Goal: Information Seeking & Learning: Learn about a topic

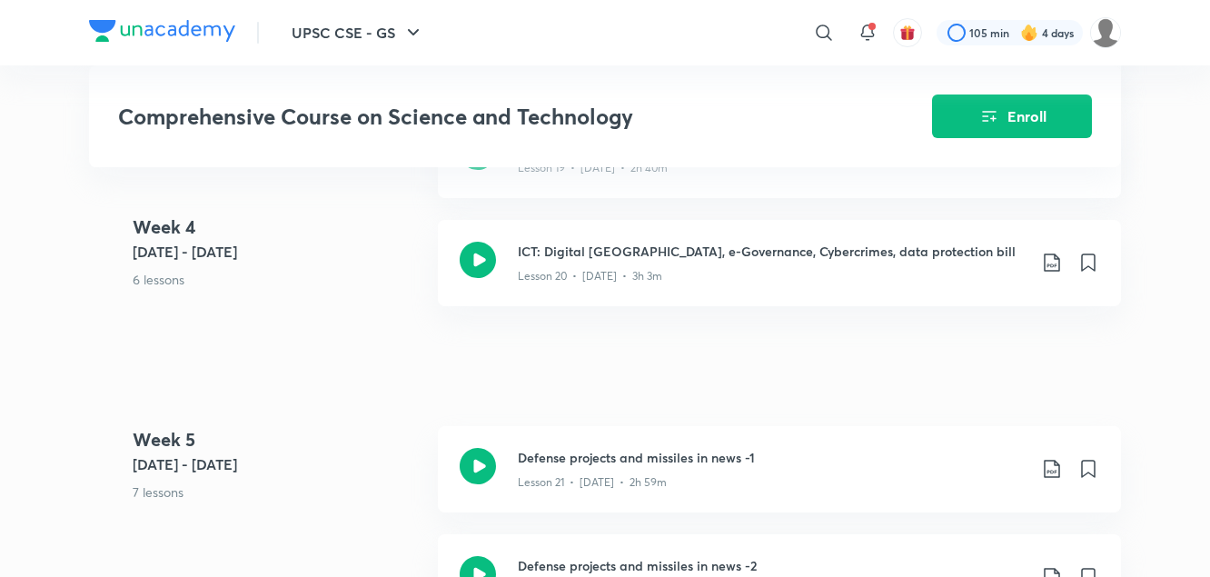
scroll to position [3364, 0]
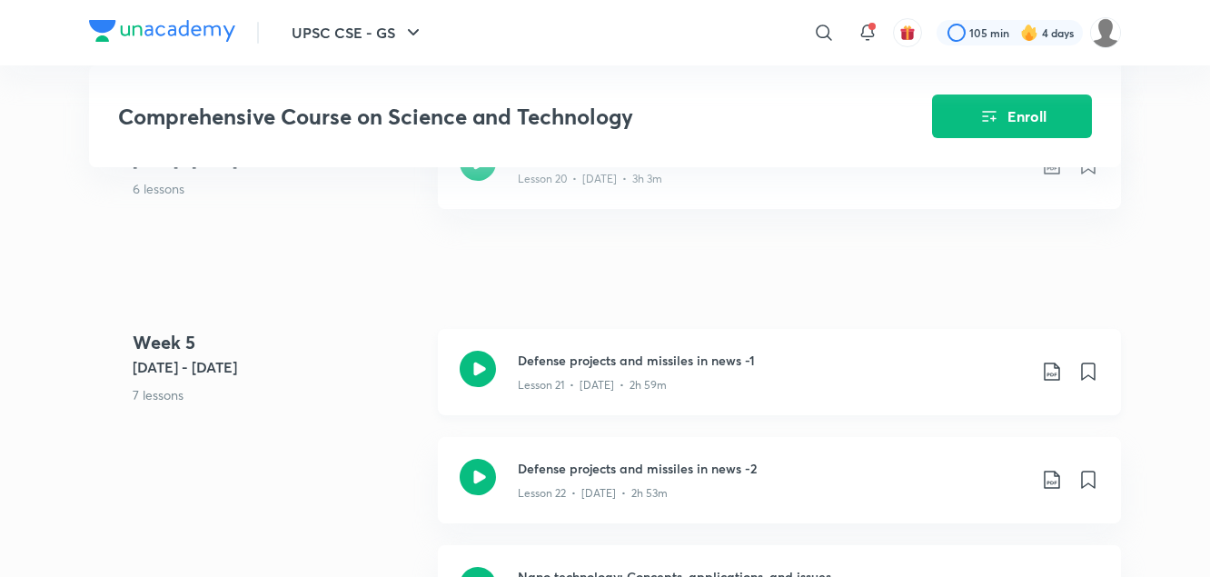
click at [552, 364] on h3 "Defense projects and missiles in news -1" at bounding box center [772, 360] width 509 height 19
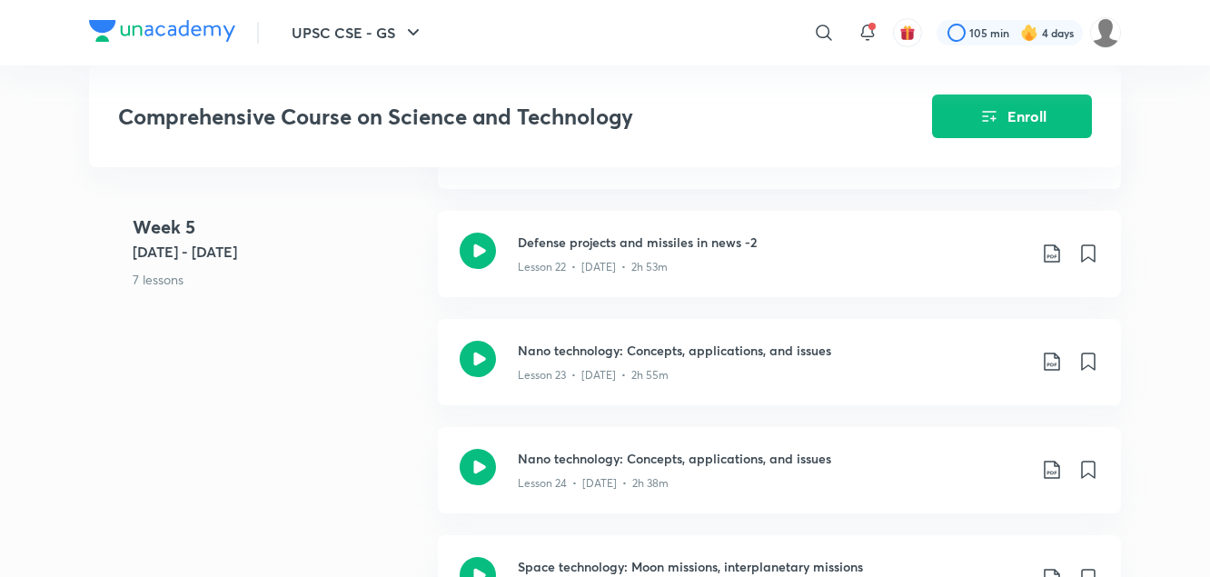
scroll to position [3591, 0]
click at [582, 264] on p "Lesson 22 • Feb 4 • 2h 53m" at bounding box center [593, 266] width 150 height 16
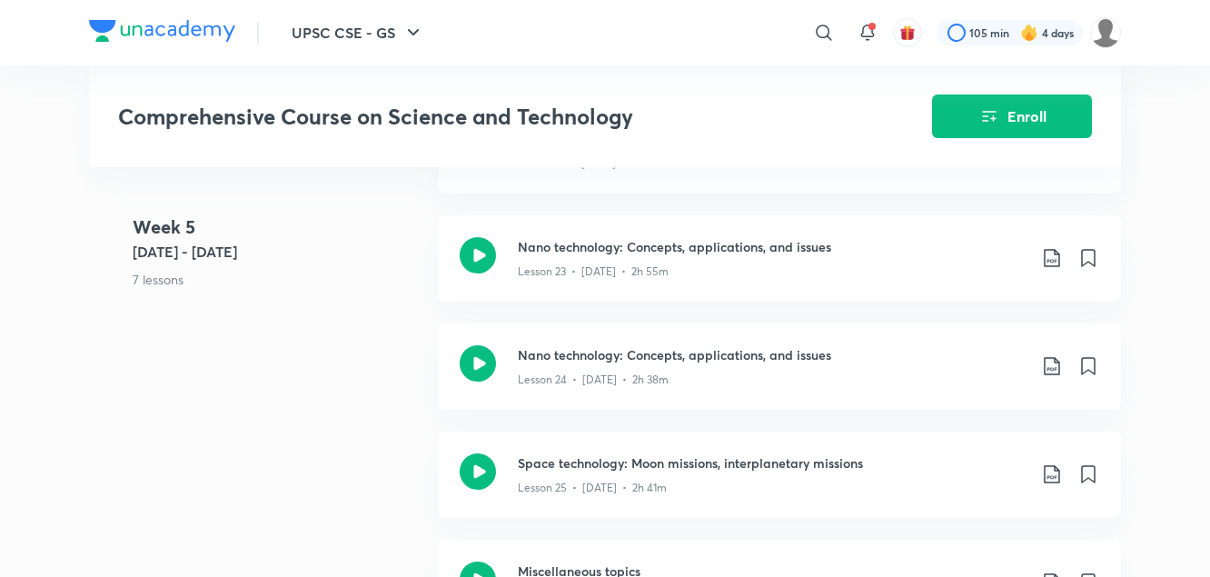
scroll to position [3696, 0]
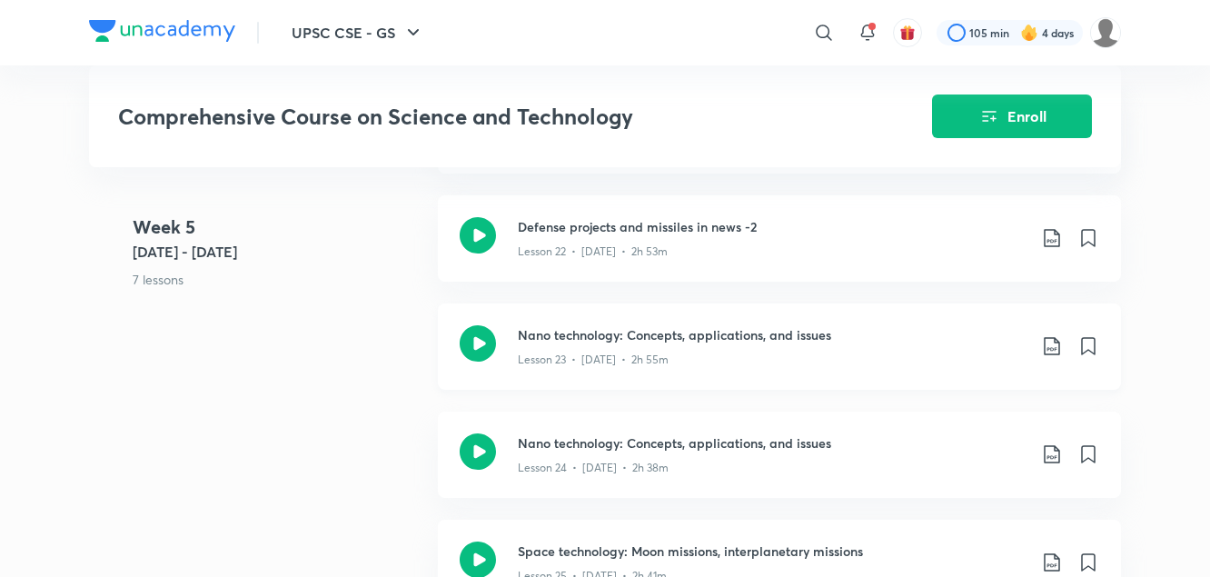
scroll to position [3590, 0]
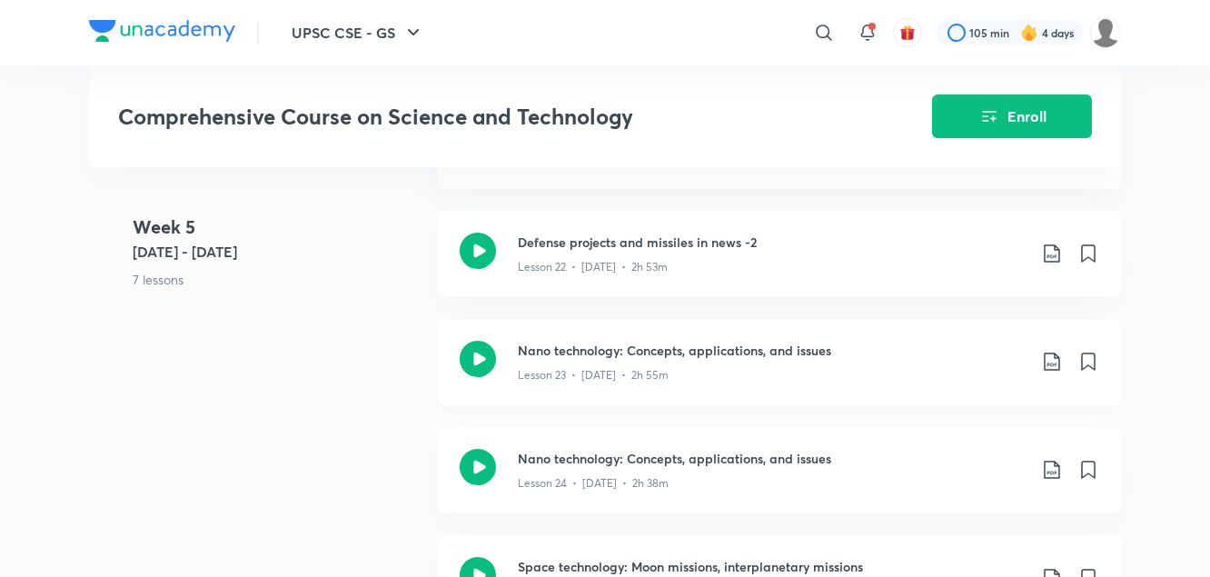
click at [562, 369] on p "Lesson 23 • Feb 5 • 2h 55m" at bounding box center [593, 375] width 151 height 16
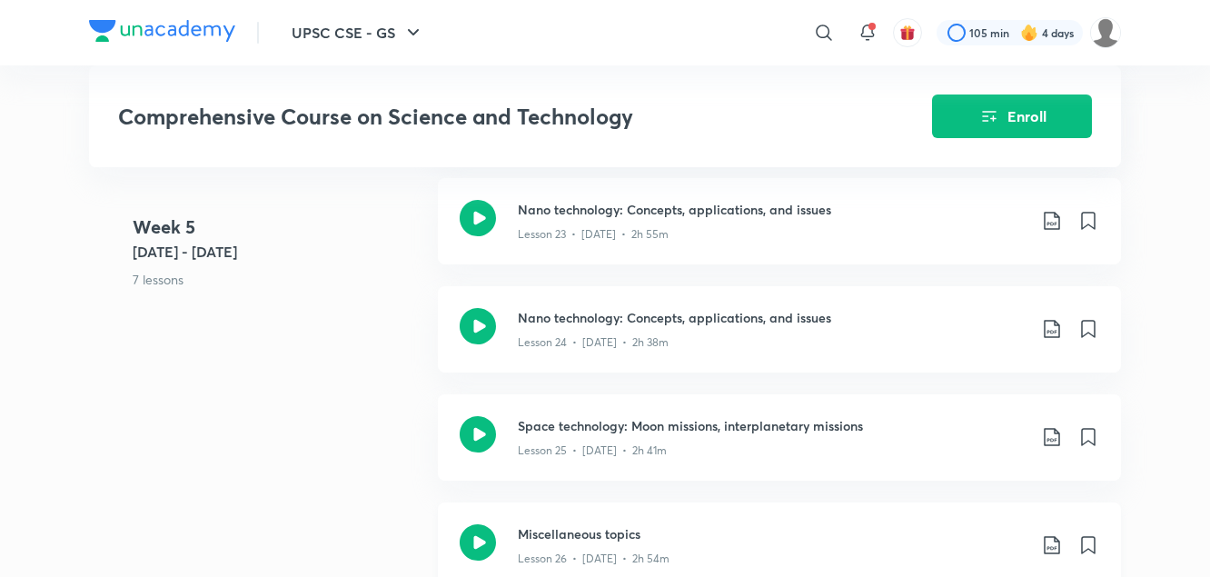
scroll to position [3729, 0]
click at [1057, 227] on icon at bounding box center [1052, 223] width 22 height 22
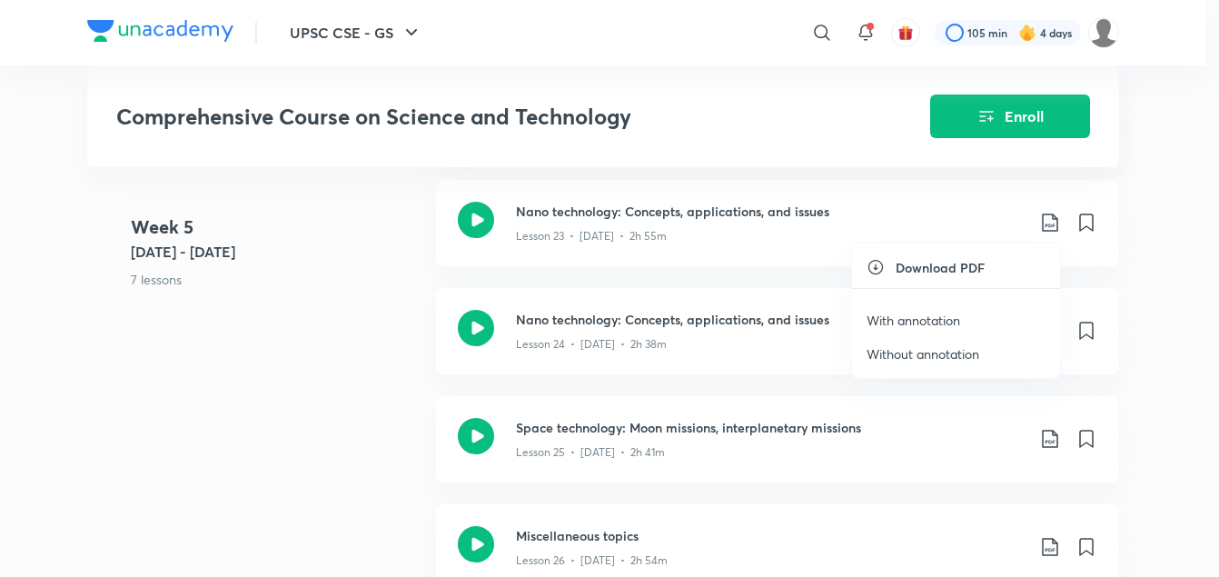
click at [973, 273] on h6 "Download PDF" at bounding box center [940, 267] width 89 height 19
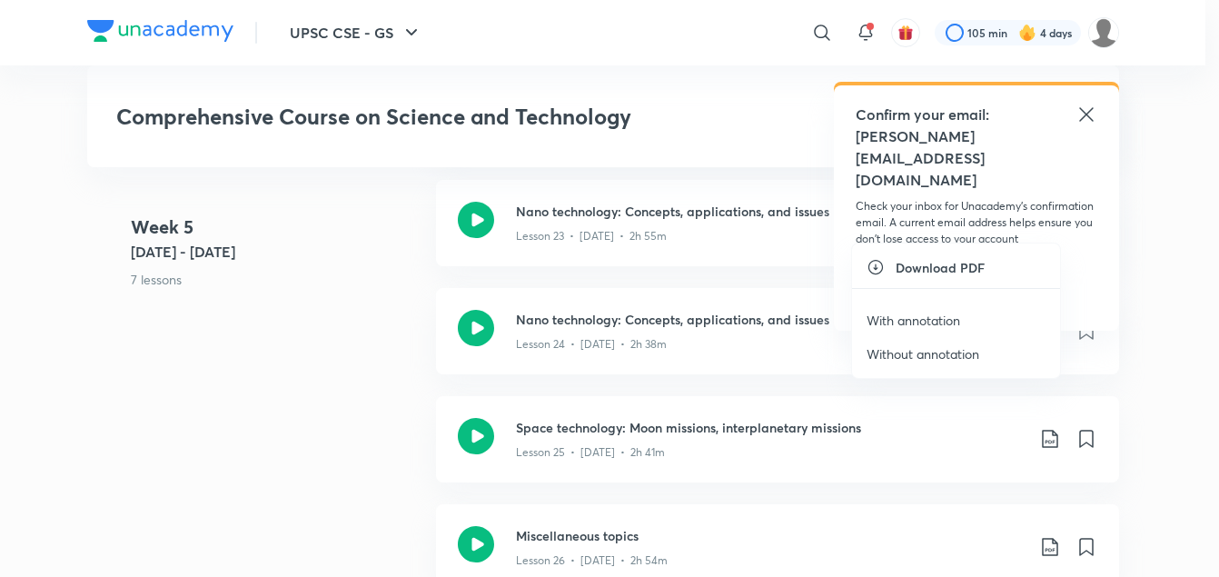
click at [1086, 111] on div at bounding box center [609, 288] width 1219 height 577
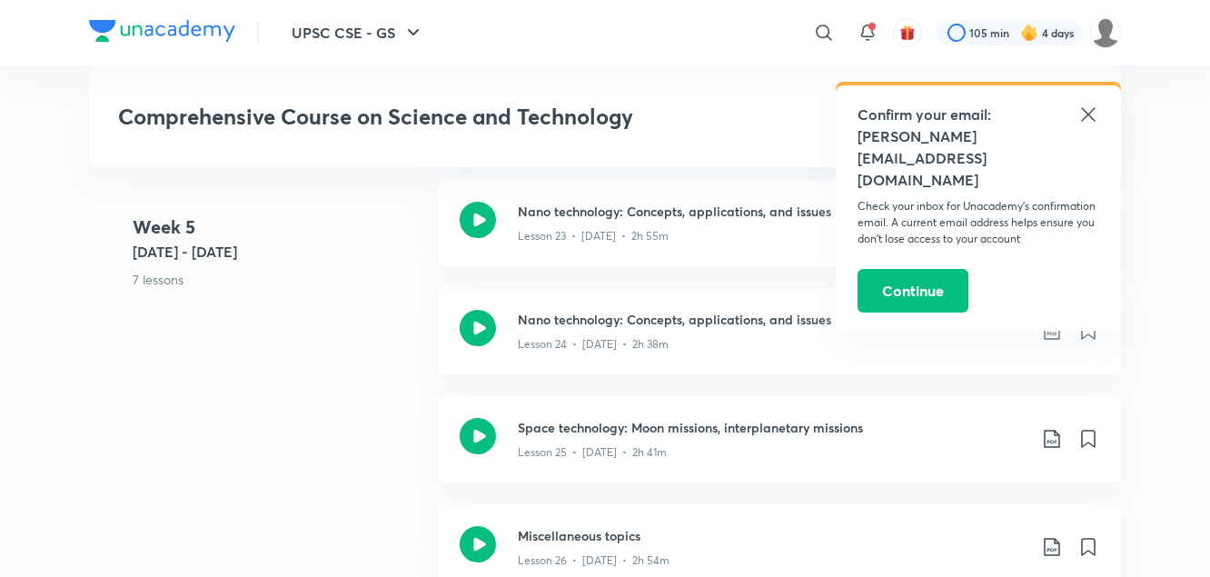
click at [1090, 115] on icon at bounding box center [1088, 114] width 14 height 14
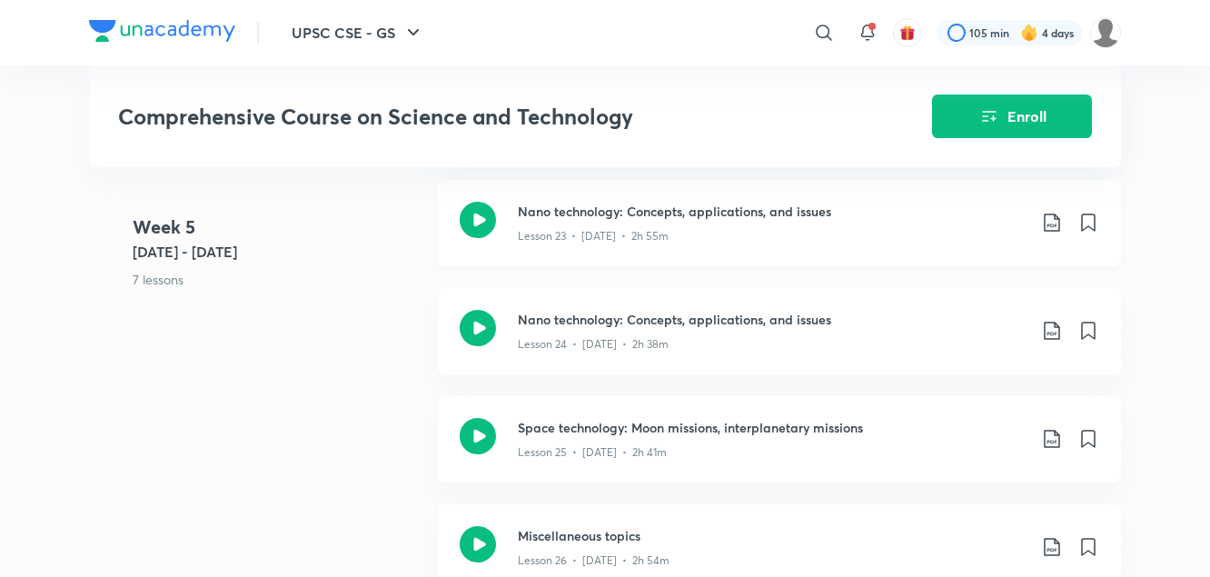
click at [1049, 219] on icon at bounding box center [1052, 223] width 22 height 22
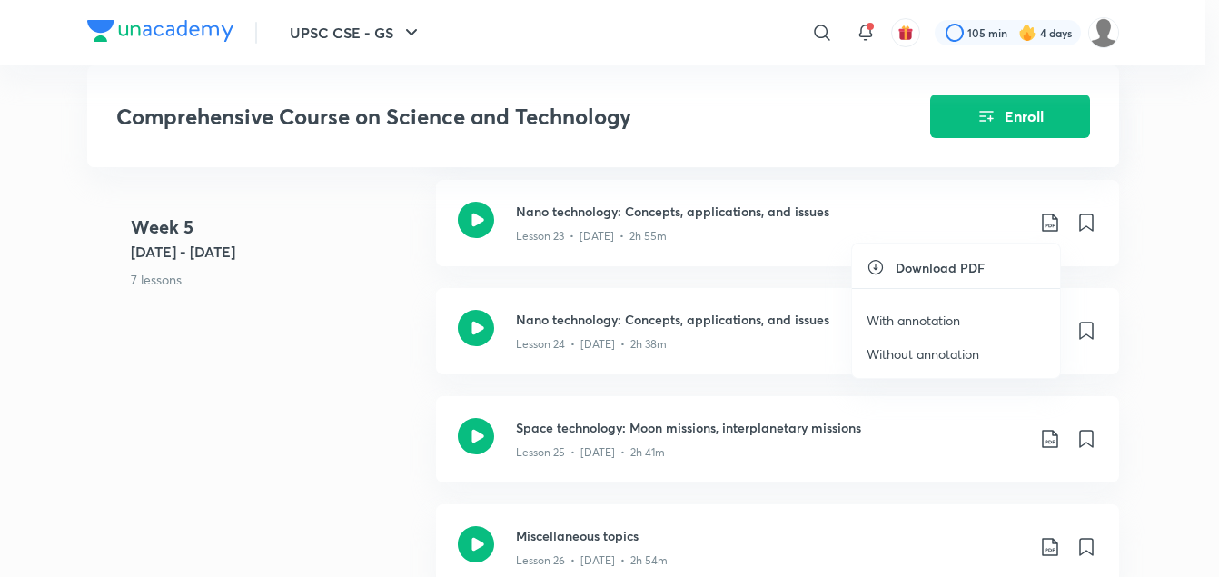
click at [885, 273] on li "Download PDF" at bounding box center [956, 267] width 208 height 19
click at [892, 326] on p "With annotation" at bounding box center [914, 320] width 94 height 19
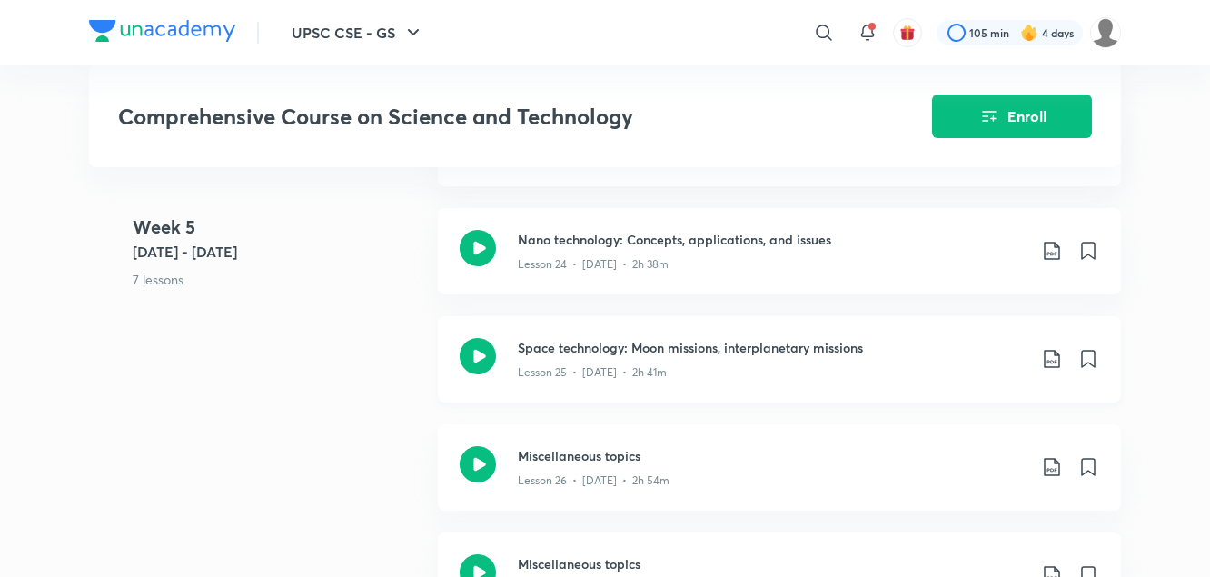
scroll to position [3810, 0]
click at [1044, 357] on icon at bounding box center [1052, 358] width 22 height 22
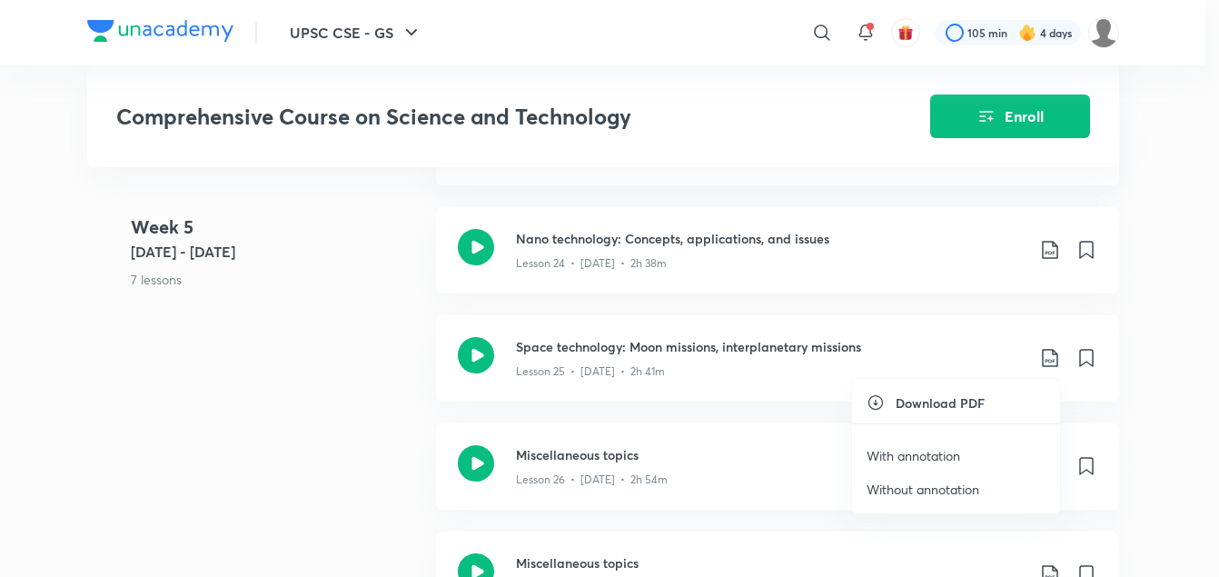
click at [930, 455] on p "With annotation" at bounding box center [914, 455] width 94 height 19
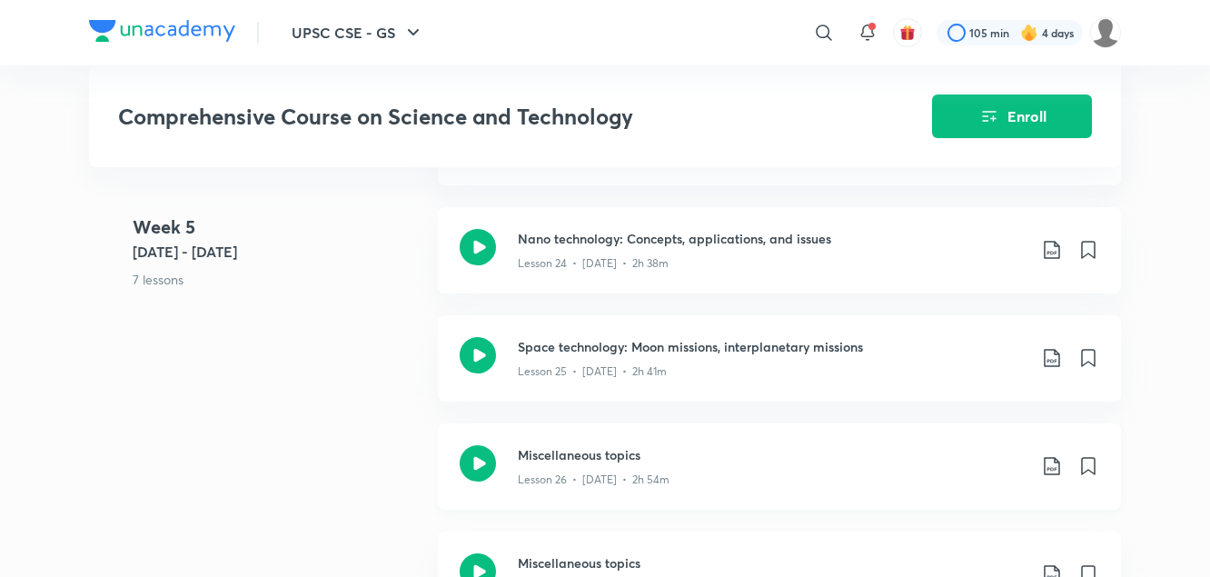
click at [1053, 463] on icon at bounding box center [1052, 466] width 22 height 22
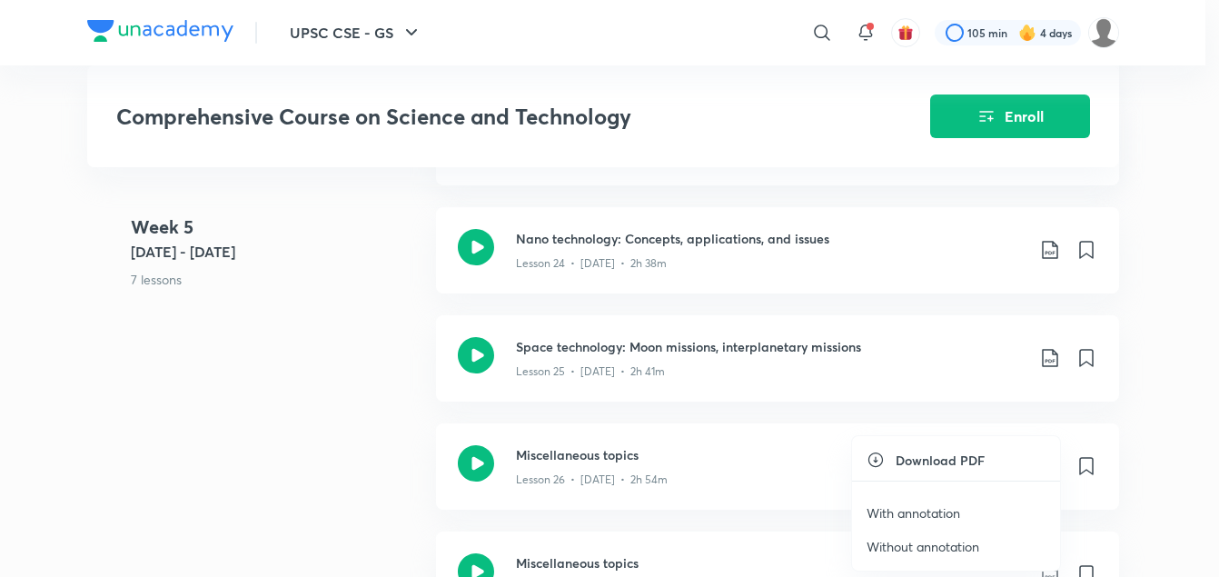
click at [928, 518] on p "With annotation" at bounding box center [914, 512] width 94 height 19
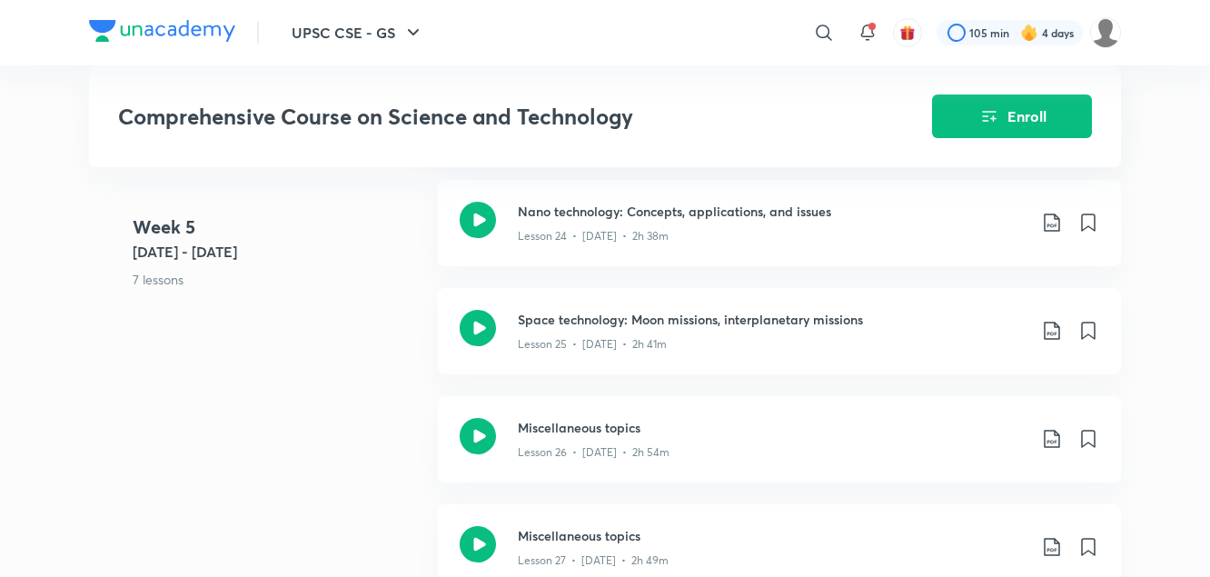
scroll to position [3921, 0]
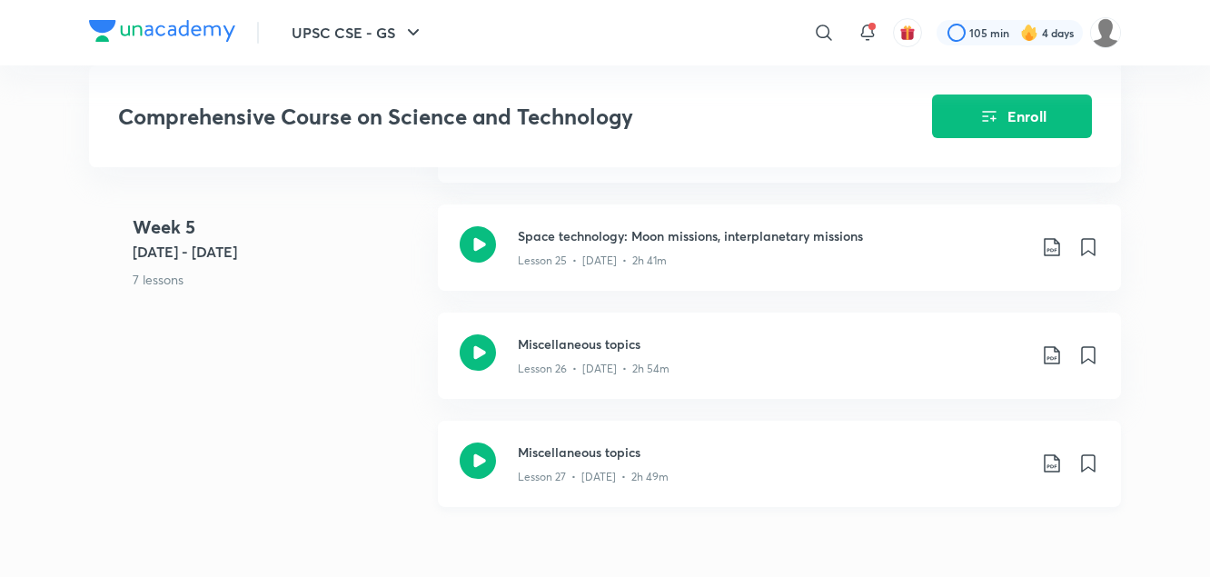
click at [1054, 464] on icon at bounding box center [1052, 464] width 22 height 22
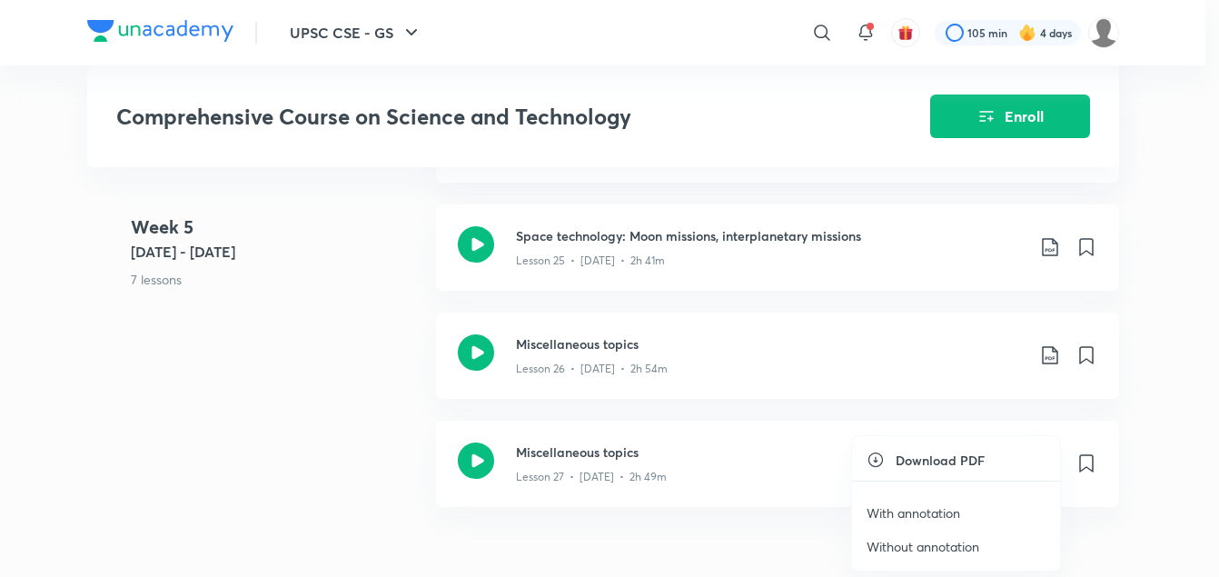
click at [944, 515] on p "With annotation" at bounding box center [914, 512] width 94 height 19
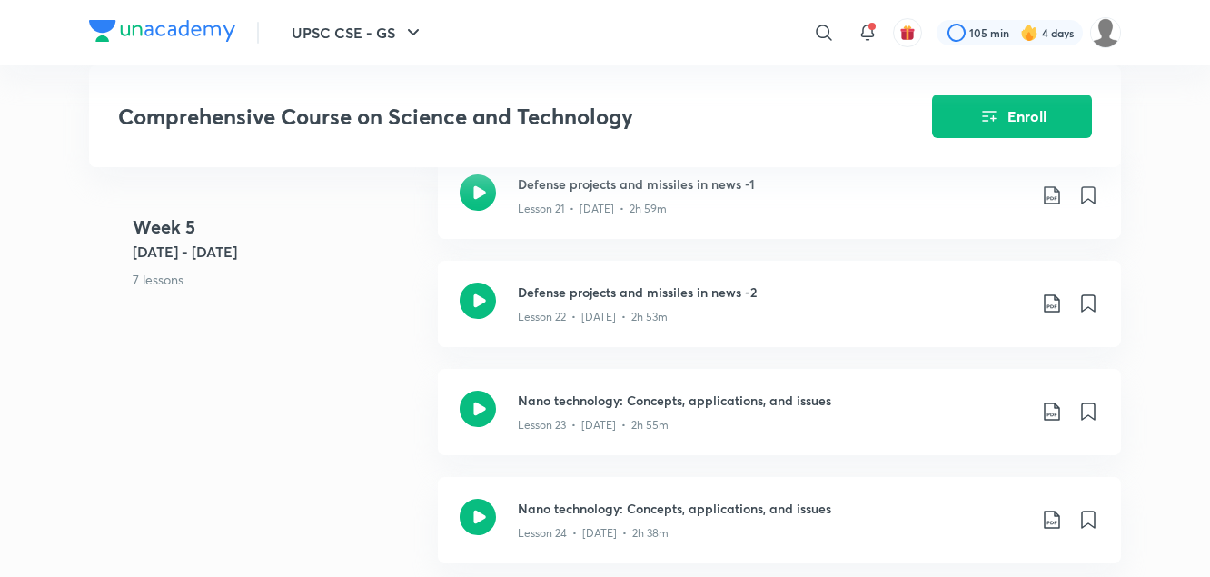
scroll to position [3539, 0]
click at [1051, 412] on icon at bounding box center [1052, 413] width 22 height 22
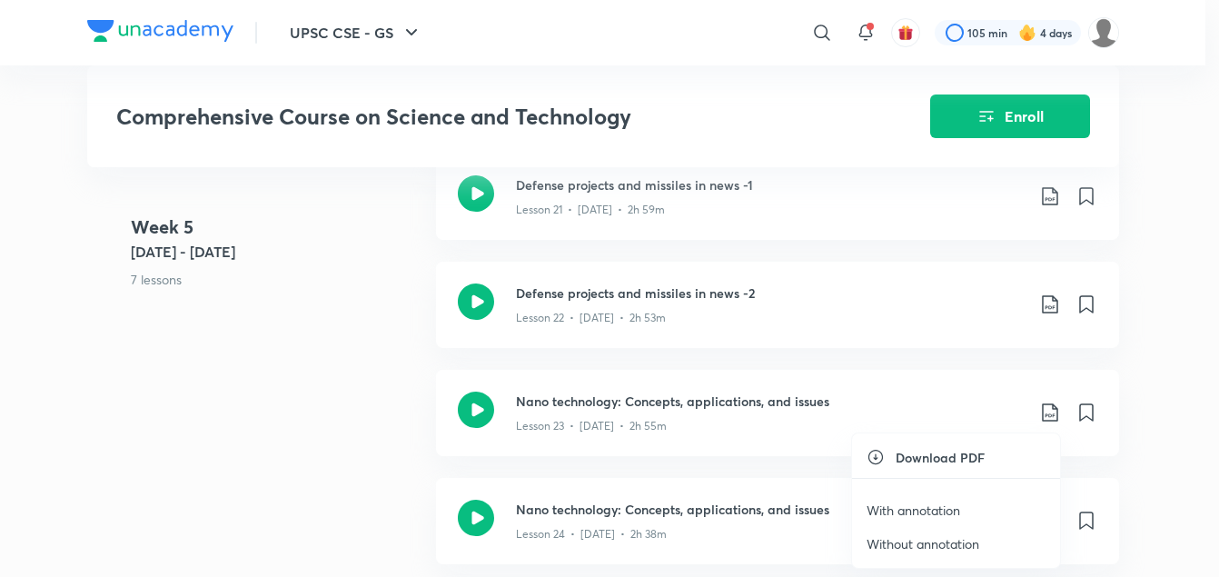
click at [908, 507] on p "With annotation" at bounding box center [914, 510] width 94 height 19
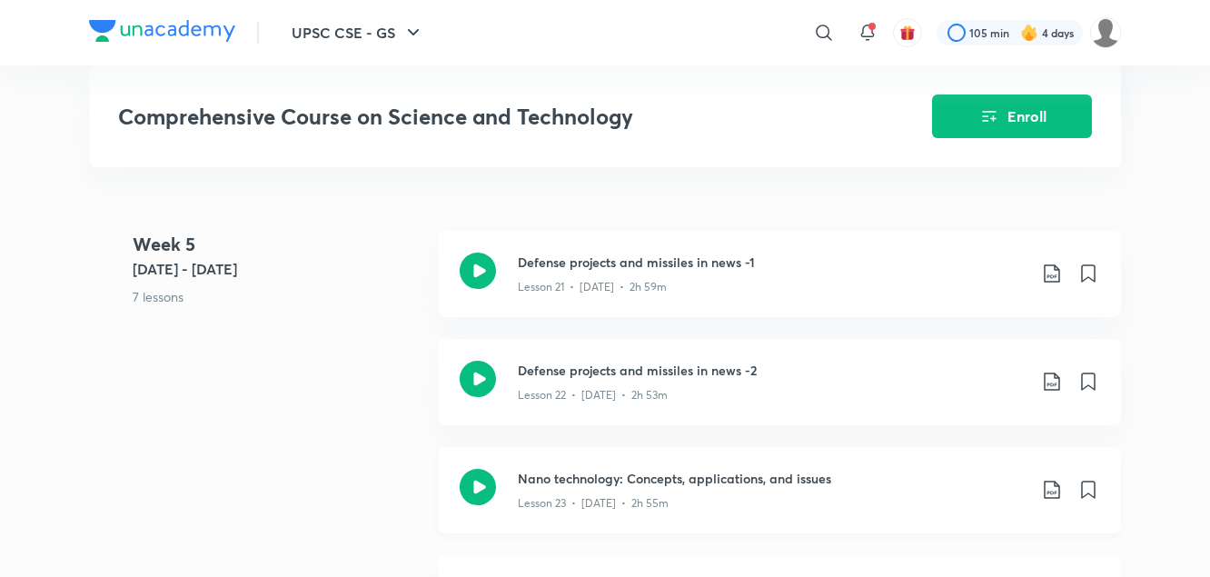
scroll to position [3461, 0]
click at [1044, 378] on icon at bounding box center [1052, 383] width 22 height 22
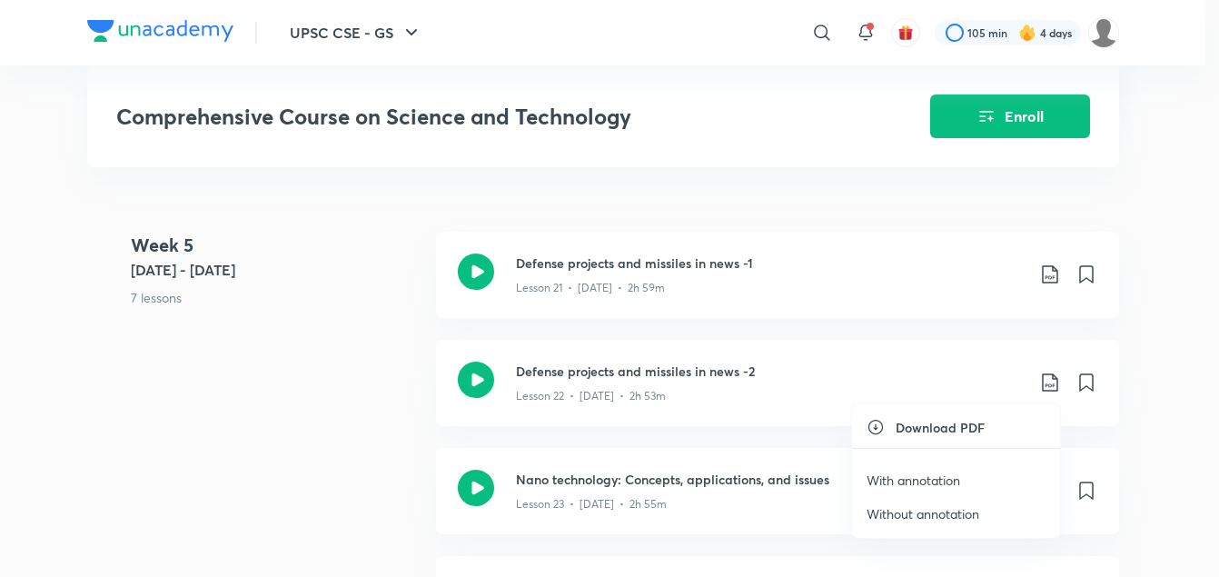
click at [933, 476] on p "With annotation" at bounding box center [914, 480] width 94 height 19
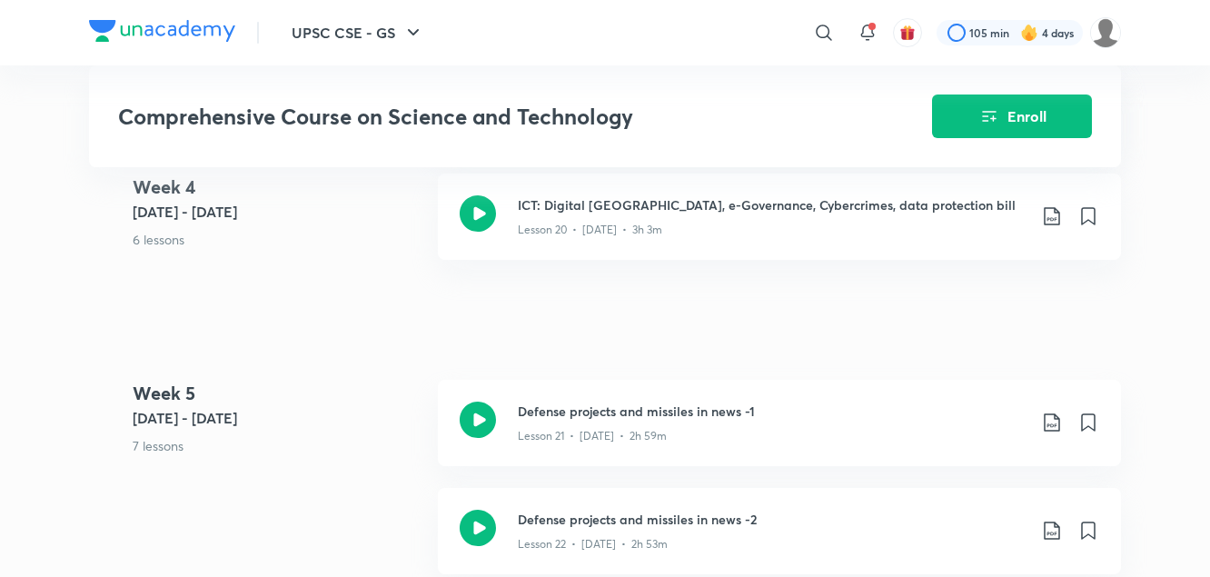
scroll to position [3292, 0]
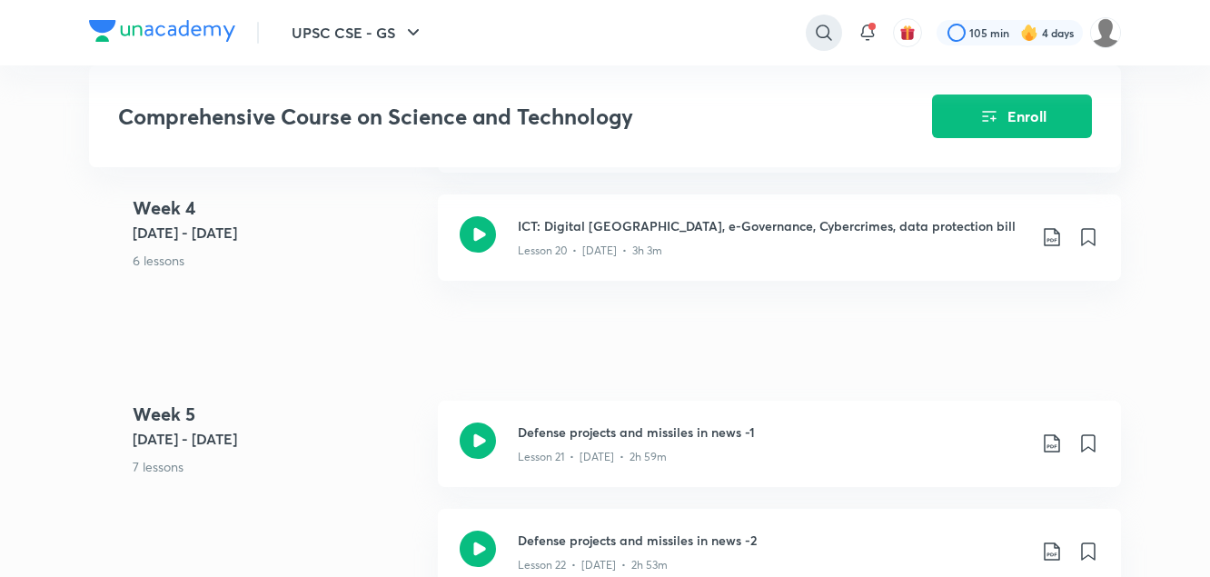
click at [815, 35] on icon at bounding box center [824, 33] width 22 height 22
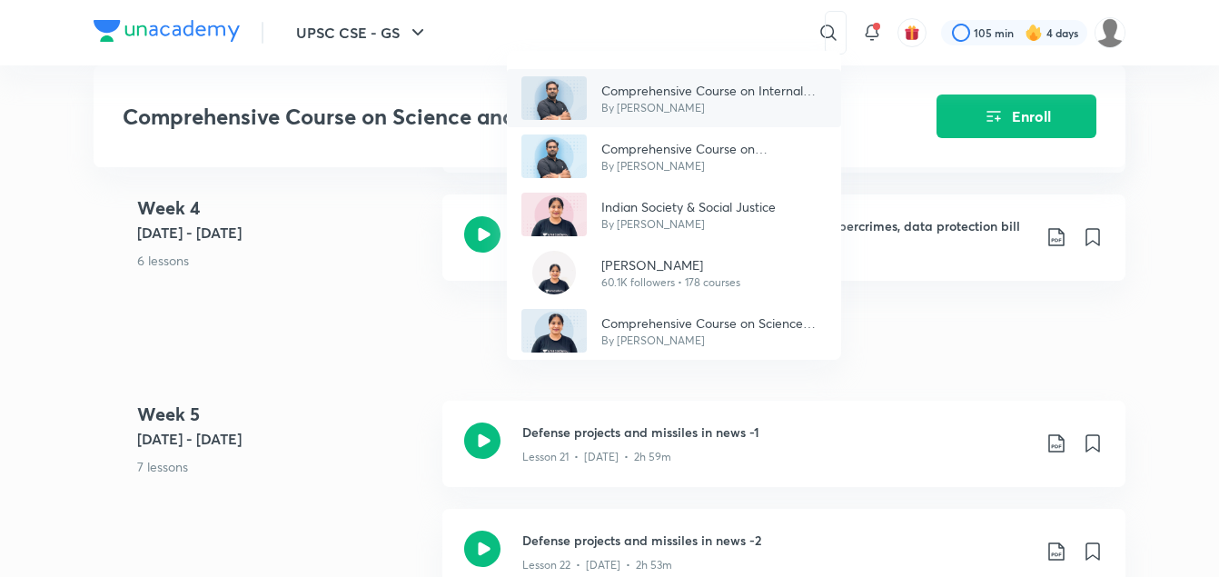
click at [725, 96] on p "Comprehensive Course on Internal Security" at bounding box center [714, 90] width 225 height 19
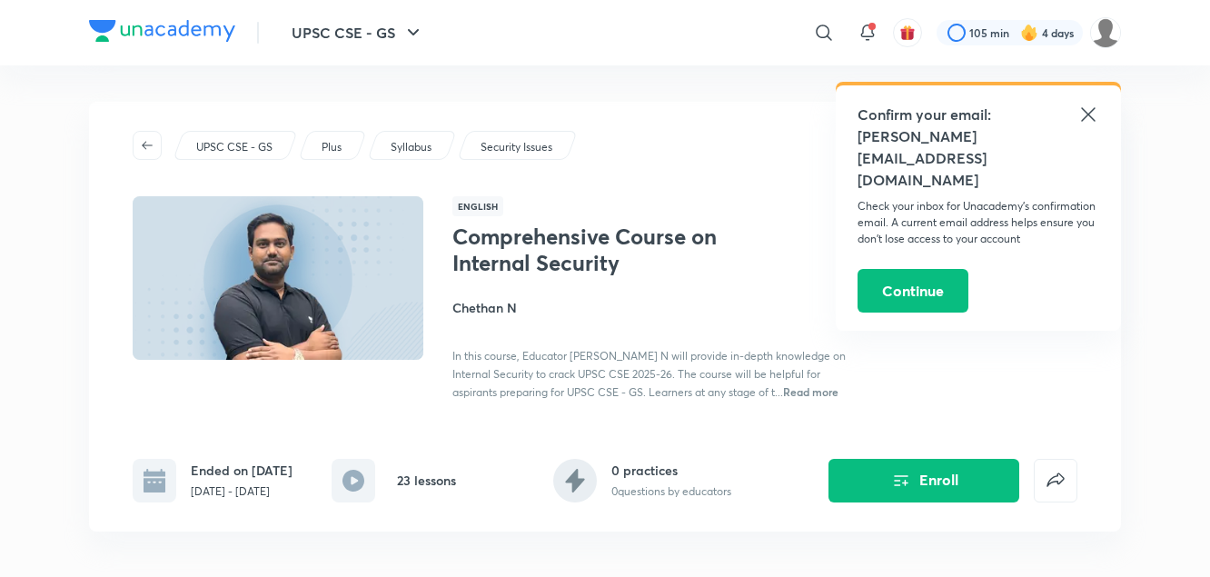
click at [1089, 119] on icon at bounding box center [1089, 115] width 22 height 22
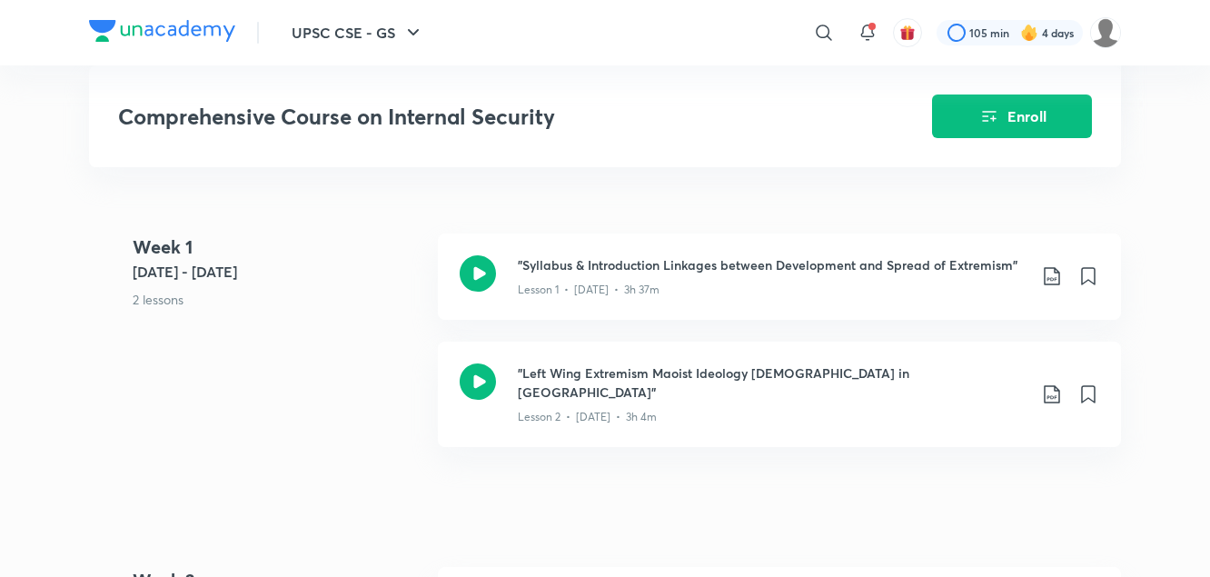
scroll to position [988, 0]
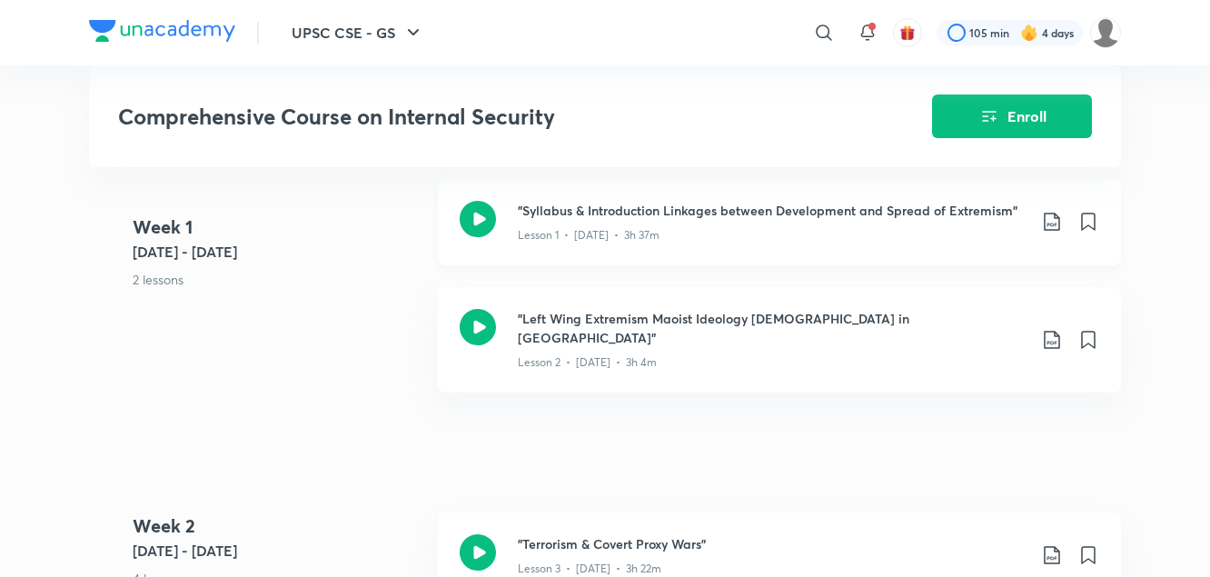
click at [1060, 231] on icon at bounding box center [1051, 222] width 15 height 18
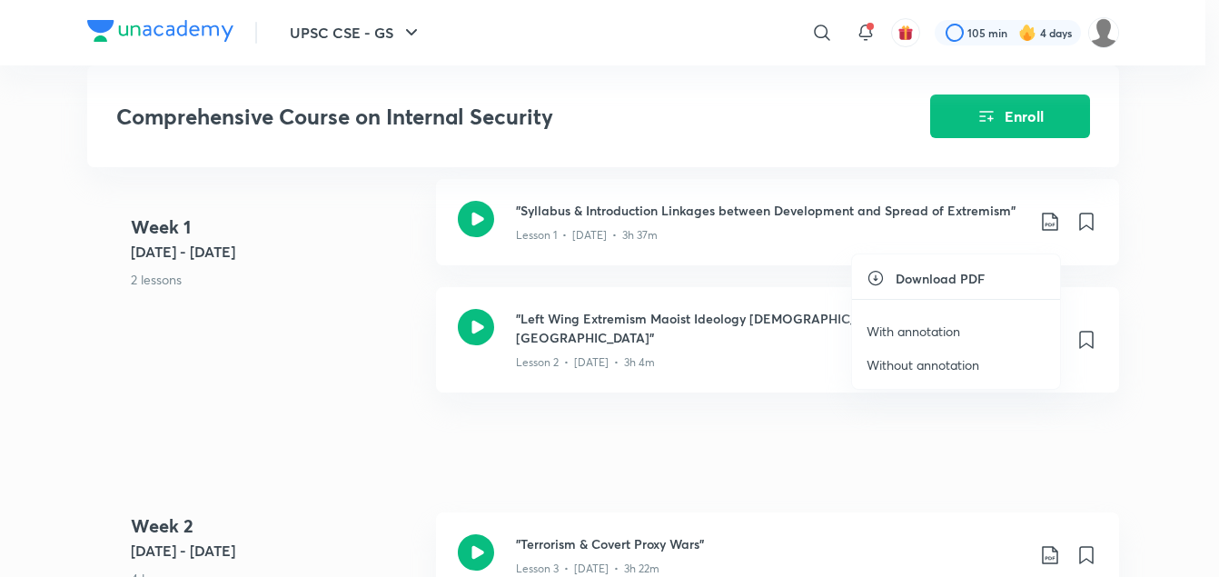
click at [948, 335] on p "With annotation" at bounding box center [914, 331] width 94 height 19
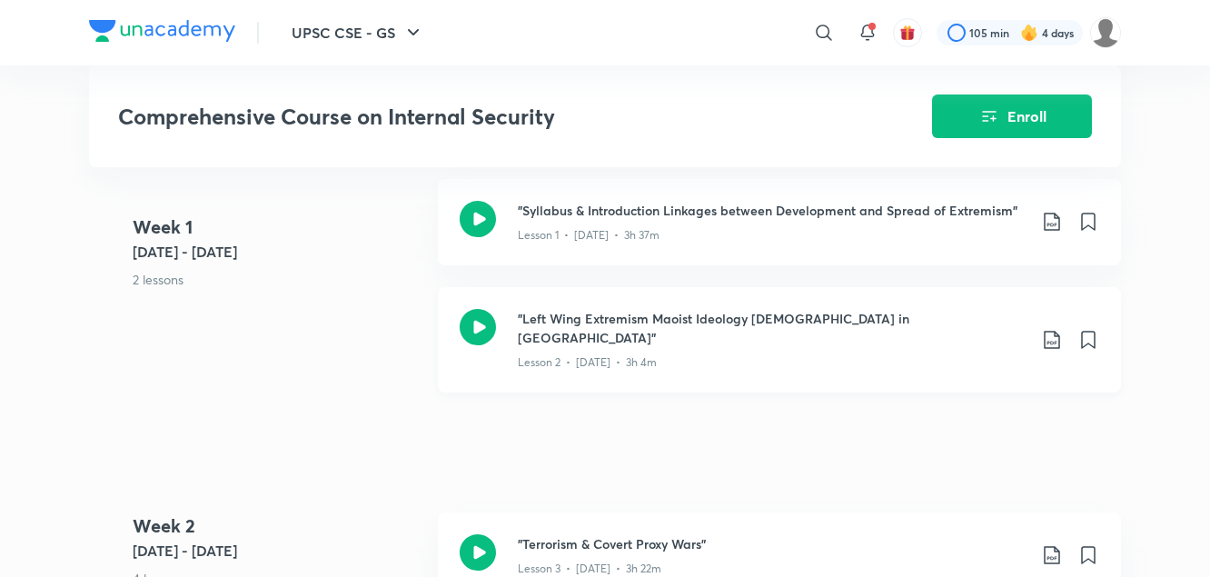
click at [1052, 337] on icon at bounding box center [1052, 340] width 22 height 22
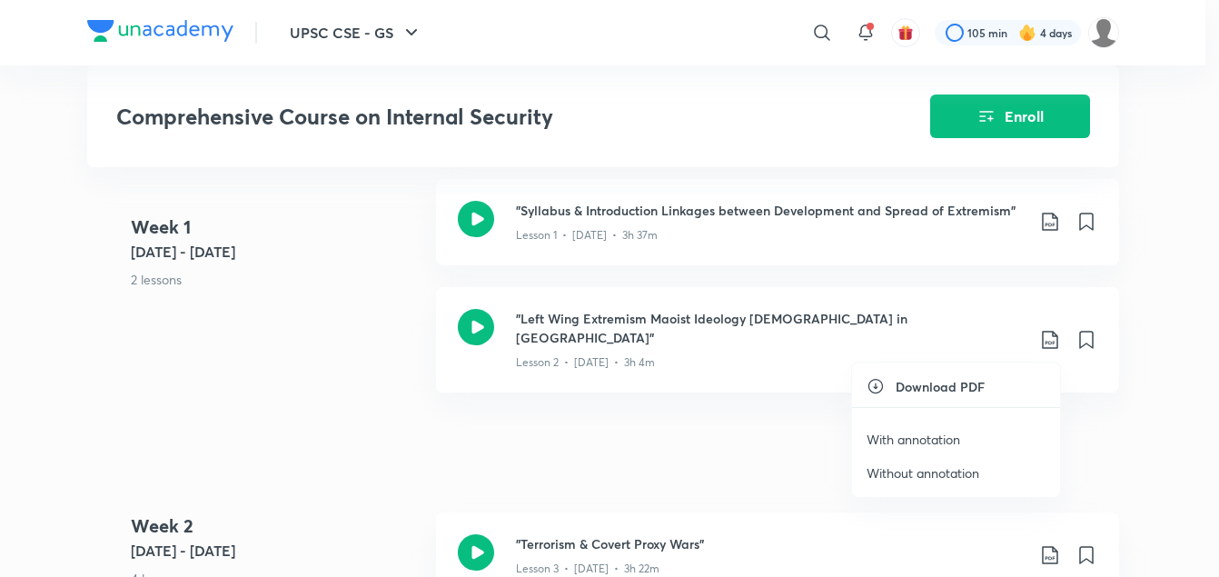
click at [951, 443] on p "With annotation" at bounding box center [914, 439] width 94 height 19
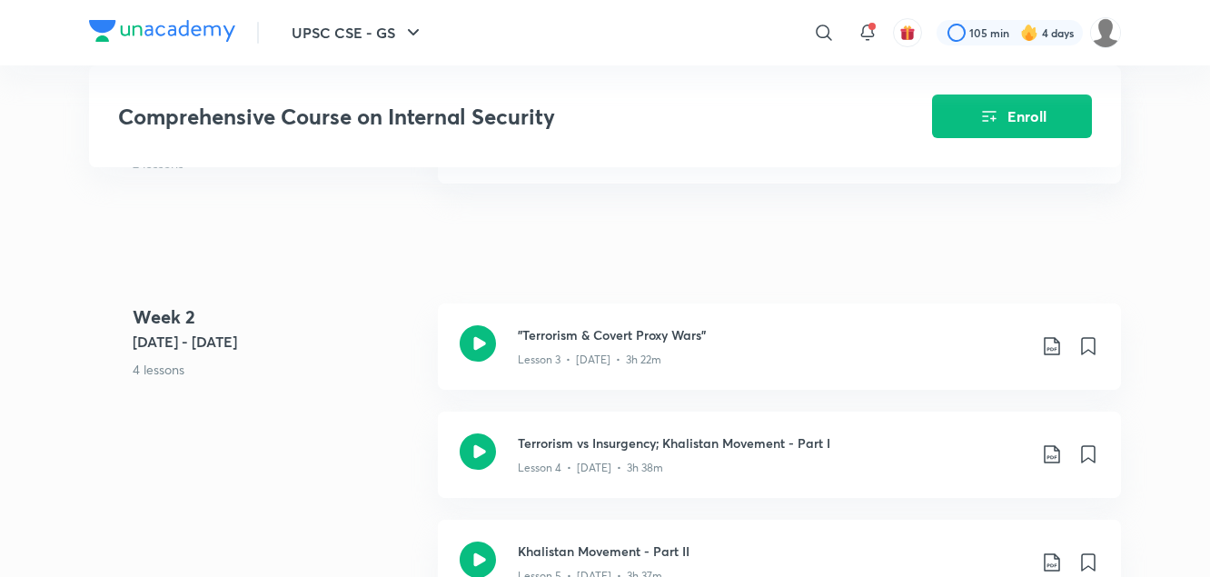
scroll to position [1234, 0]
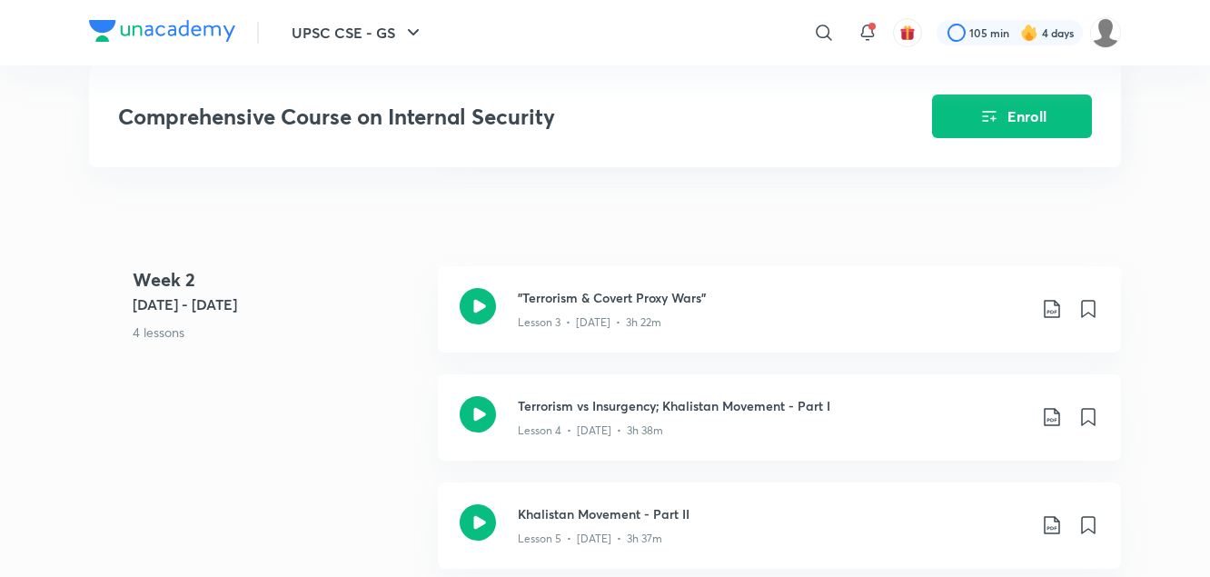
click at [380, 302] on h5 "[DATE] - [DATE]" at bounding box center [278, 304] width 291 height 22
click at [1051, 303] on icon at bounding box center [1051, 309] width 15 height 18
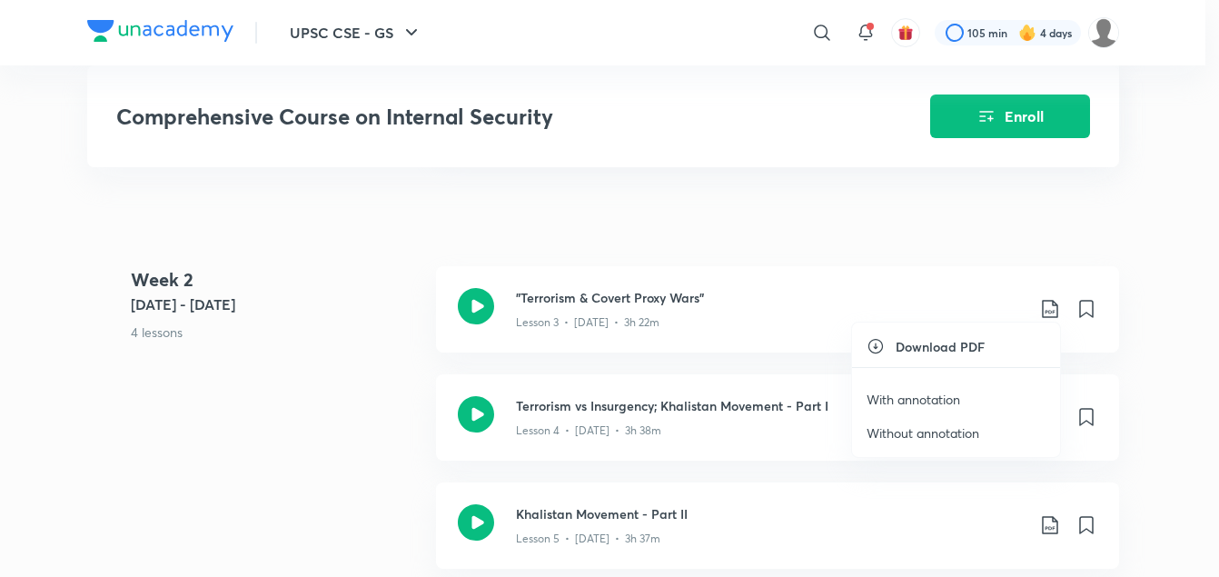
click at [951, 402] on p "With annotation" at bounding box center [914, 399] width 94 height 19
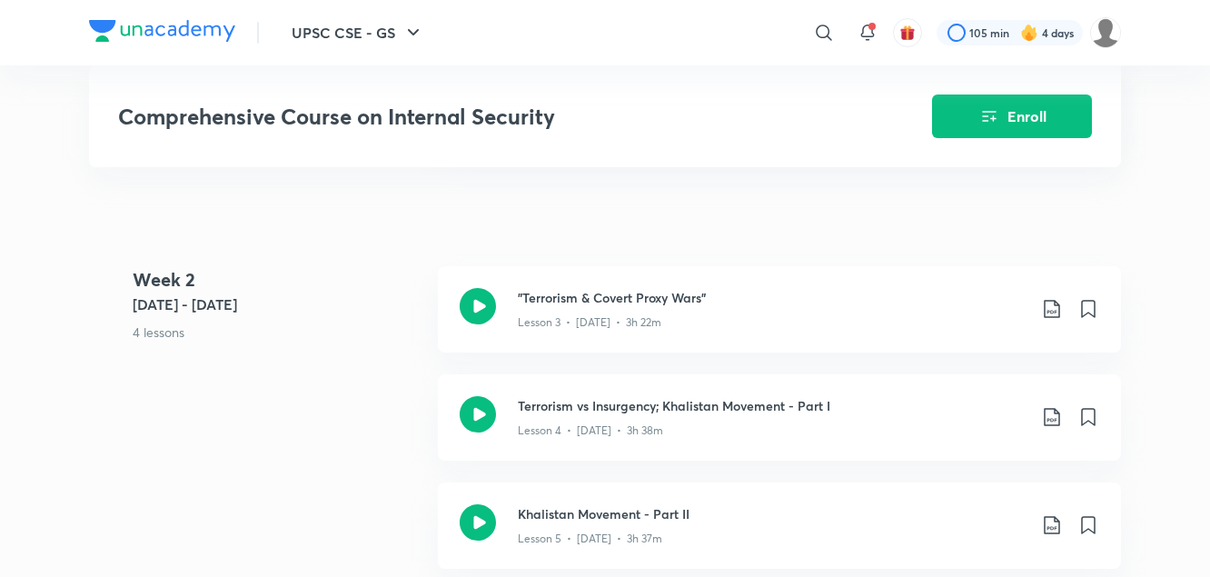
click at [277, 437] on div "Week 2 Dec 23 - 29 4 lessons "Terrorism & Covert Proxy Wars" Lesson 3 • Dec 23 …" at bounding box center [605, 482] width 1032 height 433
click at [1054, 411] on icon at bounding box center [1052, 417] width 22 height 22
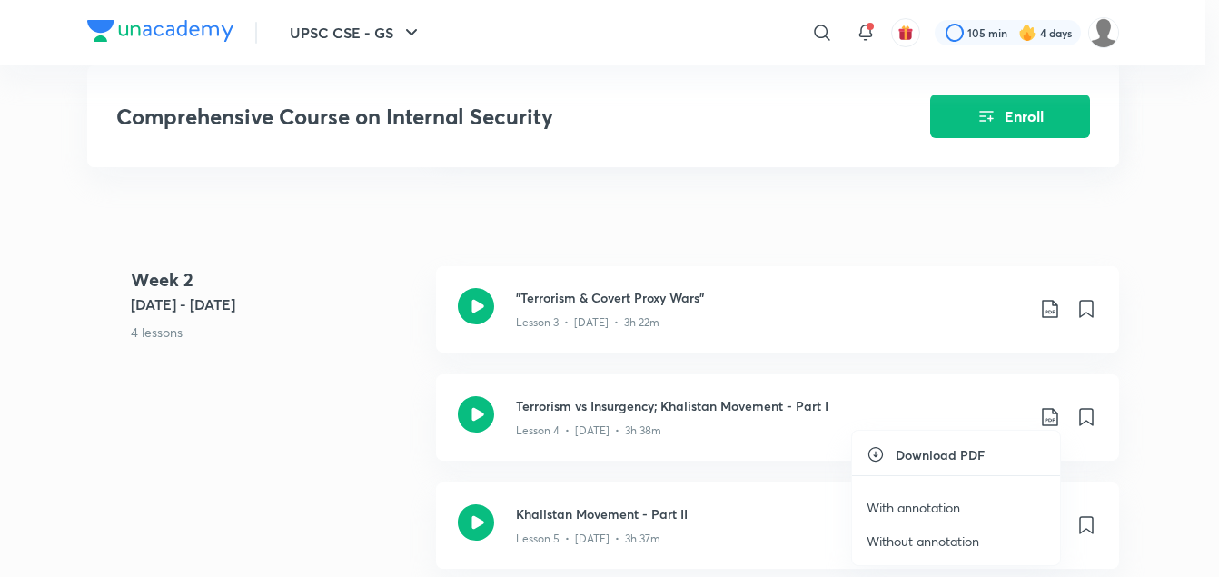
click at [923, 512] on p "With annotation" at bounding box center [914, 507] width 94 height 19
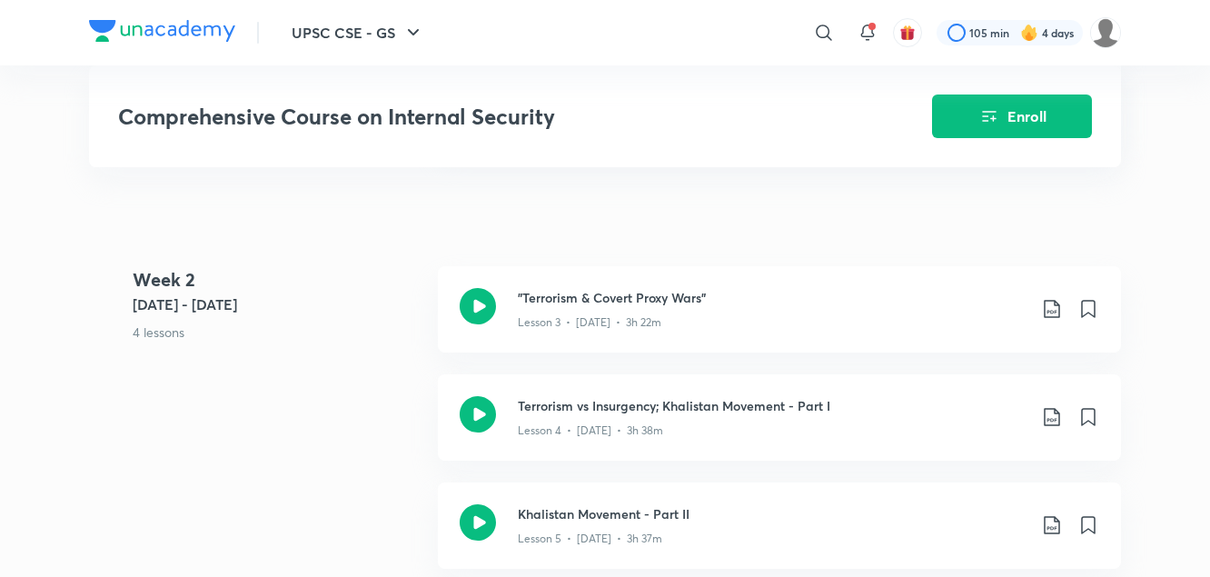
click at [391, 433] on div "Week 2 Dec 23 - 29 4 lessons "Terrorism & Covert Proxy Wars" Lesson 3 • Dec 23 …" at bounding box center [605, 482] width 1032 height 433
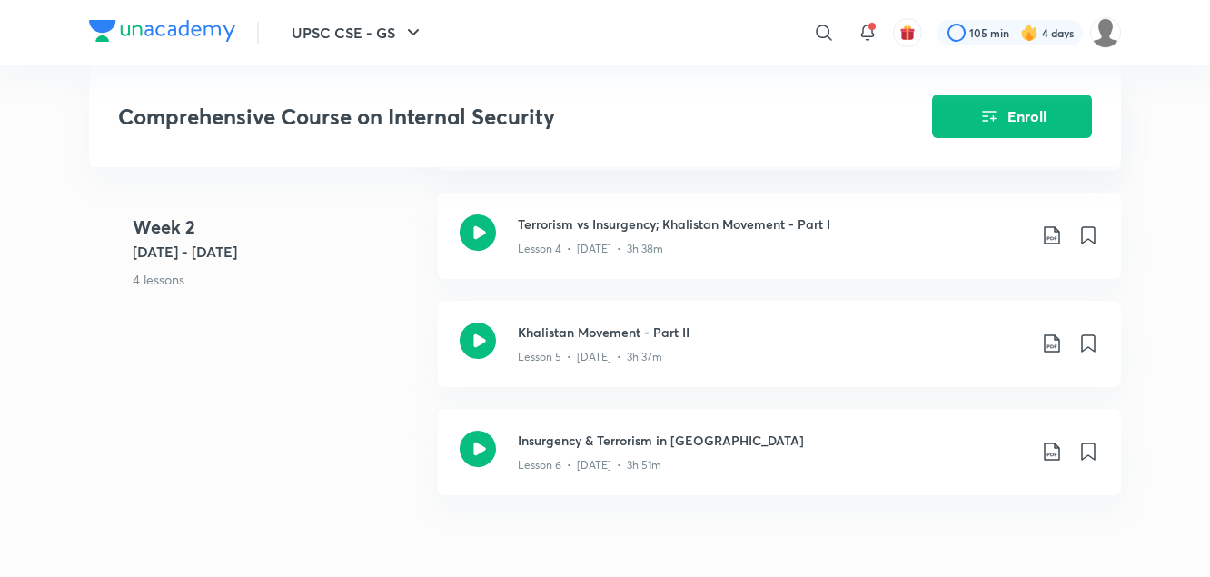
scroll to position [1423, 0]
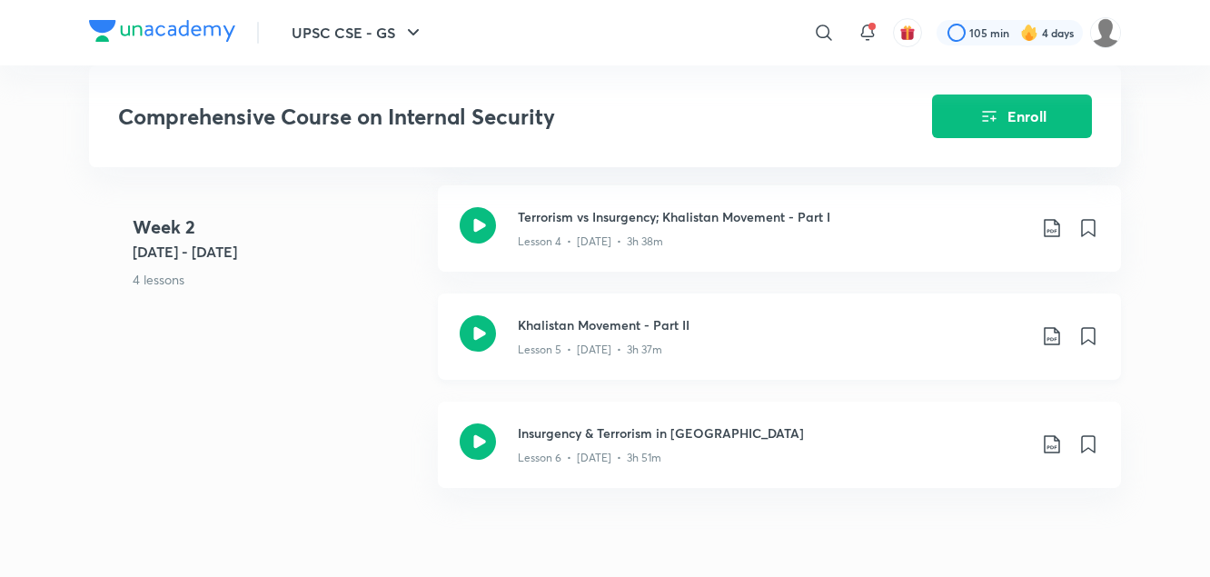
click at [1051, 333] on icon at bounding box center [1051, 336] width 15 height 18
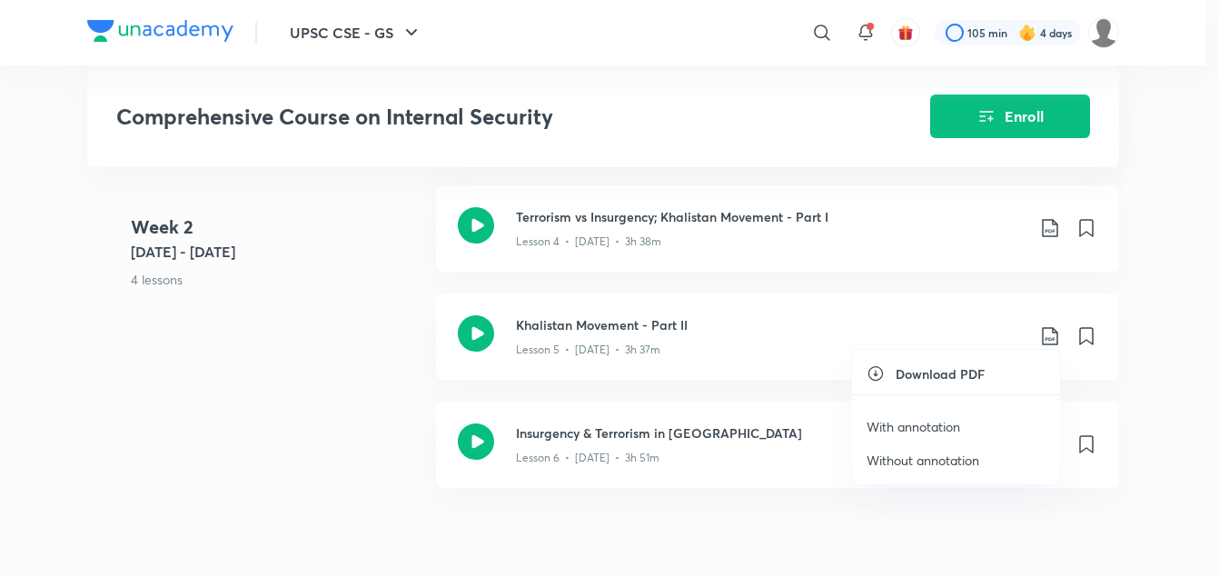
click at [938, 433] on p "With annotation" at bounding box center [914, 426] width 94 height 19
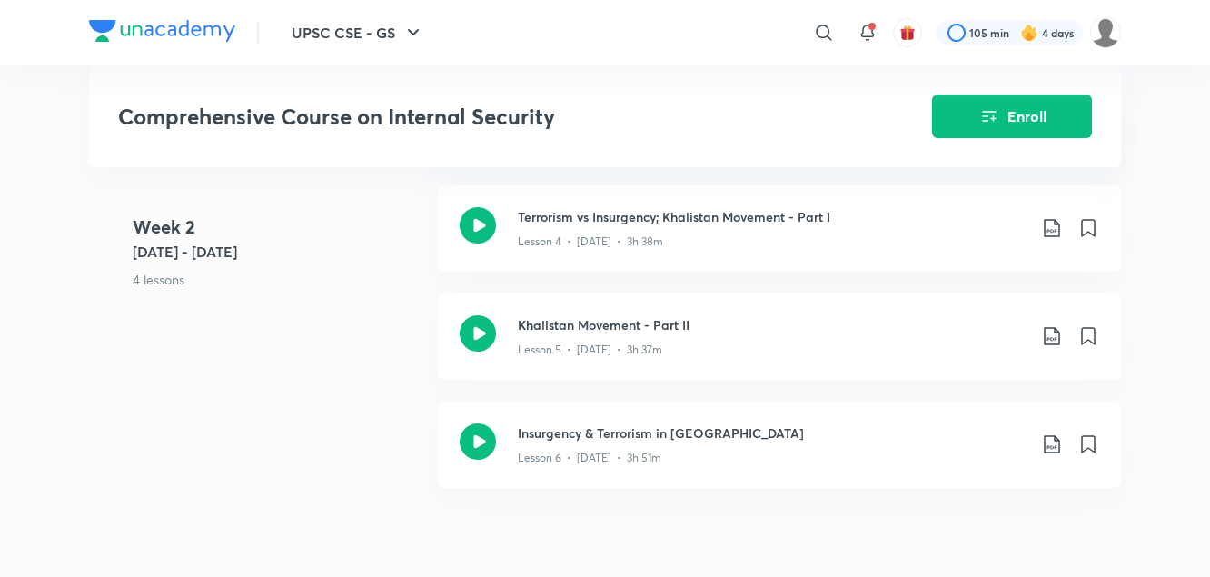
click at [360, 371] on div "Week 2 Dec 23 - 29 4 lessons "Terrorism & Covert Proxy Wars" Lesson 3 • Dec 23 …" at bounding box center [605, 293] width 1032 height 433
click at [1059, 442] on icon at bounding box center [1052, 444] width 22 height 22
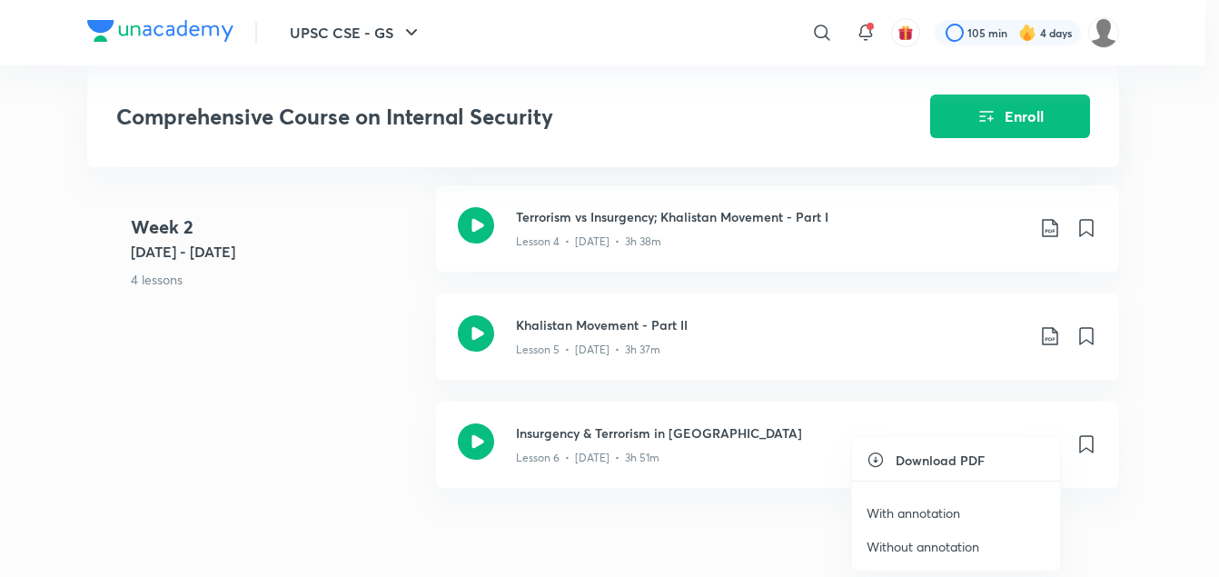
click at [905, 513] on p "With annotation" at bounding box center [914, 512] width 94 height 19
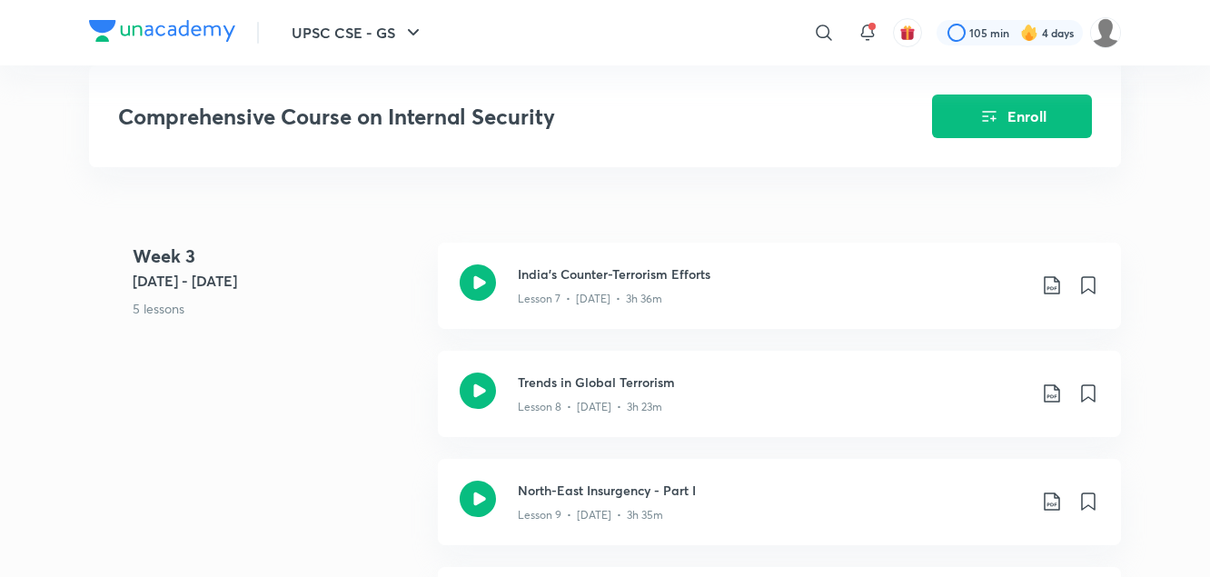
scroll to position [1792, 0]
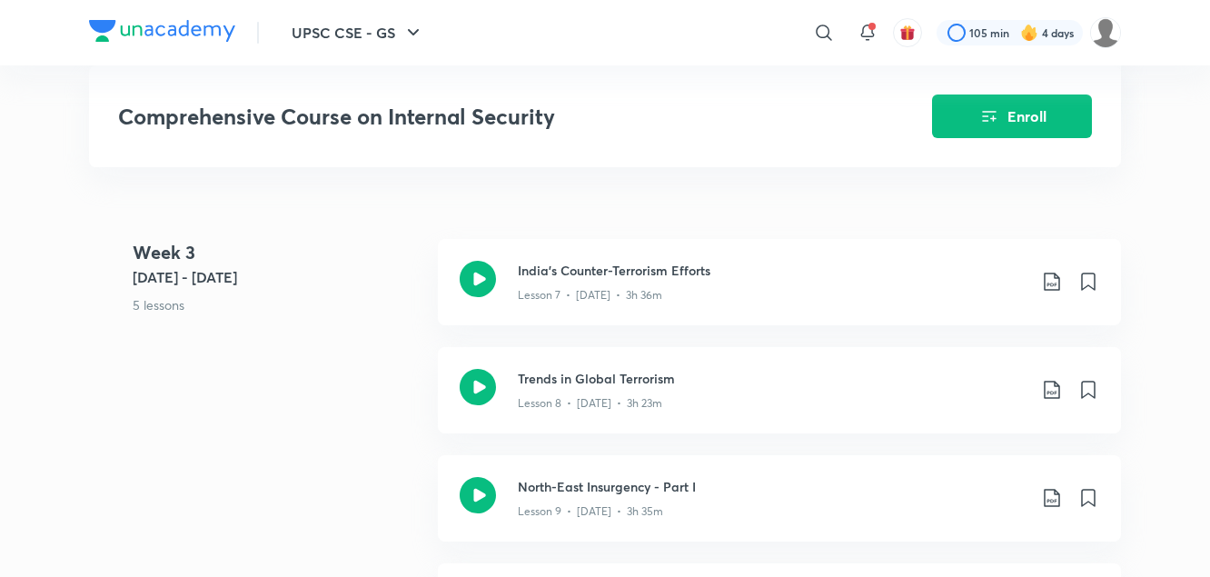
click at [369, 266] on h5 "[DATE] - [DATE]" at bounding box center [278, 277] width 291 height 22
click at [1050, 274] on icon at bounding box center [1052, 282] width 22 height 22
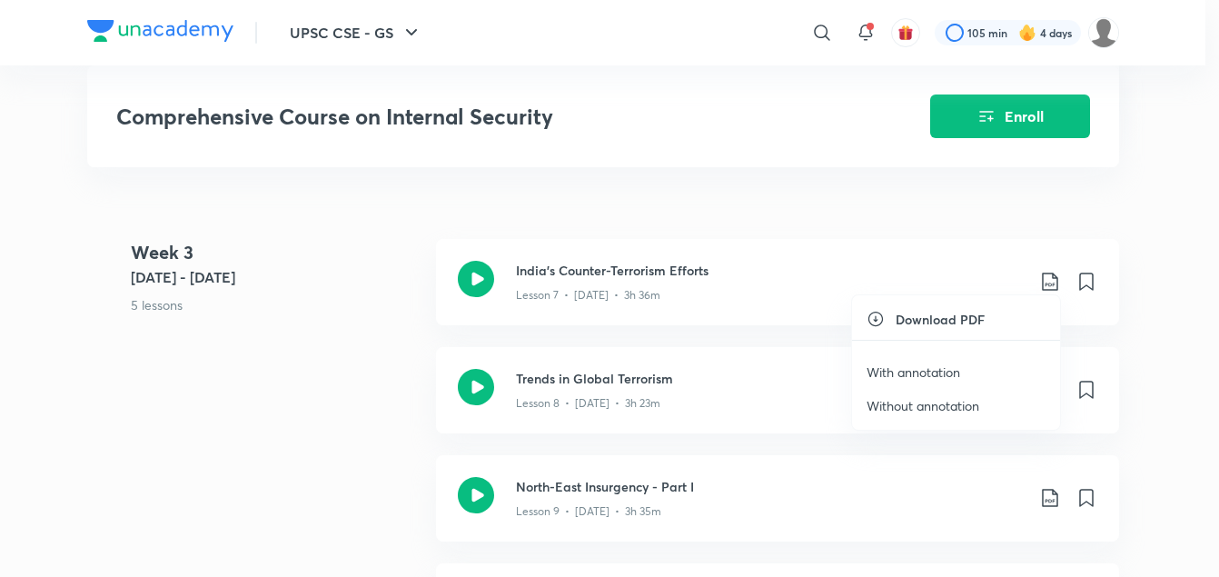
click at [952, 373] on p "With annotation" at bounding box center [914, 372] width 94 height 19
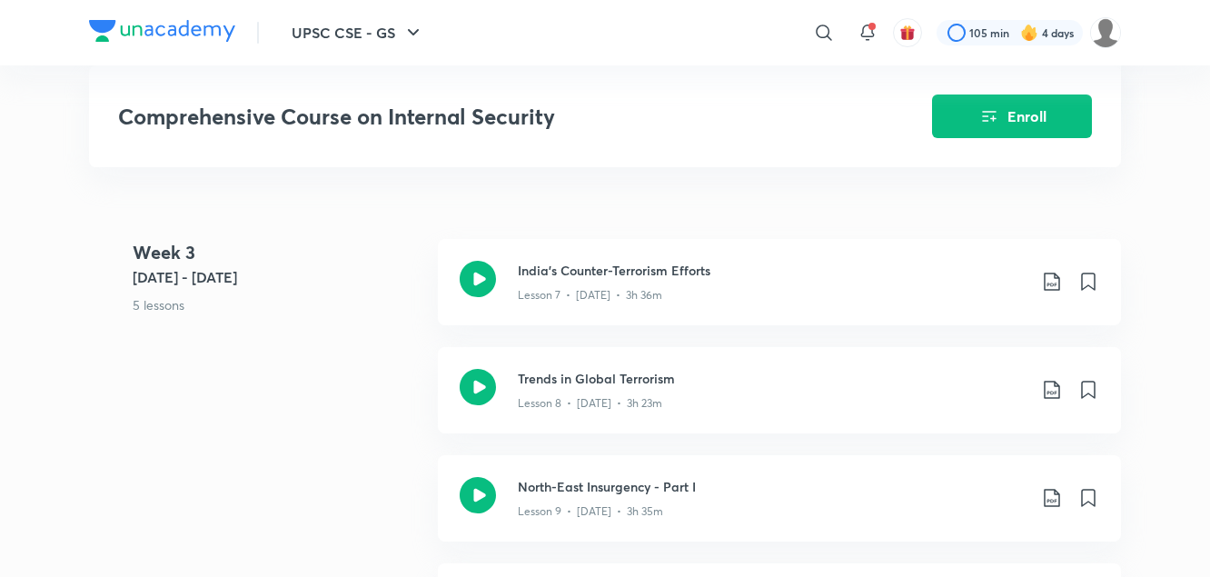
click at [346, 348] on div "Week 3 Dec 30 - Jan 5 5 lessons India's Counter-Terrorism Efforts Lesson 7 • De…" at bounding box center [605, 509] width 1032 height 541
click at [1052, 390] on icon at bounding box center [1052, 390] width 22 height 22
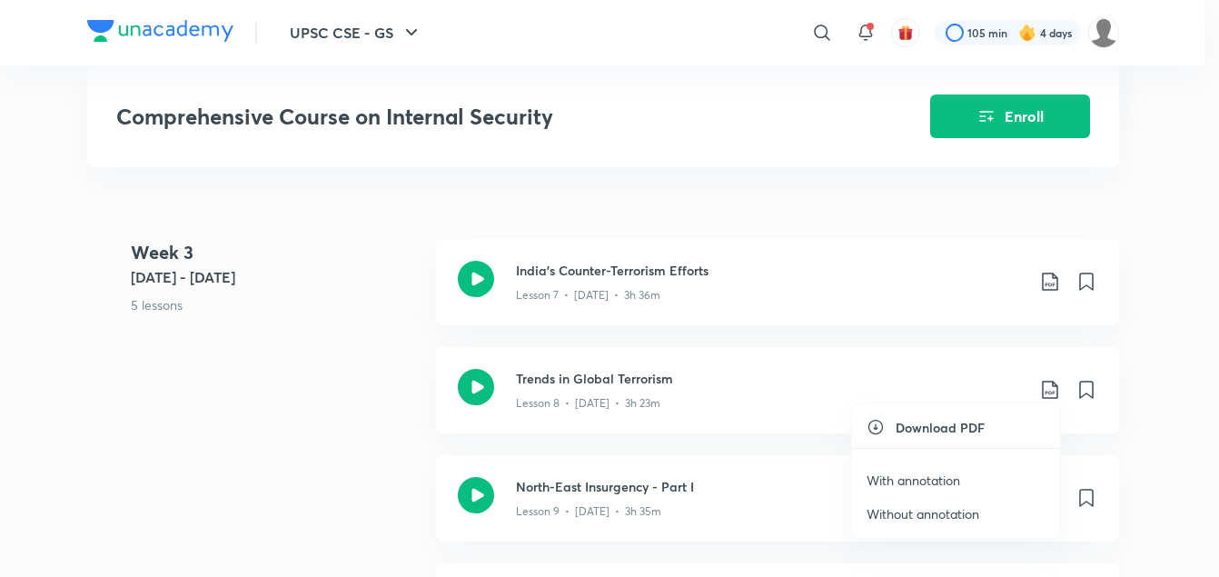
click at [934, 483] on p "With annotation" at bounding box center [914, 480] width 94 height 19
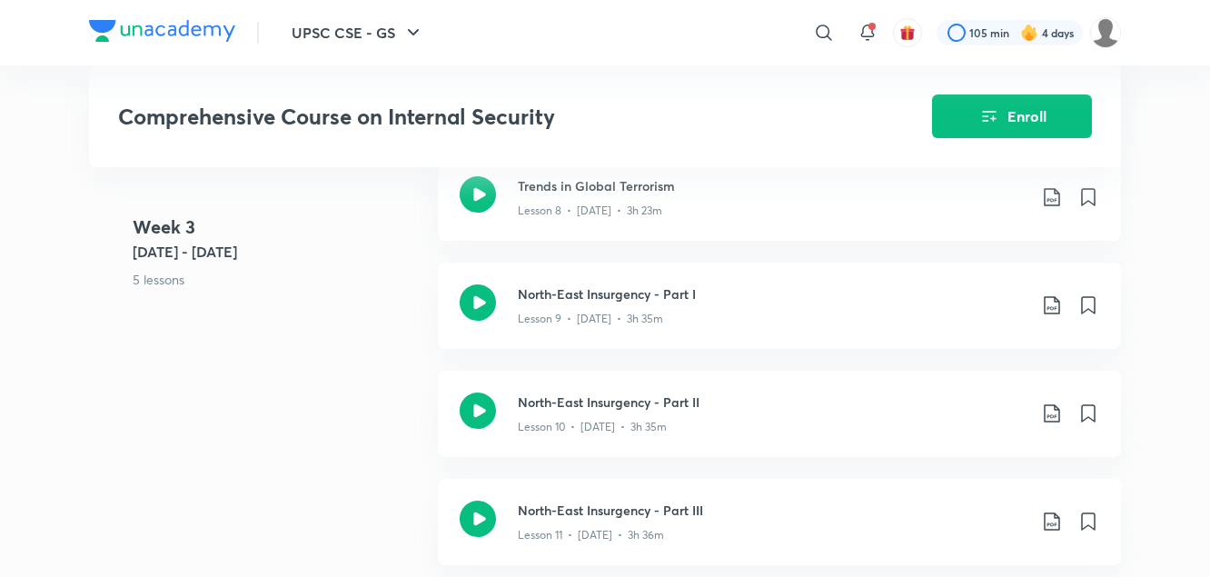
scroll to position [1985, 0]
click at [420, 359] on div "Week 3 Dec 30 - Jan 5 5 lessons India's Counter-Terrorism Efforts Lesson 7 • De…" at bounding box center [605, 315] width 1032 height 541
click at [1050, 293] on icon at bounding box center [1052, 304] width 22 height 22
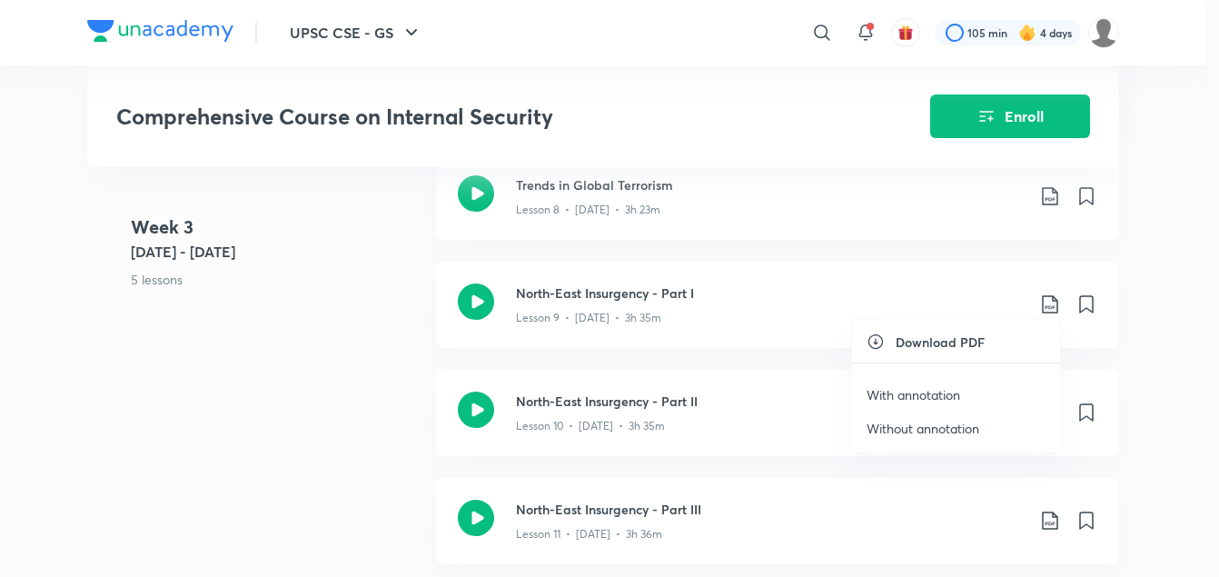
click at [943, 392] on p "With annotation" at bounding box center [914, 394] width 94 height 19
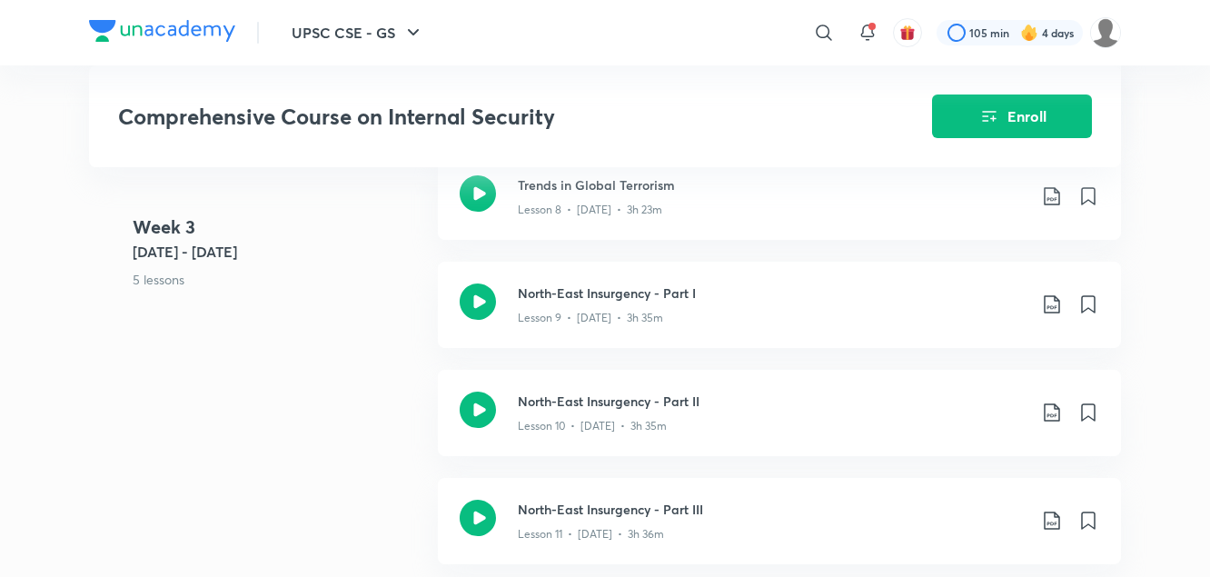
click at [329, 393] on div "Week 3 Dec 30 - Jan 5 5 lessons India's Counter-Terrorism Efforts Lesson 7 • De…" at bounding box center [605, 315] width 1032 height 541
click at [1057, 405] on icon at bounding box center [1052, 413] width 22 height 22
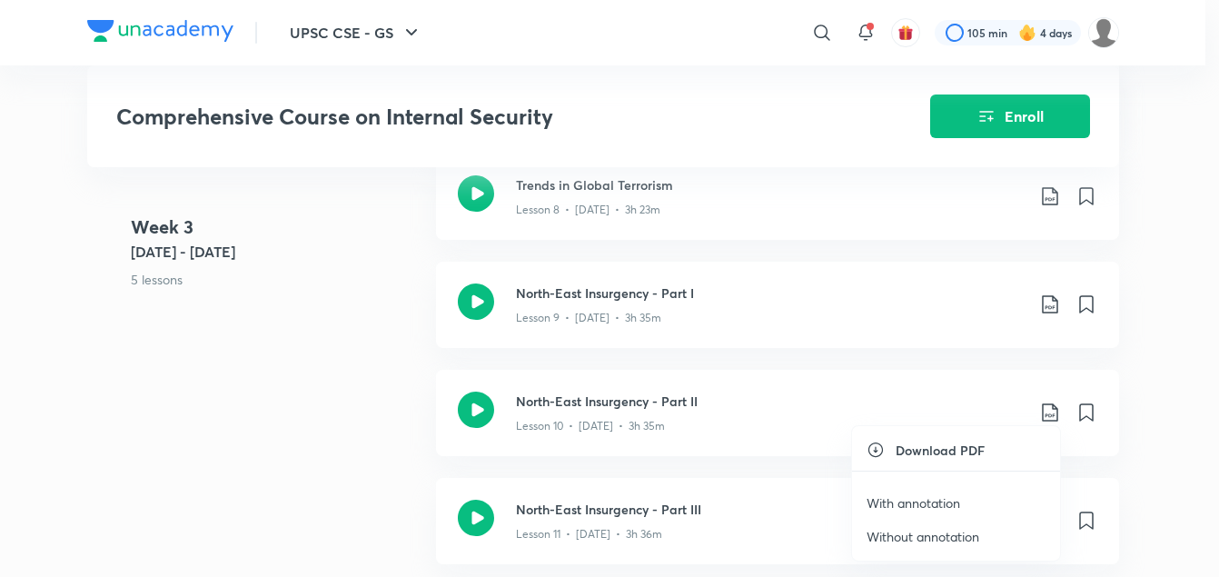
click at [913, 503] on p "With annotation" at bounding box center [914, 502] width 94 height 19
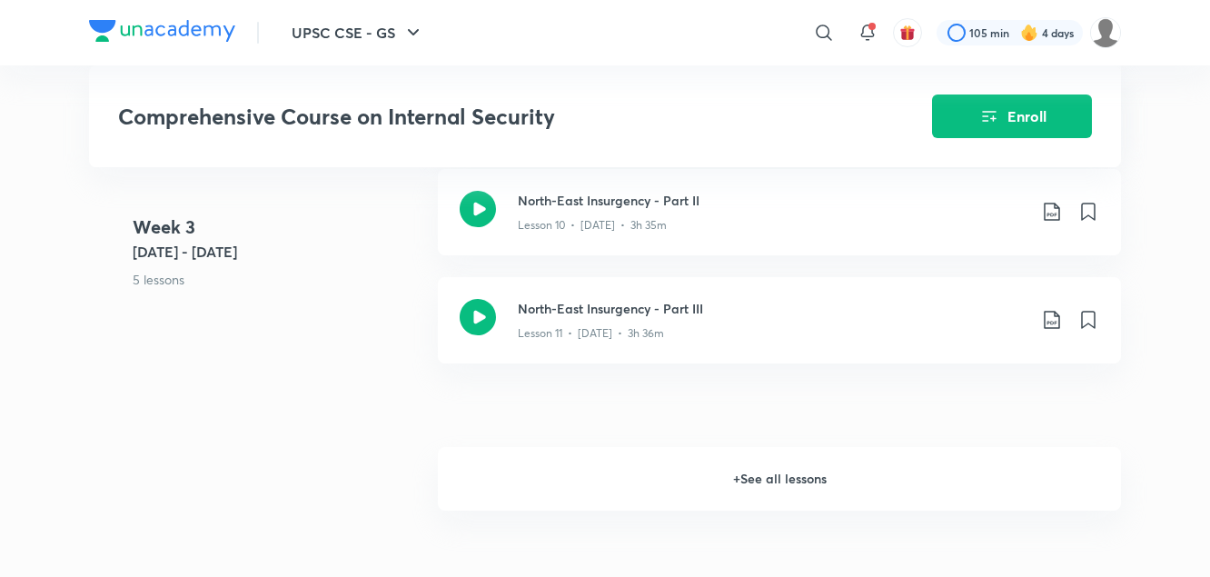
scroll to position [2212, 0]
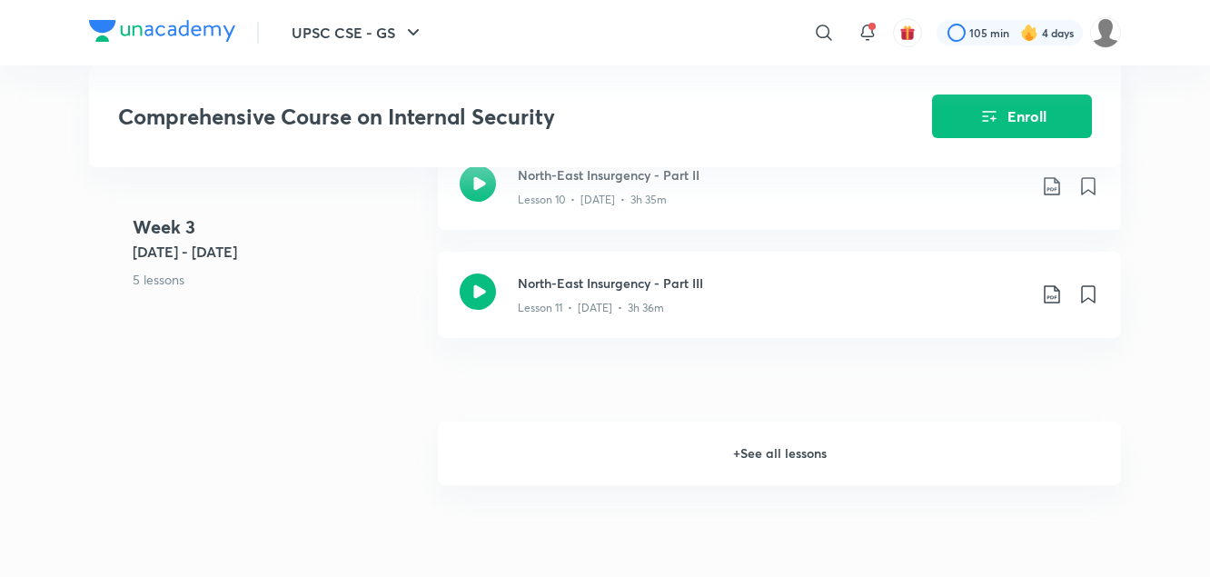
click at [1055, 287] on icon at bounding box center [1052, 295] width 22 height 22
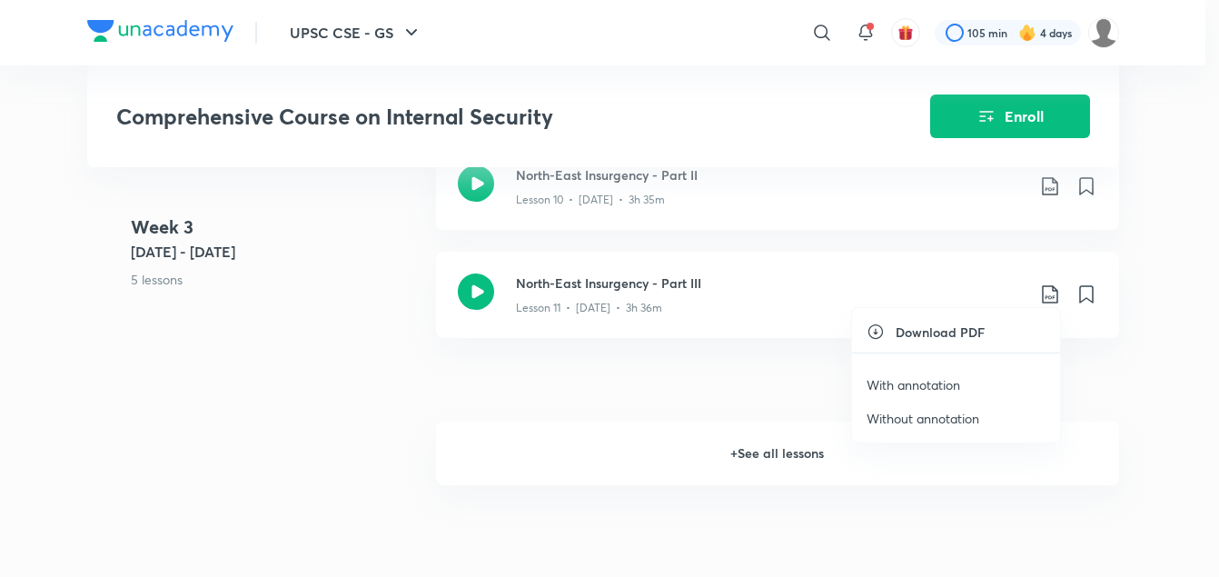
click at [930, 387] on p "With annotation" at bounding box center [914, 384] width 94 height 19
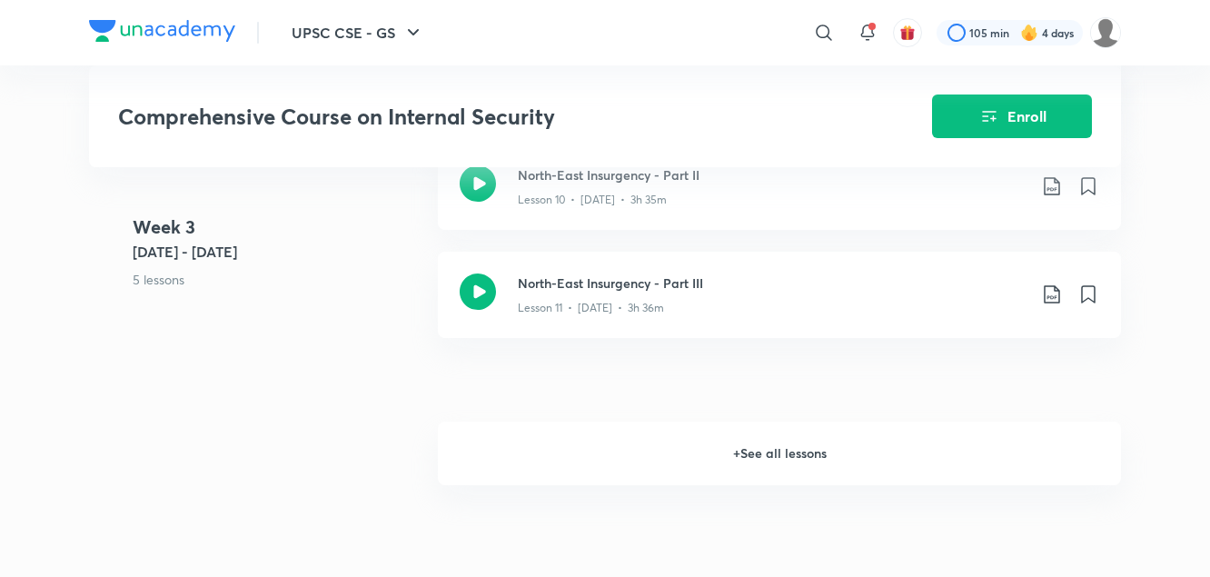
click at [745, 443] on h6 "+ See all lessons" at bounding box center [779, 454] width 683 height 64
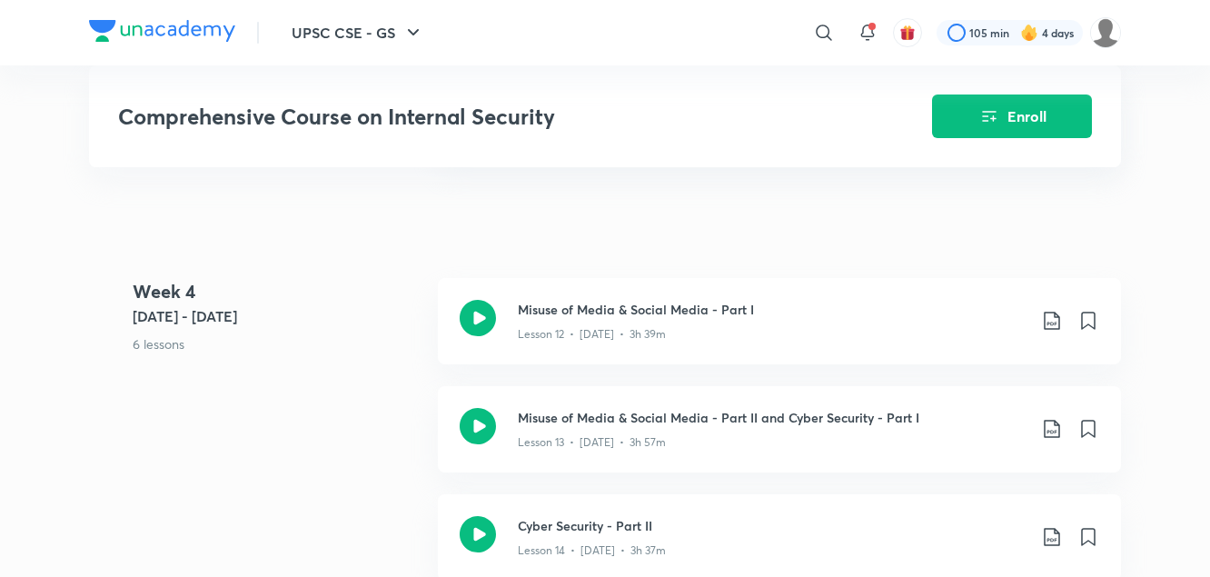
scroll to position [2393, 0]
click at [1046, 309] on icon at bounding box center [1052, 320] width 22 height 22
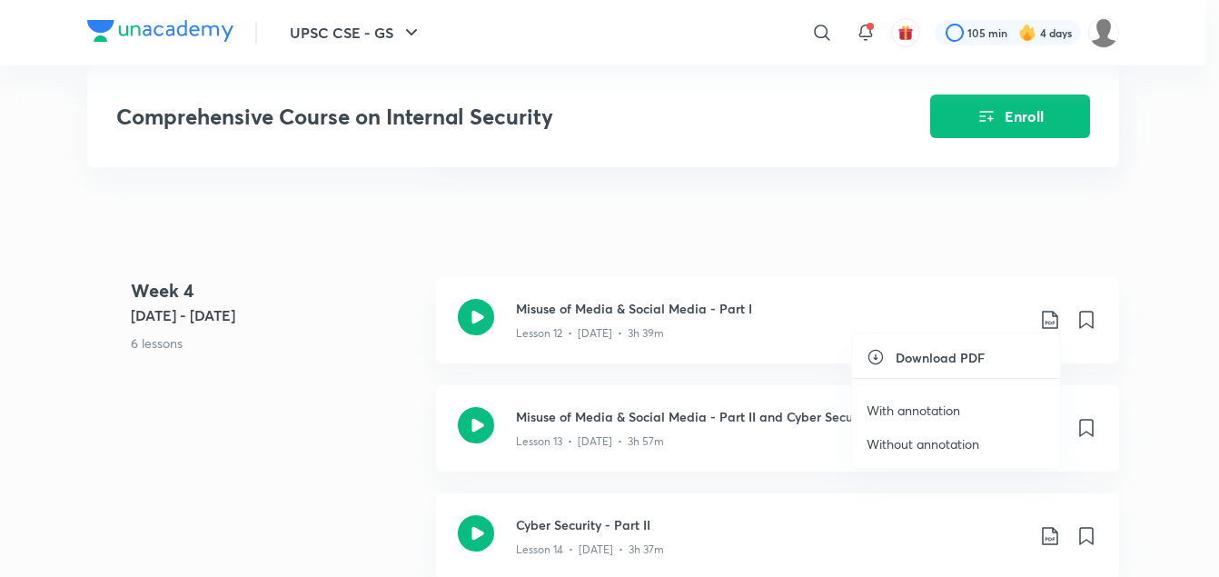
click at [895, 409] on p "With annotation" at bounding box center [914, 410] width 94 height 19
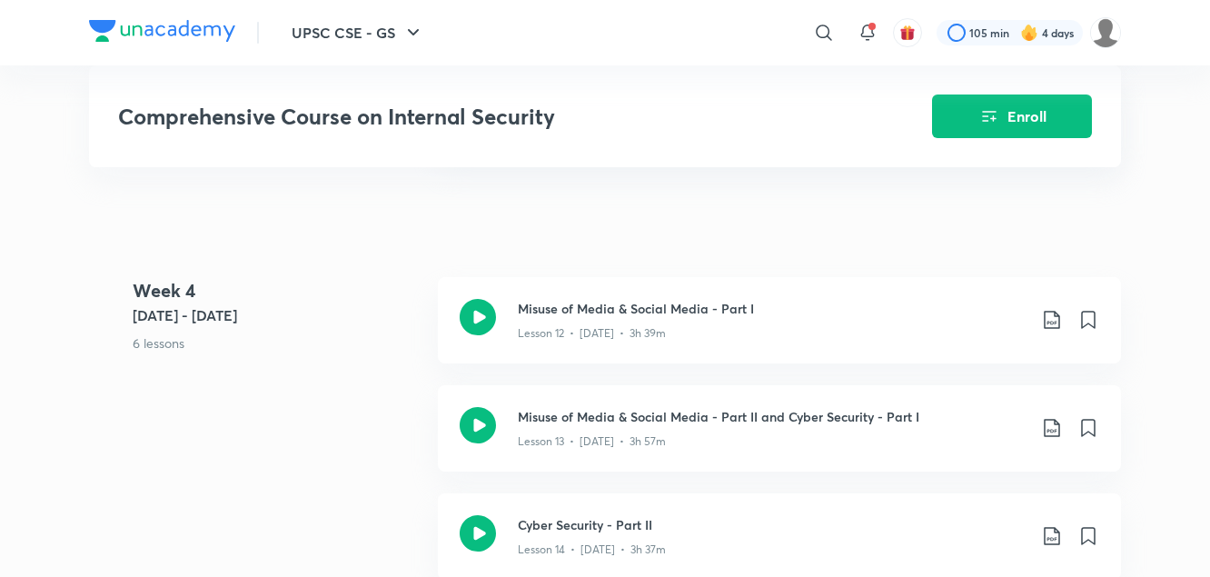
click at [1044, 422] on icon at bounding box center [1052, 428] width 22 height 22
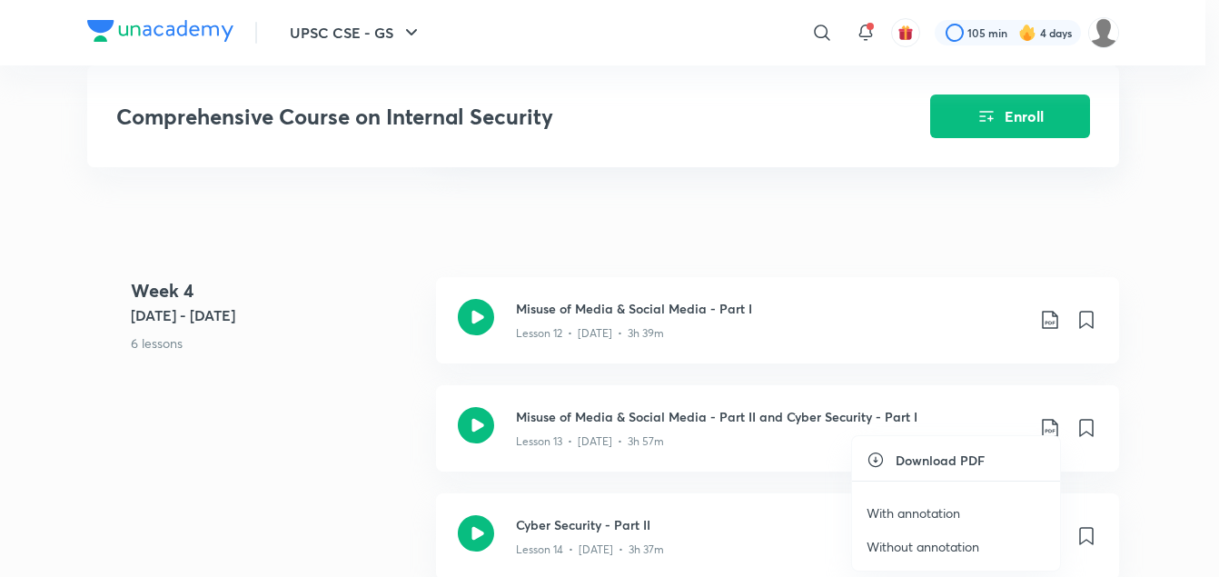
click at [895, 514] on p "With annotation" at bounding box center [914, 512] width 94 height 19
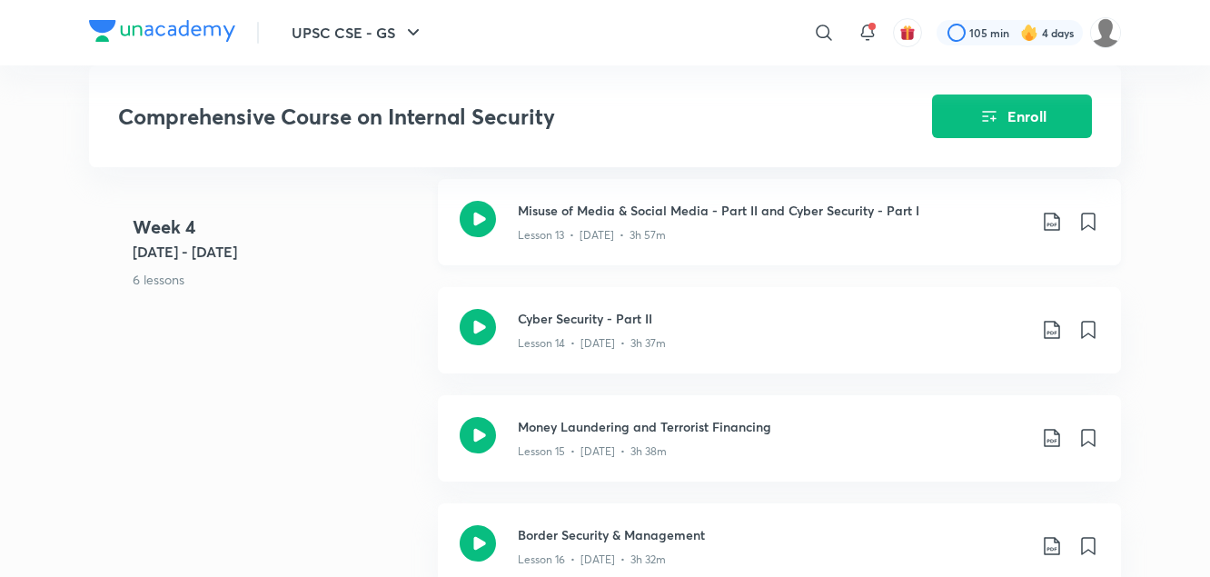
scroll to position [2625, 0]
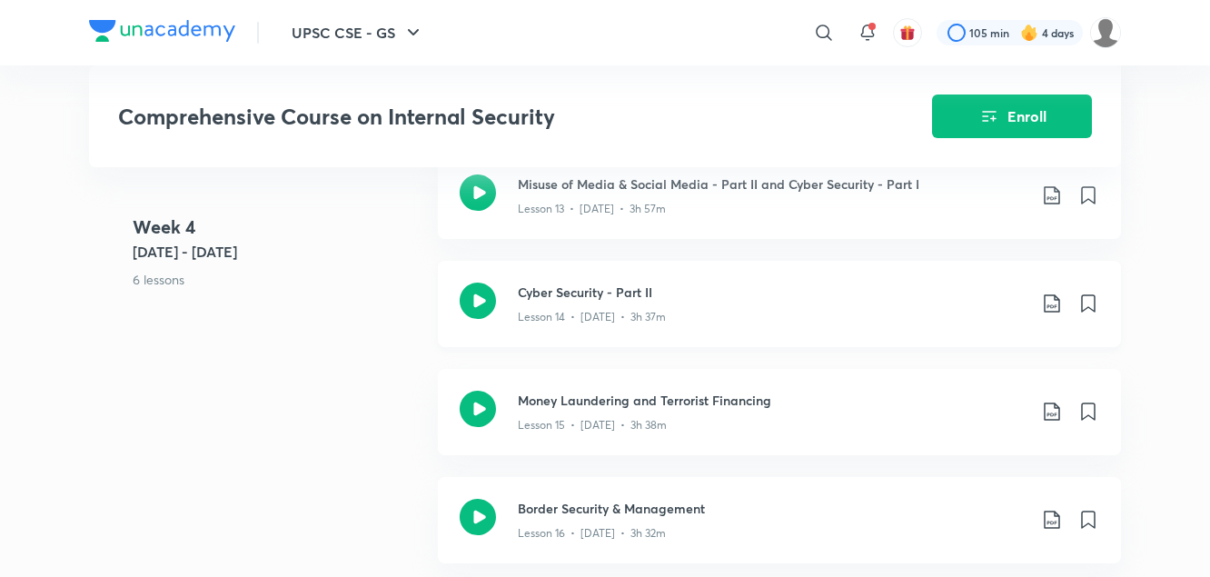
click at [1055, 295] on icon at bounding box center [1052, 304] width 22 height 22
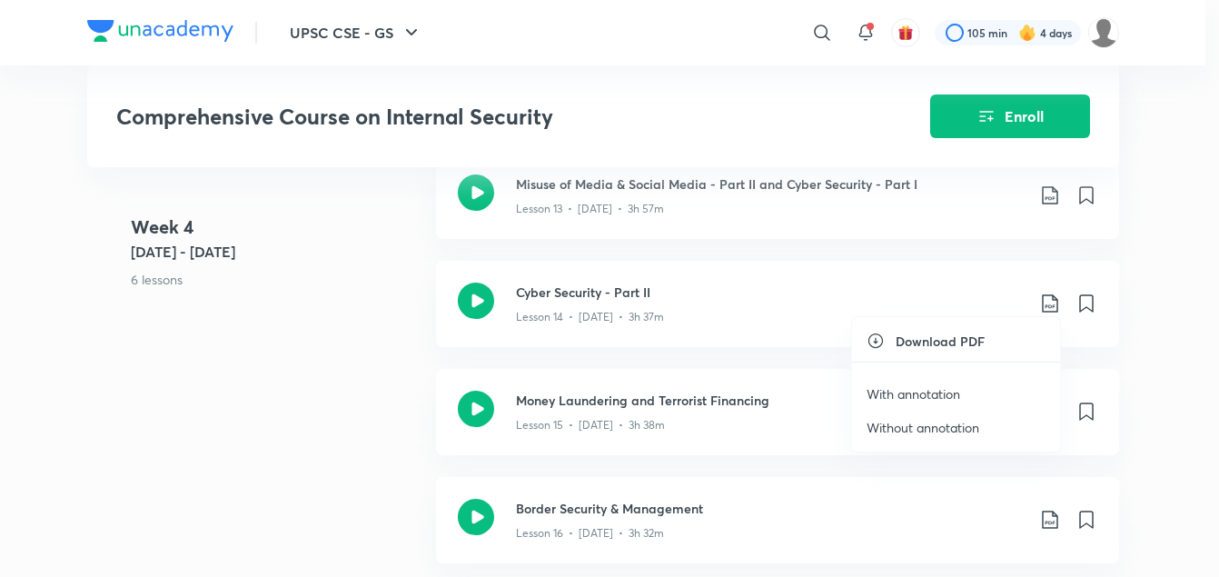
click at [947, 388] on p "With annotation" at bounding box center [914, 393] width 94 height 19
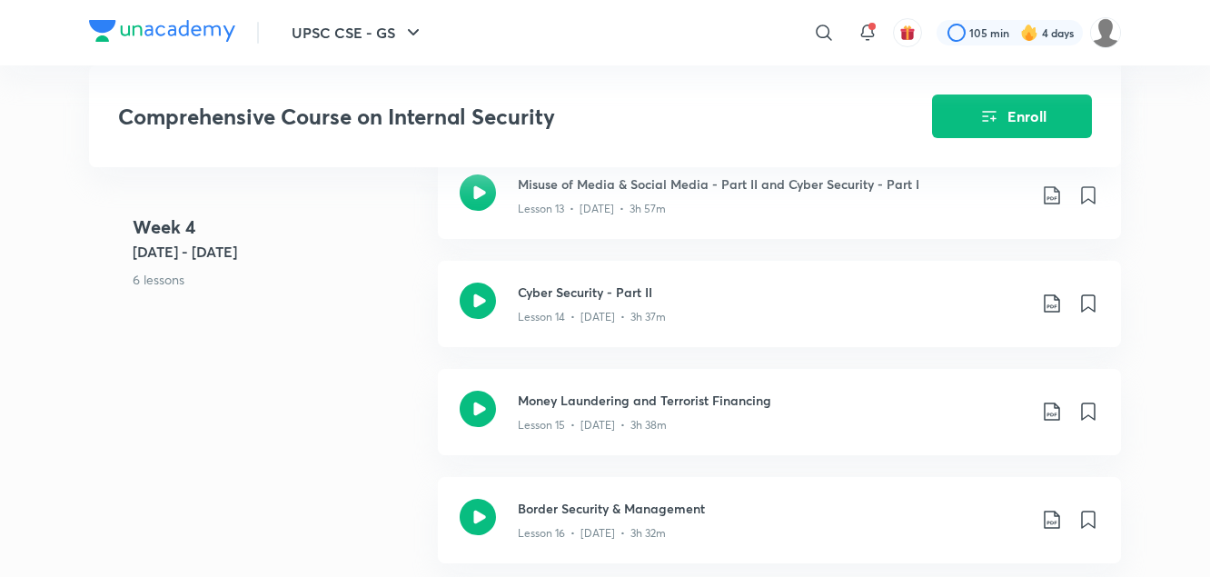
click at [360, 475] on div "Week 4 Jan 6 - 12 6 lessons Misuse of Media & Social Media - Part I Lesson 12 •…" at bounding box center [605, 369] width 1032 height 649
click at [1053, 414] on icon at bounding box center [1052, 412] width 22 height 22
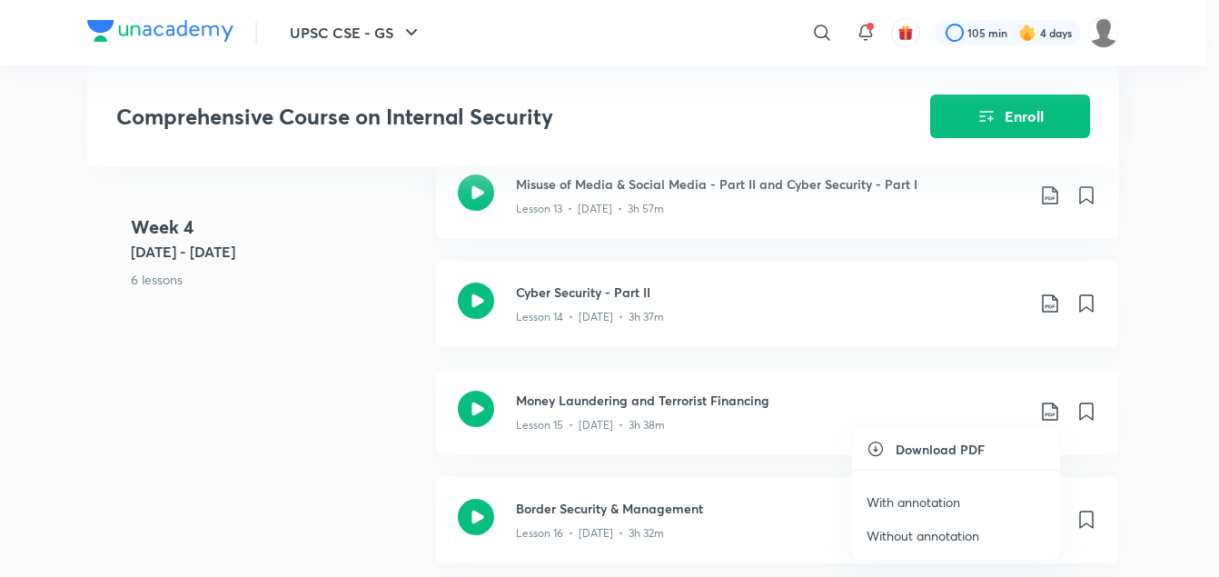
click at [947, 499] on p "With annotation" at bounding box center [914, 501] width 94 height 19
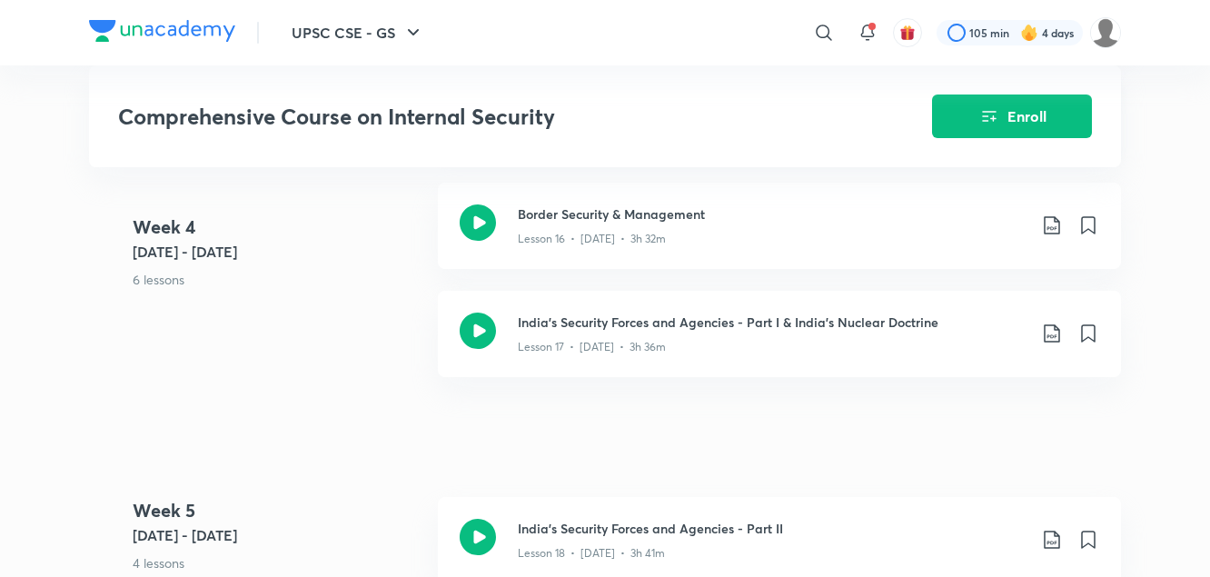
scroll to position [2920, 0]
click at [1052, 224] on icon at bounding box center [1052, 225] width 22 height 22
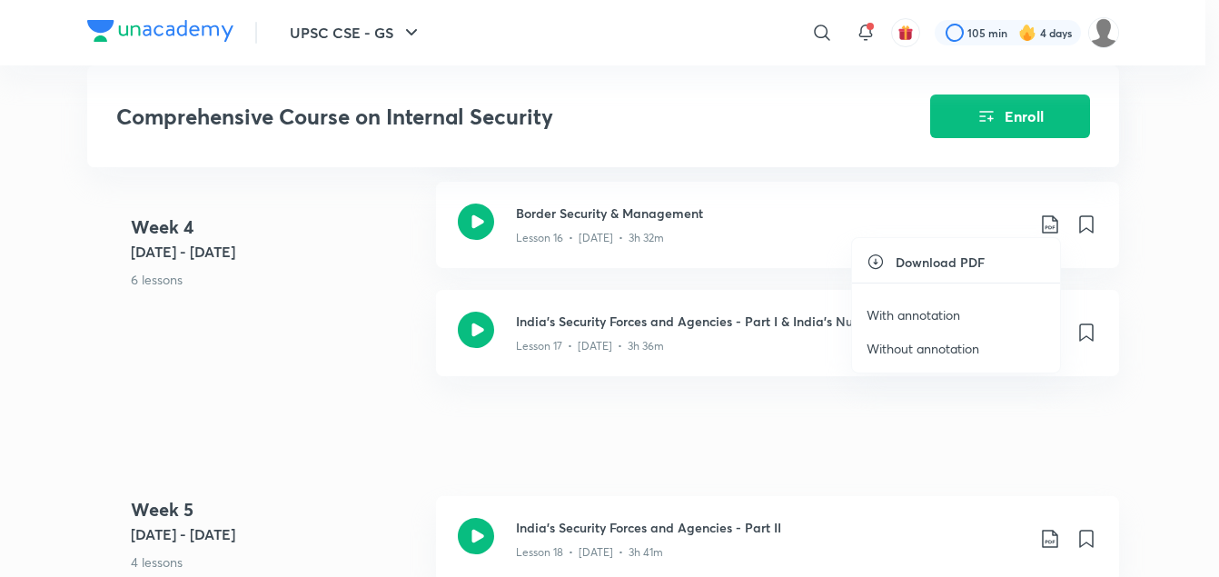
click at [933, 318] on p "With annotation" at bounding box center [914, 314] width 94 height 19
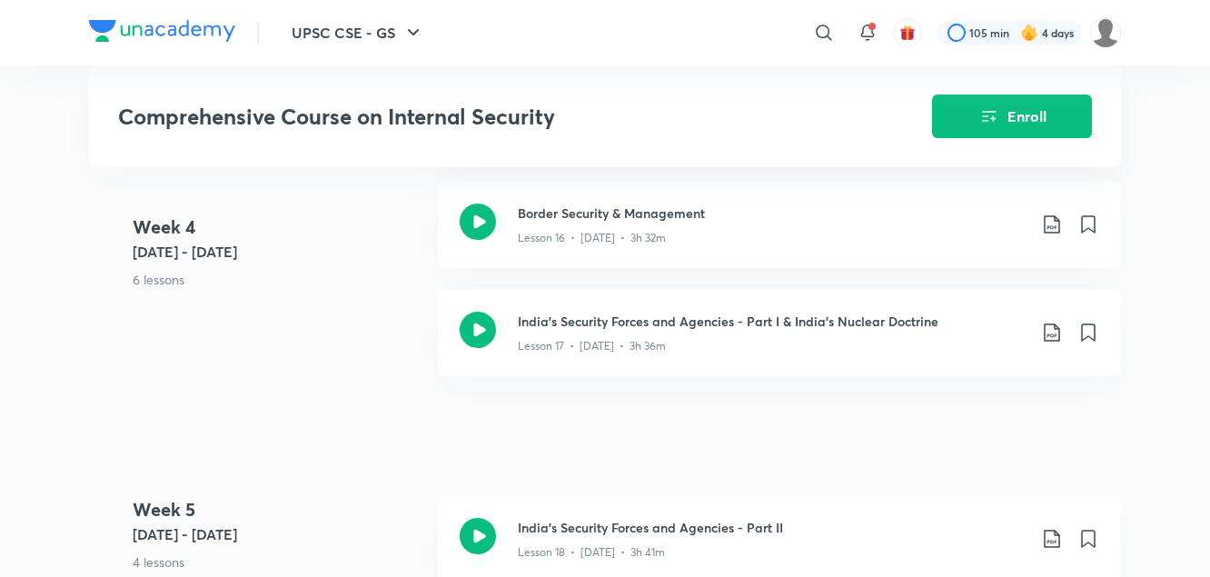
click at [363, 363] on div "Week 4 Jan 6 - 12 6 lessons Misuse of Media & Social Media - Part I Lesson 12 •…" at bounding box center [605, 73] width 1032 height 649
click at [1058, 330] on icon at bounding box center [1052, 333] width 22 height 22
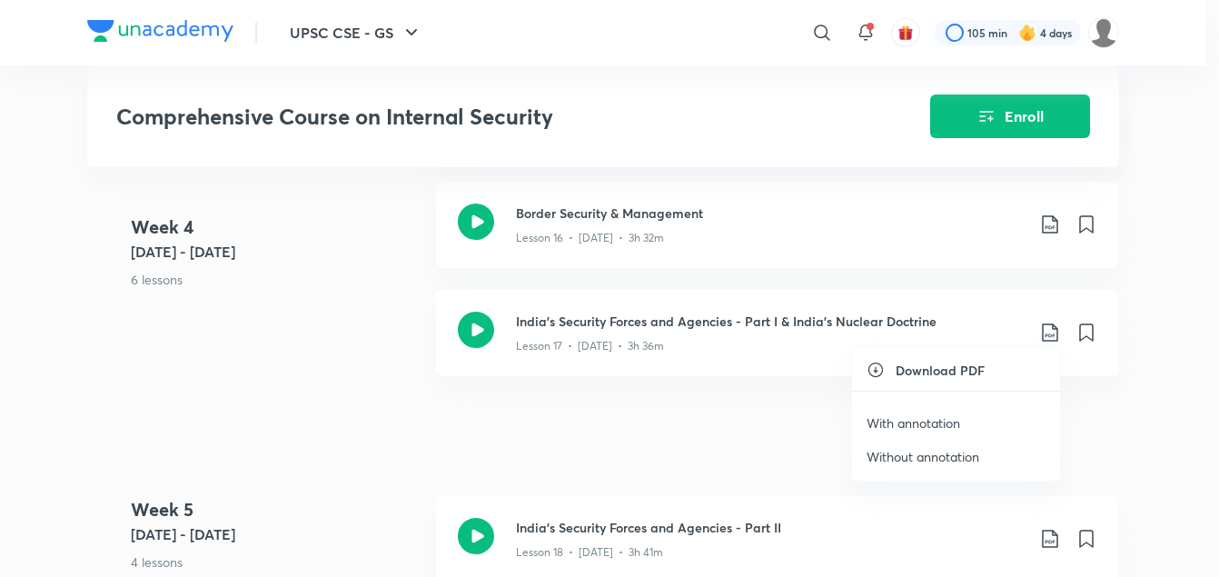
click at [937, 423] on p "With annotation" at bounding box center [914, 422] width 94 height 19
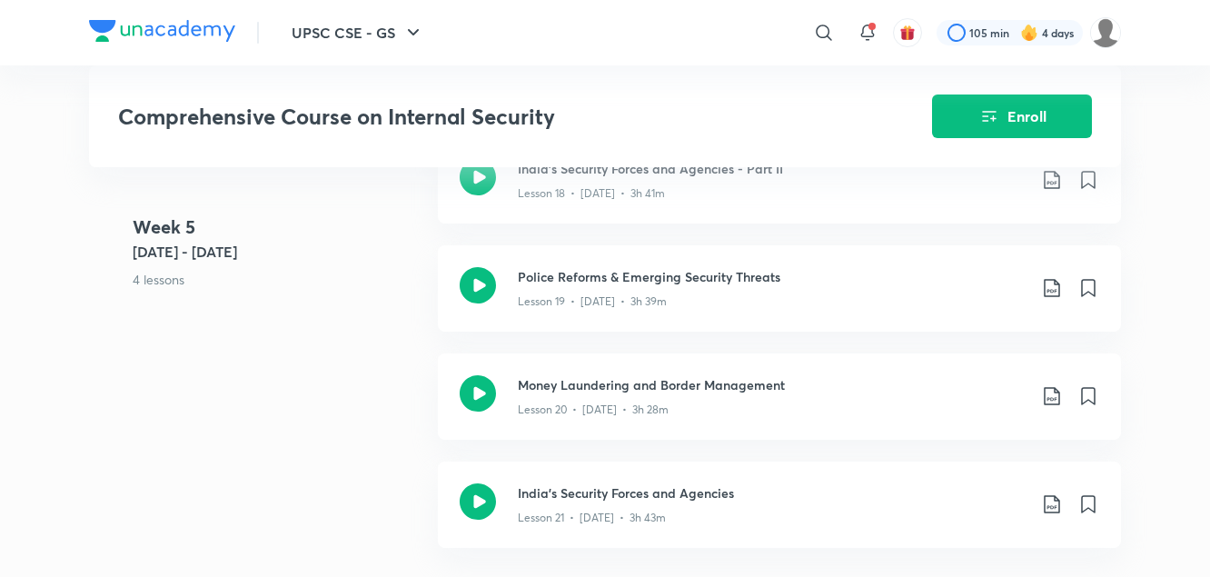
scroll to position [3280, 0]
click at [1051, 176] on icon at bounding box center [1051, 179] width 15 height 18
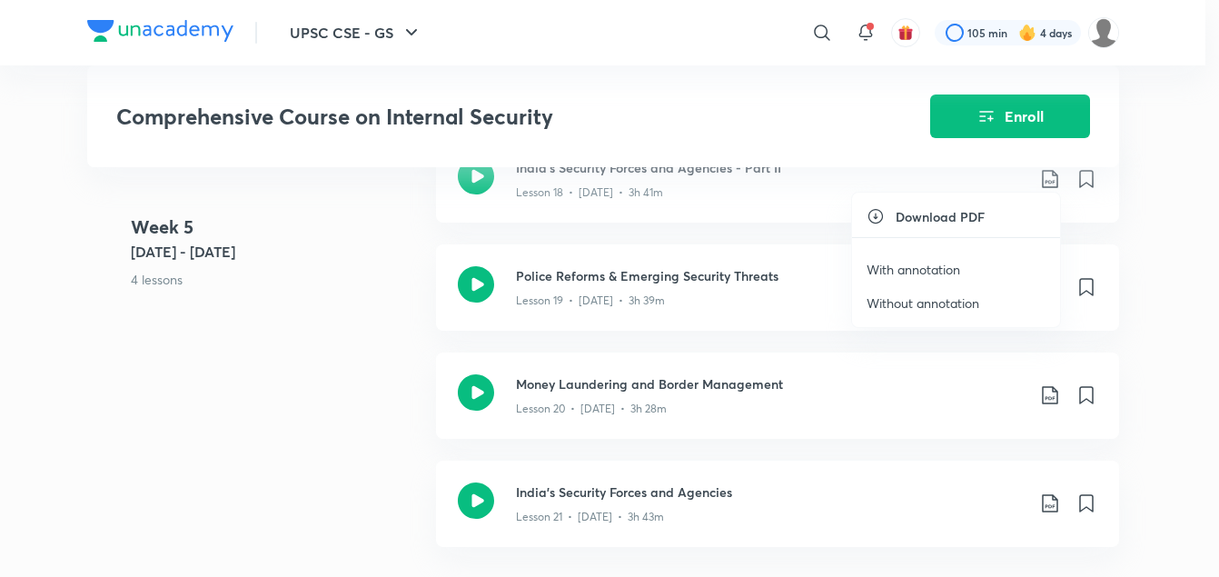
click at [924, 272] on p "With annotation" at bounding box center [914, 269] width 94 height 19
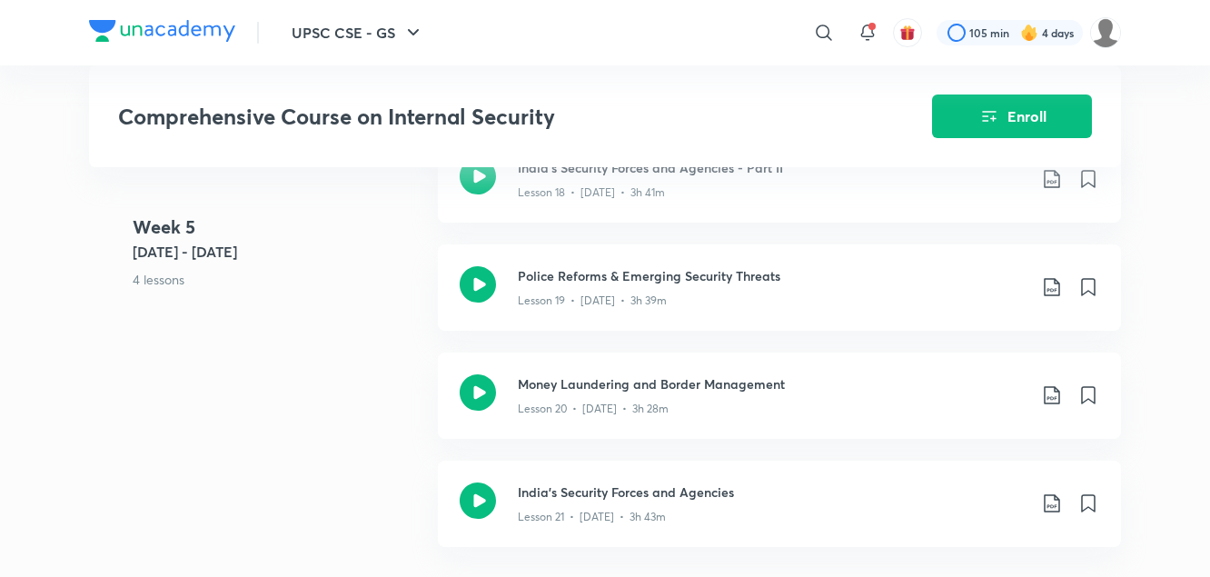
click at [354, 353] on div "Week 5 Jan 13 - 19 4 lessons India's Security Forces and Agencies - Part II Les…" at bounding box center [605, 352] width 1032 height 433
click at [1058, 280] on icon at bounding box center [1052, 287] width 22 height 22
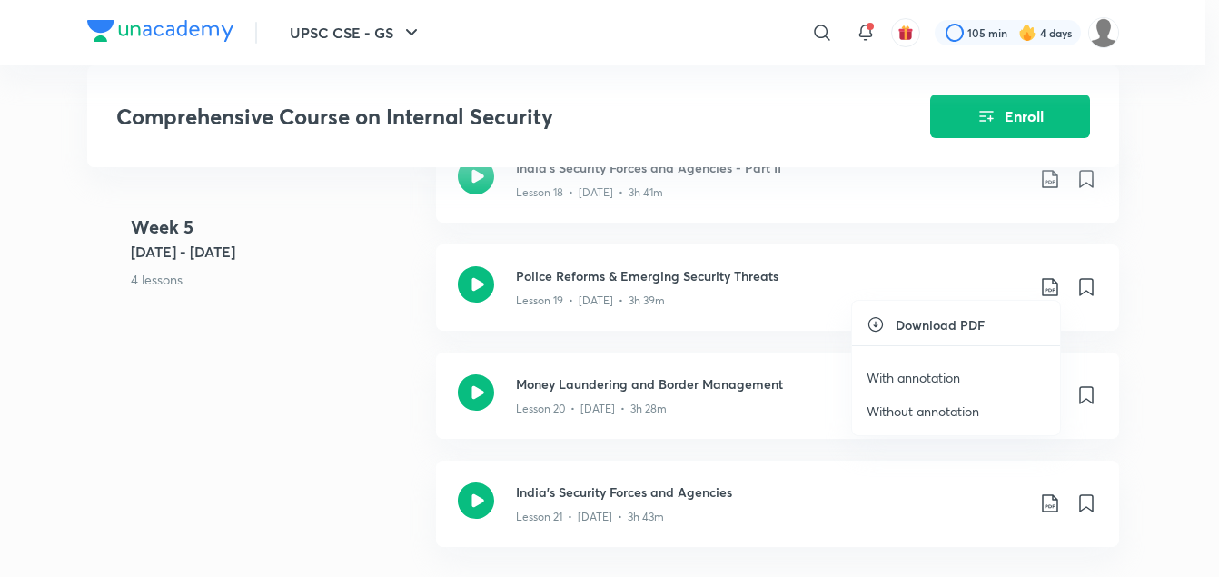
click at [930, 378] on p "With annotation" at bounding box center [914, 377] width 94 height 19
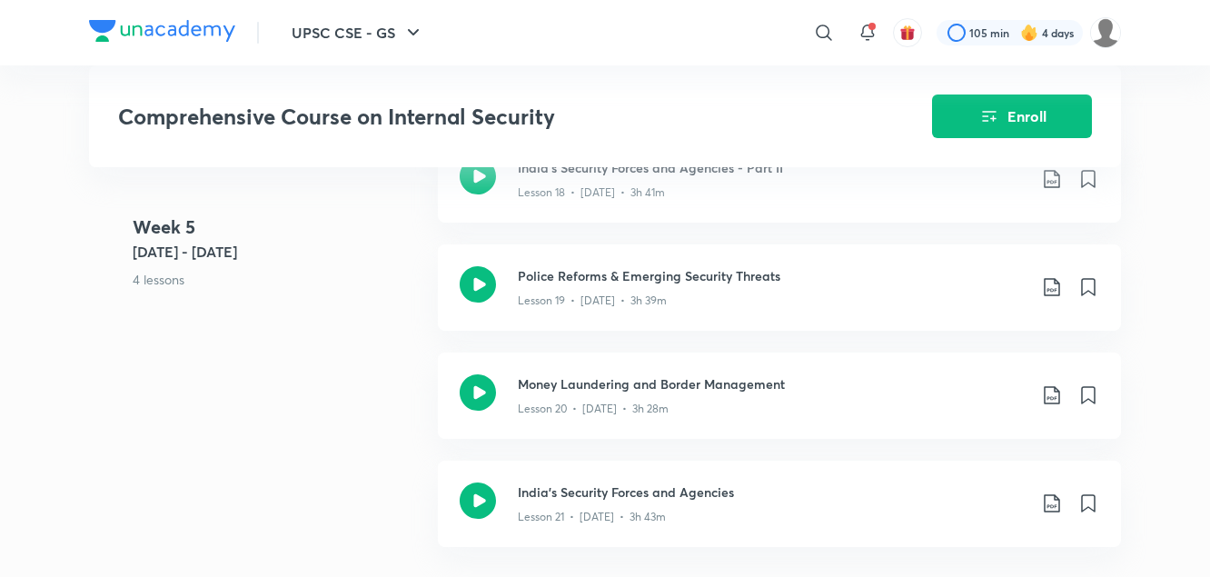
click at [353, 382] on div "Week 5 Jan 13 - 19 4 lessons India's Security Forces and Agencies - Part II Les…" at bounding box center [605, 352] width 1032 height 433
click at [1051, 384] on icon at bounding box center [1052, 395] width 22 height 22
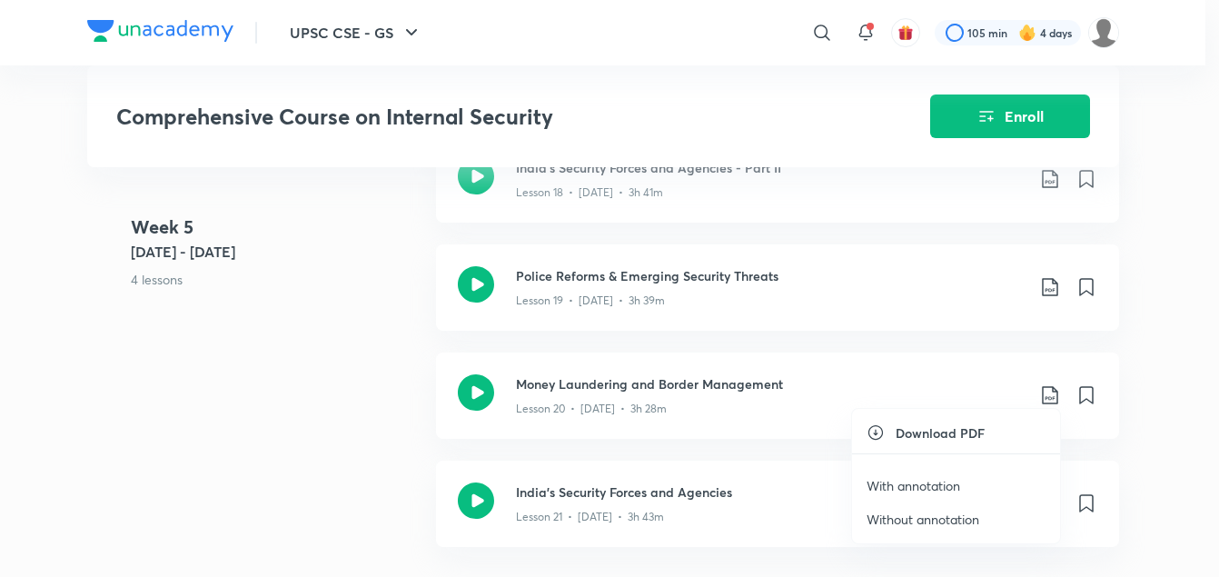
click at [917, 483] on p "With annotation" at bounding box center [914, 485] width 94 height 19
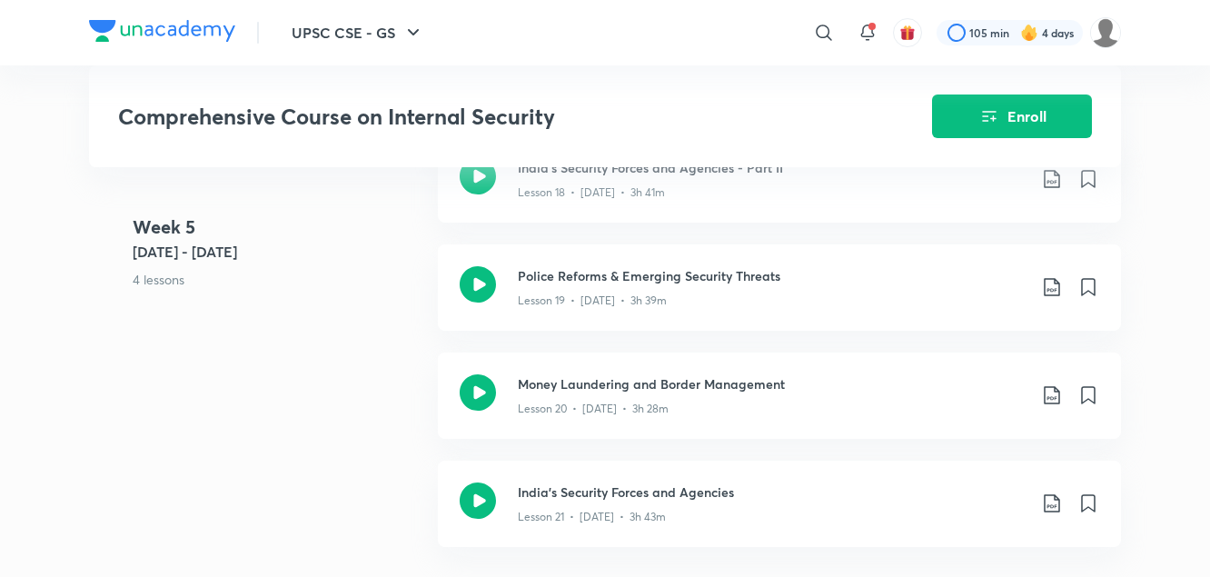
click at [345, 450] on div "Week 5 Jan 13 - 19 4 lessons India's Security Forces and Agencies - Part II Les…" at bounding box center [605, 352] width 1032 height 433
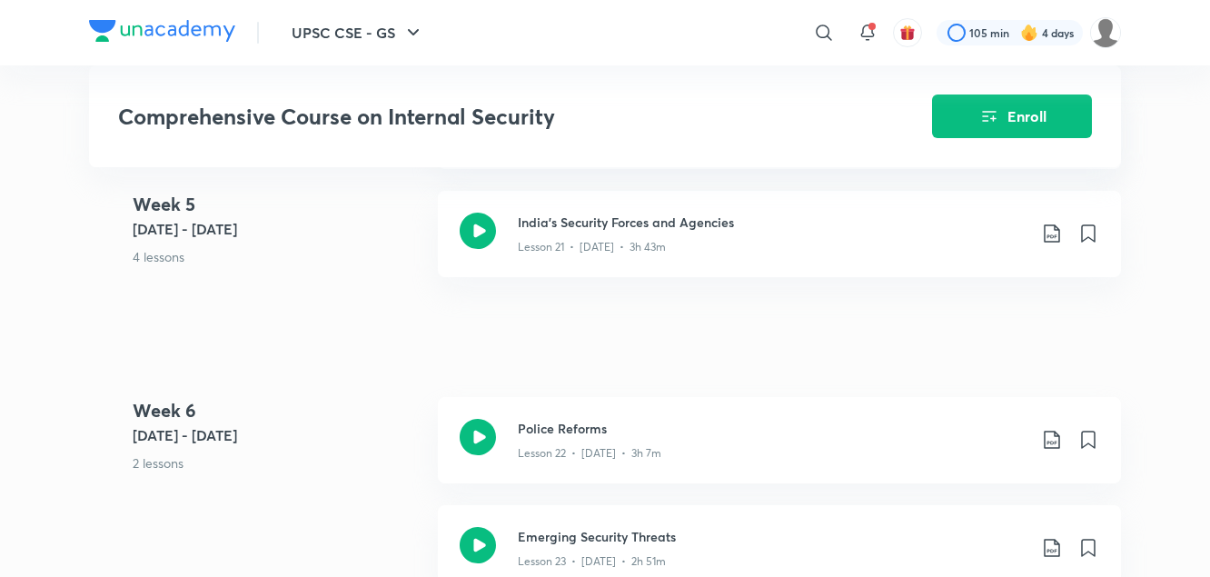
scroll to position [3609, 0]
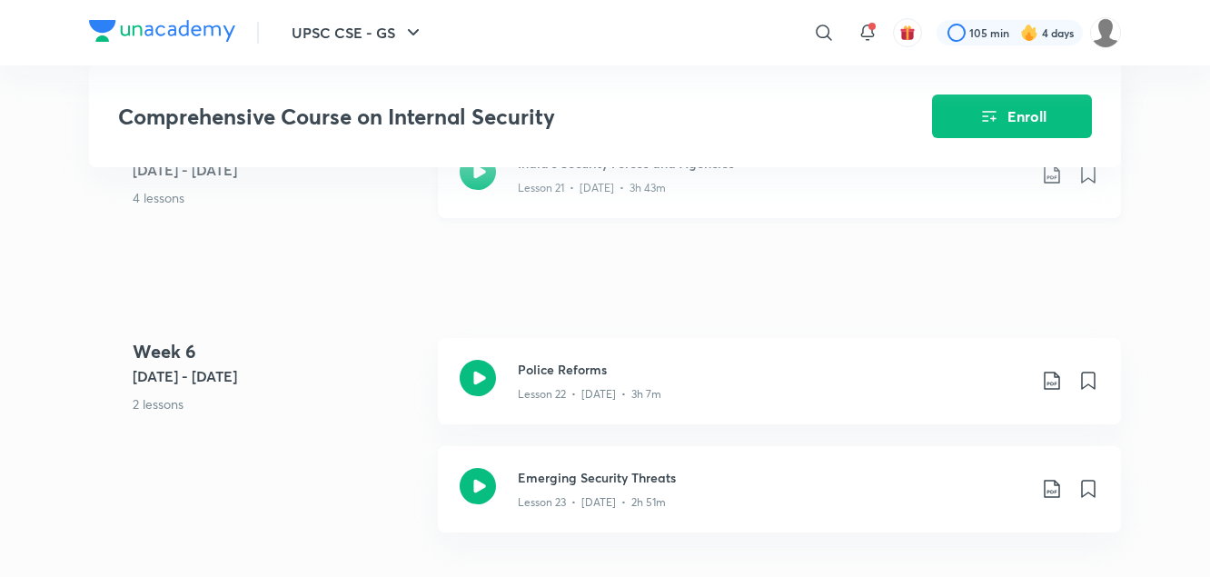
click at [1054, 171] on icon at bounding box center [1052, 175] width 22 height 22
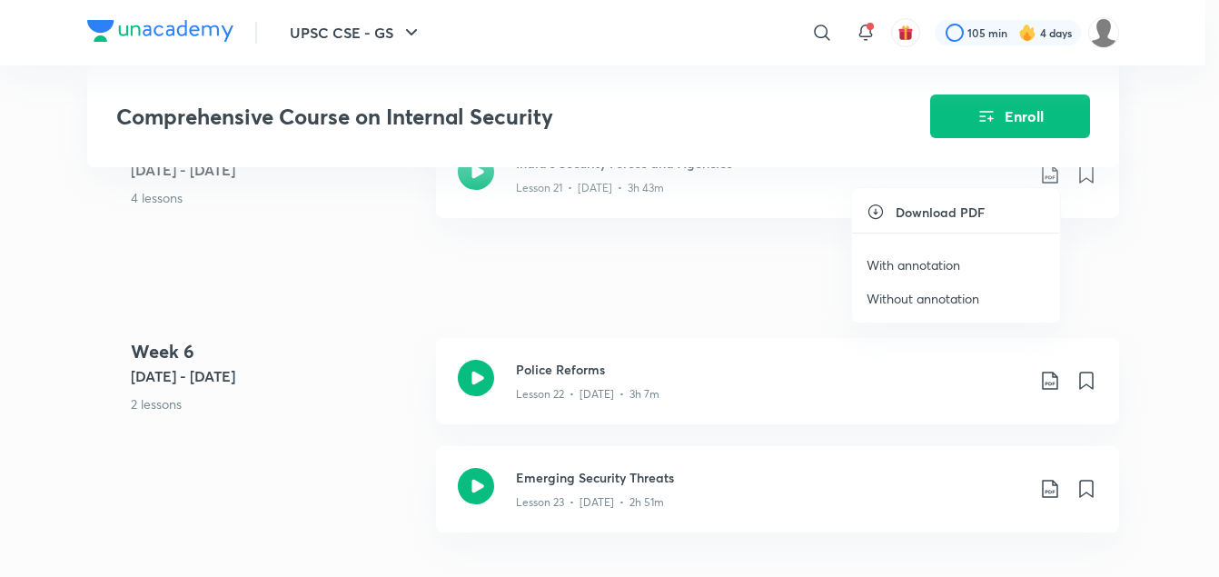
click at [916, 264] on p "With annotation" at bounding box center [914, 264] width 94 height 19
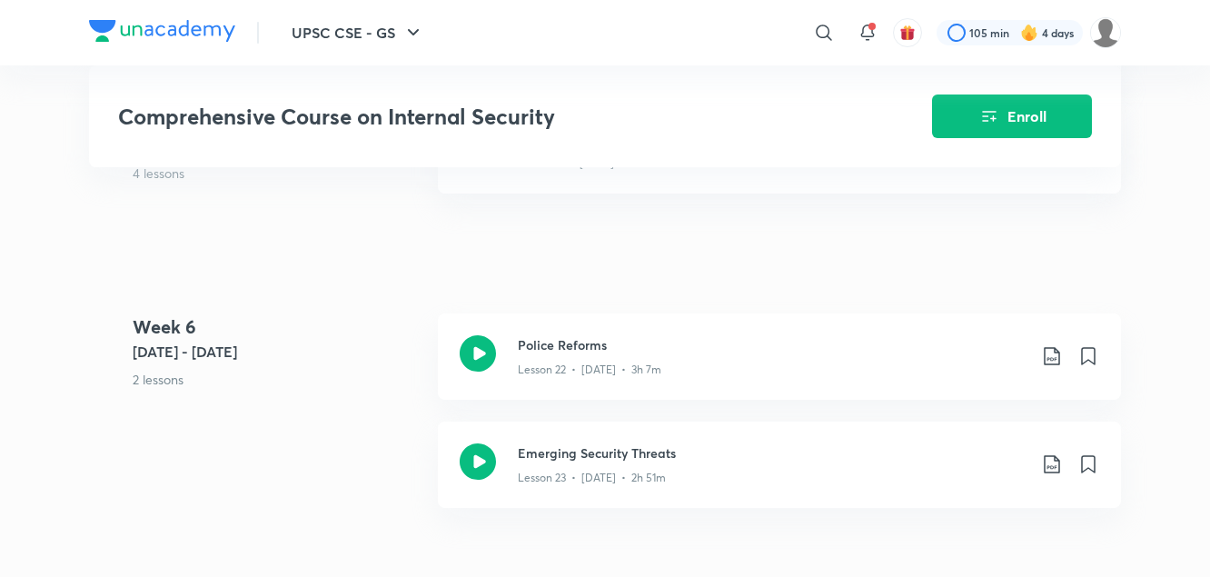
scroll to position [3630, 0]
click at [344, 381] on p "2 lessons" at bounding box center [278, 382] width 291 height 19
click at [1050, 358] on icon at bounding box center [1052, 360] width 22 height 22
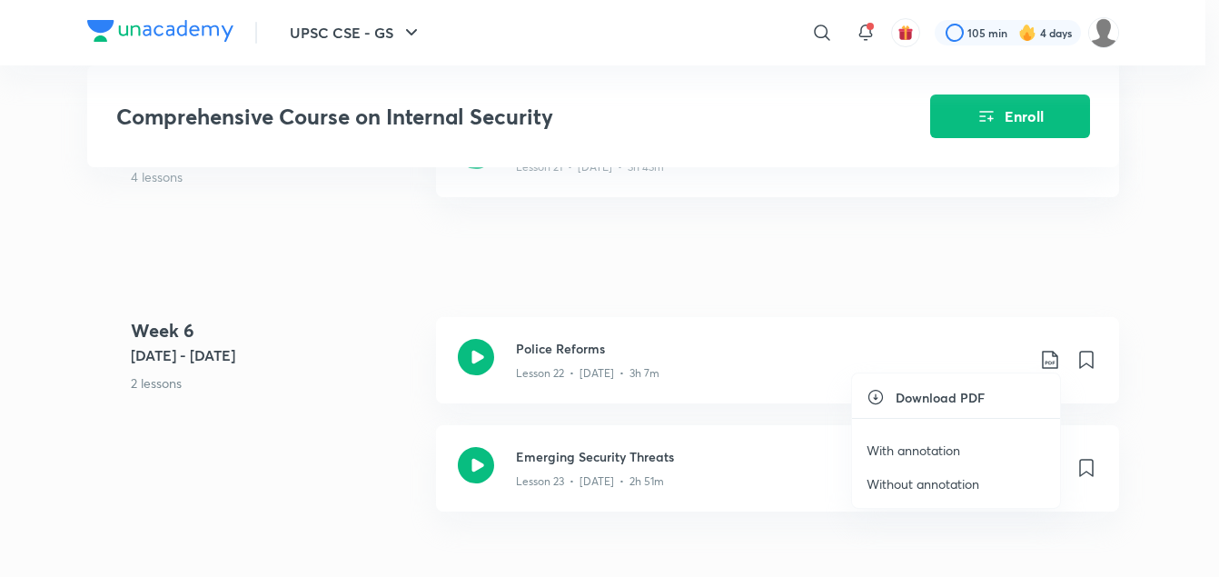
click at [948, 453] on p "With annotation" at bounding box center [914, 450] width 94 height 19
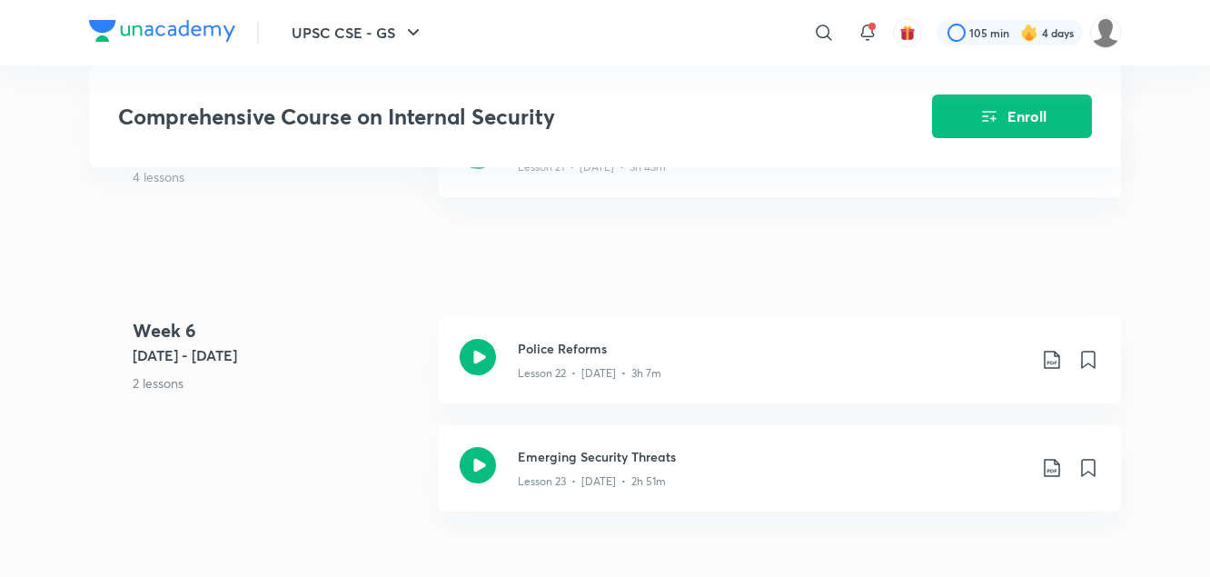
click at [390, 450] on div "Week 6 Jan 20 - 26 2 lessons Police Reforms Lesson 22 • Jan 20 • 3h 7m Emerging…" at bounding box center [605, 425] width 1032 height 216
click at [1051, 463] on icon at bounding box center [1051, 468] width 15 height 18
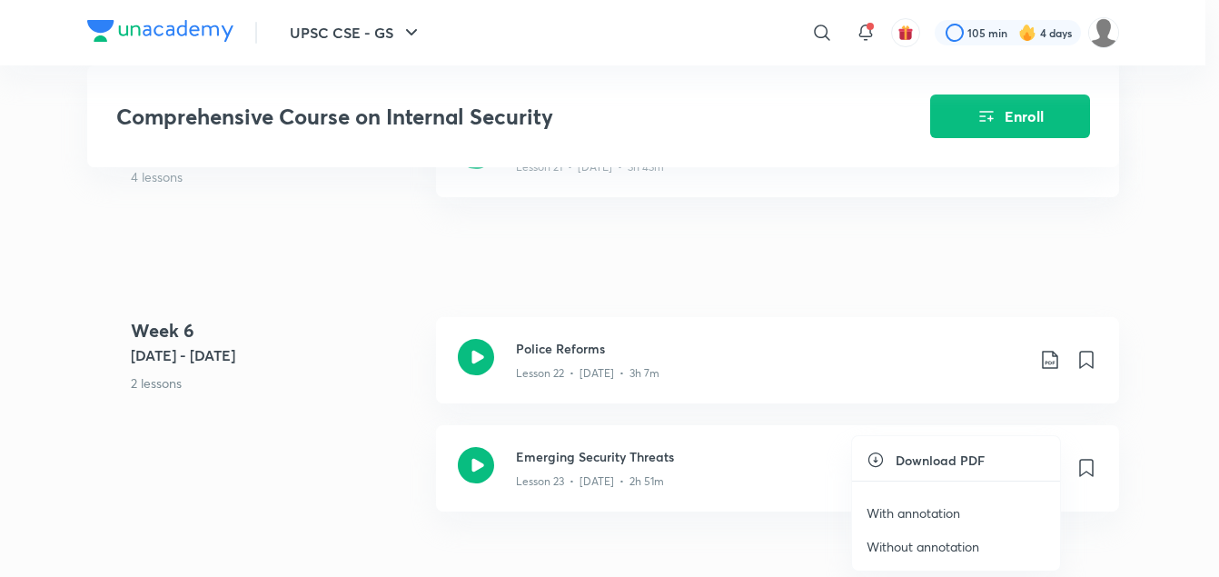
click at [931, 512] on p "With annotation" at bounding box center [914, 512] width 94 height 19
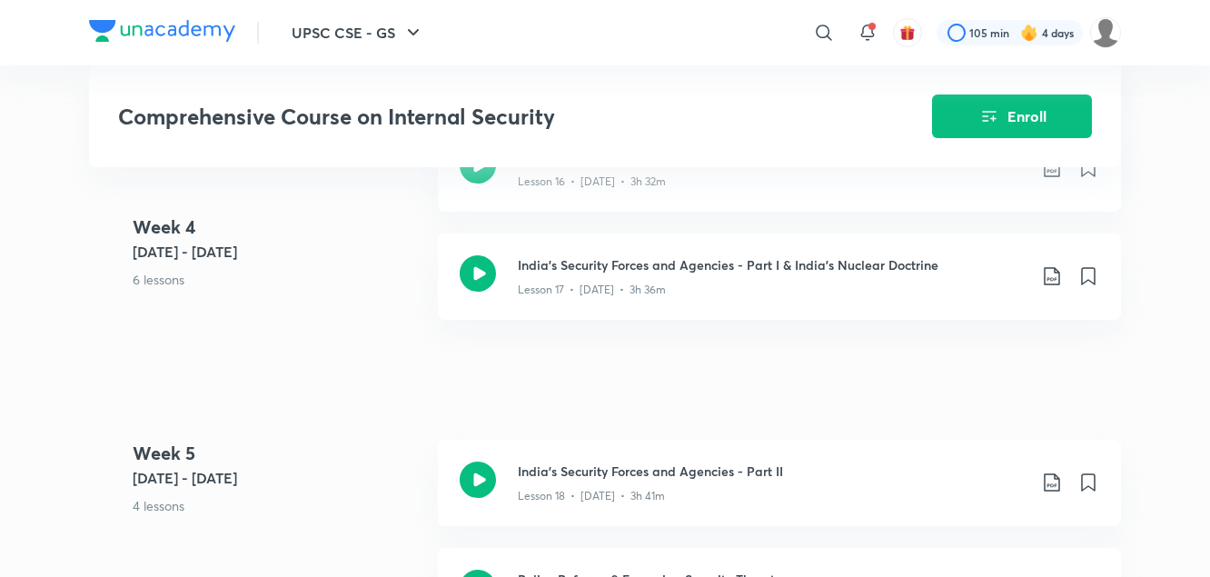
scroll to position [2956, 0]
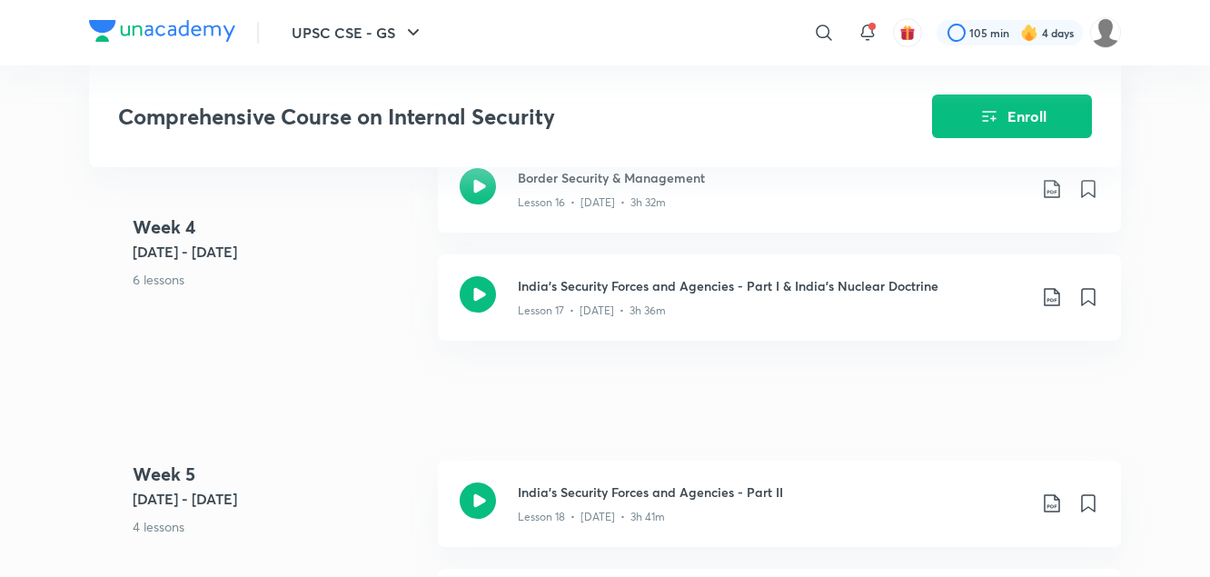
click at [821, 35] on icon at bounding box center [824, 33] width 22 height 22
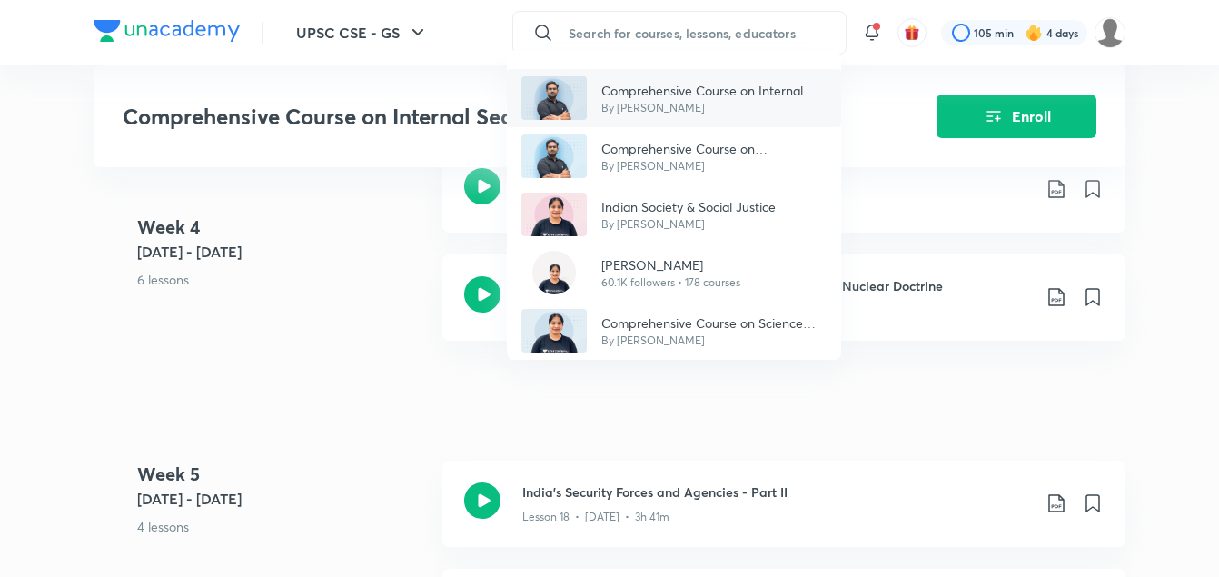
click at [789, 83] on p "Comprehensive Course on Internal Security" at bounding box center [714, 90] width 225 height 19
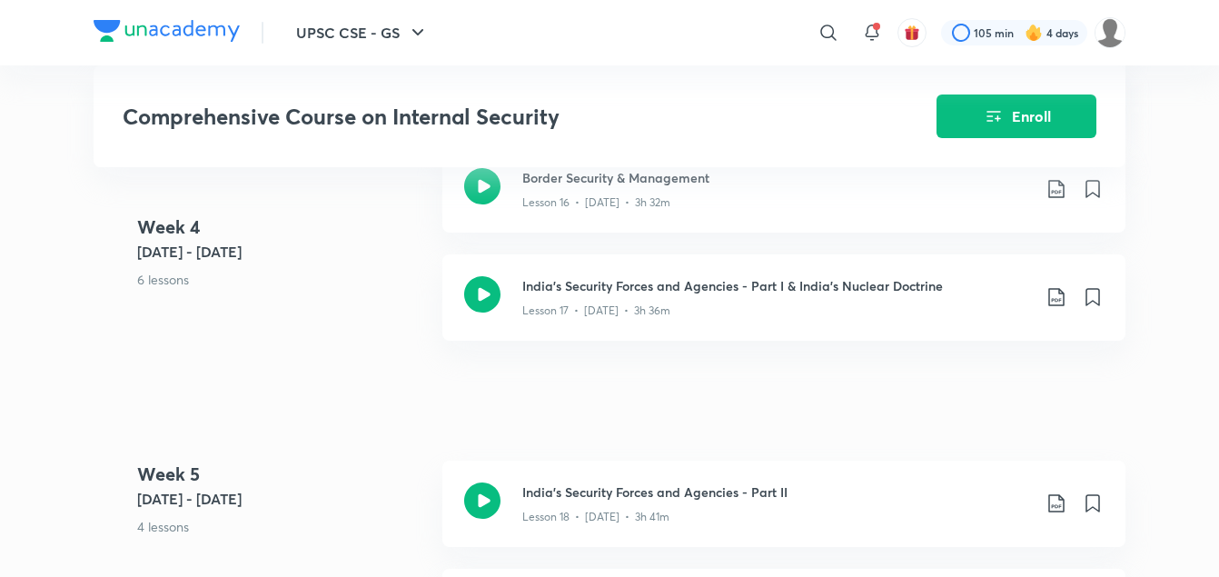
click at [789, 83] on div "Comprehensive Course on Internal Security Enroll" at bounding box center [610, 116] width 1032 height 102
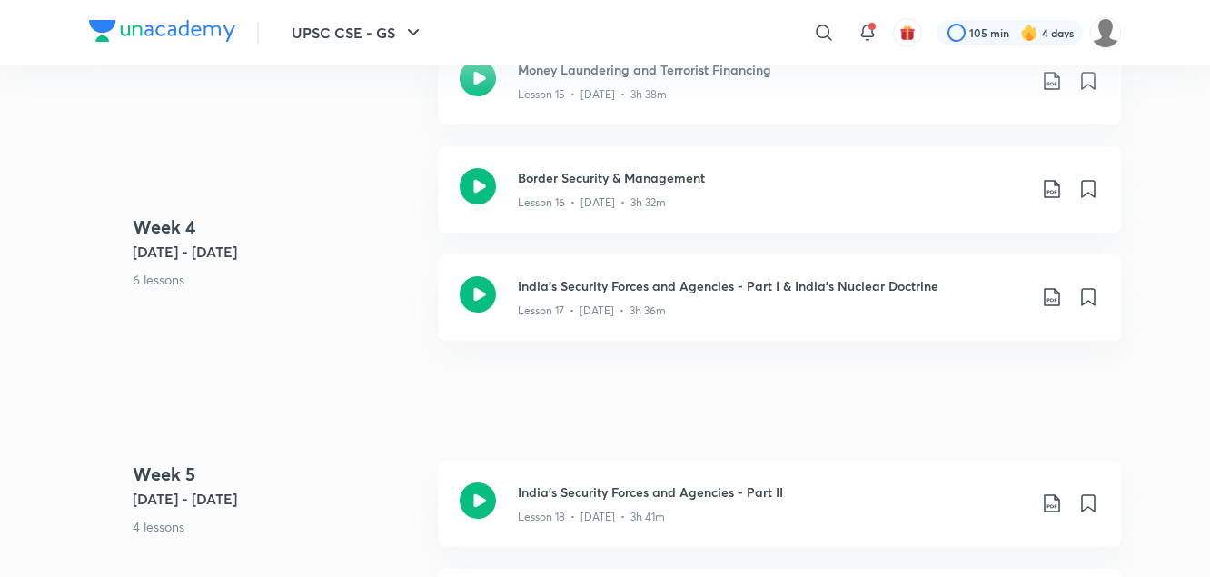
scroll to position [0, 0]
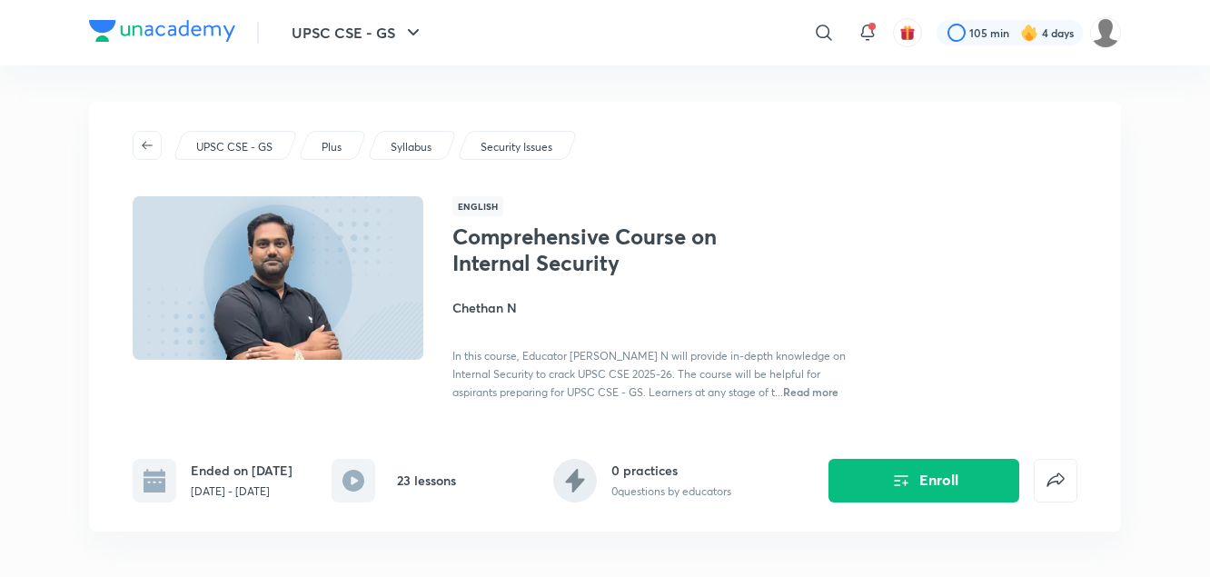
drag, startPoint x: 789, startPoint y: 83, endPoint x: 662, endPoint y: 59, distance: 128.5
click at [662, 59] on div "UPSC CSE - GS ​ 105 min 4 days" at bounding box center [605, 32] width 1032 height 65
click at [830, 36] on icon at bounding box center [824, 33] width 22 height 22
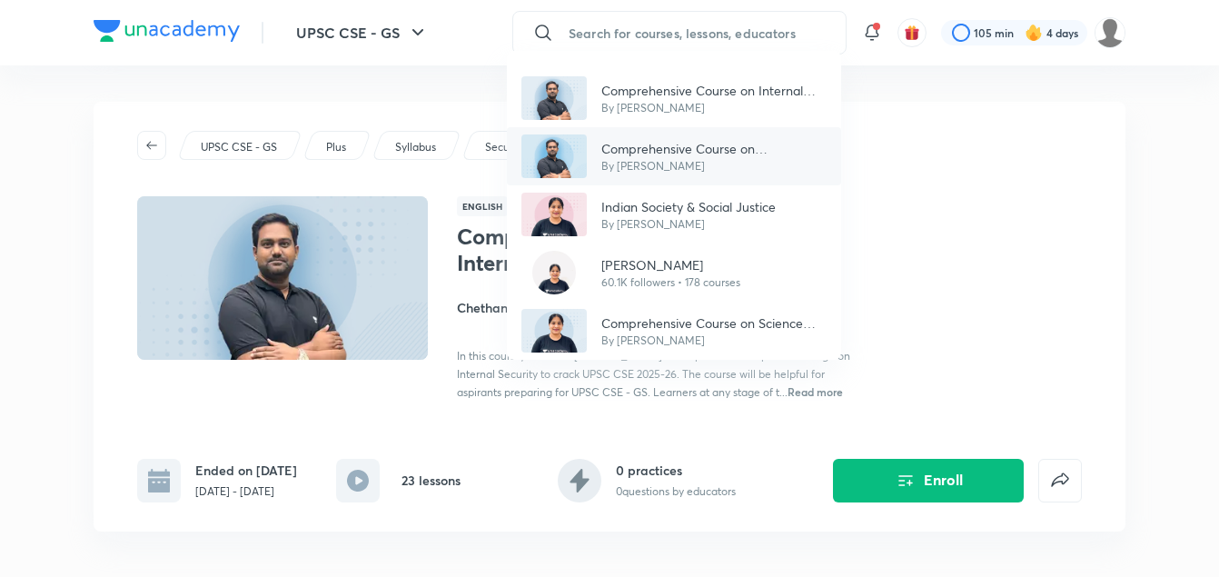
click at [704, 171] on p "By [PERSON_NAME]" at bounding box center [714, 166] width 225 height 16
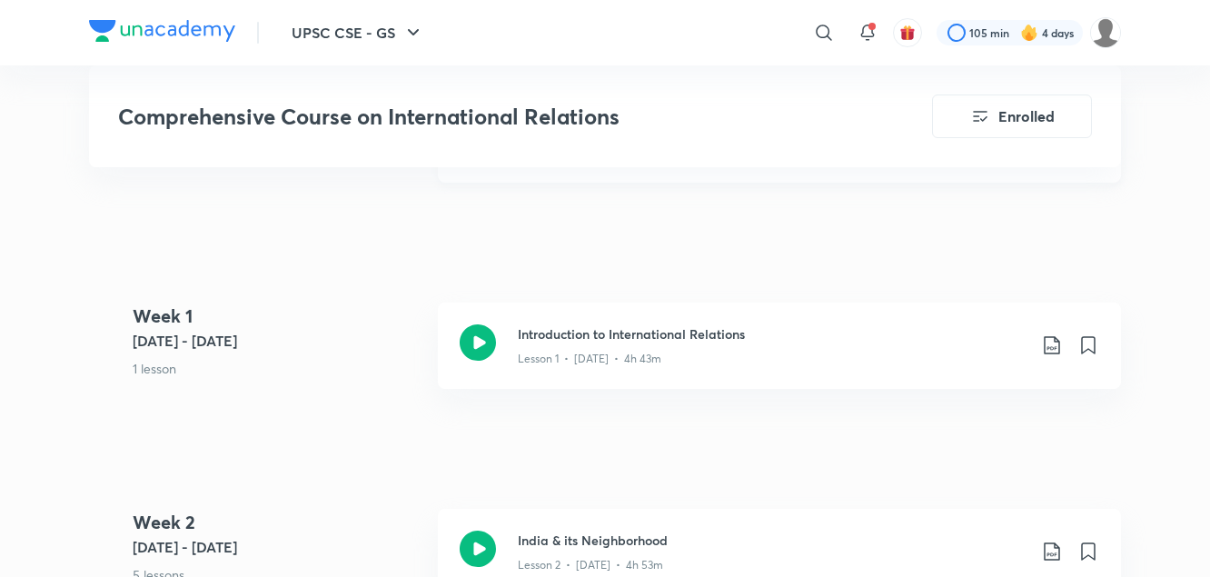
scroll to position [951, 0]
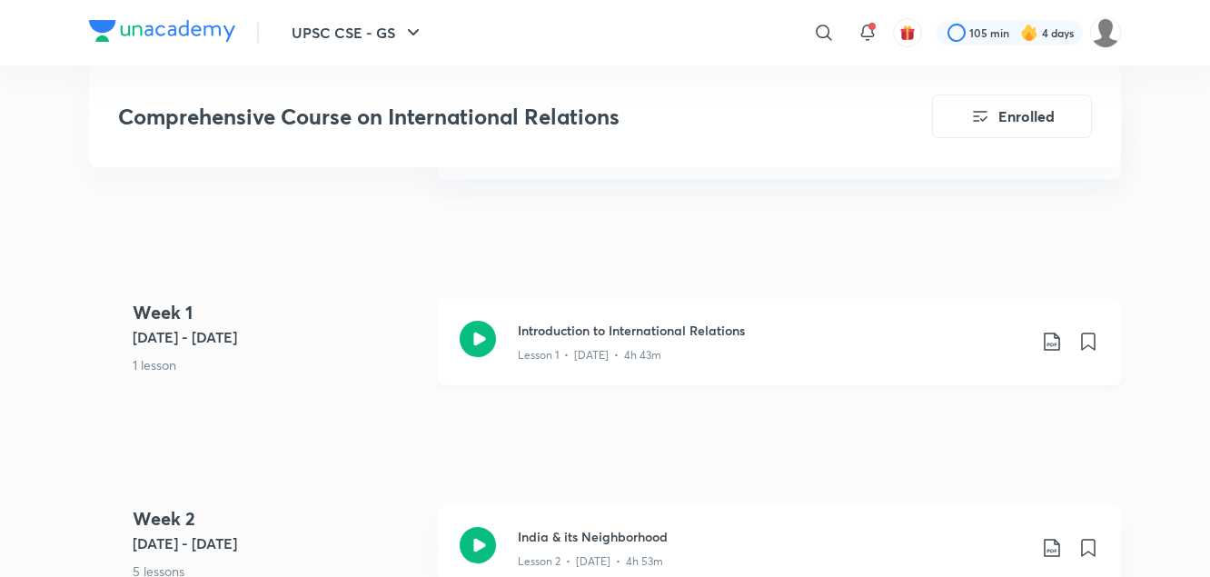
click at [1050, 347] on icon at bounding box center [1052, 342] width 22 height 22
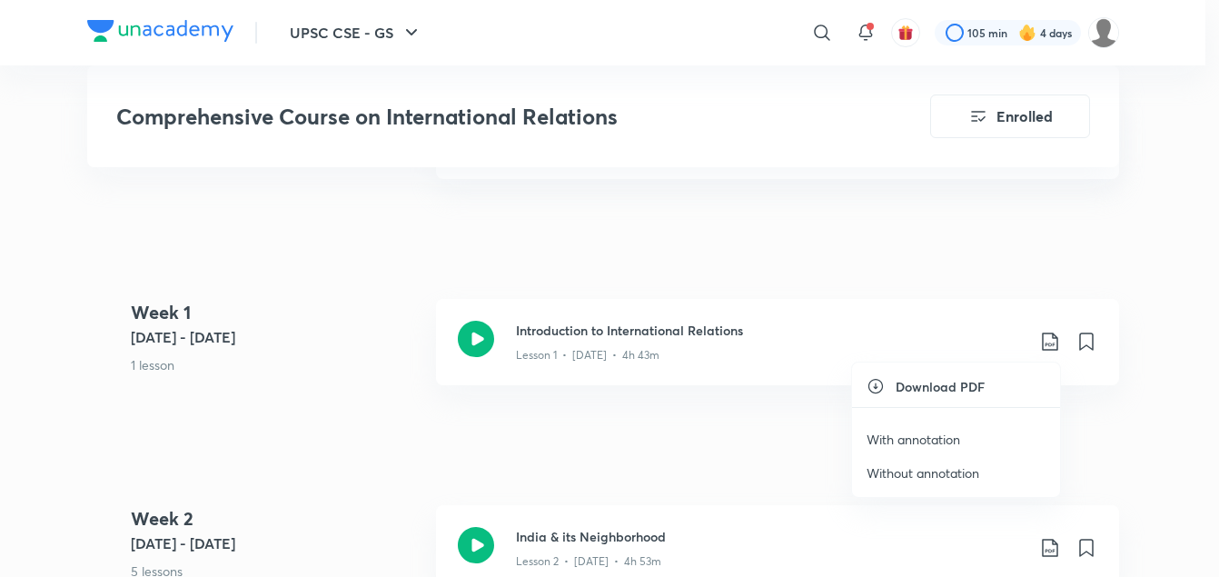
click at [936, 446] on p "With annotation" at bounding box center [914, 439] width 94 height 19
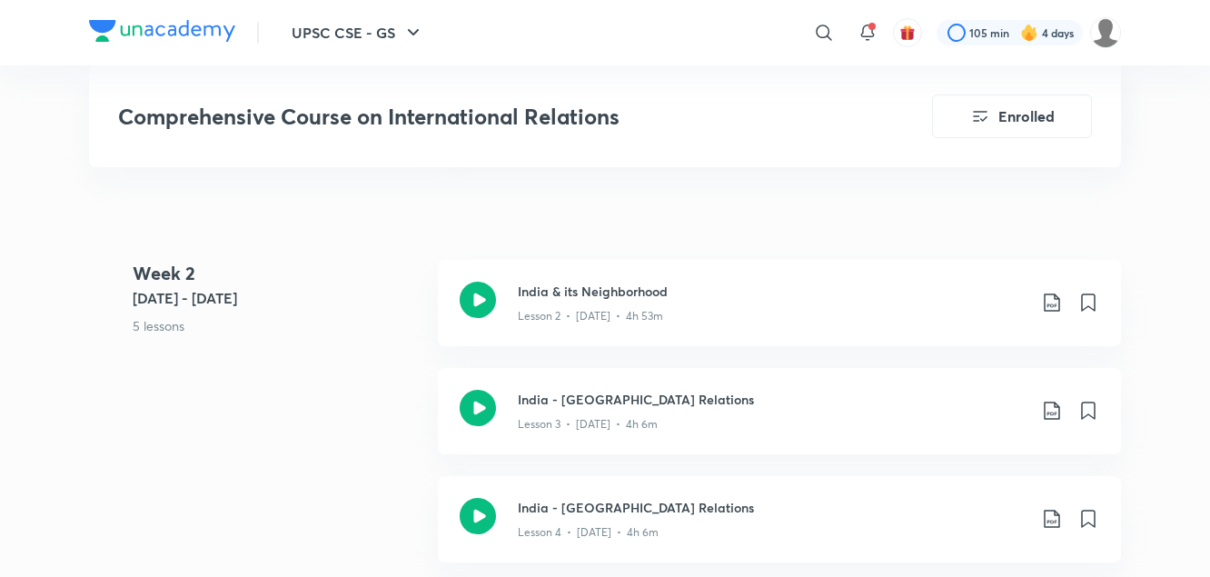
scroll to position [1198, 0]
click at [338, 361] on 2 "Week 2 Jun 2 - 8 5 lessons" at bounding box center [278, 313] width 291 height 108
click at [1053, 309] on icon at bounding box center [1052, 302] width 22 height 22
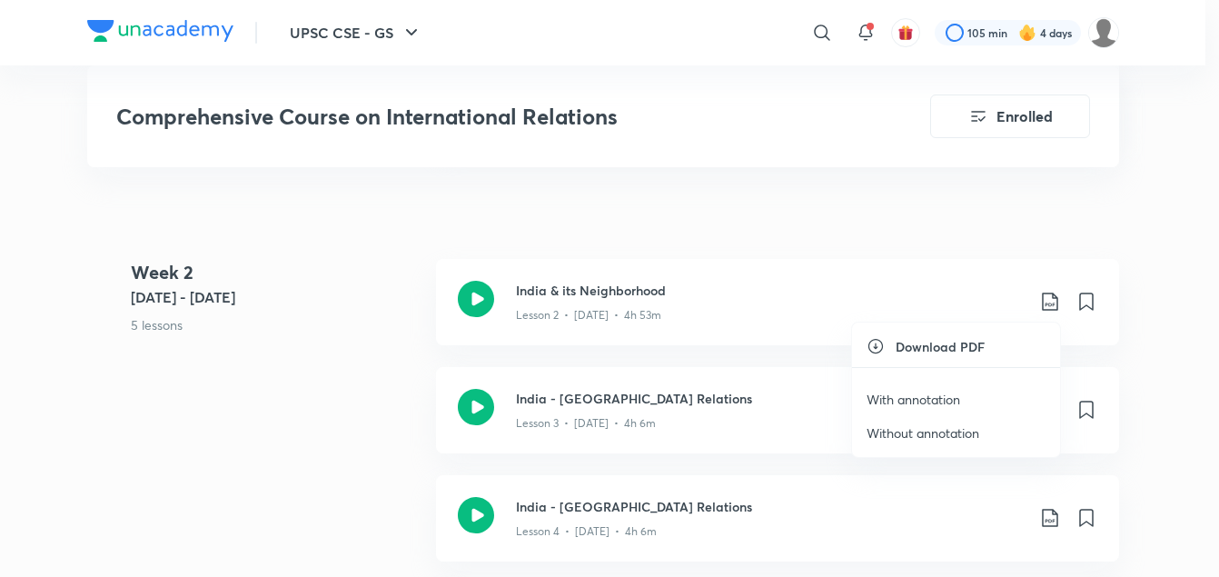
click at [954, 403] on p "With annotation" at bounding box center [914, 399] width 94 height 19
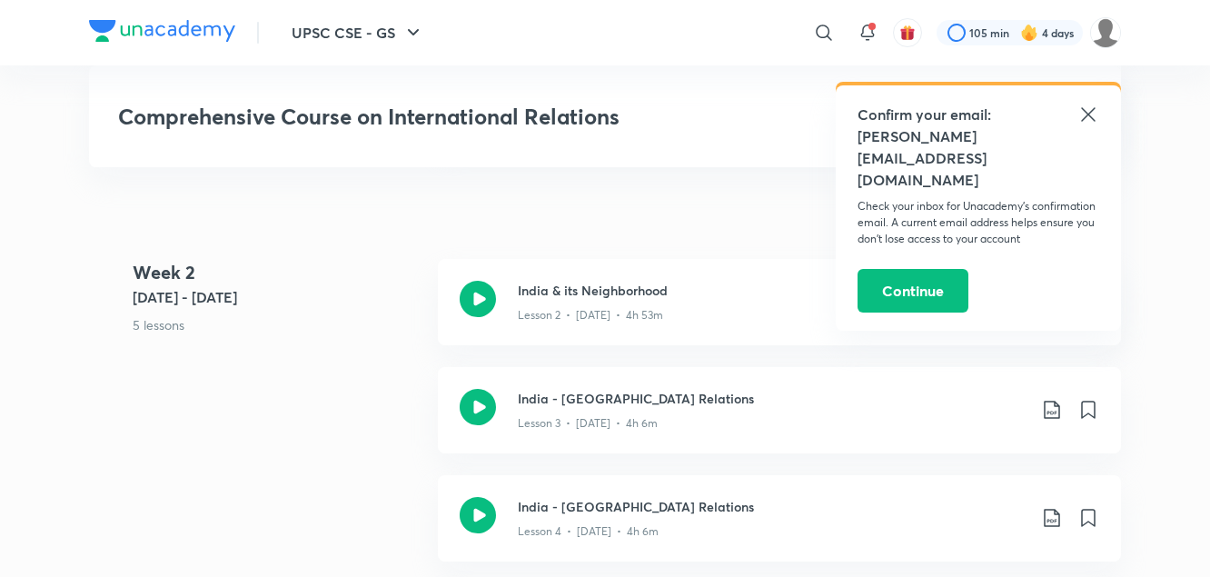
click at [366, 381] on div "Week 2 Jun 2 - 8 5 lessons India & its Neighborhood Lesson 2 • Jun 2 • 4h 53m I…" at bounding box center [605, 529] width 1032 height 541
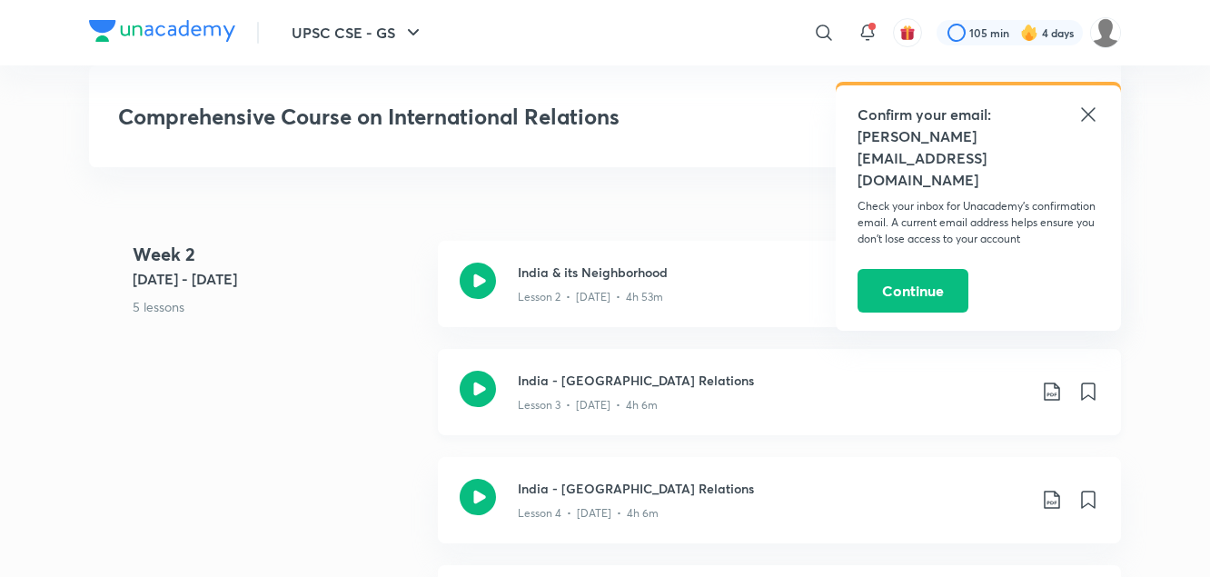
scroll to position [1220, 0]
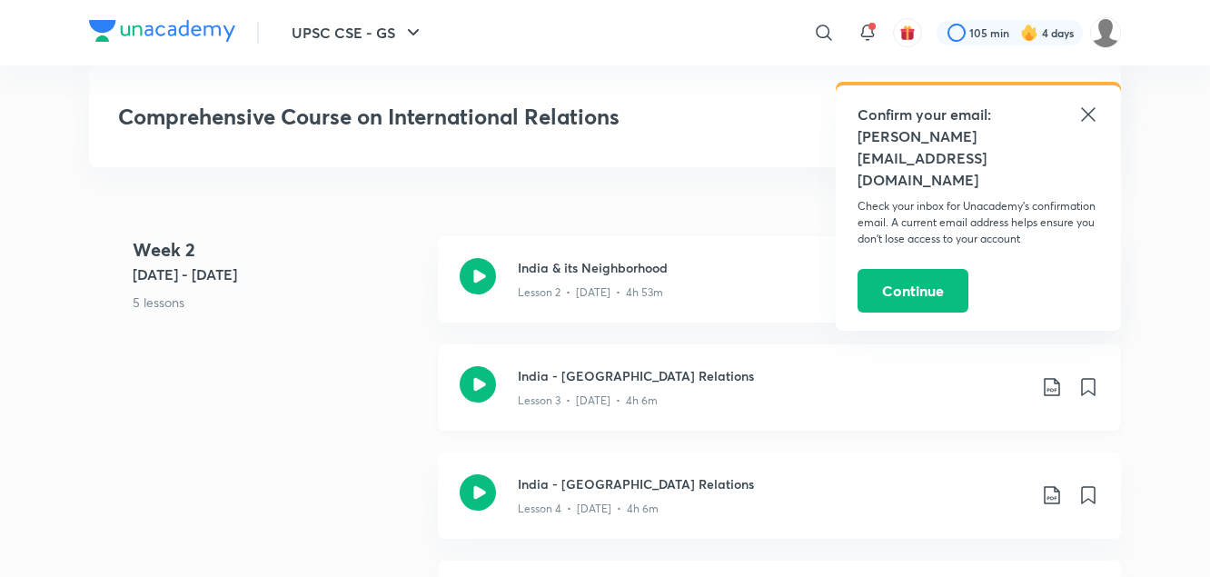
click at [1051, 393] on icon at bounding box center [1052, 387] width 22 height 22
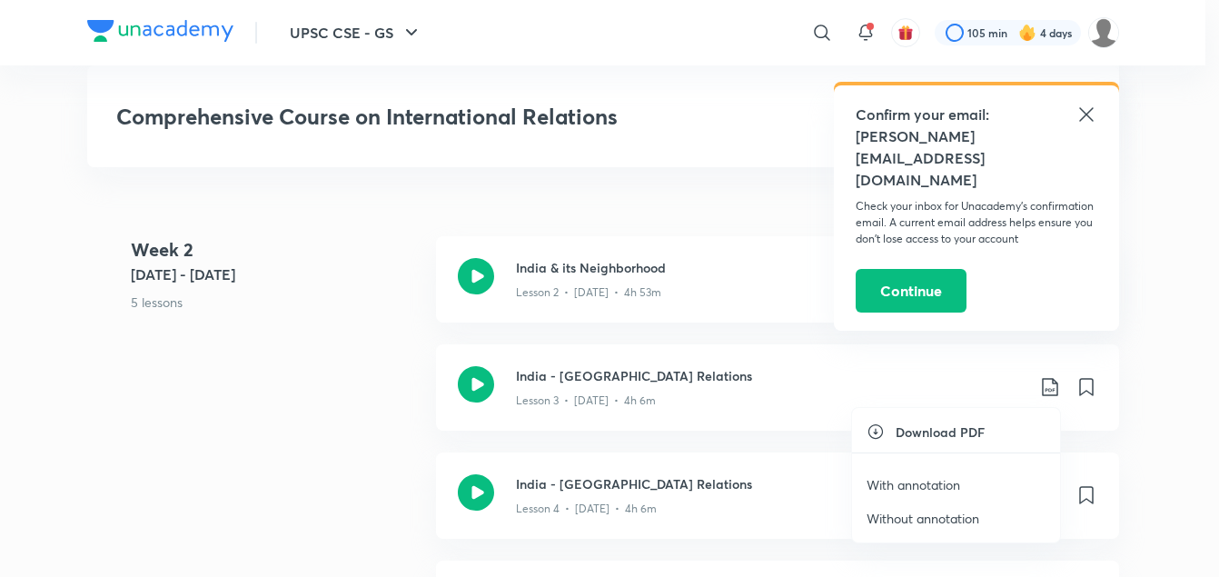
click at [940, 479] on p "With annotation" at bounding box center [914, 484] width 94 height 19
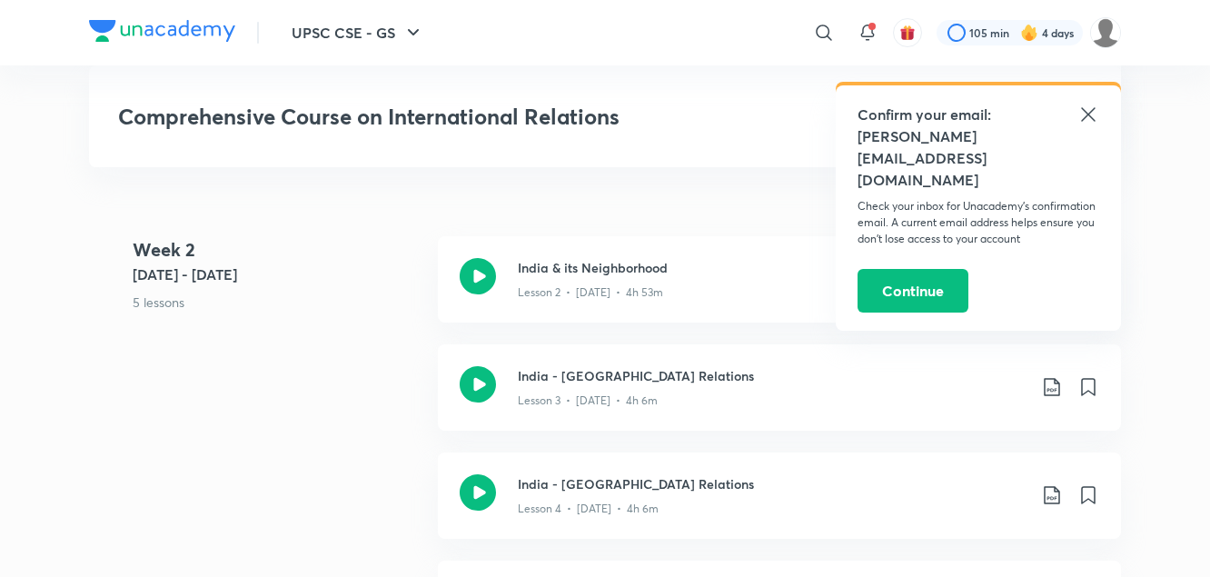
click at [323, 467] on div "Week 2 Jun 2 - 8 5 lessons India & its Neighborhood Lesson 2 • Jun 2 • 4h 53m I…" at bounding box center [605, 506] width 1032 height 541
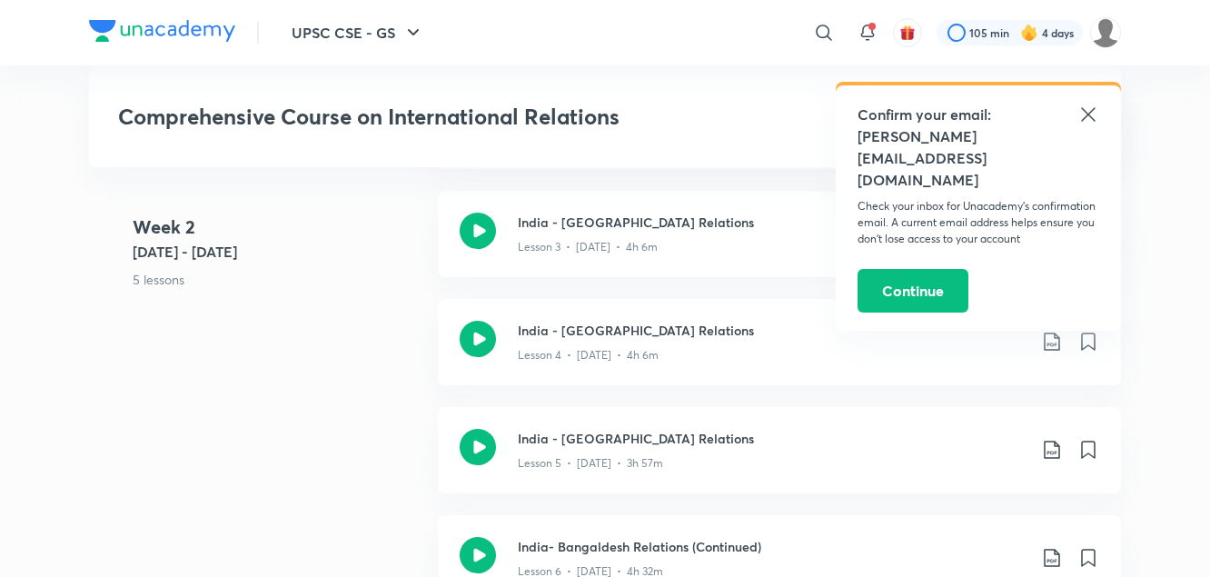
scroll to position [1375, 0]
click at [1057, 341] on icon at bounding box center [1052, 341] width 22 height 22
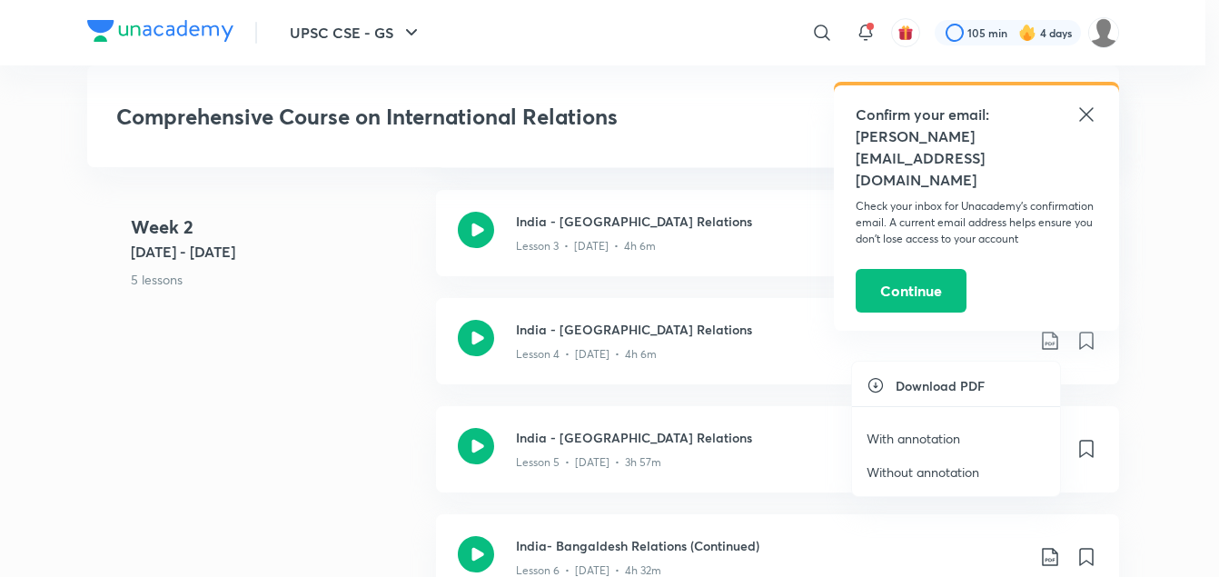
click at [917, 433] on p "With annotation" at bounding box center [914, 438] width 94 height 19
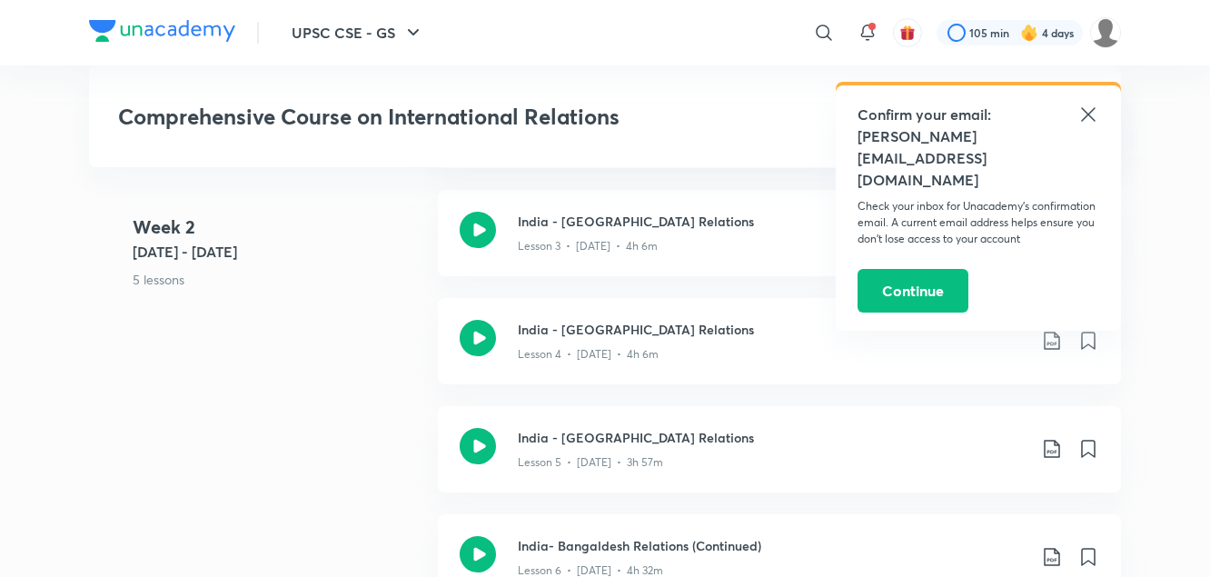
click at [351, 406] on div "Week 2 Jun 2 - 8 5 lessons India & its Neighborhood Lesson 2 • Jun 2 • 4h 53m I…" at bounding box center [605, 352] width 1032 height 541
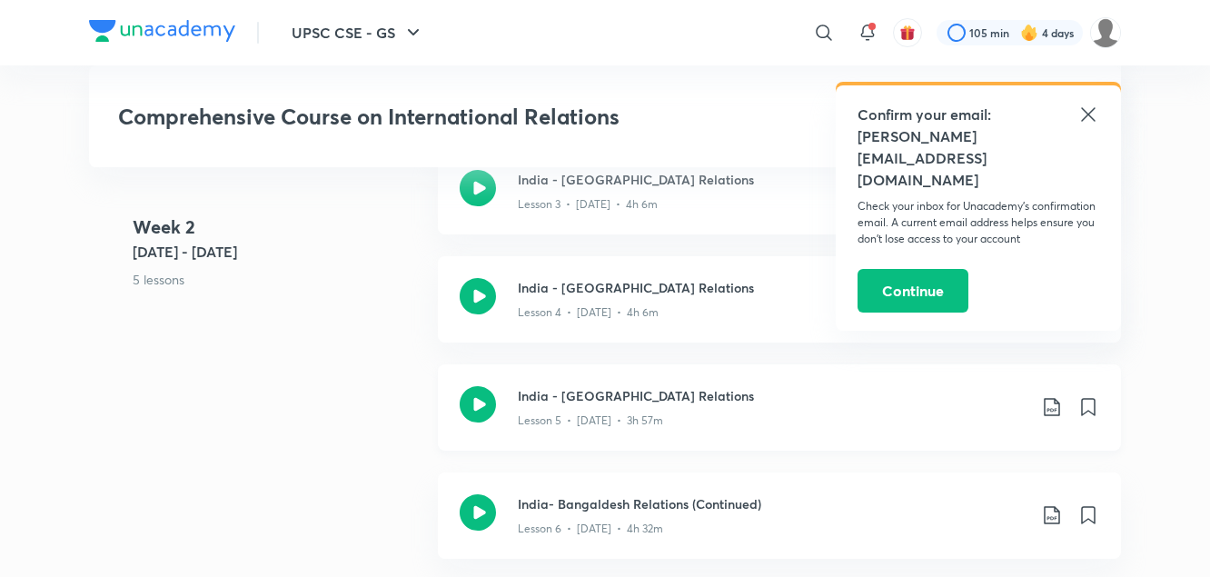
scroll to position [1455, 0]
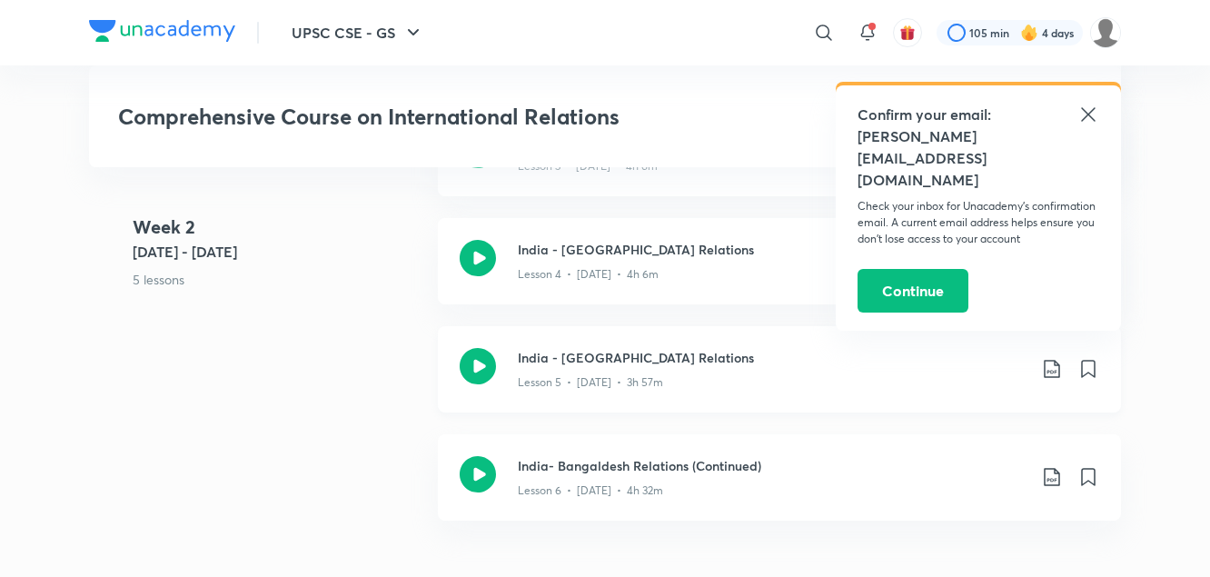
click at [1052, 371] on icon at bounding box center [1051, 369] width 15 height 18
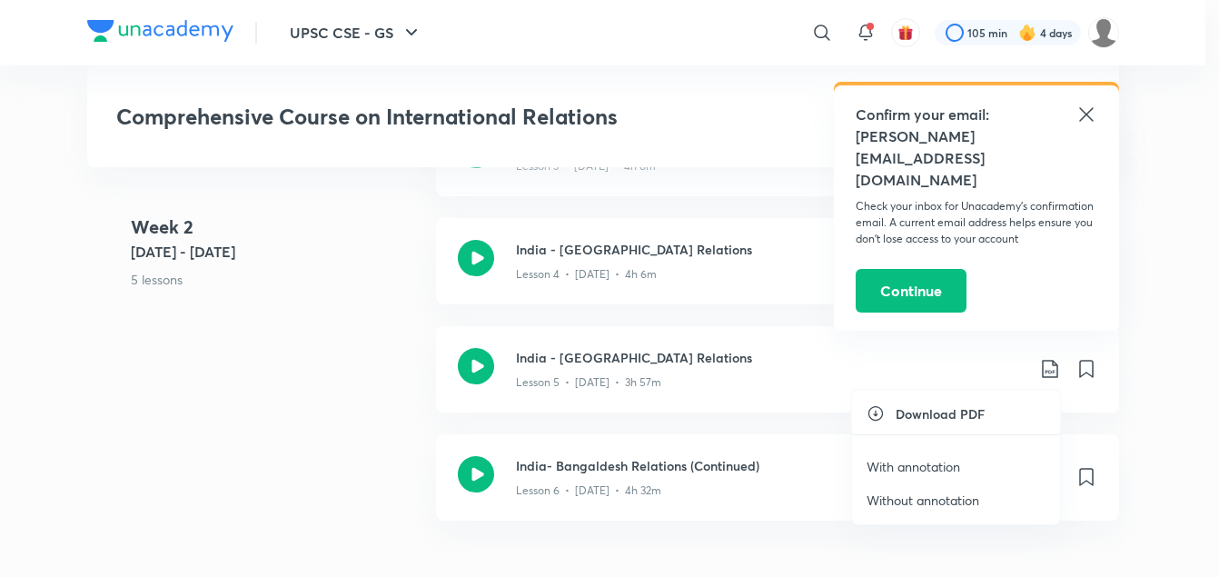
click at [913, 463] on p "With annotation" at bounding box center [914, 466] width 94 height 19
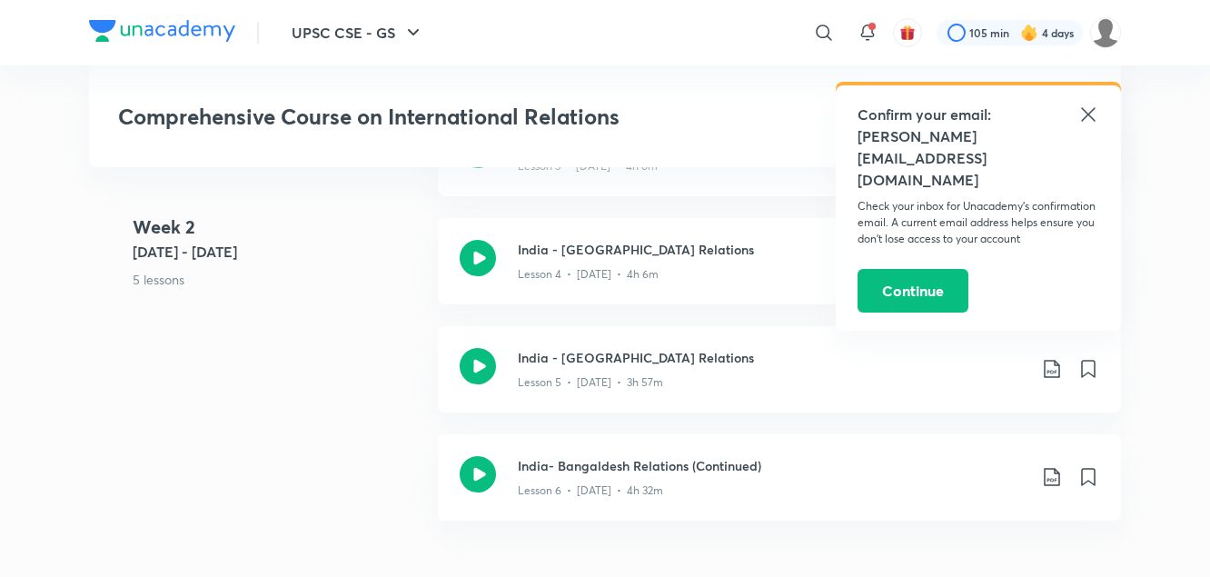
click at [356, 383] on div "Week 2 Jun 2 - 8 5 lessons India & its Neighborhood Lesson 2 • Jun 2 • 4h 53m I…" at bounding box center [605, 272] width 1032 height 541
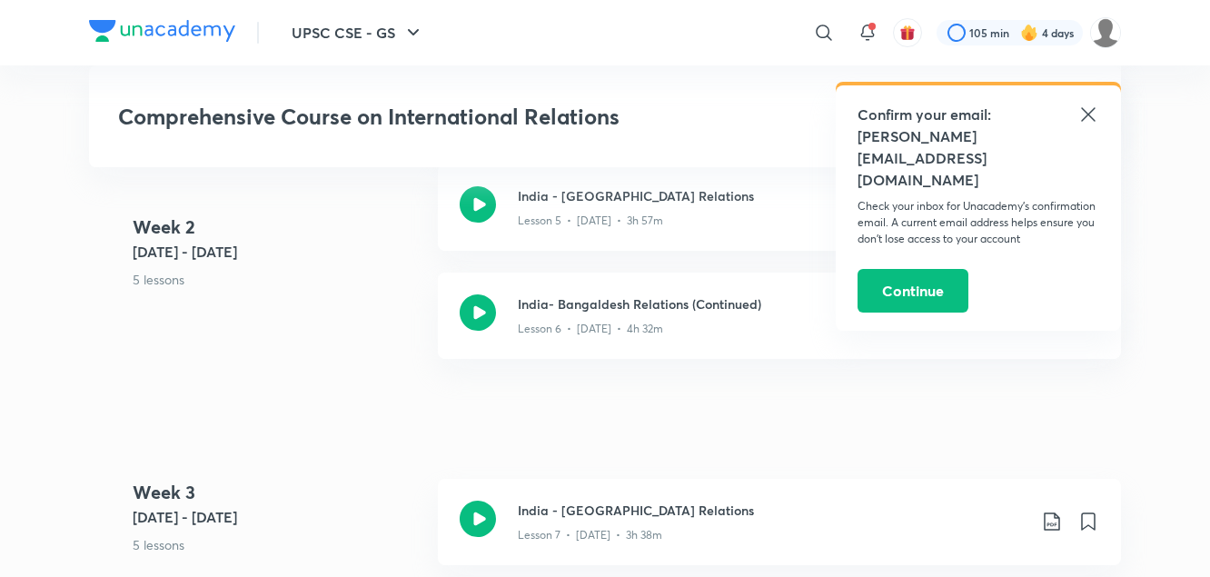
scroll to position [1618, 0]
click at [1051, 312] on icon at bounding box center [1052, 314] width 22 height 22
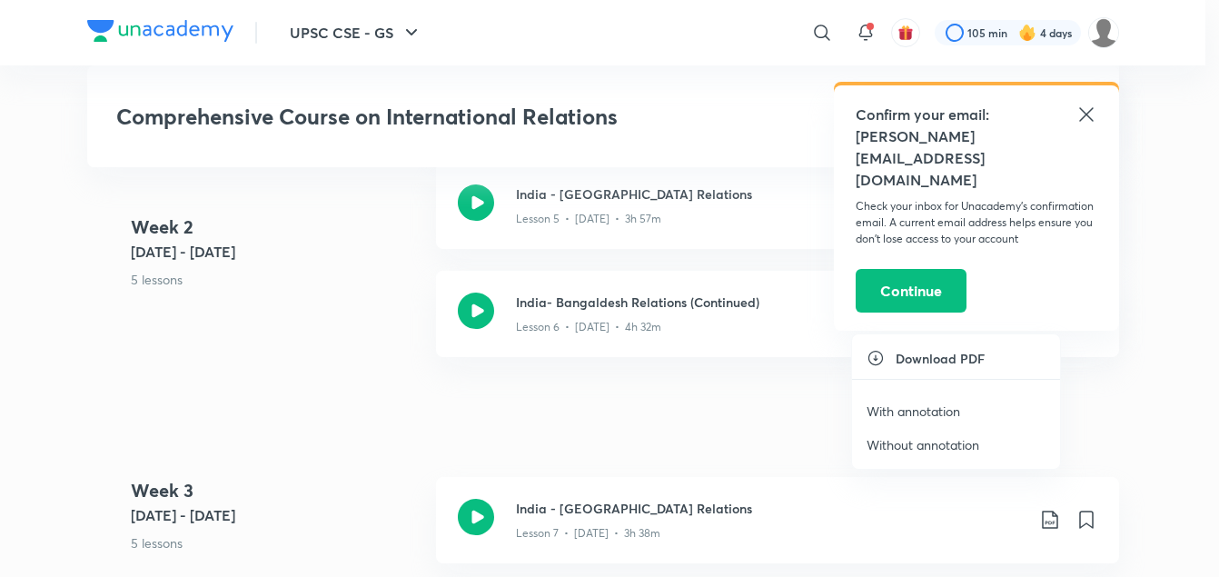
click at [909, 413] on p "With annotation" at bounding box center [914, 411] width 94 height 19
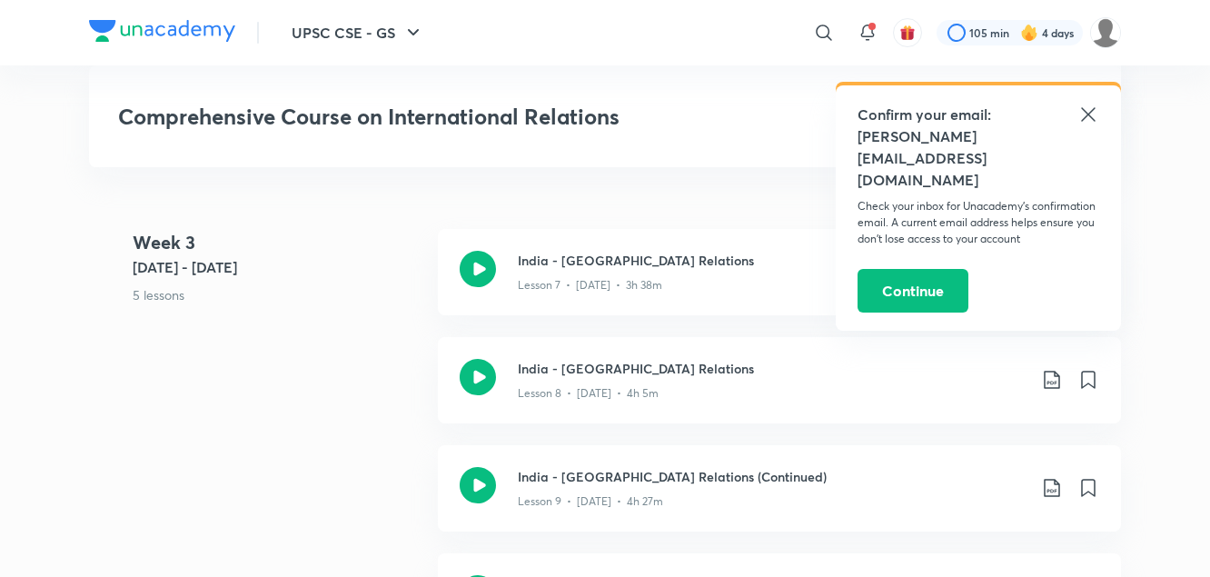
scroll to position [1867, 0]
click at [218, 351] on div "Week 3 Jun 9 - 15 5 lessons India - China Relations Lesson 7 • Jun 9 • 3h 38m I…" at bounding box center [605, 498] width 1032 height 541
click at [1085, 114] on icon at bounding box center [1089, 115] width 22 height 22
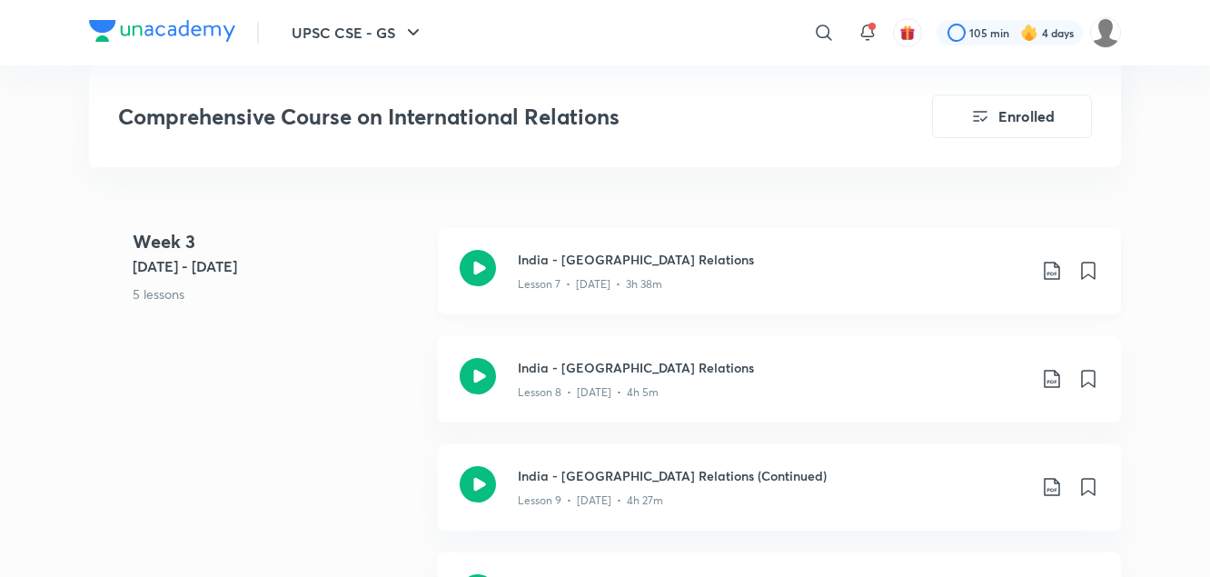
click at [1054, 273] on icon at bounding box center [1052, 271] width 22 height 22
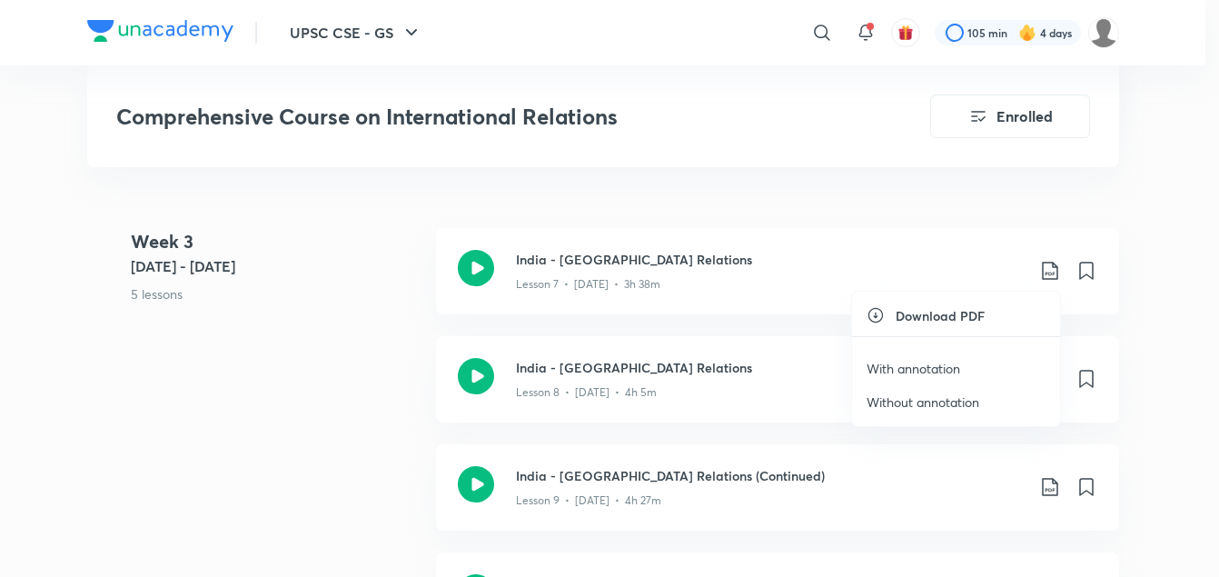
click at [945, 362] on p "With annotation" at bounding box center [914, 368] width 94 height 19
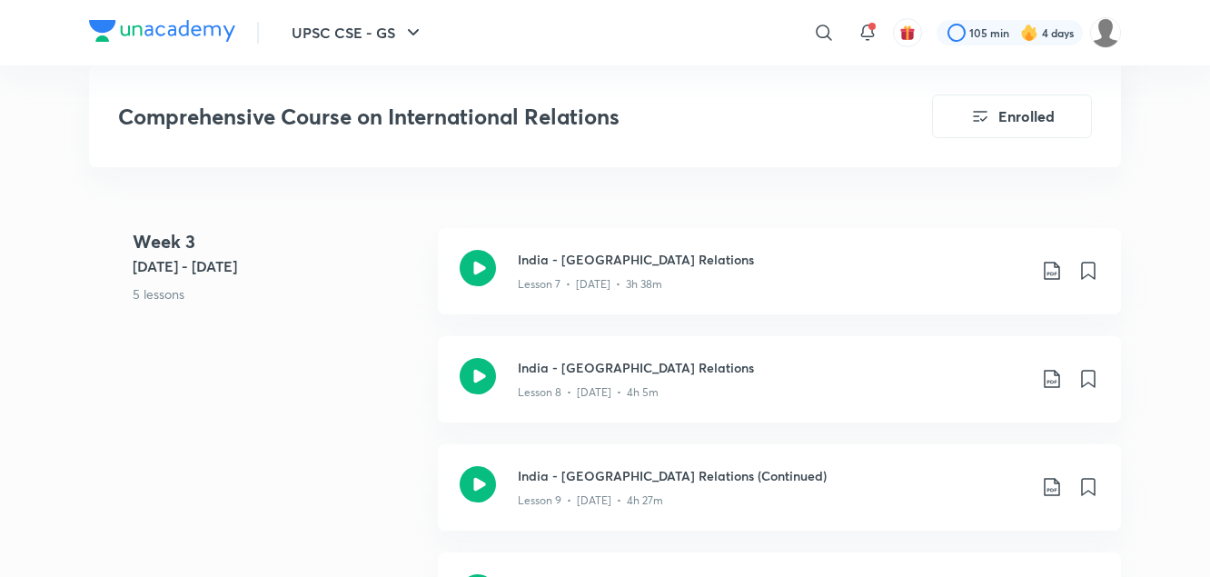
click at [393, 357] on div "Week 3 Jun 9 - 15 5 lessons India - China Relations Lesson 7 • Jun 9 • 3h 38m I…" at bounding box center [605, 498] width 1032 height 541
click at [1042, 384] on icon at bounding box center [1052, 379] width 22 height 22
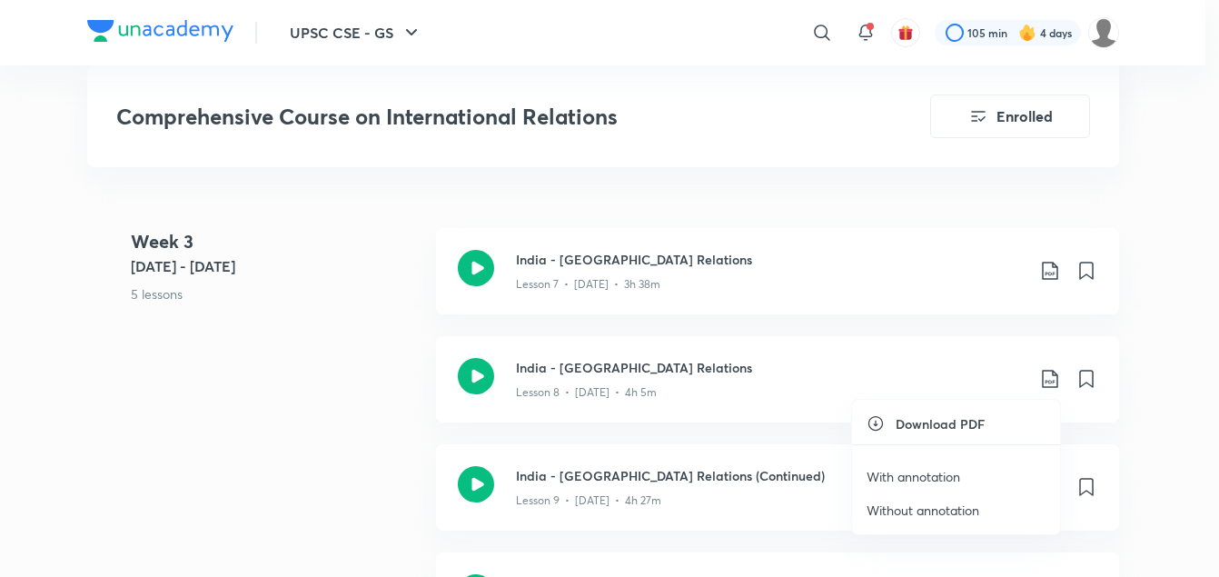
click at [928, 479] on p "With annotation" at bounding box center [914, 476] width 94 height 19
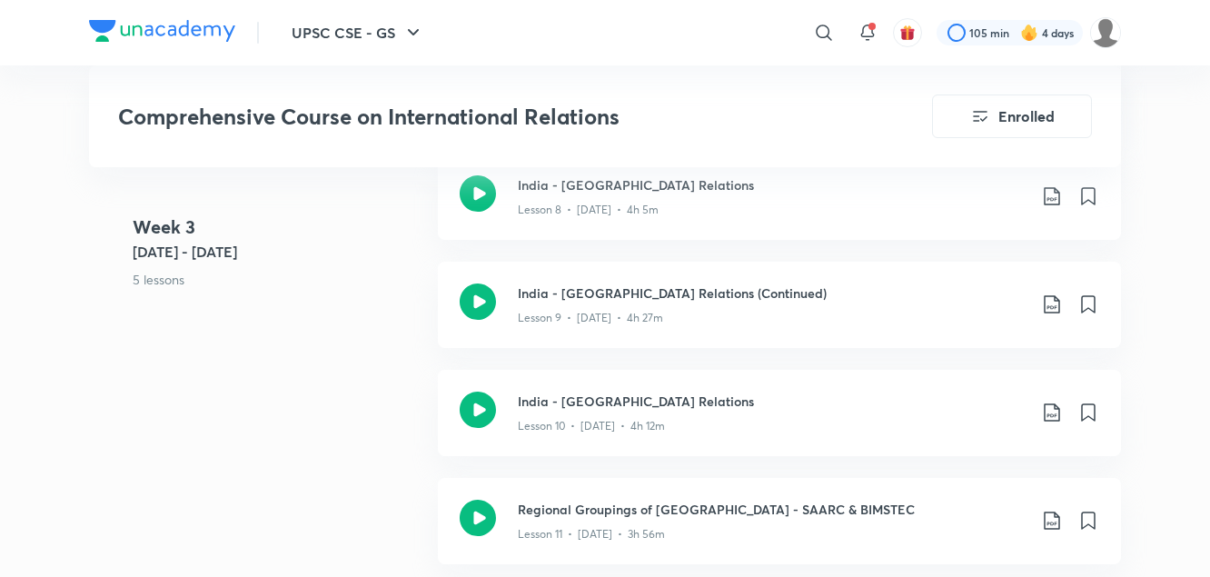
scroll to position [2051, 0]
click at [359, 410] on div "Week 3 Jun 9 - 15 5 lessons India - China Relations Lesson 7 • Jun 9 • 3h 38m I…" at bounding box center [605, 315] width 1032 height 541
click at [1047, 302] on icon at bounding box center [1052, 304] width 22 height 22
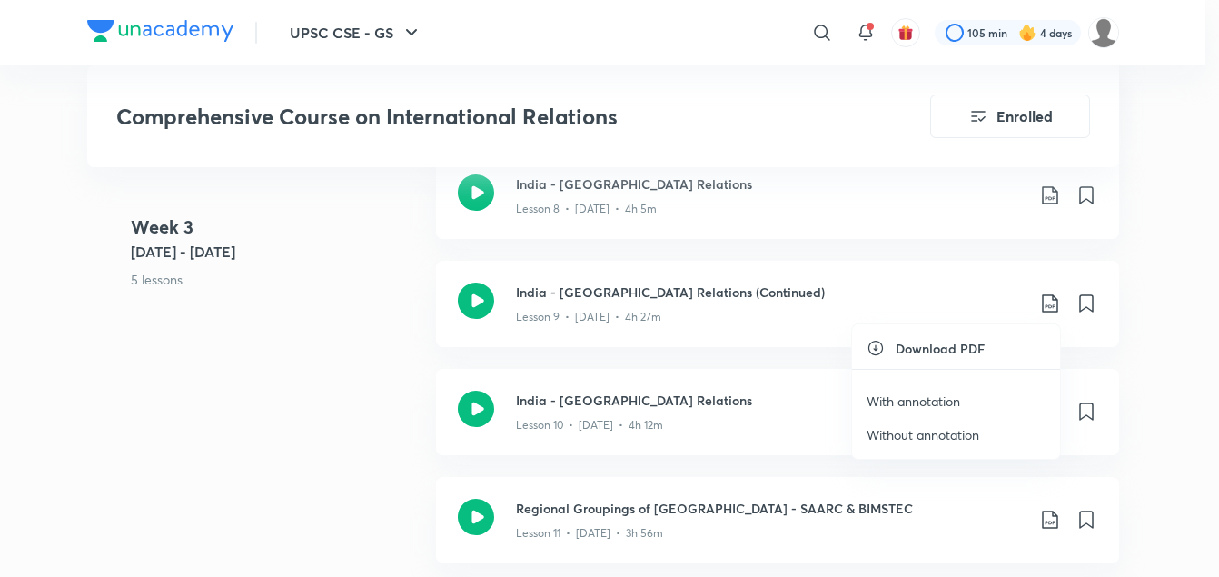
click at [954, 396] on p "With annotation" at bounding box center [914, 401] width 94 height 19
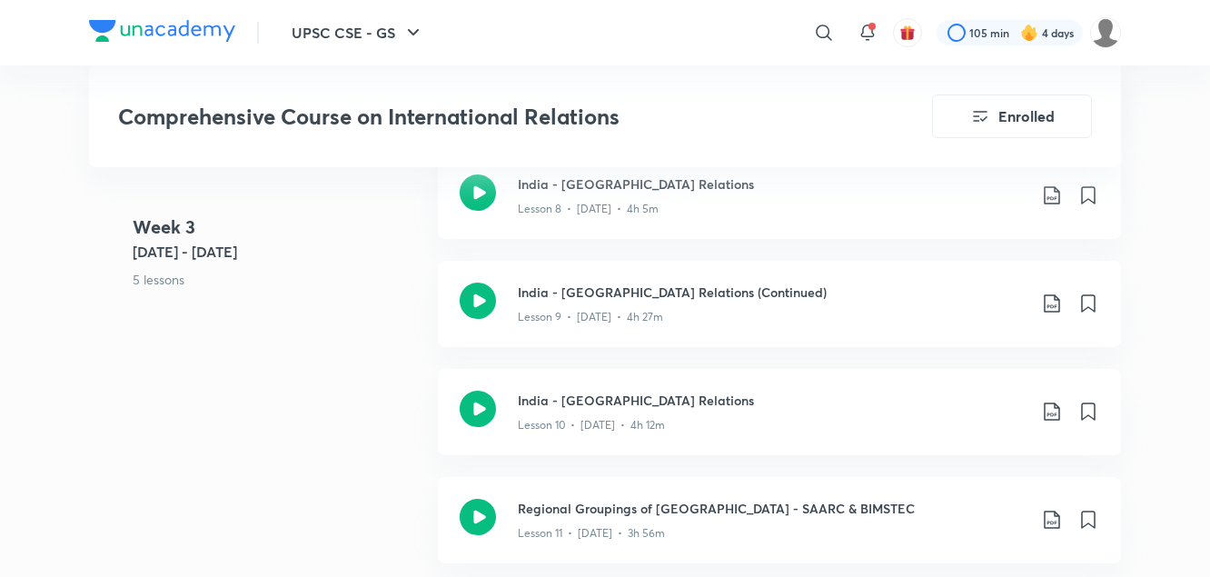
click at [279, 405] on div "Week 3 Jun 9 - 15 5 lessons India - China Relations Lesson 7 • Jun 9 • 3h 38m I…" at bounding box center [605, 315] width 1032 height 541
click at [1052, 412] on icon at bounding box center [1052, 412] width 22 height 22
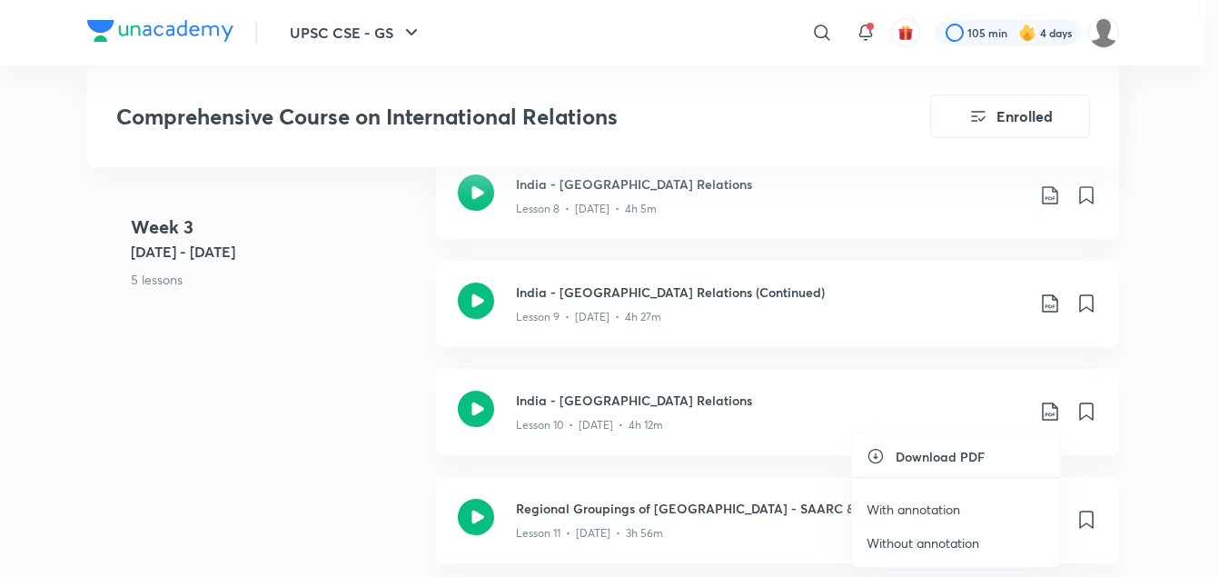
click at [935, 508] on p "With annotation" at bounding box center [914, 509] width 94 height 19
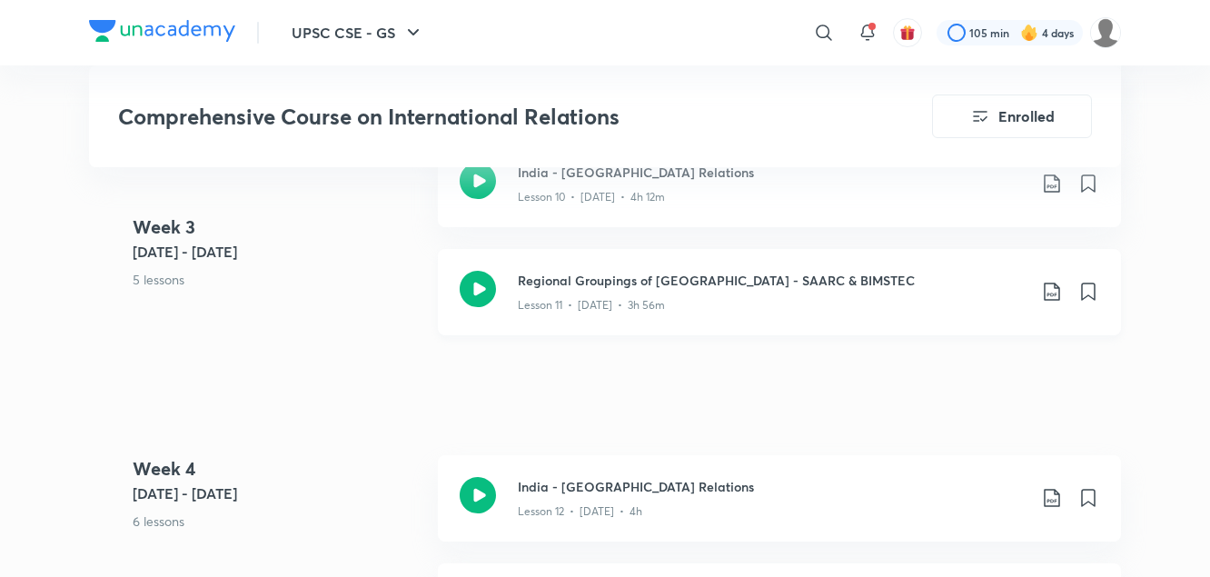
scroll to position [2281, 0]
click at [1055, 298] on icon at bounding box center [1051, 290] width 15 height 18
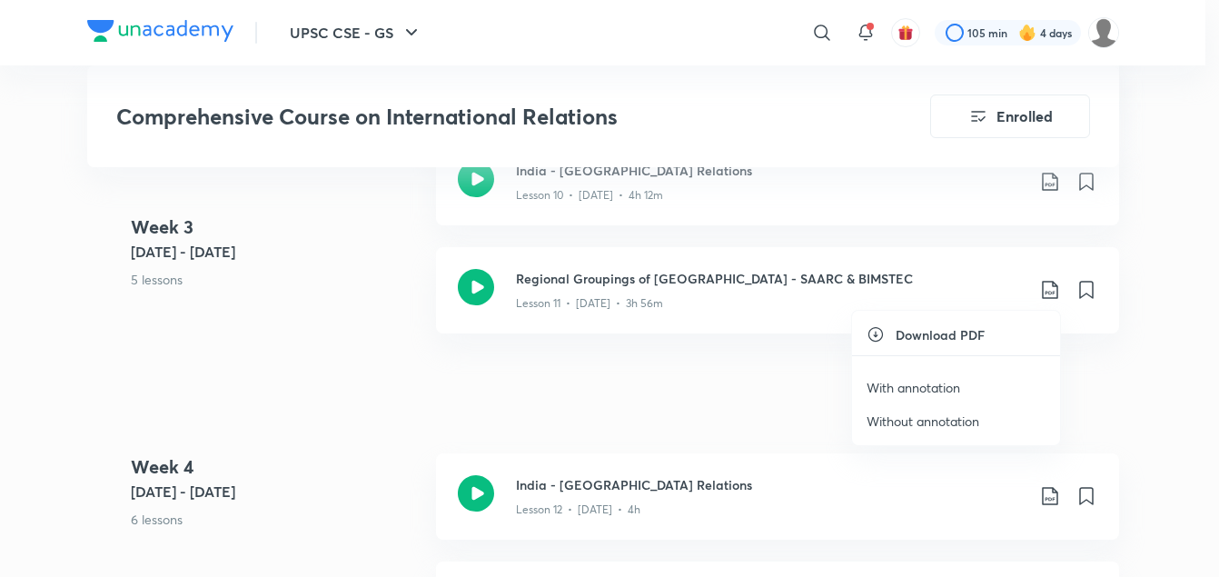
click at [954, 389] on p "With annotation" at bounding box center [914, 387] width 94 height 19
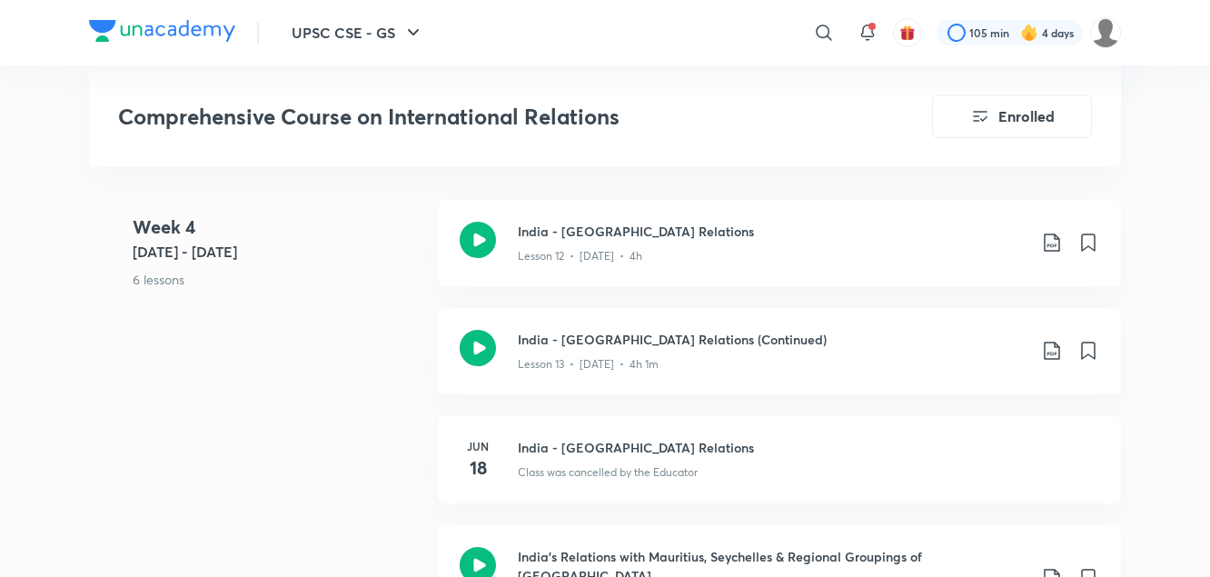
scroll to position [2539, 0]
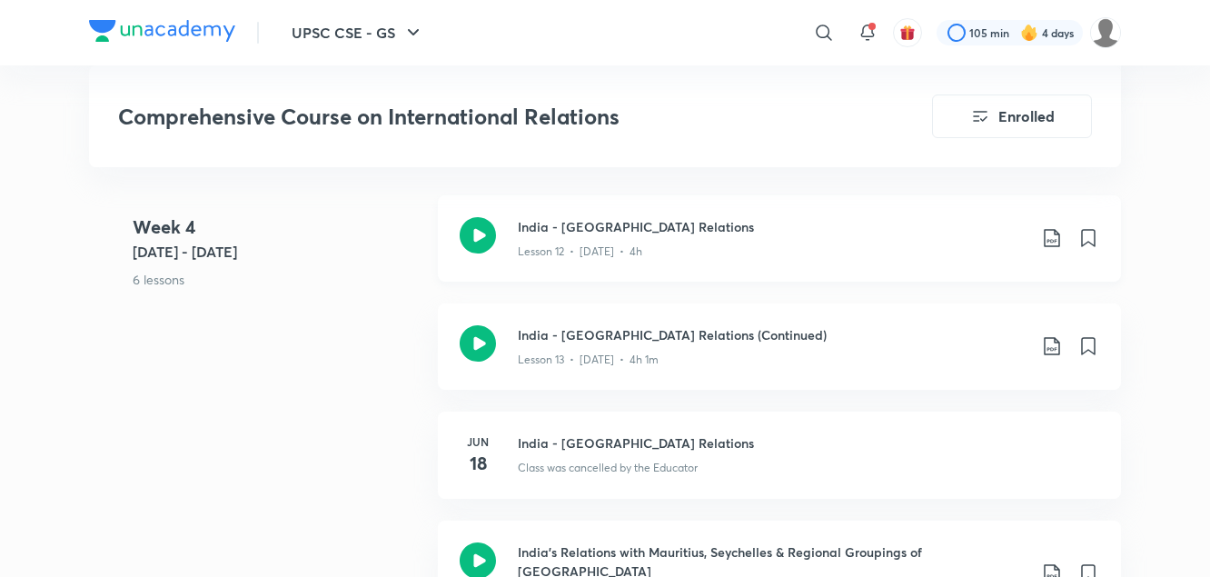
click at [1048, 237] on icon at bounding box center [1052, 238] width 22 height 22
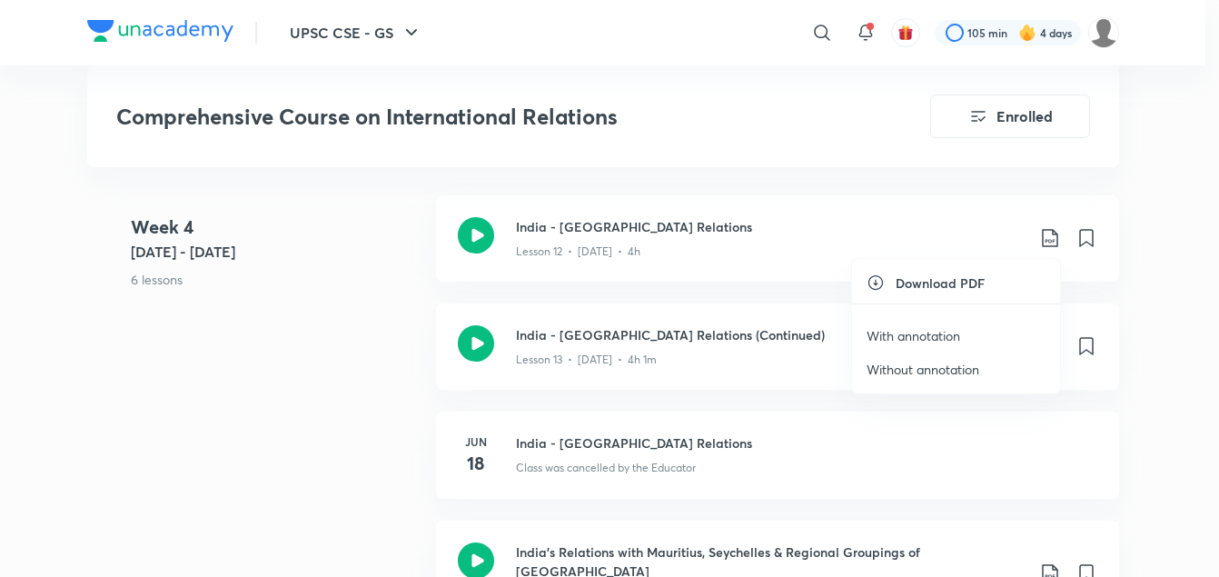
click at [934, 332] on p "With annotation" at bounding box center [914, 335] width 94 height 19
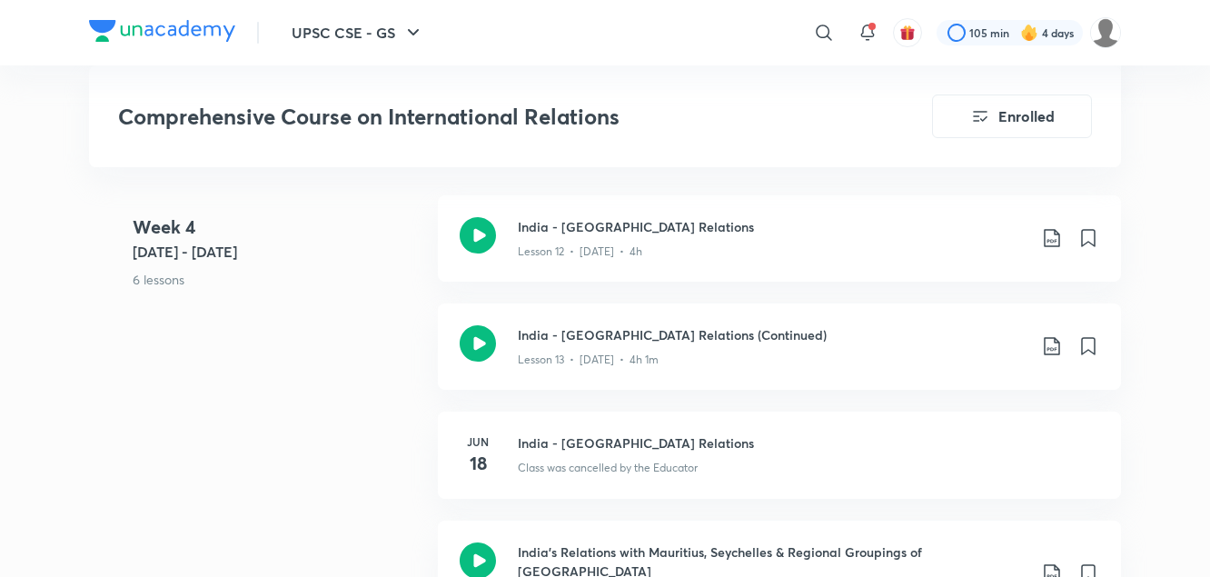
click at [353, 349] on div "Week 4 Jun 16 - 22 6 lessons India - Sri Lanka Relations Lesson 12 • Jun 16 • 4…" at bounding box center [605, 539] width 1032 height 688
click at [1057, 343] on icon at bounding box center [1051, 346] width 15 height 18
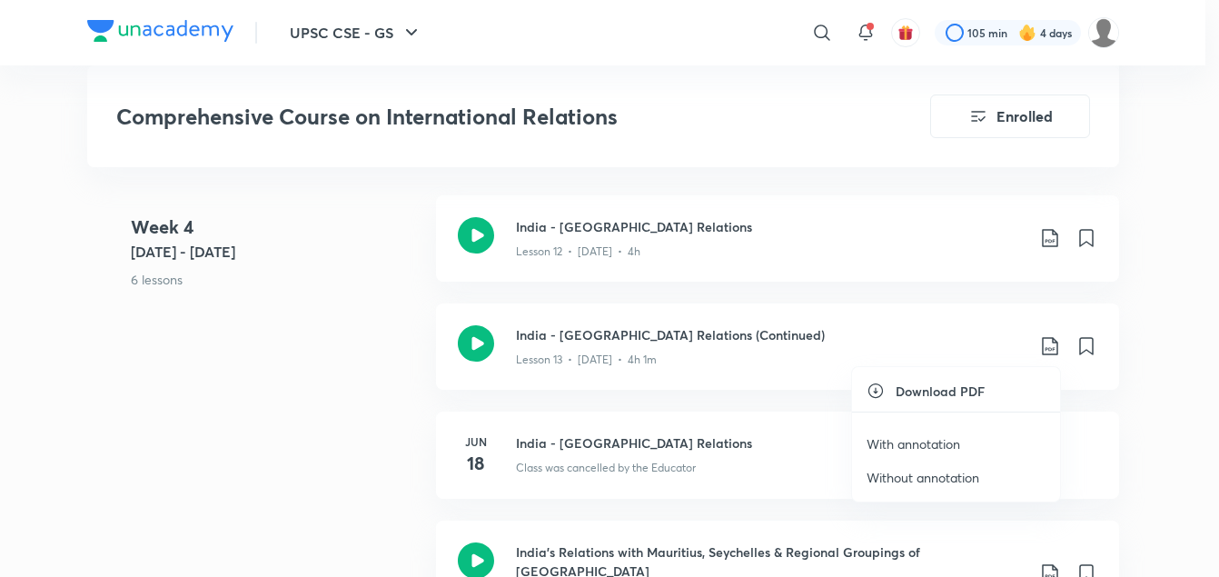
click at [917, 444] on p "With annotation" at bounding box center [914, 443] width 94 height 19
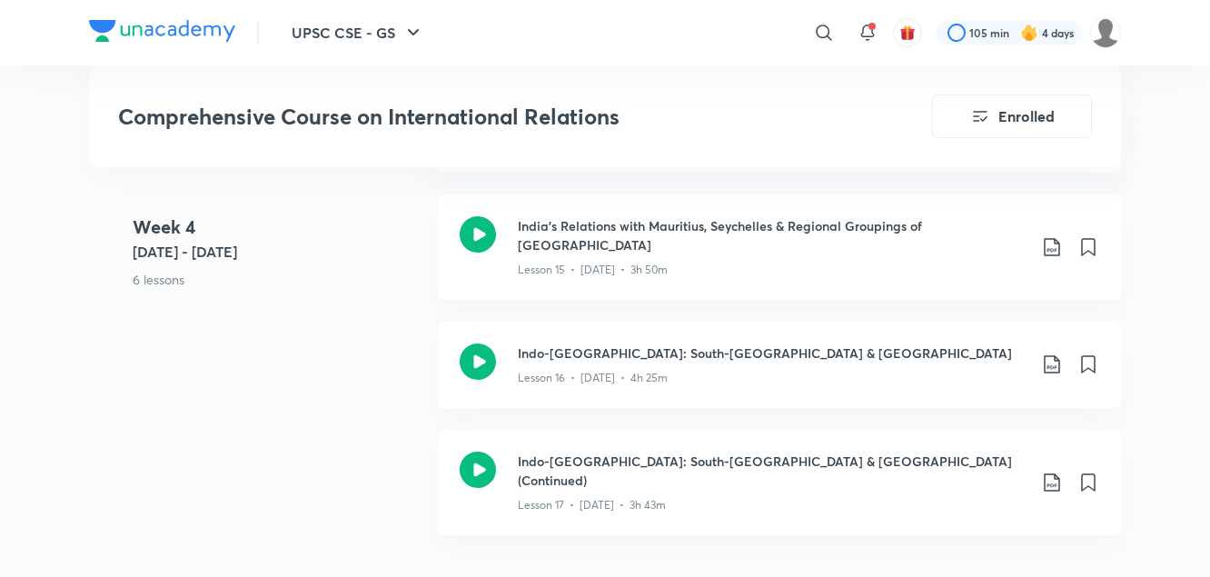
scroll to position [2869, 0]
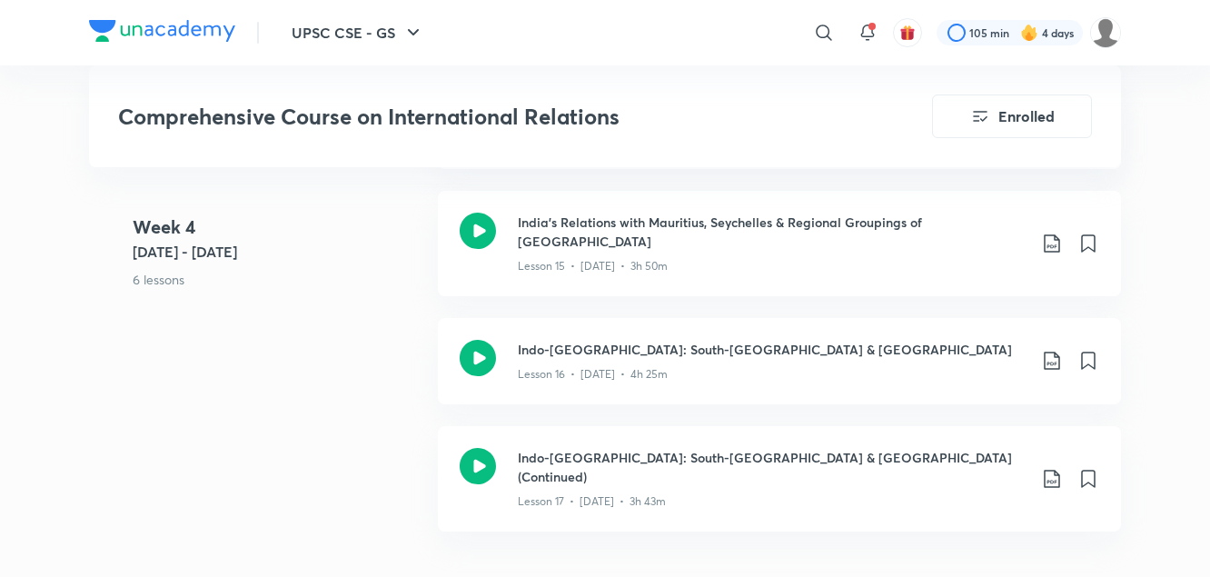
click at [397, 429] on div "Week 4 Jun 16 - 22 6 lessons India - Sri Lanka Relations Lesson 12 • Jun 16 • 4…" at bounding box center [605, 210] width 1032 height 688
click at [1058, 237] on icon at bounding box center [1052, 244] width 22 height 22
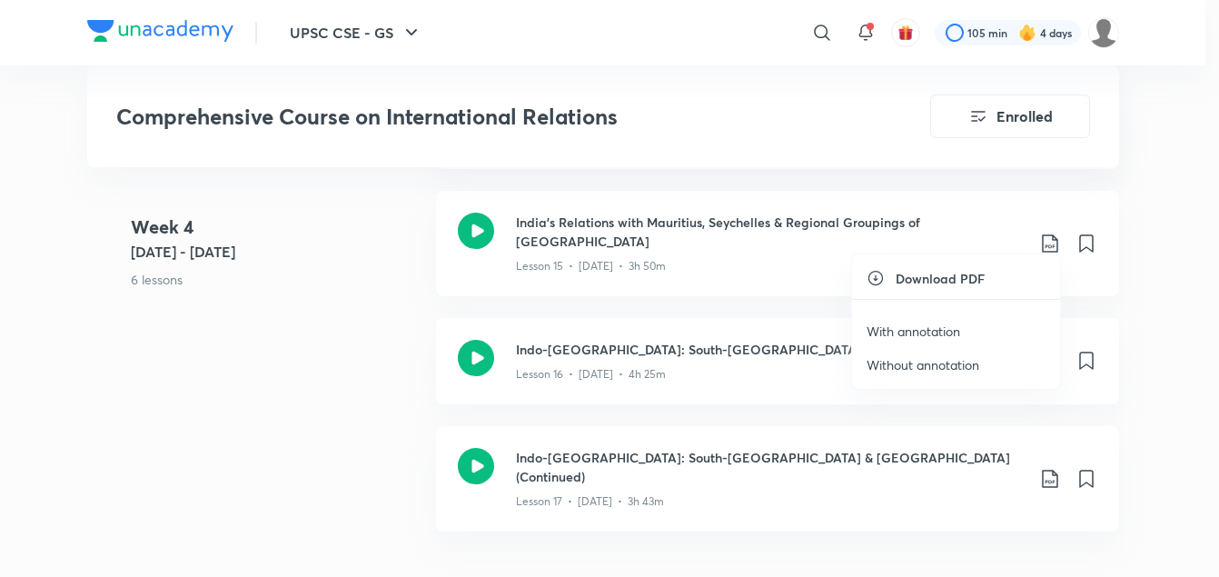
click at [939, 331] on p "With annotation" at bounding box center [914, 331] width 94 height 19
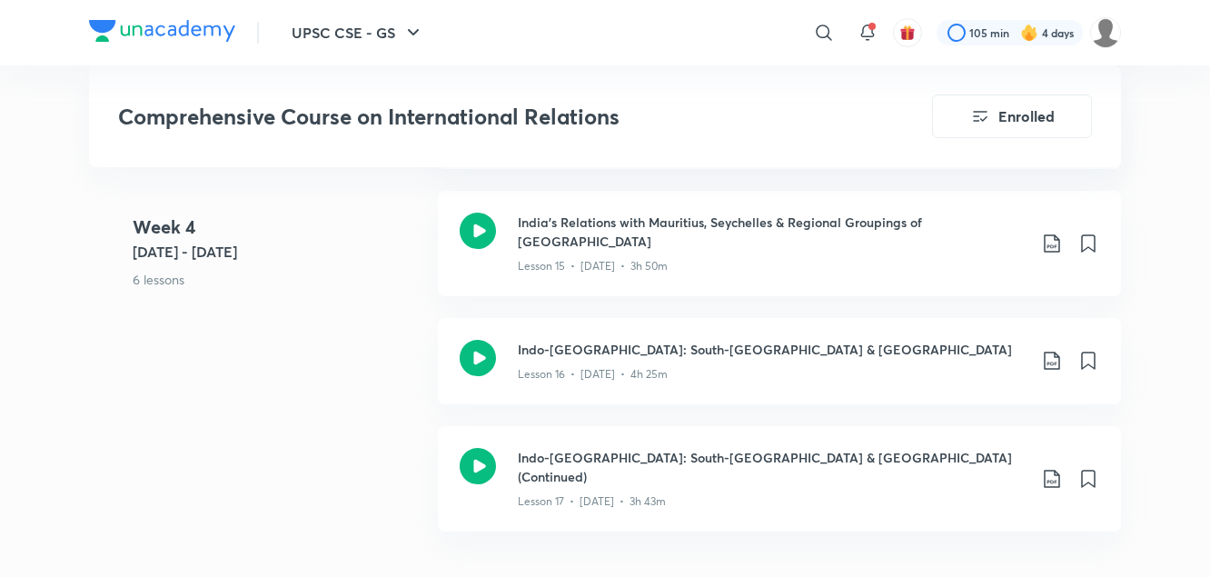
click at [356, 357] on div "Week 4 Jun 16 - 22 6 lessons India - Sri Lanka Relations Lesson 12 • Jun 16 • 4…" at bounding box center [605, 210] width 1032 height 688
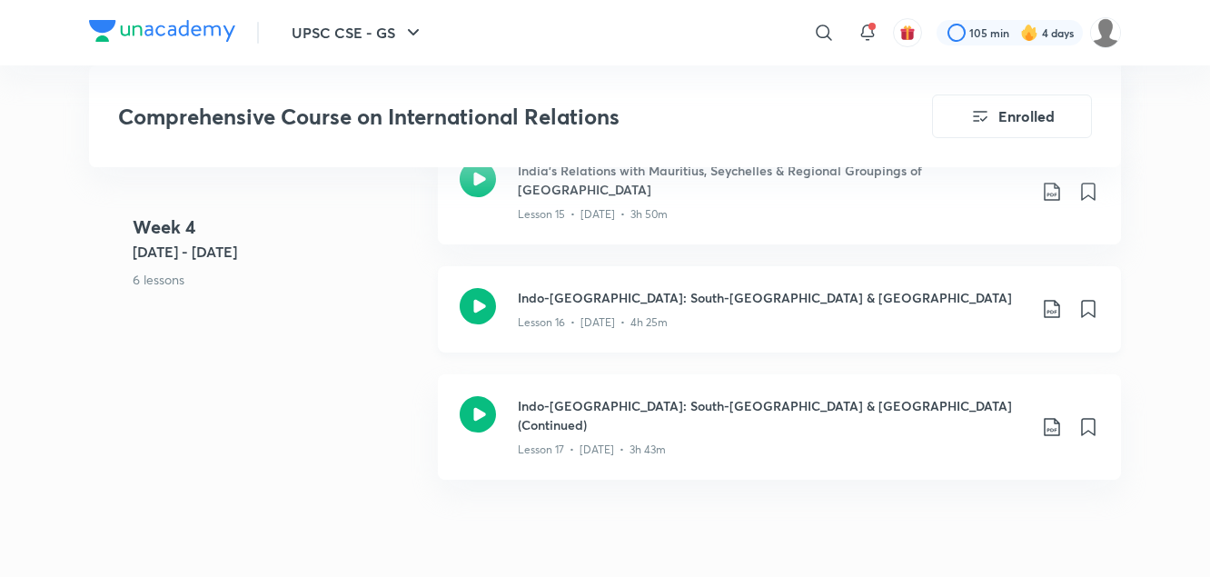
scroll to position [2921, 0]
click at [1050, 297] on icon at bounding box center [1052, 308] width 22 height 22
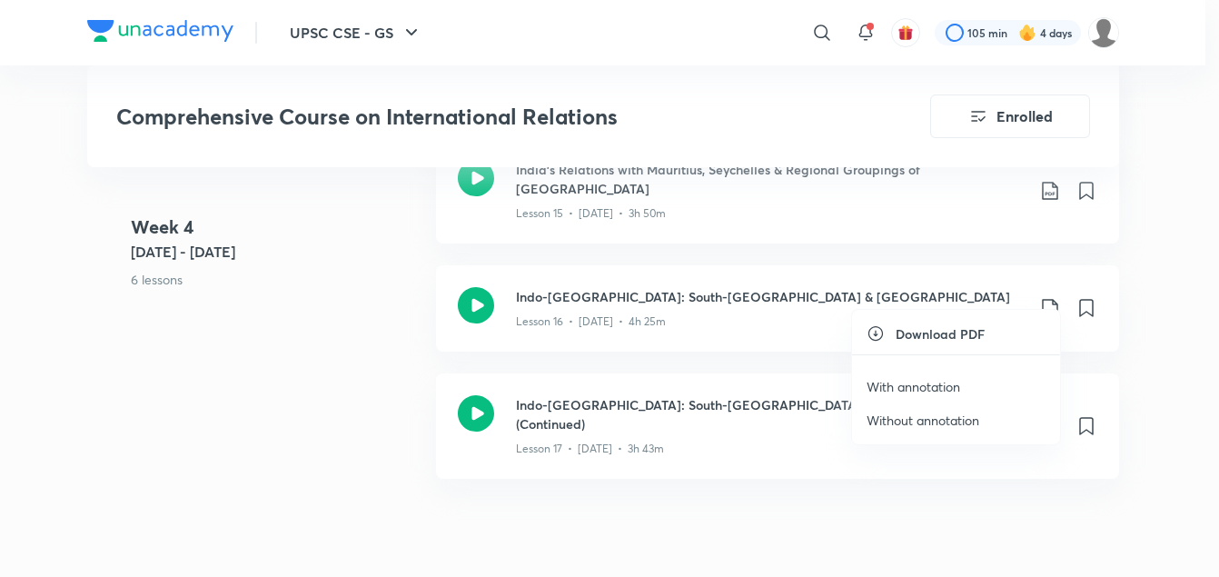
click at [906, 388] on p "With annotation" at bounding box center [914, 386] width 94 height 19
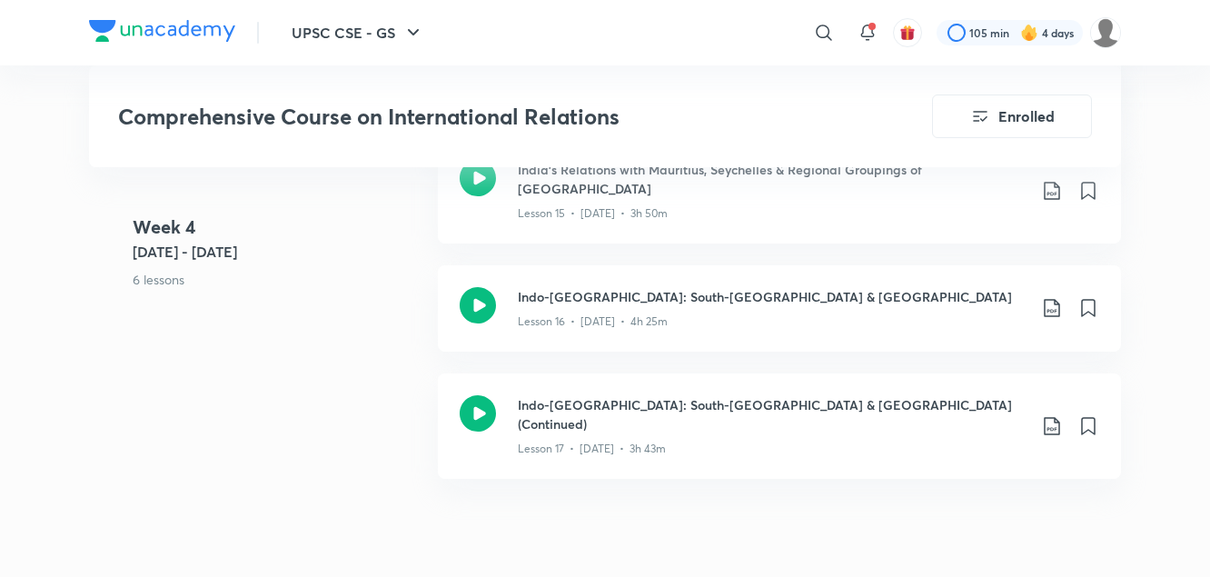
click at [315, 362] on div "Week 4 Jun 16 - 22 6 lessons India - Sri Lanka Relations Lesson 12 • Jun 16 • 4…" at bounding box center [605, 157] width 1032 height 688
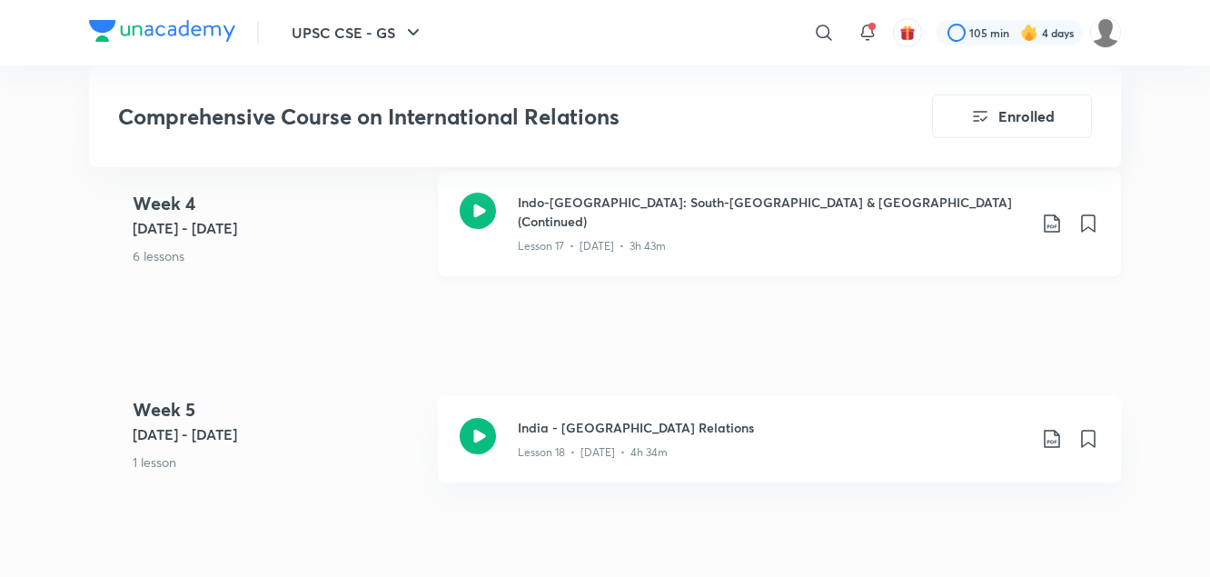
scroll to position [3121, 0]
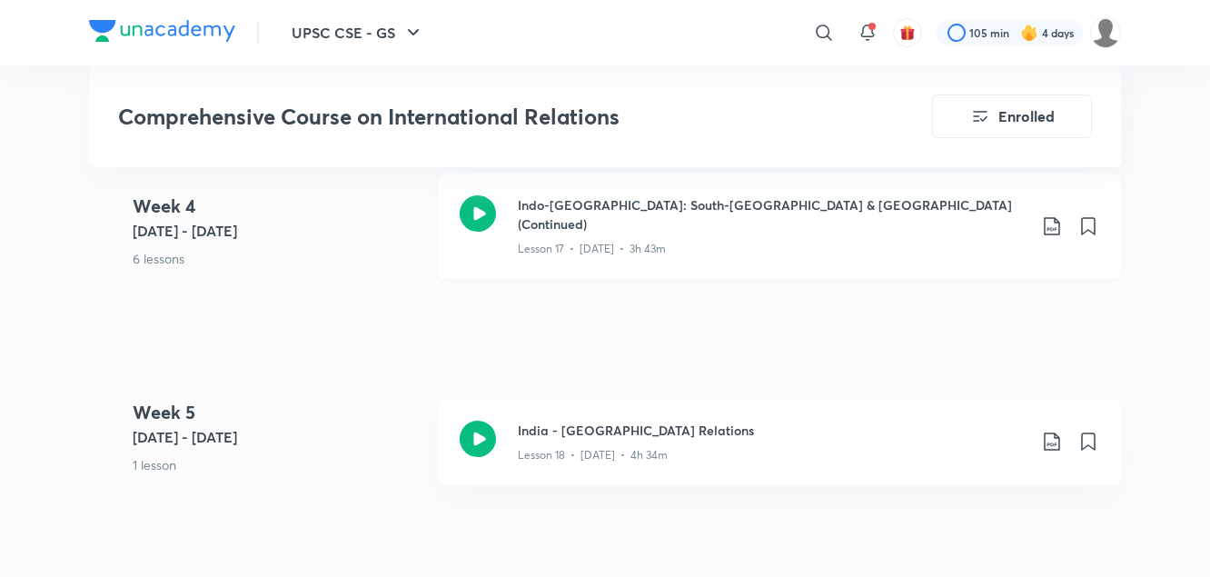
click at [1050, 215] on icon at bounding box center [1052, 226] width 22 height 22
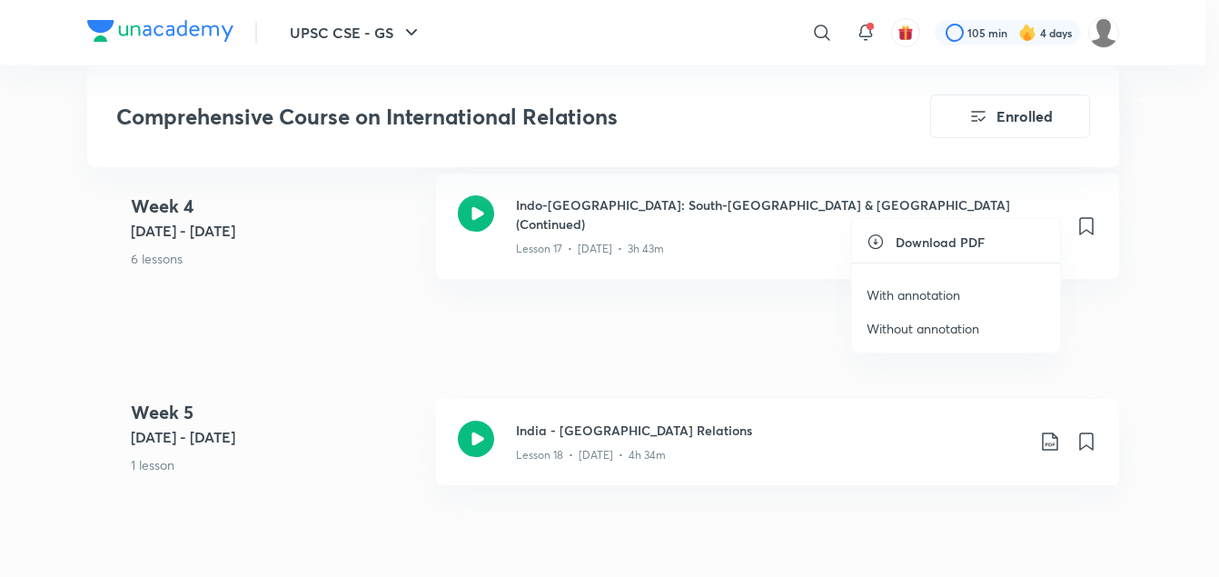
click at [935, 293] on p "With annotation" at bounding box center [914, 294] width 94 height 19
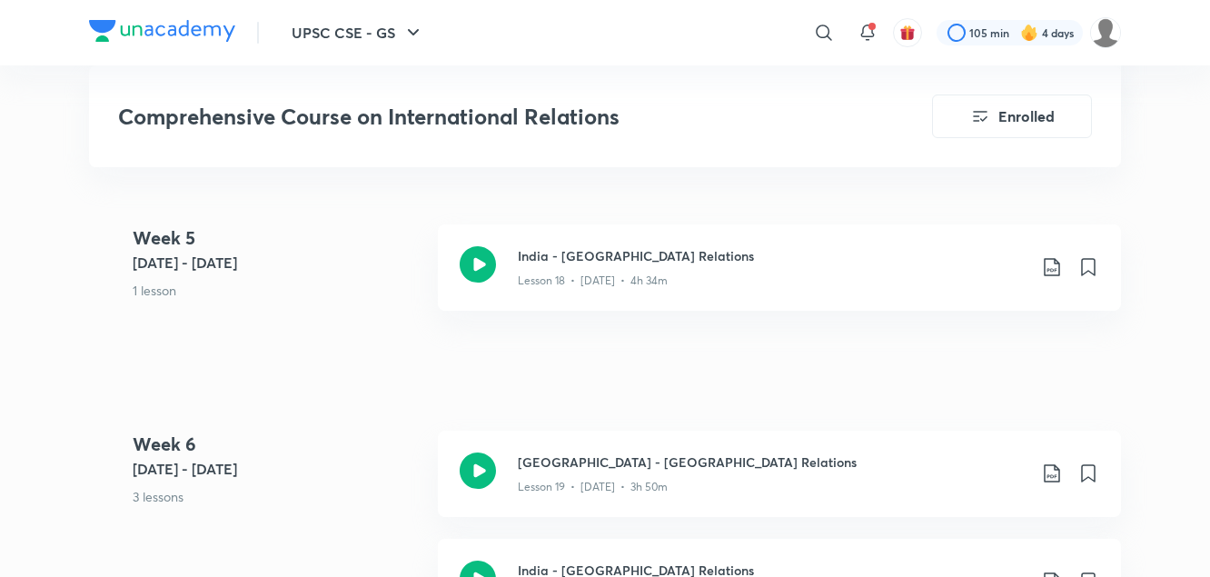
scroll to position [3298, 0]
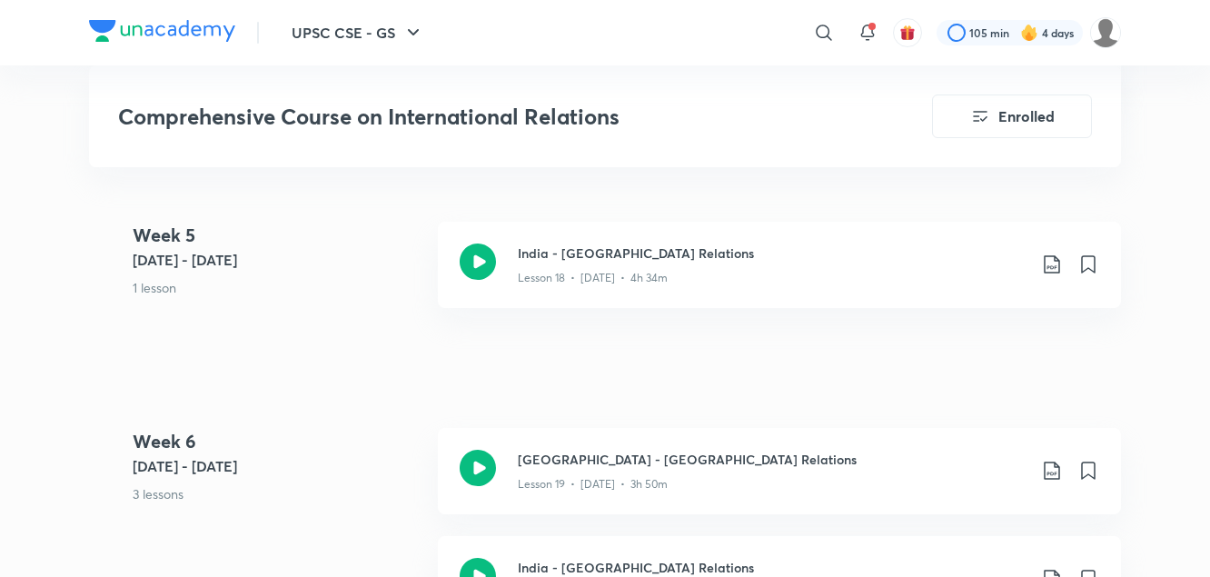
click at [356, 284] on 5 "Week 5 Jun 23 - 29 1 lesson" at bounding box center [278, 276] width 291 height 108
click at [1054, 254] on icon at bounding box center [1052, 265] width 22 height 22
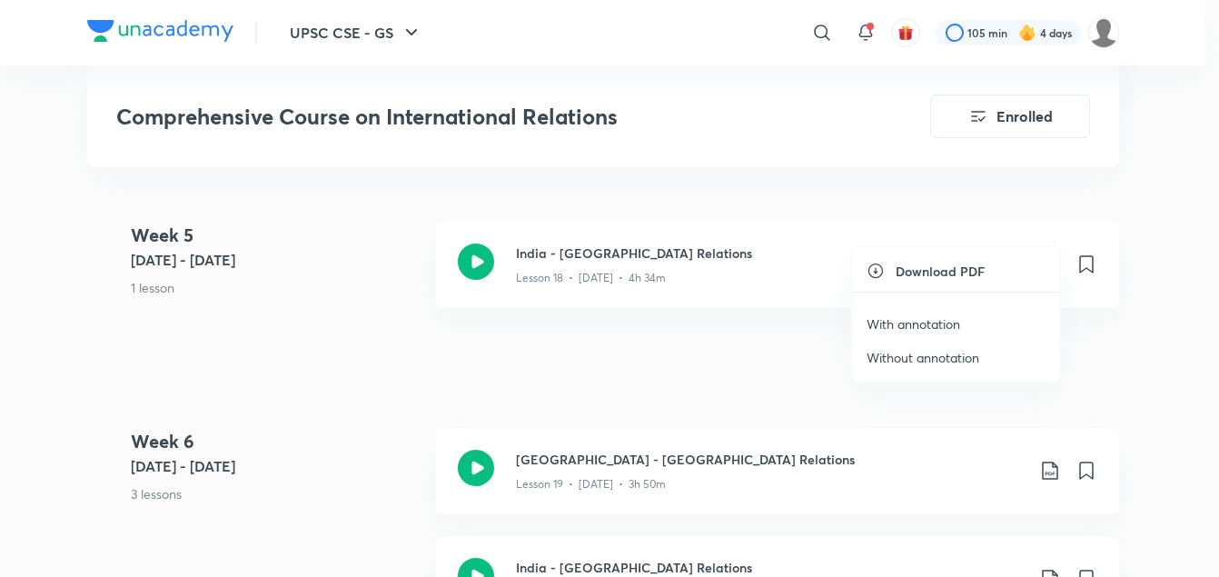
click at [923, 323] on p "With annotation" at bounding box center [914, 323] width 94 height 19
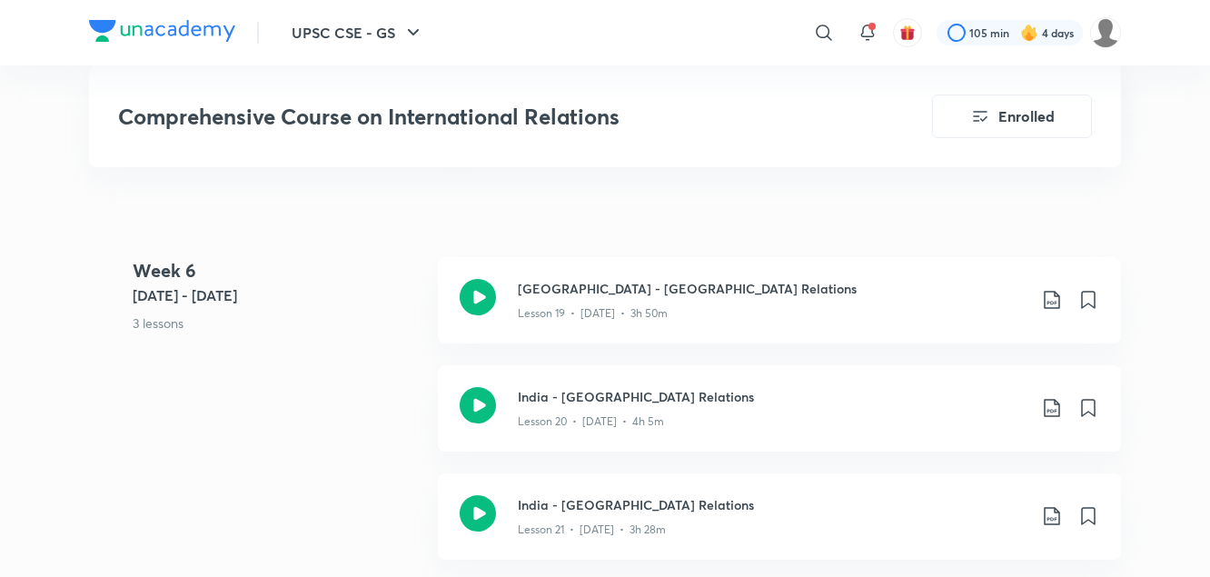
scroll to position [3467, 0]
click at [394, 379] on div "Week 6 Jun 30 - Jul 6 3 lessons India - USA Relations Lesson 19 • Jun 30 • 3h 5…" at bounding box center [605, 421] width 1032 height 324
click at [1056, 291] on icon at bounding box center [1052, 302] width 22 height 22
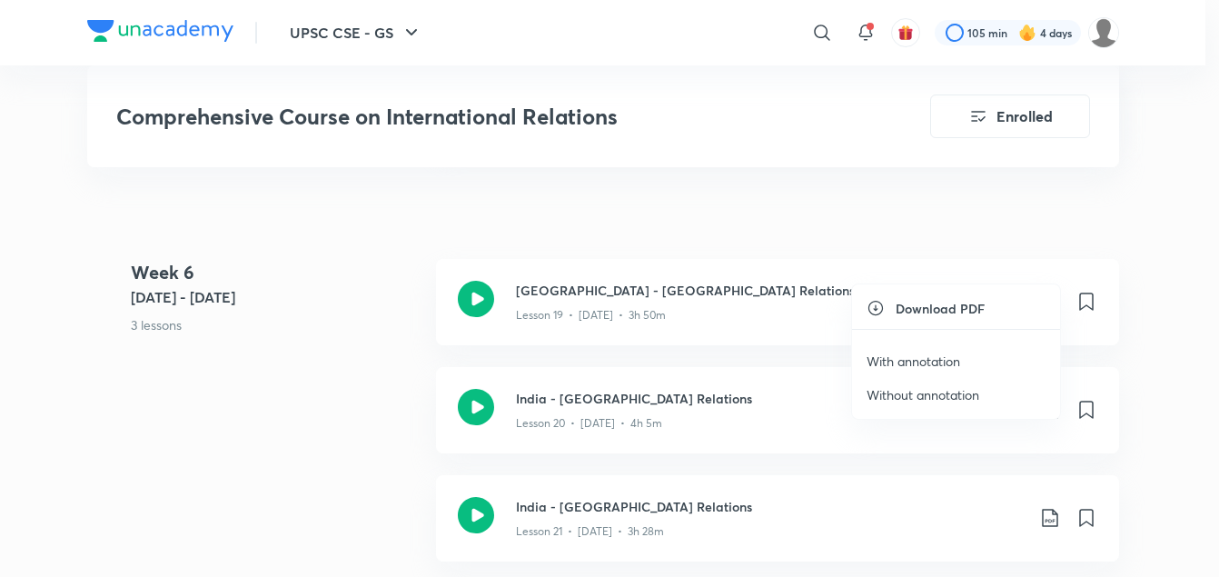
click at [934, 363] on p "With annotation" at bounding box center [914, 361] width 94 height 19
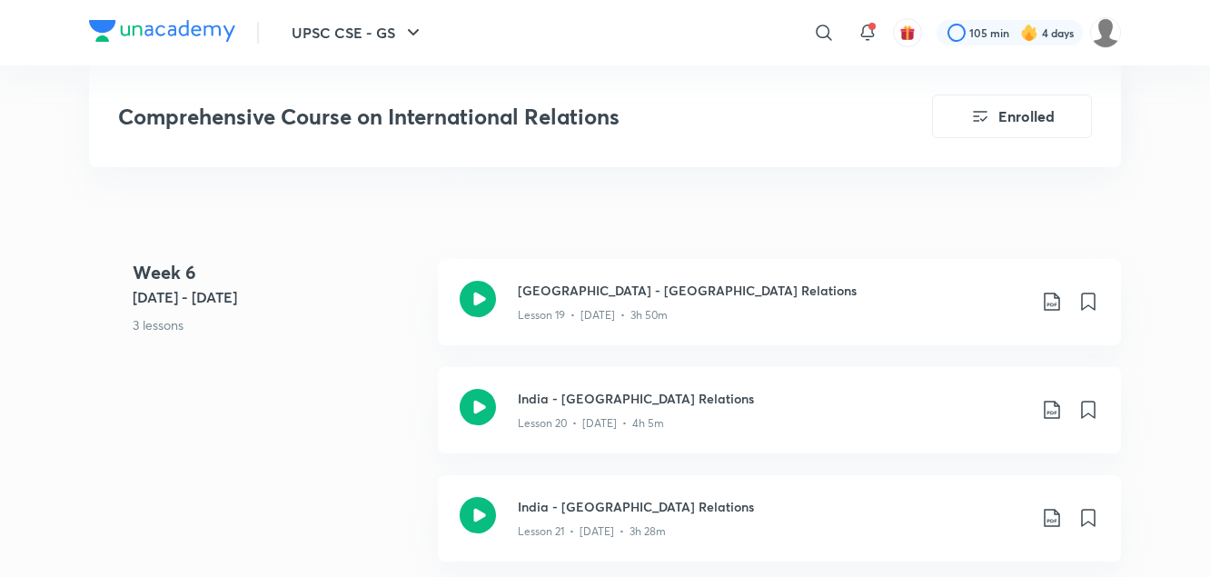
click at [323, 355] on div "Week 6 Jun 30 - Jul 6 3 lessons India - USA Relations Lesson 19 • Jun 30 • 3h 5…" at bounding box center [605, 421] width 1032 height 324
click at [1061, 399] on icon at bounding box center [1052, 410] width 22 height 22
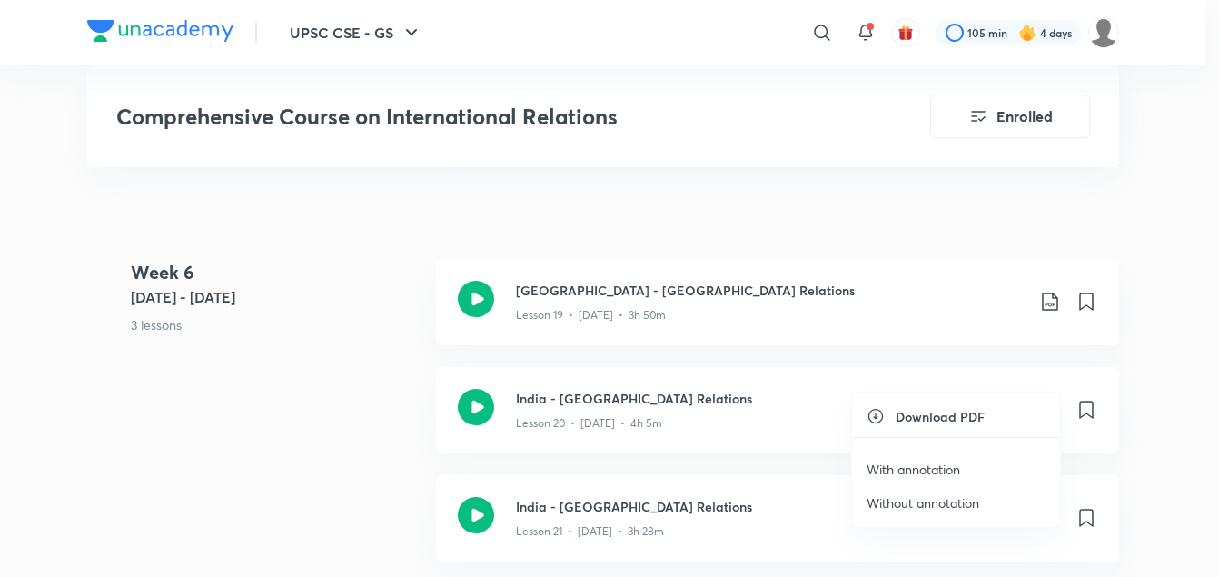
click at [929, 468] on p "With annotation" at bounding box center [914, 469] width 94 height 19
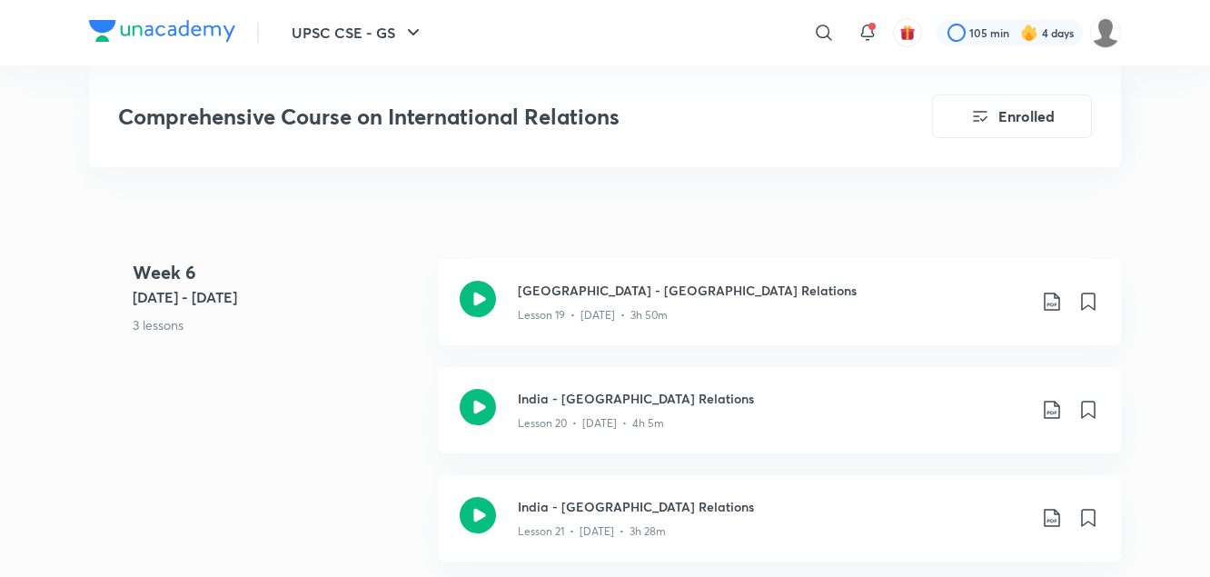
click at [353, 413] on div "Week 6 Jun 30 - Jul 6 3 lessons India - USA Relations Lesson 19 • Jun 30 • 3h 5…" at bounding box center [605, 421] width 1032 height 324
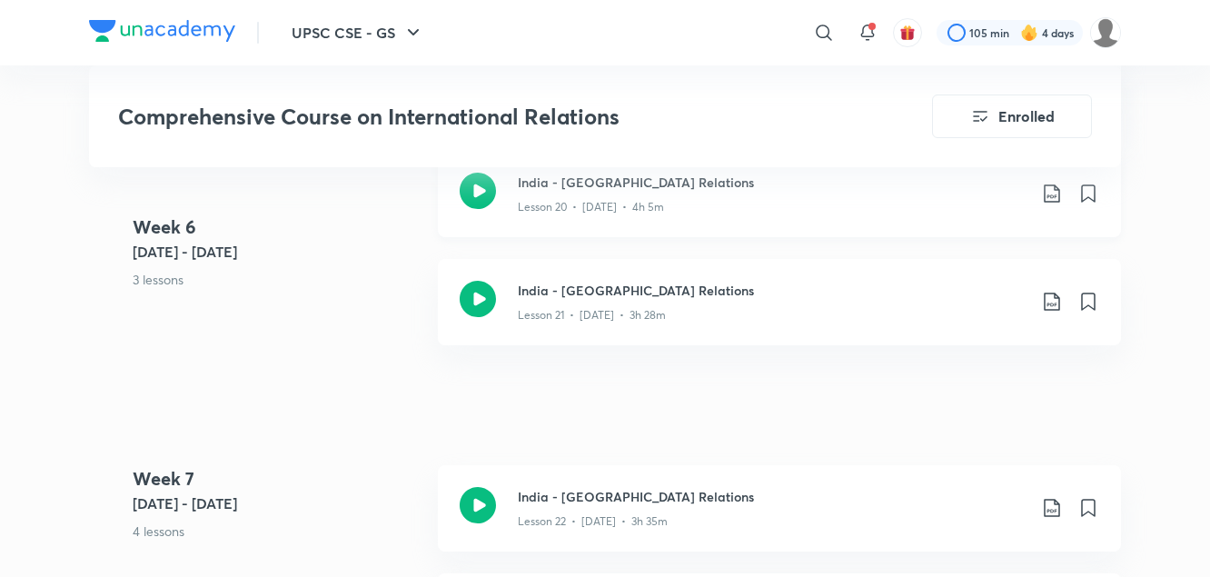
scroll to position [3686, 0]
click at [1052, 278] on div "India - Sri Lanka Relations Lesson 21 • Jul 5 • 3h 28m" at bounding box center [809, 299] width 582 height 43
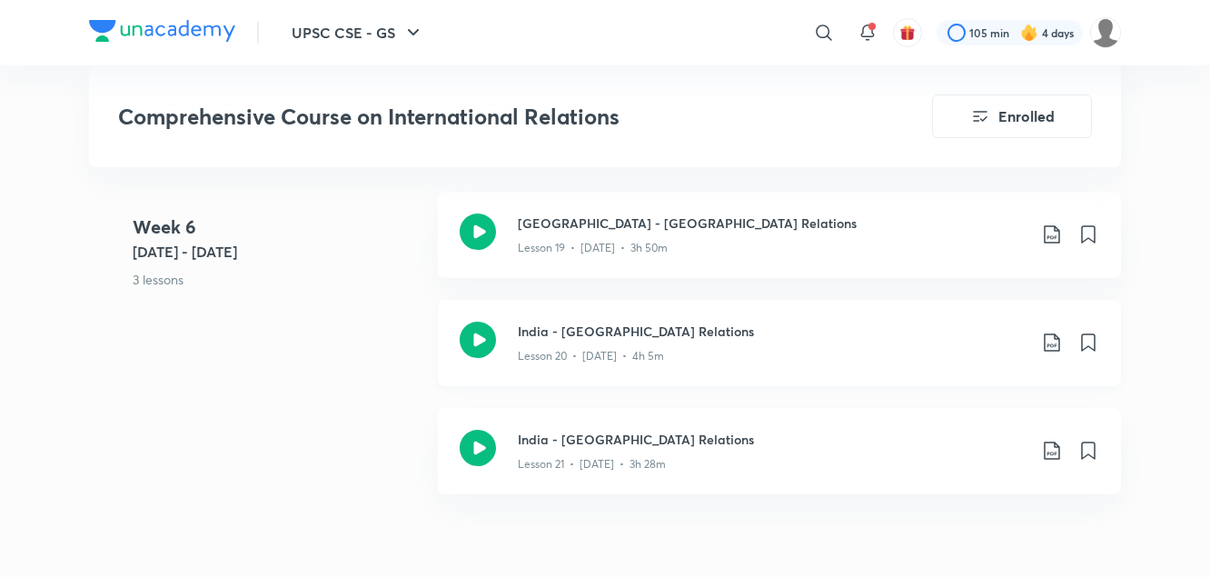
scroll to position [3549, 0]
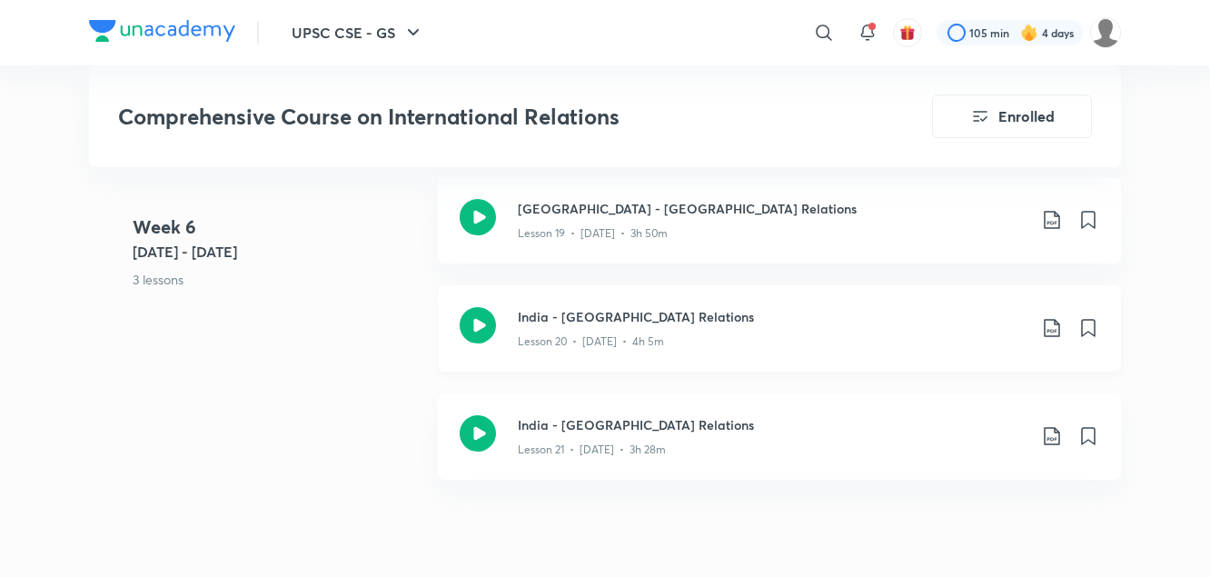
click at [1049, 317] on icon at bounding box center [1052, 328] width 22 height 22
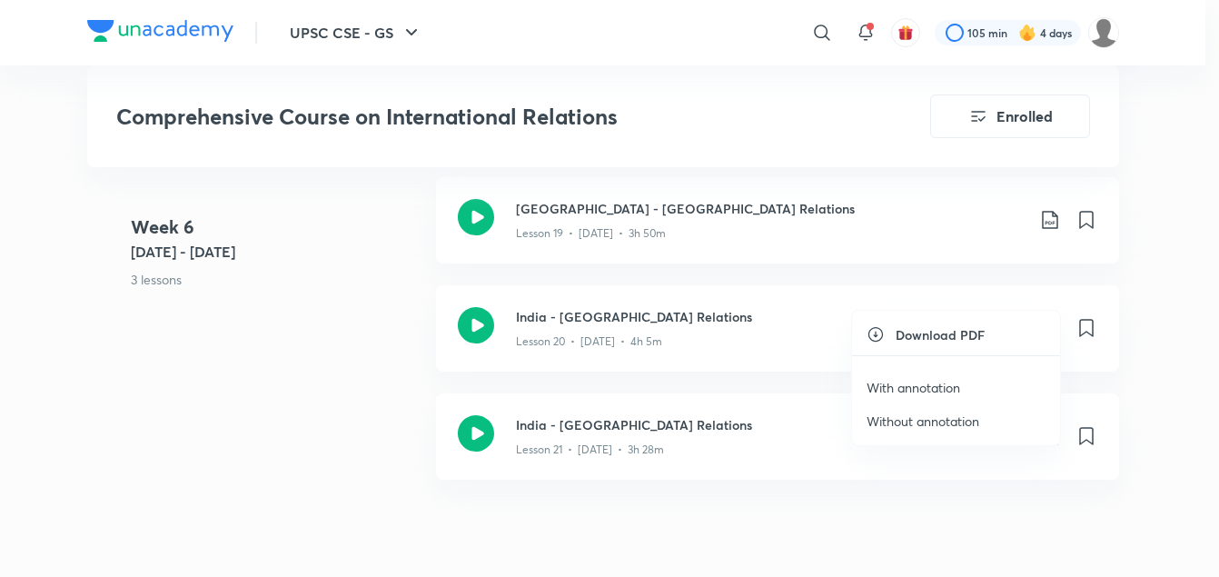
click at [922, 386] on p "With annotation" at bounding box center [914, 387] width 94 height 19
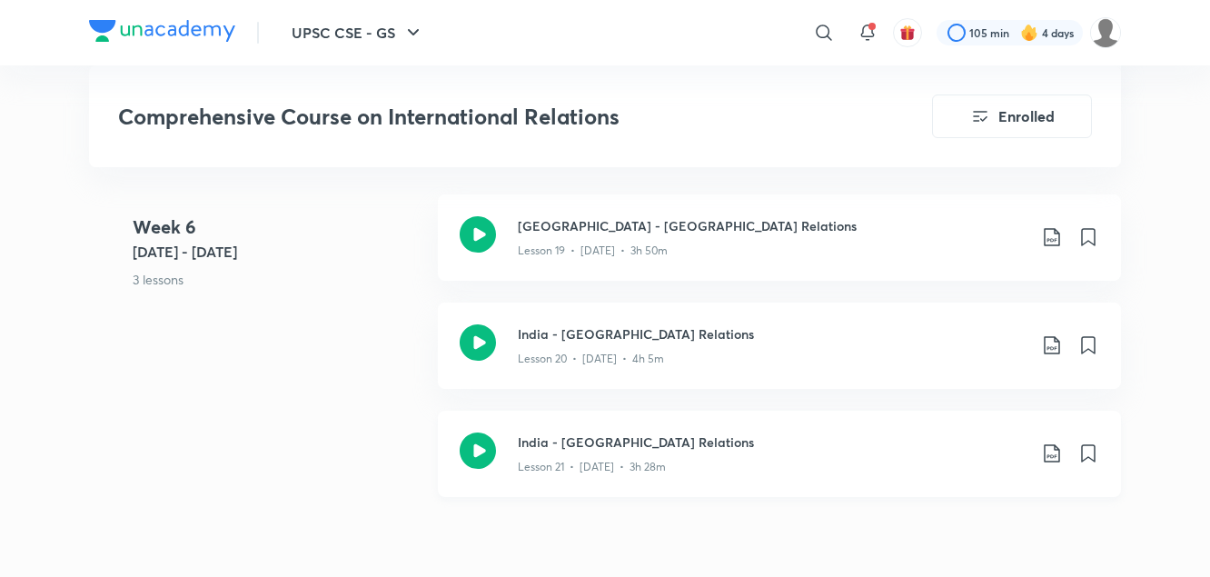
scroll to position [3565, 0]
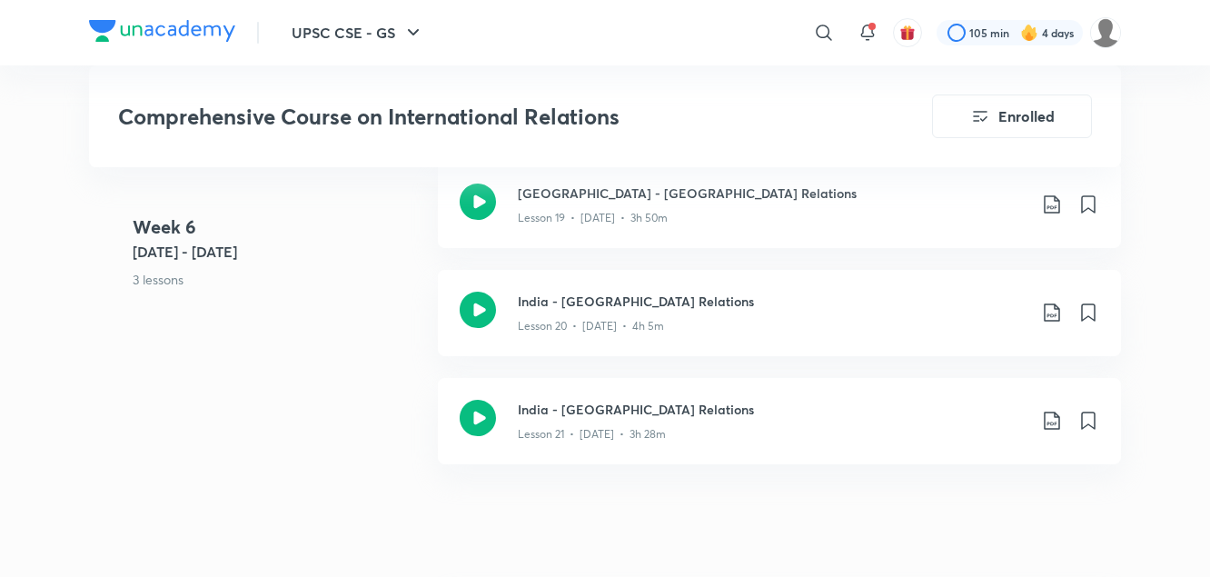
click at [270, 421] on div "Week 6 Jun 30 - Jul 6 3 lessons India - USA Relations Lesson 19 • Jun 30 • 3h 5…" at bounding box center [605, 324] width 1032 height 324
click at [1052, 410] on icon at bounding box center [1052, 421] width 22 height 22
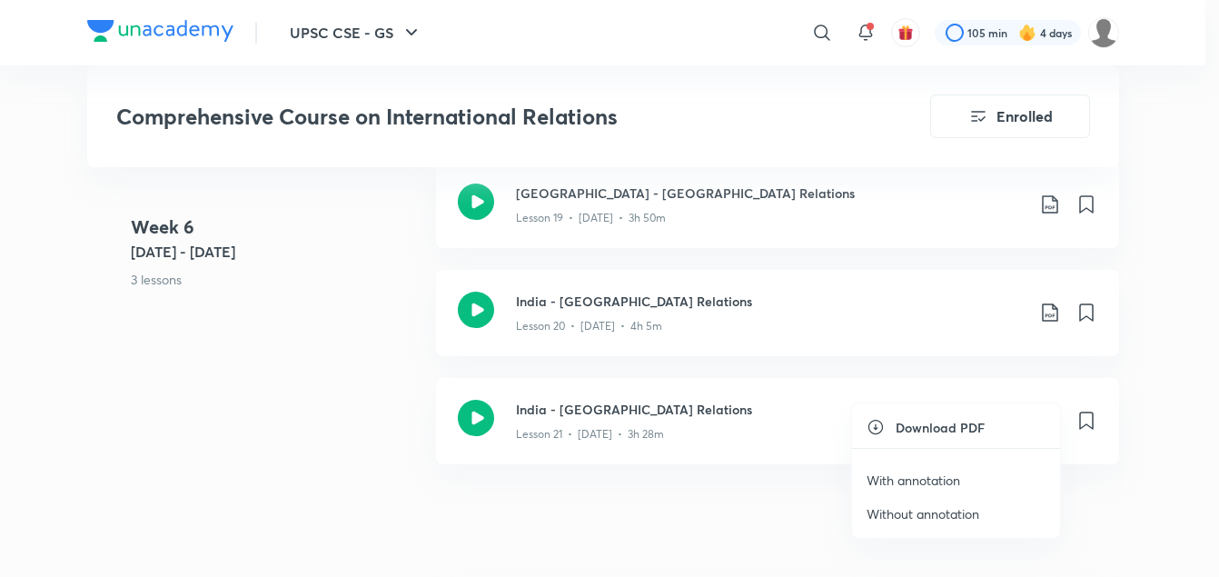
click at [941, 480] on p "With annotation" at bounding box center [914, 480] width 94 height 19
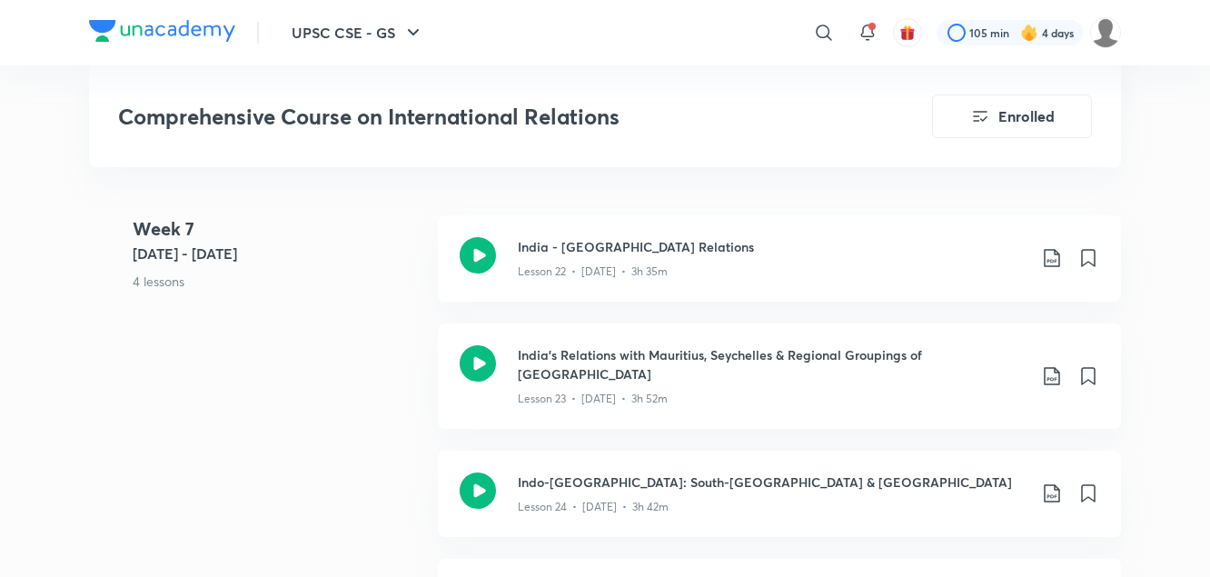
scroll to position [3933, 0]
click at [299, 346] on div "Week 7 Jul 7 - 13 4 lessons India - Maldives Relations Lesson 22 • Jul 7 • 3h 3…" at bounding box center [605, 442] width 1032 height 452
click at [1055, 248] on icon at bounding box center [1052, 259] width 22 height 22
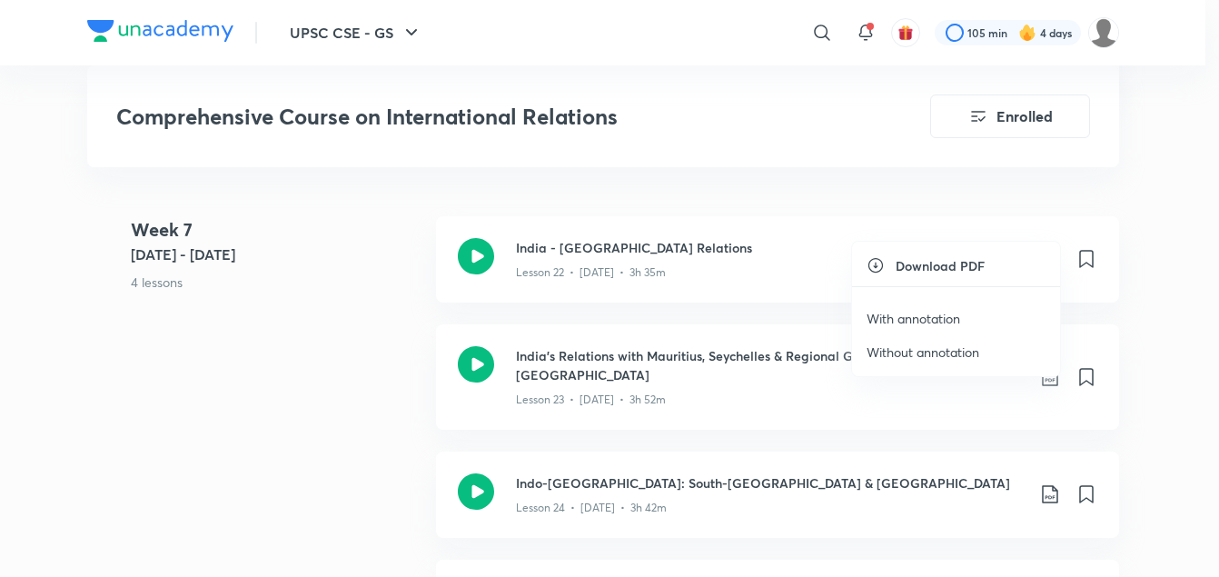
click at [937, 321] on p "With annotation" at bounding box center [914, 318] width 94 height 19
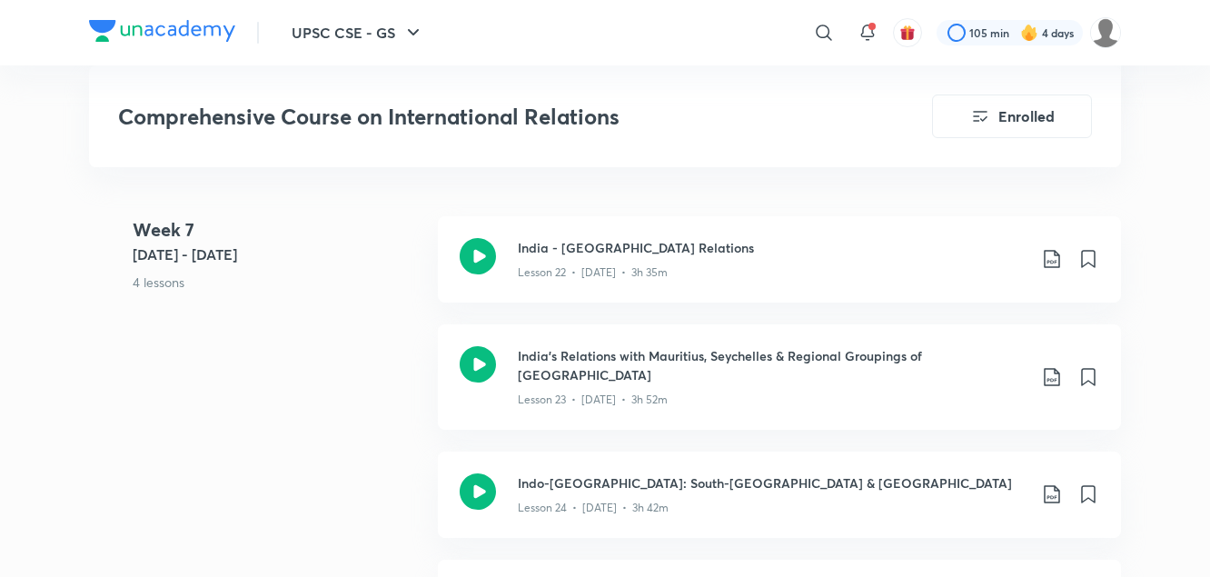
click at [393, 303] on 7 "Week 7 Jul 7 - 13 4 lessons" at bounding box center [278, 270] width 291 height 108
click at [1054, 366] on icon at bounding box center [1052, 377] width 22 height 22
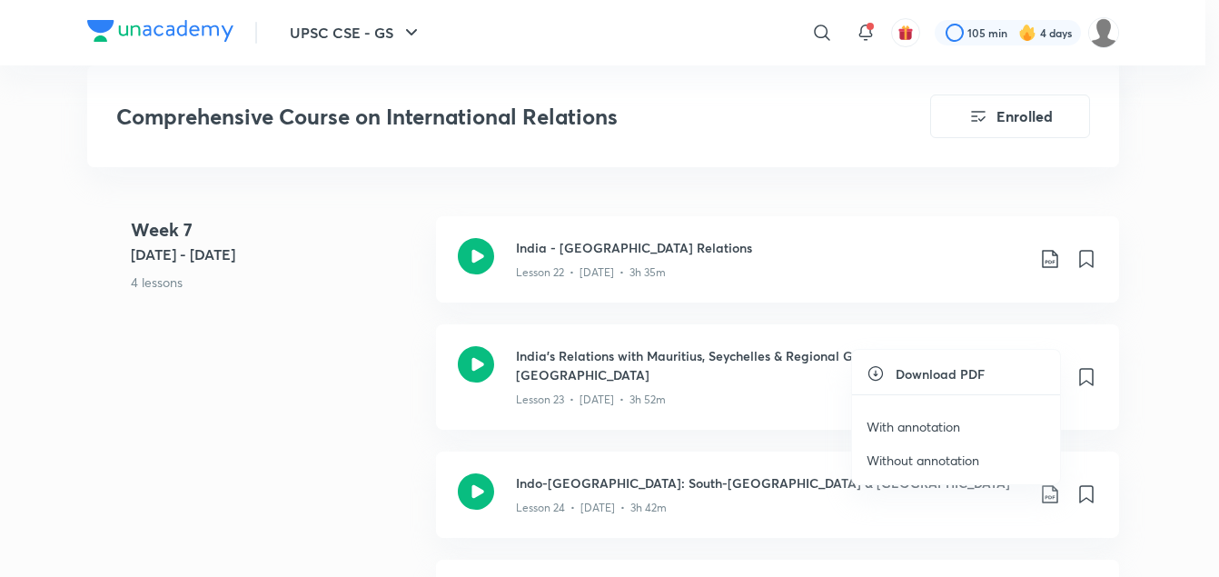
click at [930, 427] on p "With annotation" at bounding box center [914, 426] width 94 height 19
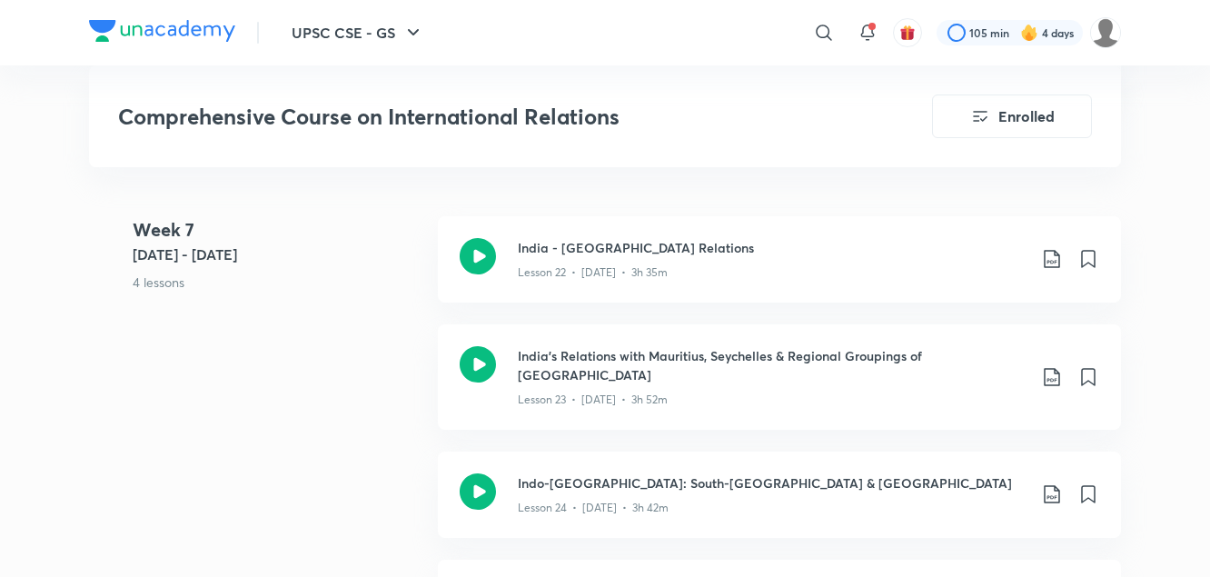
click at [385, 441] on div "Week 7 Jul 7 - 13 4 lessons India - Maldives Relations Lesson 22 • Jul 7 • 3h 3…" at bounding box center [605, 442] width 1032 height 452
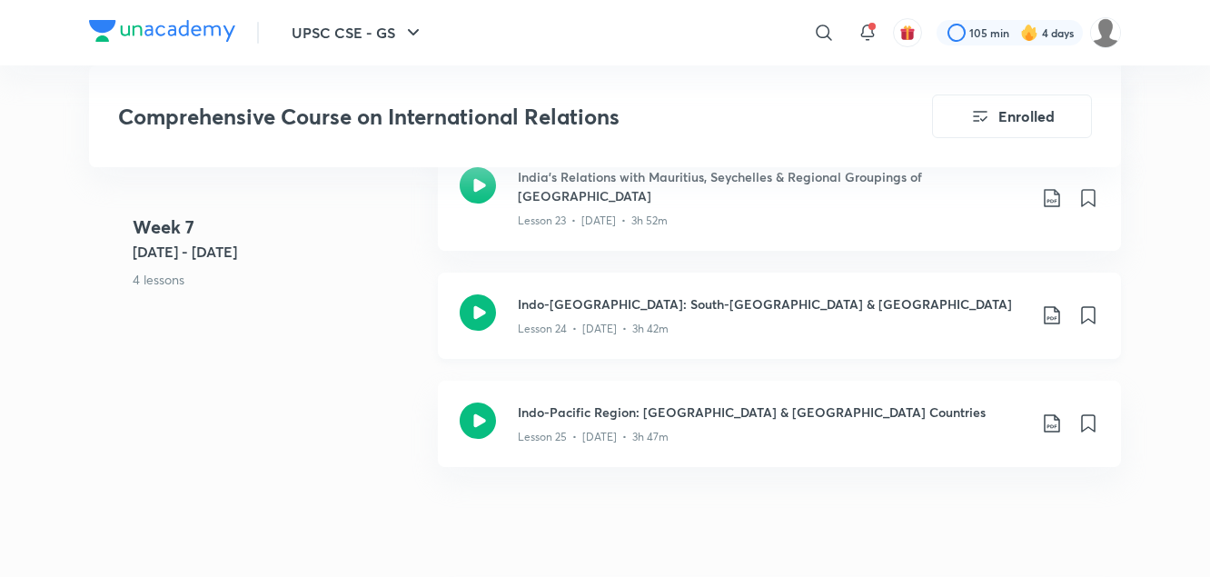
scroll to position [4114, 0]
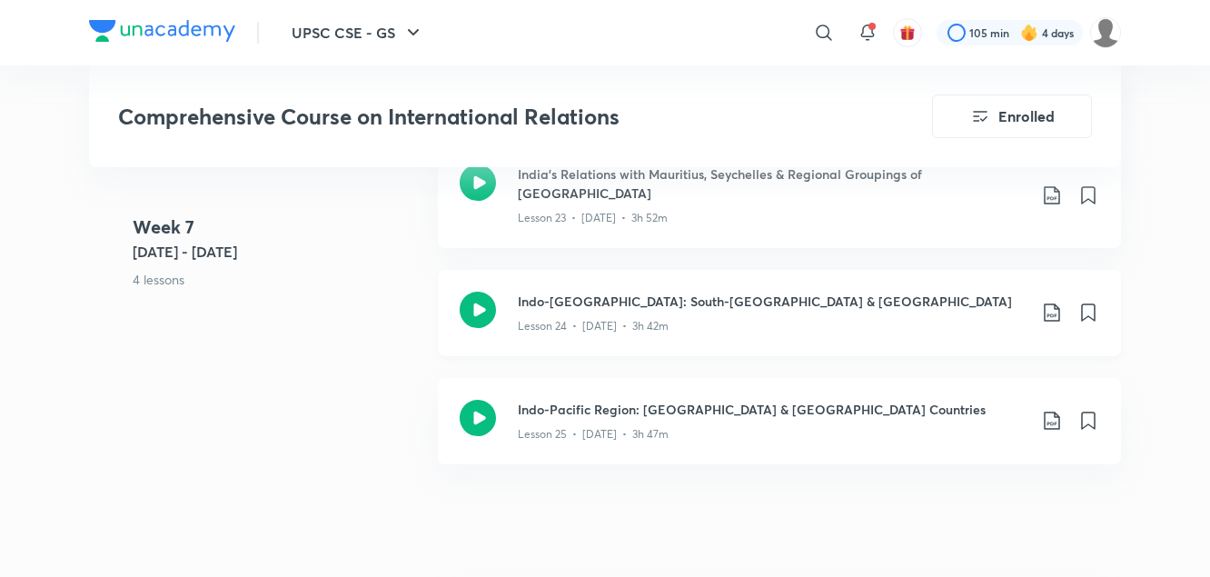
click at [1055, 303] on icon at bounding box center [1051, 312] width 15 height 18
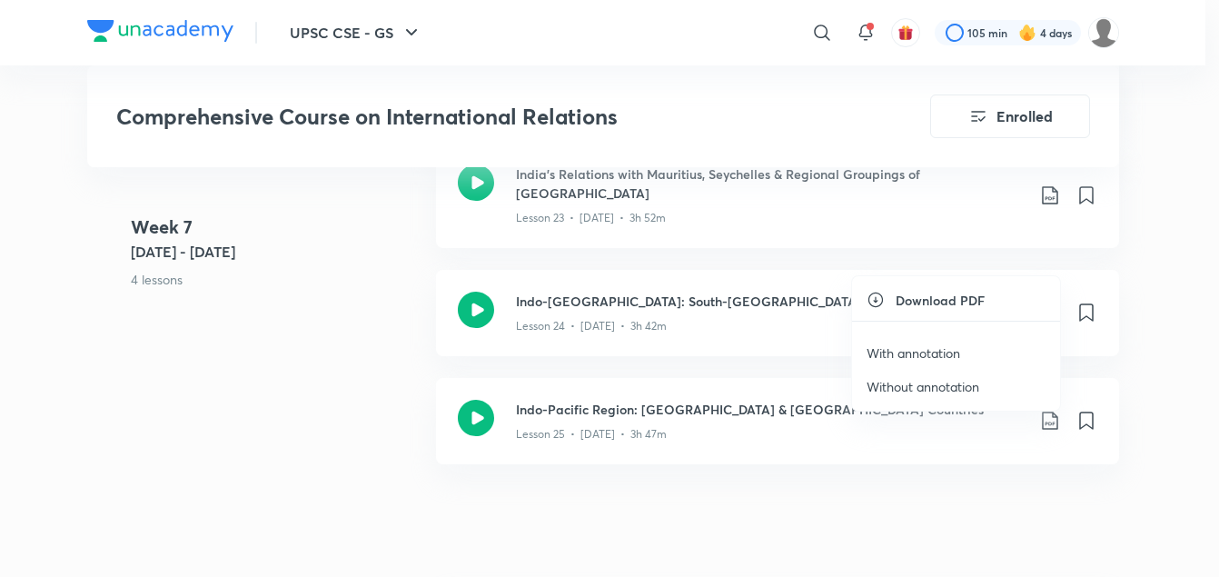
click at [941, 353] on p "With annotation" at bounding box center [914, 352] width 94 height 19
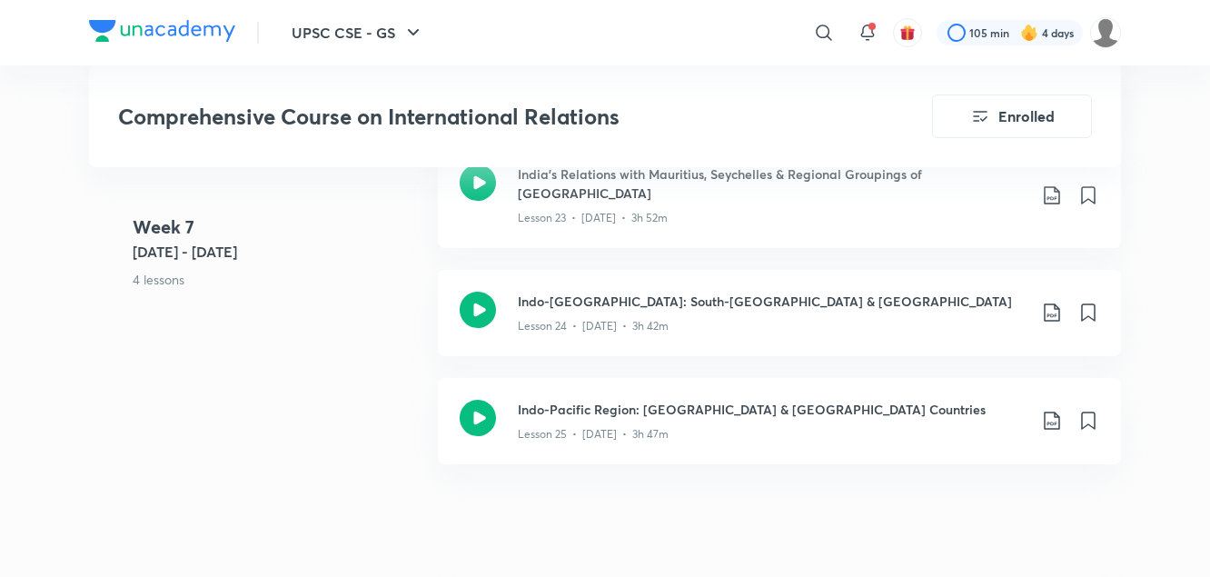
click at [325, 323] on div "Week 7 Jul 7 - 13 4 lessons India - Maldives Relations Lesson 22 • Jul 7 • 3h 3…" at bounding box center [605, 261] width 1032 height 452
click at [1060, 410] on icon at bounding box center [1052, 421] width 22 height 22
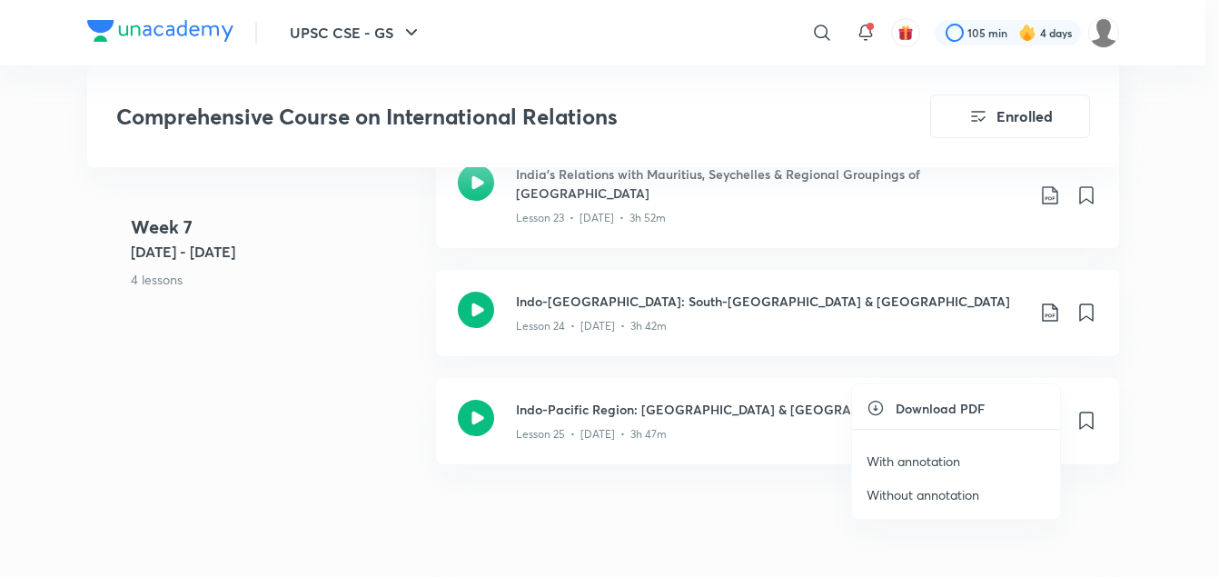
click at [886, 462] on p "With annotation" at bounding box center [914, 461] width 94 height 19
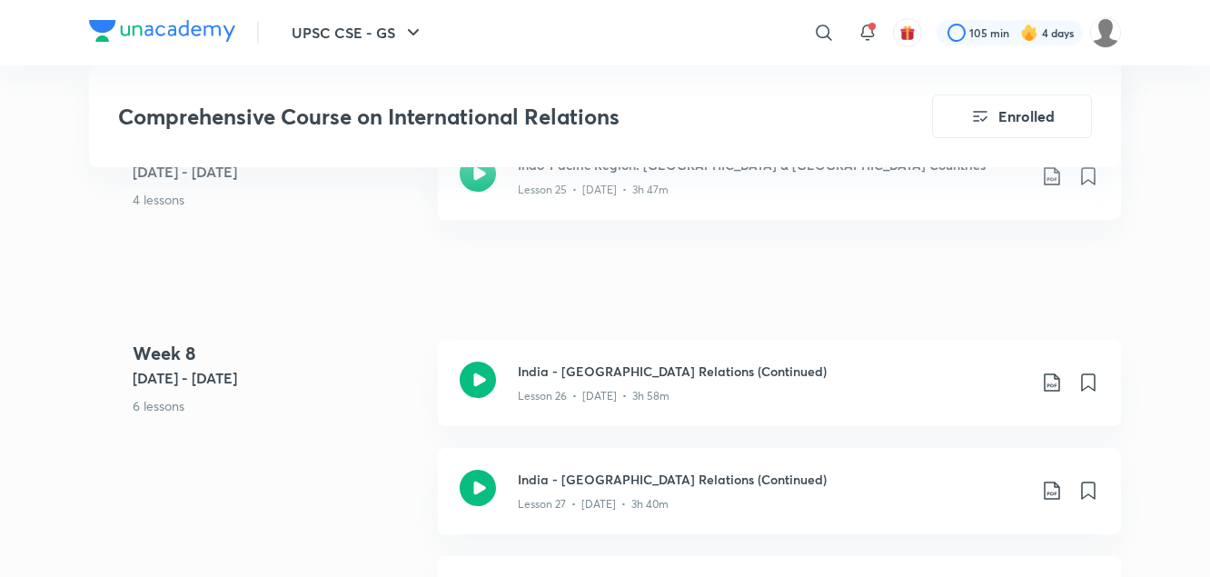
scroll to position [4431, 0]
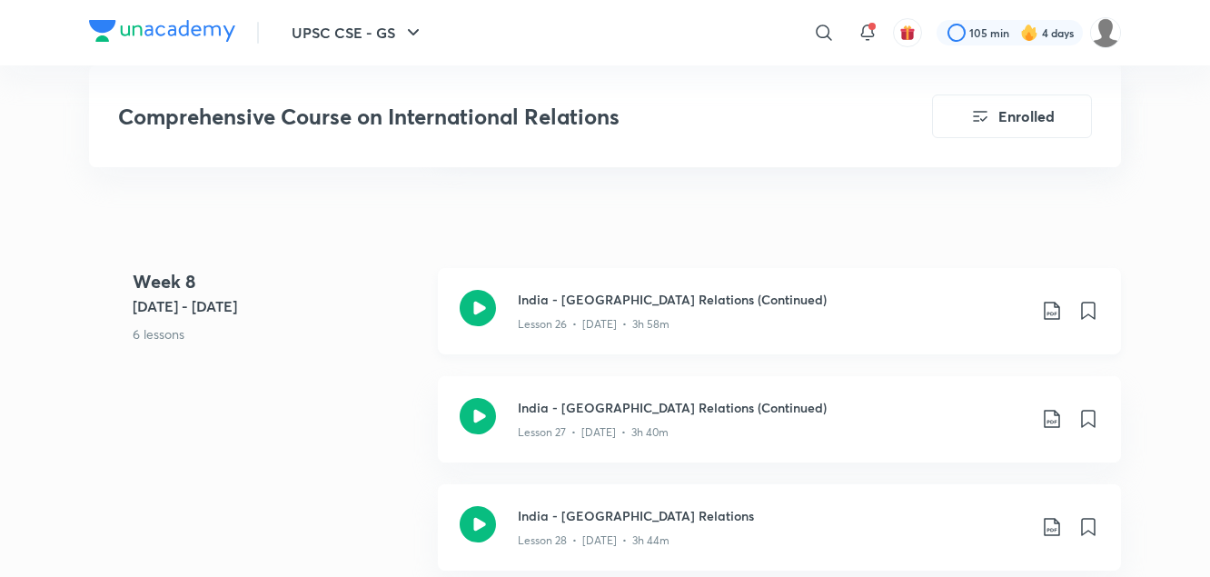
click at [1045, 302] on icon at bounding box center [1051, 311] width 15 height 18
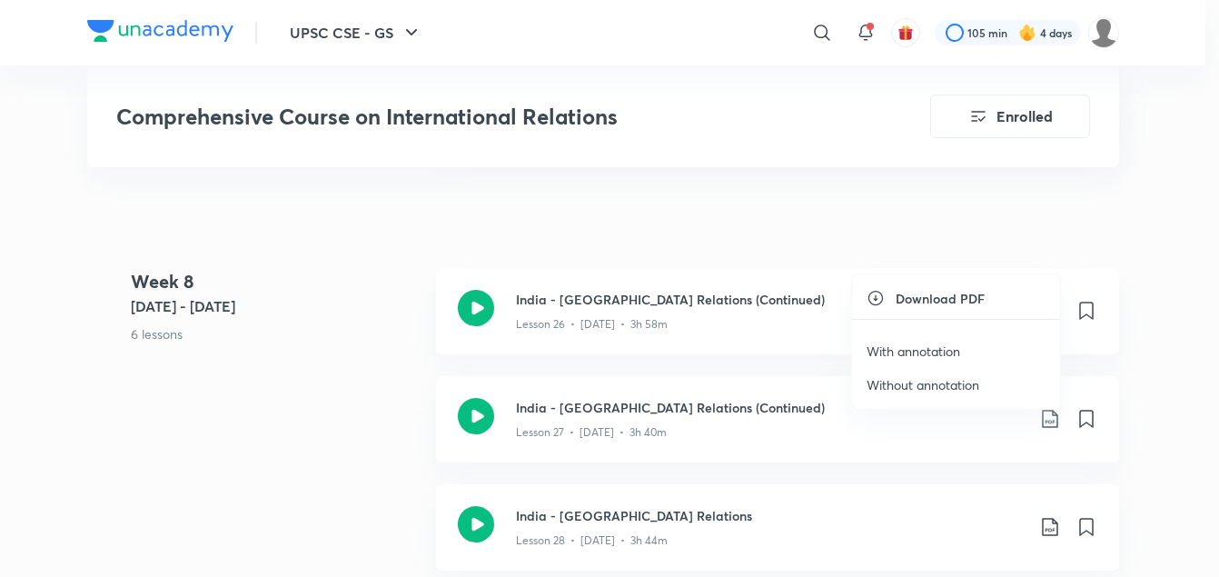
click at [915, 356] on p "With annotation" at bounding box center [914, 351] width 94 height 19
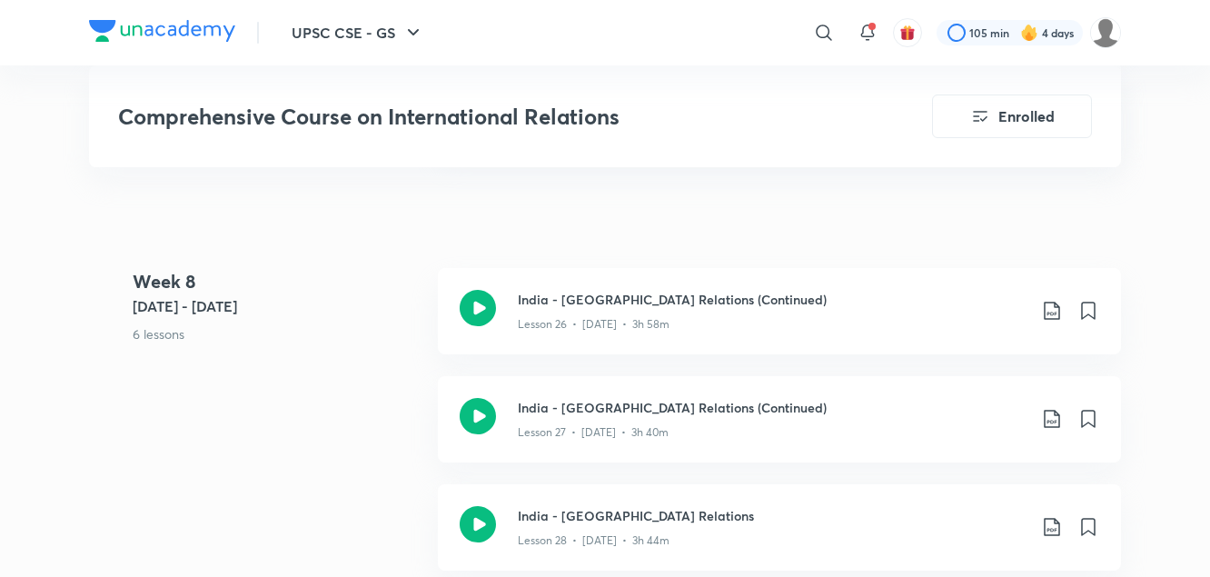
click at [376, 320] on 8 "Week 8 Jul 14 - 20 6 lessons" at bounding box center [278, 322] width 291 height 108
click at [1061, 408] on icon at bounding box center [1052, 419] width 22 height 22
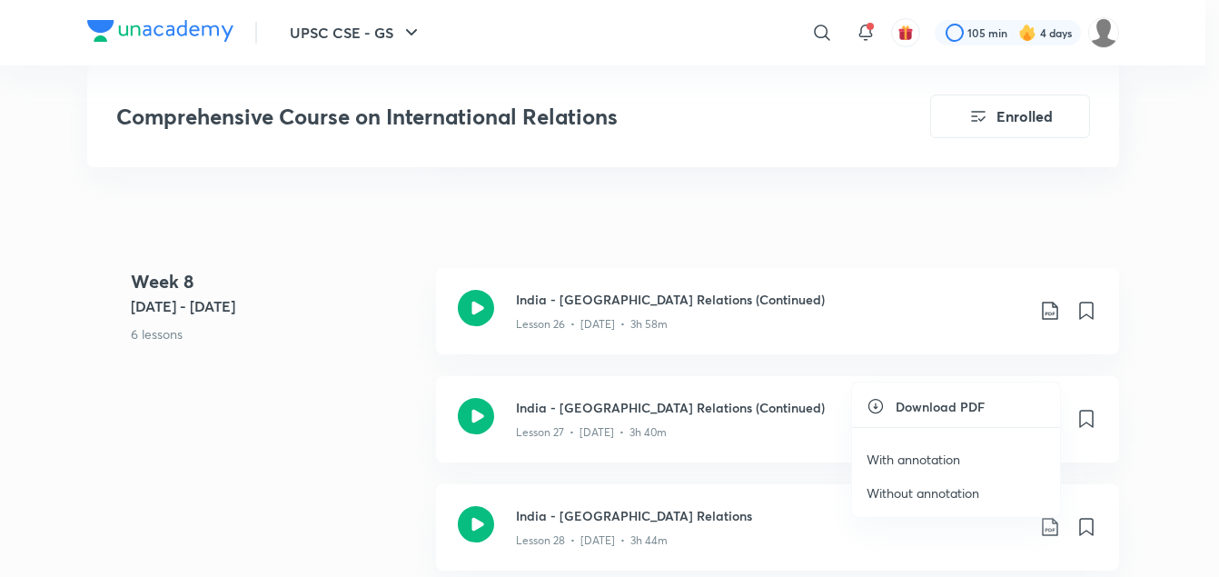
click at [917, 463] on p "With annotation" at bounding box center [914, 459] width 94 height 19
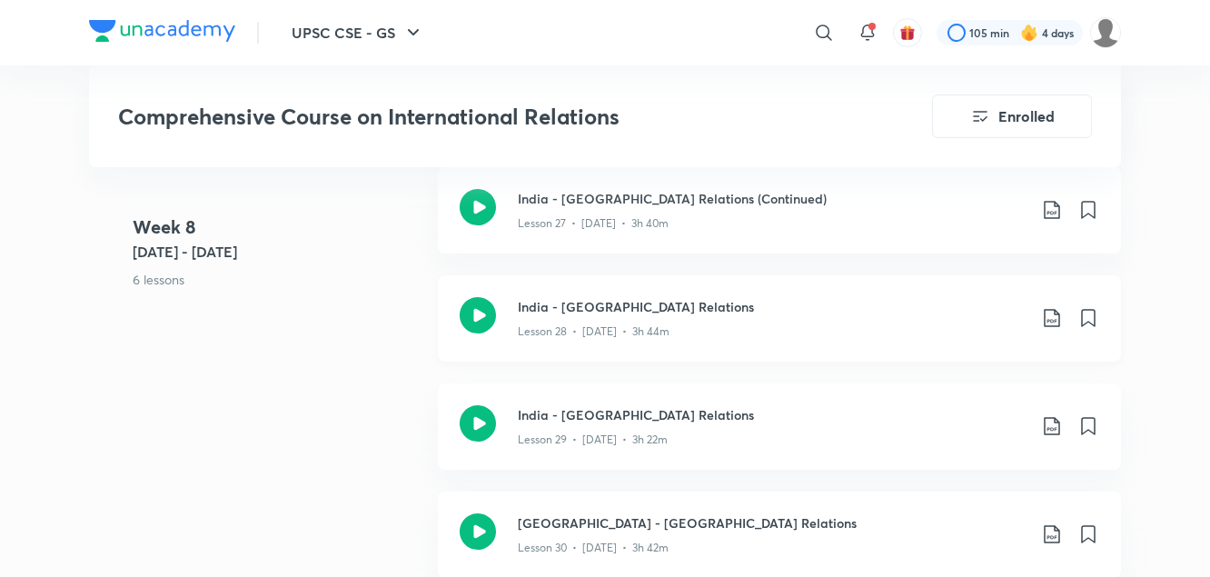
scroll to position [4641, 0]
click at [1054, 306] on icon at bounding box center [1052, 317] width 22 height 22
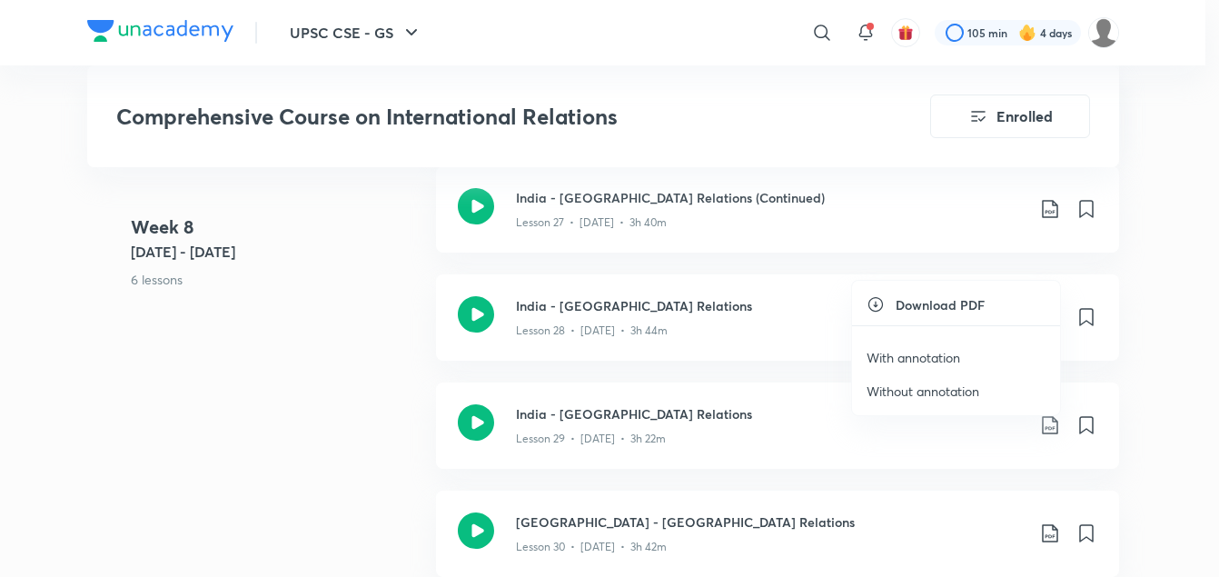
click at [919, 361] on p "With annotation" at bounding box center [914, 357] width 94 height 19
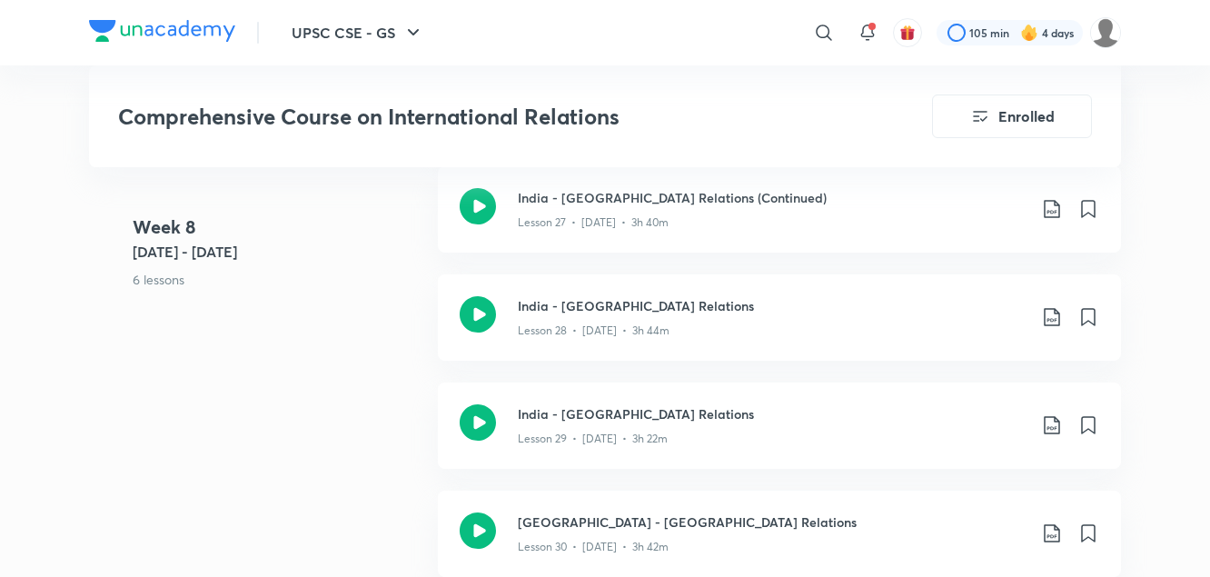
click at [410, 393] on div "Week 8 Jul 14 - 20 6 lessons India - West Asia Relations (Continued) Lesson 26 …" at bounding box center [605, 382] width 1032 height 649
click at [1053, 414] on icon at bounding box center [1052, 425] width 22 height 22
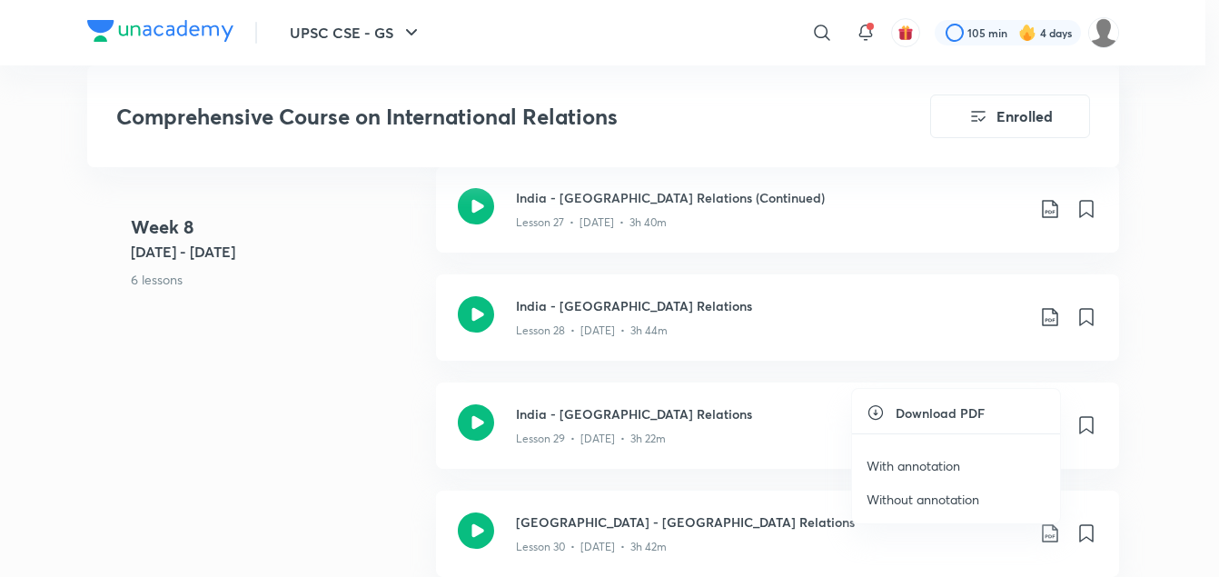
click at [927, 465] on p "With annotation" at bounding box center [914, 465] width 94 height 19
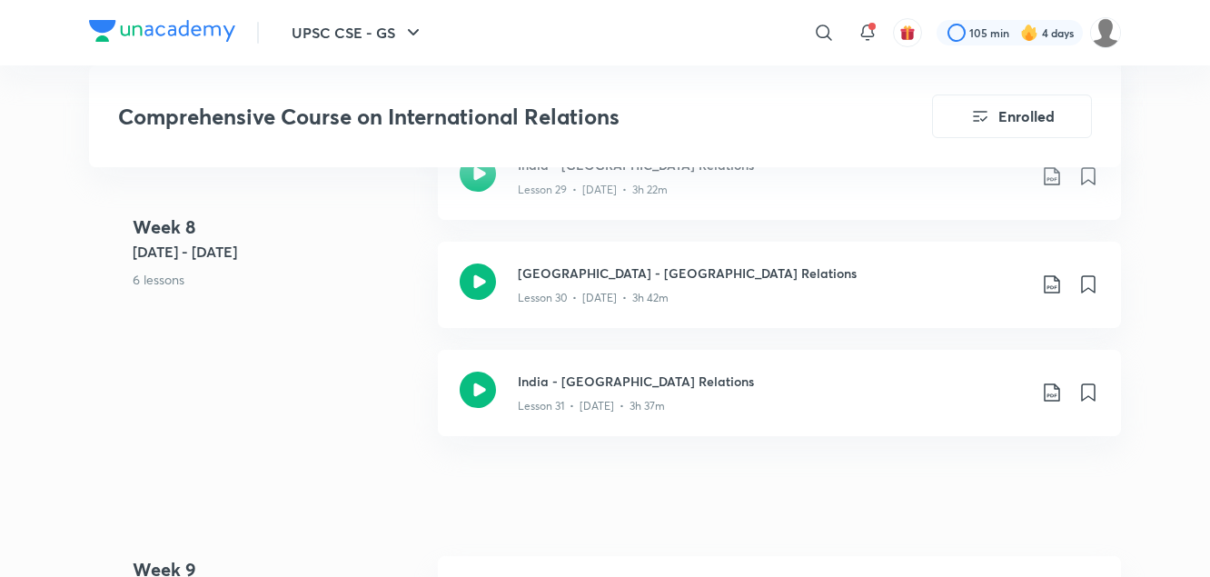
scroll to position [4891, 0]
click at [1052, 272] on icon at bounding box center [1052, 283] width 22 height 22
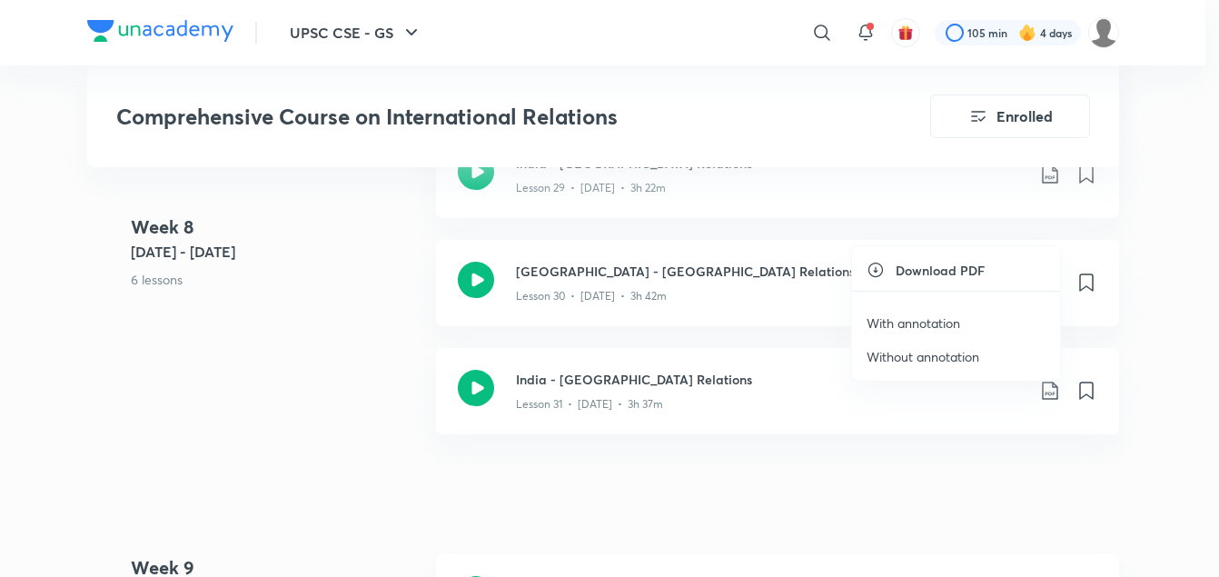
click at [914, 327] on p "With annotation" at bounding box center [914, 322] width 94 height 19
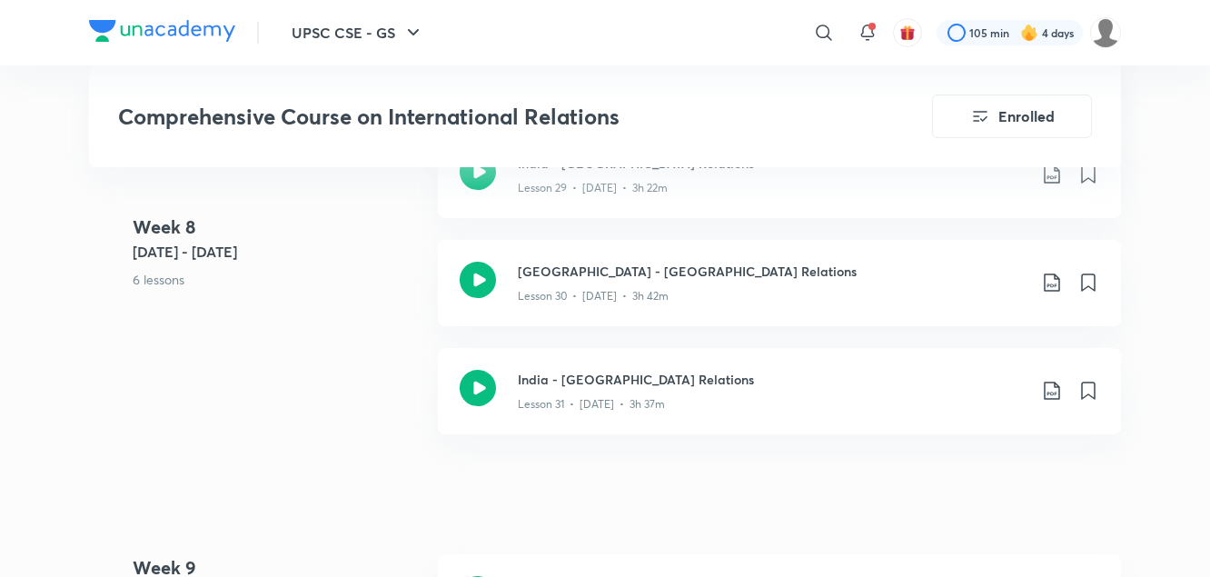
click at [367, 329] on div "Week 8 Jul 14 - 20 6 lessons India - West Asia Relations (Continued) Lesson 26 …" at bounding box center [605, 131] width 1032 height 649
click at [1050, 380] on icon at bounding box center [1052, 391] width 22 height 22
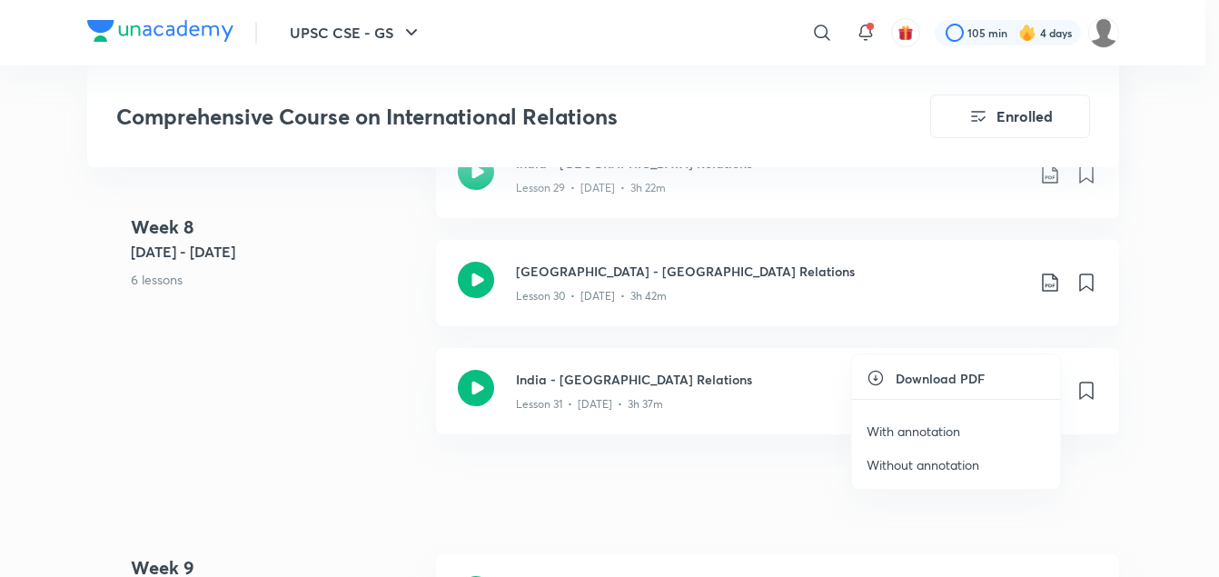
click at [939, 428] on p "With annotation" at bounding box center [914, 431] width 94 height 19
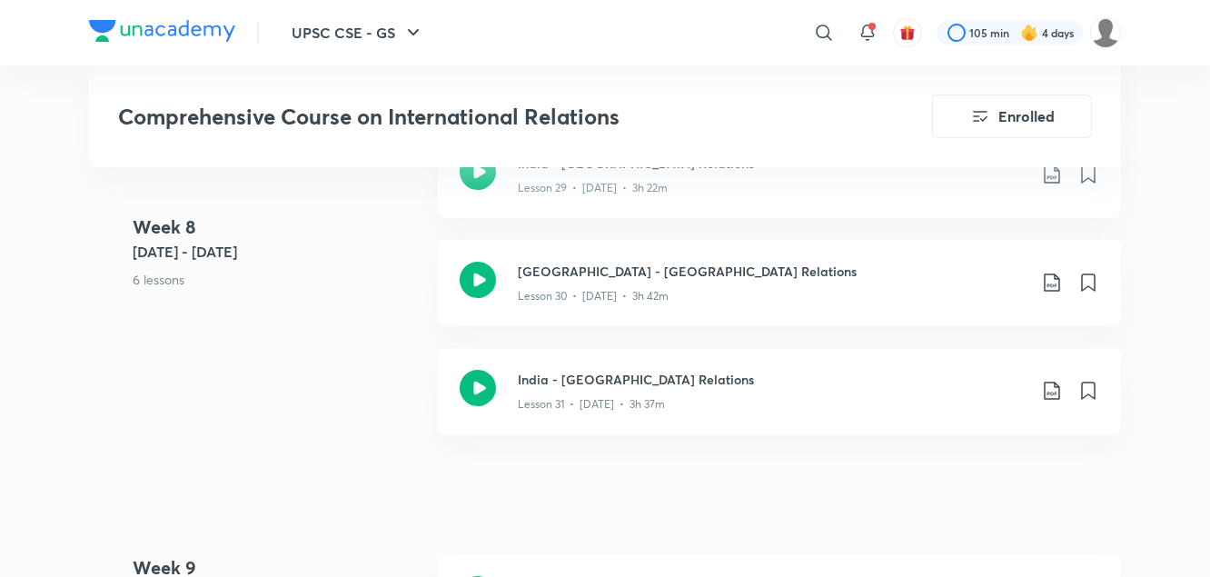
click at [351, 376] on div "Week 8 Jul 14 - 20 6 lessons India - West Asia Relations (Continued) Lesson 26 …" at bounding box center [605, 131] width 1032 height 649
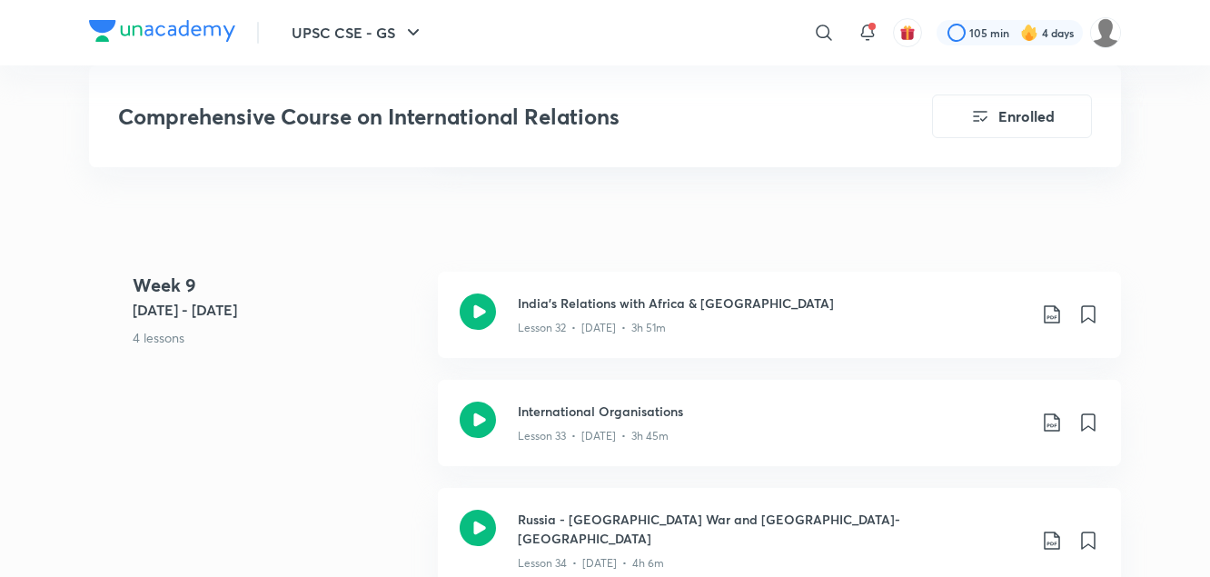
scroll to position [5175, 0]
click at [1040, 293] on div "India's Relations with Africa & Latin America Lesson 32 • Jul 21 • 3h 51m" at bounding box center [809, 314] width 582 height 43
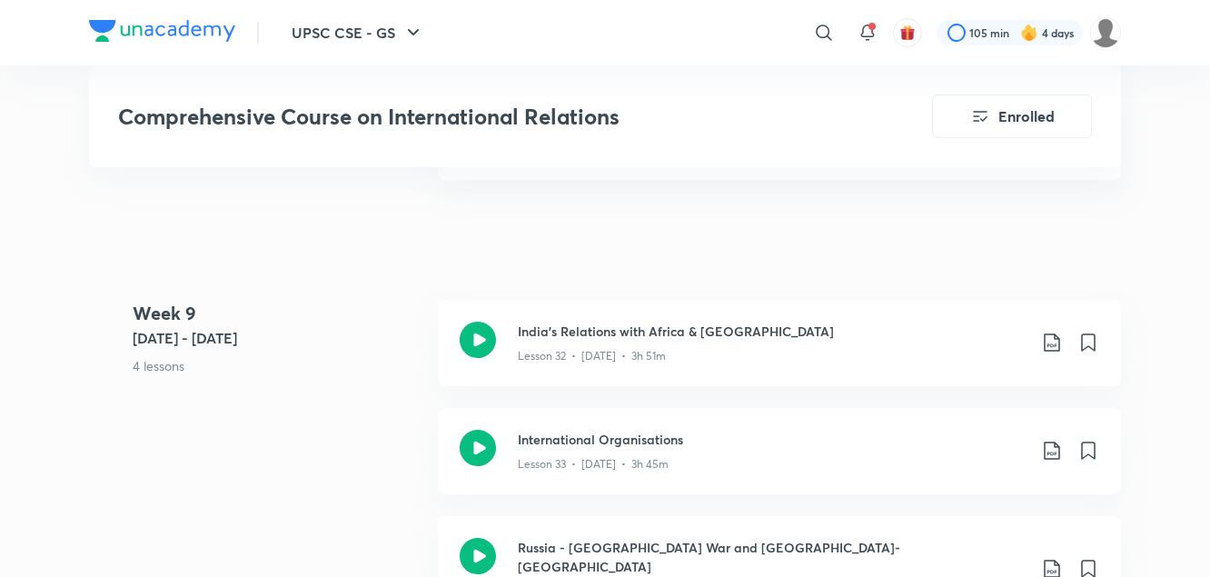
scroll to position [5123, 0]
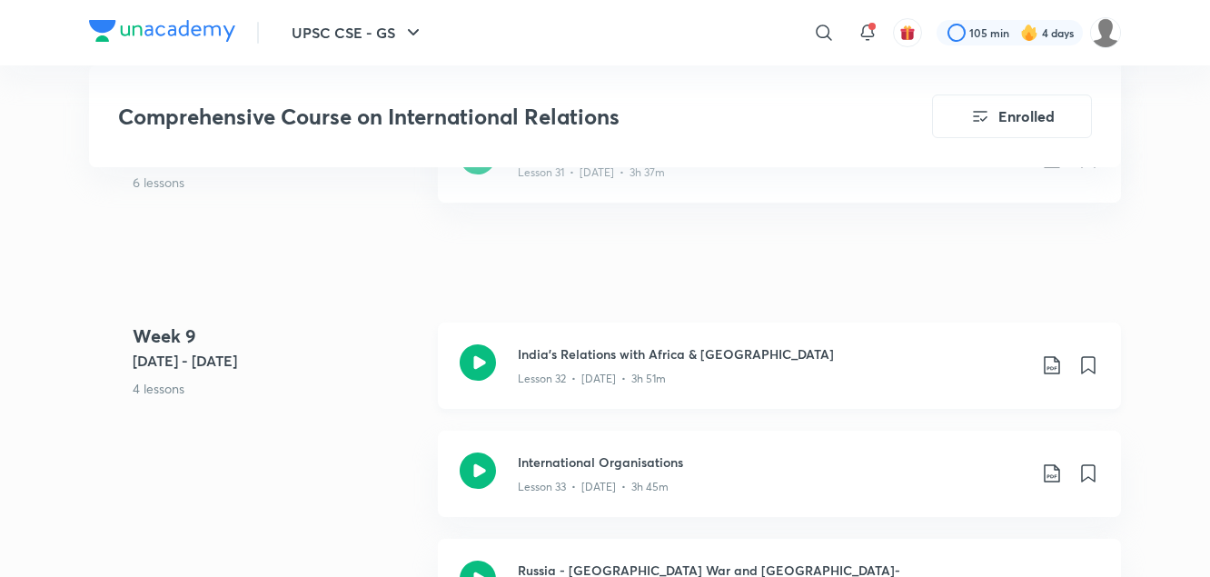
click at [1051, 356] on icon at bounding box center [1051, 365] width 15 height 18
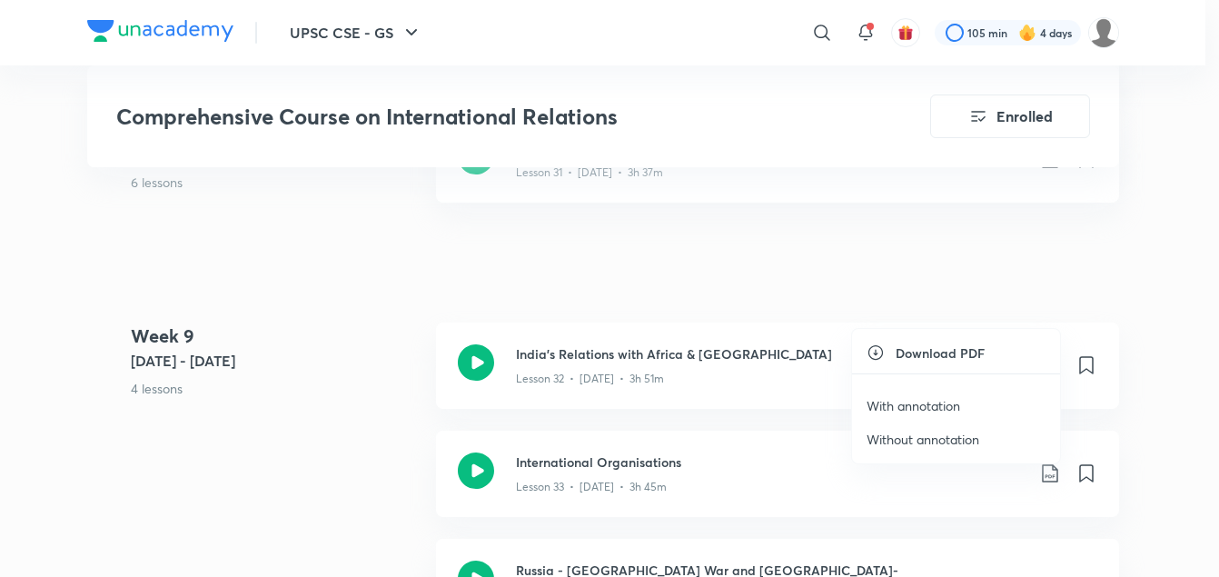
click at [929, 403] on p "With annotation" at bounding box center [914, 405] width 94 height 19
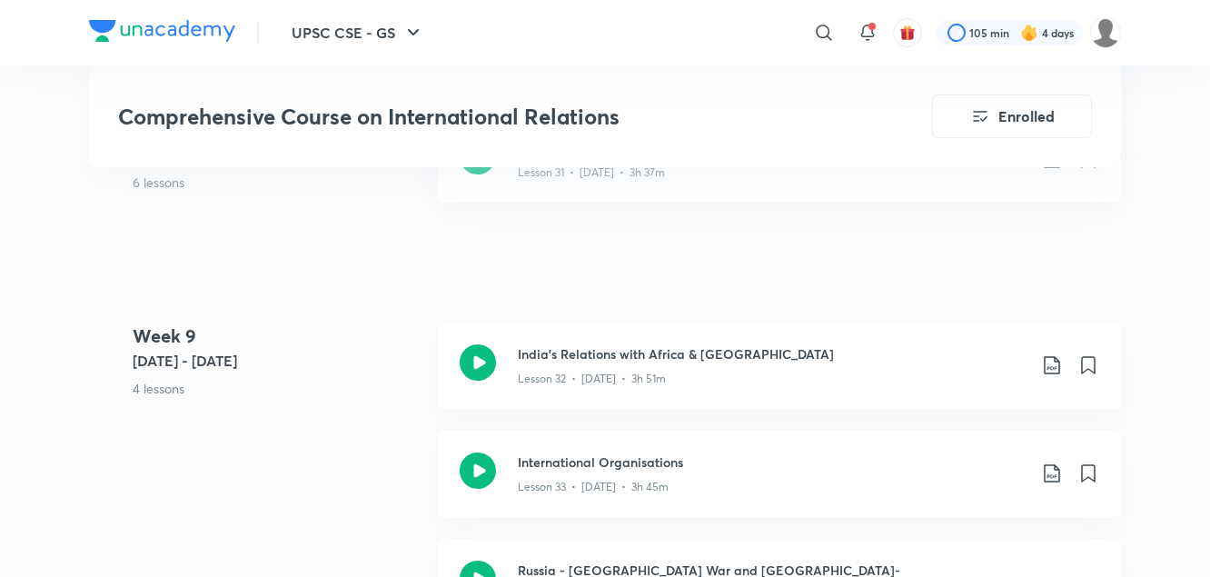
click at [384, 401] on div "Week 9 Jul 21 - 27 4 lessons India's Relations with Africa & Latin America Less…" at bounding box center [605, 549] width 1032 height 452
click at [1055, 463] on icon at bounding box center [1052, 474] width 22 height 22
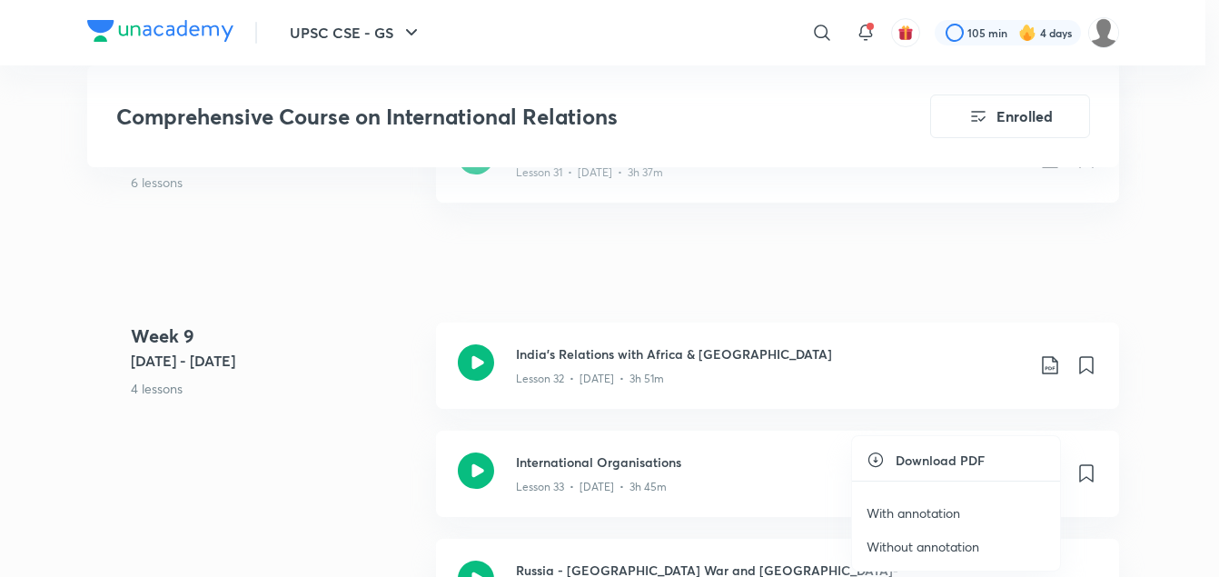
click at [932, 515] on p "With annotation" at bounding box center [914, 512] width 94 height 19
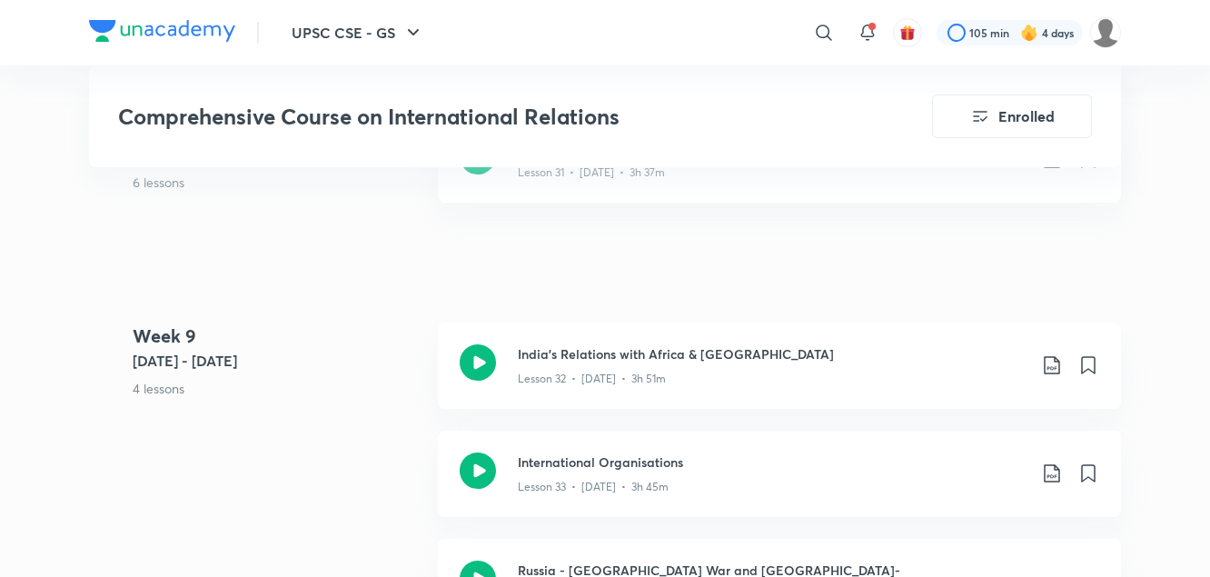
click at [372, 473] on div "Week 9 Jul 21 - 27 4 lessons India's Relations with Africa & Latin America Less…" at bounding box center [605, 549] width 1032 height 452
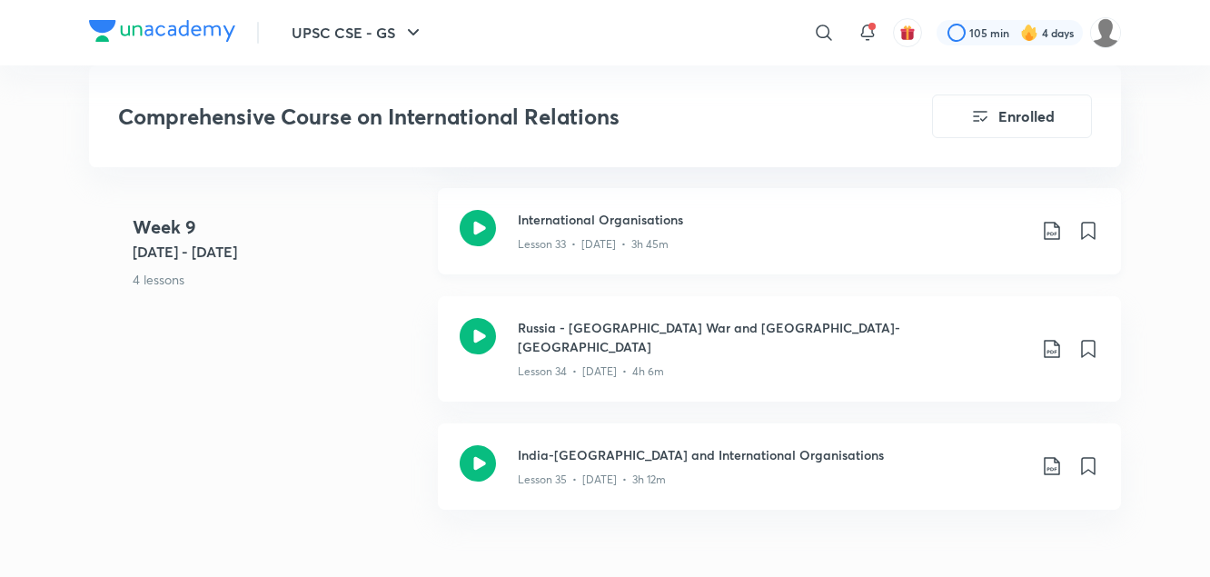
scroll to position [5368, 0]
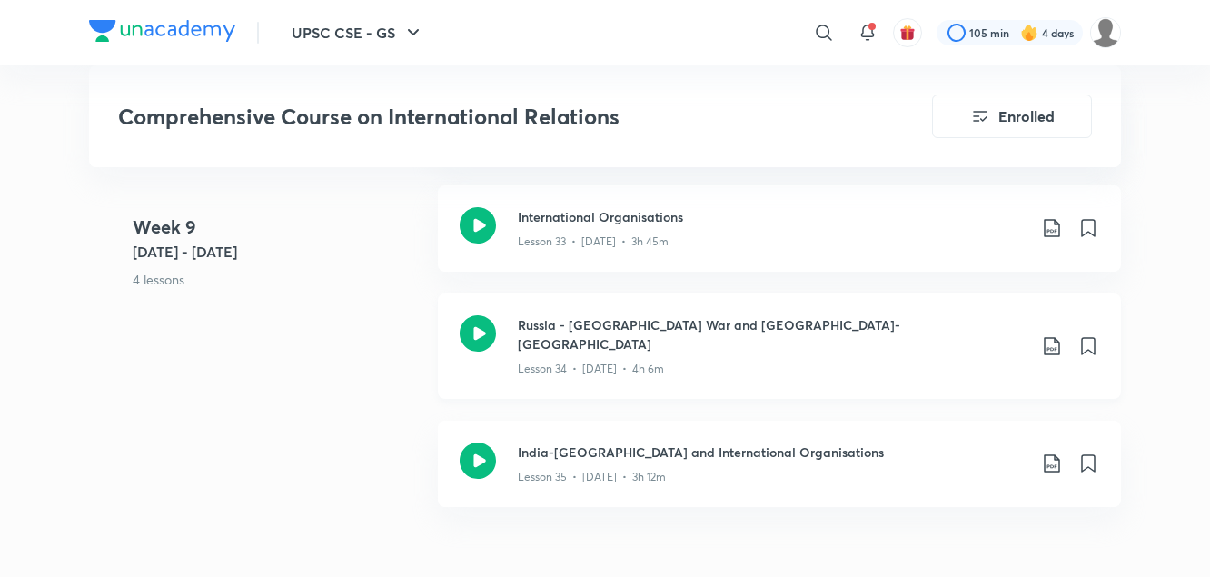
click at [1049, 335] on icon at bounding box center [1052, 346] width 22 height 22
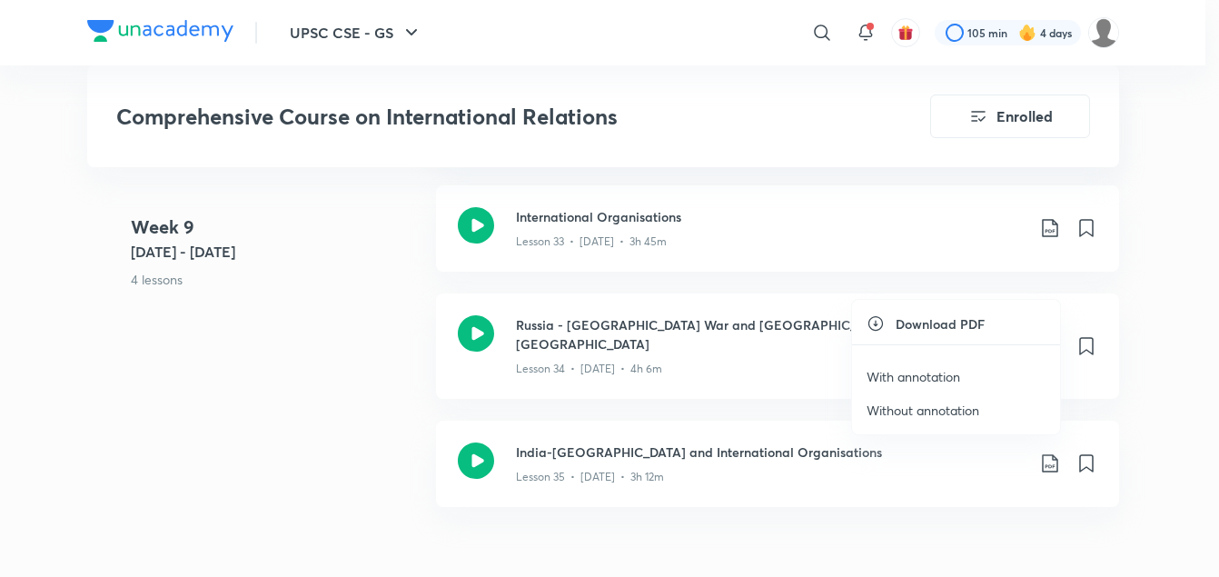
click at [929, 373] on p "With annotation" at bounding box center [914, 376] width 94 height 19
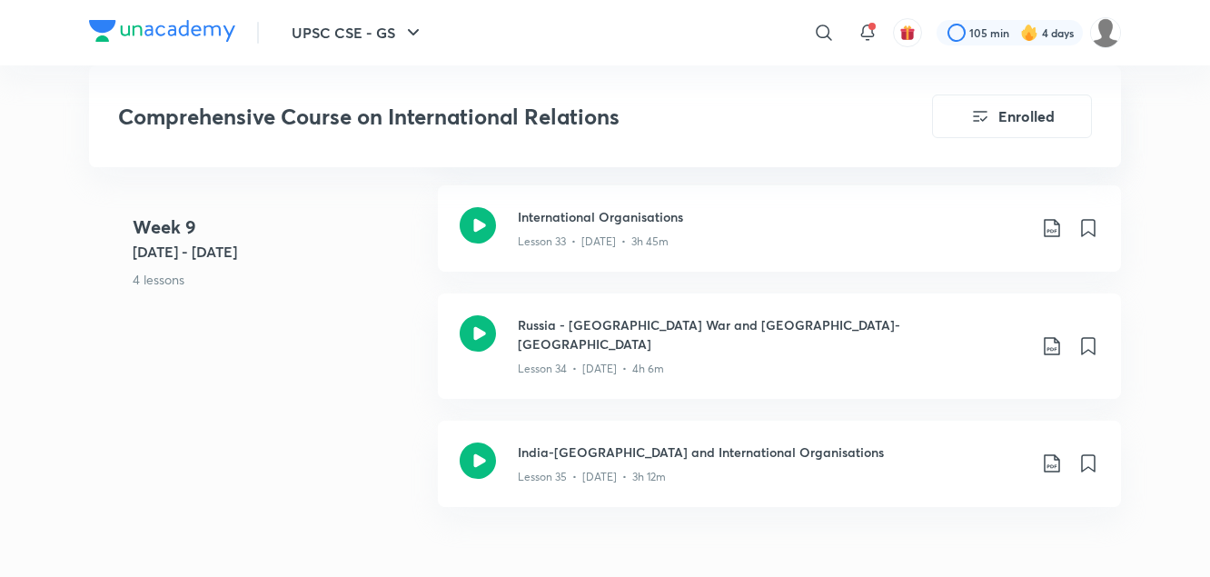
click at [290, 355] on div "Week 9 Jul 21 - 27 4 lessons India's Relations with Africa & Latin America Less…" at bounding box center [605, 303] width 1032 height 452
click at [1051, 454] on icon at bounding box center [1051, 463] width 15 height 18
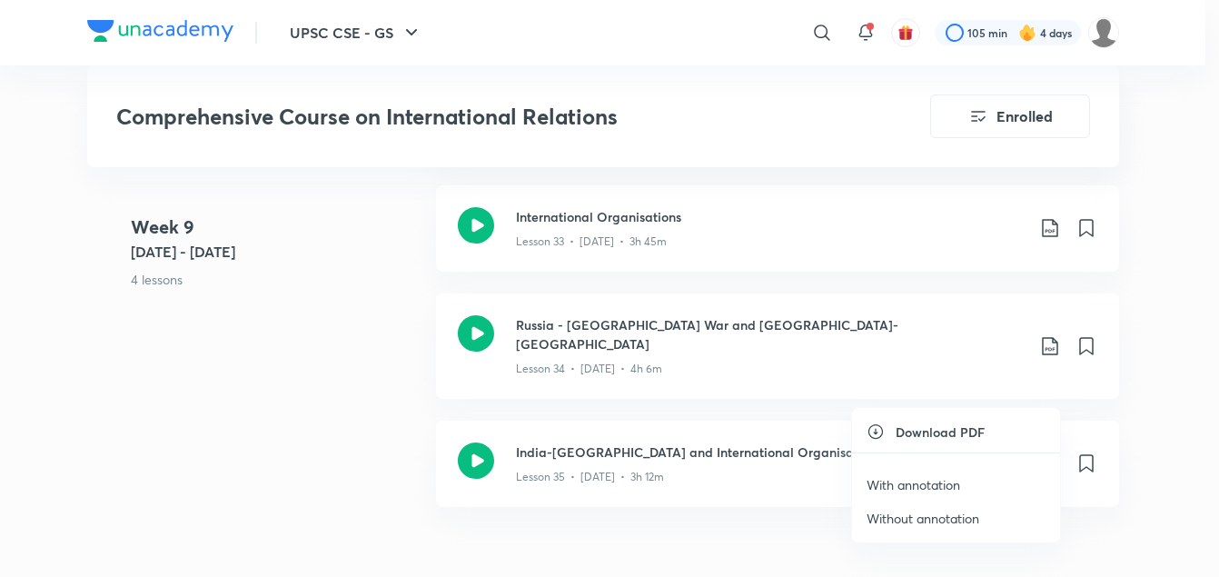
click at [937, 479] on p "With annotation" at bounding box center [914, 484] width 94 height 19
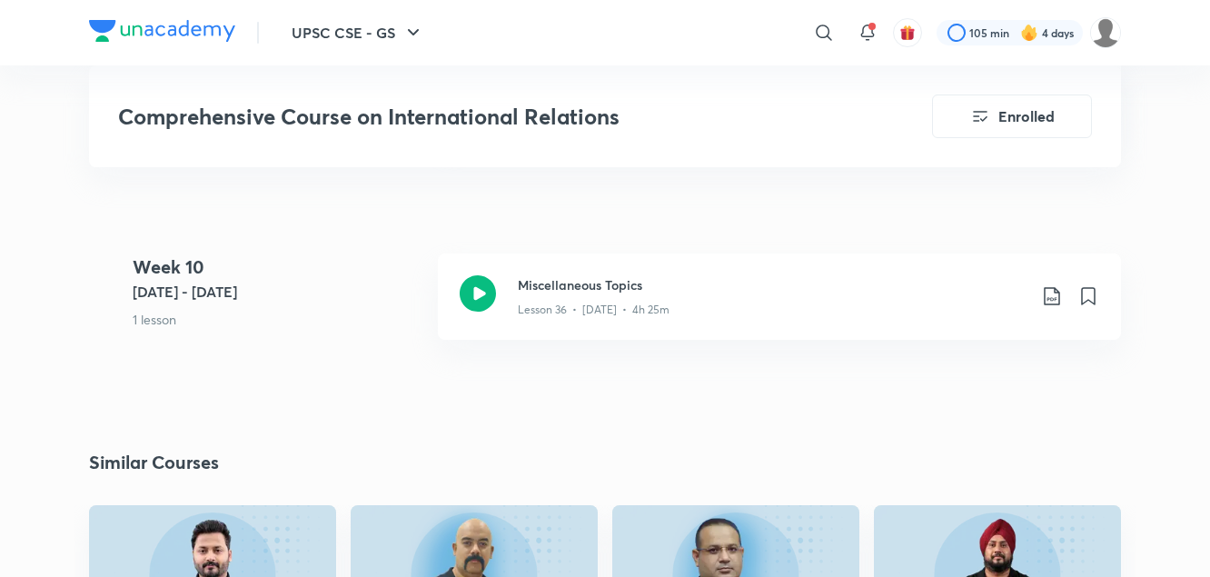
scroll to position [5743, 0]
click at [329, 272] on 10 "Week 10 Aug 4 - 10 1 lesson" at bounding box center [278, 307] width 291 height 108
click at [1054, 284] on icon at bounding box center [1052, 295] width 22 height 22
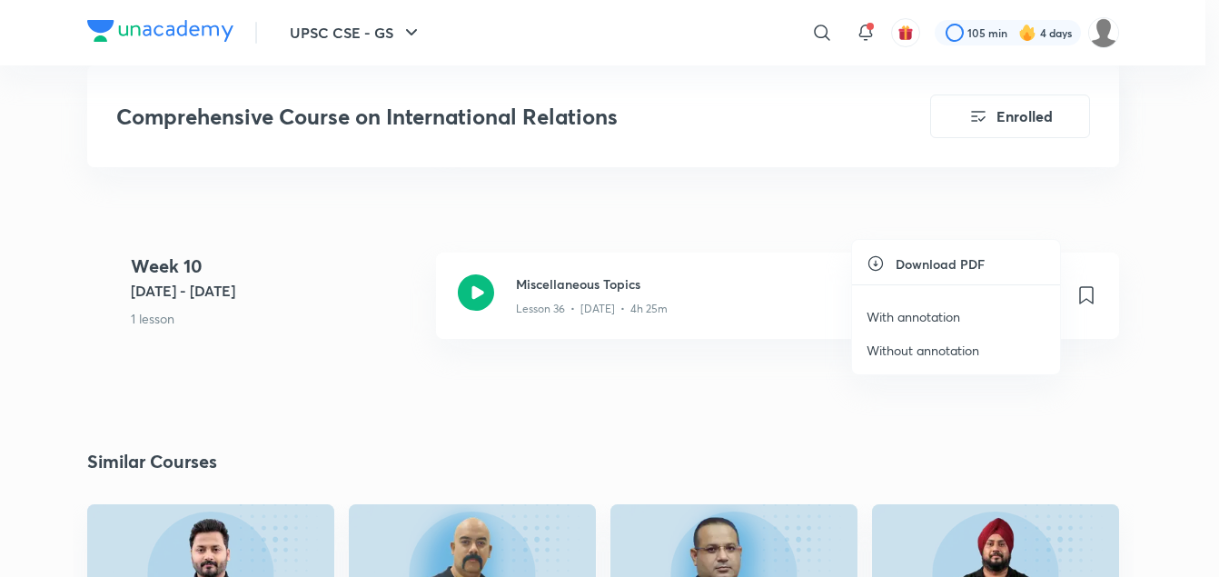
click at [917, 313] on p "With annotation" at bounding box center [914, 316] width 94 height 19
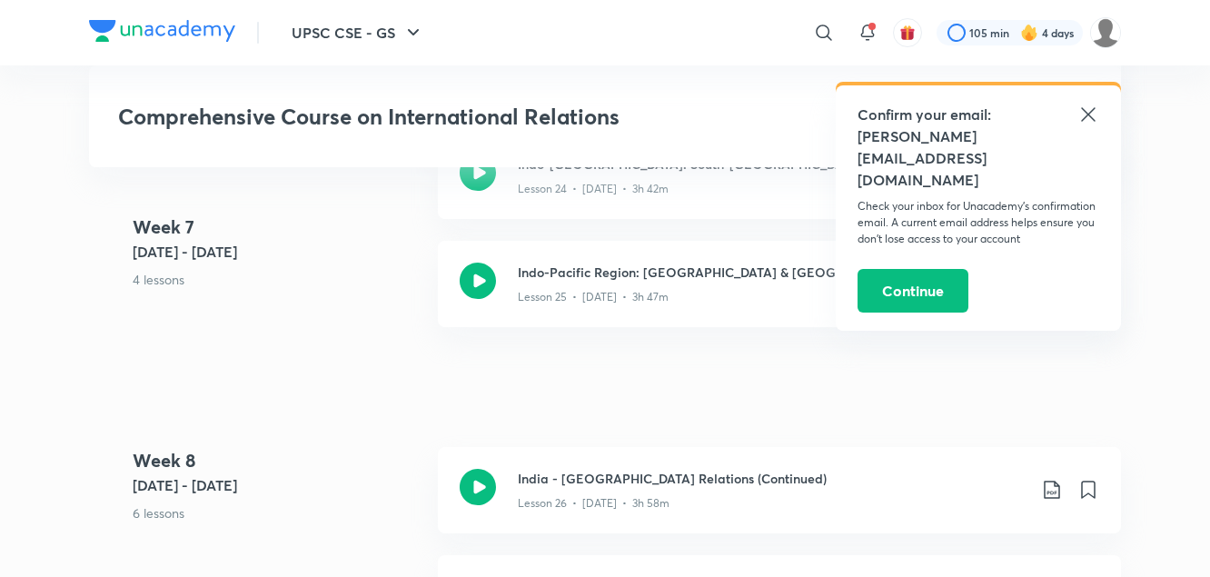
scroll to position [4244, 0]
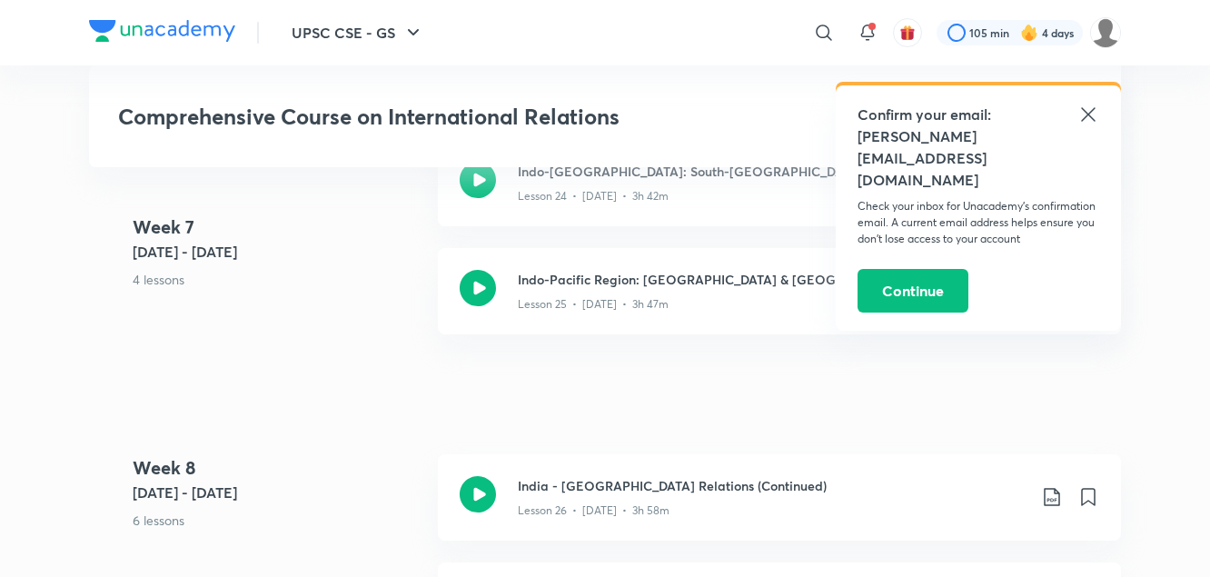
click at [346, 289] on 7 "Week 7 Jul 7 - 13 4 lessons" at bounding box center [278, 268] width 291 height 108
click at [827, 36] on icon at bounding box center [823, 32] width 15 height 15
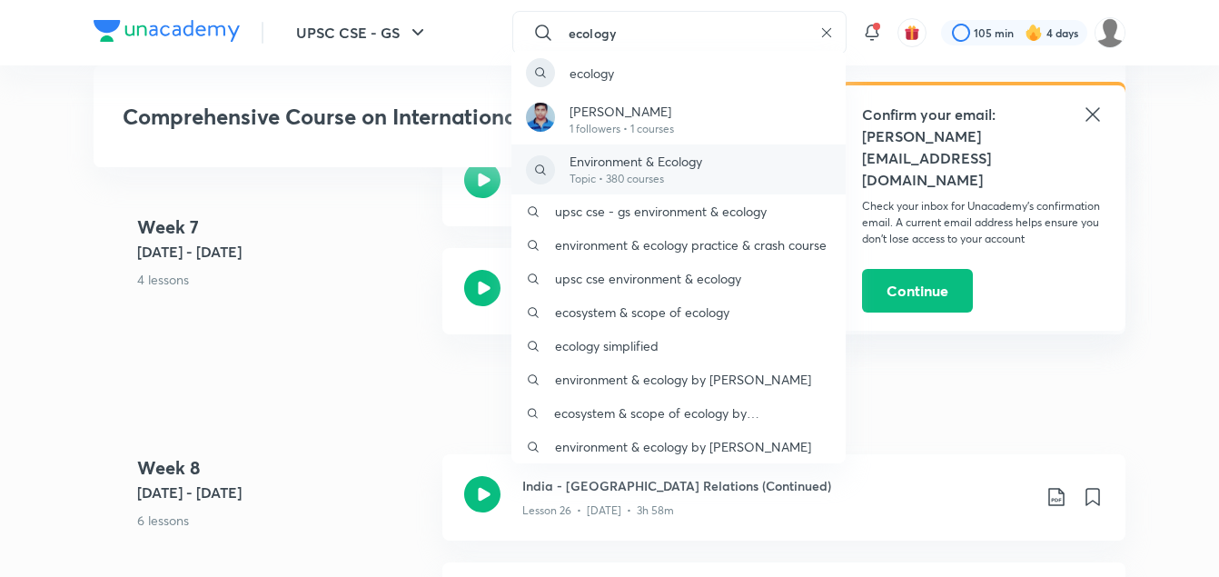
type input "ecology"
click at [648, 162] on p "Environment & Ecology" at bounding box center [636, 161] width 133 height 19
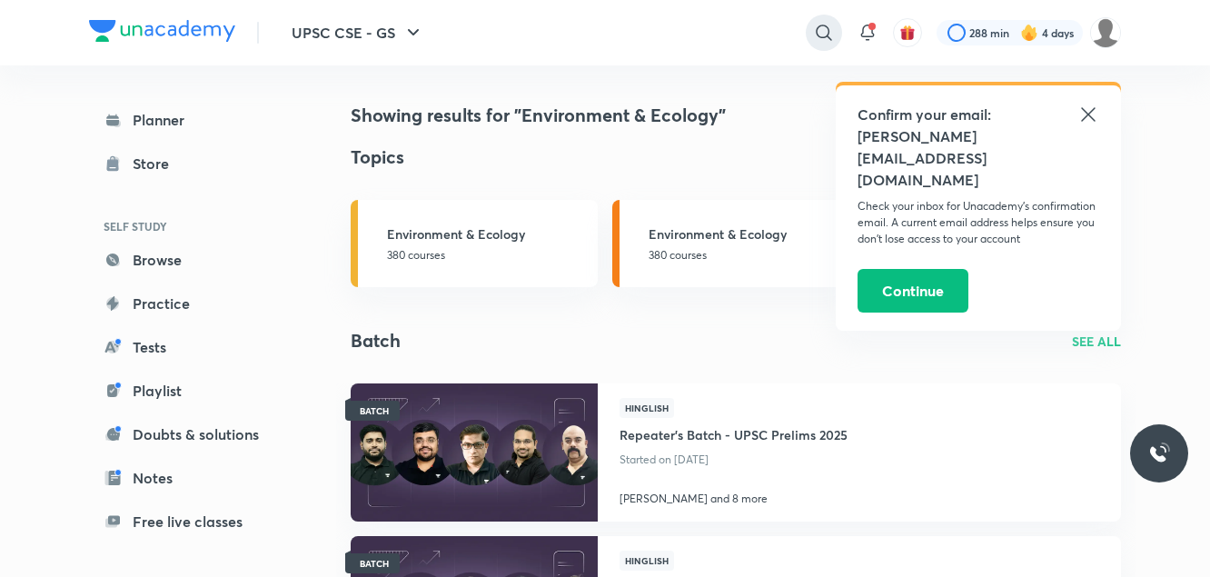
click at [819, 31] on icon at bounding box center [824, 33] width 22 height 22
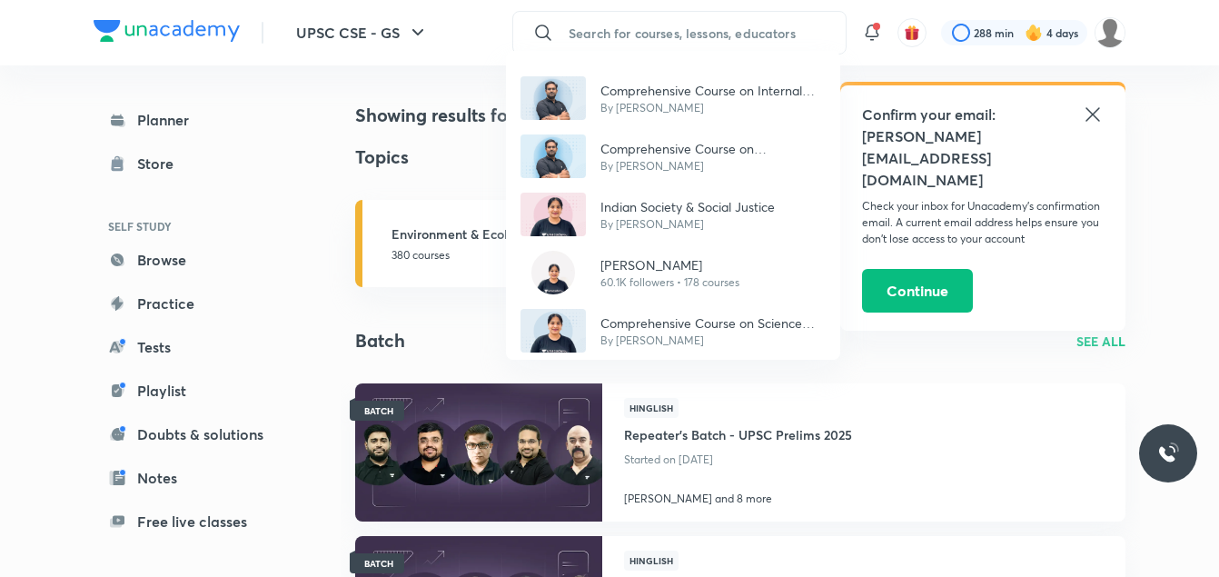
type input "v"
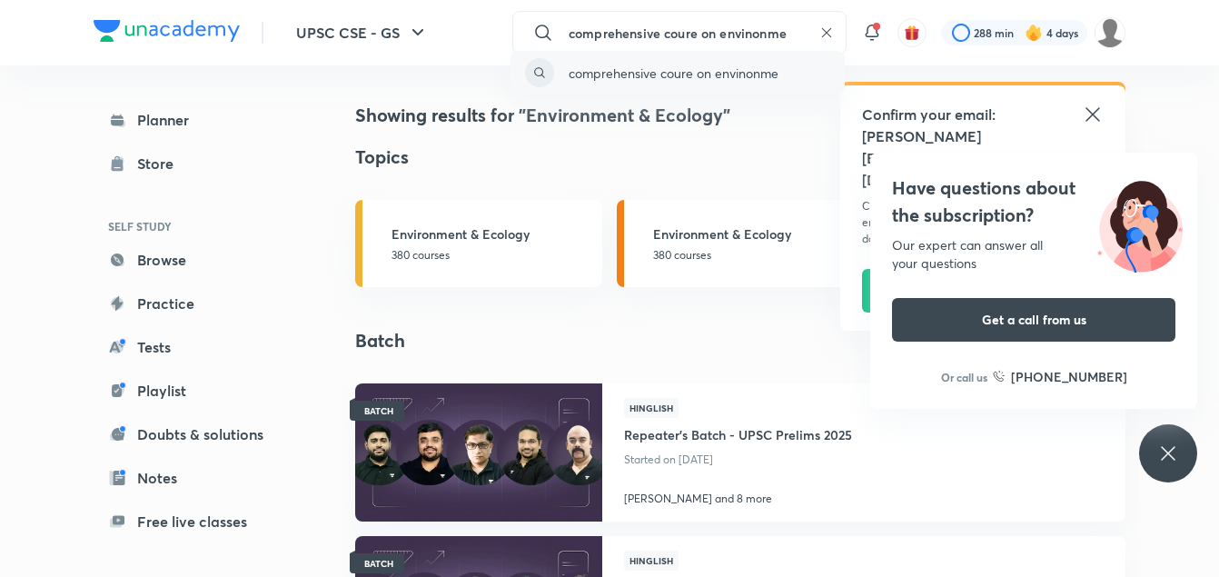
type input "comprehensive coure on envinonme"
click at [748, 75] on p "comprehensive coure on envinonme" at bounding box center [674, 73] width 210 height 19
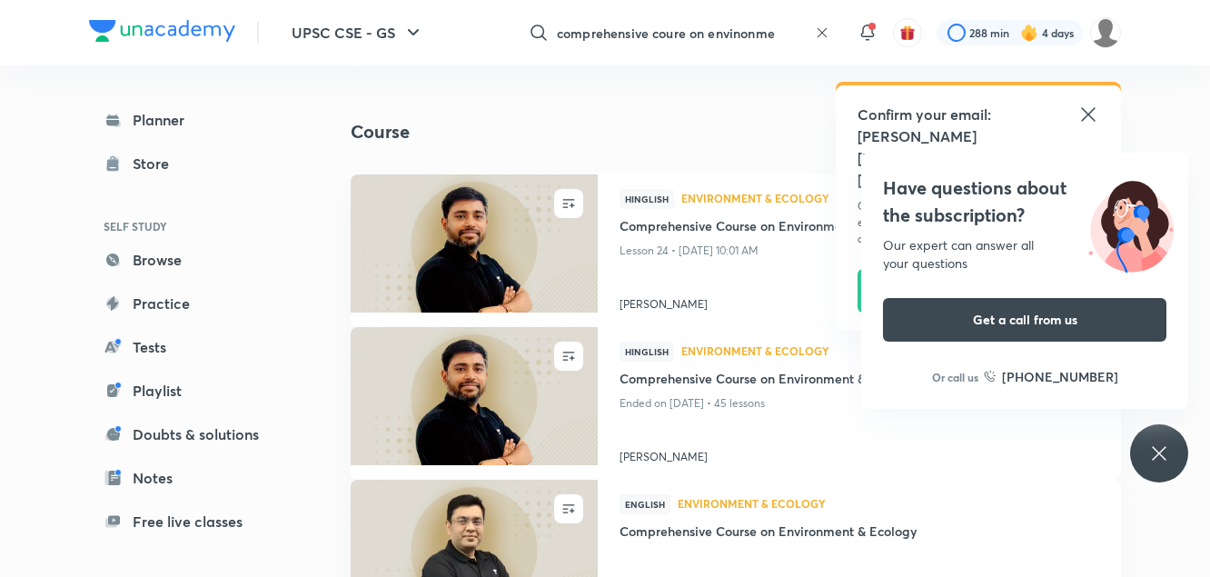
scroll to position [797, 0]
click at [1091, 111] on icon at bounding box center [1088, 114] width 14 height 14
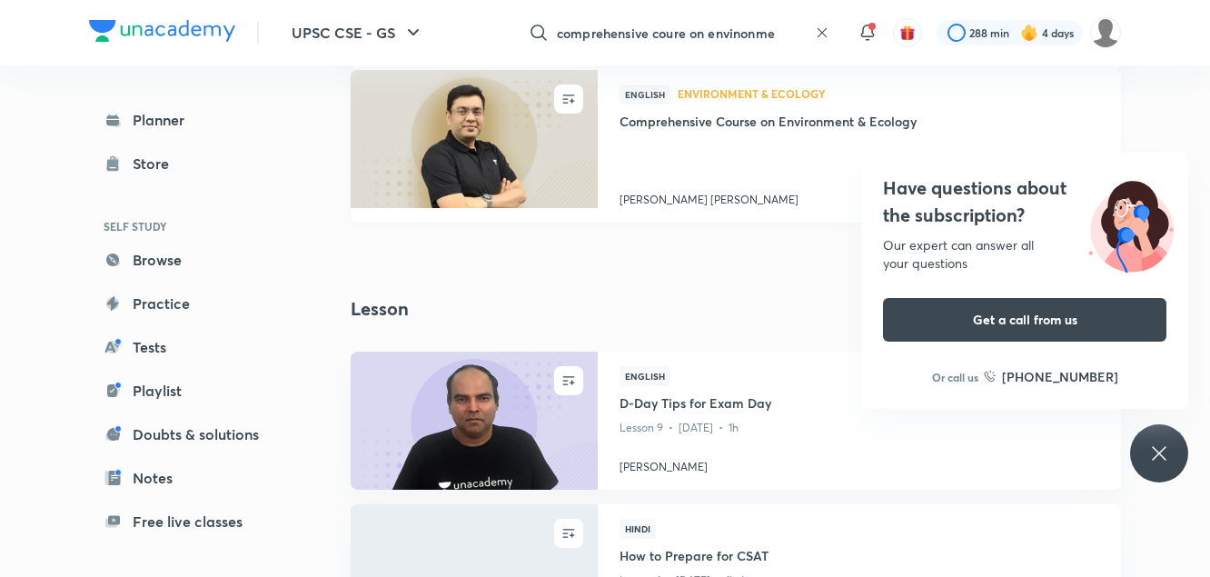
scroll to position [1205, 0]
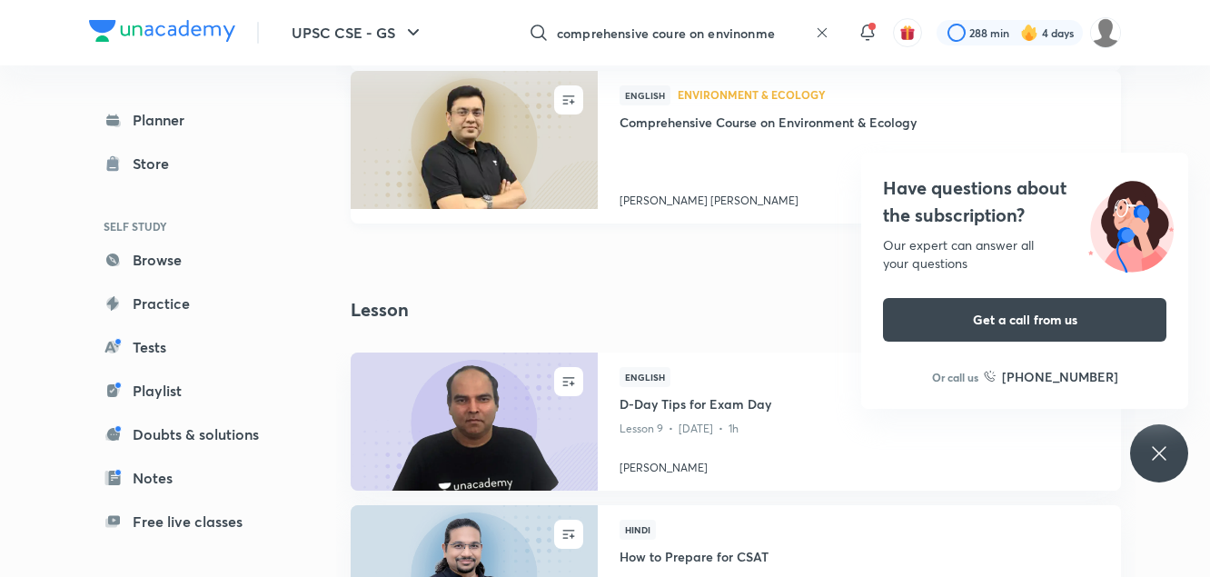
click at [599, 136] on div "English Environment & Ecology Comprehensive Course on Environment & Ecology Muk…" at bounding box center [859, 147] width 523 height 153
click at [555, 146] on img at bounding box center [474, 139] width 252 height 141
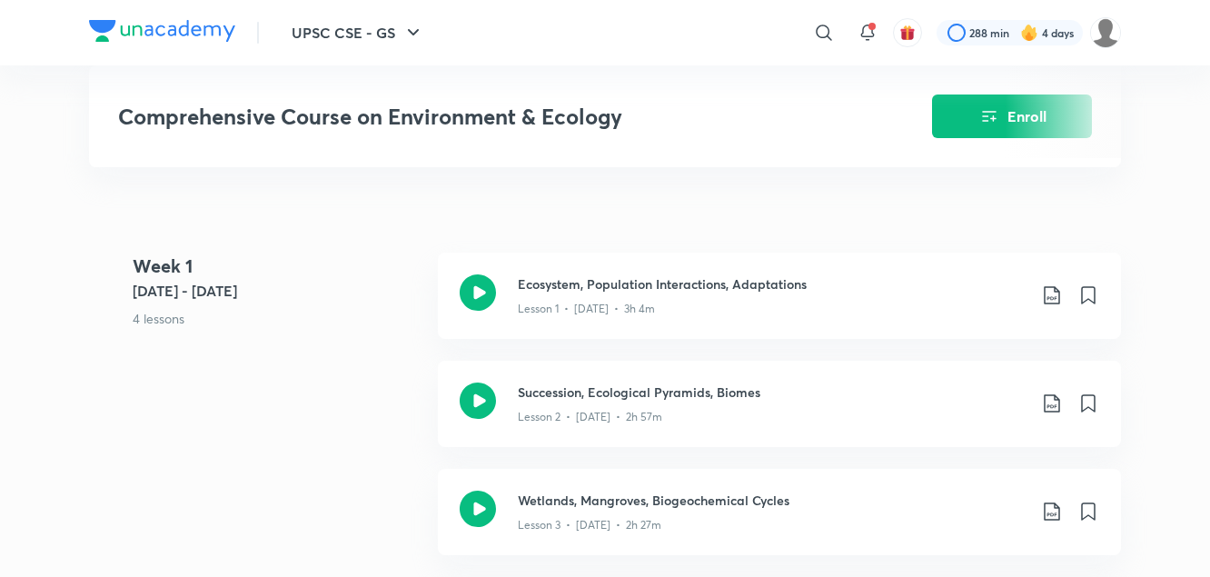
scroll to position [720, 0]
click at [1056, 283] on icon at bounding box center [1052, 294] width 22 height 22
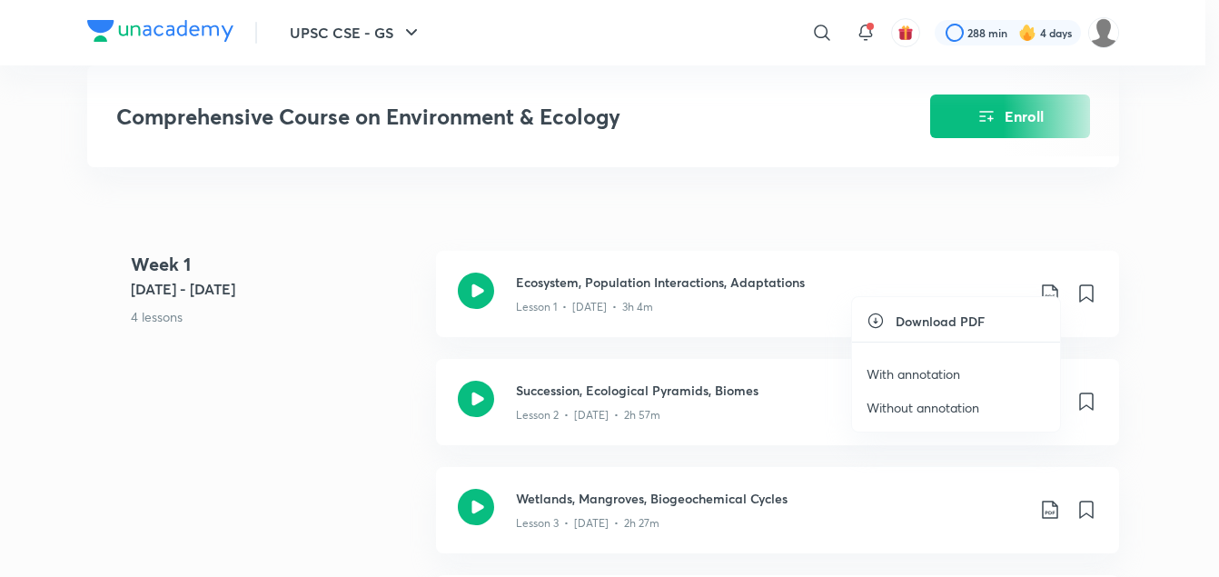
click at [963, 376] on li "With annotation" at bounding box center [956, 374] width 208 height 34
click at [936, 374] on p "With annotation" at bounding box center [914, 373] width 94 height 19
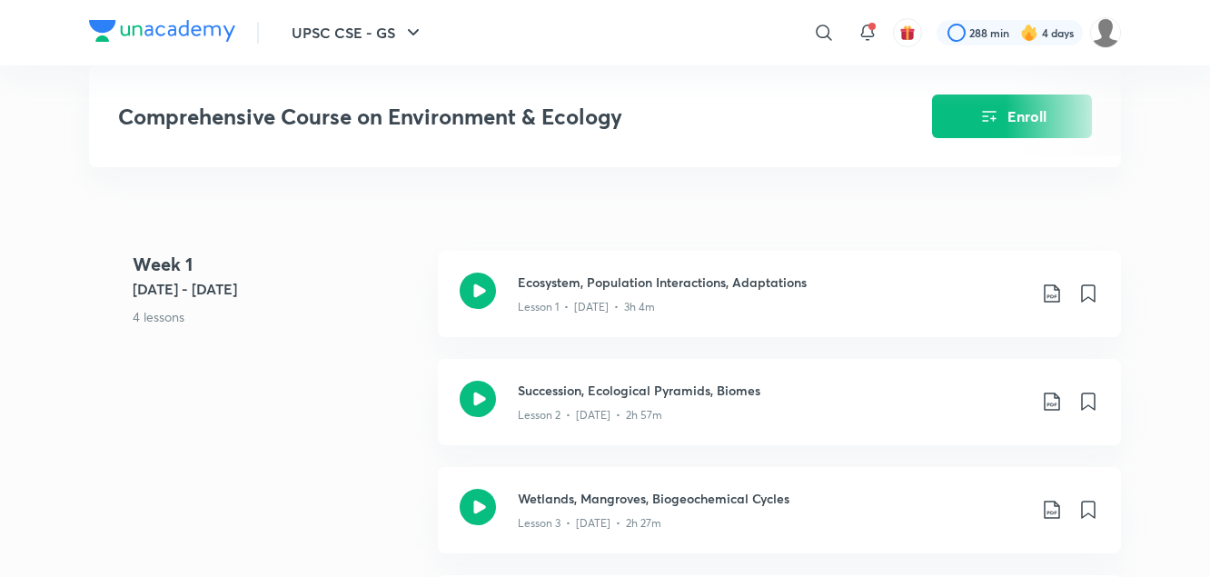
click at [328, 365] on div "Week 1 Feb 10 - 16 4 lessons Ecosystem, Population Interactions, Adaptations Le…" at bounding box center [605, 467] width 1032 height 433
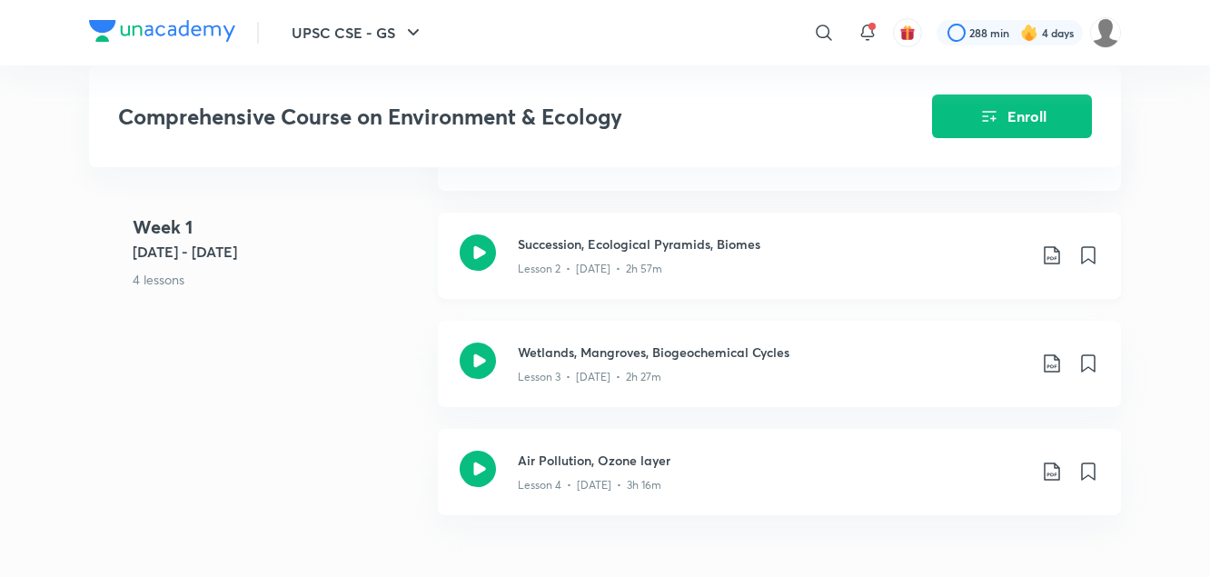
scroll to position [900, 0]
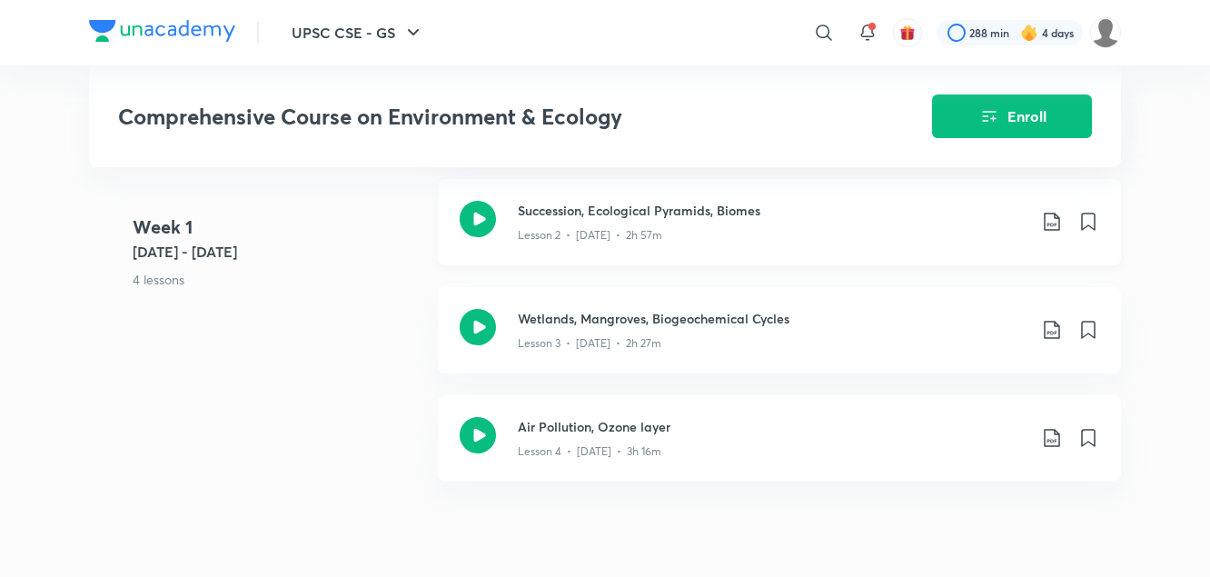
click at [1053, 213] on icon at bounding box center [1051, 222] width 15 height 18
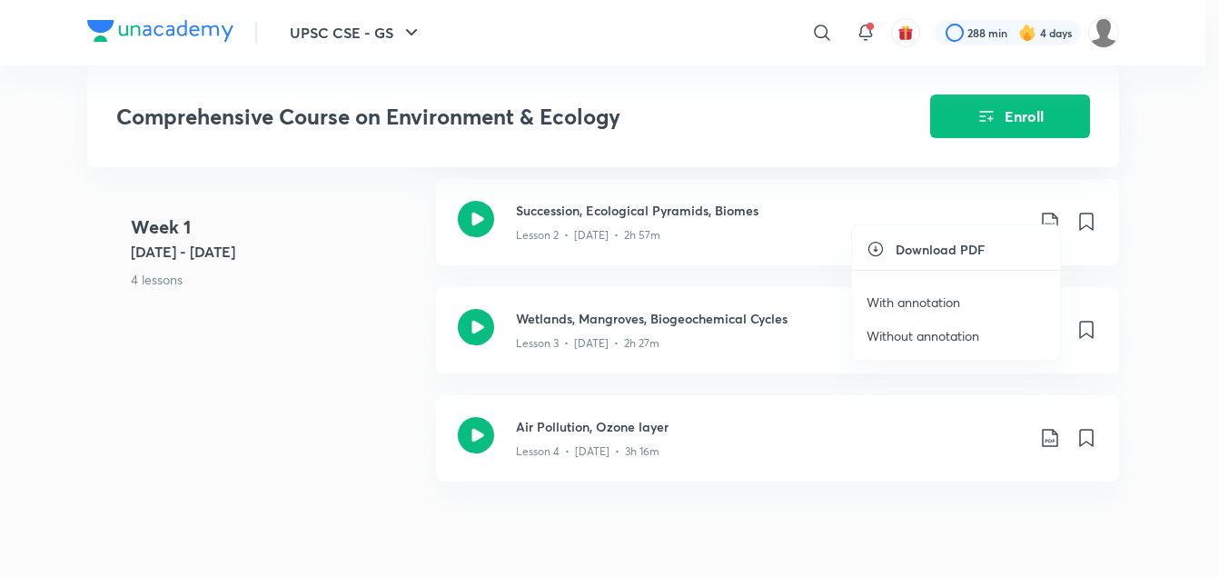
click at [929, 306] on p "With annotation" at bounding box center [914, 302] width 94 height 19
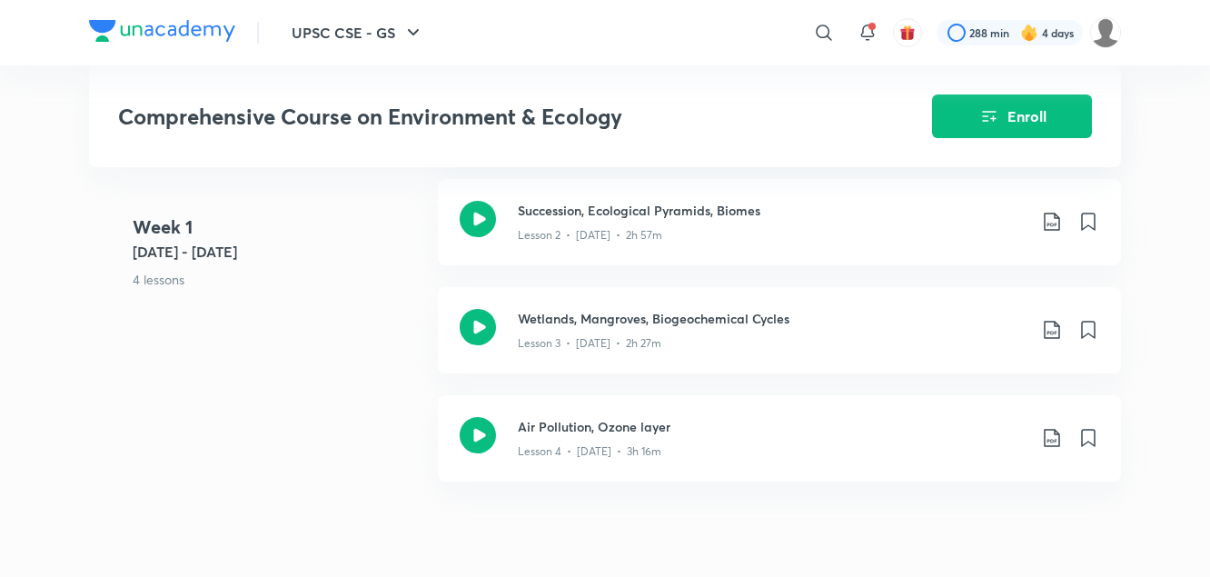
click at [405, 311] on 1 "Week 1 Feb 10 - 16 4 lessons" at bounding box center [278, 268] width 291 height 108
click at [1053, 319] on icon at bounding box center [1052, 330] width 22 height 22
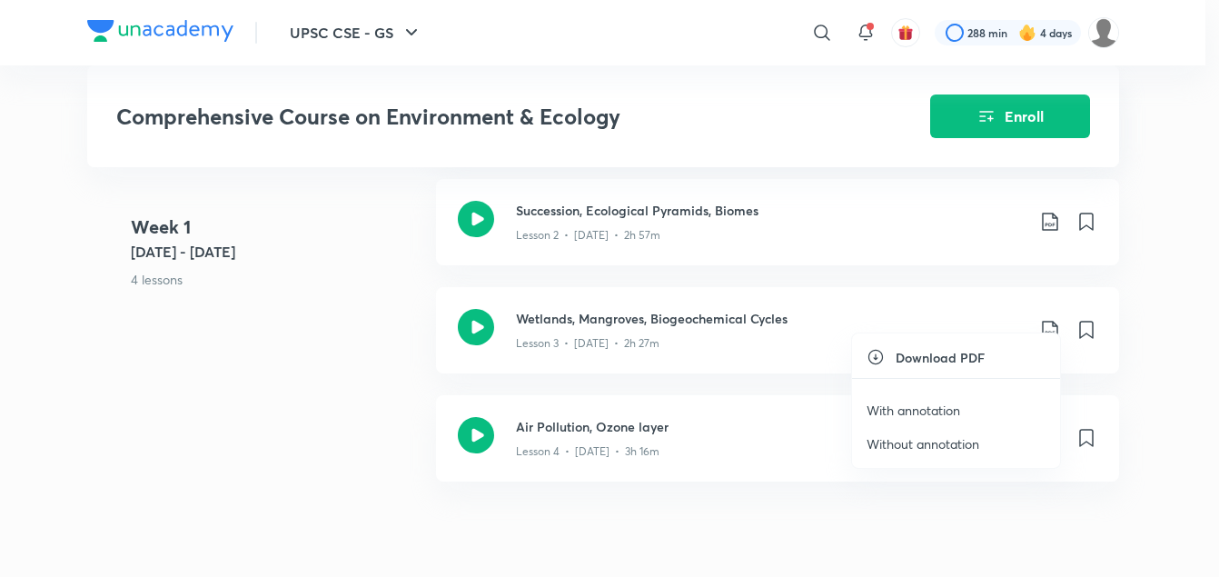
click at [923, 413] on p "With annotation" at bounding box center [914, 410] width 94 height 19
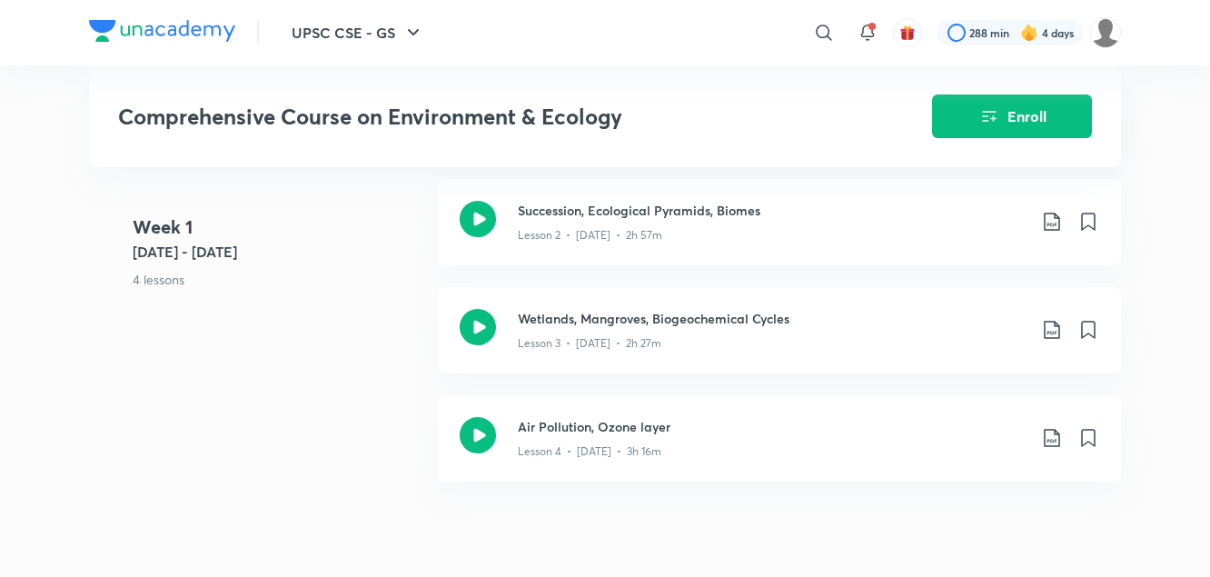
click at [331, 369] on div "Week 1 Feb 10 - 16 4 lessons Ecosystem, Population Interactions, Adaptations Le…" at bounding box center [605, 287] width 1032 height 433
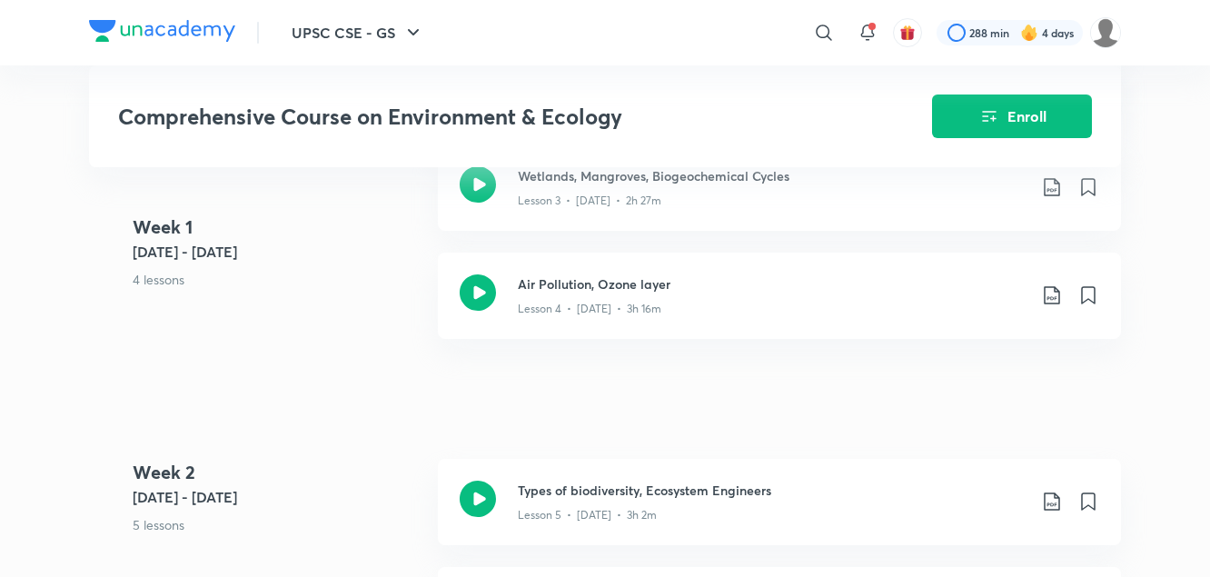
scroll to position [1043, 0]
click at [1052, 284] on icon at bounding box center [1052, 295] width 22 height 22
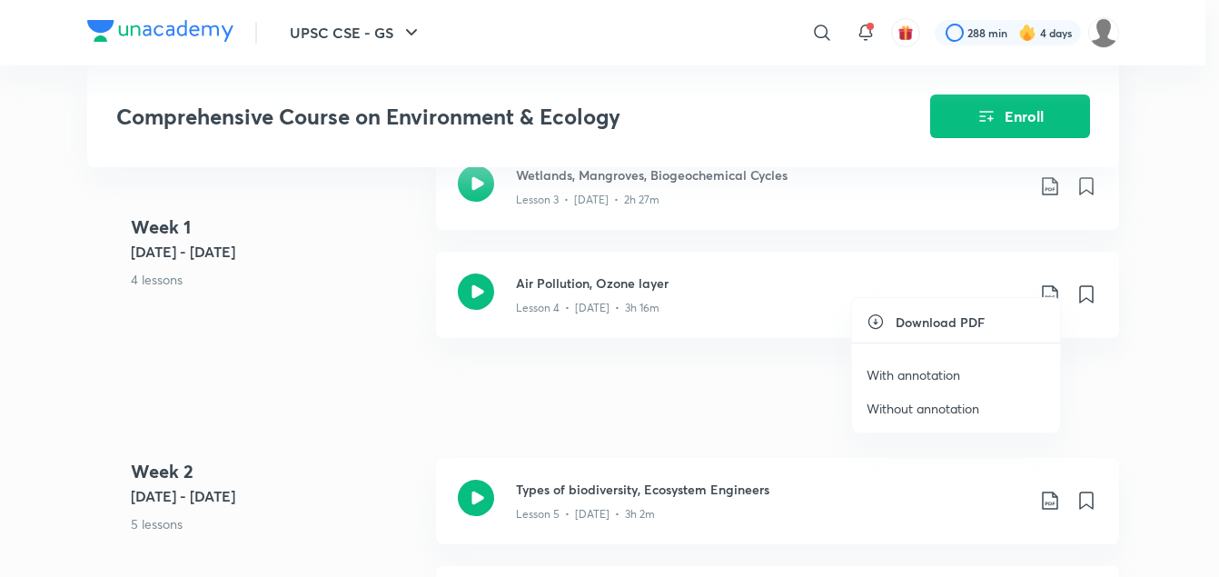
click at [932, 373] on p "With annotation" at bounding box center [914, 374] width 94 height 19
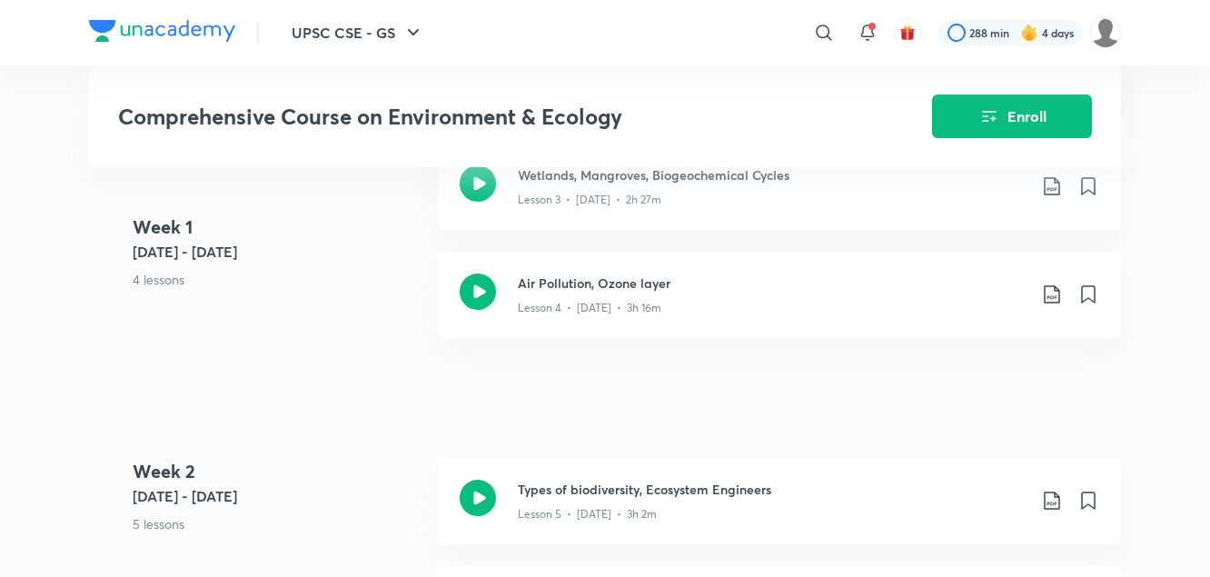
click at [325, 363] on div "Comprehensive Course on Environment & Ecology Enroll UPSC CSE - GS Plus Syllabu…" at bounding box center [605, 563] width 1032 height 3009
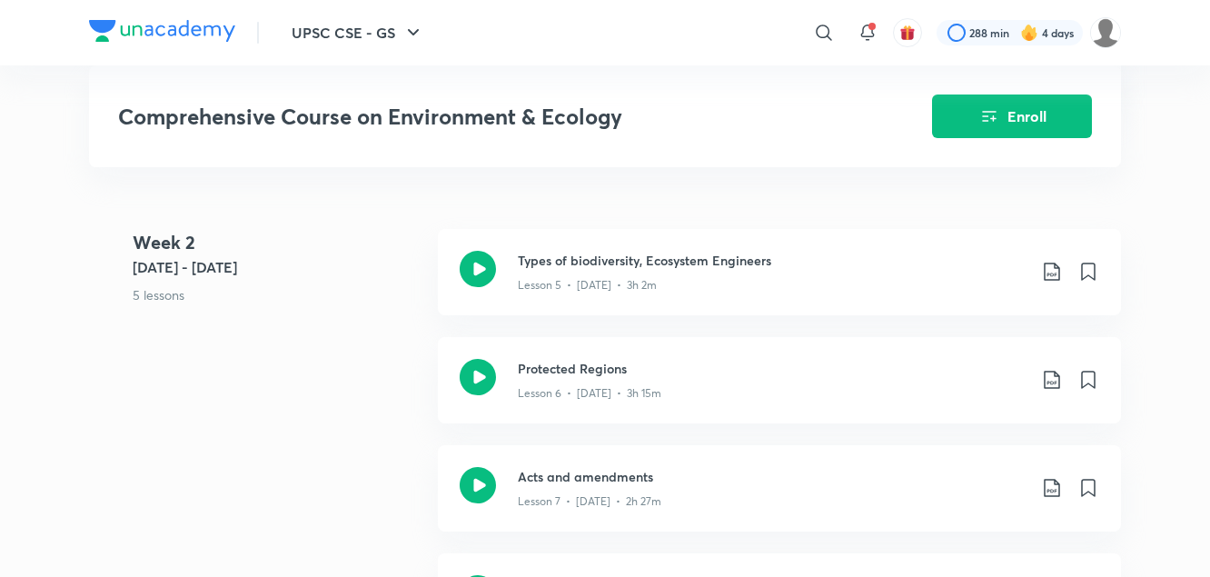
scroll to position [1274, 0]
click at [1057, 259] on icon at bounding box center [1052, 270] width 22 height 22
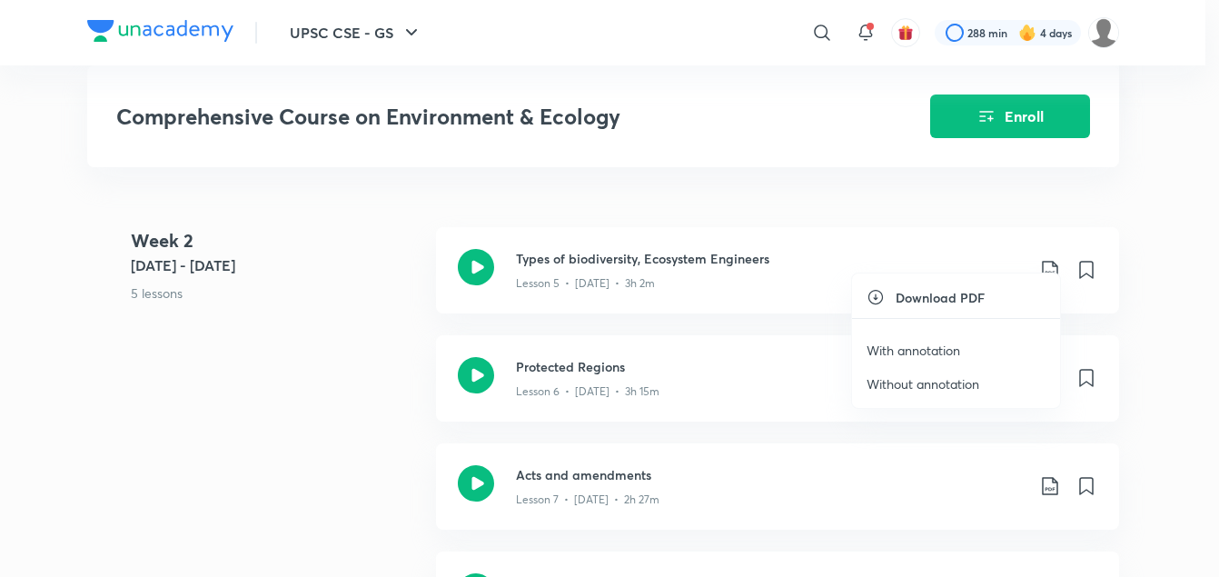
click at [921, 352] on p "With annotation" at bounding box center [914, 350] width 94 height 19
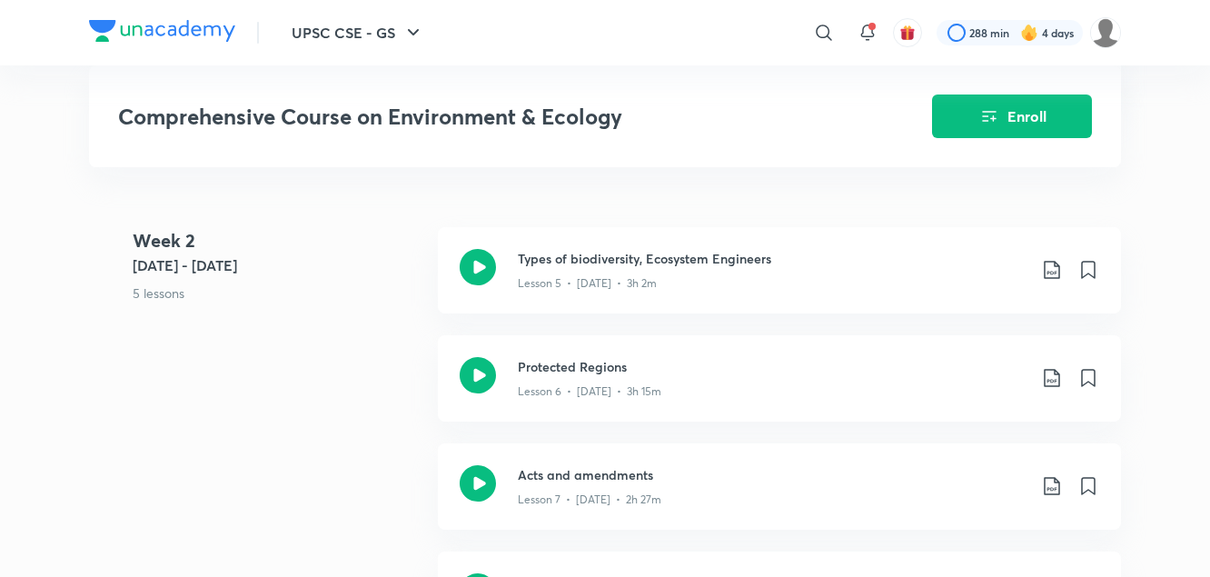
click at [339, 307] on 2 "Week 2 Feb 17 - 23 5 lessons" at bounding box center [278, 281] width 291 height 108
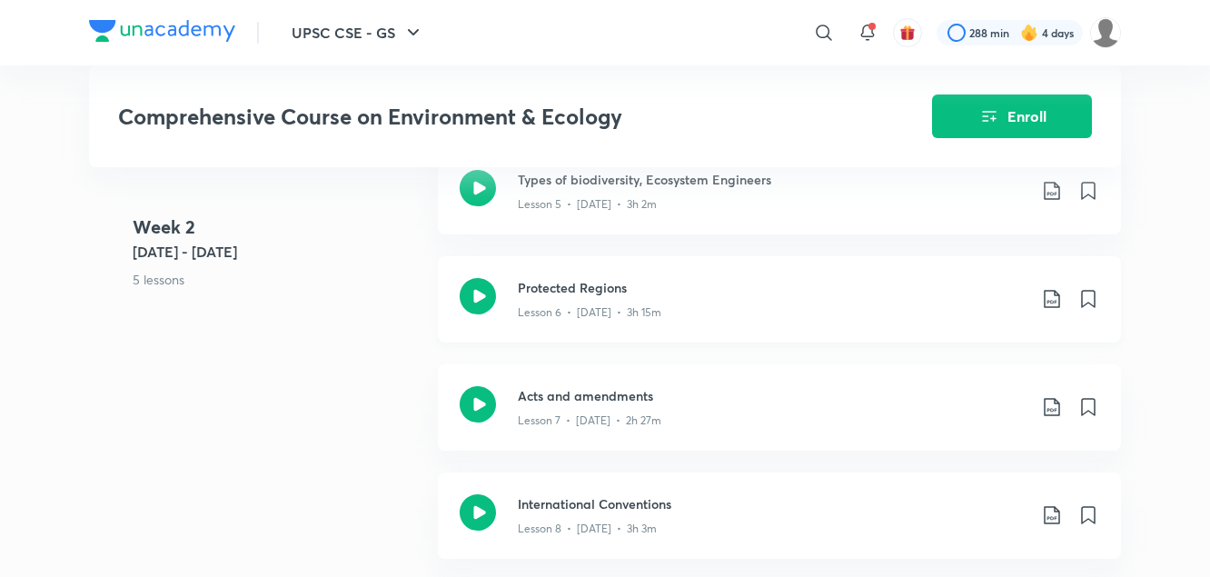
scroll to position [1355, 0]
click at [1054, 286] on icon at bounding box center [1052, 297] width 22 height 22
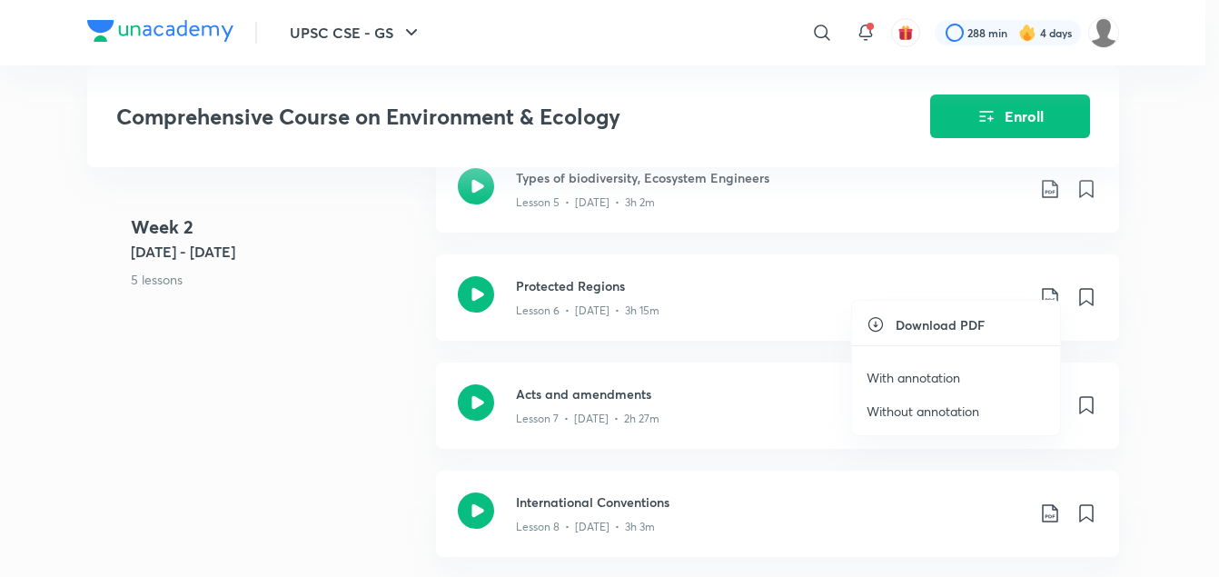
click at [905, 377] on p "With annotation" at bounding box center [914, 377] width 94 height 19
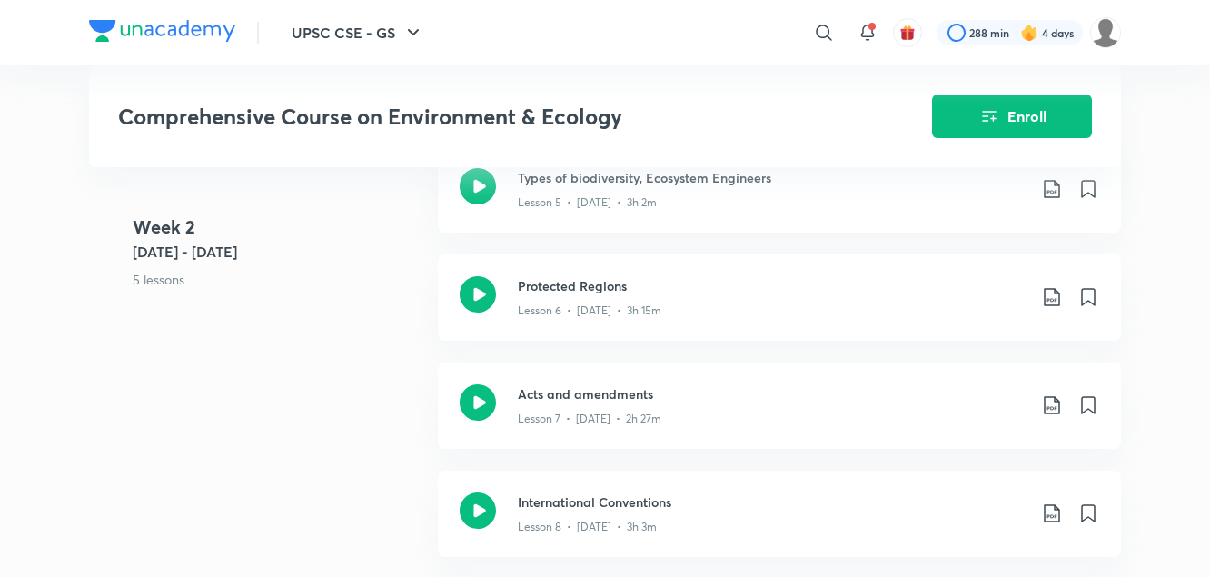
click at [375, 345] on div "Week 2 Feb 17 - 23 5 lessons Types of biodiversity, Ecosystem Engineers Lesson …" at bounding box center [605, 416] width 1032 height 541
click at [1047, 394] on icon at bounding box center [1052, 405] width 22 height 22
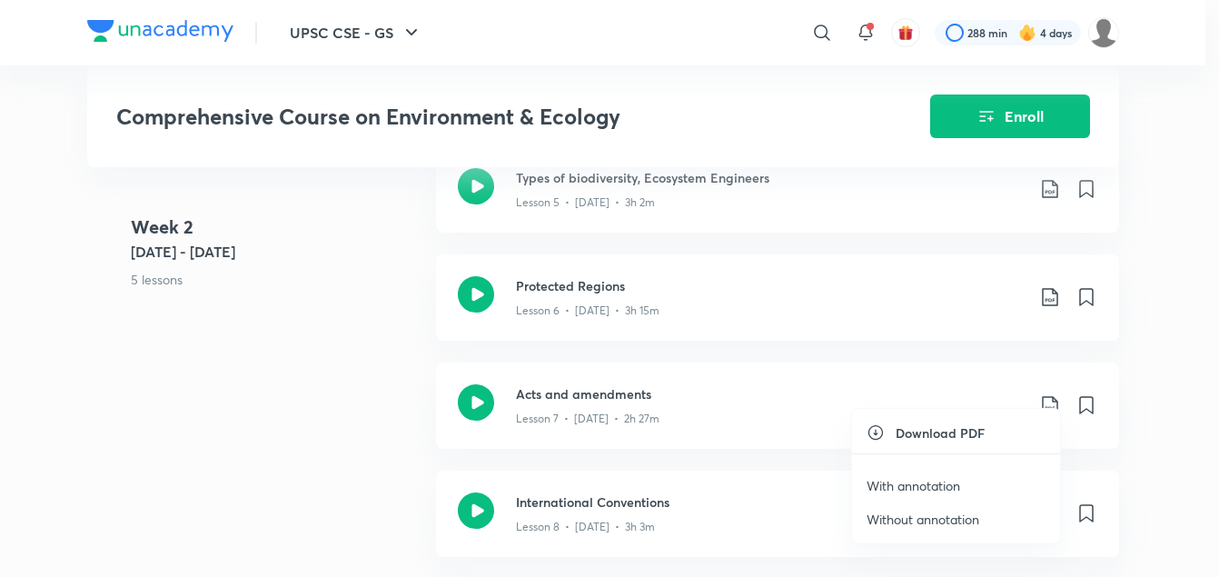
click at [922, 490] on p "With annotation" at bounding box center [914, 485] width 94 height 19
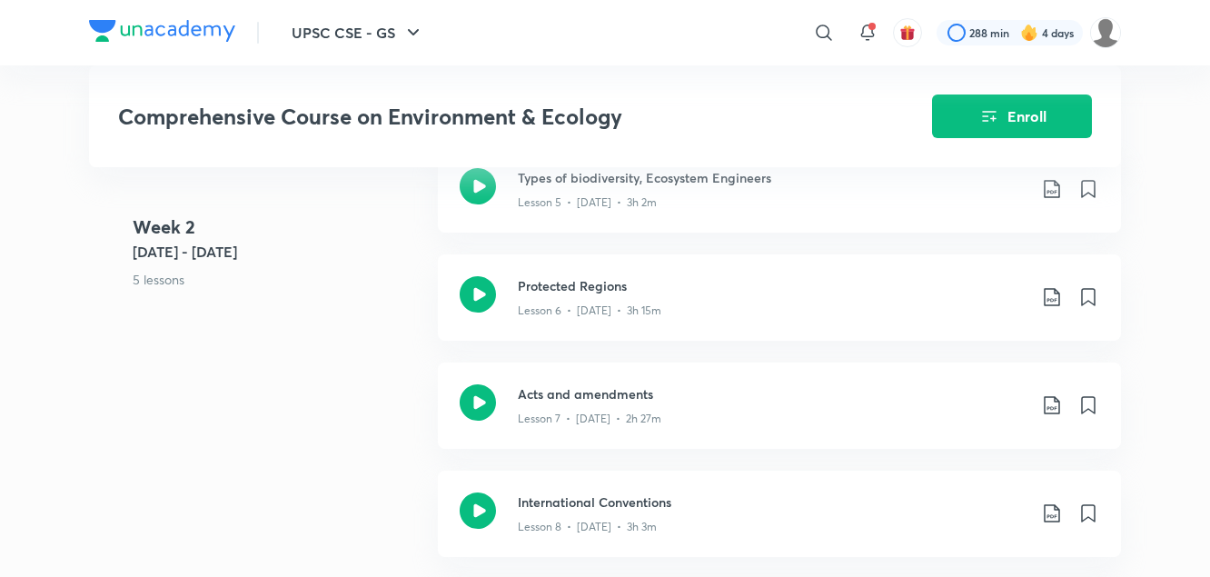
click at [335, 406] on div "Week 2 Feb 17 - 23 5 lessons Types of biodiversity, Ecosystem Engineers Lesson …" at bounding box center [605, 416] width 1032 height 541
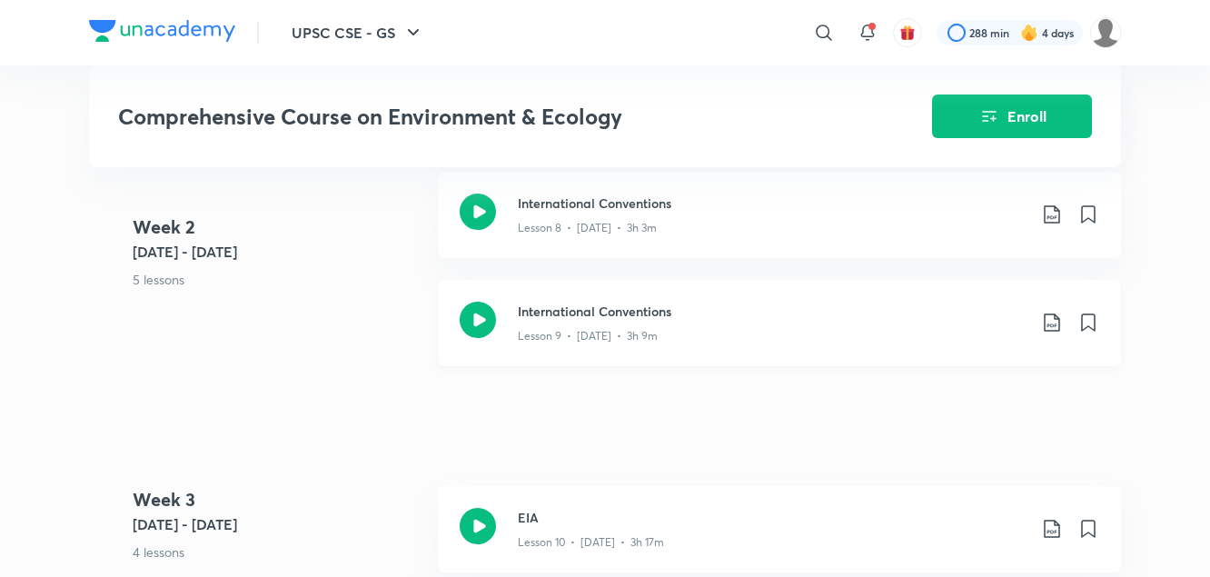
scroll to position [1656, 0]
click at [1053, 204] on icon at bounding box center [1051, 213] width 15 height 18
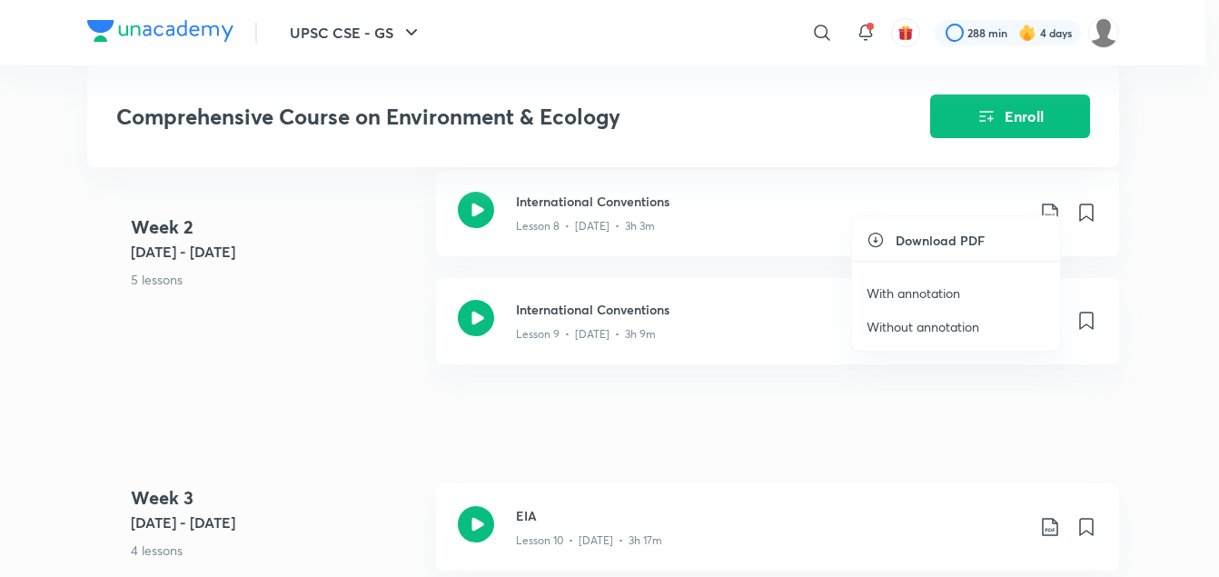
click at [931, 295] on p "With annotation" at bounding box center [914, 293] width 94 height 19
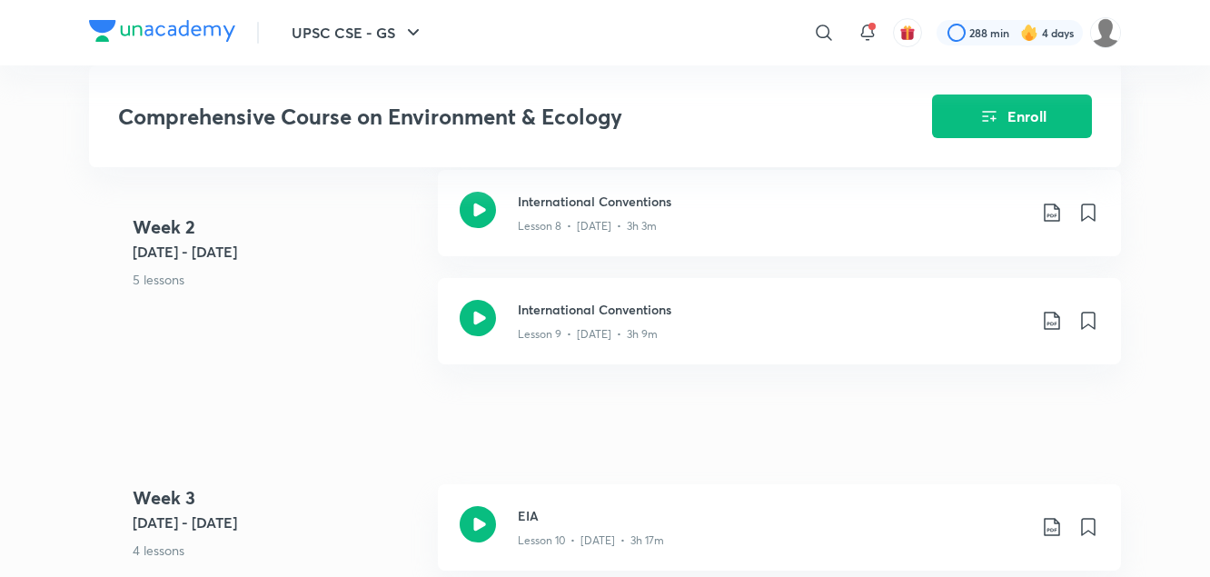
click at [313, 304] on 2 "Week 2 Feb 17 - 23 5 lessons" at bounding box center [278, 268] width 291 height 108
click at [1050, 312] on icon at bounding box center [1051, 321] width 15 height 18
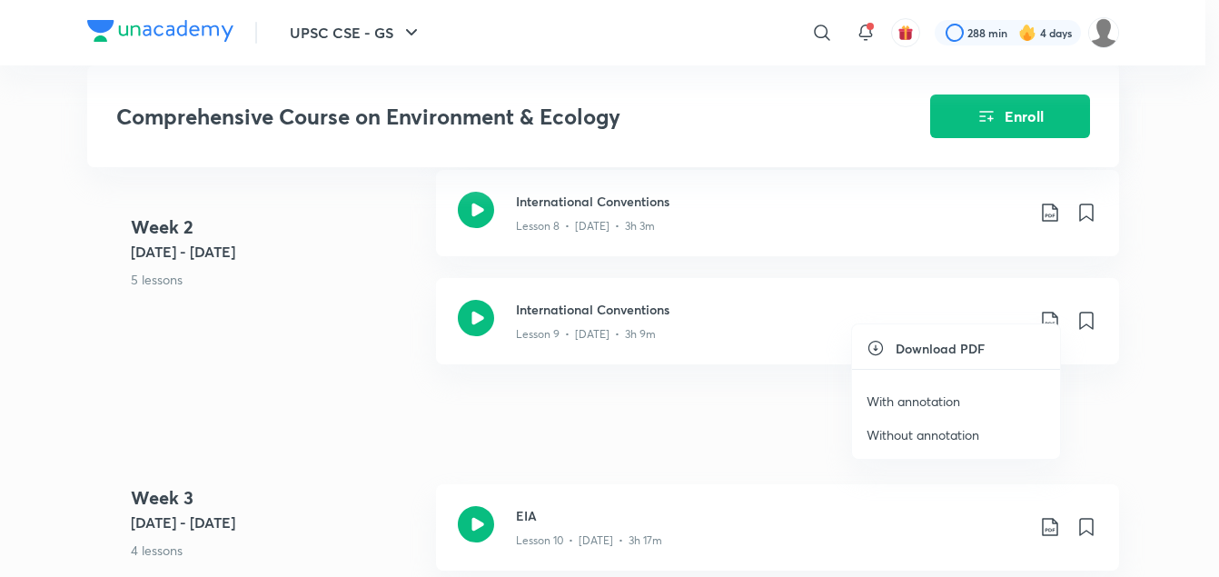
click at [939, 405] on p "With annotation" at bounding box center [914, 401] width 94 height 19
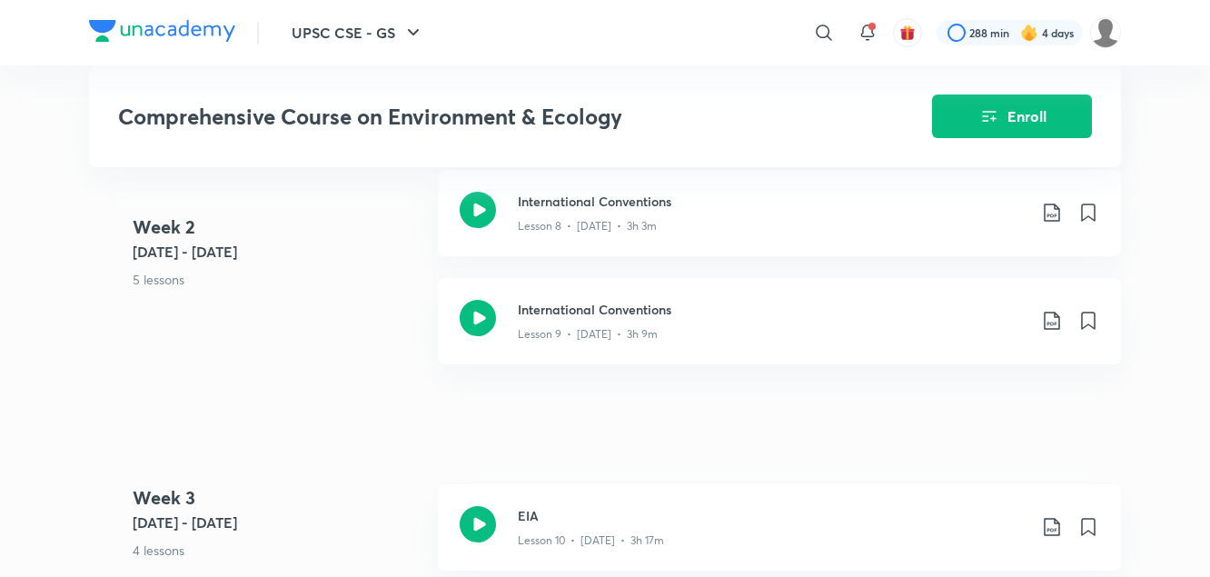
click at [358, 368] on div "Week 2 Feb 17 - 23 5 lessons Types of biodiversity, Ecosystem Engineers Lesson …" at bounding box center [605, 116] width 1032 height 541
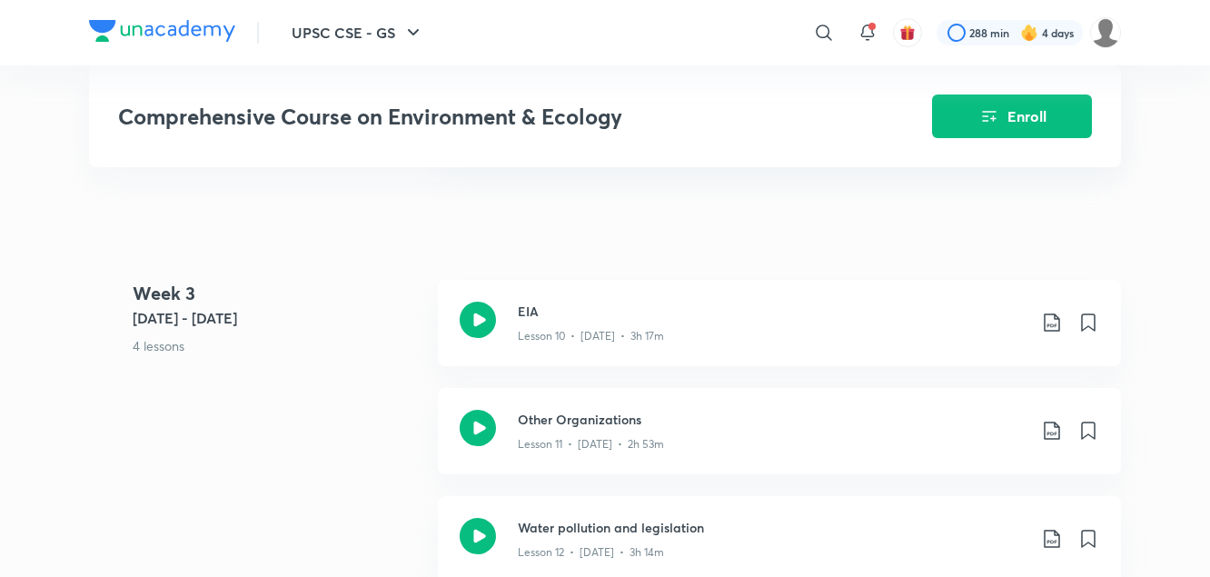
scroll to position [1861, 0]
click at [1053, 313] on icon at bounding box center [1051, 322] width 15 height 18
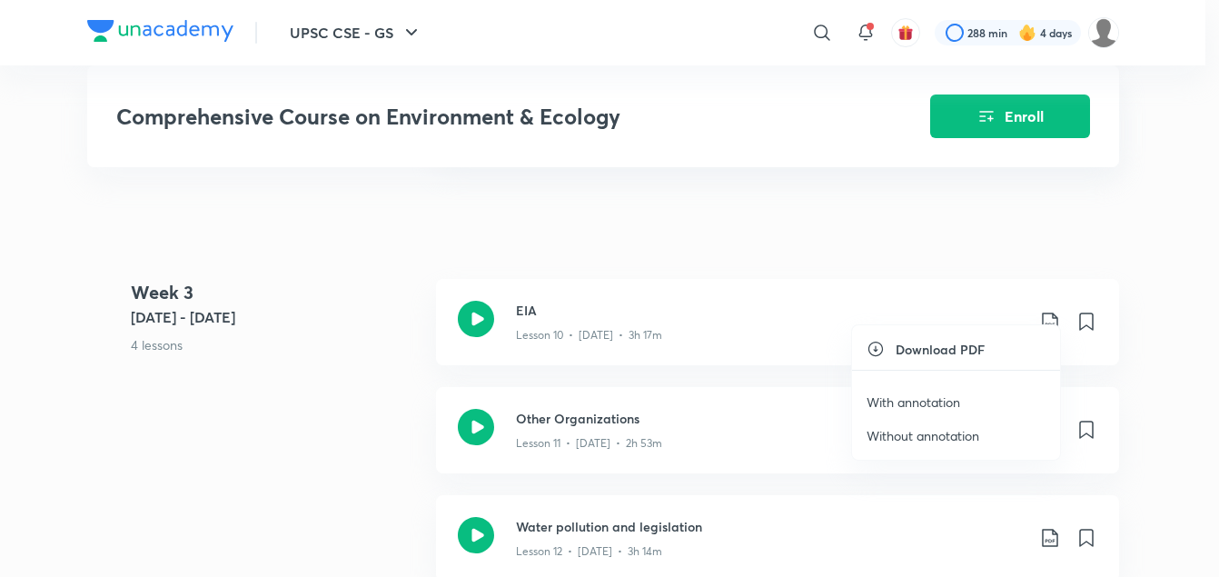
click at [942, 397] on p "With annotation" at bounding box center [914, 402] width 94 height 19
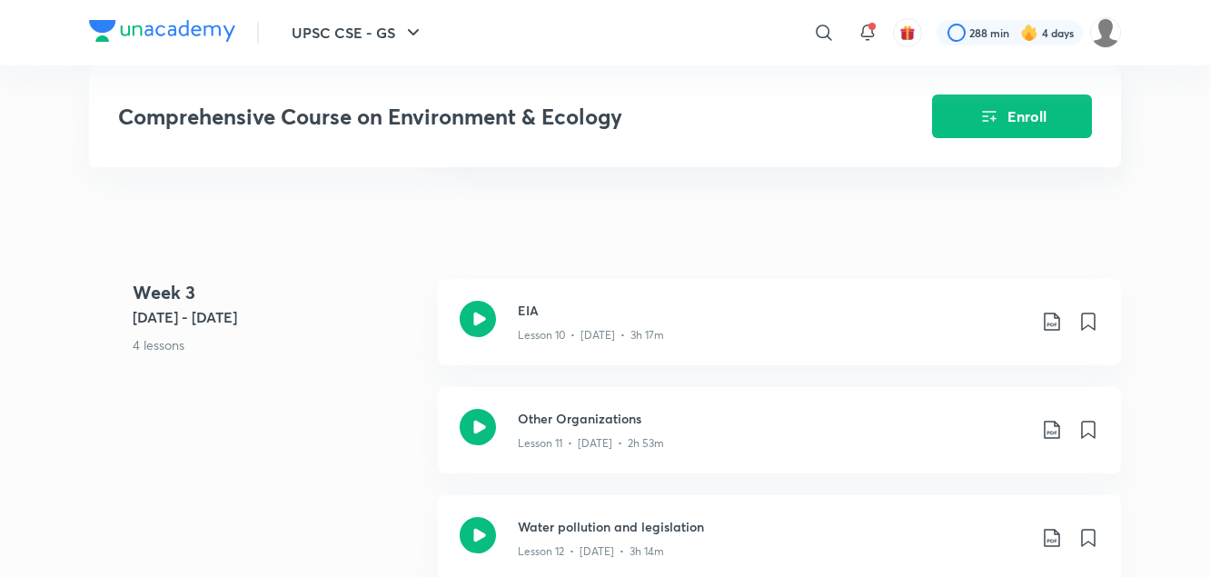
click at [364, 365] on 3 "Week 3 Feb 24 - Mar 2 4 lessons" at bounding box center [278, 333] width 291 height 108
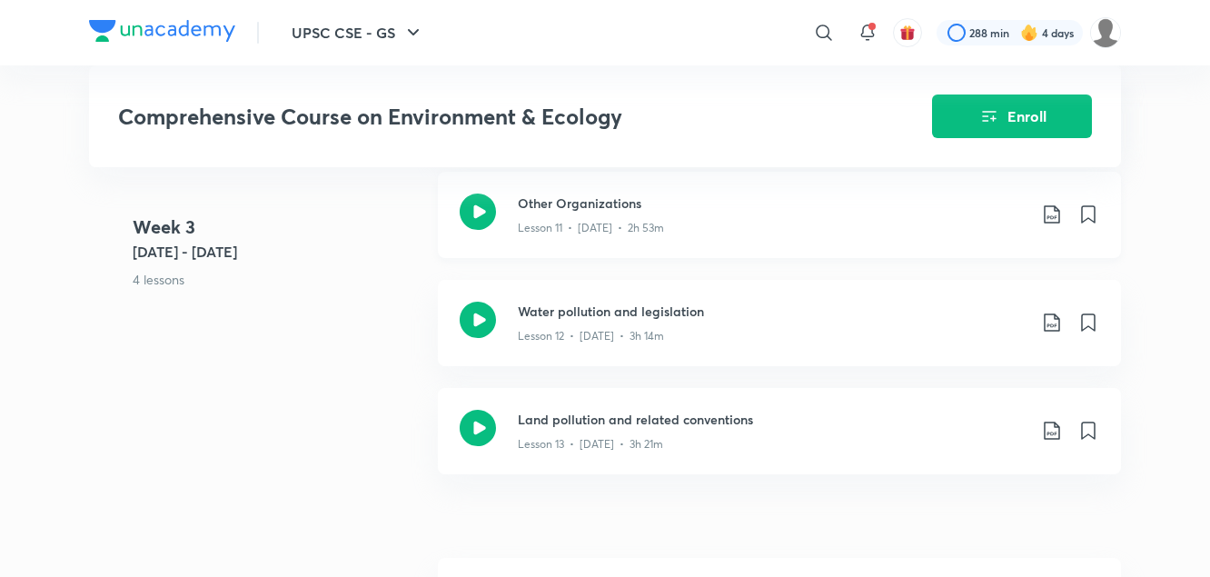
scroll to position [2084, 0]
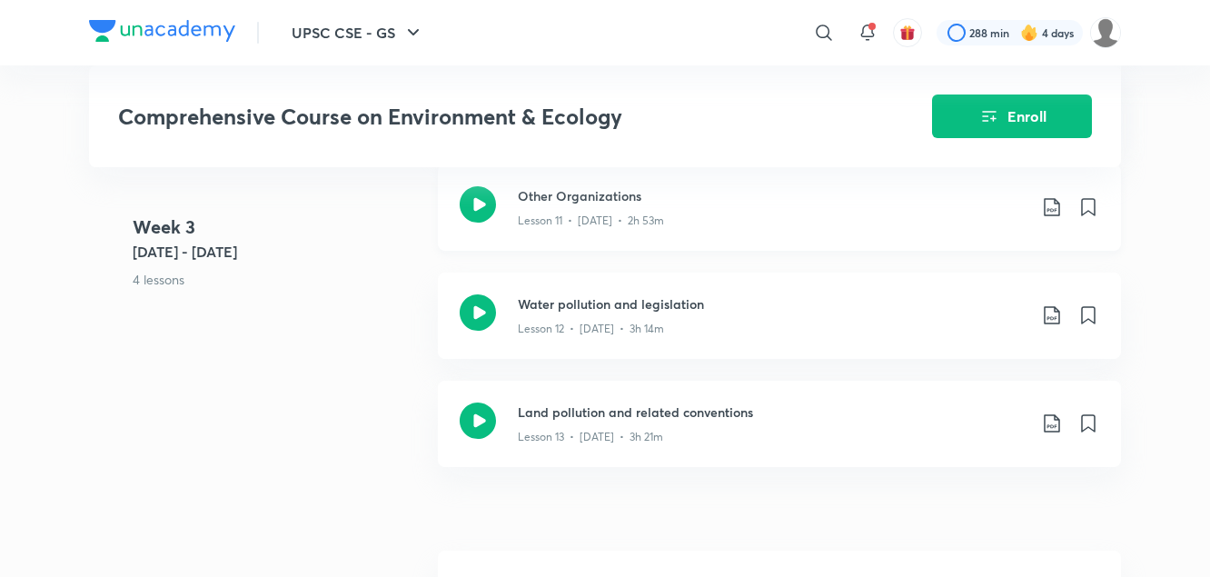
click at [1050, 198] on icon at bounding box center [1051, 207] width 15 height 18
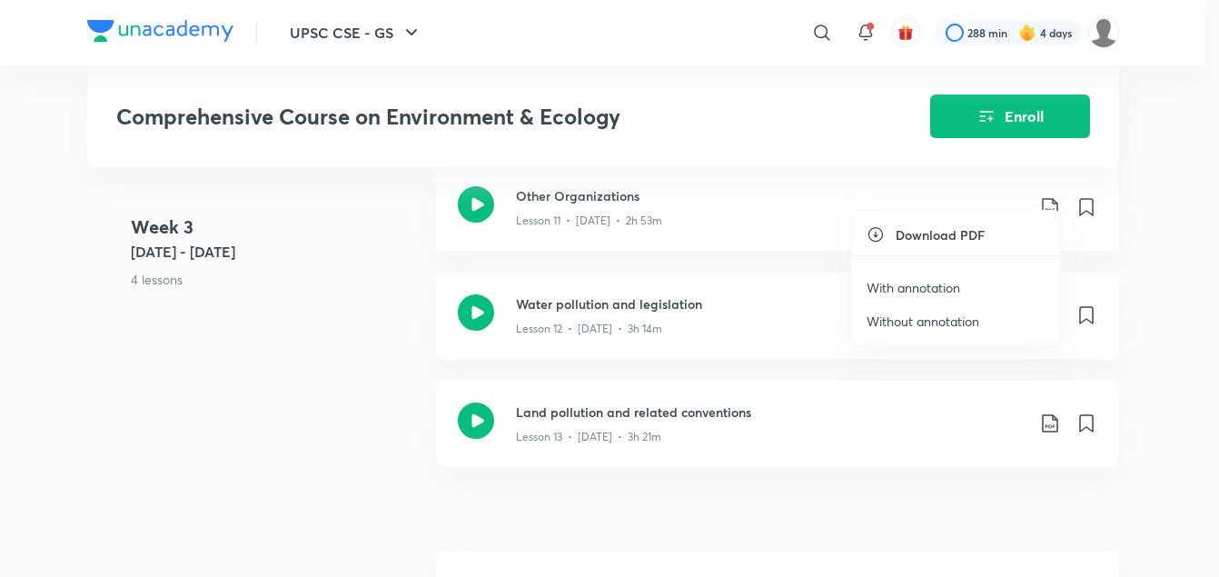
click at [941, 284] on p "With annotation" at bounding box center [914, 287] width 94 height 19
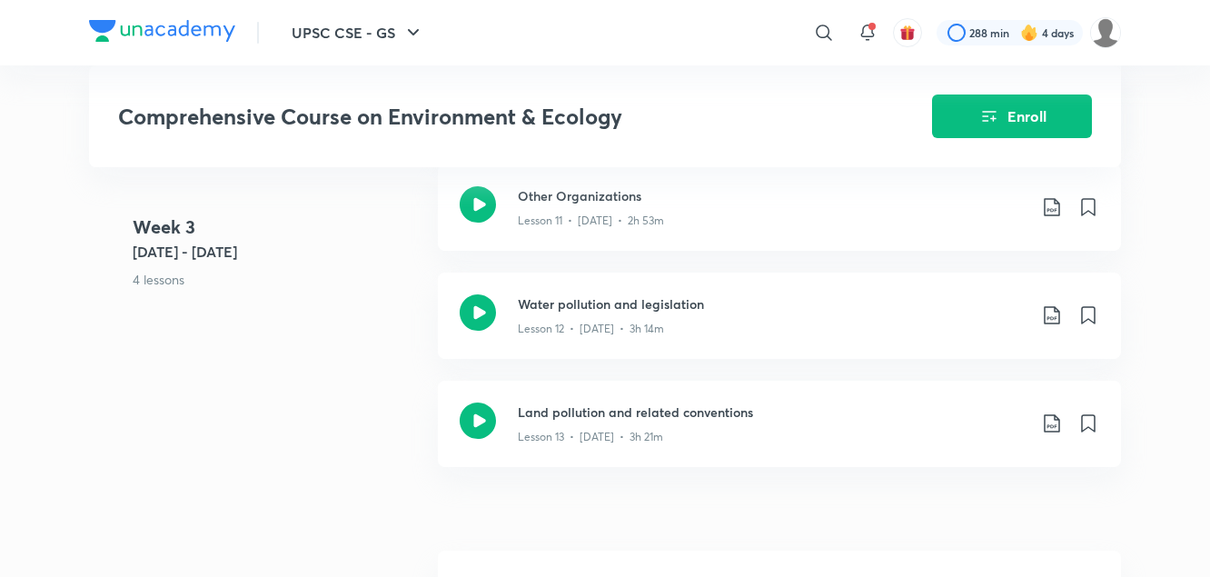
click at [342, 309] on 3 "Week 3 Feb 24 - Mar 2 4 lessons" at bounding box center [278, 268] width 291 height 108
click at [1051, 304] on icon at bounding box center [1052, 315] width 22 height 22
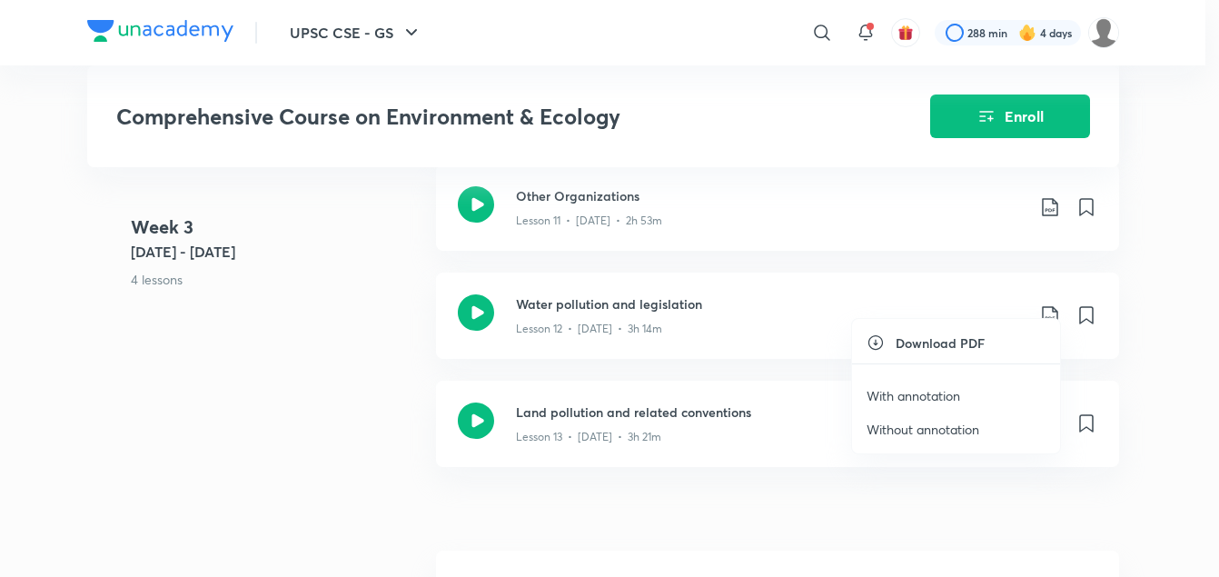
click at [937, 391] on p "With annotation" at bounding box center [914, 395] width 94 height 19
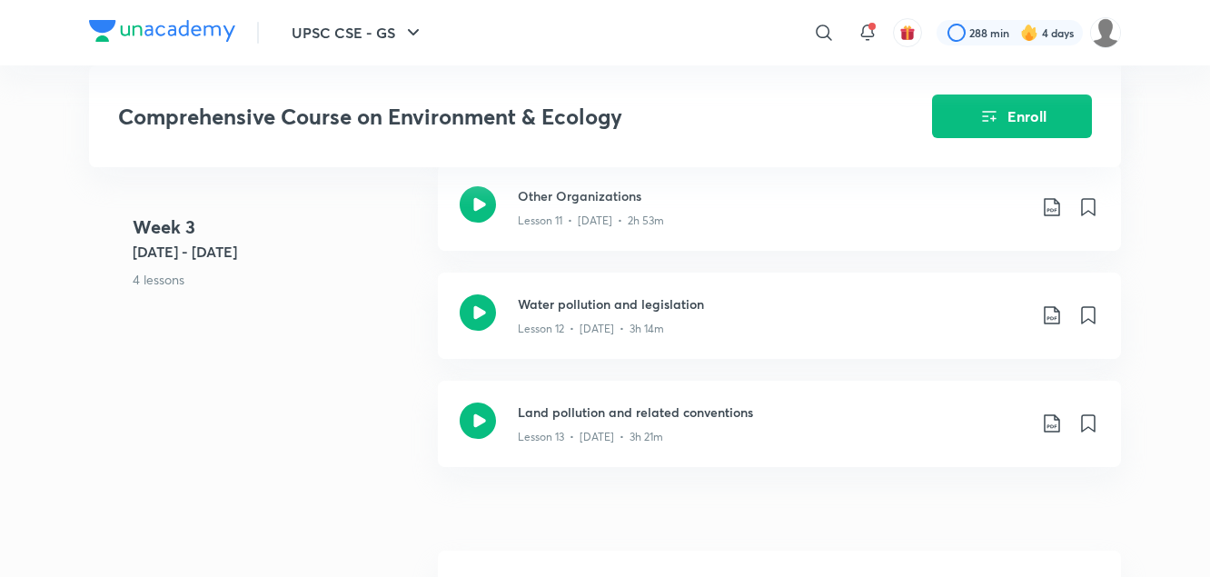
click at [358, 322] on div "Week [DATE] - [DATE] 4 lessons EIA Lesson 10 • [DATE] • 3h 17m Other Organizati…" at bounding box center [605, 272] width 1032 height 433
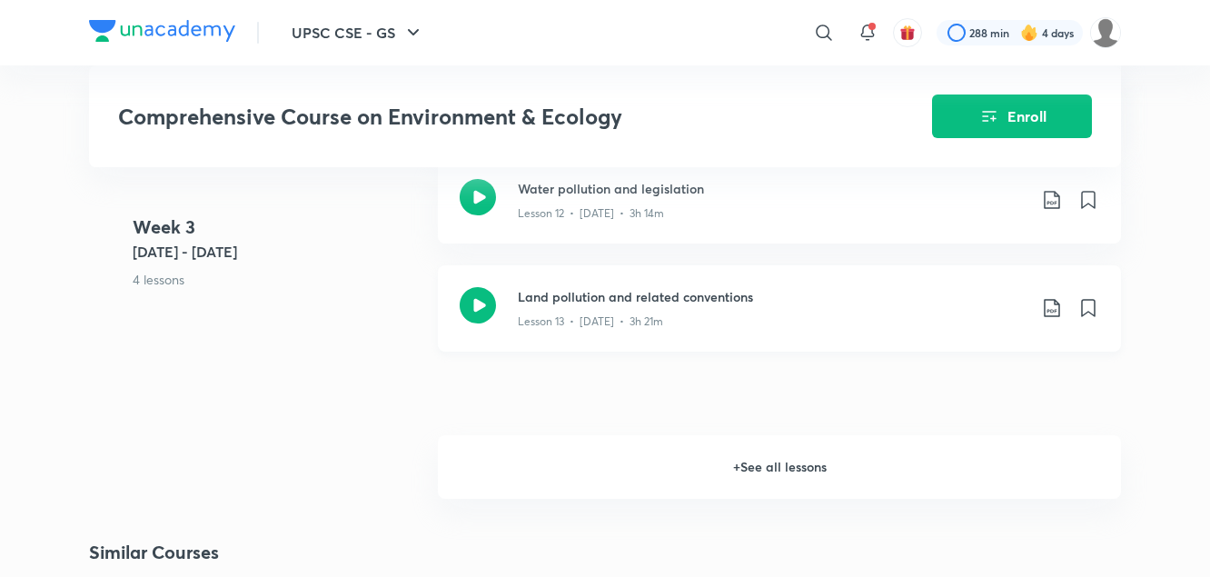
scroll to position [2200, 0]
click at [1057, 296] on icon at bounding box center [1052, 307] width 22 height 22
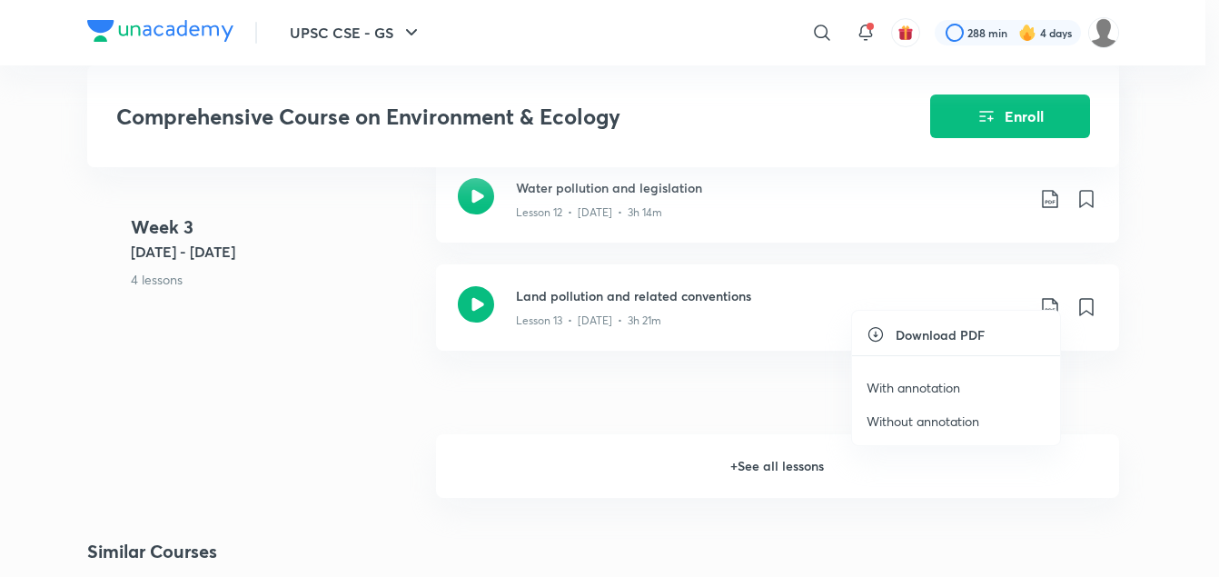
click at [932, 389] on p "With annotation" at bounding box center [914, 387] width 94 height 19
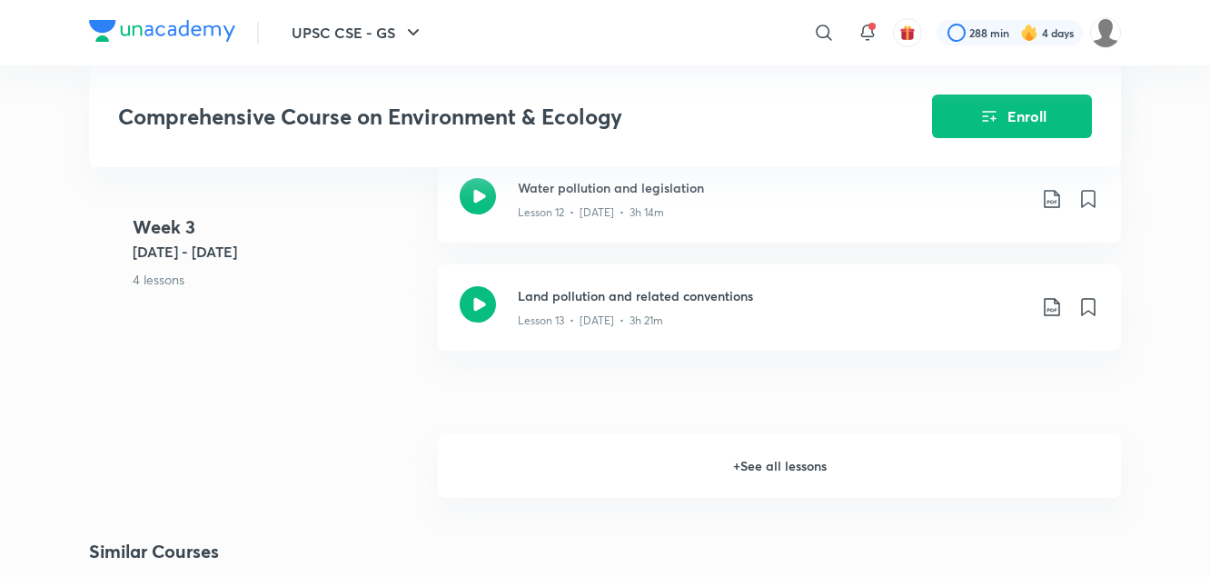
drag, startPoint x: 0, startPoint y: 0, endPoint x: 327, endPoint y: 346, distance: 476.3
click at [327, 346] on div "Week [DATE] - [DATE] 4 lessons EIA Lesson 10 • [DATE] • 3h 17m Other Organizati…" at bounding box center [605, 156] width 1032 height 433
click at [755, 446] on h6 "+ See all lessons" at bounding box center [779, 466] width 683 height 64
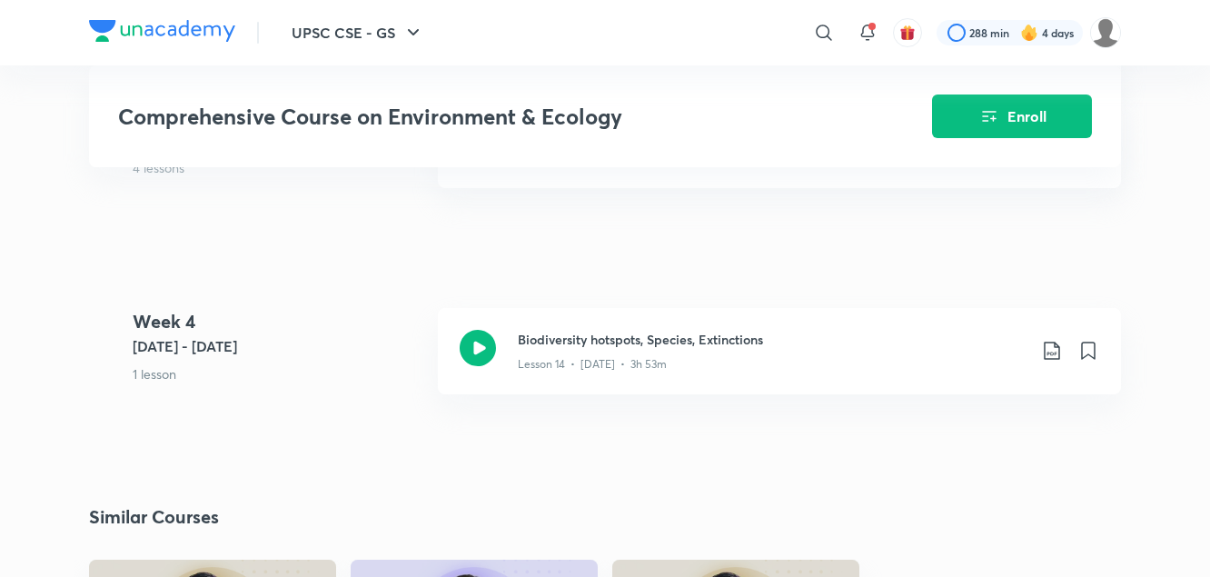
scroll to position [2359, 0]
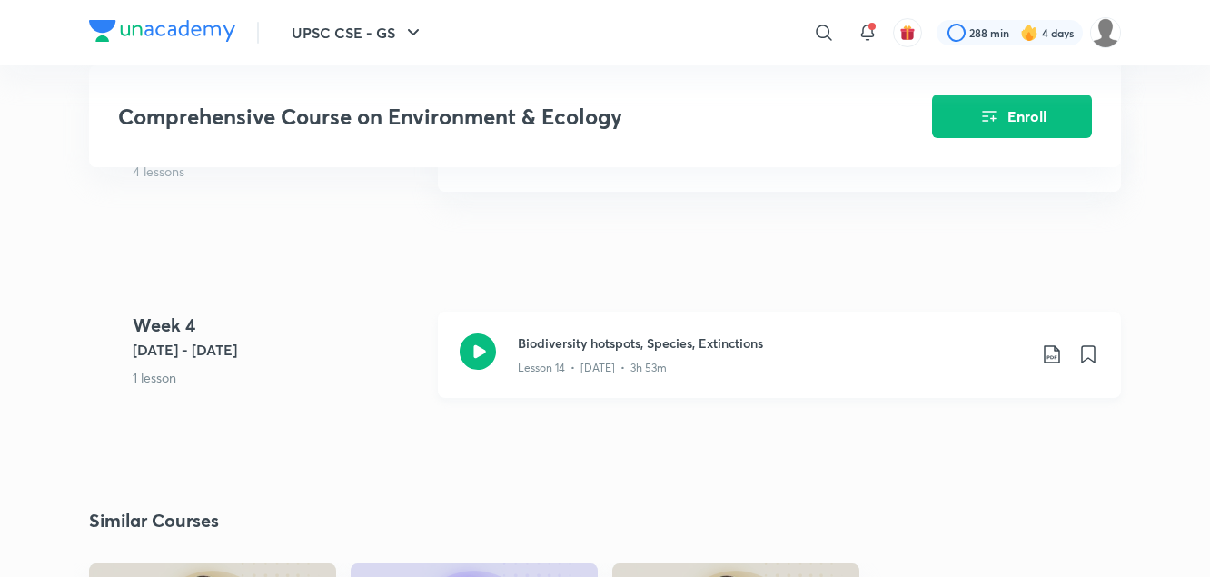
click at [1051, 345] on icon at bounding box center [1051, 354] width 15 height 18
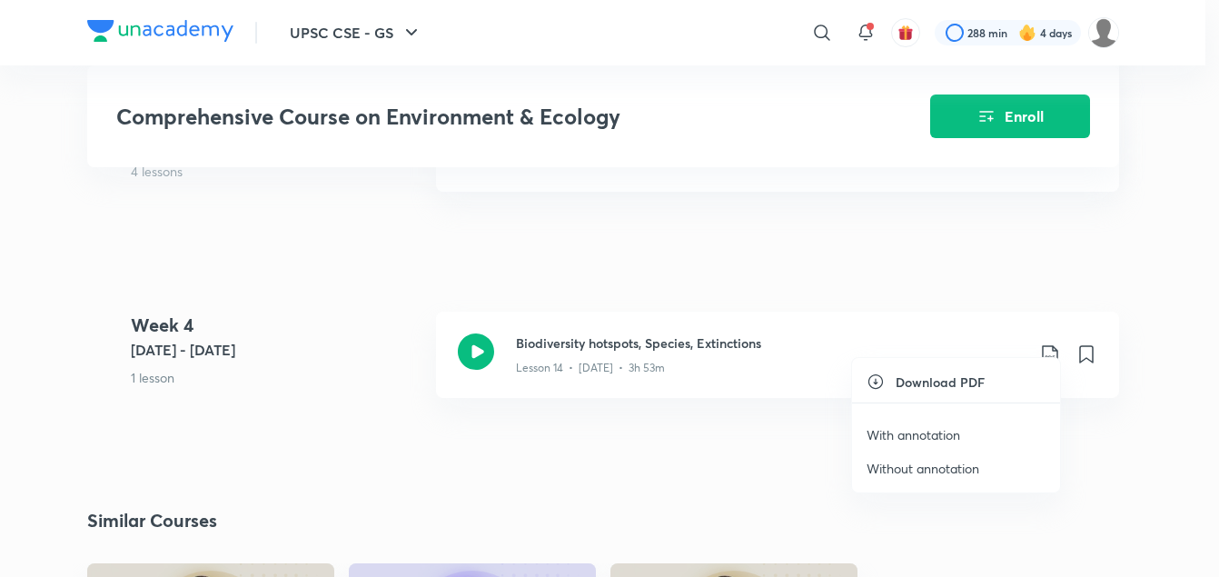
click at [938, 431] on p "With annotation" at bounding box center [914, 434] width 94 height 19
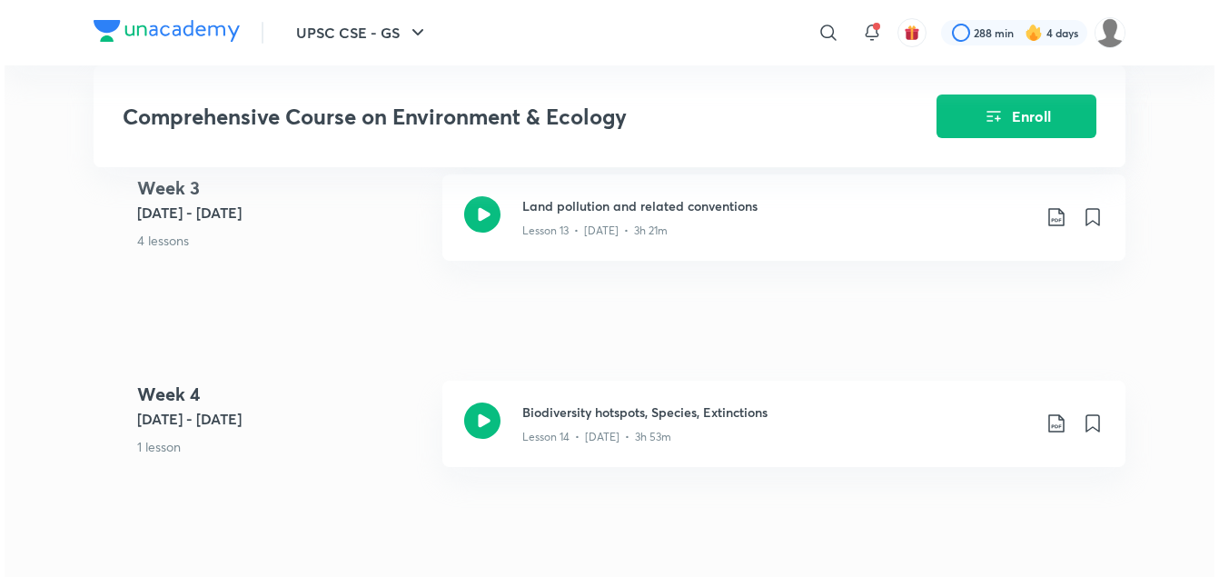
scroll to position [2289, 0]
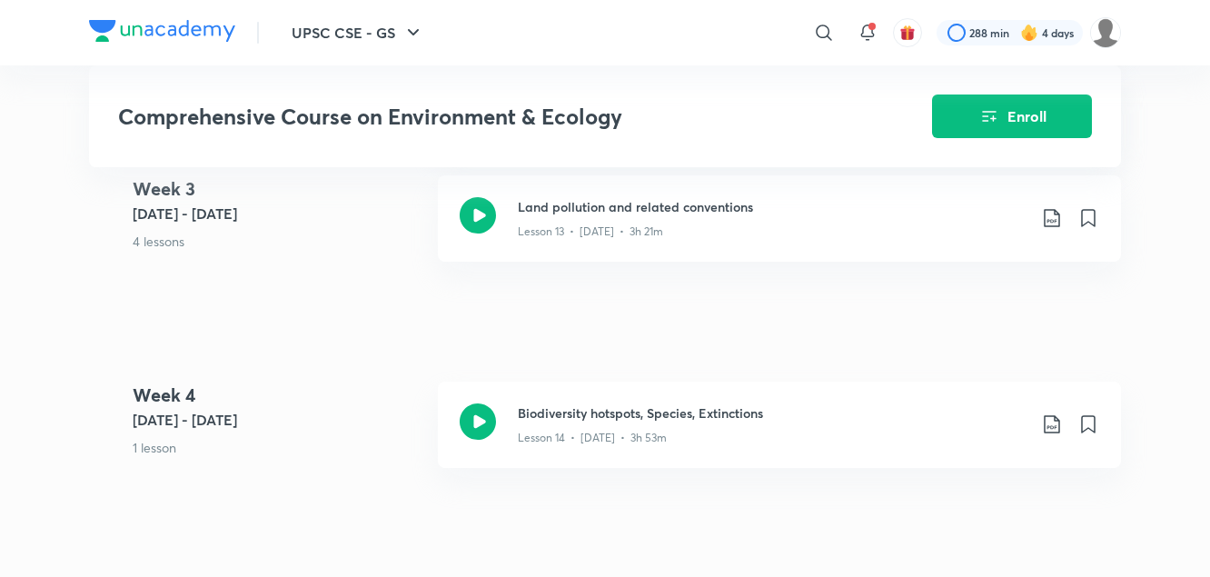
click at [515, 36] on div "​" at bounding box center [675, 33] width 334 height 44
click at [824, 28] on icon at bounding box center [824, 33] width 22 height 22
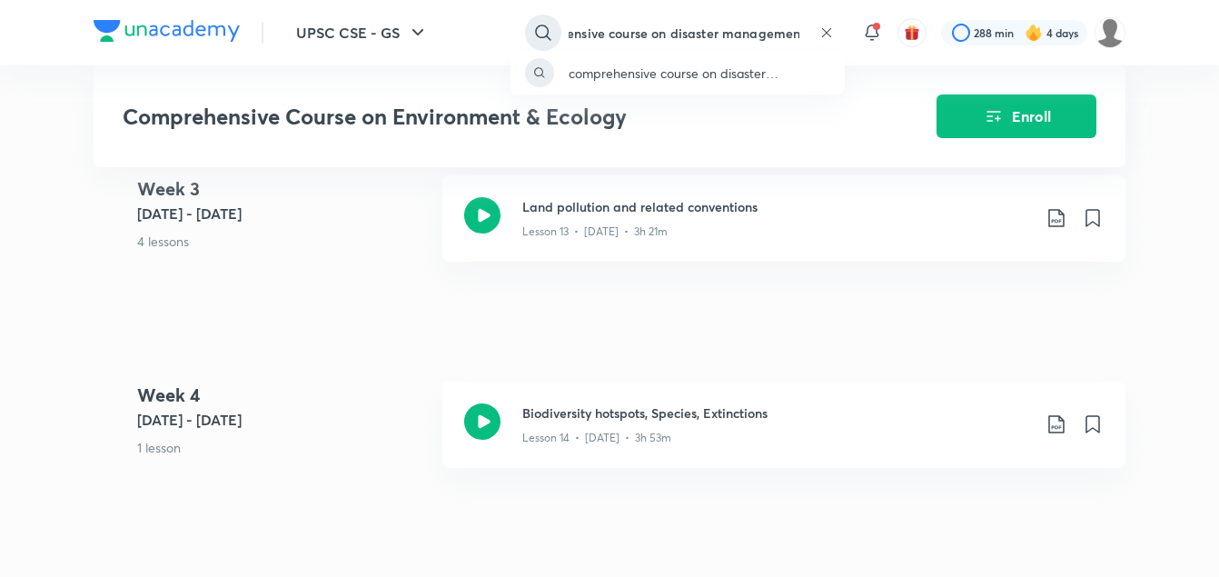
scroll to position [0, 60]
type input "comprehensive course on disaster management"
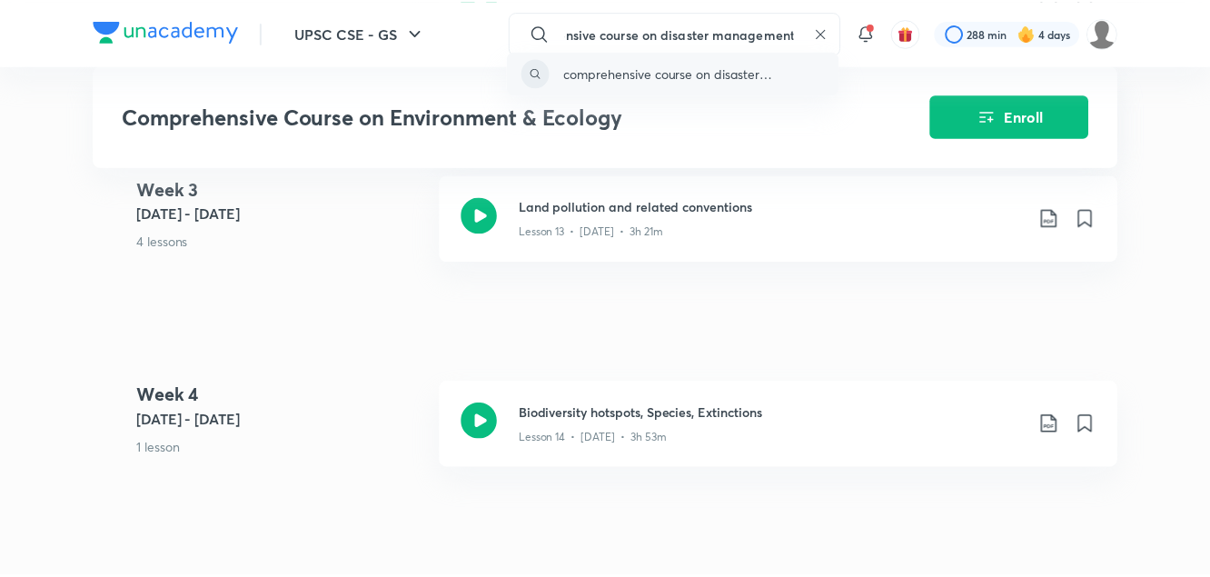
scroll to position [0, 0]
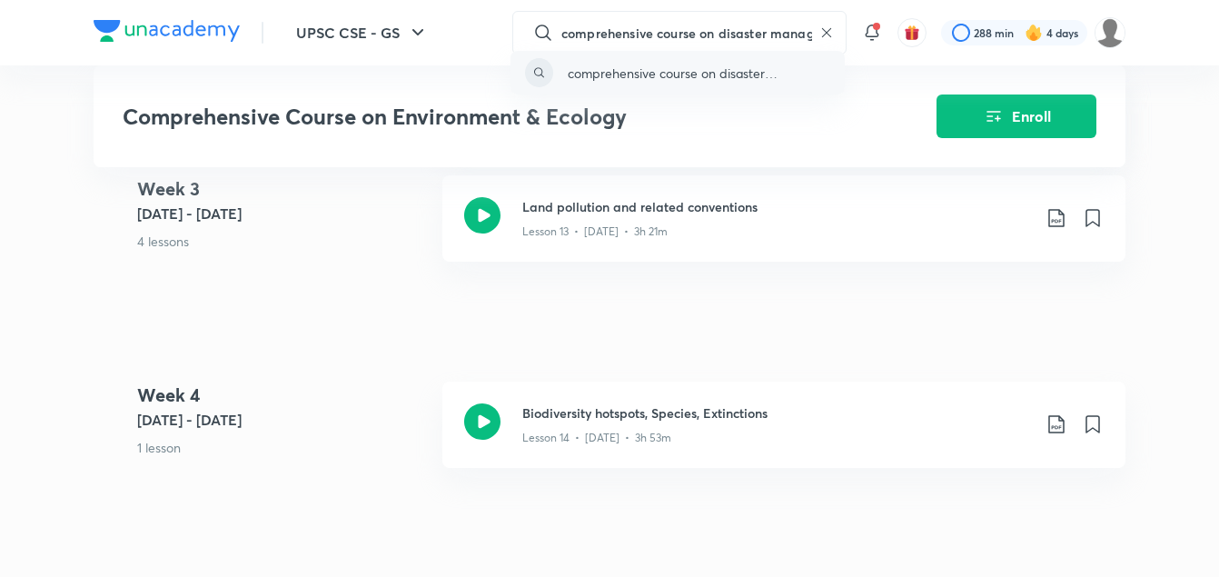
click at [770, 79] on p "comprehensive course on disaster management" at bounding box center [699, 73] width 263 height 19
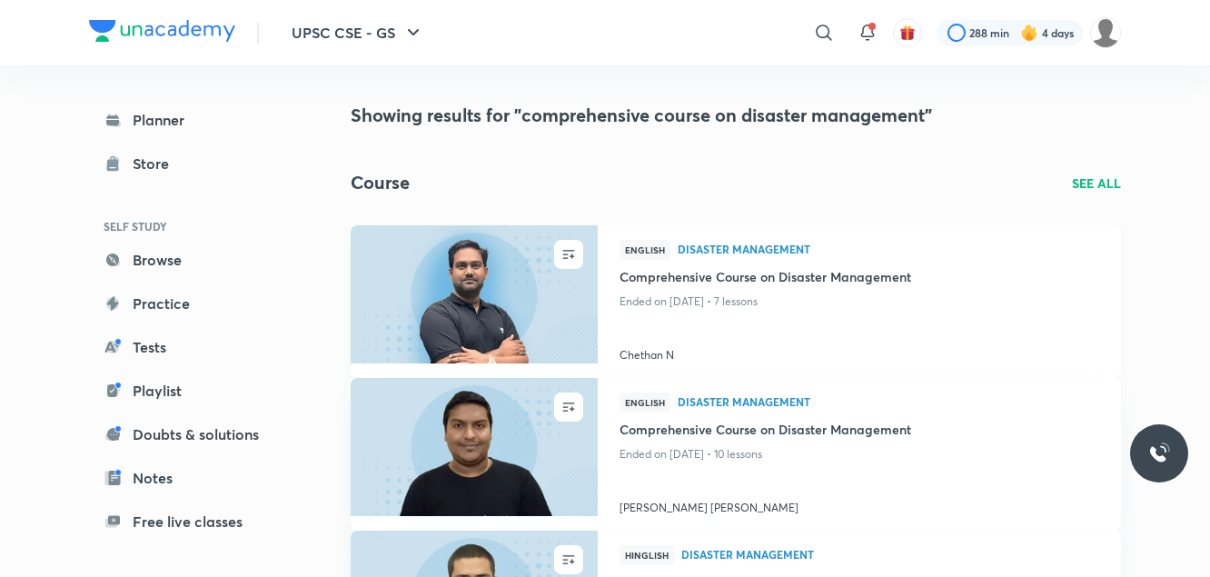
click at [552, 293] on img at bounding box center [474, 294] width 252 height 141
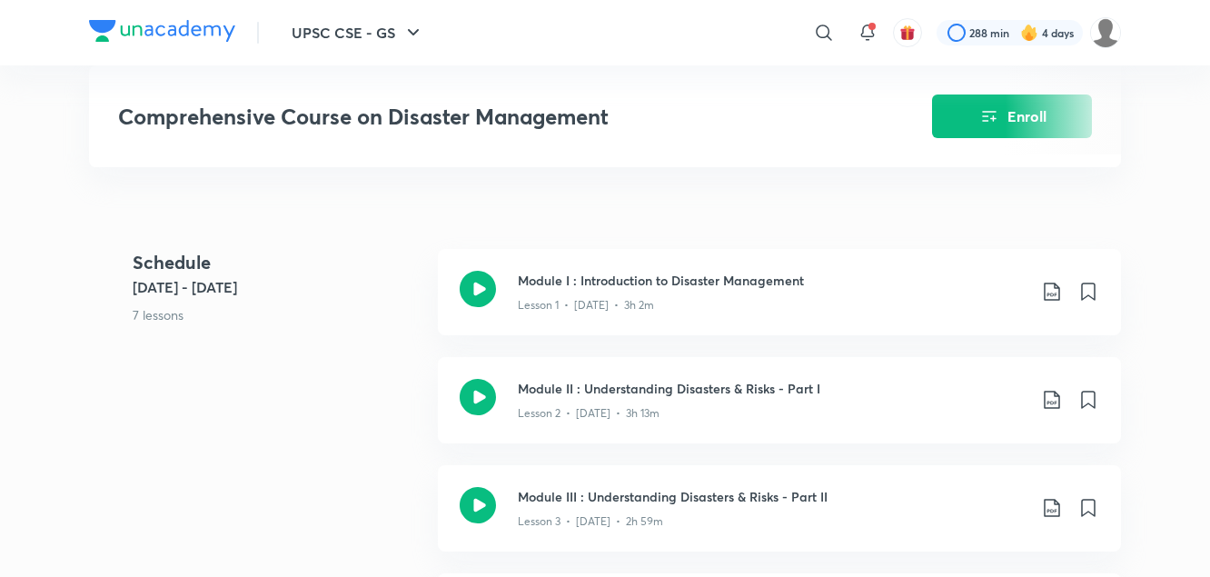
scroll to position [705, 0]
click at [1054, 293] on icon at bounding box center [1052, 291] width 22 height 22
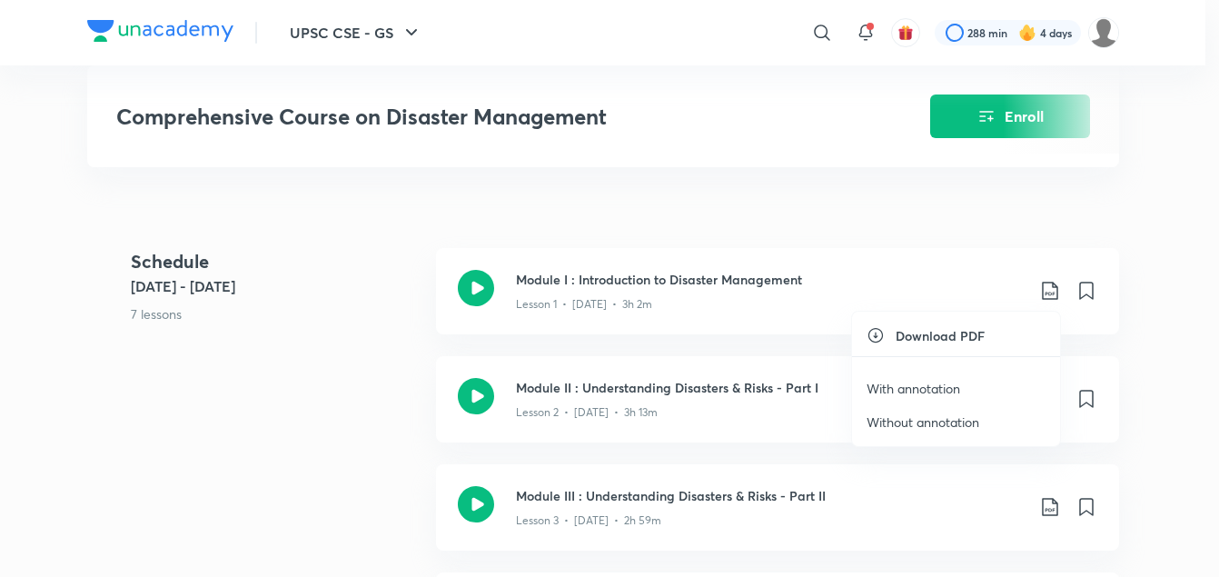
click at [930, 389] on p "With annotation" at bounding box center [914, 388] width 94 height 19
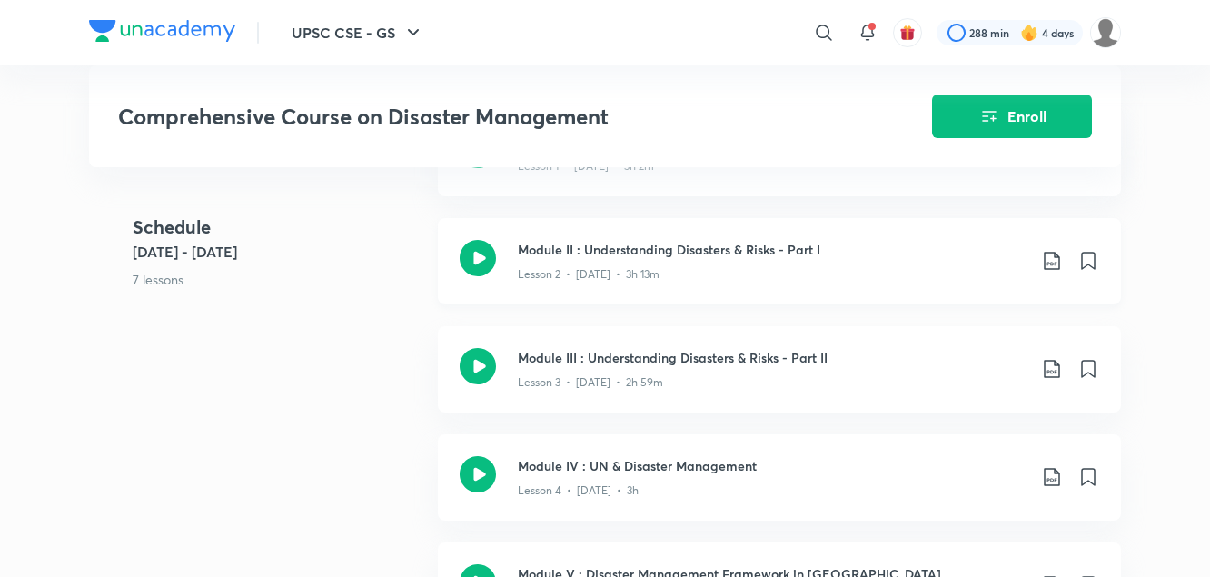
scroll to position [866, 0]
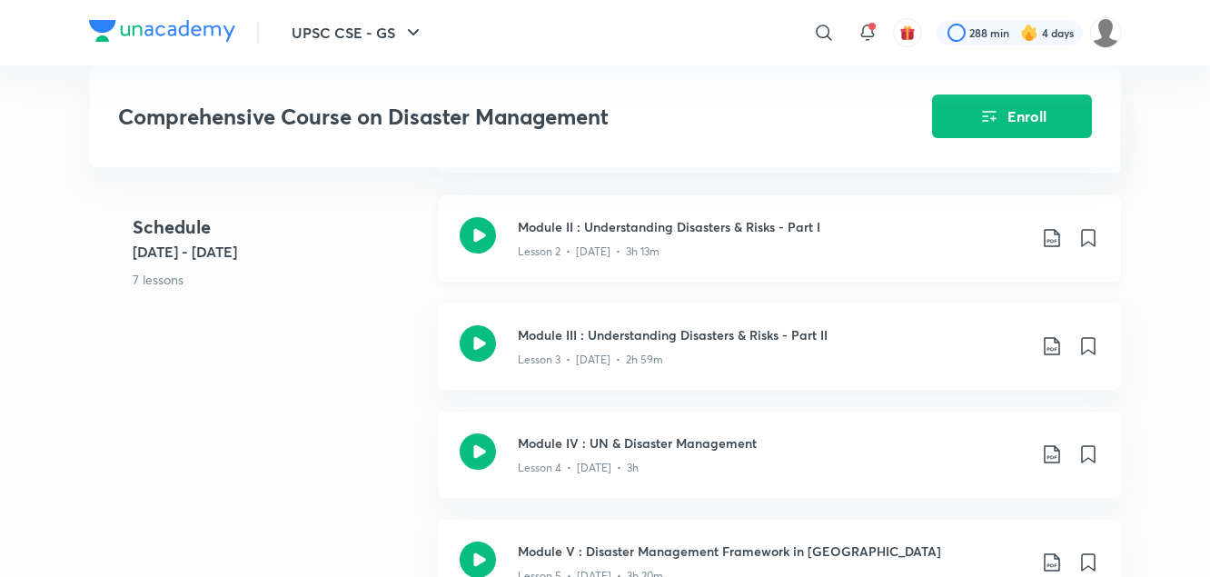
click at [1052, 241] on icon at bounding box center [1052, 238] width 22 height 22
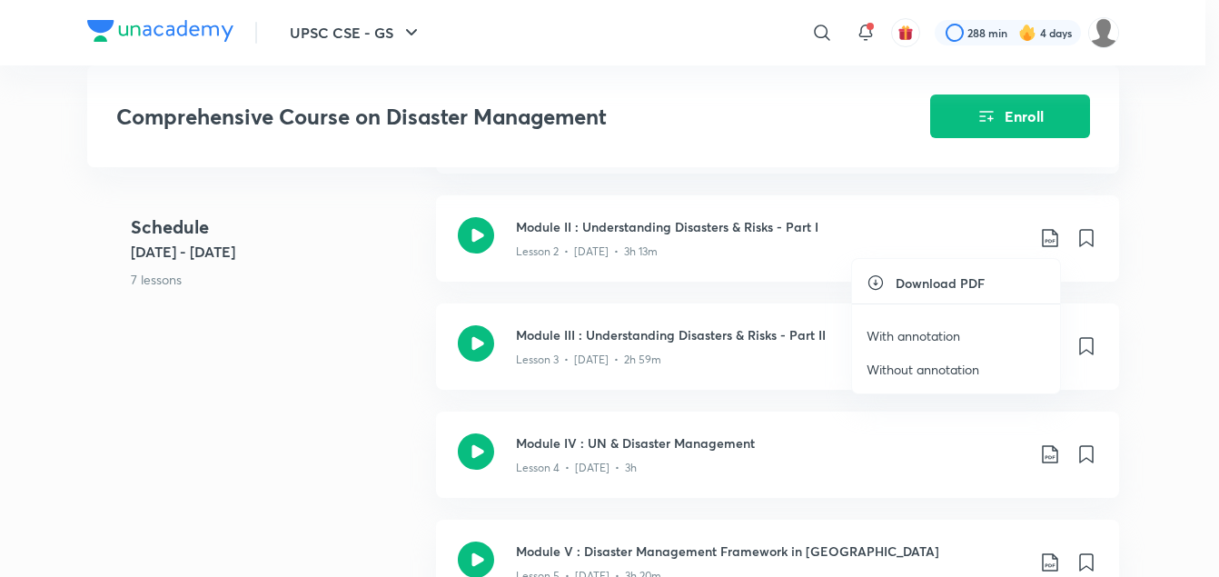
click at [949, 333] on p "With annotation" at bounding box center [914, 335] width 94 height 19
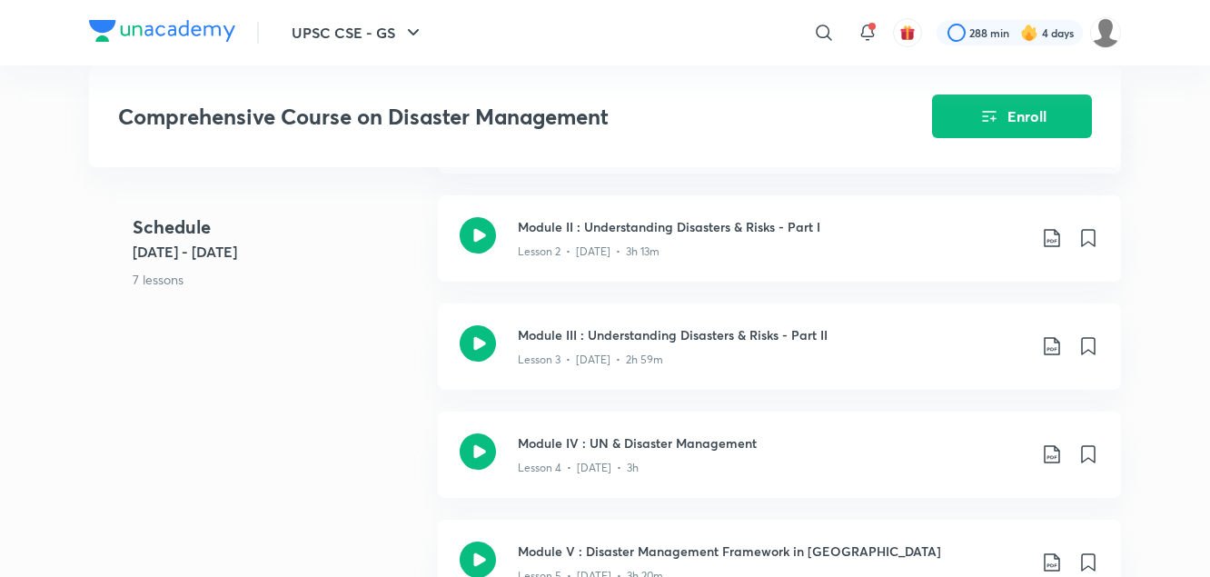
click at [318, 336] on div "Schedule [DATE] - [DATE] 7 lessons Module I : Introduction to Disaster Manageme…" at bounding box center [605, 465] width 1032 height 757
click at [1052, 348] on icon at bounding box center [1051, 346] width 15 height 18
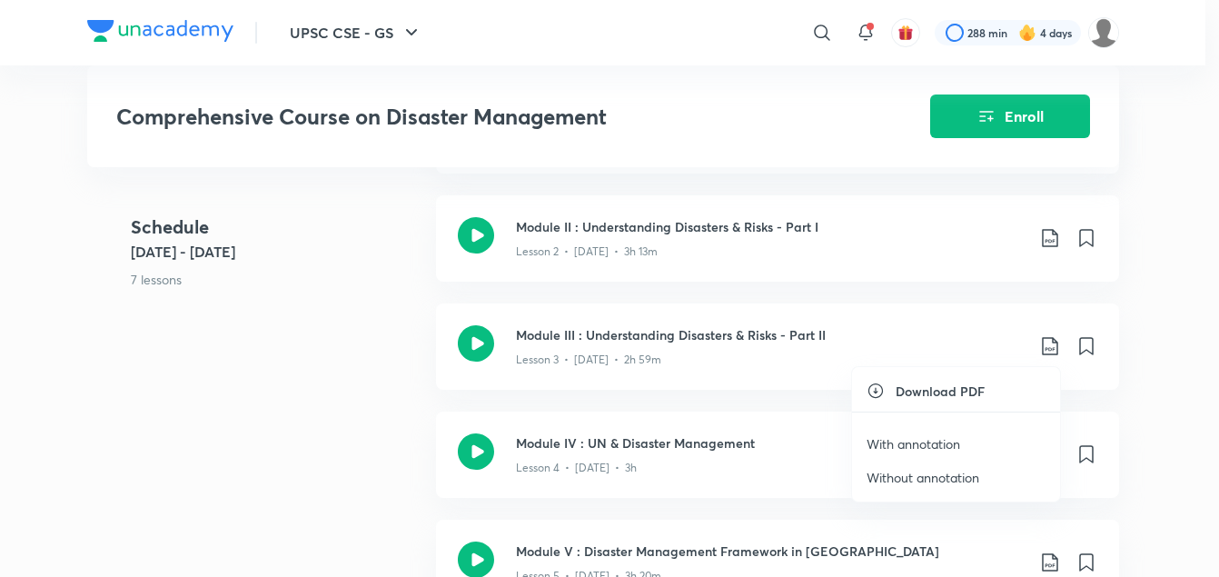
click at [941, 442] on p "With annotation" at bounding box center [914, 443] width 94 height 19
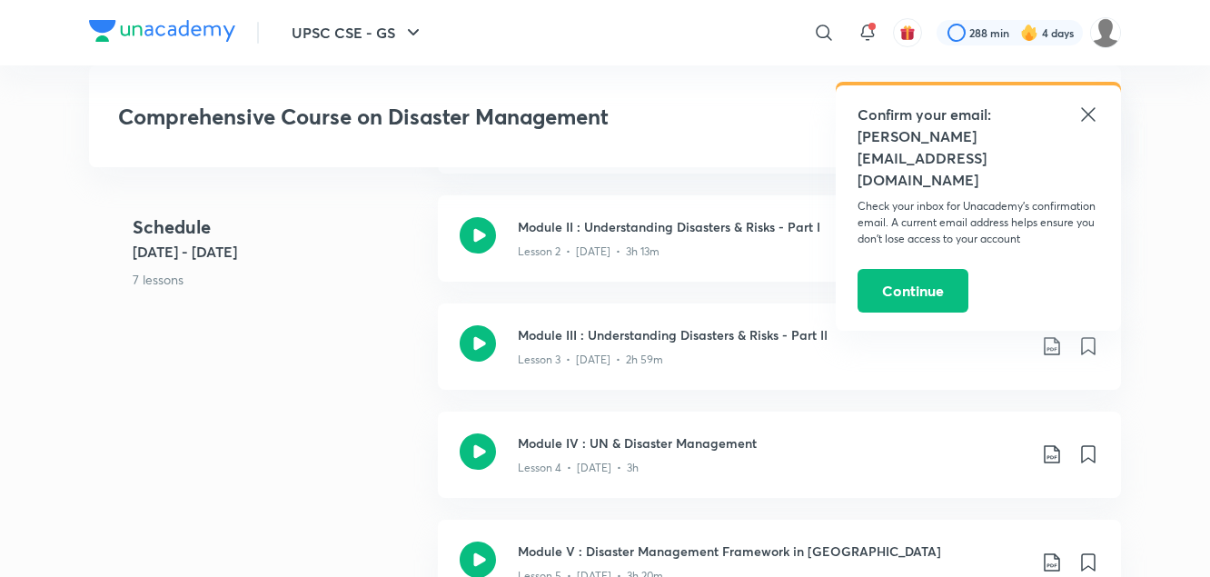
click at [284, 383] on div "Schedule [DATE] - [DATE] 7 lessons Module I : Introduction to Disaster Manageme…" at bounding box center [605, 465] width 1032 height 757
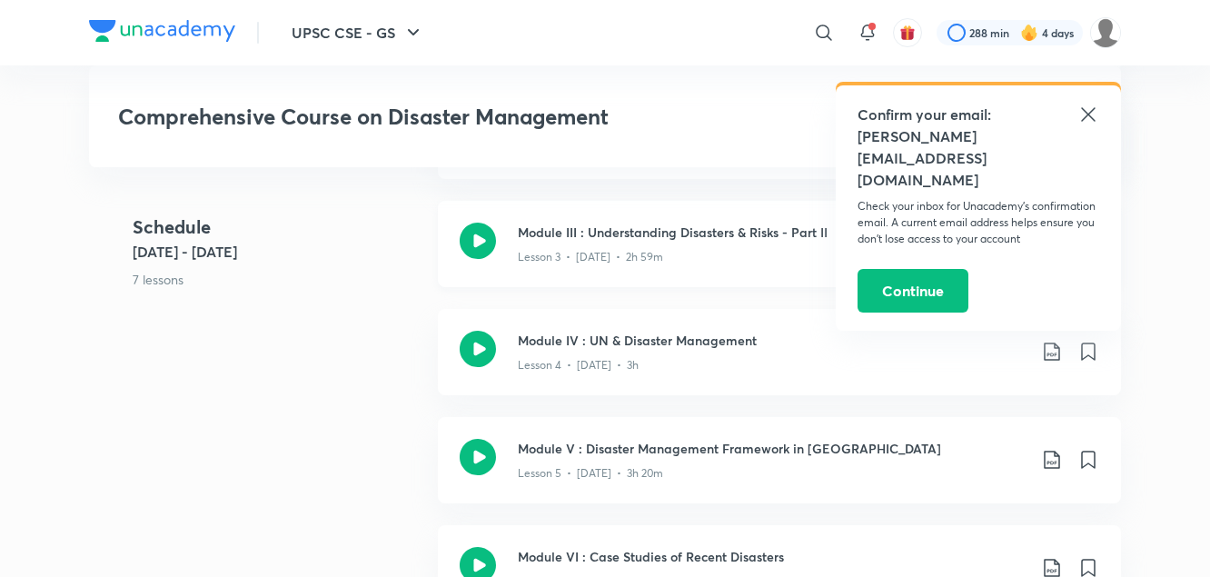
scroll to position [971, 0]
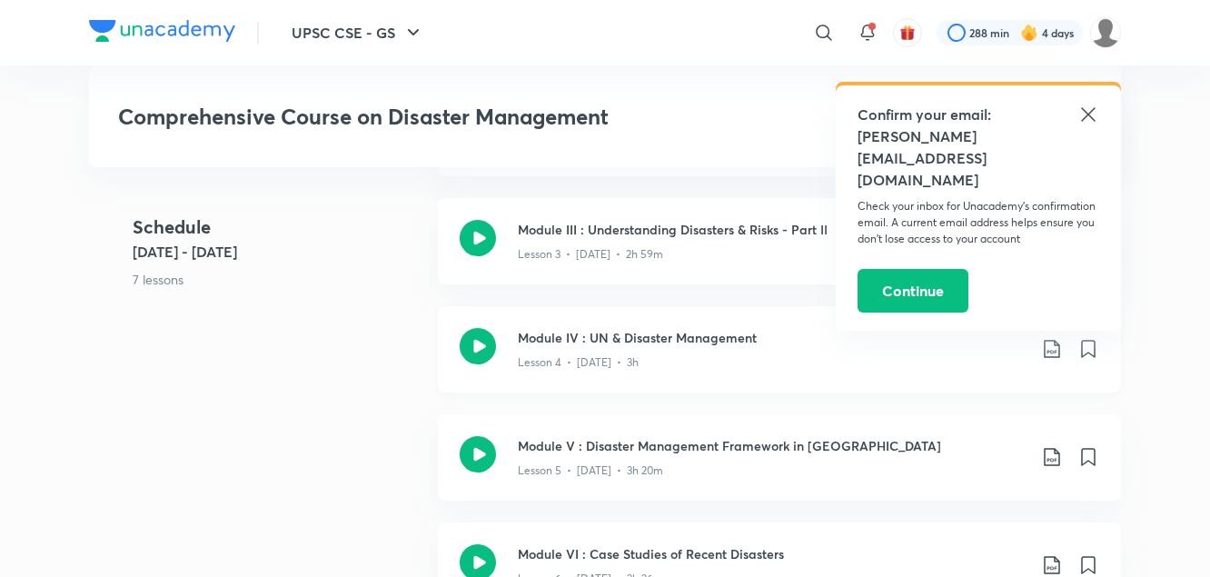
click at [1051, 348] on icon at bounding box center [1052, 349] width 22 height 22
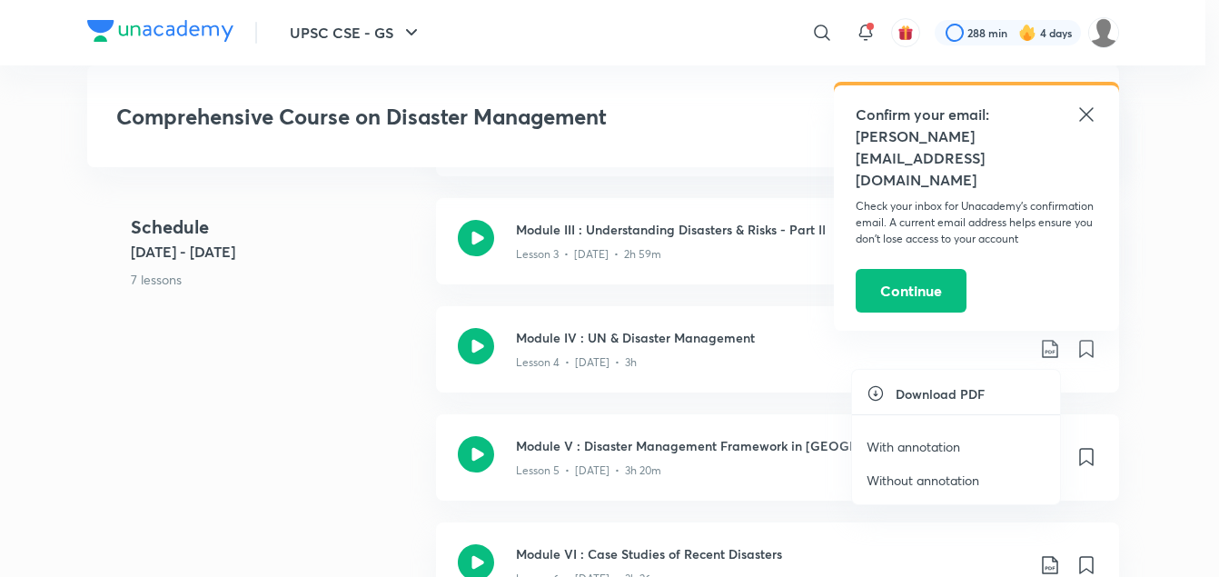
click at [930, 443] on p "With annotation" at bounding box center [914, 446] width 94 height 19
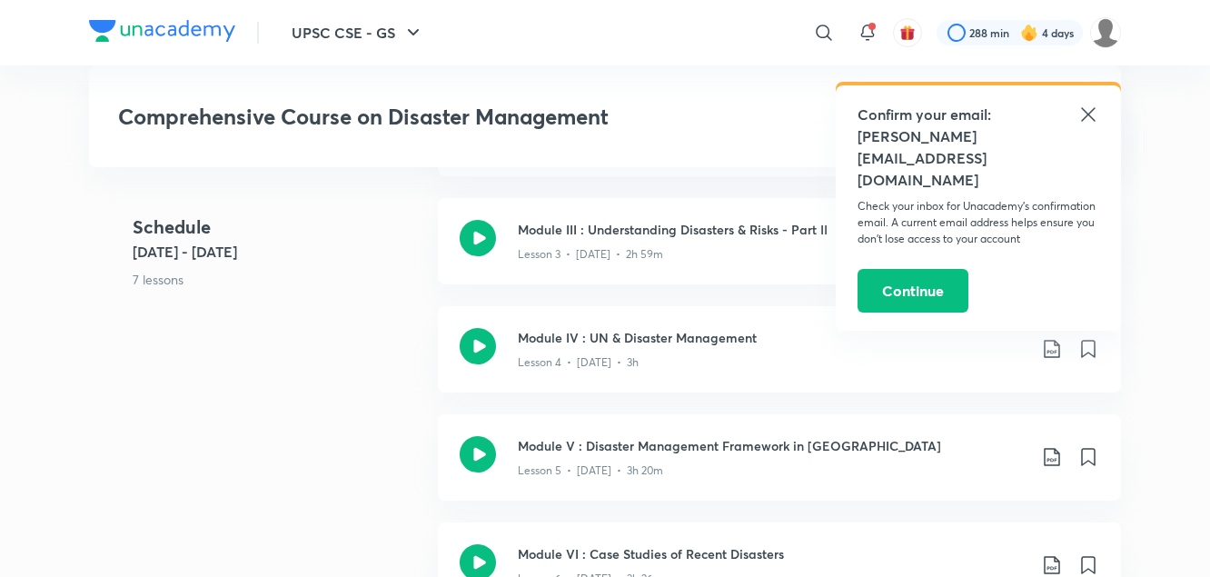
click at [337, 381] on div "Schedule [DATE] - [DATE] 7 lessons Module I : Introduction to Disaster Manageme…" at bounding box center [605, 360] width 1032 height 757
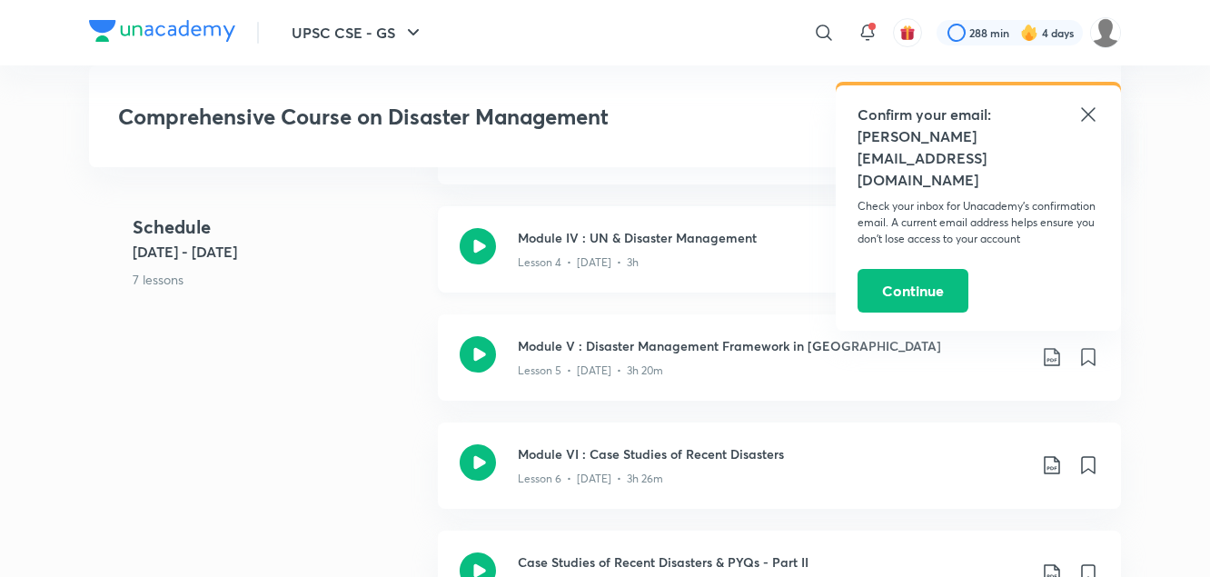
scroll to position [1073, 0]
click at [1051, 355] on icon at bounding box center [1052, 355] width 22 height 22
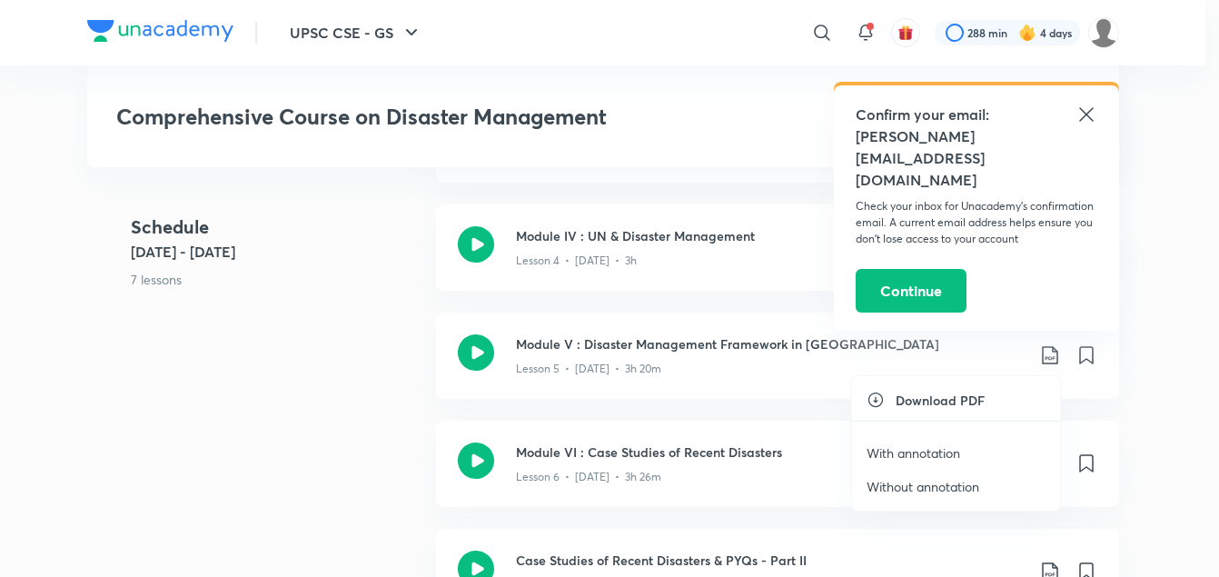
click at [930, 445] on p "With annotation" at bounding box center [914, 452] width 94 height 19
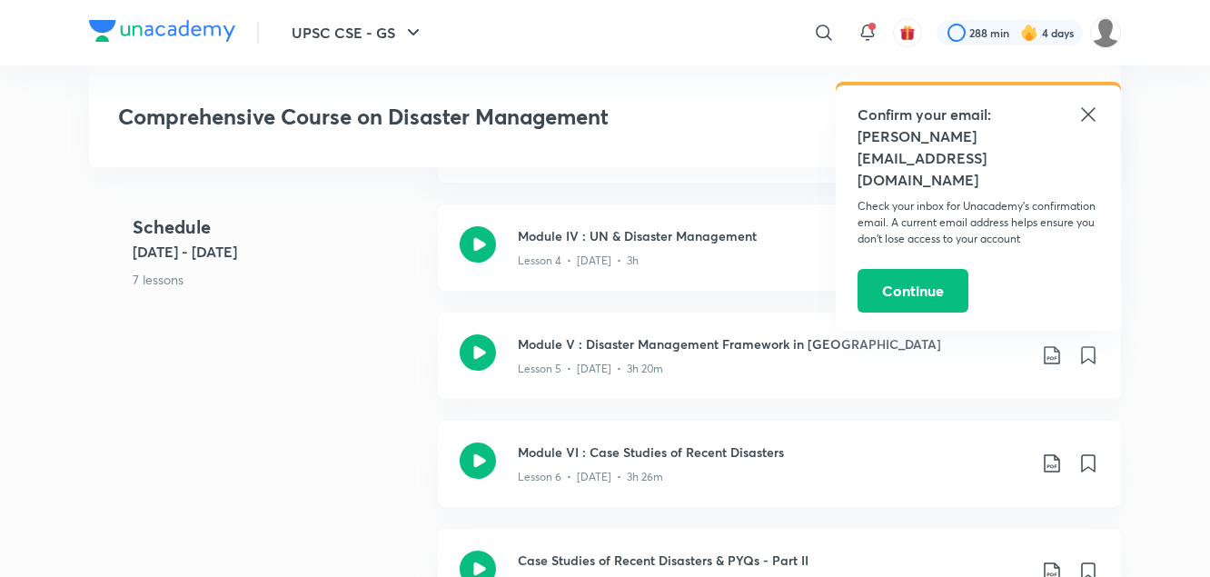
click at [291, 399] on div "Schedule [DATE] - [DATE] 7 lessons Module I : Introduction to Disaster Manageme…" at bounding box center [605, 258] width 1032 height 757
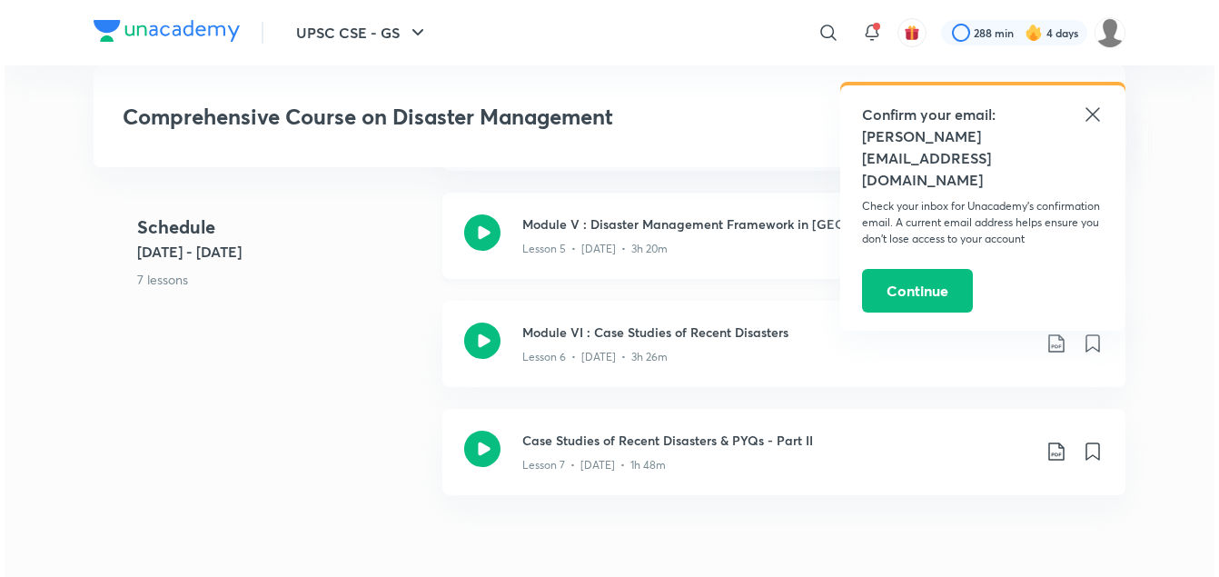
scroll to position [1194, 0]
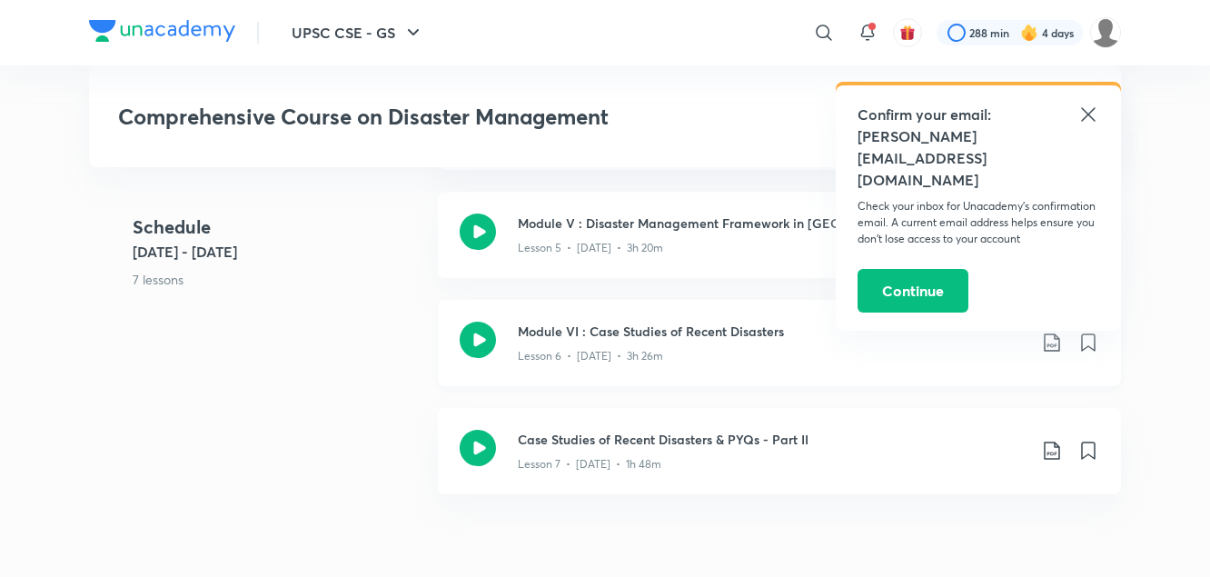
click at [1053, 343] on icon at bounding box center [1052, 343] width 22 height 22
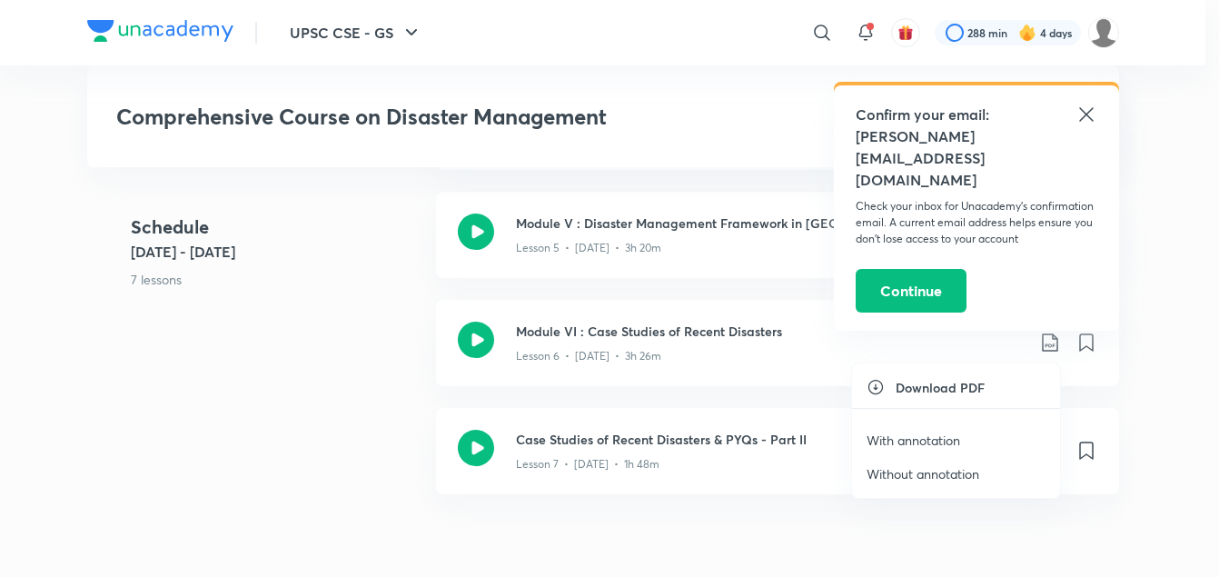
click at [924, 442] on p "With annotation" at bounding box center [914, 440] width 94 height 19
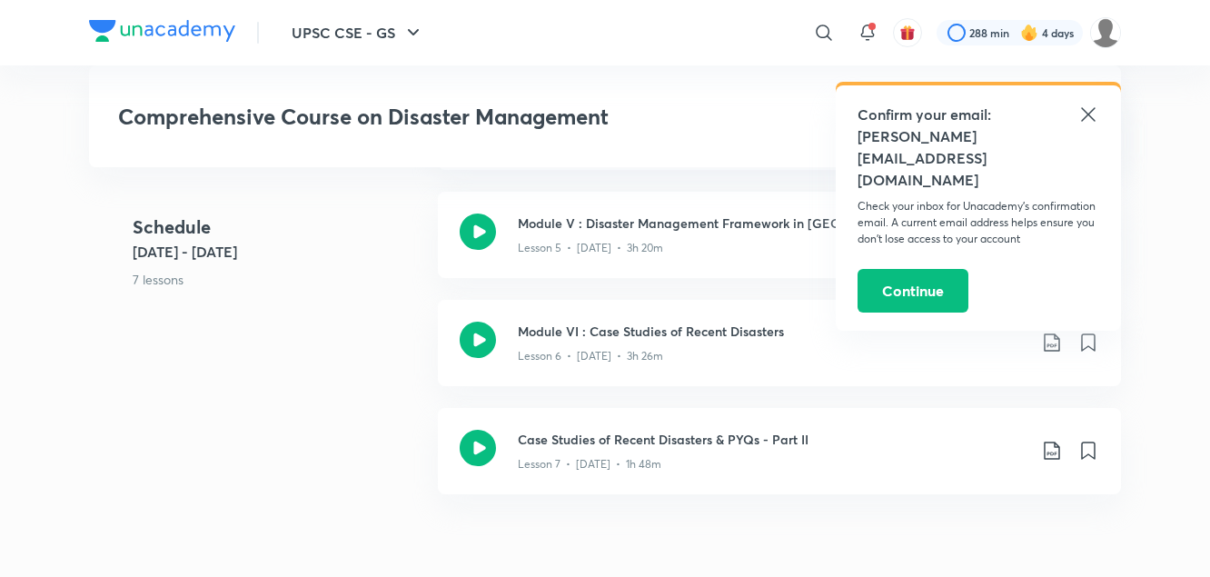
click at [298, 393] on div "Schedule [DATE] - [DATE] 7 lessons Module I : Introduction to Disaster Manageme…" at bounding box center [605, 137] width 1032 height 757
click at [1051, 449] on icon at bounding box center [1052, 451] width 22 height 22
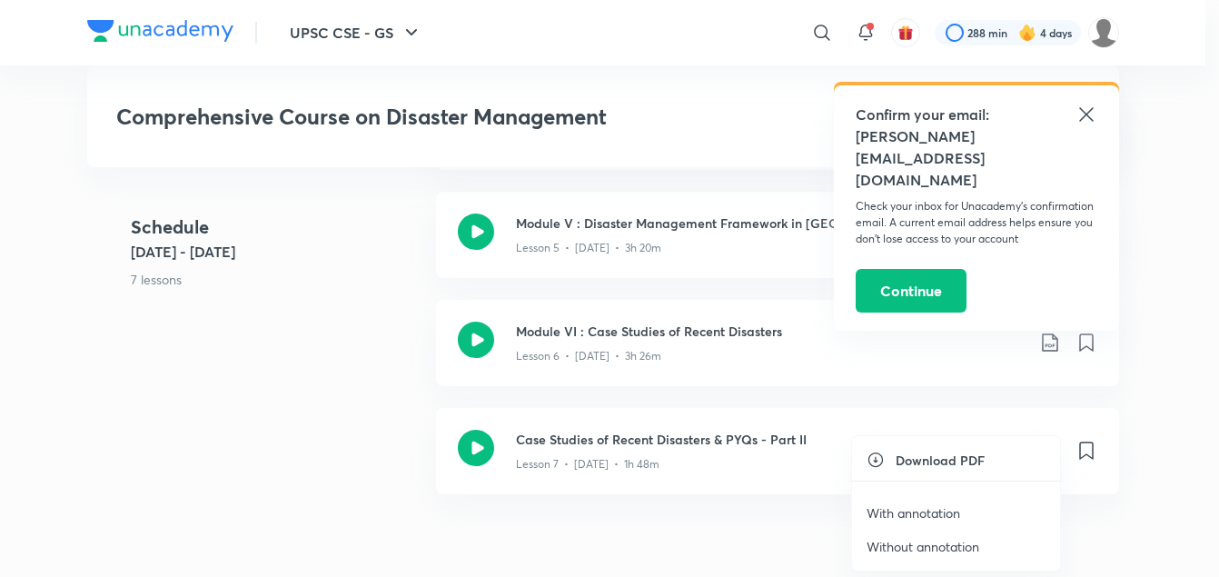
click at [914, 515] on p "With annotation" at bounding box center [914, 512] width 94 height 19
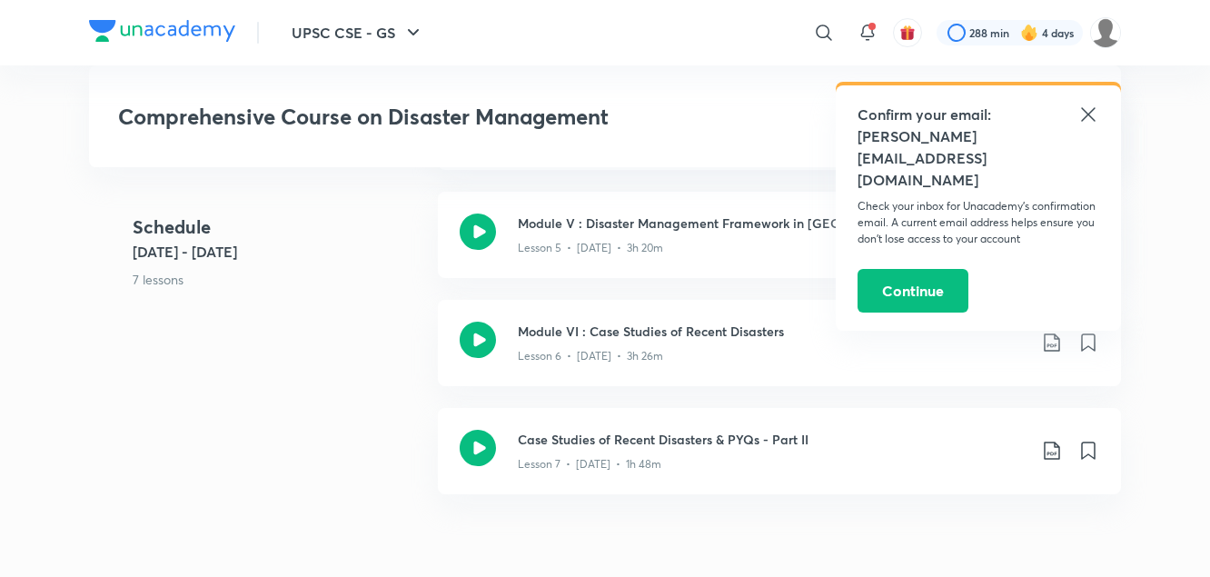
click at [339, 406] on div "Schedule [DATE] - [DATE] 7 lessons Module I : Introduction to Disaster Manageme…" at bounding box center [605, 137] width 1032 height 757
click at [821, 35] on icon at bounding box center [824, 33] width 22 height 22
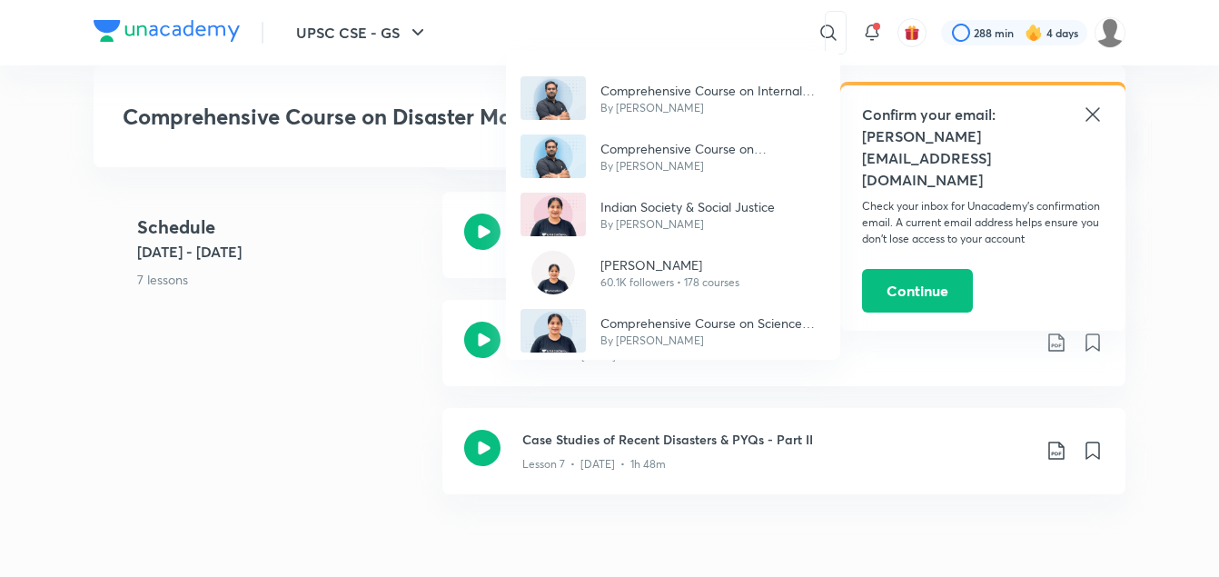
click at [775, 34] on div "Comprehensive Course on Internal Security By [PERSON_NAME] N Comprehensive Cour…" at bounding box center [609, 288] width 1219 height 577
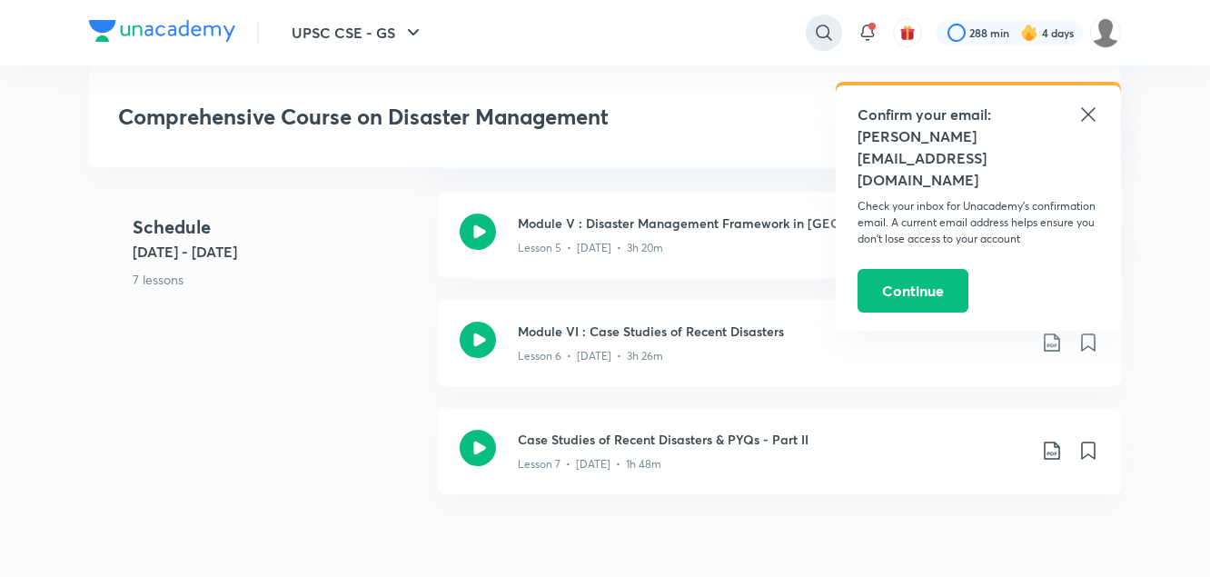
click at [818, 32] on icon at bounding box center [824, 33] width 22 height 22
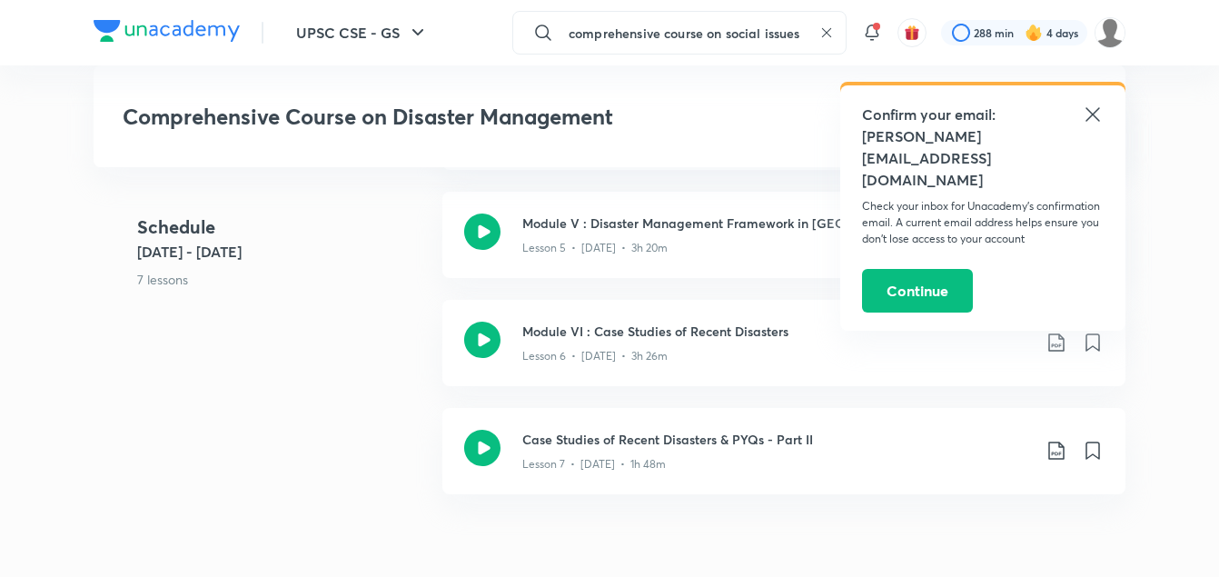
scroll to position [0, 2]
type input "comprehensive course on social issues"
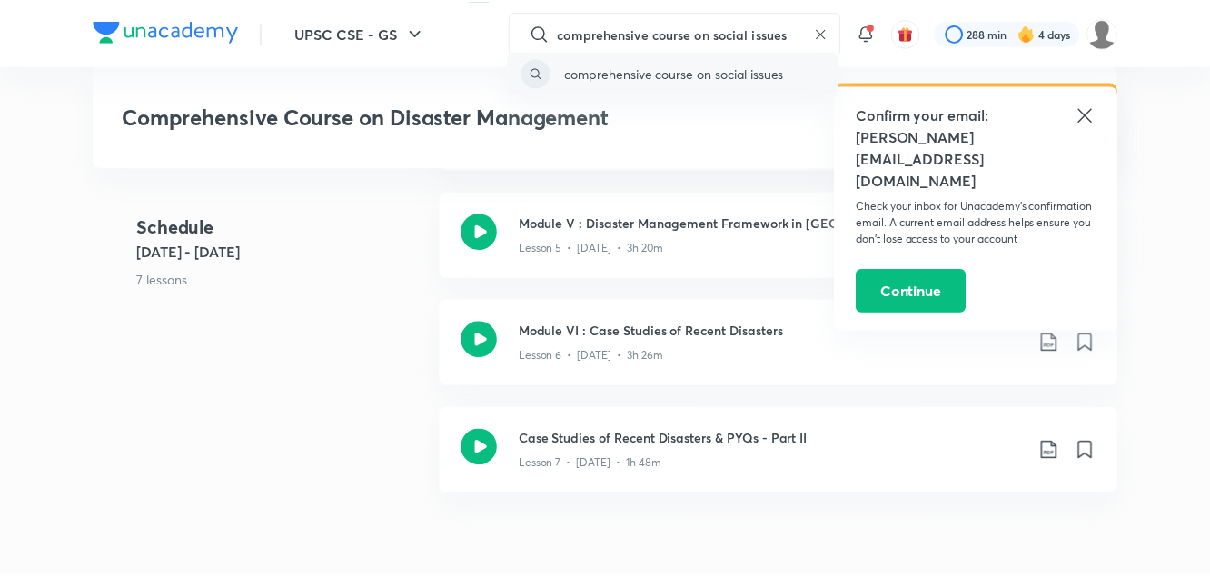
scroll to position [0, 0]
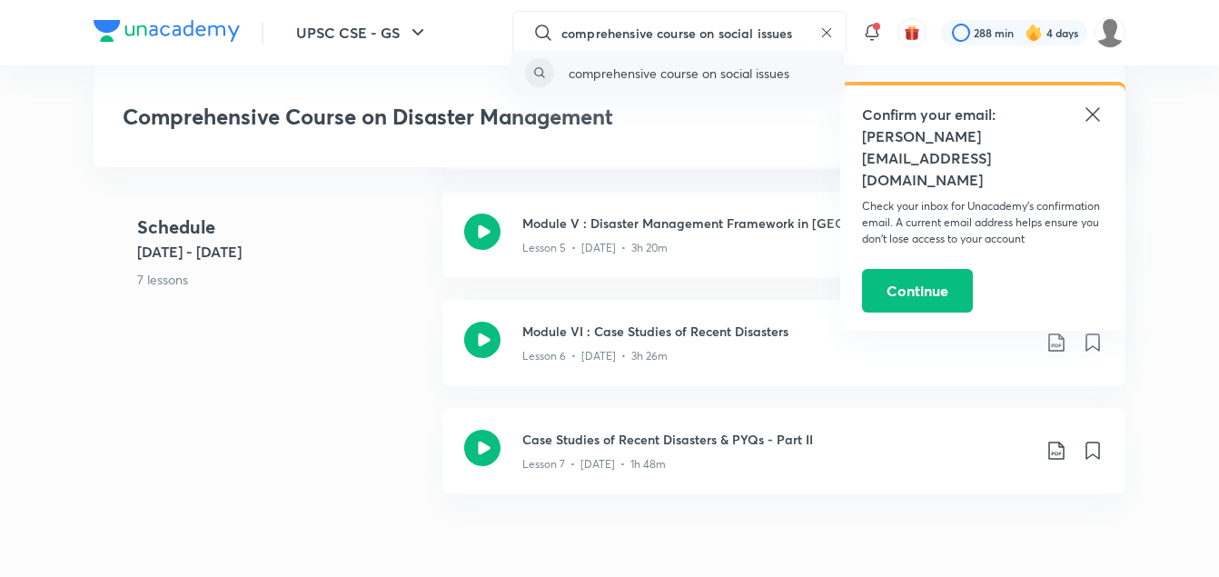
click at [788, 74] on p "comprehensive course on social issues" at bounding box center [679, 73] width 221 height 19
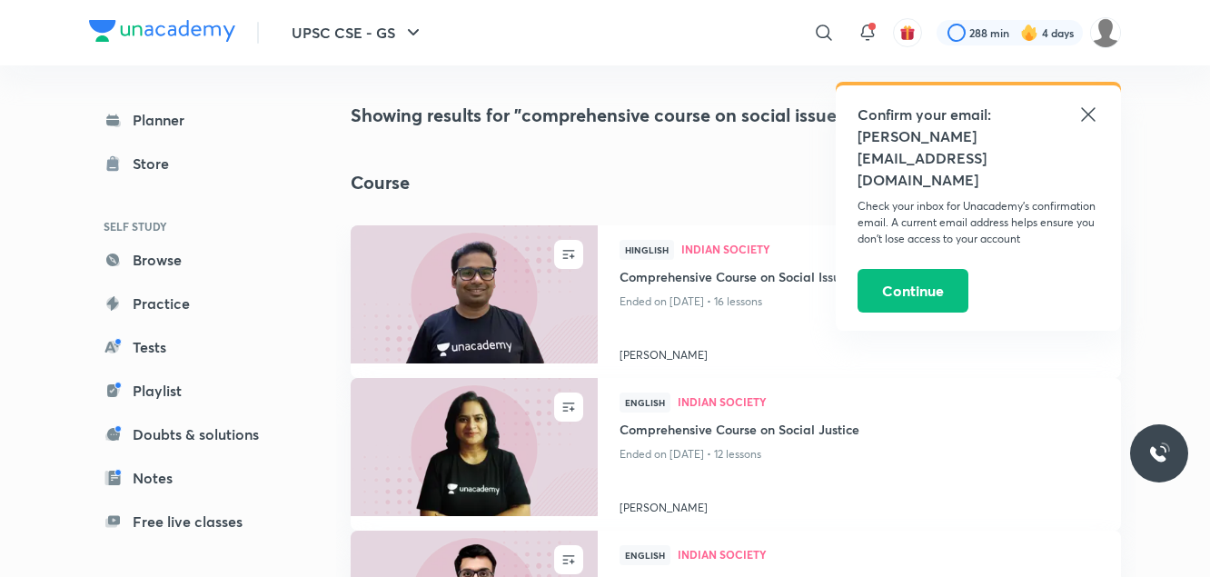
click at [1089, 114] on icon at bounding box center [1088, 114] width 14 height 14
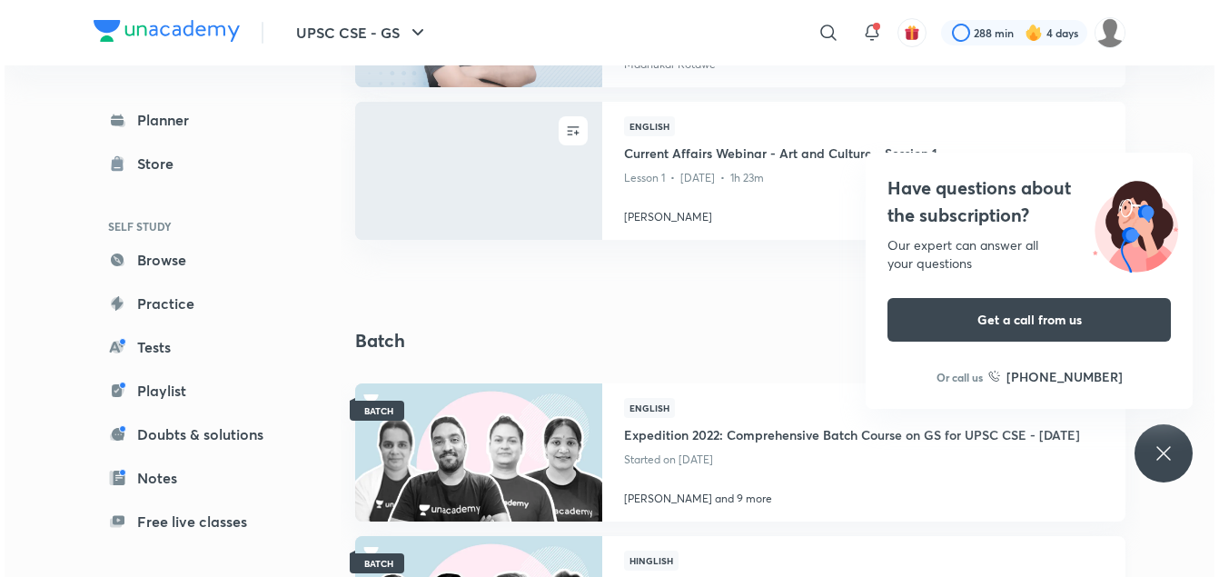
scroll to position [1150, 0]
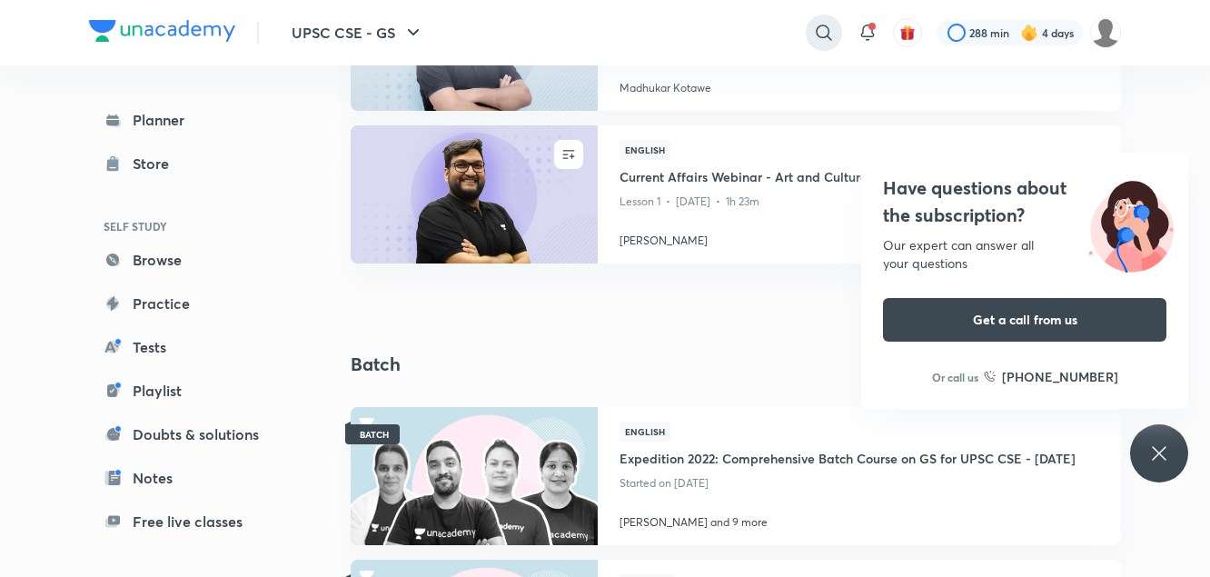
click at [823, 25] on icon at bounding box center [823, 32] width 15 height 15
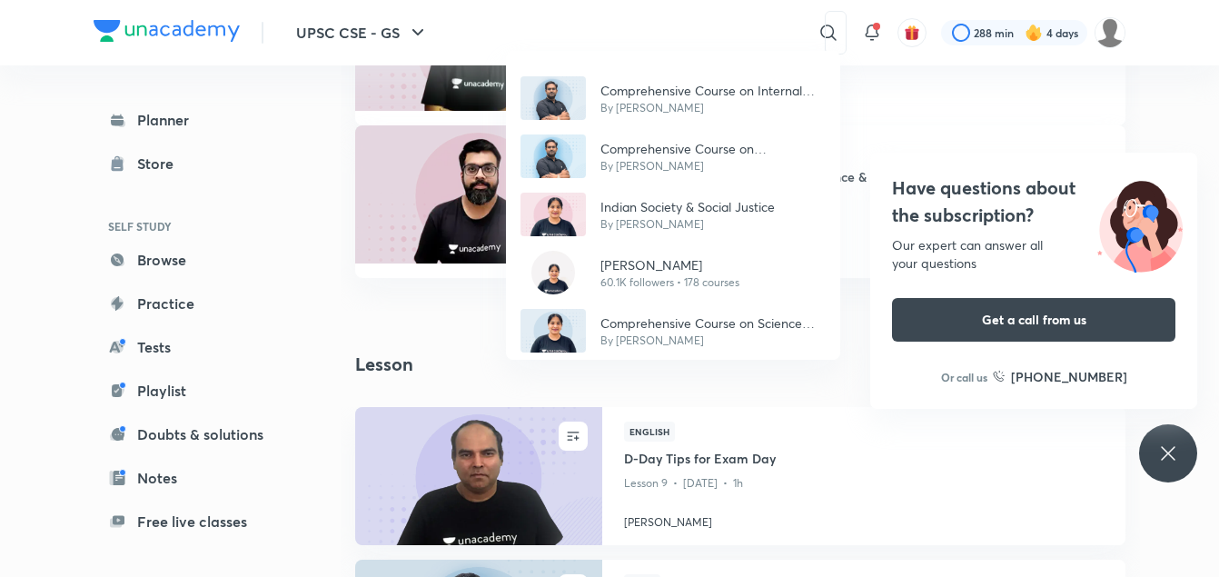
click at [796, 30] on div "Comprehensive Course on Internal Security By [PERSON_NAME] N Comprehensive Cour…" at bounding box center [609, 288] width 1219 height 577
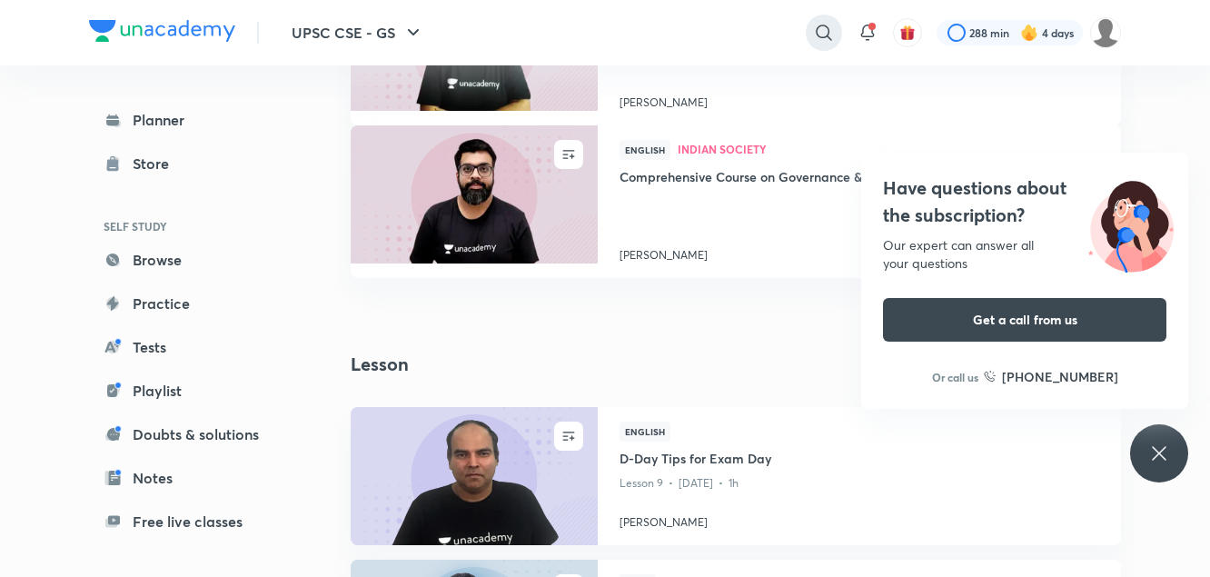
click at [821, 31] on icon at bounding box center [824, 33] width 22 height 22
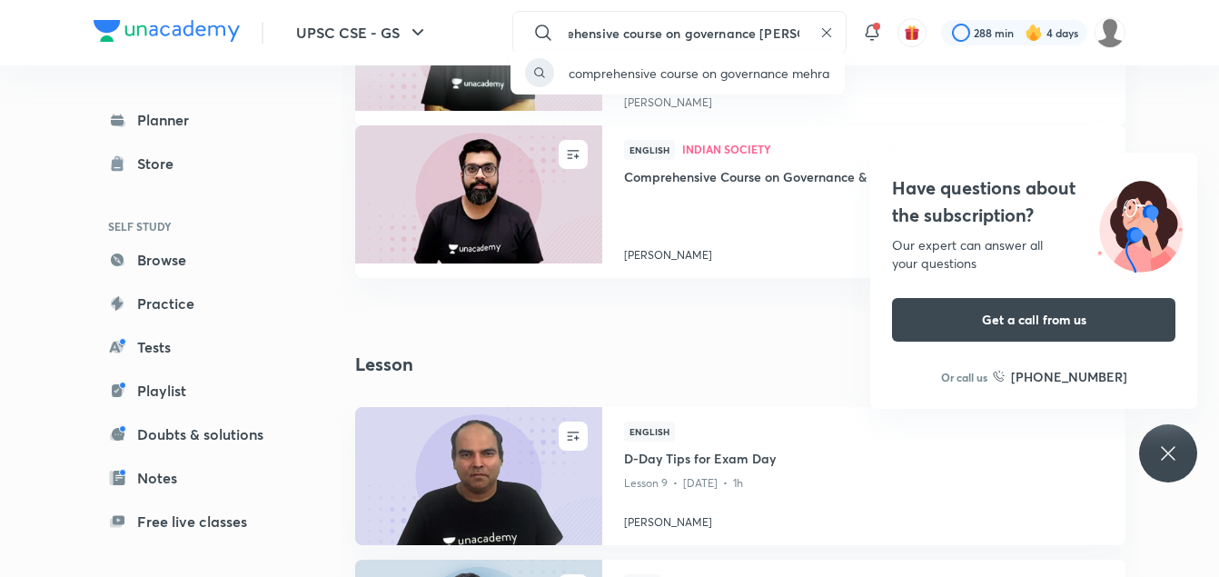
scroll to position [0, 45]
type input "comprehensive course on governance [PERSON_NAME]"
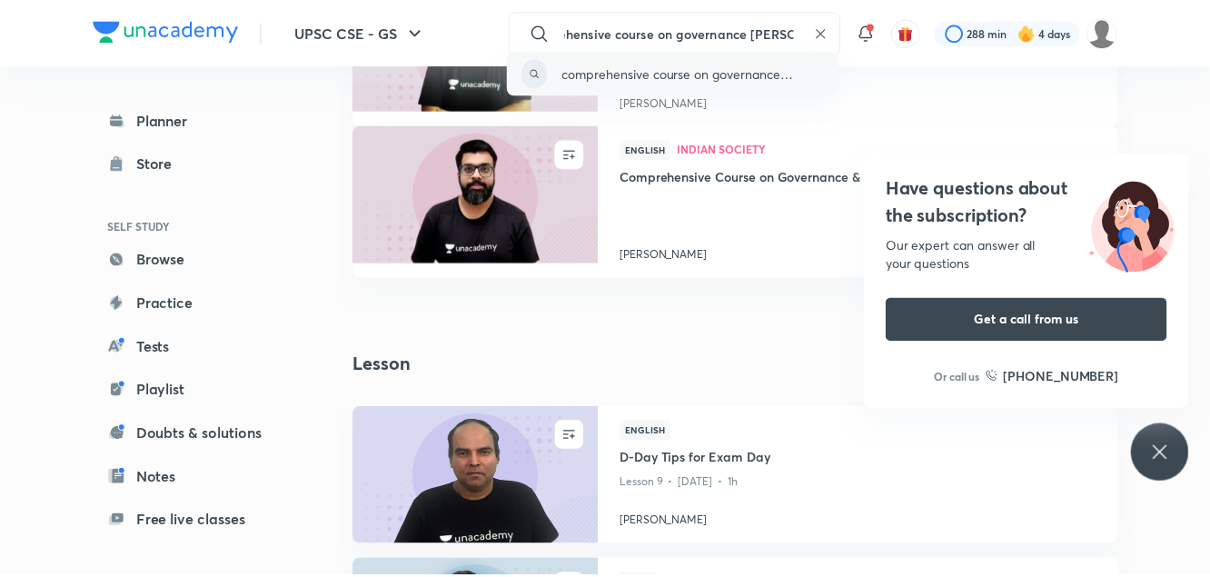
scroll to position [0, 0]
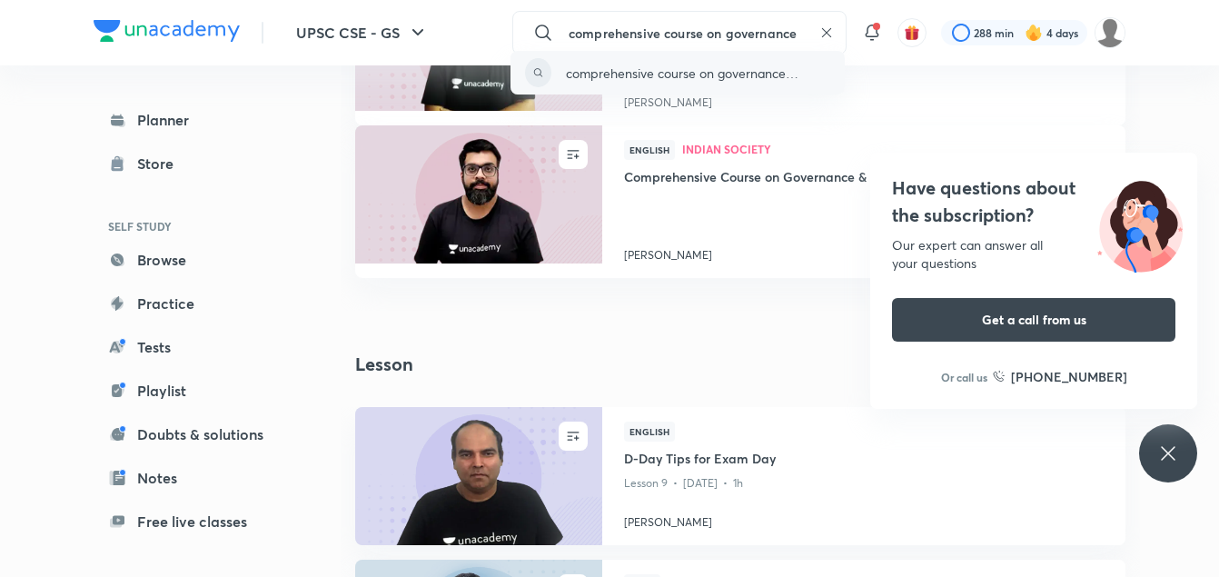
click at [789, 68] on p "comprehensive course on governance [PERSON_NAME]" at bounding box center [698, 73] width 264 height 19
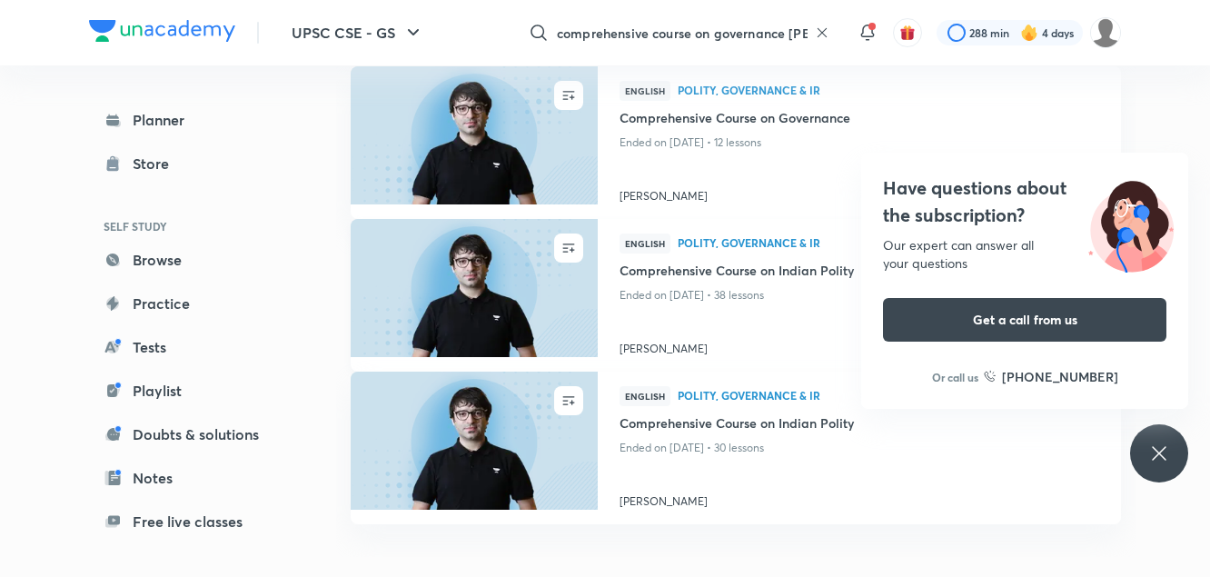
scroll to position [160, 0]
click at [453, 315] on img at bounding box center [474, 286] width 252 height 141
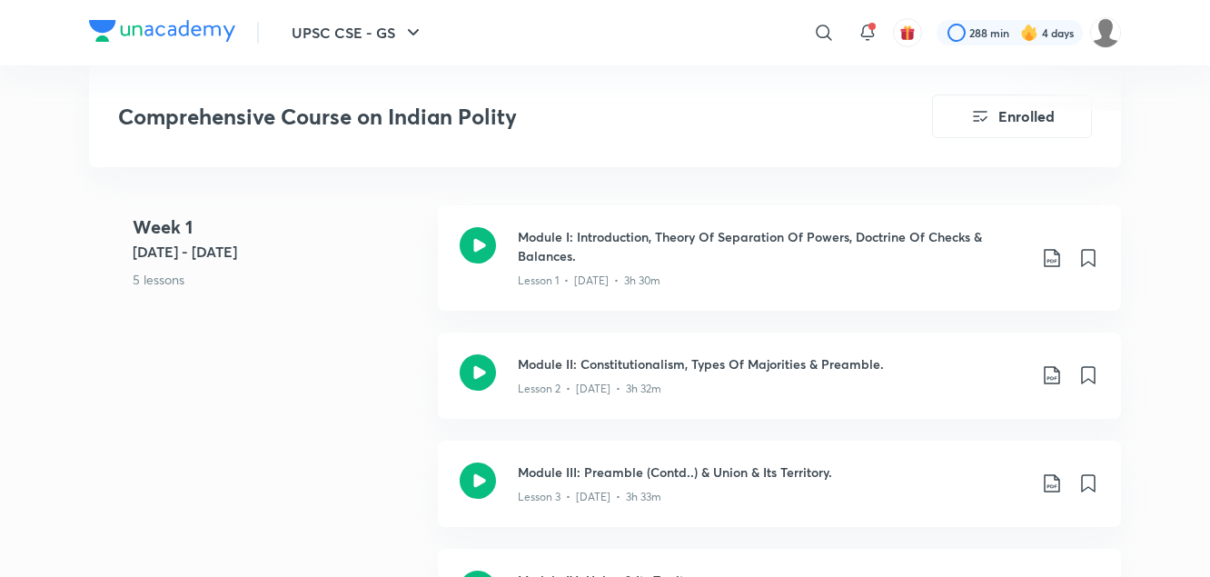
scroll to position [840, 0]
click at [1053, 255] on icon at bounding box center [1052, 257] width 22 height 22
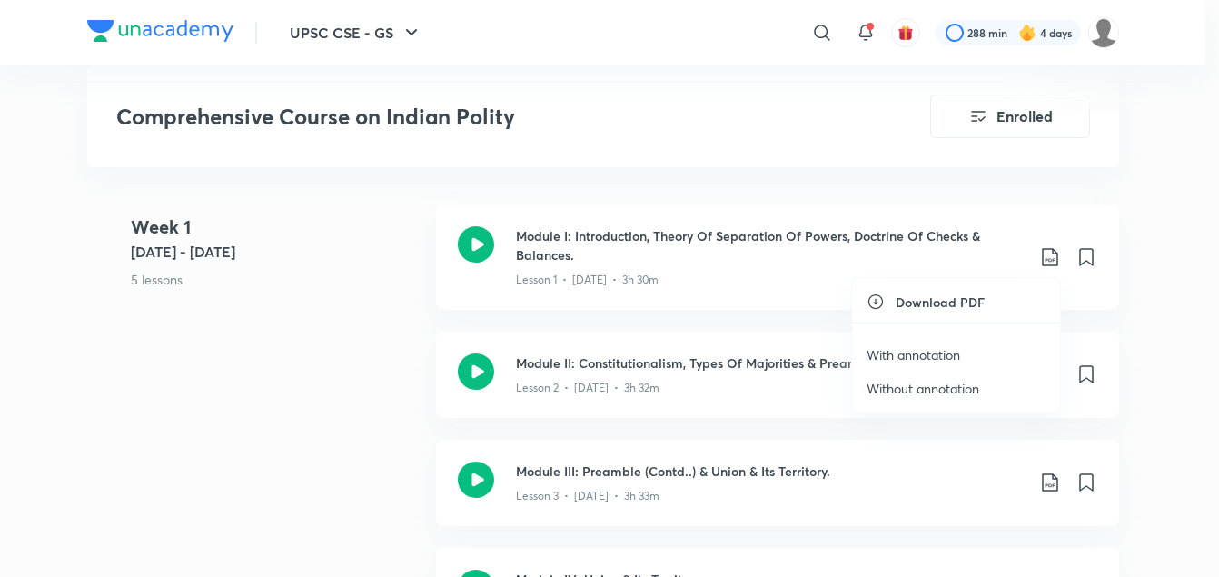
click at [935, 357] on p "With annotation" at bounding box center [914, 354] width 94 height 19
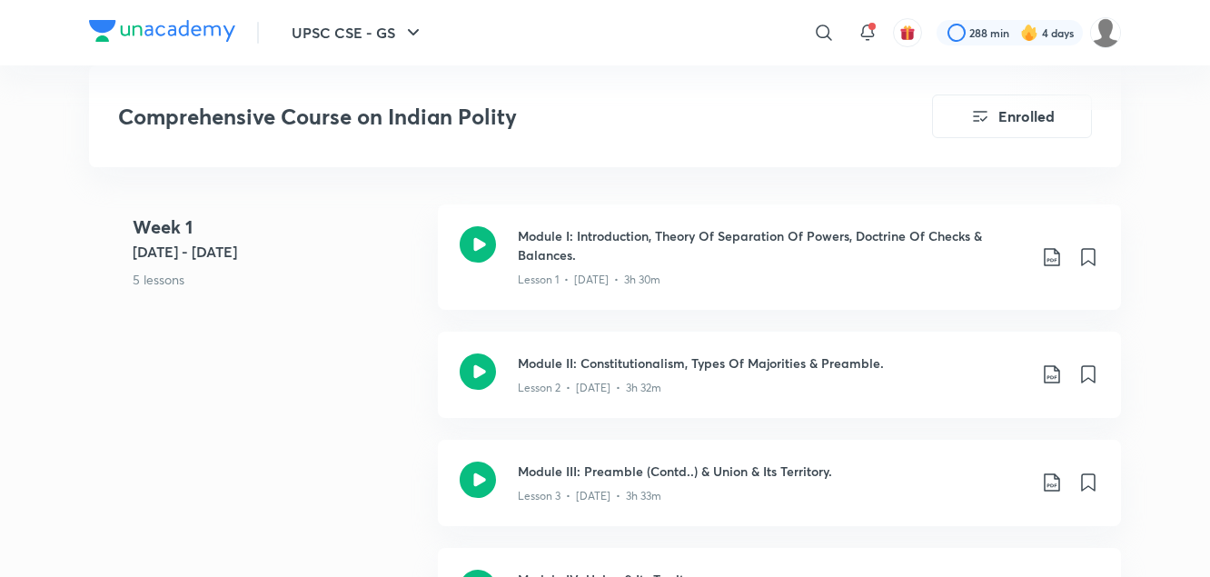
click at [329, 363] on div "Week [DATE] - [DATE] 5 lessons Module I: Introduction, Theory Of Separation Of …" at bounding box center [605, 484] width 1032 height 560
click at [1052, 374] on icon at bounding box center [1052, 374] width 22 height 22
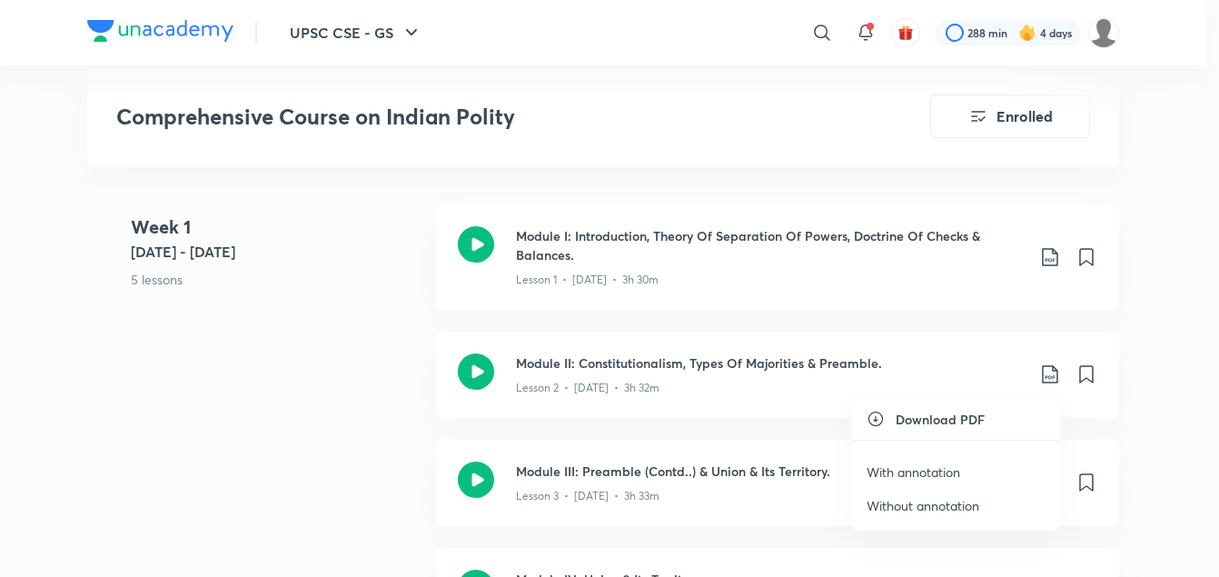
click at [913, 474] on p "With annotation" at bounding box center [914, 472] width 94 height 19
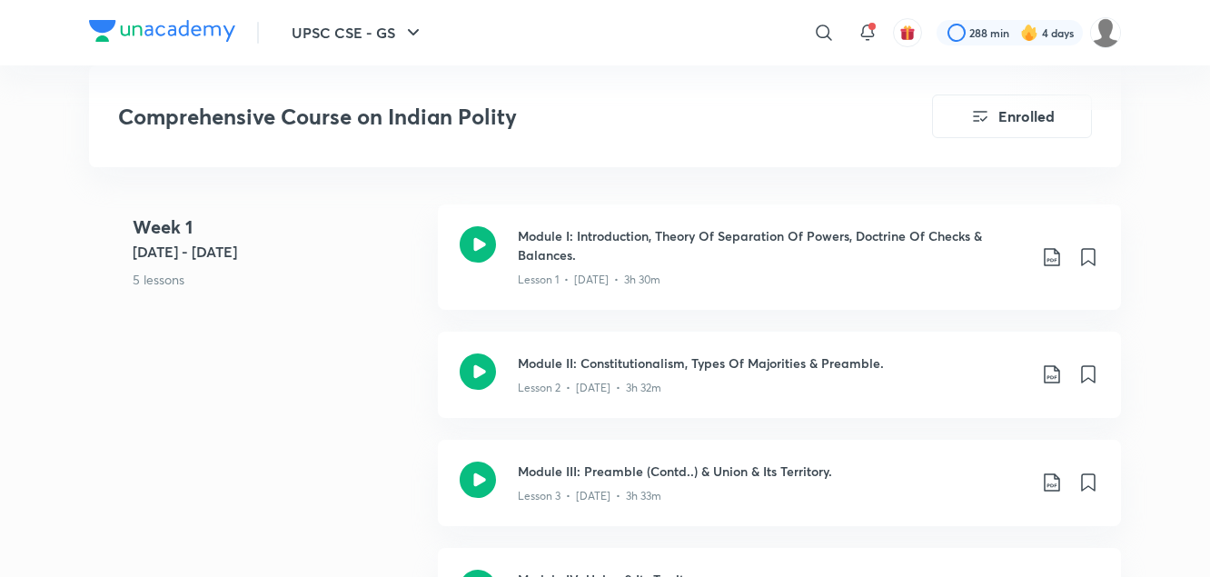
click at [377, 437] on div "Week [DATE] - [DATE] 5 lessons Module I: Introduction, Theory Of Separation Of …" at bounding box center [605, 484] width 1032 height 560
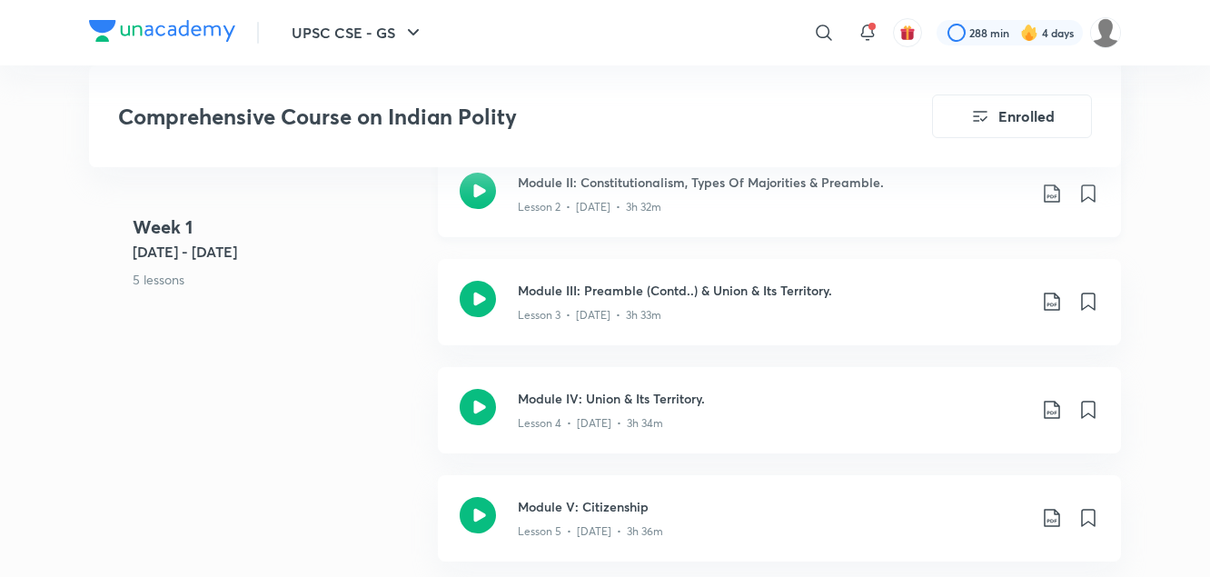
scroll to position [1049, 0]
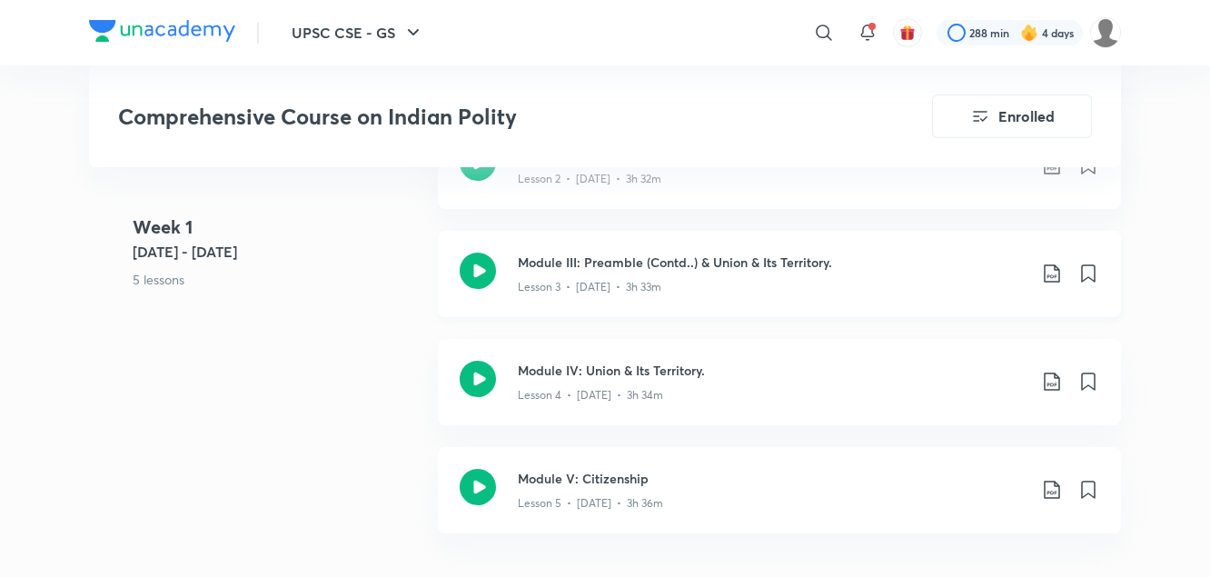
click at [1051, 275] on icon at bounding box center [1051, 273] width 15 height 18
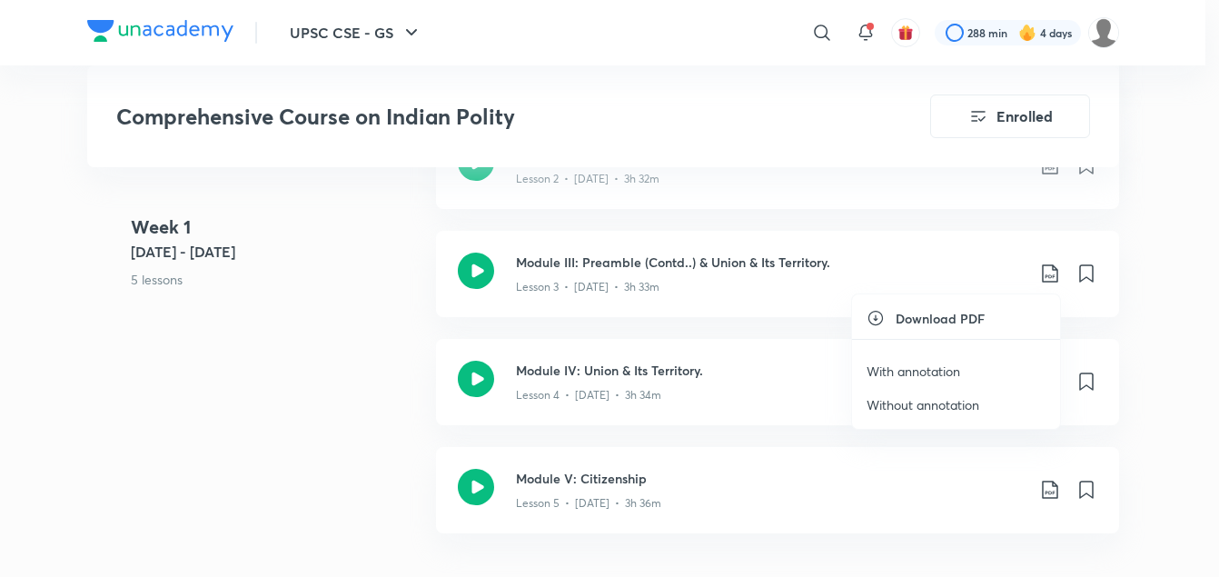
click at [899, 368] on p "With annotation" at bounding box center [914, 371] width 94 height 19
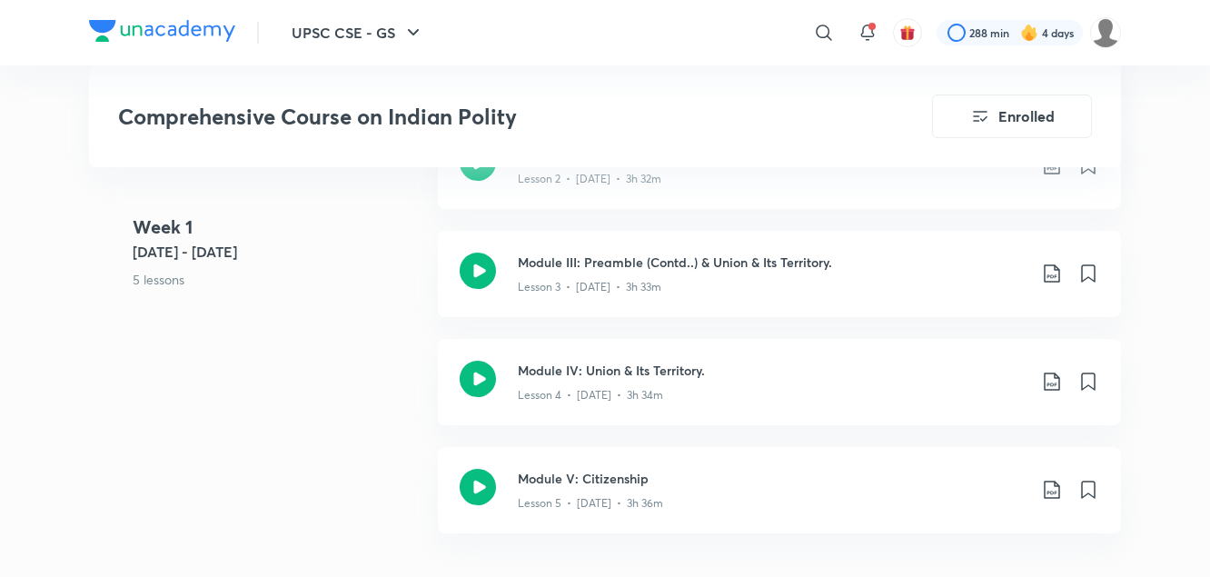
click at [363, 324] on 1 "Week [DATE] - [DATE] 5 lessons" at bounding box center [278, 277] width 291 height 127
click at [1054, 377] on icon at bounding box center [1052, 382] width 22 height 22
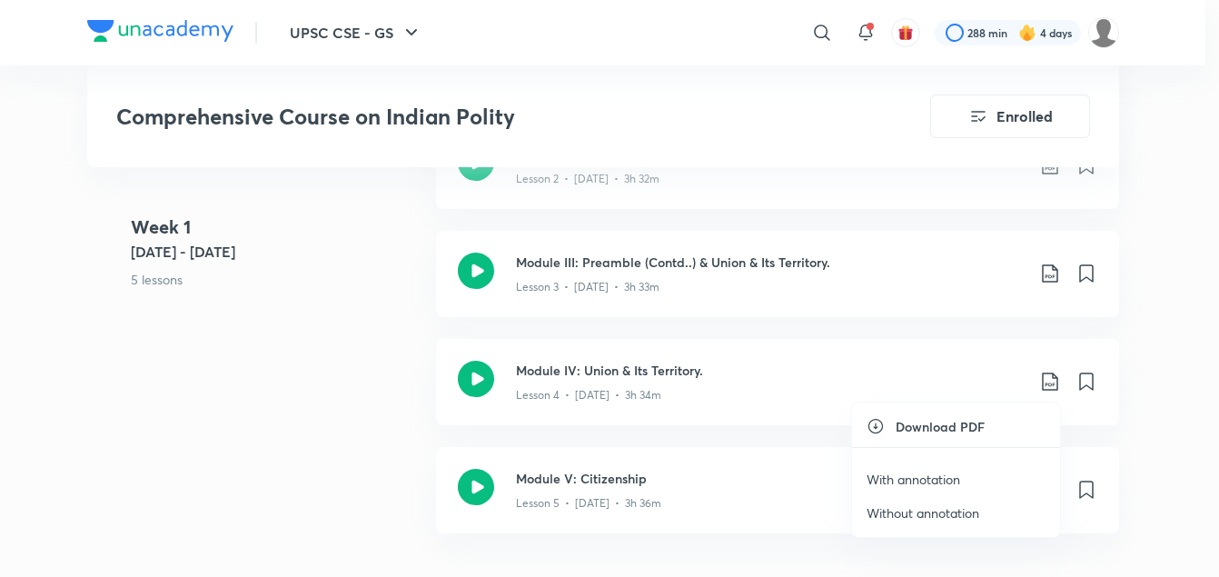
click at [940, 483] on p "With annotation" at bounding box center [914, 479] width 94 height 19
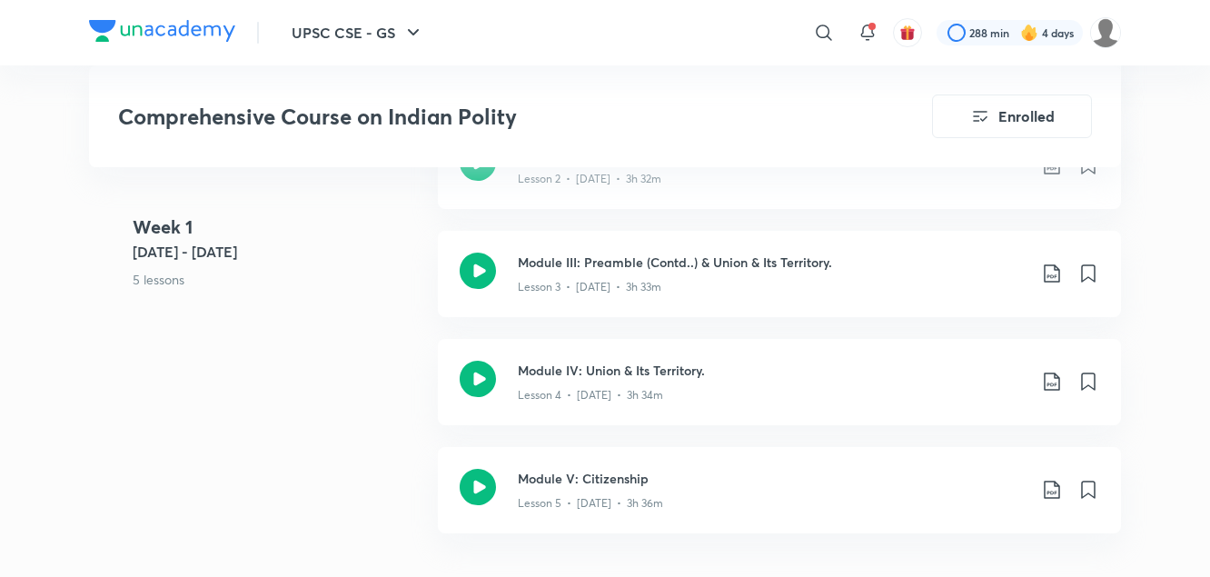
click at [375, 444] on div "Week [DATE] - [DATE] 5 lessons Module I: Introduction, Theory Of Separation Of …" at bounding box center [605, 275] width 1032 height 560
click at [256, 423] on div "Week [DATE] - [DATE] 5 lessons Module I: Introduction, Theory Of Separation Of …" at bounding box center [605, 275] width 1032 height 560
click at [1050, 489] on icon at bounding box center [1052, 490] width 22 height 22
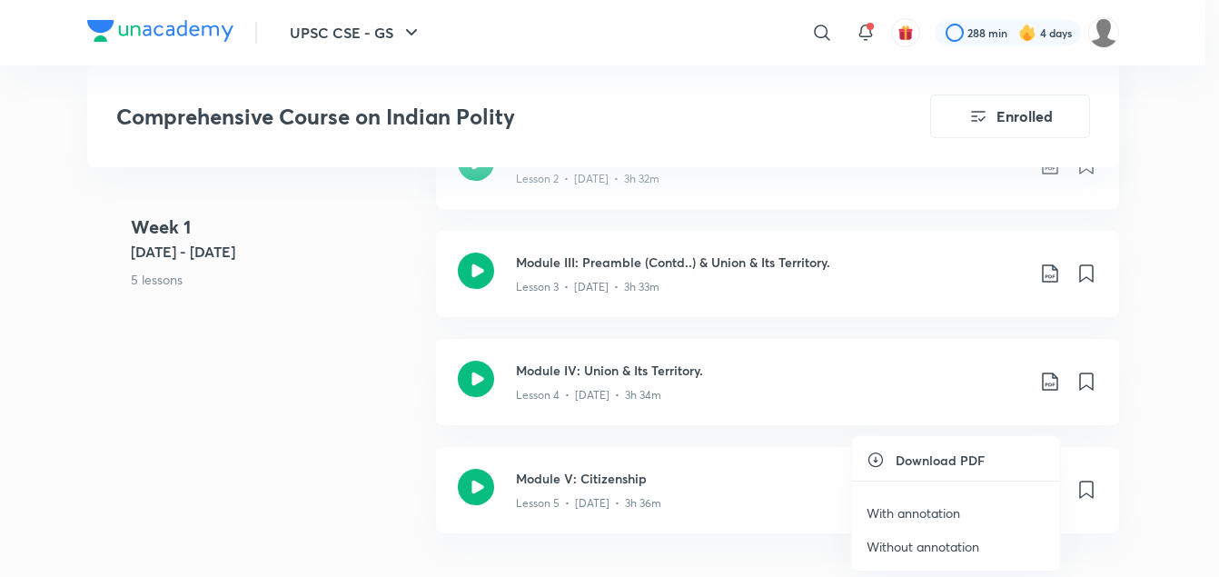
click at [950, 509] on p "With annotation" at bounding box center [914, 512] width 94 height 19
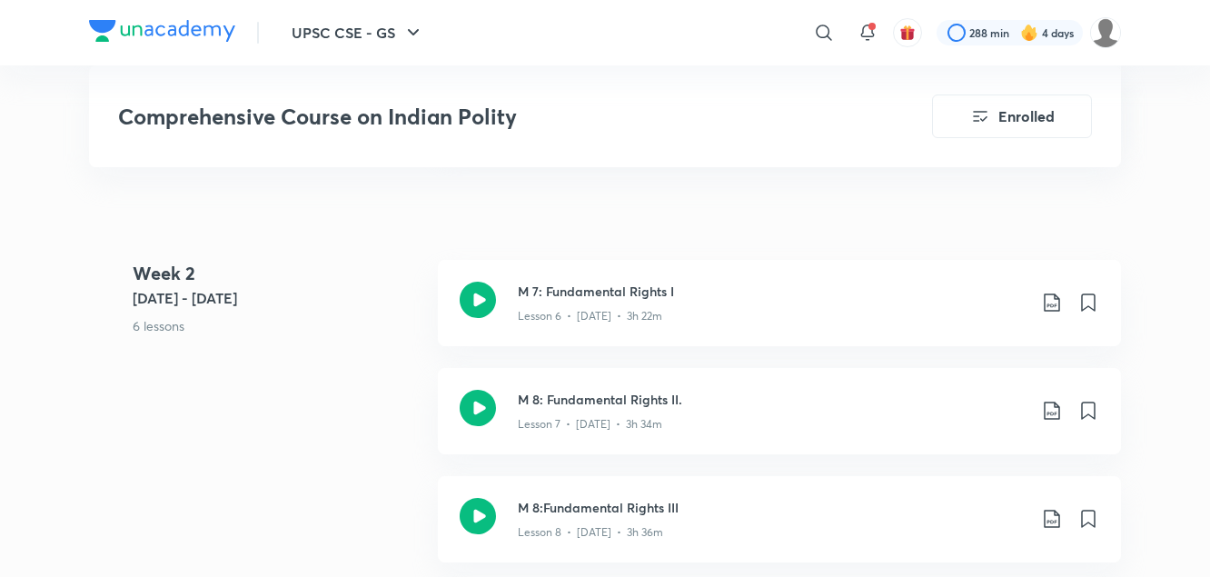
scroll to position [1443, 0]
click at [287, 390] on div "Week [DATE] - [DATE] 6 lessons M 7: Fundamental Rights I Lesson 6 • [DATE] • 3h…" at bounding box center [605, 583] width 1032 height 649
click at [1050, 300] on icon at bounding box center [1052, 302] width 22 height 22
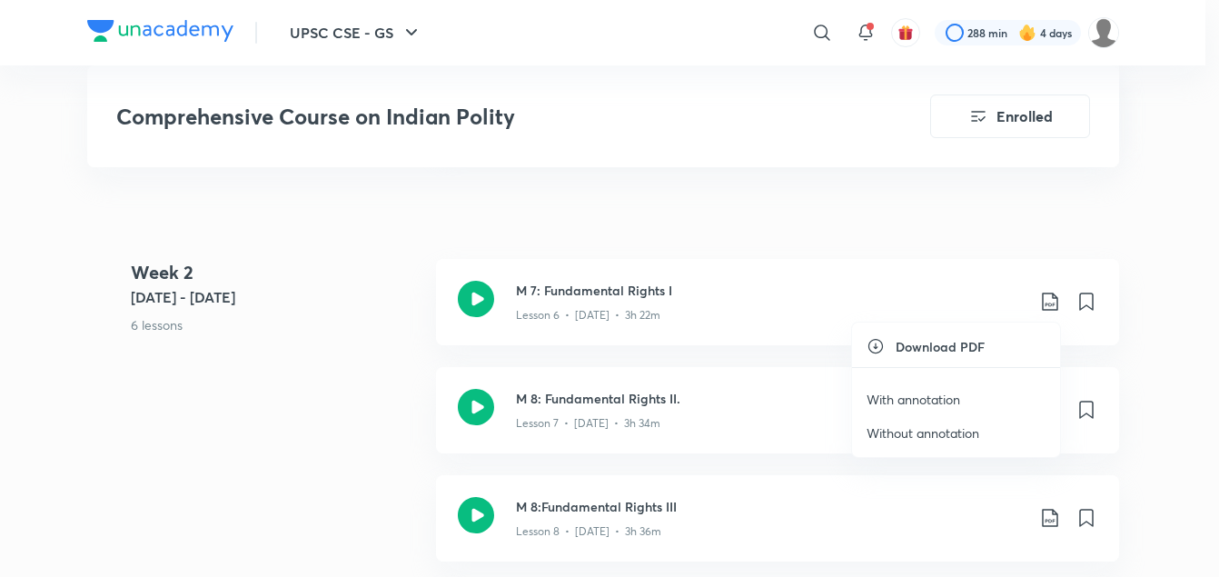
click at [911, 395] on p "With annotation" at bounding box center [914, 399] width 94 height 19
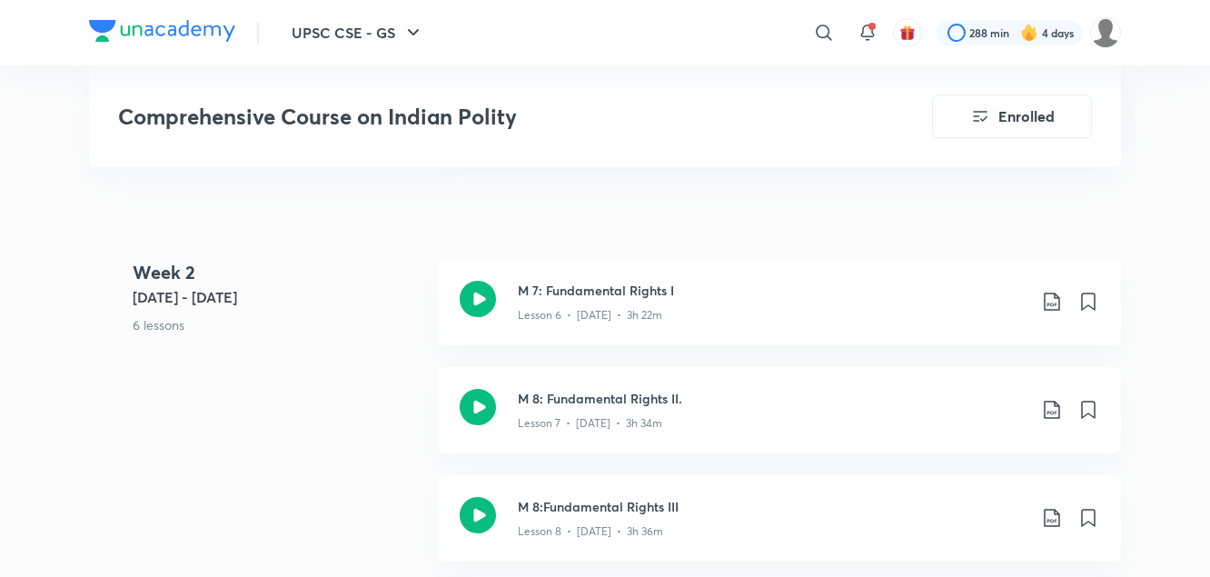
click at [382, 341] on 2 "Week [DATE] - [DATE] 6 lessons" at bounding box center [278, 313] width 291 height 108
click at [1054, 412] on icon at bounding box center [1052, 410] width 22 height 22
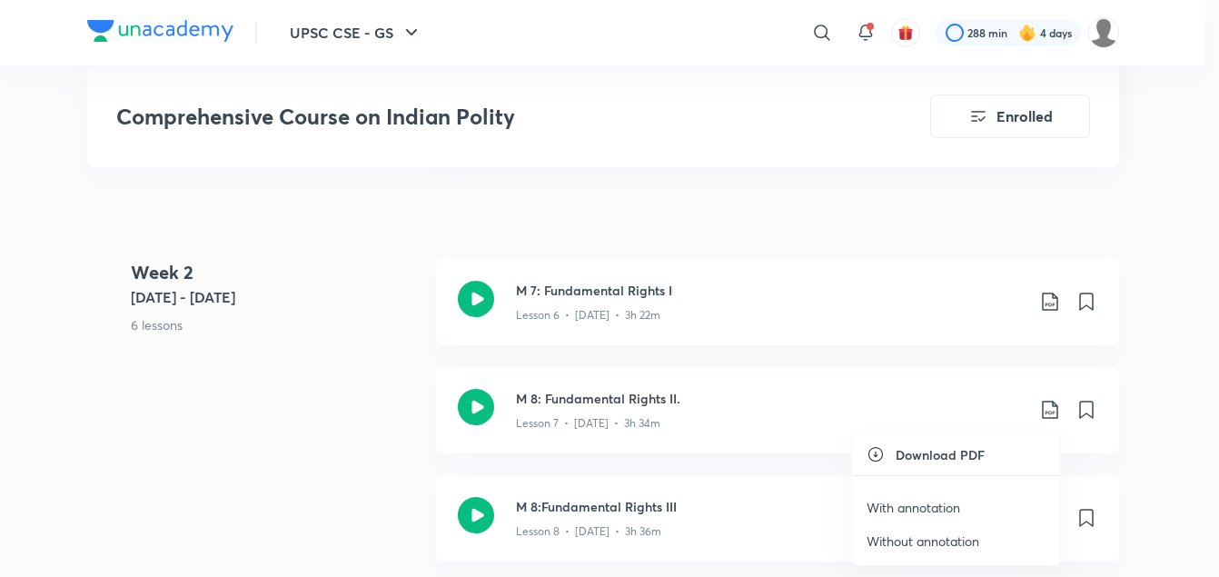
click at [926, 506] on p "With annotation" at bounding box center [914, 507] width 94 height 19
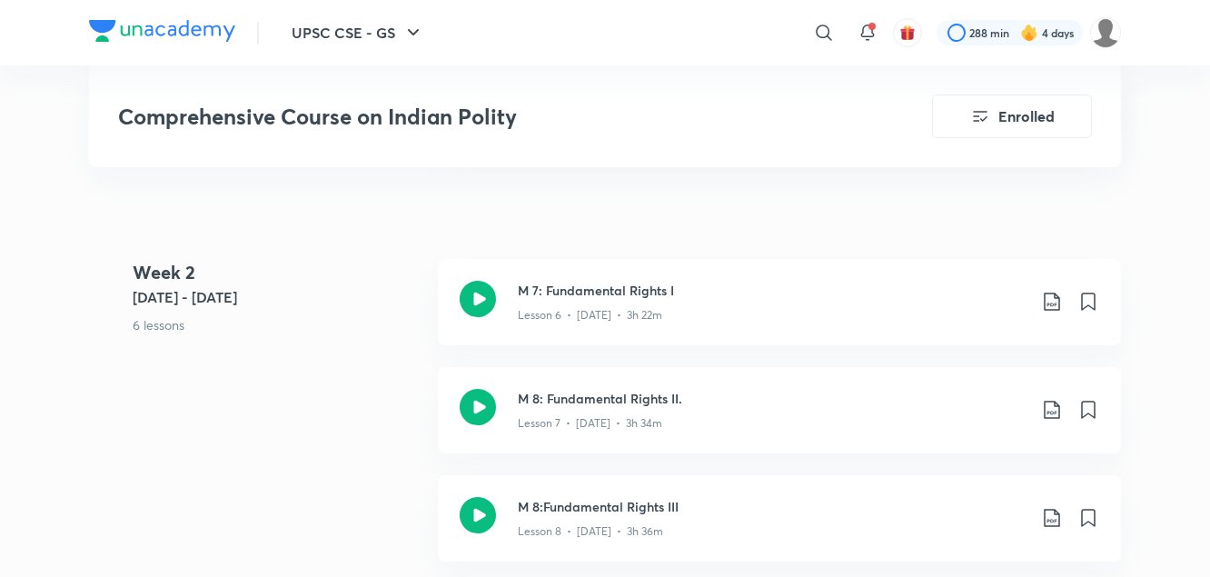
click at [282, 360] on 2 "Week [DATE] - [DATE] 6 lessons" at bounding box center [278, 313] width 291 height 108
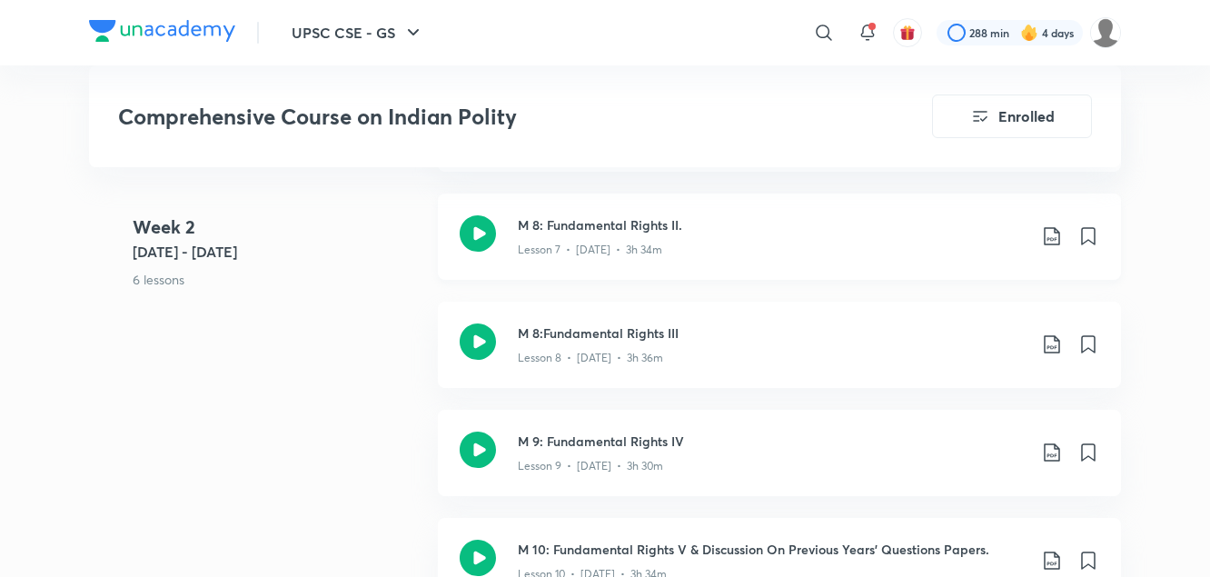
scroll to position [1672, 0]
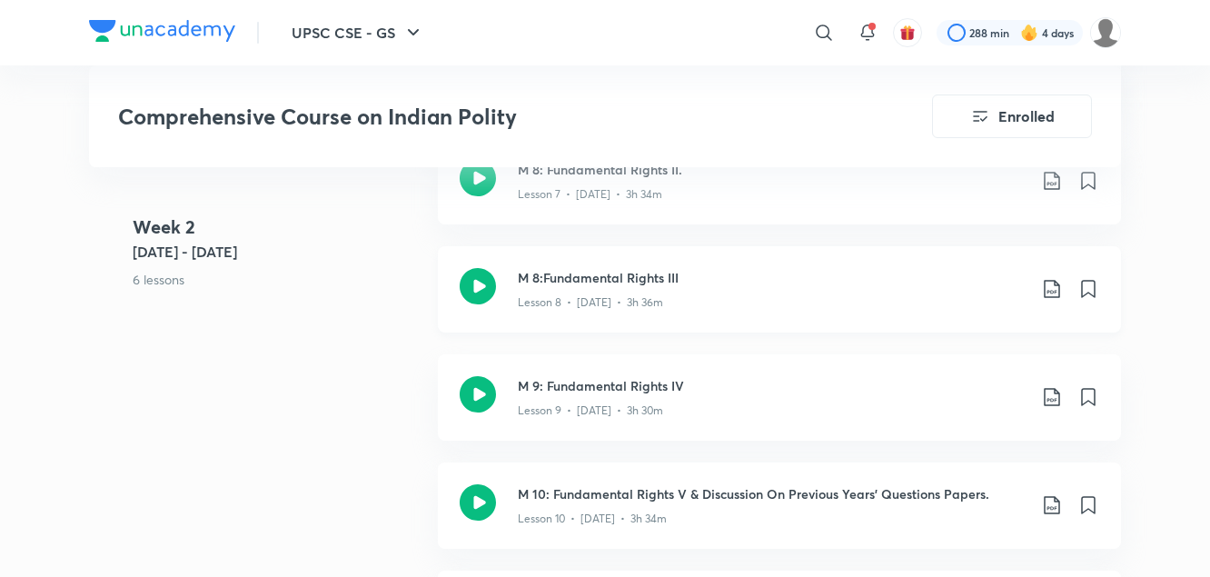
click at [1054, 293] on icon at bounding box center [1052, 289] width 22 height 22
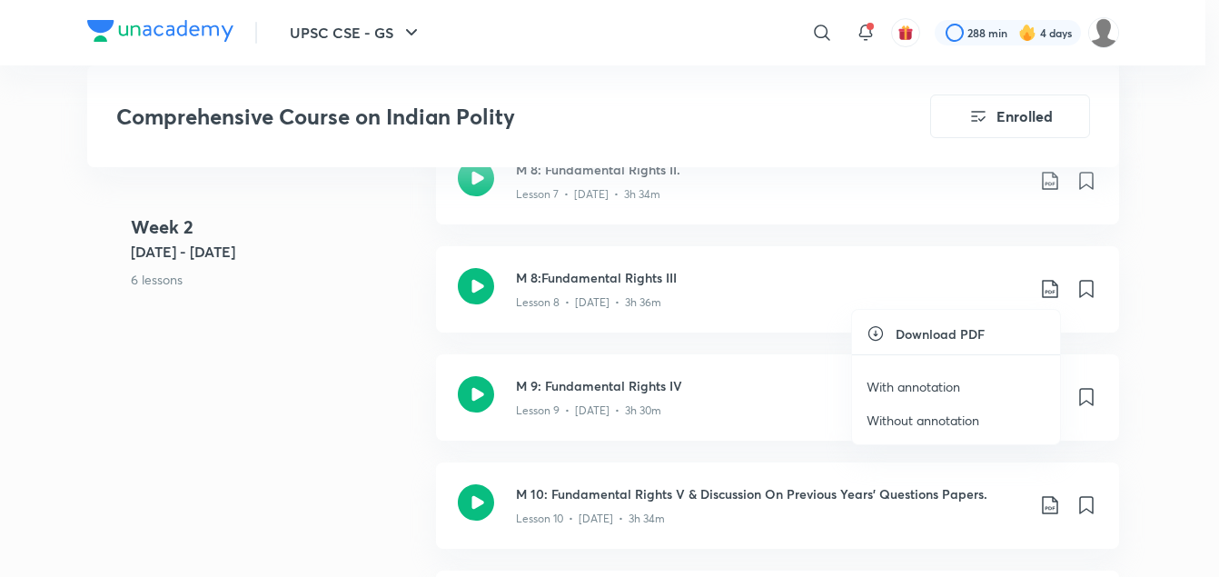
click at [923, 383] on p "With annotation" at bounding box center [914, 386] width 94 height 19
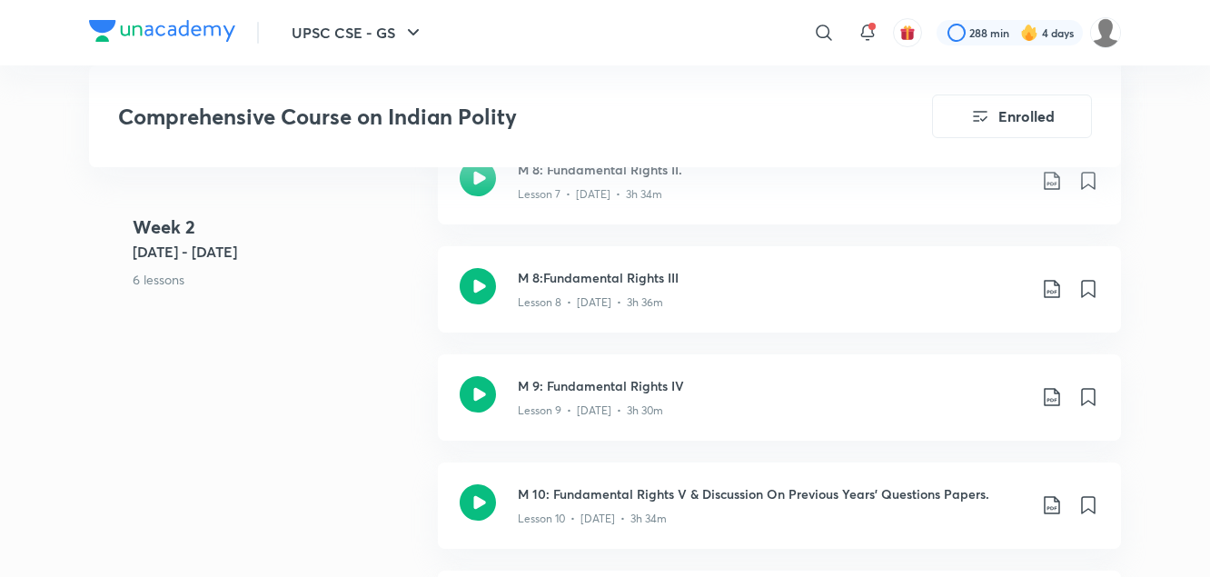
click at [362, 346] on div "Week [DATE] - [DATE] 6 lessons M 7: Fundamental Rights I Lesson 6 • [DATE] • 3h…" at bounding box center [605, 354] width 1032 height 649
click at [1052, 401] on icon at bounding box center [1052, 397] width 22 height 22
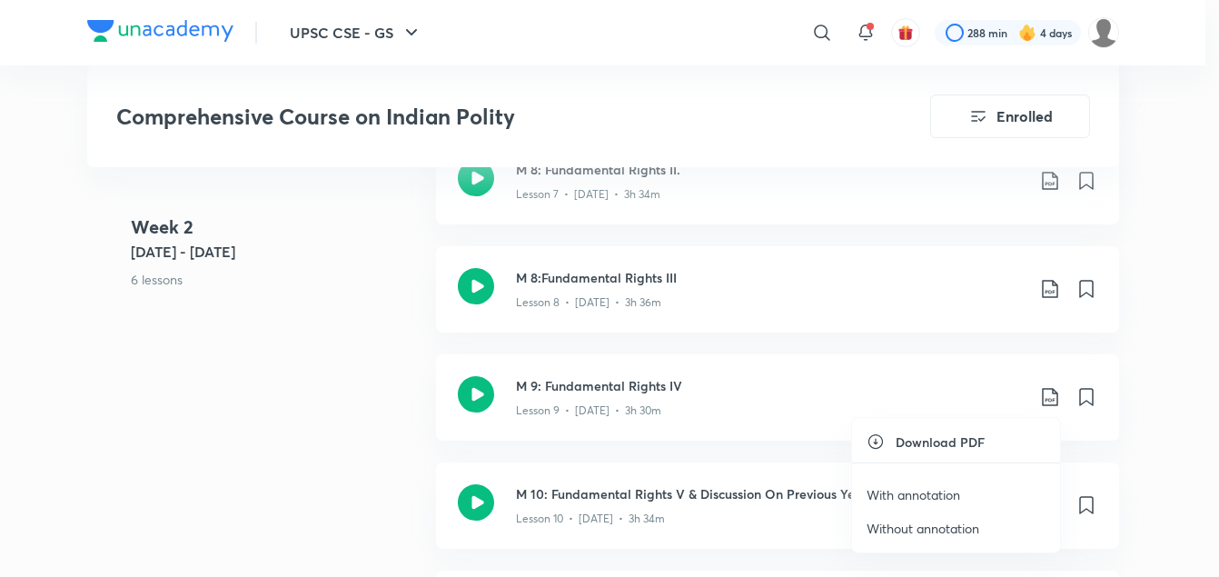
click at [929, 492] on p "With annotation" at bounding box center [914, 494] width 94 height 19
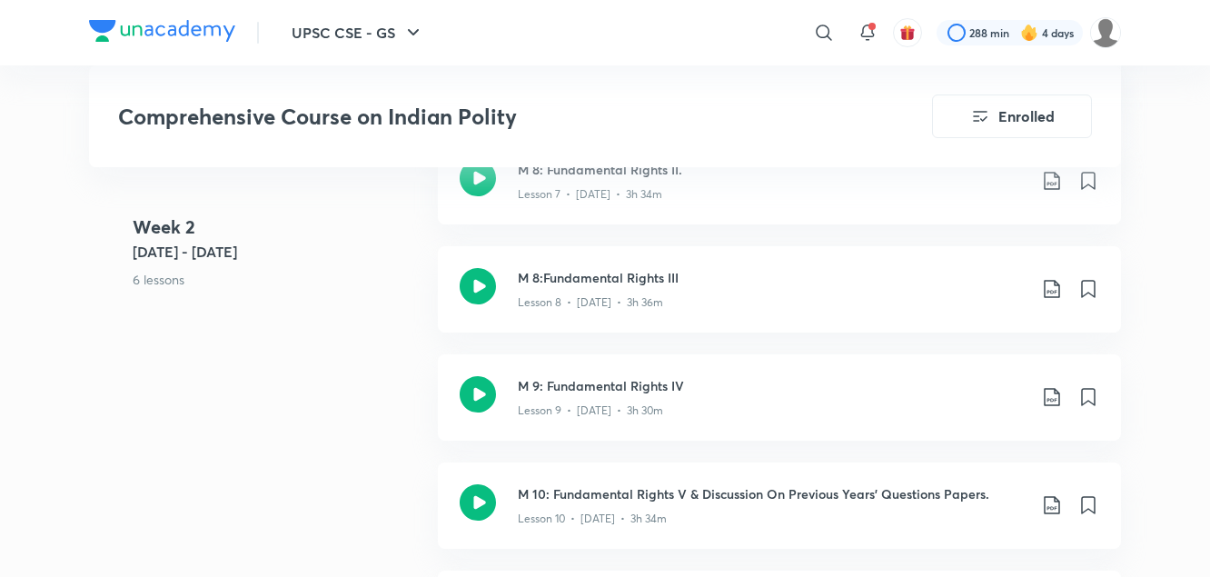
click at [339, 476] on div "Week [DATE] - [DATE] 6 lessons M 7: Fundamental Rights I Lesson 6 • [DATE] • 3h…" at bounding box center [605, 354] width 1032 height 649
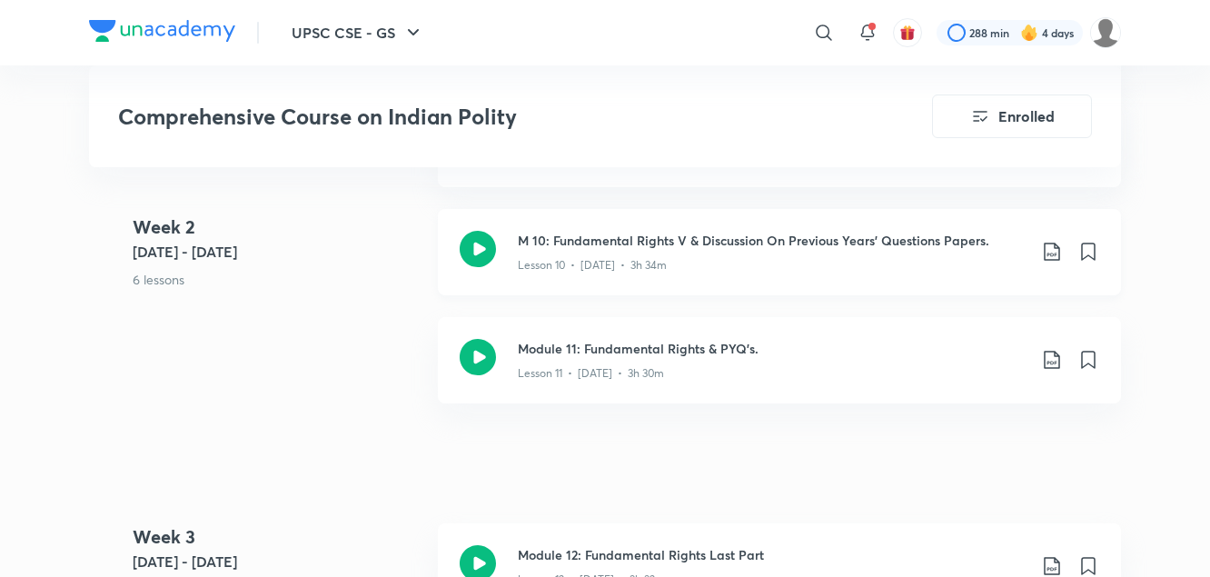
scroll to position [1932, 0]
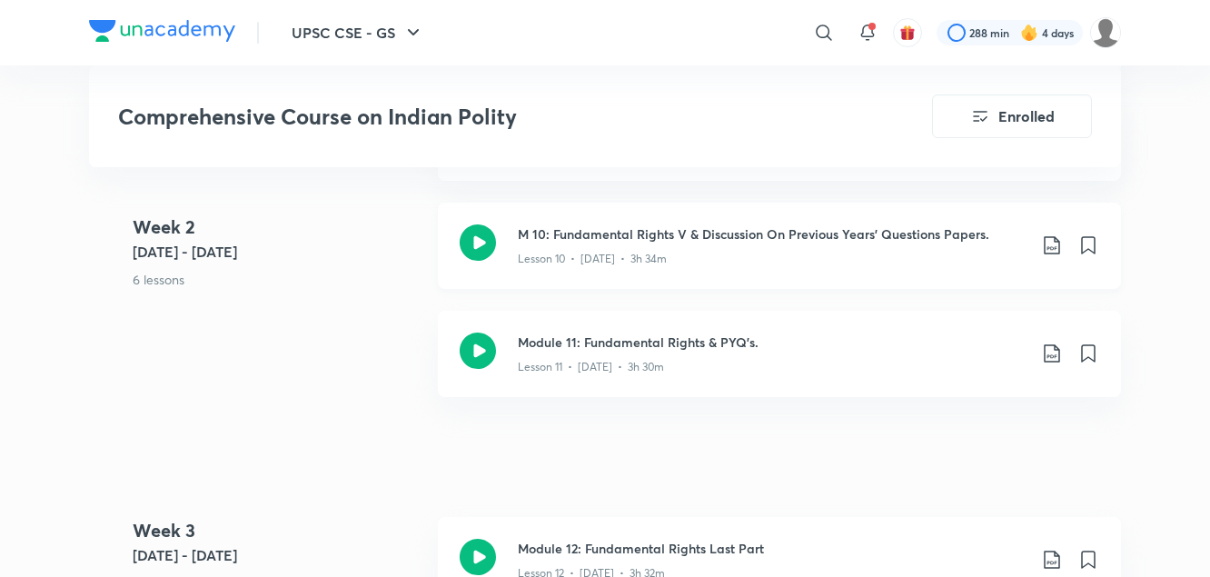
click at [1056, 246] on icon at bounding box center [1052, 245] width 22 height 22
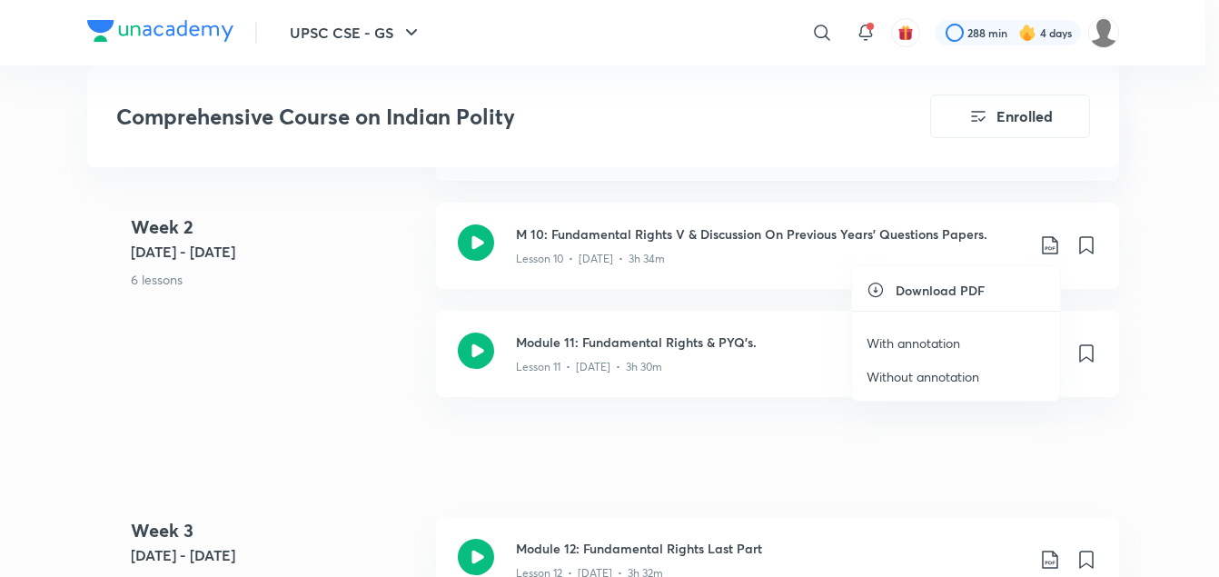
click at [903, 343] on p "With annotation" at bounding box center [914, 342] width 94 height 19
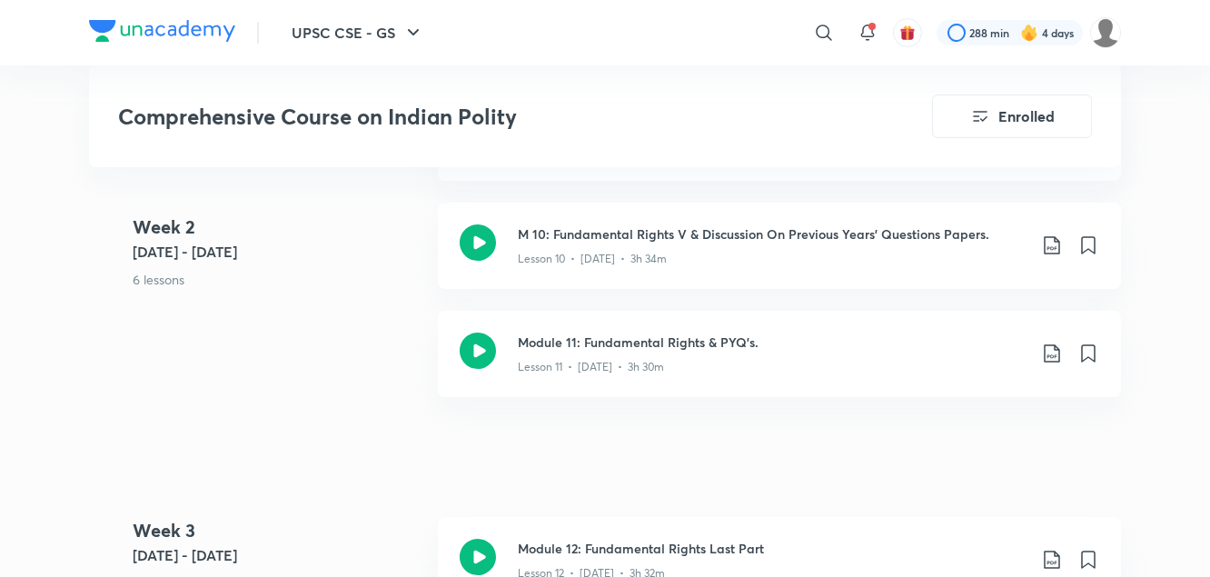
click at [383, 303] on 2 "Week [DATE] - [DATE] 6 lessons" at bounding box center [278, 268] width 291 height 108
click at [1051, 357] on icon at bounding box center [1051, 353] width 15 height 18
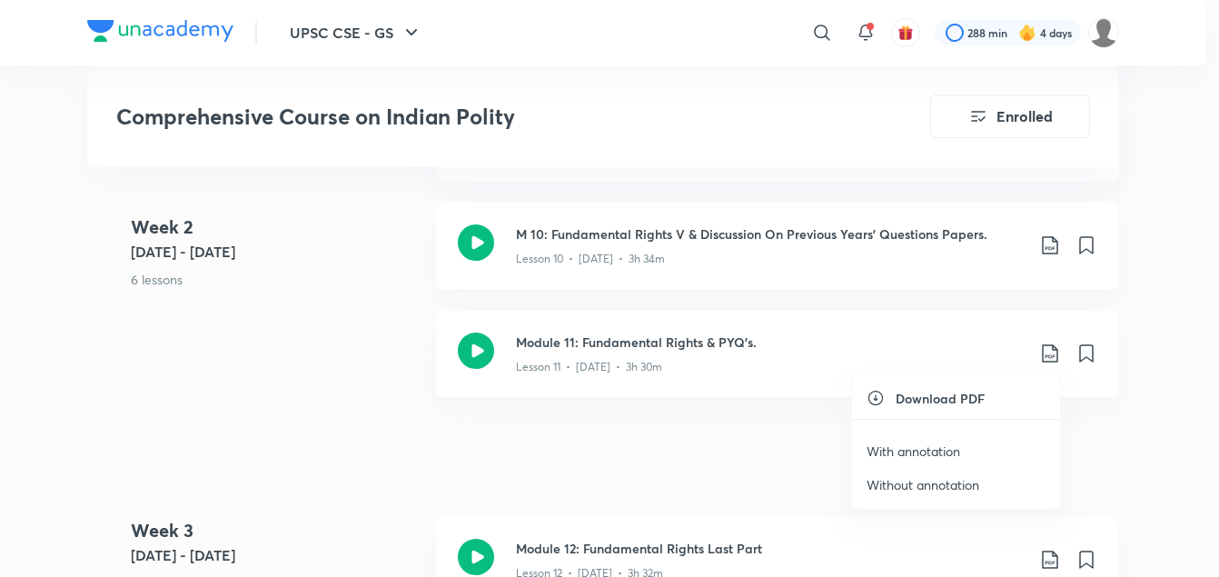
click at [901, 454] on p "With annotation" at bounding box center [914, 451] width 94 height 19
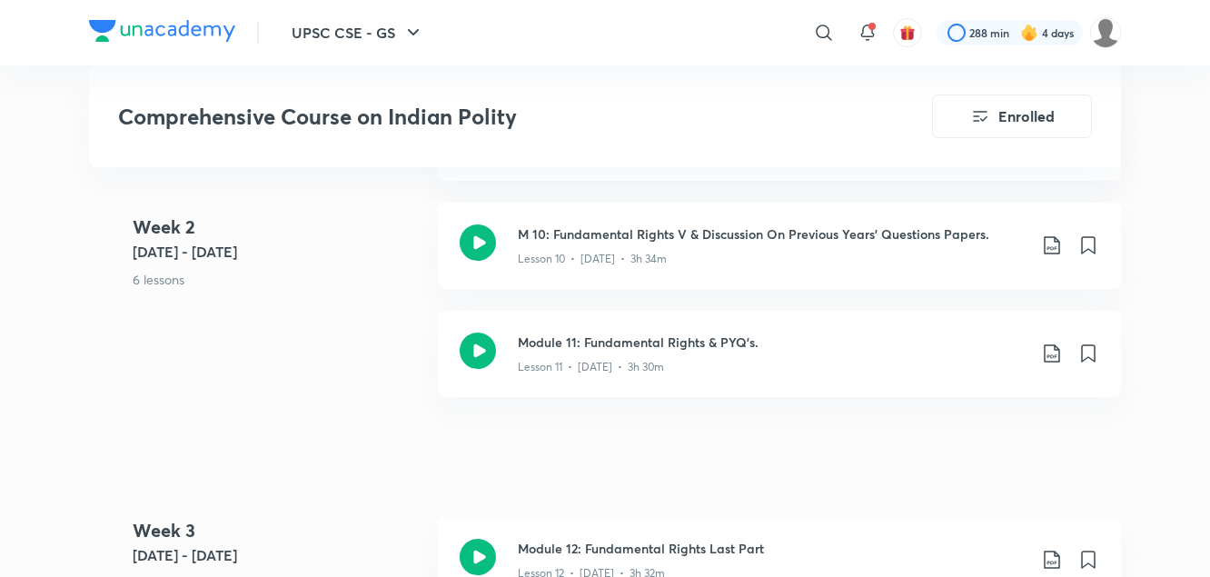
click at [385, 392] on div "Week [DATE] - [DATE] 6 lessons M 7: Fundamental Rights I Lesson 6 • [DATE] • 3h…" at bounding box center [605, 94] width 1032 height 649
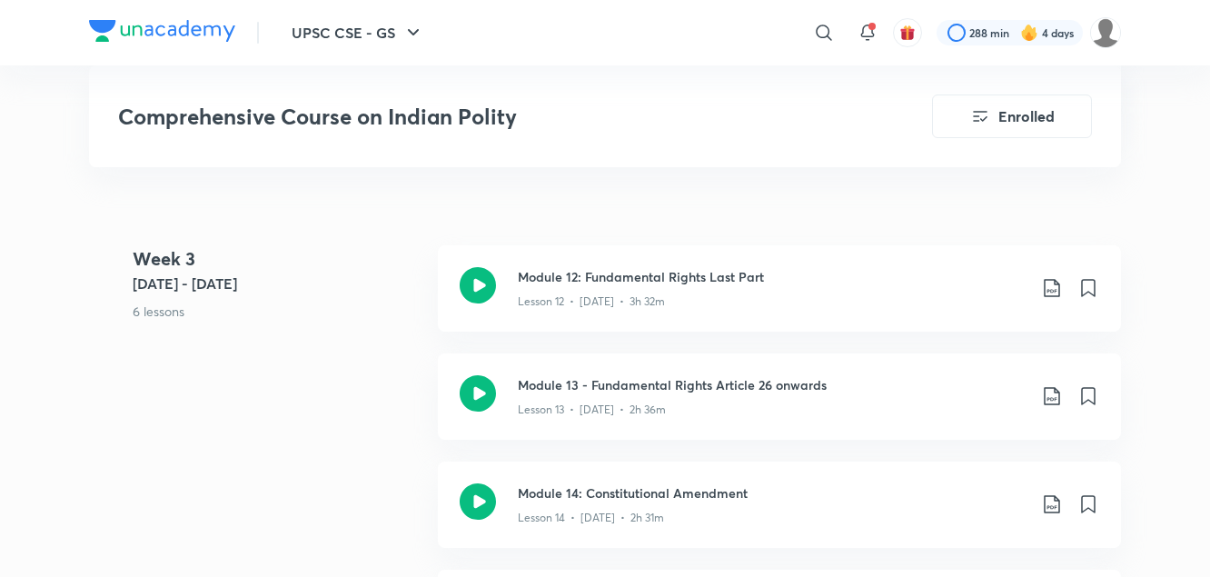
scroll to position [2204, 0]
click at [1056, 290] on icon at bounding box center [1052, 287] width 22 height 22
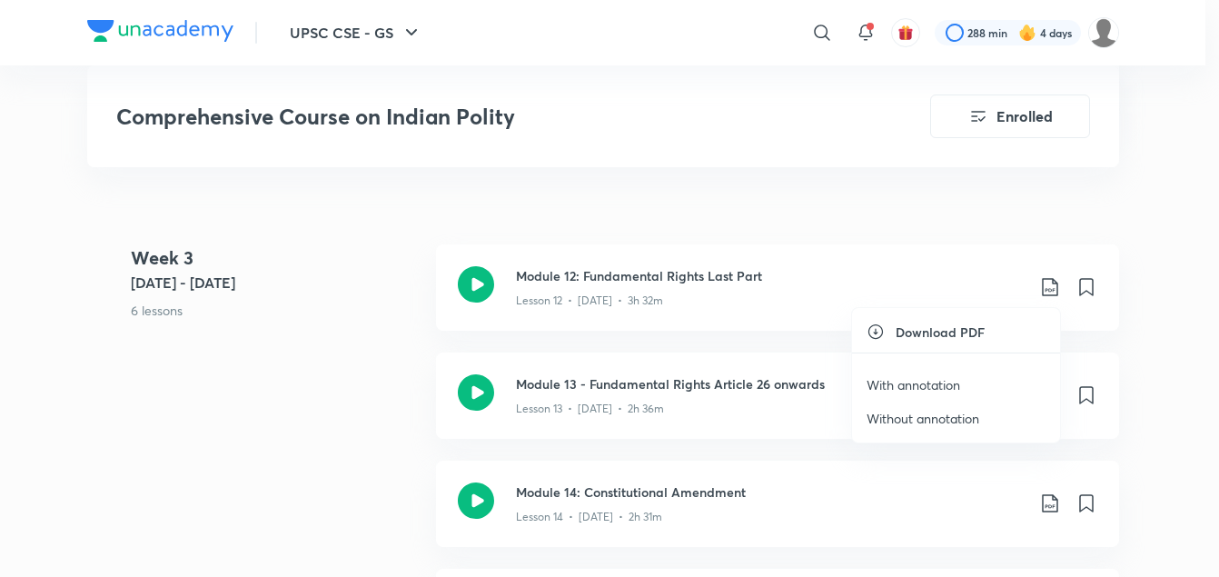
click at [936, 384] on p "With annotation" at bounding box center [914, 384] width 94 height 19
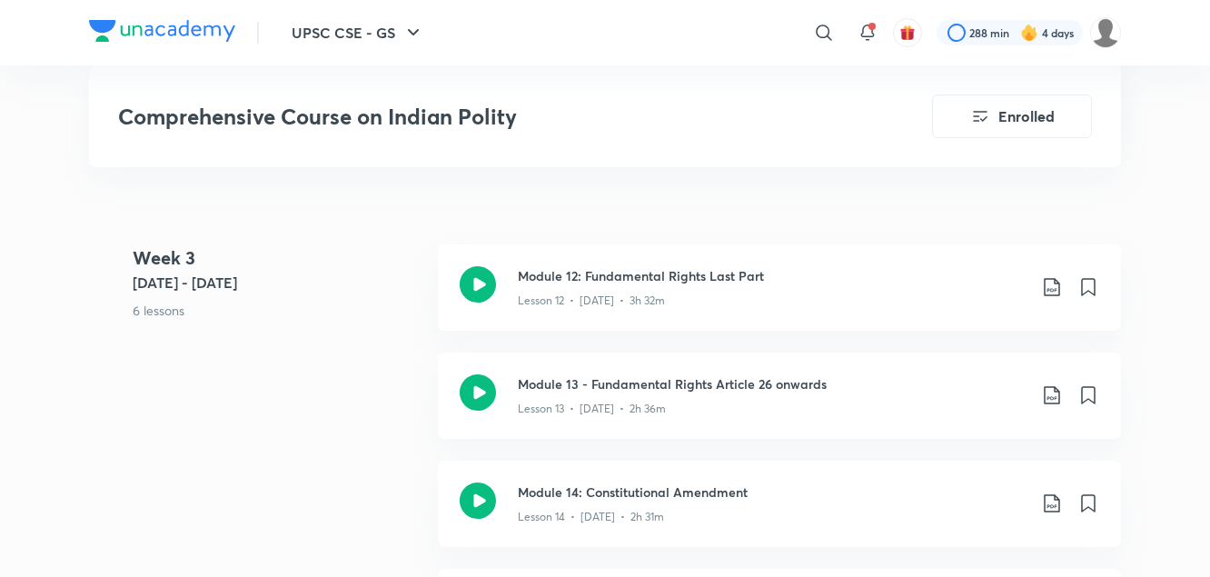
click at [391, 313] on p "6 lessons" at bounding box center [278, 310] width 291 height 19
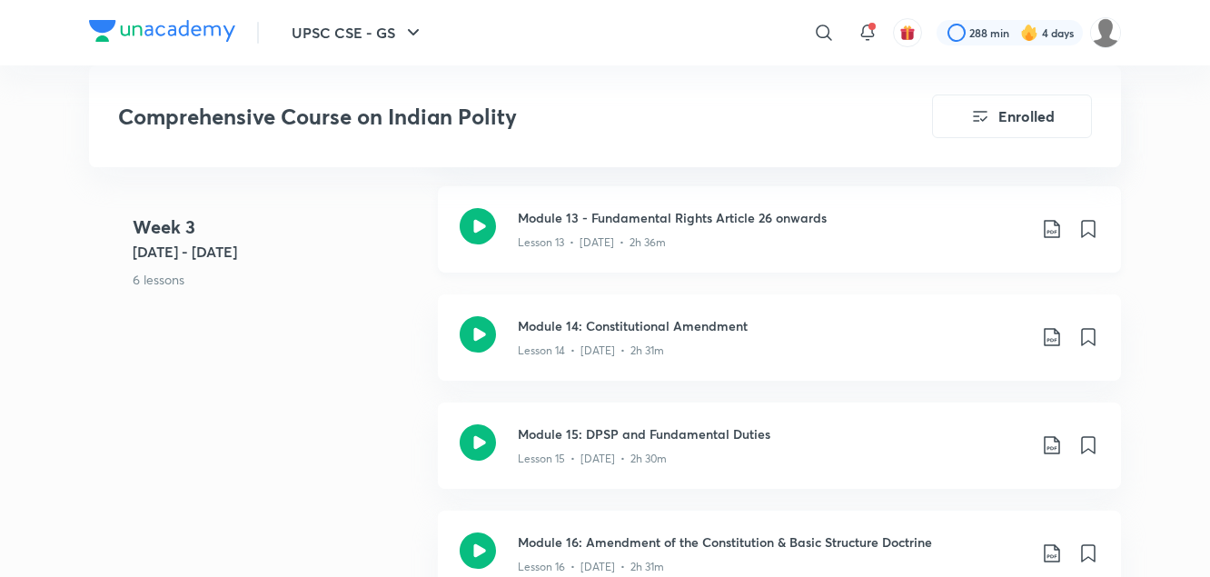
scroll to position [2360, 0]
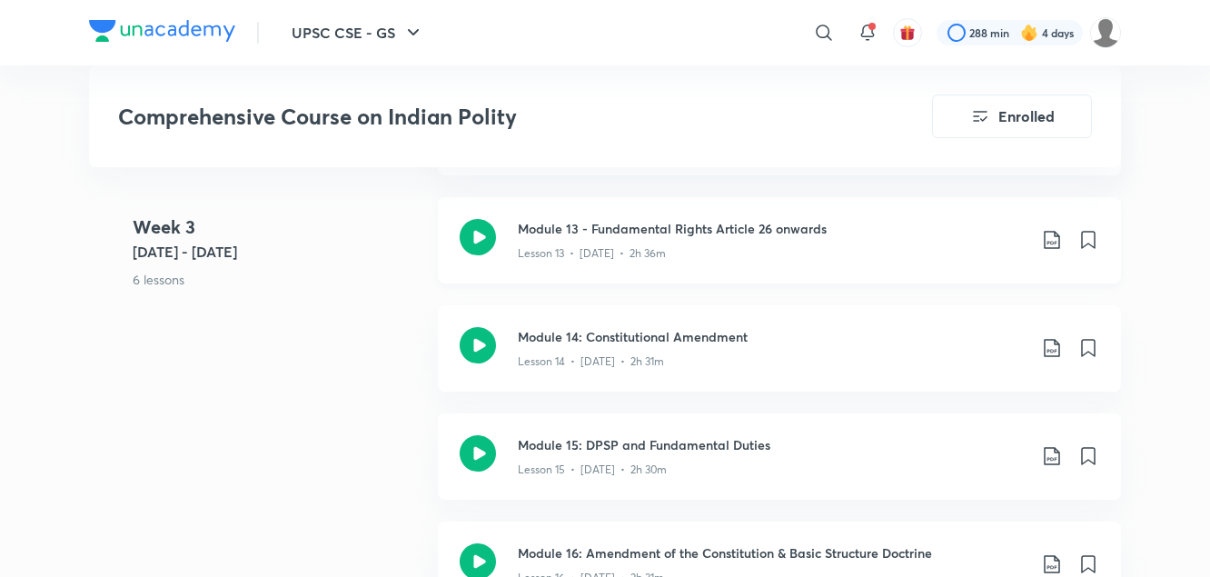
click at [1049, 239] on icon at bounding box center [1052, 240] width 22 height 22
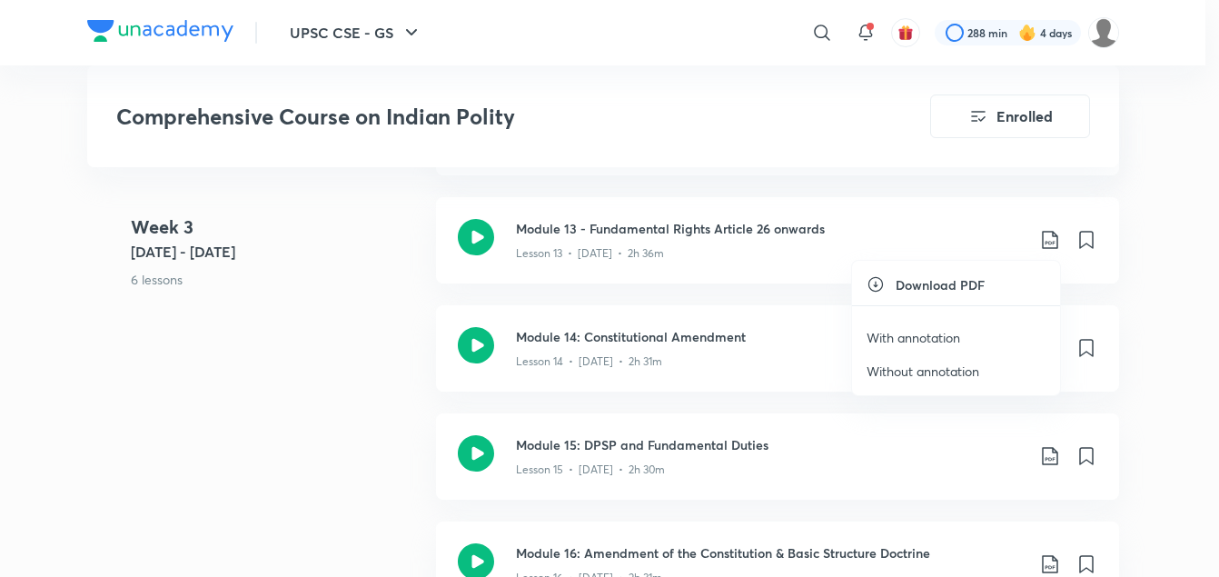
click at [930, 341] on p "With annotation" at bounding box center [914, 337] width 94 height 19
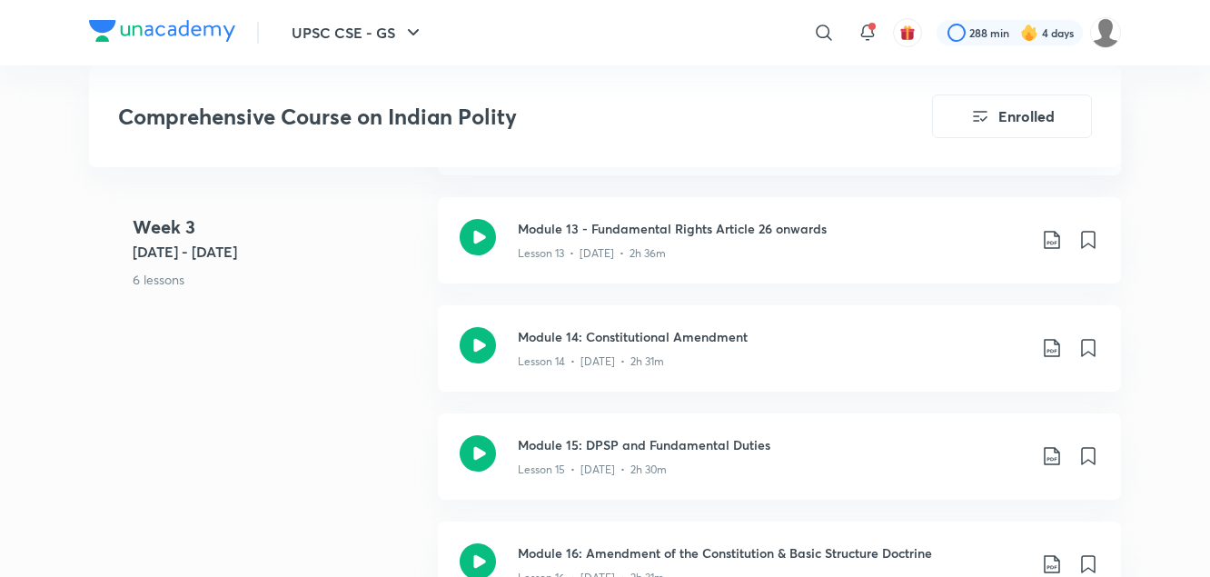
click at [390, 344] on div "Week [DATE] 1 - [DATE] 6 lessons Module 12: Fundamental Rights Last Part Lesson…" at bounding box center [605, 413] width 1032 height 649
click at [1051, 351] on icon at bounding box center [1051, 348] width 15 height 18
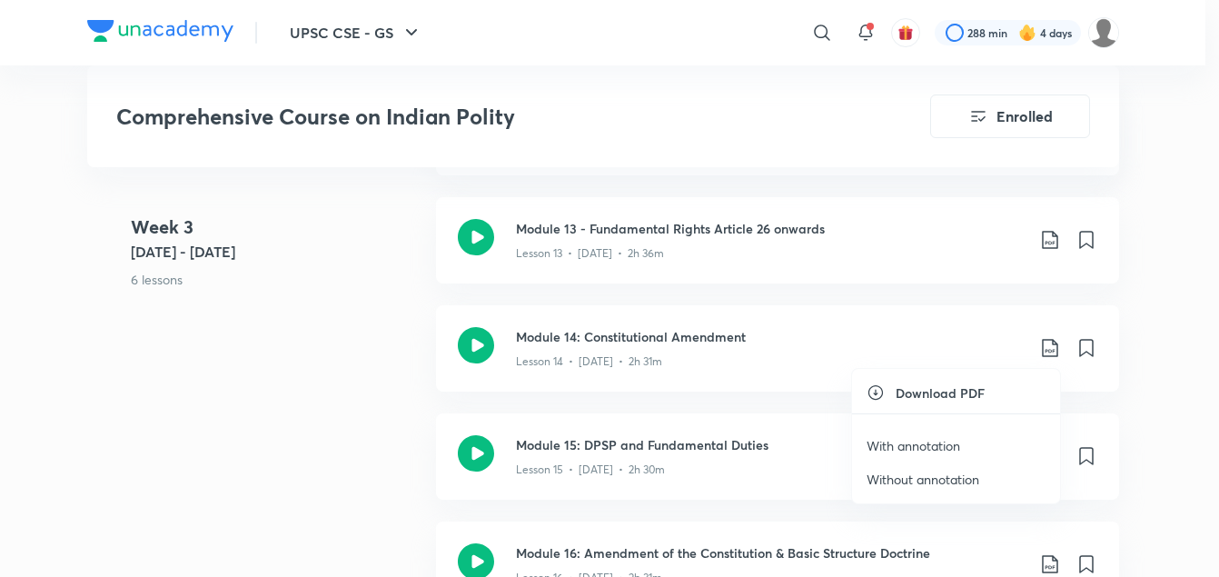
click at [944, 443] on p "With annotation" at bounding box center [914, 445] width 94 height 19
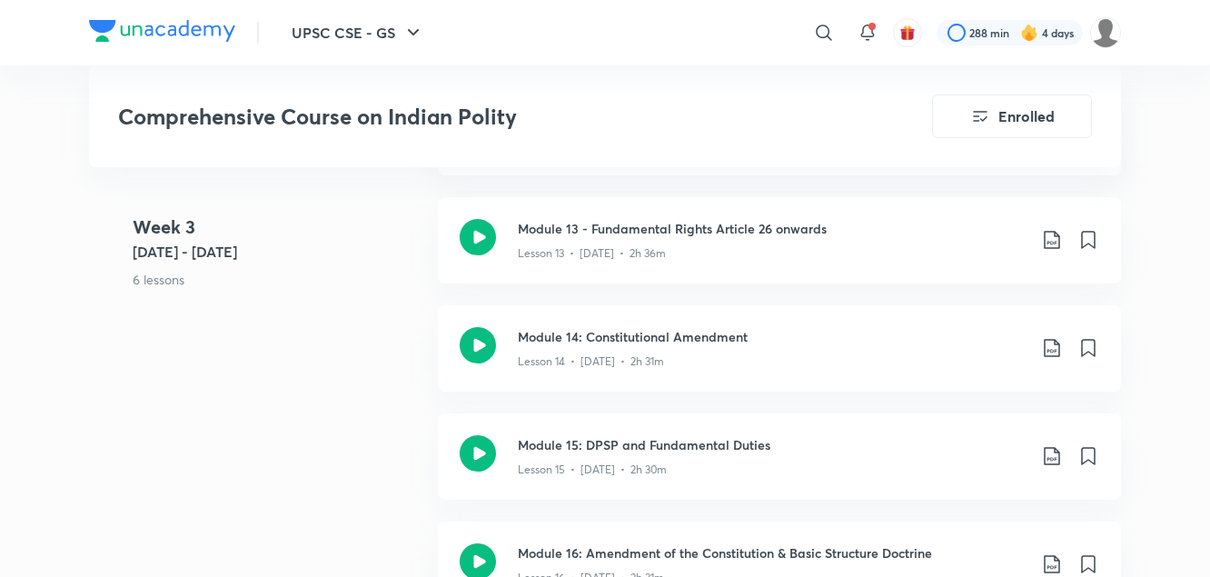
click at [287, 404] on div "Week [DATE] 1 - [DATE] 6 lessons Module 12: Fundamental Rights Last Part Lesson…" at bounding box center [605, 413] width 1032 height 649
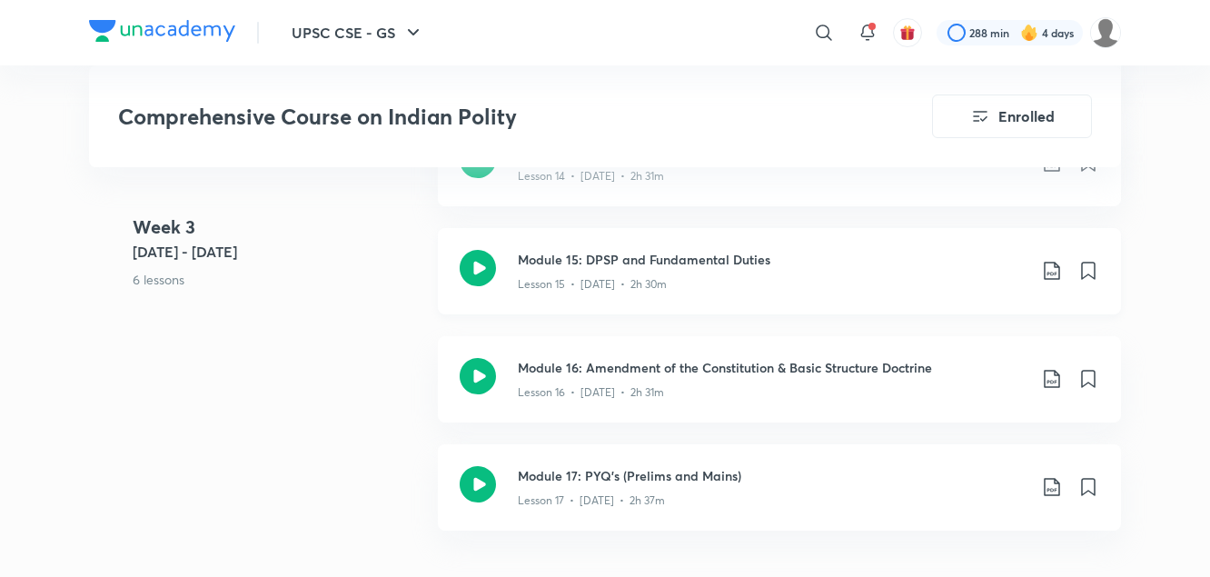
scroll to position [2546, 0]
click at [1051, 269] on icon at bounding box center [1052, 270] width 22 height 22
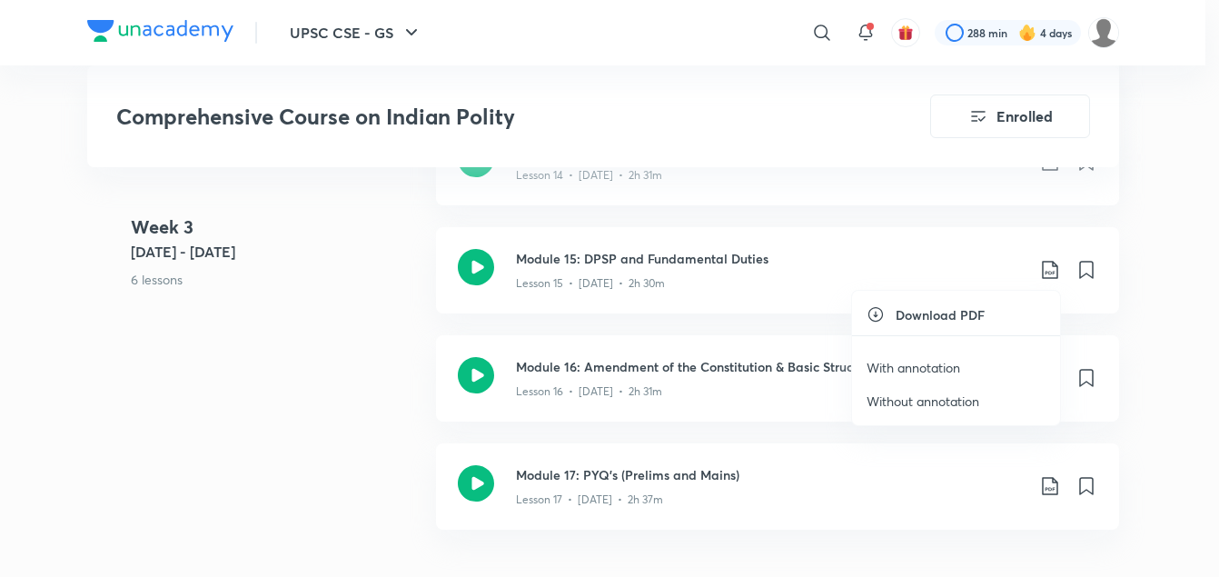
click at [941, 371] on p "With annotation" at bounding box center [914, 367] width 94 height 19
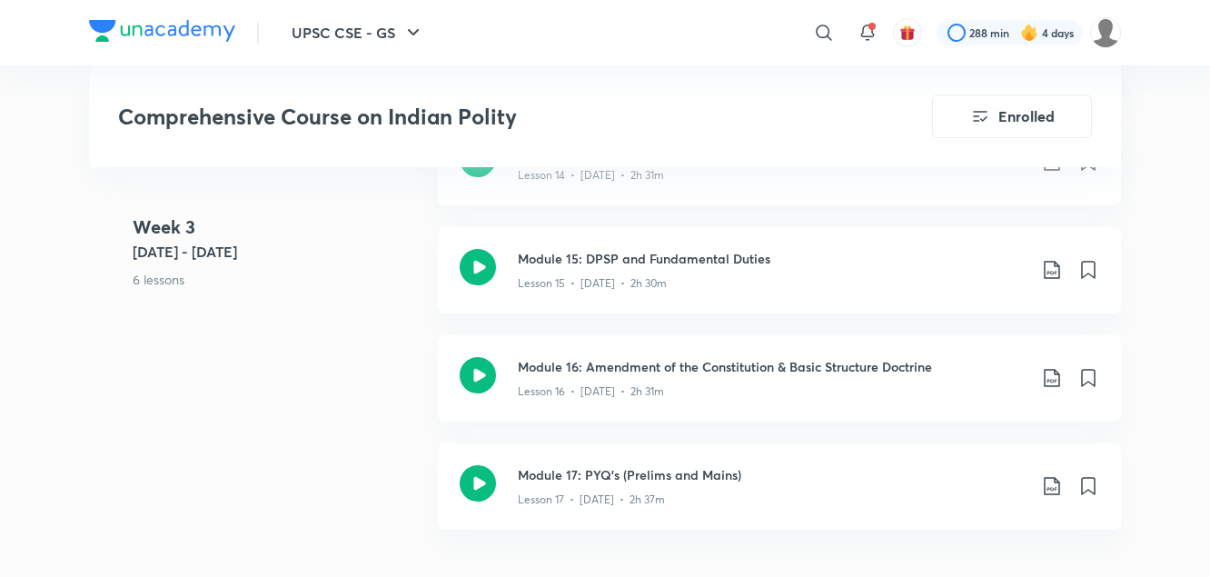
click at [346, 358] on div "Week [DATE] 1 - [DATE] 6 lessons Module 12: Fundamental Rights Last Part Lesson…" at bounding box center [605, 227] width 1032 height 649
click at [1055, 381] on icon at bounding box center [1051, 378] width 15 height 18
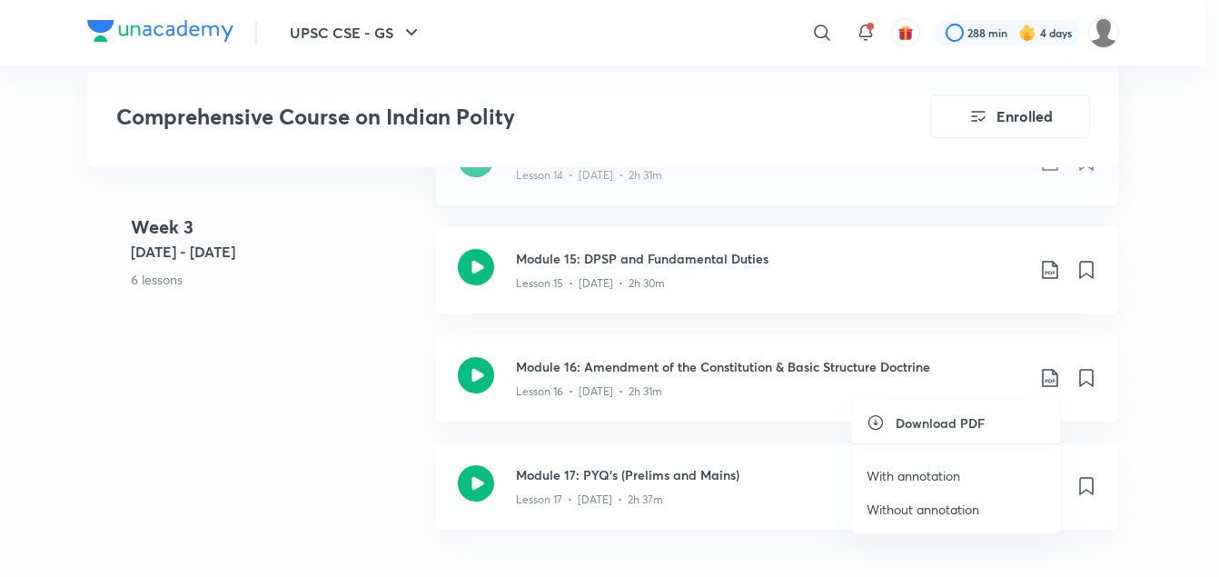
click at [943, 474] on p "With annotation" at bounding box center [914, 475] width 94 height 19
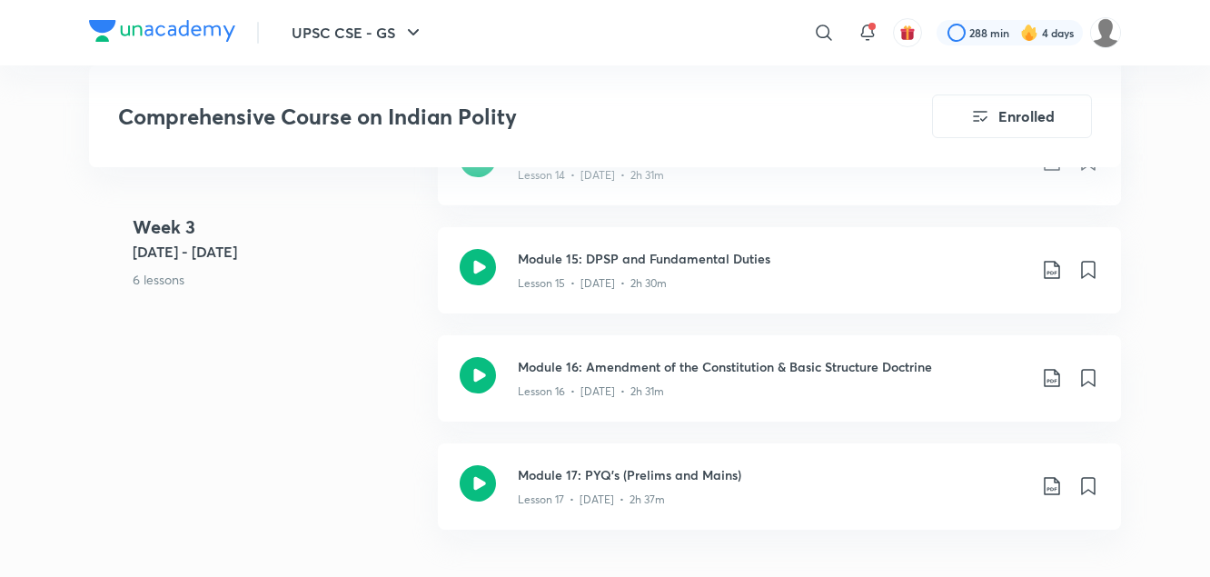
click at [344, 401] on div "Week [DATE] 1 - [DATE] 6 lessons Module 12: Fundamental Rights Last Part Lesson…" at bounding box center [605, 227] width 1032 height 649
click at [1050, 489] on icon at bounding box center [1051, 486] width 15 height 18
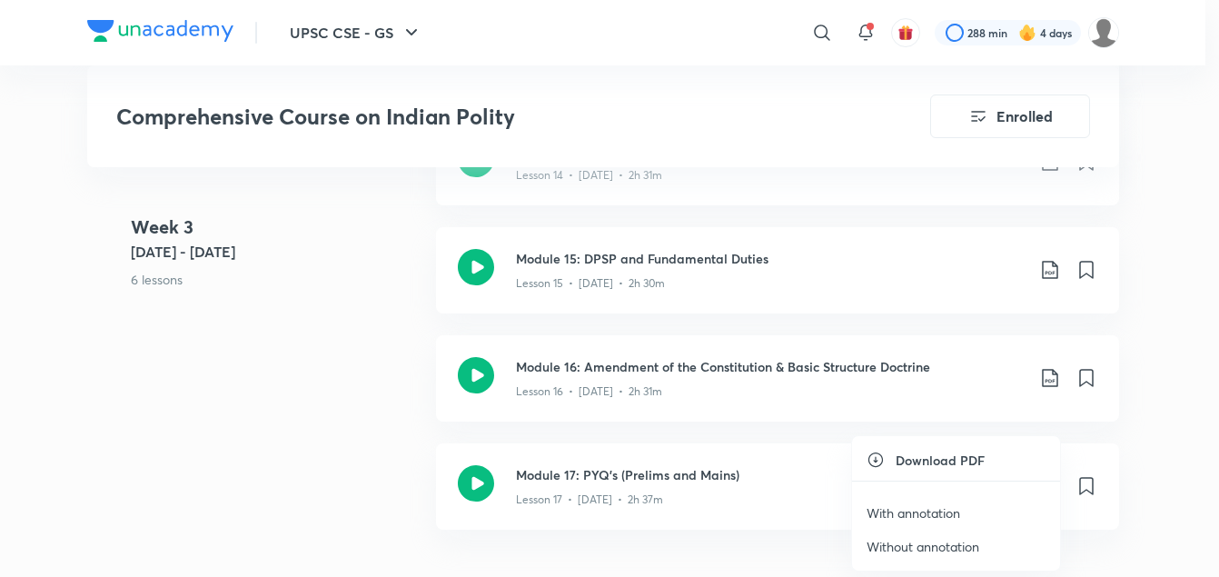
click at [956, 516] on p "With annotation" at bounding box center [914, 512] width 94 height 19
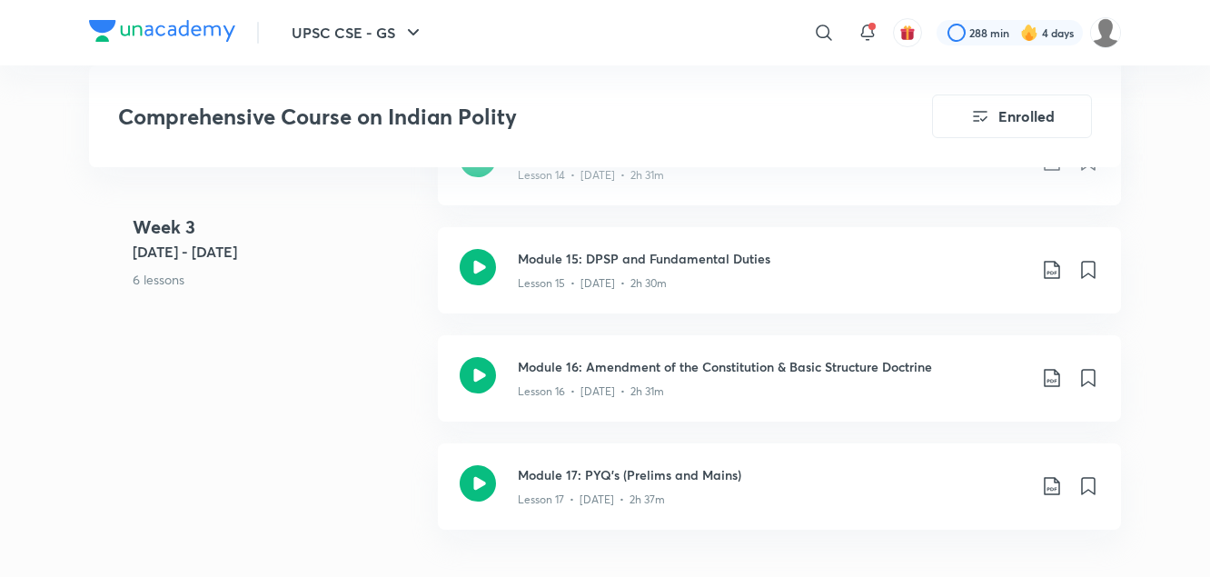
click at [344, 386] on div "Week [DATE] 1 - [DATE] 6 lessons Module 12: Fundamental Rights Last Part Lesson…" at bounding box center [605, 227] width 1032 height 649
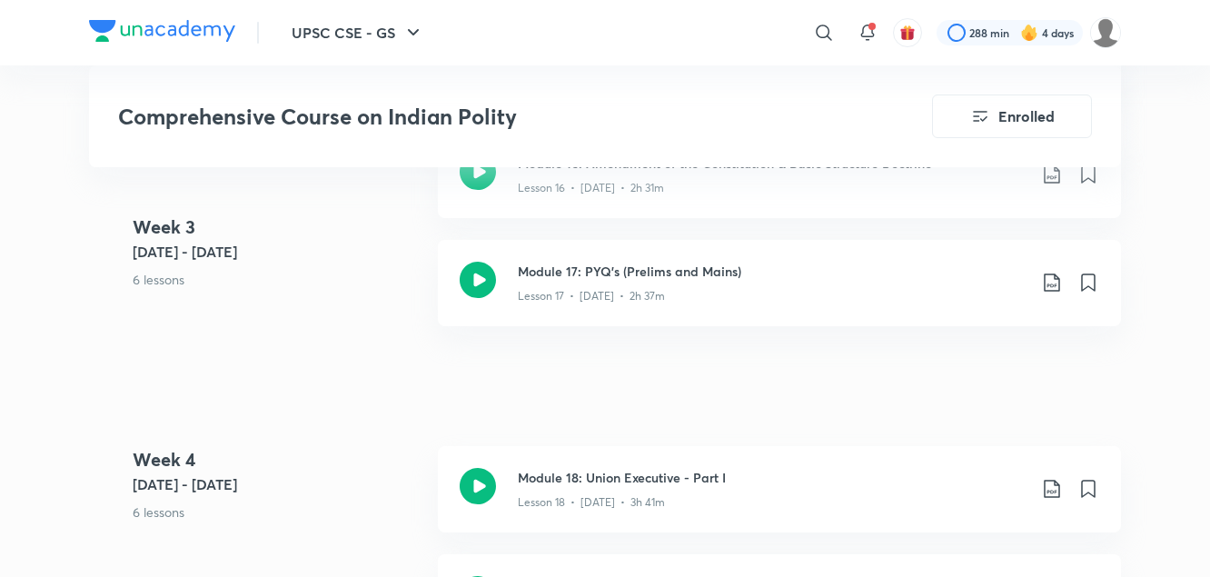
scroll to position [2751, 0]
click at [1051, 489] on icon at bounding box center [1052, 488] width 22 height 22
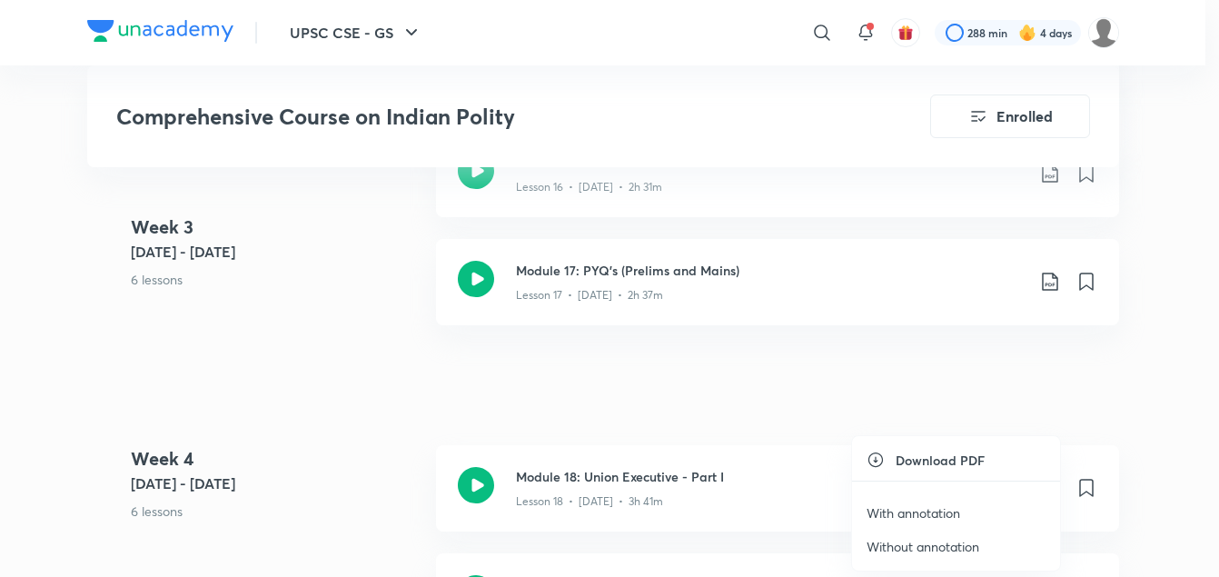
click at [952, 515] on p "With annotation" at bounding box center [914, 512] width 94 height 19
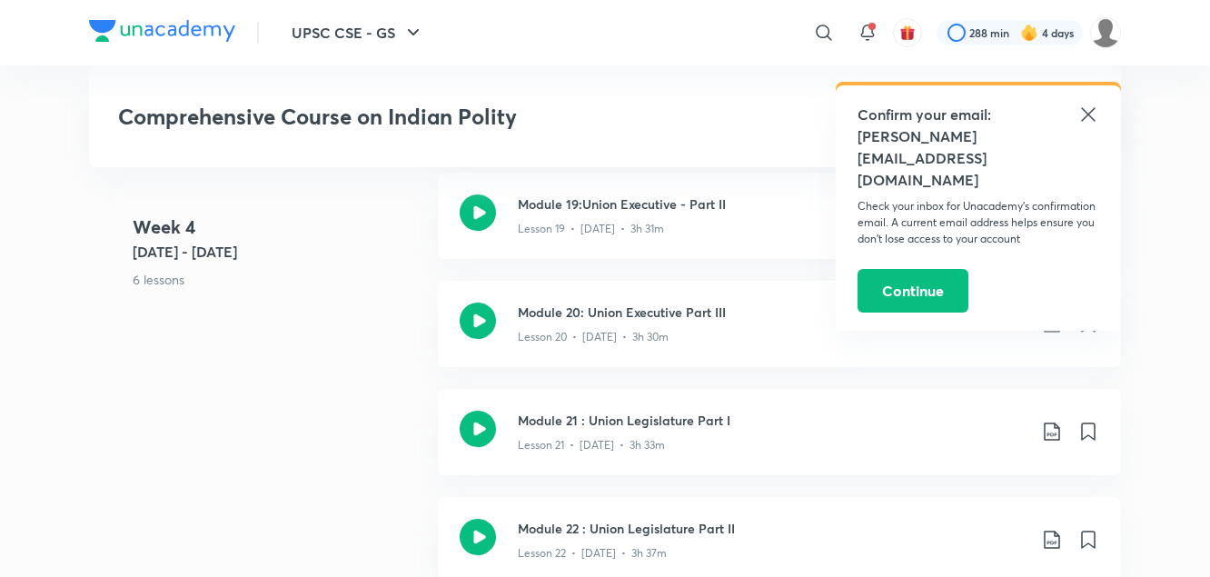
scroll to position [3133, 0]
click at [308, 404] on div "Week [DATE] 8 - [DATE] 6 lessons Module 18: Union Executive - Part I Lesson 18 …" at bounding box center [605, 387] width 1032 height 649
click at [1082, 115] on icon at bounding box center [1089, 115] width 22 height 22
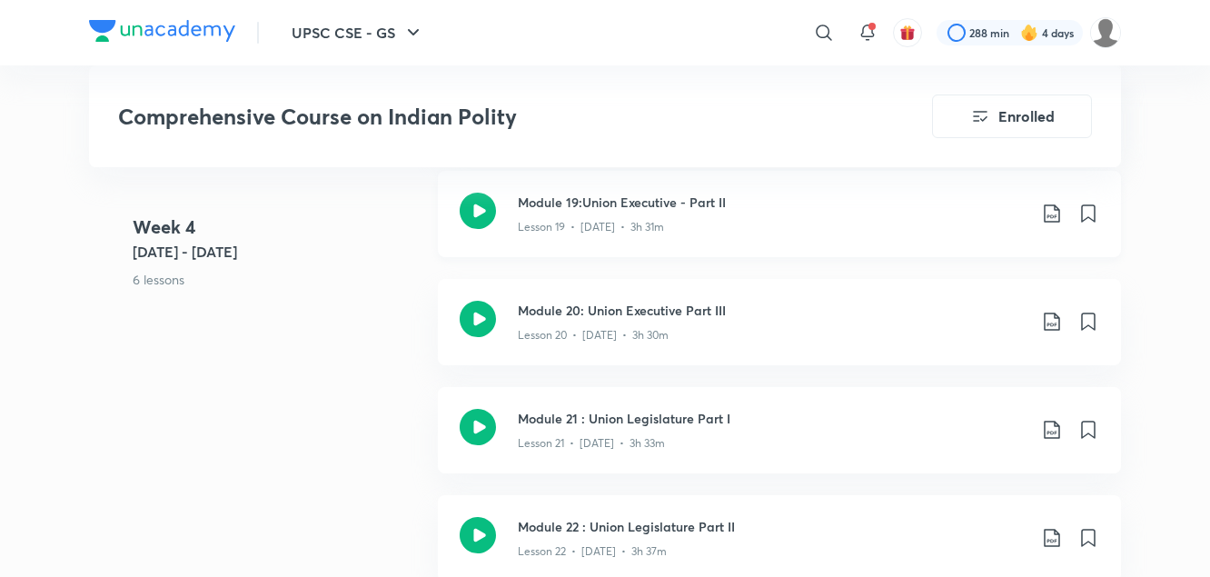
click at [1054, 214] on icon at bounding box center [1052, 214] width 22 height 22
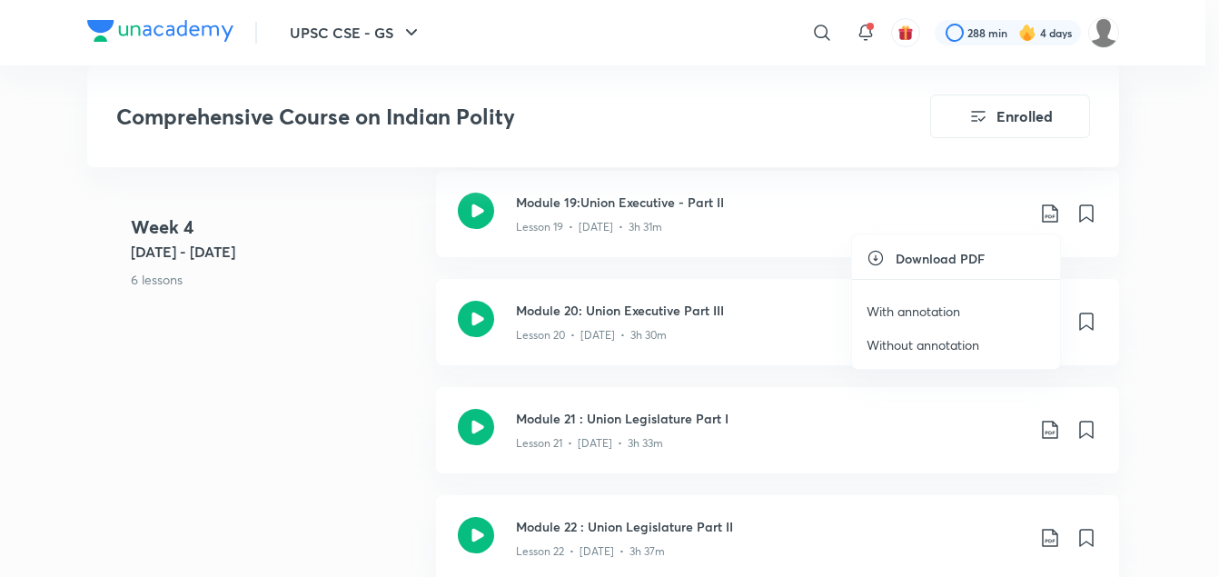
click at [934, 312] on p "With annotation" at bounding box center [914, 311] width 94 height 19
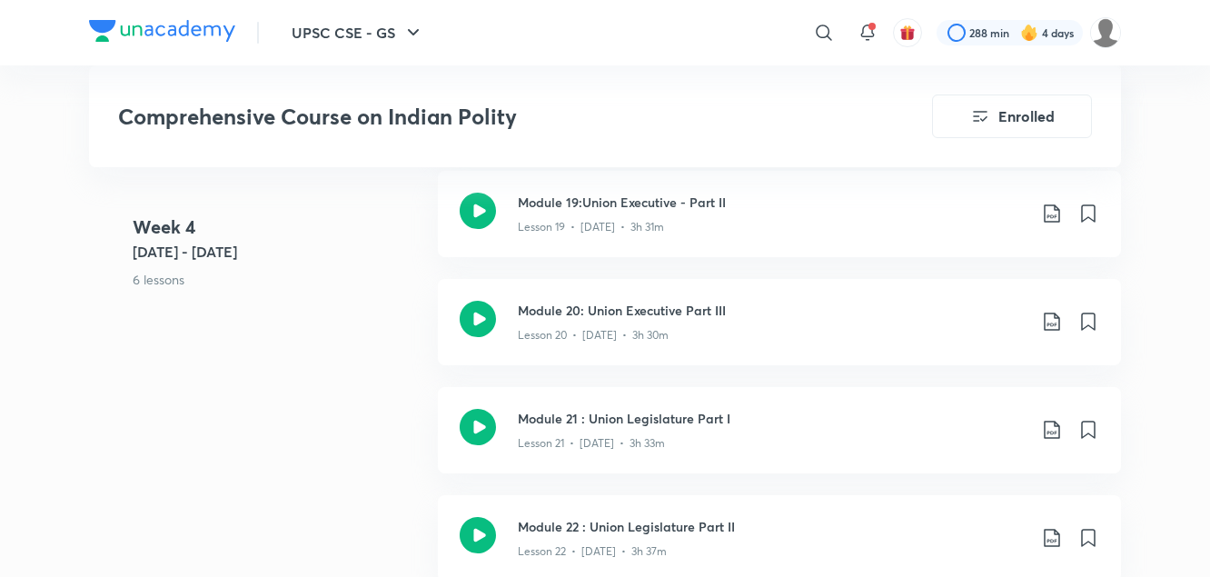
click at [382, 280] on p "6 lessons" at bounding box center [278, 279] width 291 height 19
click at [1054, 326] on icon at bounding box center [1052, 322] width 22 height 22
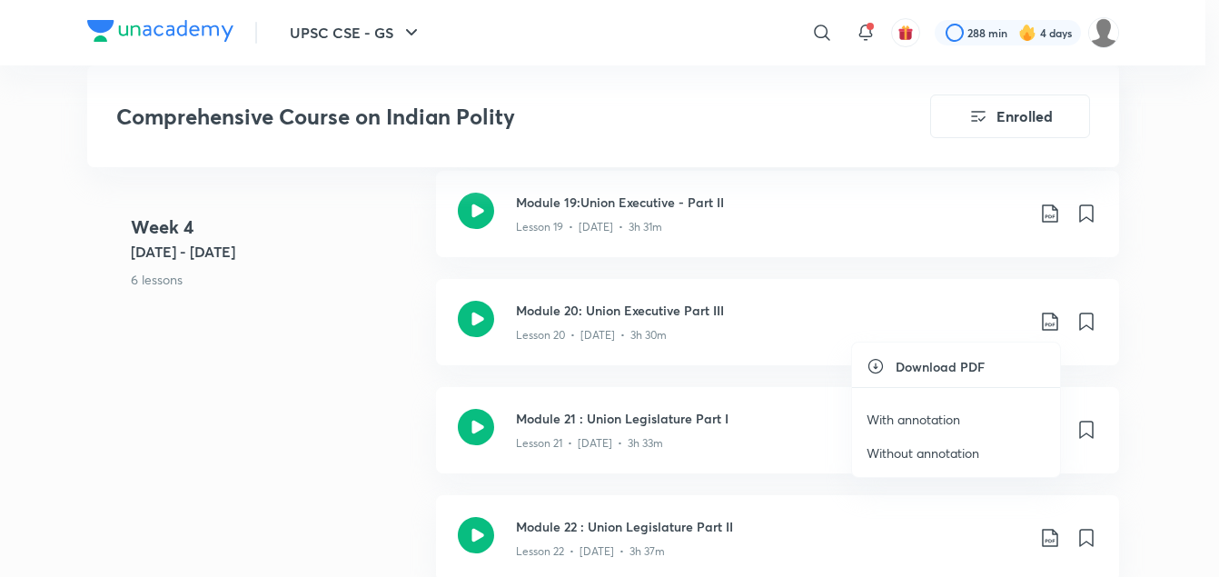
click at [946, 413] on p "With annotation" at bounding box center [914, 419] width 94 height 19
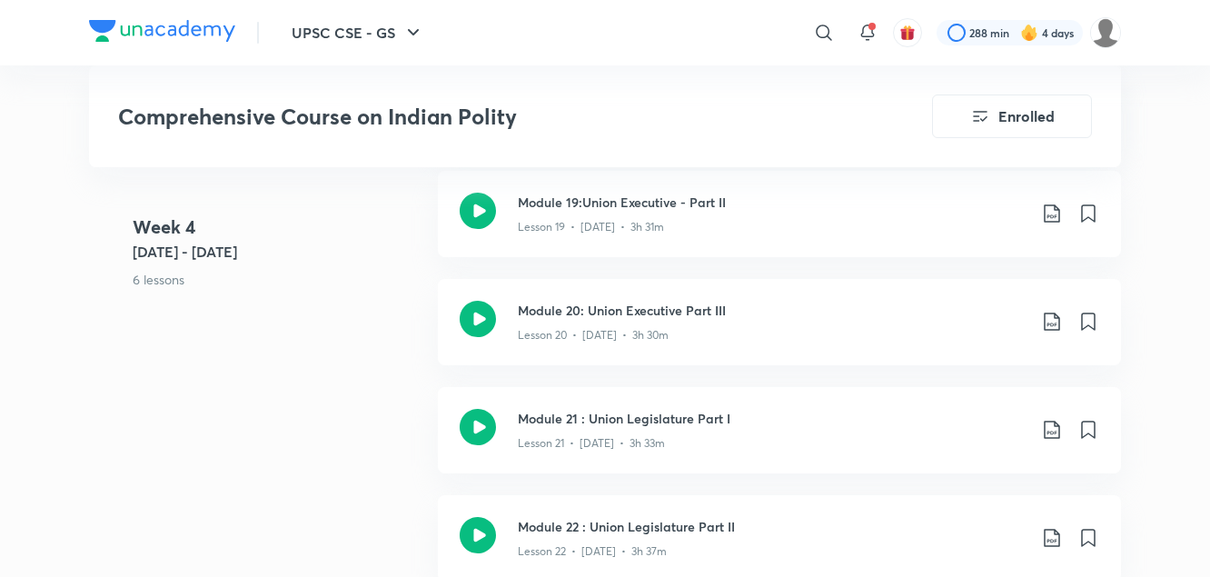
click at [353, 350] on div "Week [DATE] 8 - [DATE] 6 lessons Module 18: Union Executive - Part I Lesson 18 …" at bounding box center [605, 387] width 1032 height 649
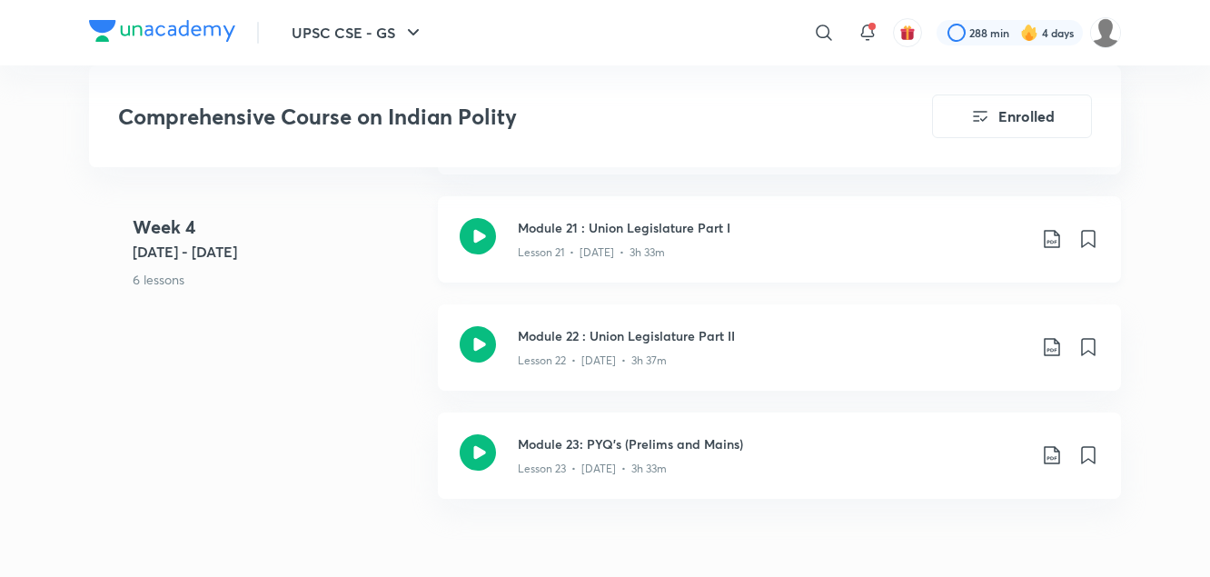
scroll to position [3327, 0]
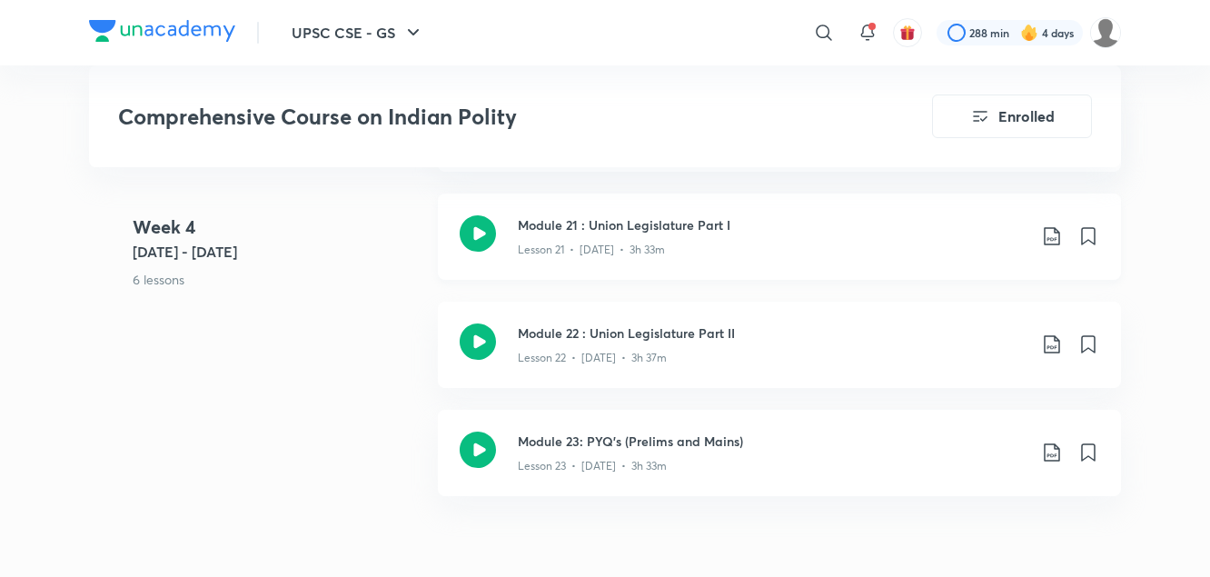
click at [1051, 238] on icon at bounding box center [1051, 236] width 15 height 18
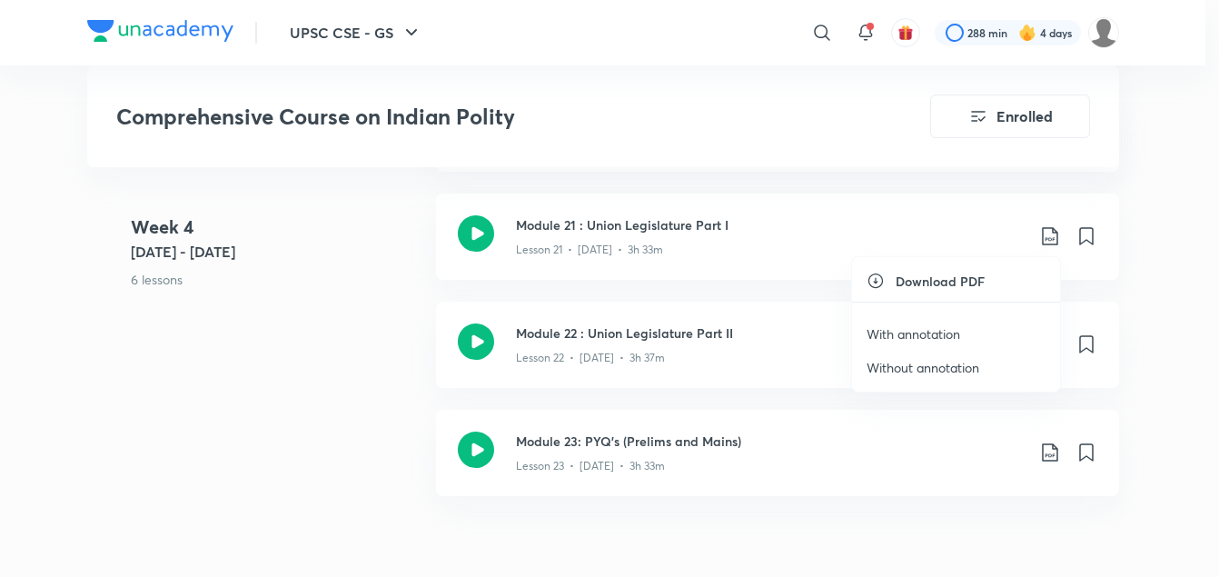
click at [959, 327] on p "With annotation" at bounding box center [914, 333] width 94 height 19
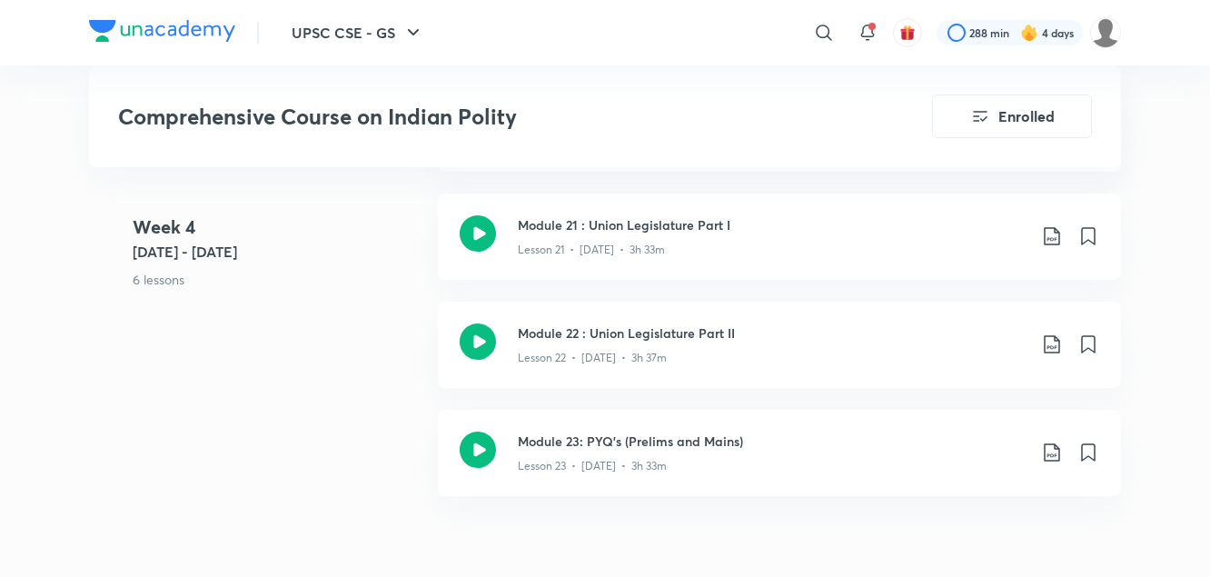
click at [354, 290] on 4 "Week [DATE] 8 - [DATE] 6 lessons" at bounding box center [278, 268] width 291 height 108
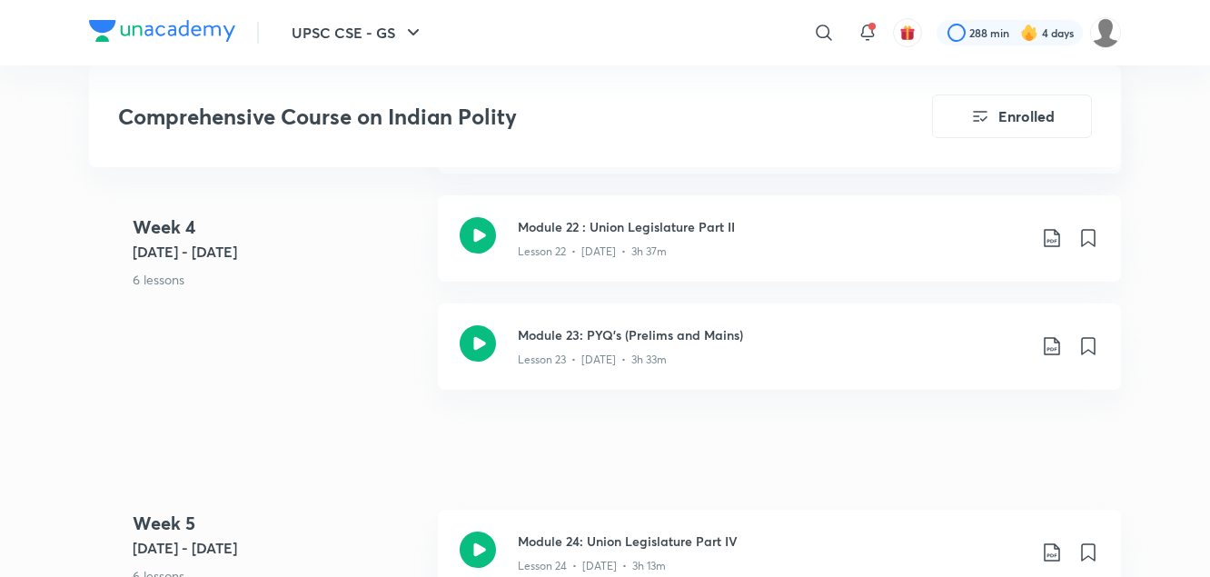
scroll to position [3437, 0]
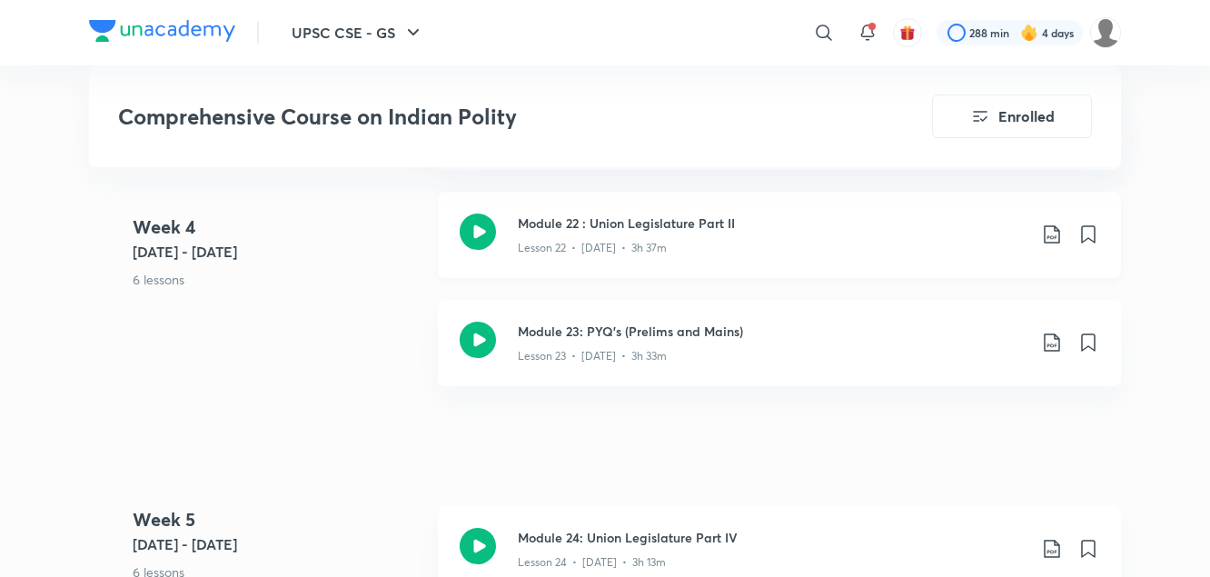
click at [1050, 234] on icon at bounding box center [1052, 235] width 22 height 22
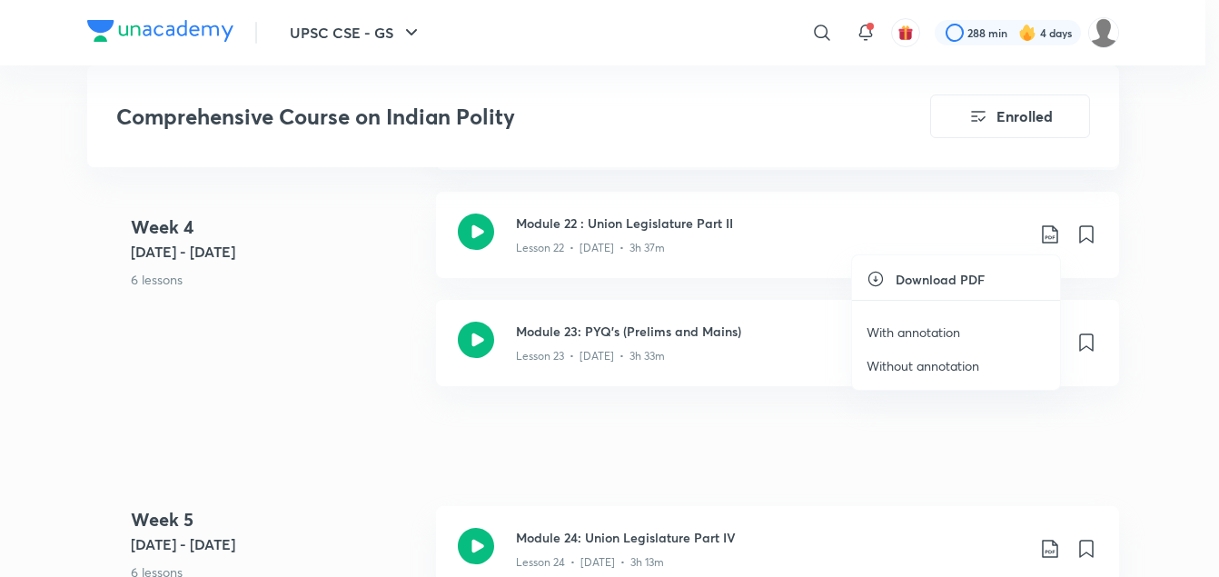
click at [902, 332] on p "With annotation" at bounding box center [914, 332] width 94 height 19
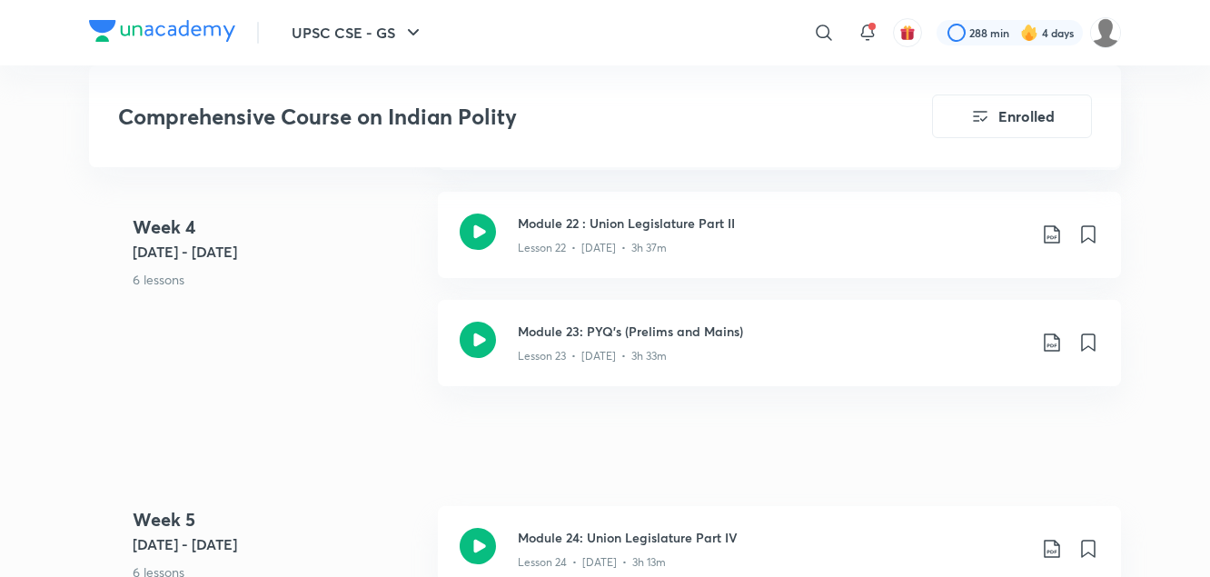
click at [375, 301] on 4 "Week [DATE] 8 - [DATE] 6 lessons" at bounding box center [278, 268] width 291 height 108
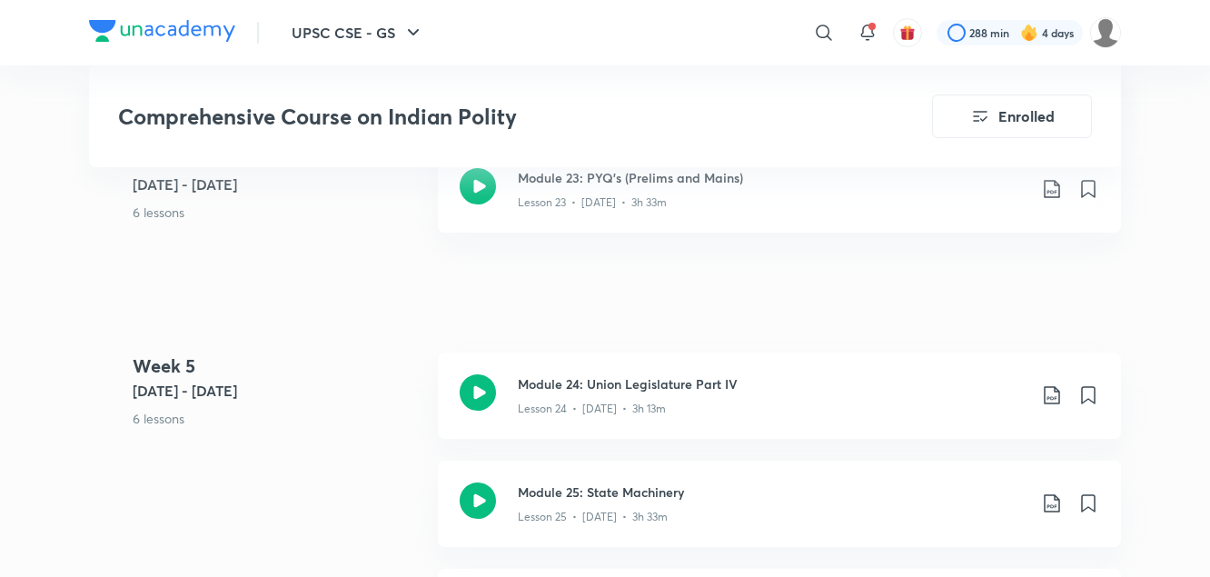
scroll to position [3591, 0]
click at [1053, 189] on icon at bounding box center [1052, 188] width 22 height 22
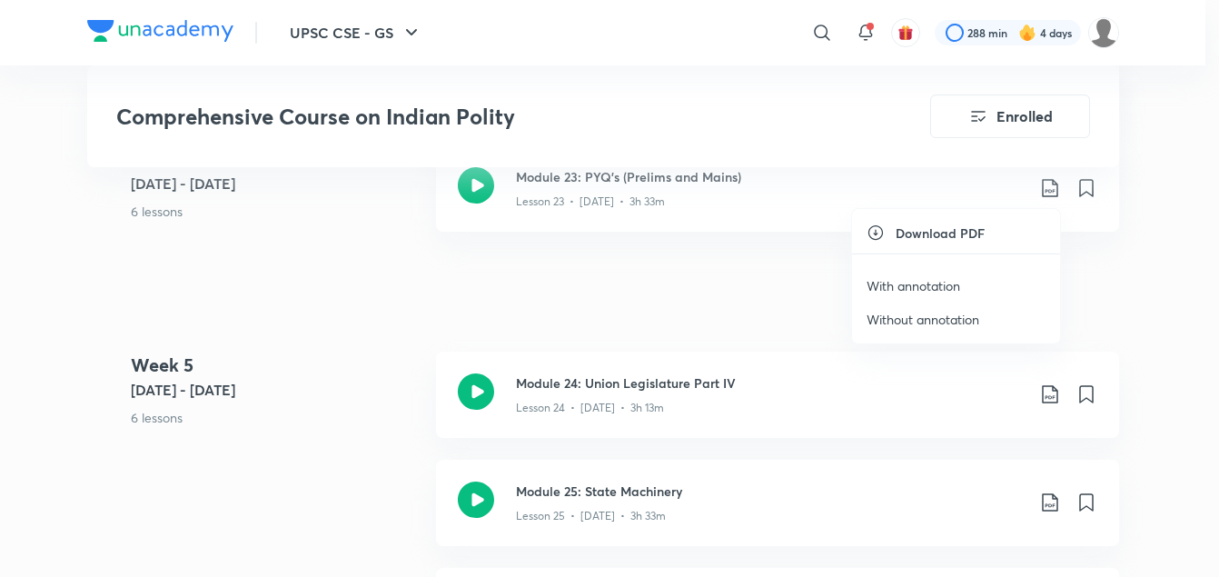
click at [943, 284] on p "With annotation" at bounding box center [914, 285] width 94 height 19
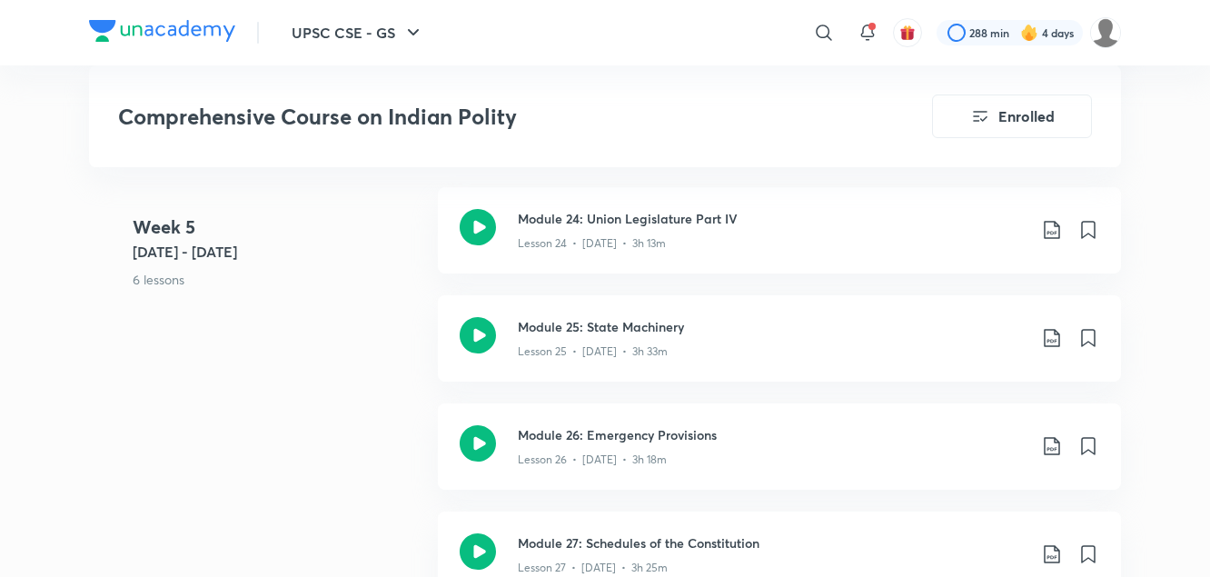
scroll to position [3786, 0]
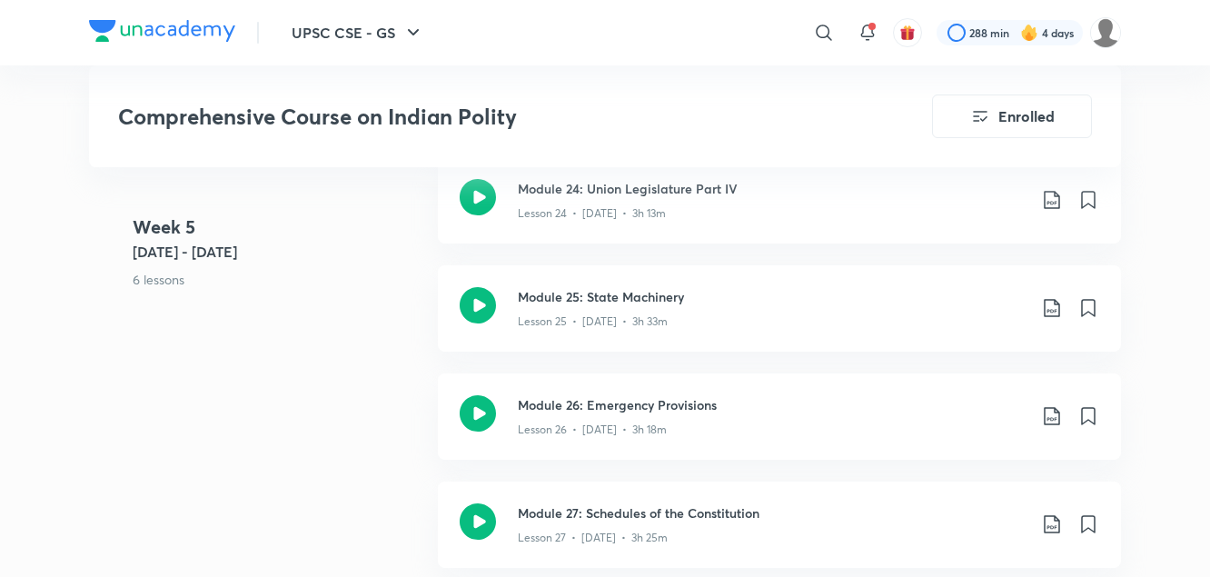
click at [381, 304] on 5 "Week [DATE] - [DATE] 6 lessons" at bounding box center [278, 268] width 291 height 108
click at [1053, 197] on icon at bounding box center [1052, 200] width 22 height 22
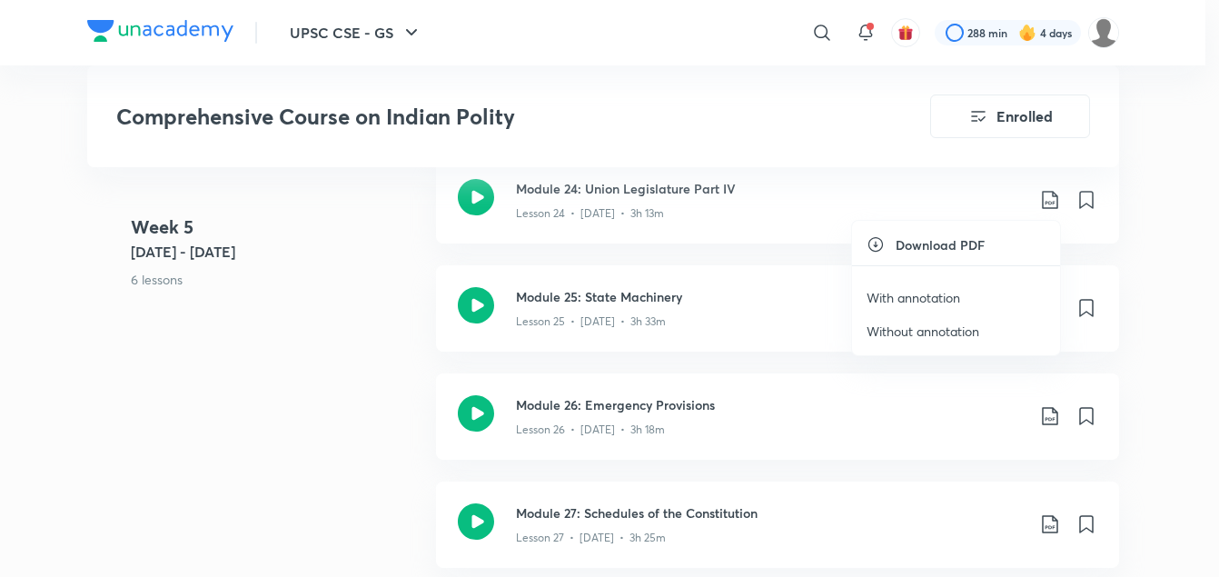
click at [949, 300] on p "With annotation" at bounding box center [914, 297] width 94 height 19
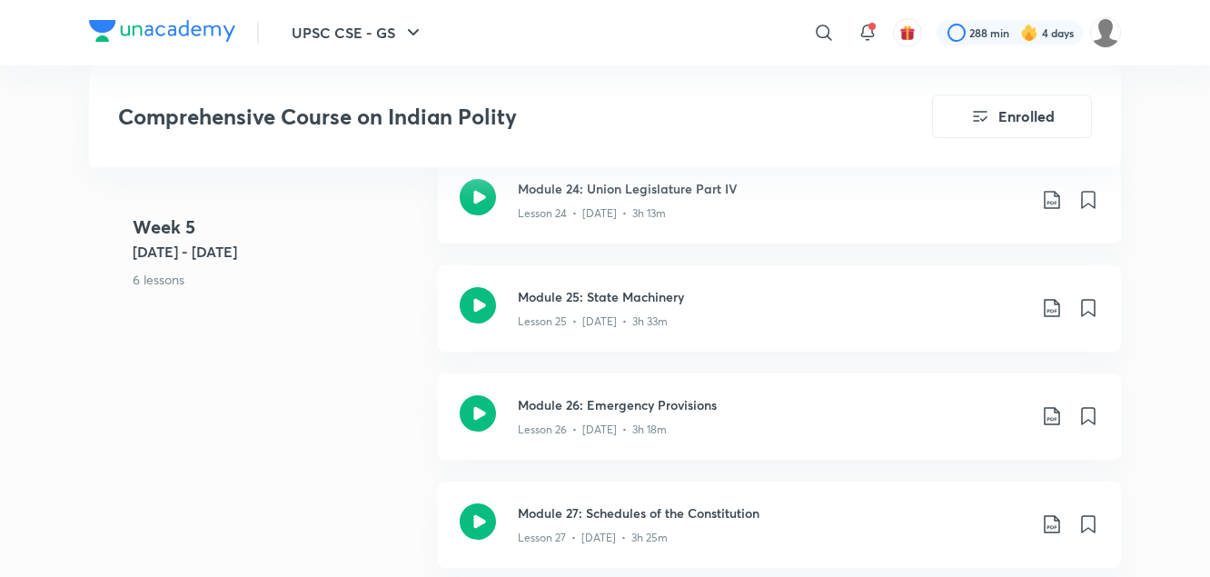
click at [352, 295] on 5 "Week [DATE] - [DATE] 6 lessons" at bounding box center [278, 268] width 291 height 108
click at [1050, 308] on icon at bounding box center [1052, 308] width 22 height 22
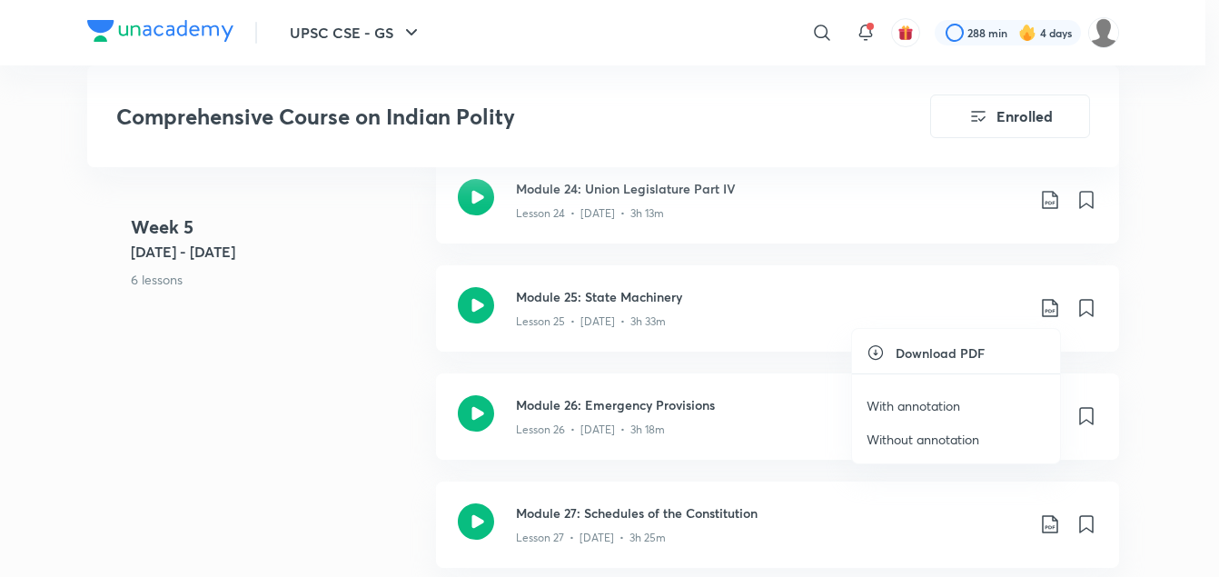
click at [900, 403] on p "With annotation" at bounding box center [914, 405] width 94 height 19
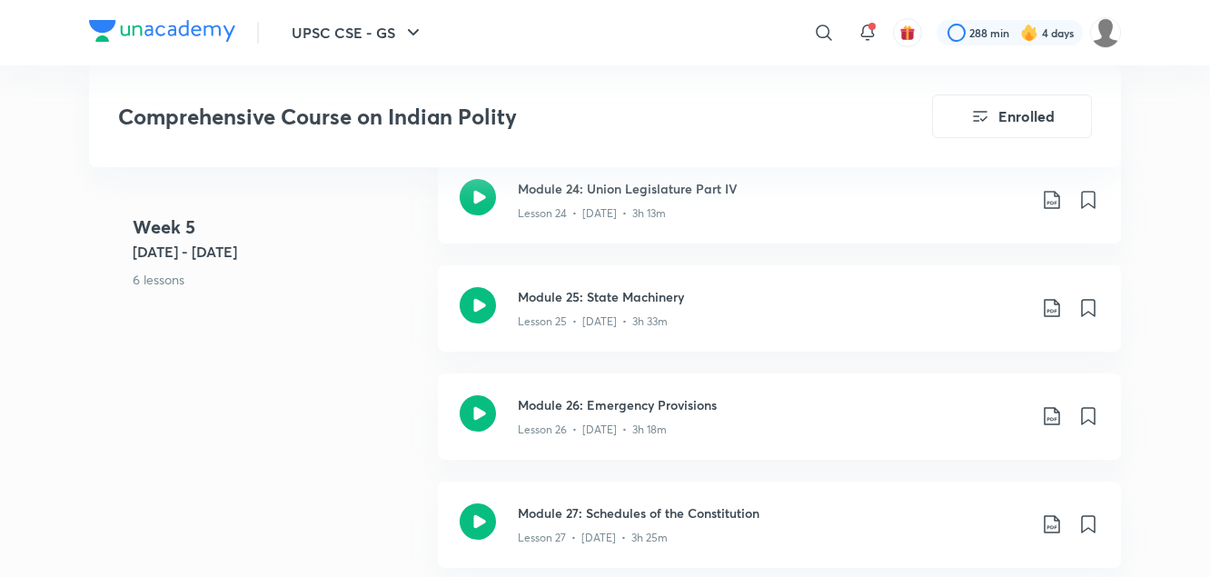
click at [383, 343] on div "Week [DATE] - [DATE] 6 lessons Module 24: Union Legislature Part IV Lesson 24 •…" at bounding box center [605, 481] width 1032 height 649
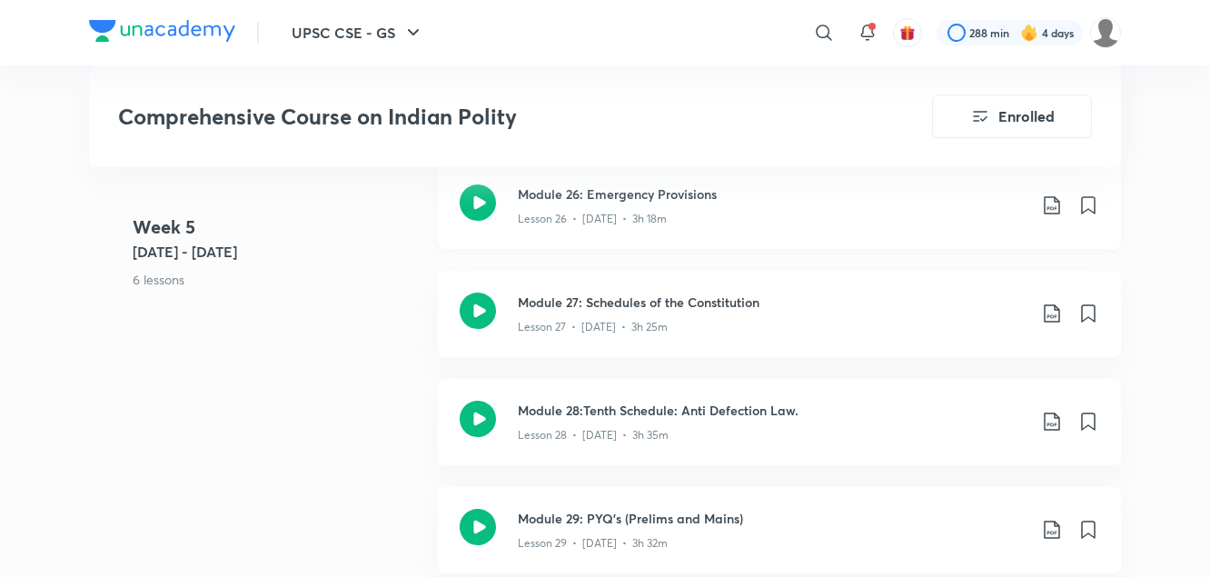
scroll to position [4000, 0]
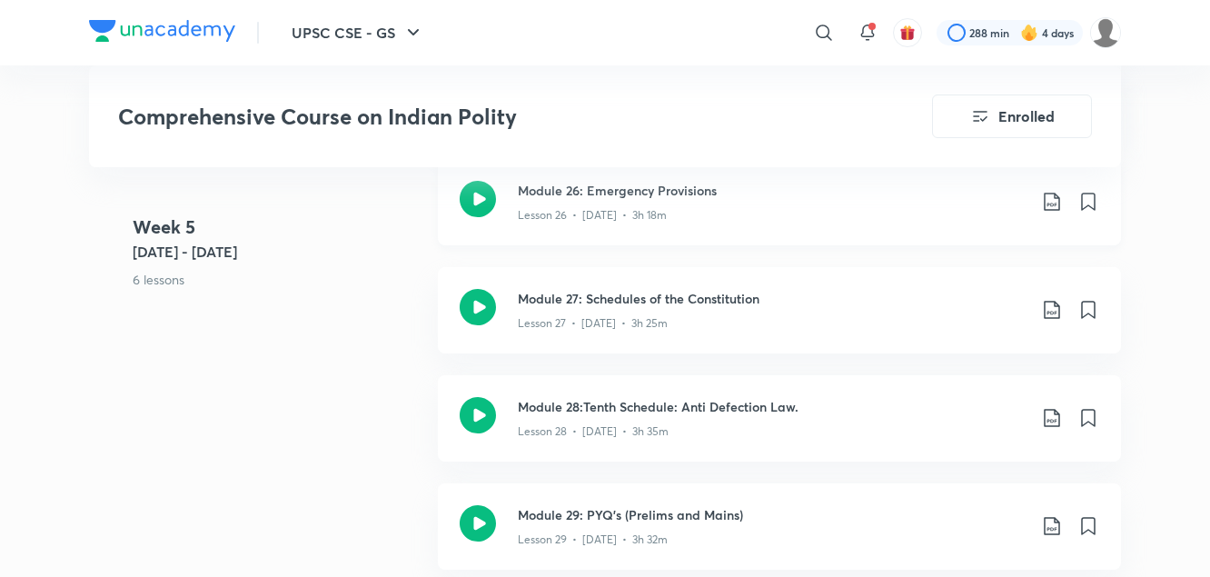
click at [1049, 206] on icon at bounding box center [1052, 202] width 22 height 22
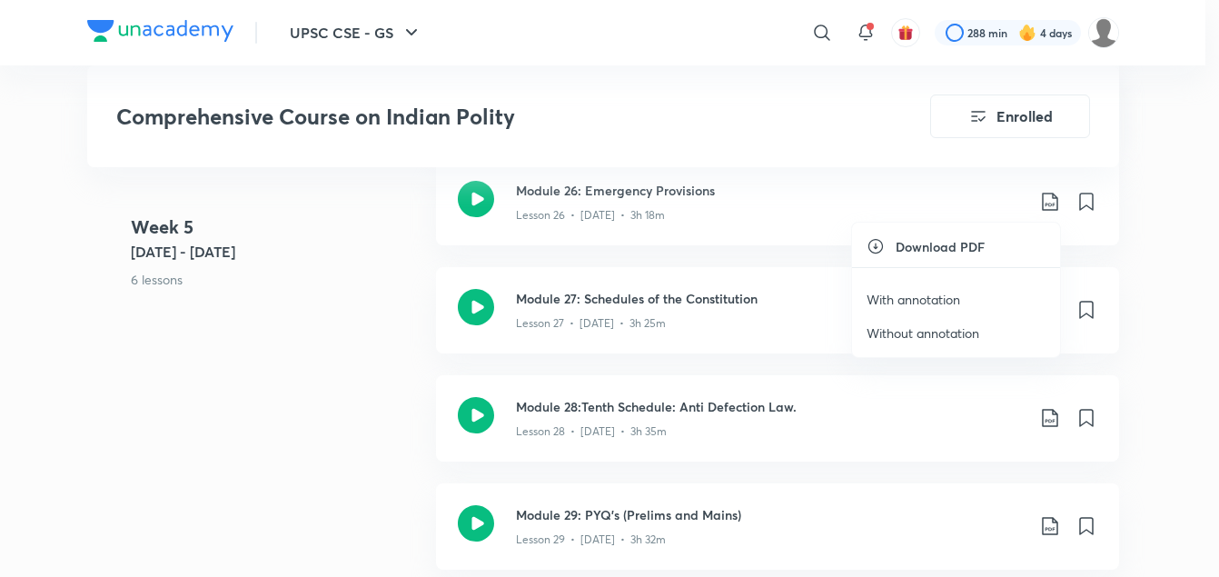
click at [929, 299] on p "With annotation" at bounding box center [914, 299] width 94 height 19
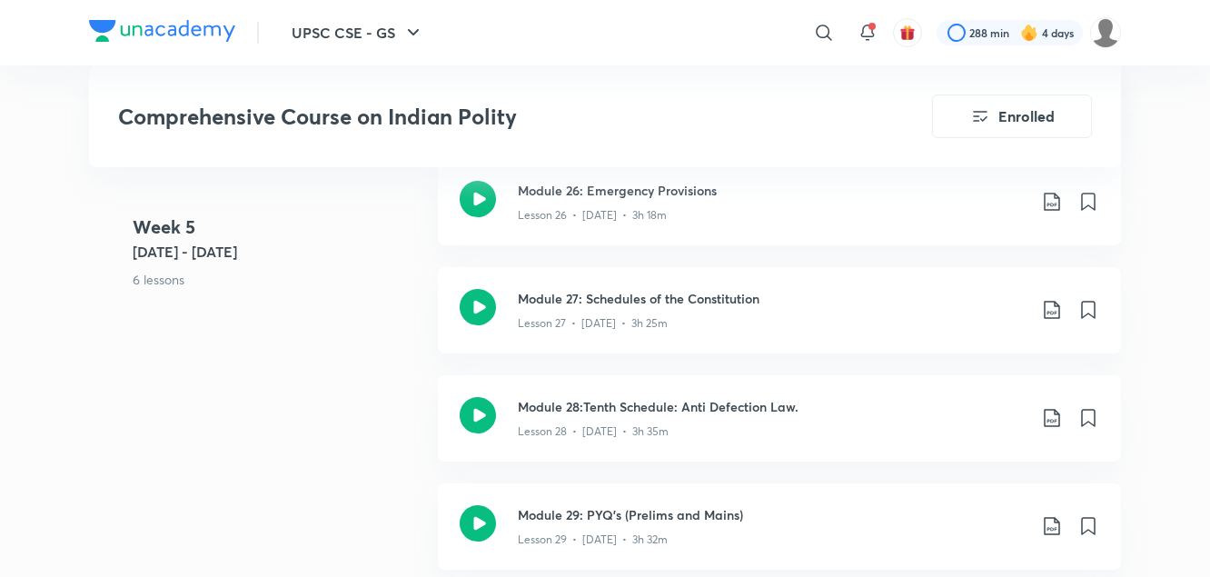
click at [369, 287] on p "6 lessons" at bounding box center [278, 279] width 291 height 19
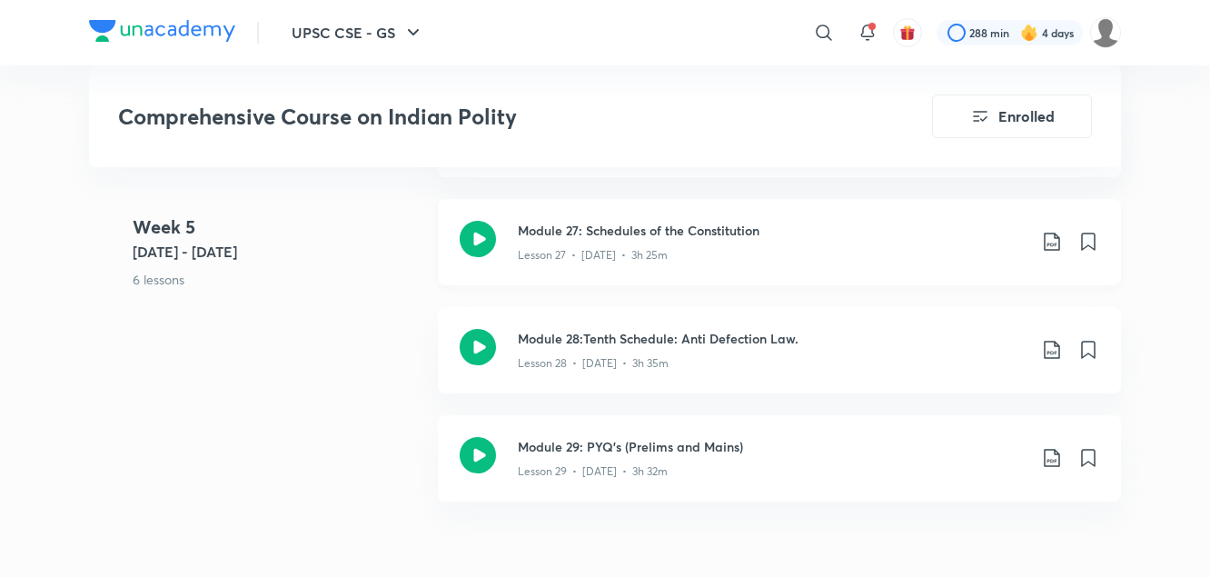
scroll to position [4038, 0]
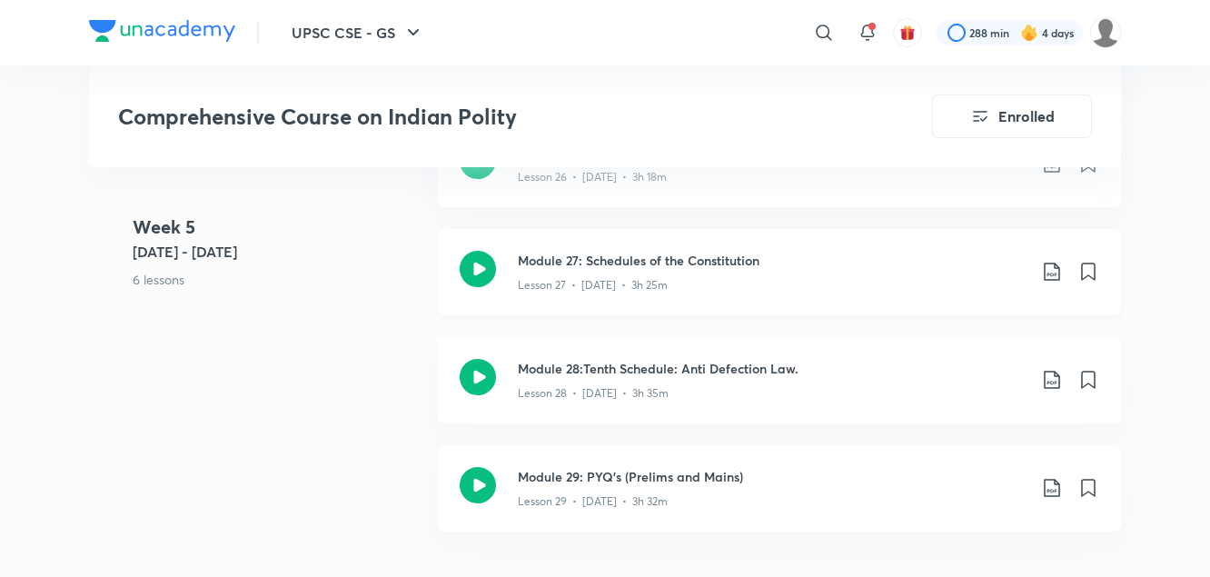
click at [1055, 274] on icon at bounding box center [1051, 272] width 15 height 18
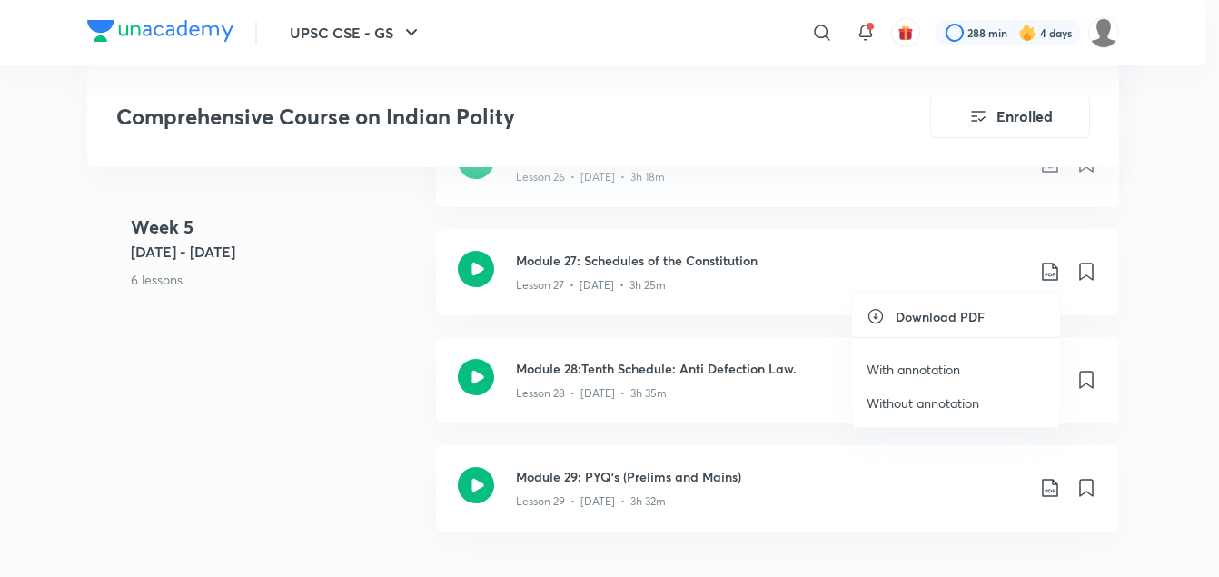
click at [917, 370] on p "With annotation" at bounding box center [914, 369] width 94 height 19
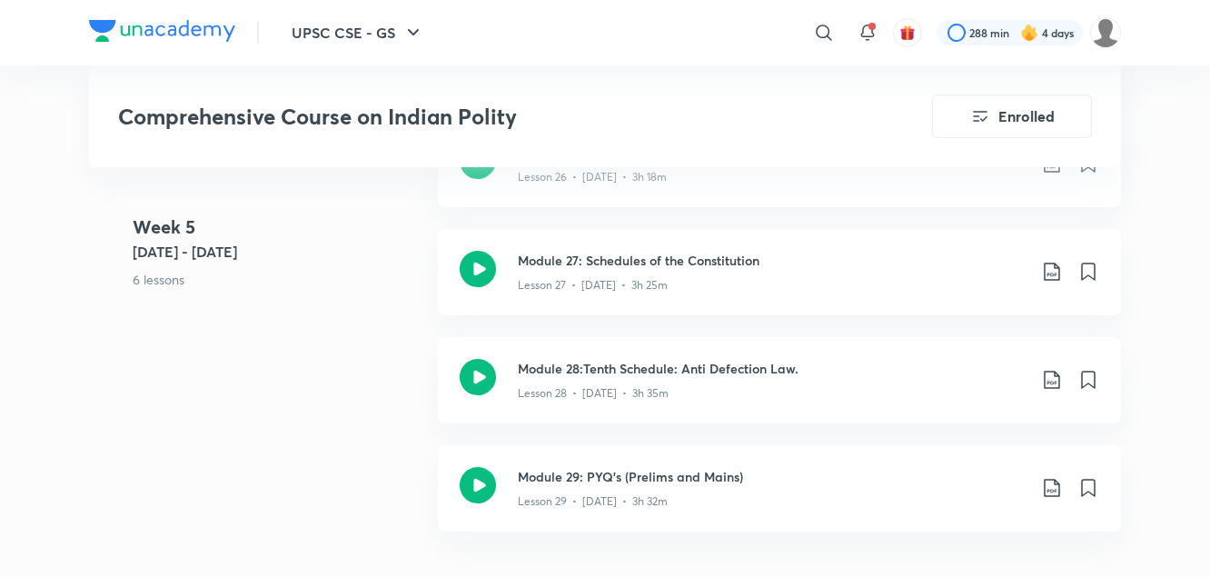
click at [366, 344] on div "Week [DATE] - [DATE] 6 lessons Module 24: Union Legislature Part IV Lesson 24 •…" at bounding box center [605, 229] width 1032 height 649
click at [1047, 382] on icon at bounding box center [1052, 380] width 22 height 22
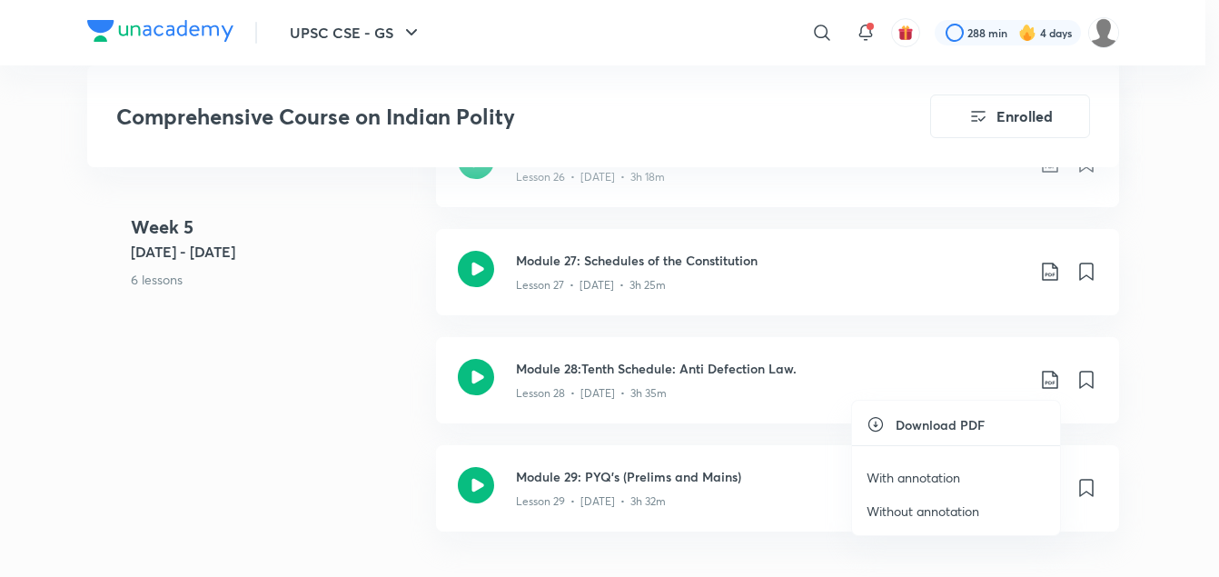
click at [917, 478] on p "With annotation" at bounding box center [914, 477] width 94 height 19
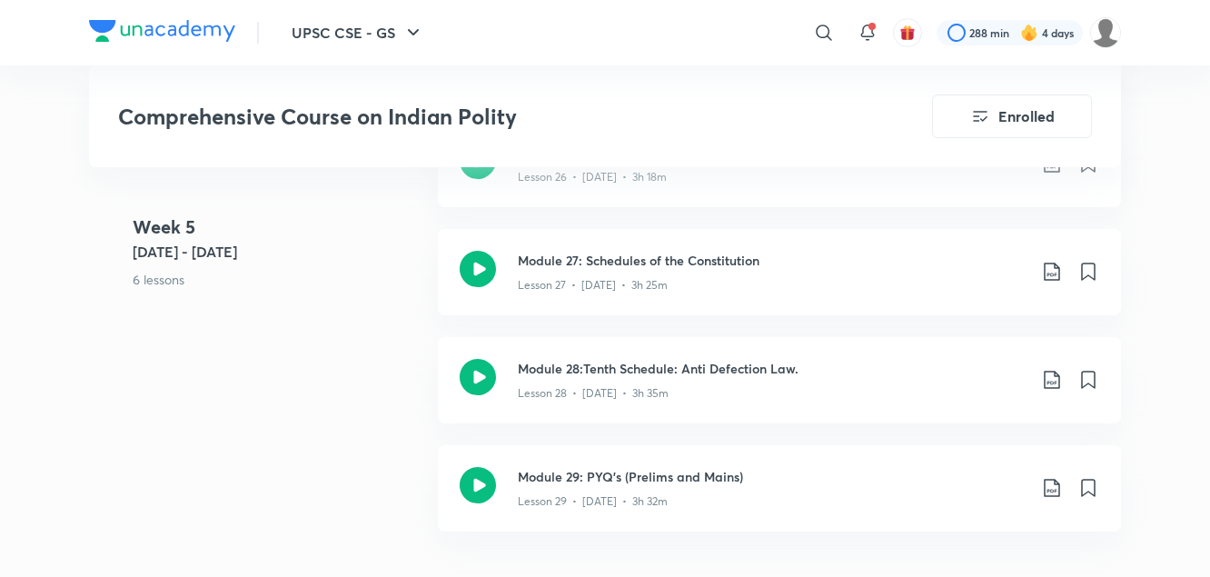
click at [383, 383] on div "Week [DATE] - [DATE] 6 lessons Module 24: Union Legislature Part IV Lesson 24 •…" at bounding box center [605, 229] width 1032 height 649
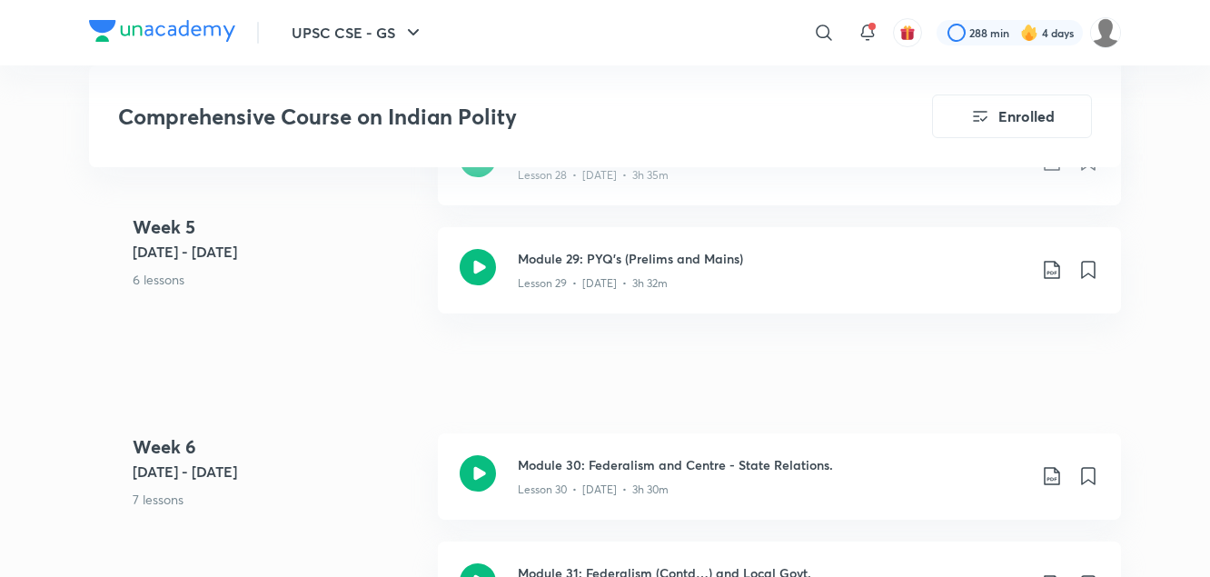
scroll to position [4232, 0]
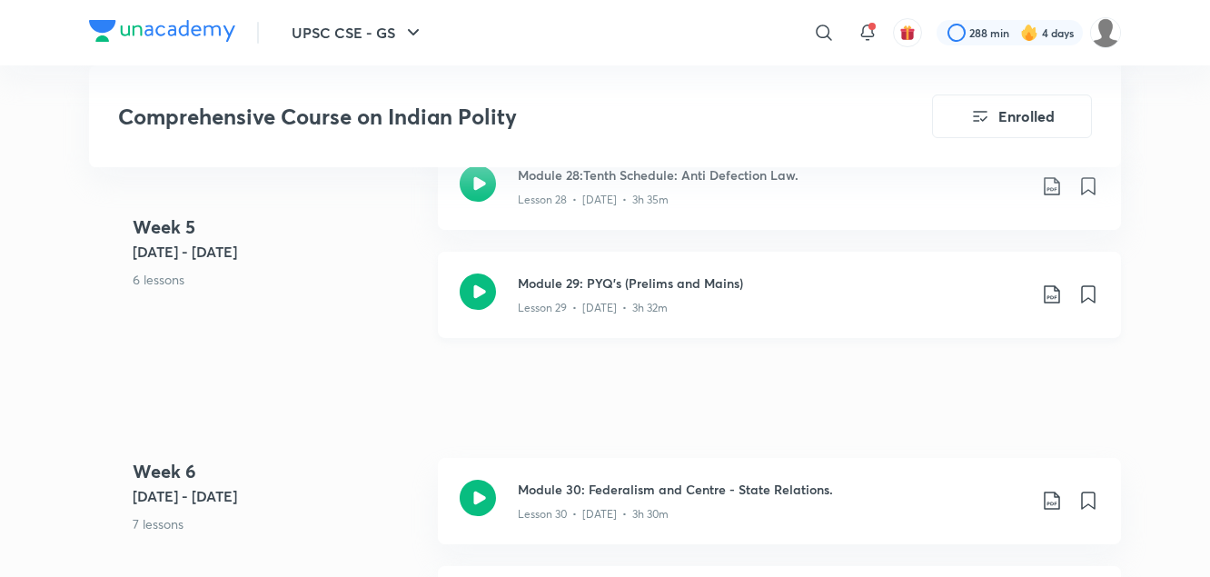
click at [1052, 295] on icon at bounding box center [1052, 295] width 22 height 22
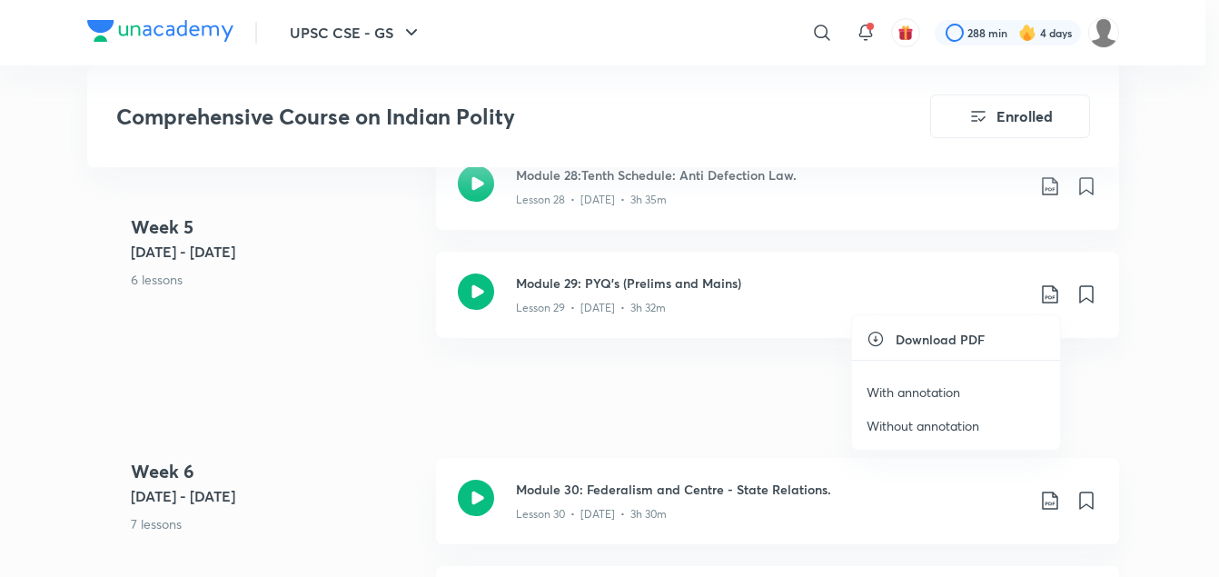
click at [936, 390] on p "With annotation" at bounding box center [914, 392] width 94 height 19
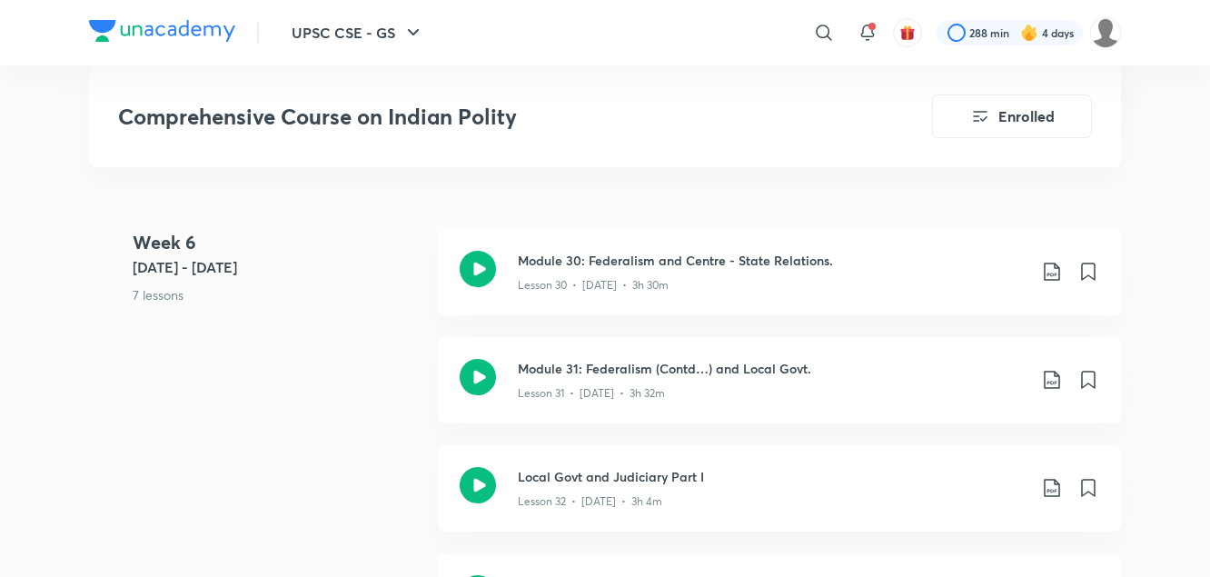
scroll to position [4472, 0]
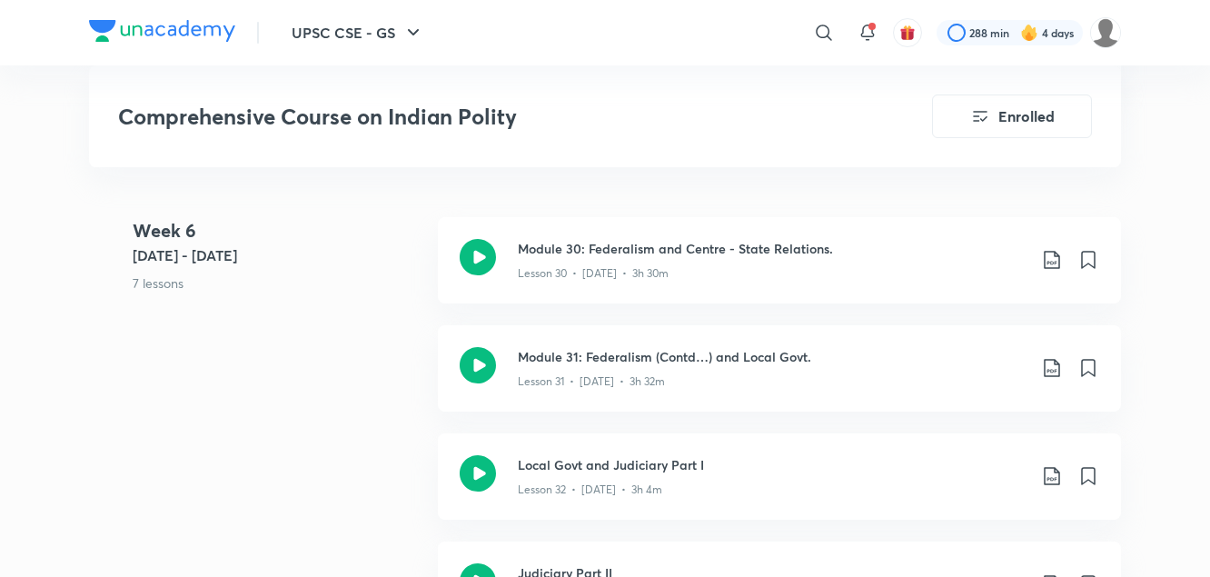
click at [1057, 264] on icon at bounding box center [1052, 260] width 22 height 22
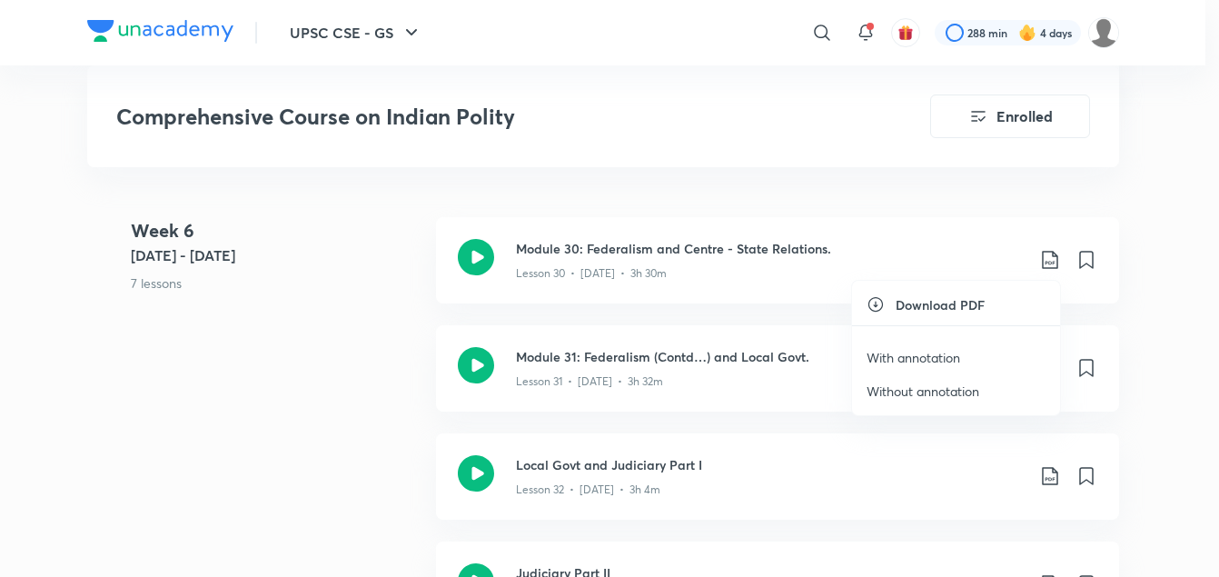
click at [945, 360] on p "With annotation" at bounding box center [914, 357] width 94 height 19
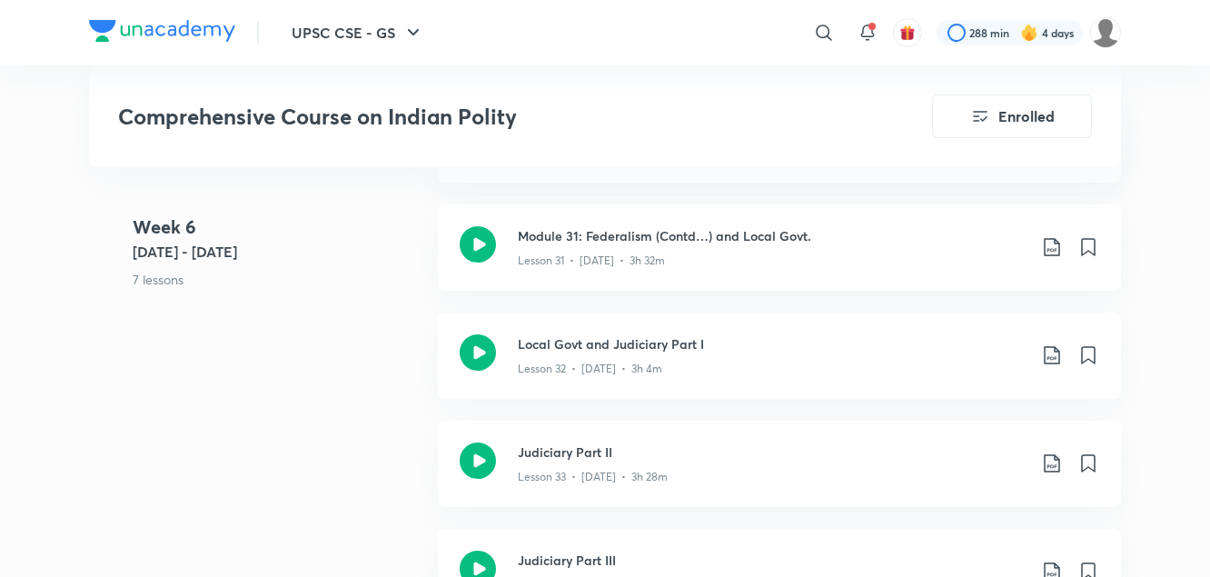
scroll to position [4595, 0]
click at [364, 336] on div "Week [DATE] - [DATE] 7 lessons Module 30: Federalism and Centre - State Relatio…" at bounding box center [605, 473] width 1032 height 757
click at [1050, 246] on icon at bounding box center [1052, 245] width 22 height 22
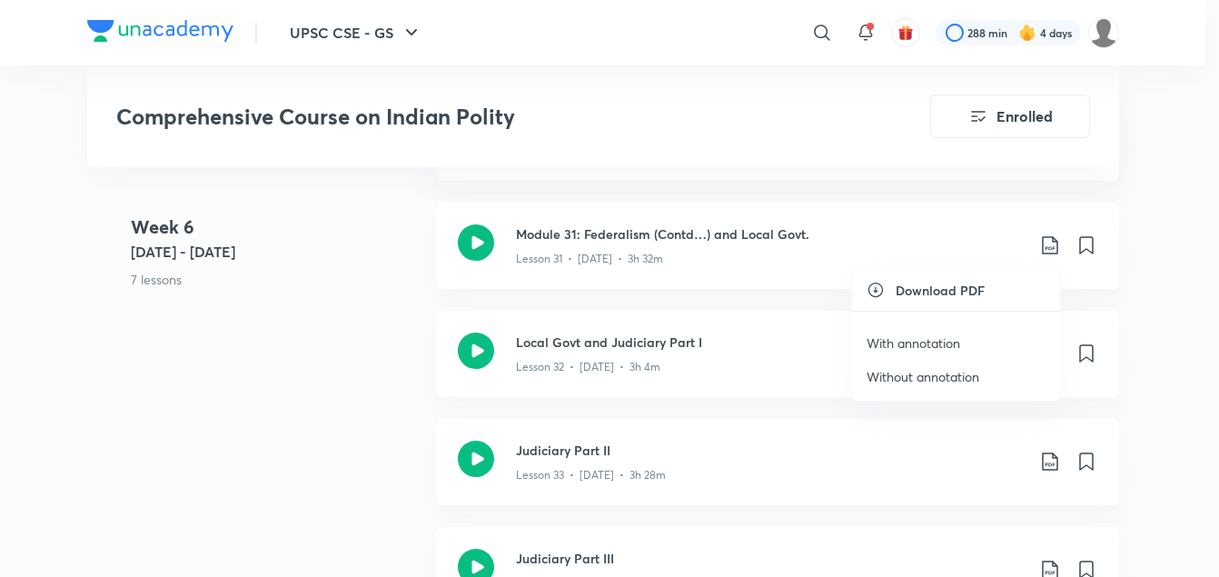
click at [930, 341] on p "With annotation" at bounding box center [914, 342] width 94 height 19
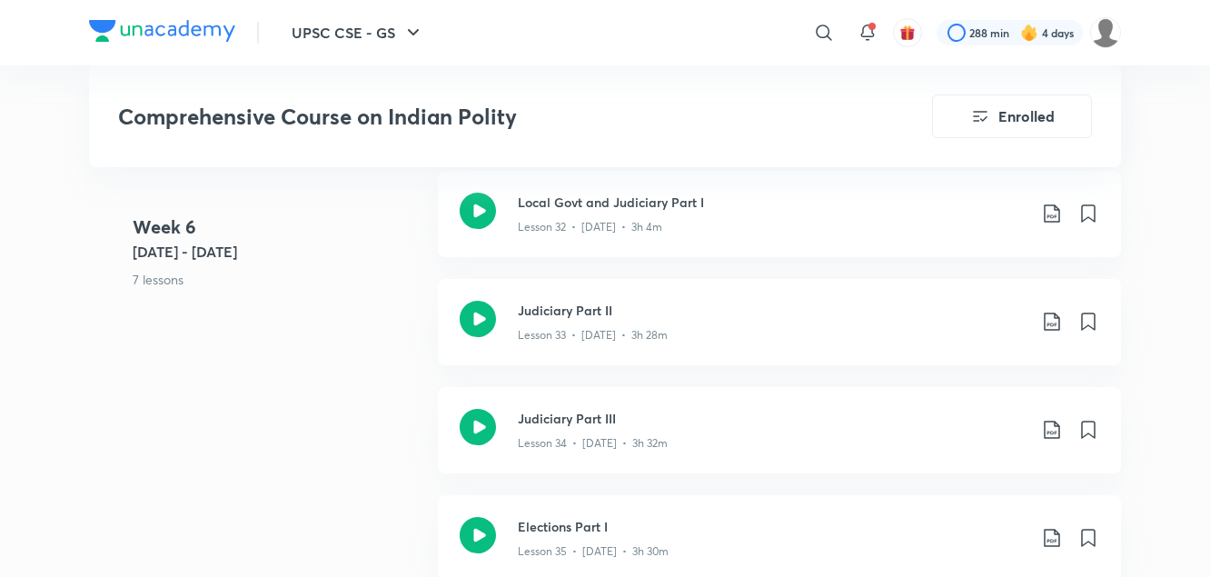
scroll to position [4736, 0]
click at [373, 342] on div "Week [DATE] - [DATE] 7 lessons Module 30: Federalism and Centre - State Relatio…" at bounding box center [605, 332] width 1032 height 757
click at [1053, 215] on icon at bounding box center [1051, 213] width 15 height 18
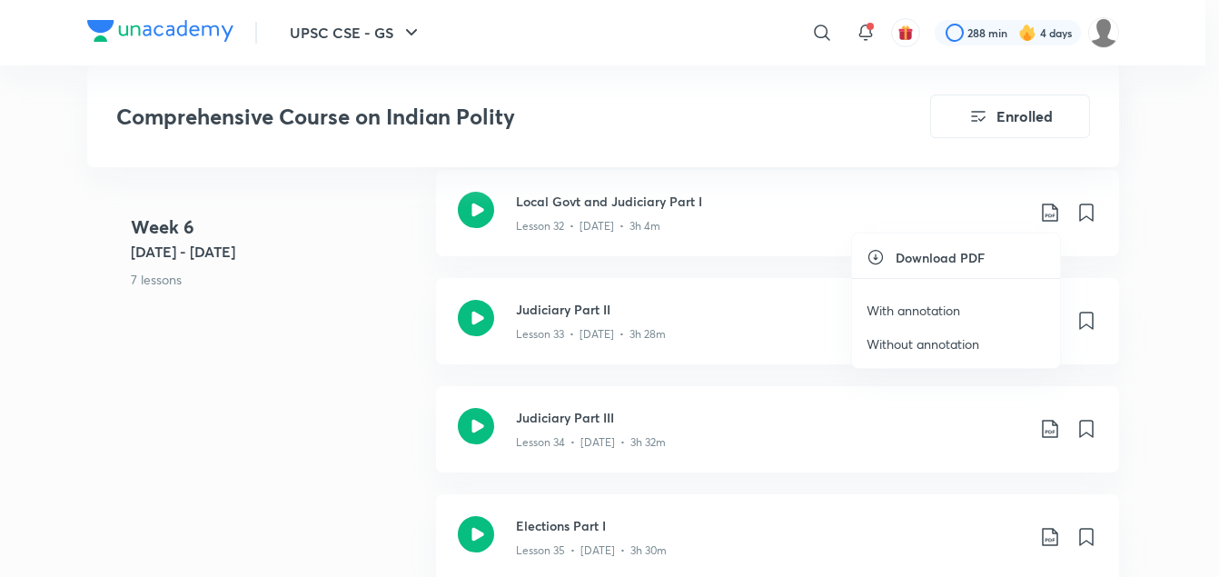
click at [948, 311] on p "With annotation" at bounding box center [914, 310] width 94 height 19
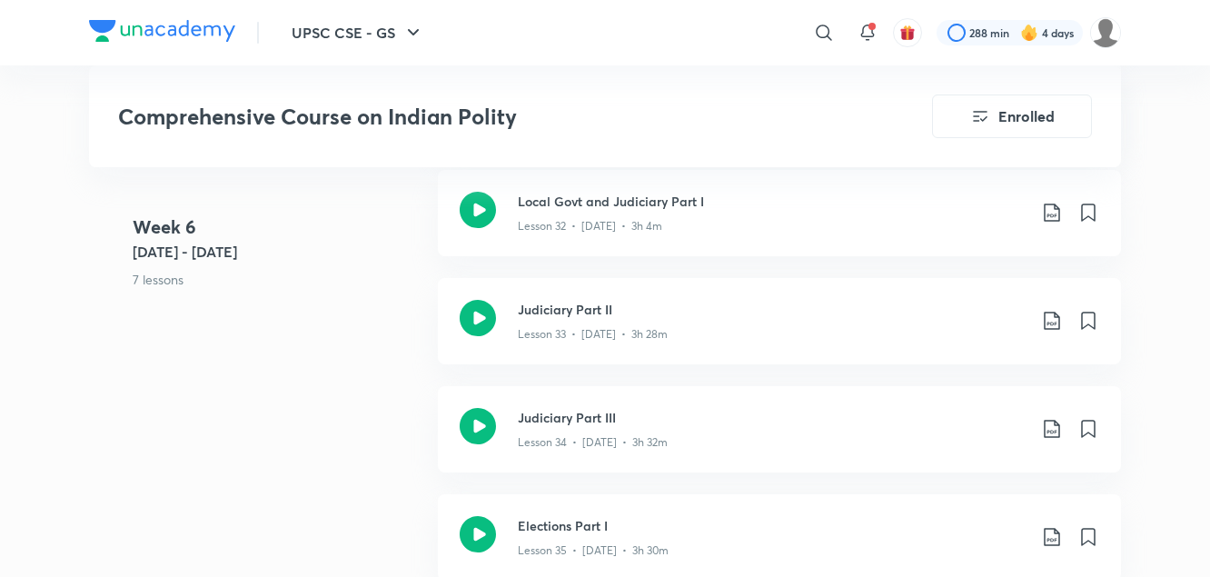
click at [343, 300] on 6 "Week [DATE] - [DATE] 7 lessons" at bounding box center [278, 268] width 291 height 108
click at [1057, 217] on icon at bounding box center [1052, 214] width 22 height 22
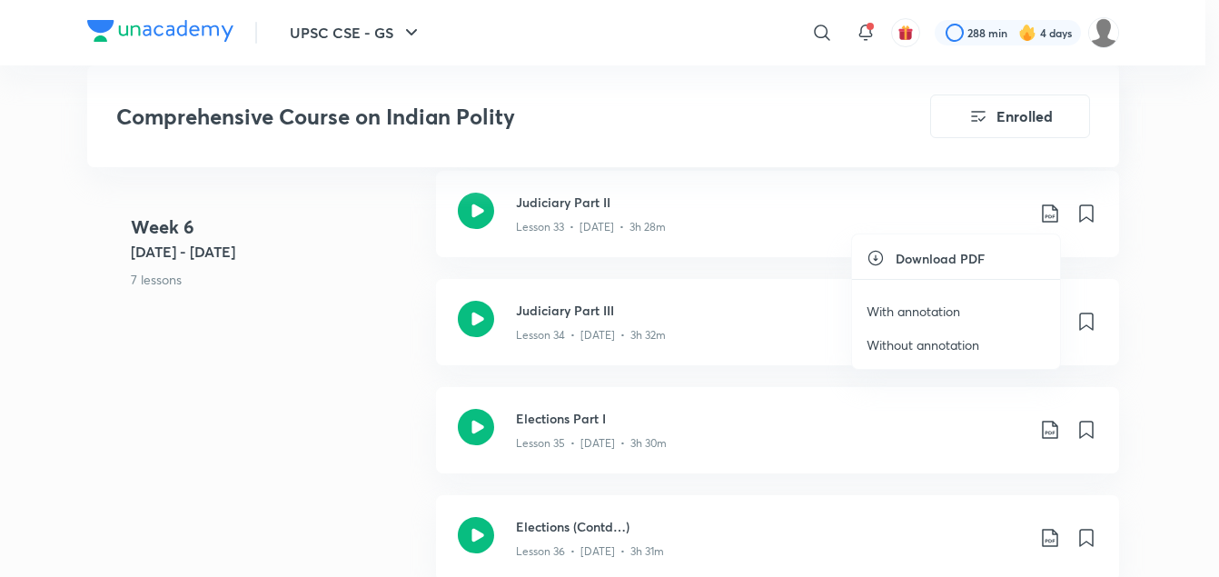
click at [914, 310] on p "With annotation" at bounding box center [914, 311] width 94 height 19
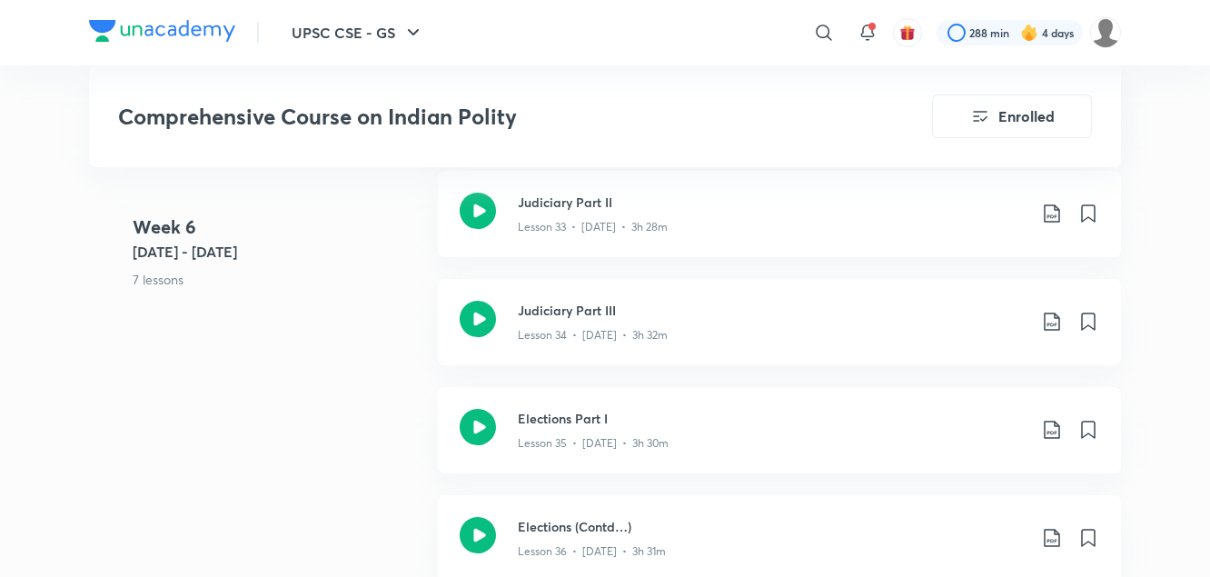
click at [307, 317] on 6 "Week [DATE] - [DATE] 7 lessons" at bounding box center [278, 268] width 291 height 108
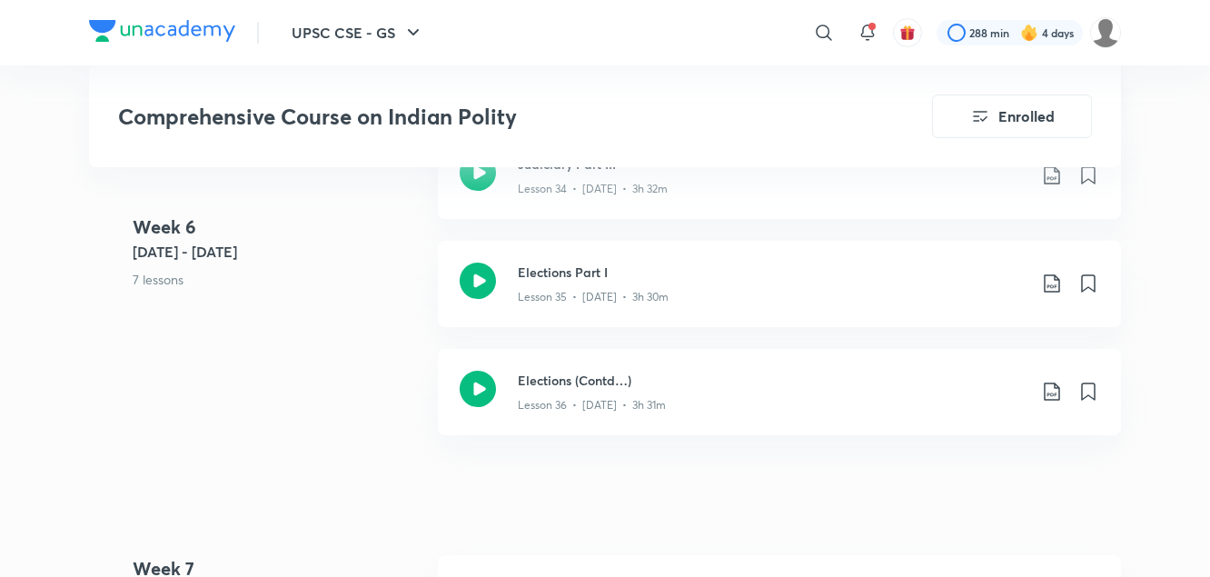
scroll to position [4990, 0]
click at [1055, 177] on icon at bounding box center [1051, 174] width 15 height 18
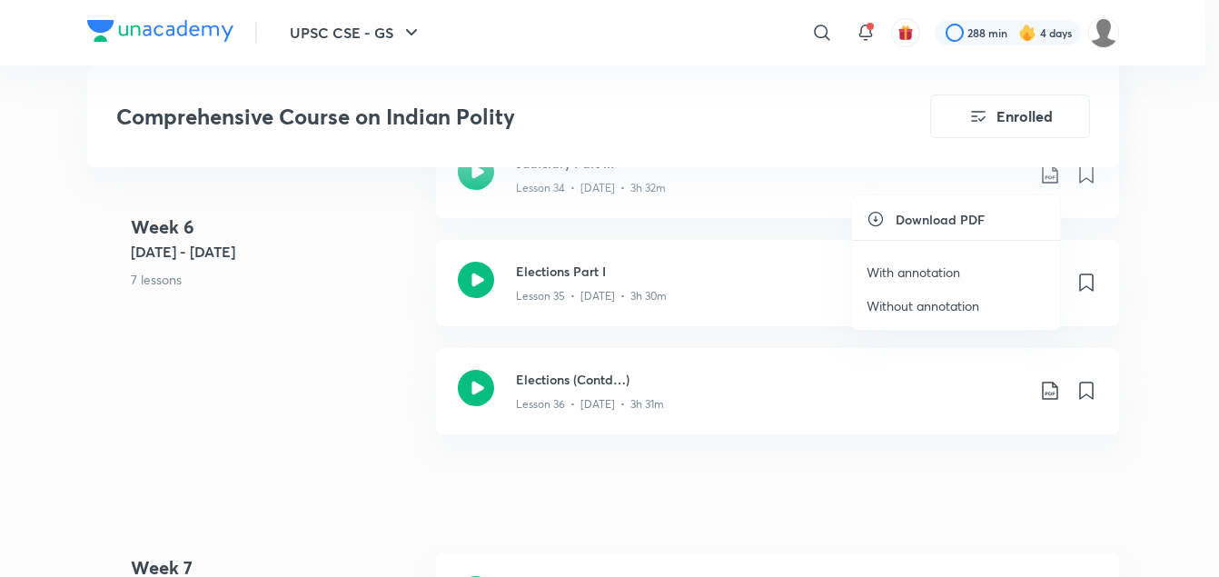
click at [923, 269] on p "With annotation" at bounding box center [914, 272] width 94 height 19
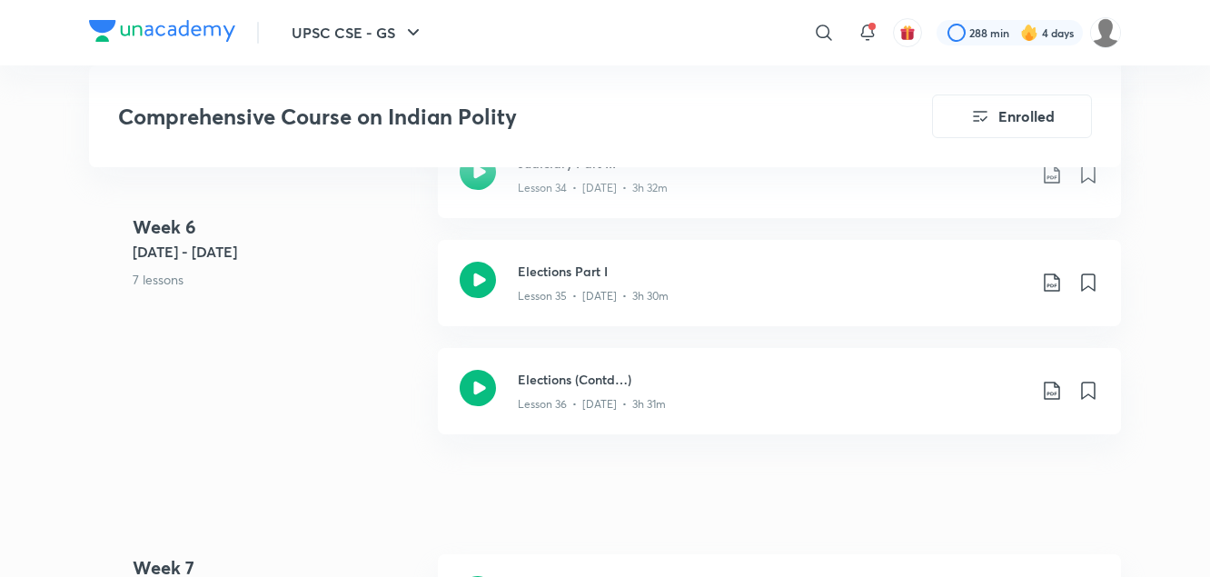
click at [398, 306] on 6 "Week [DATE] - [DATE] 7 lessons" at bounding box center [278, 268] width 291 height 108
click at [1056, 284] on icon at bounding box center [1052, 283] width 22 height 22
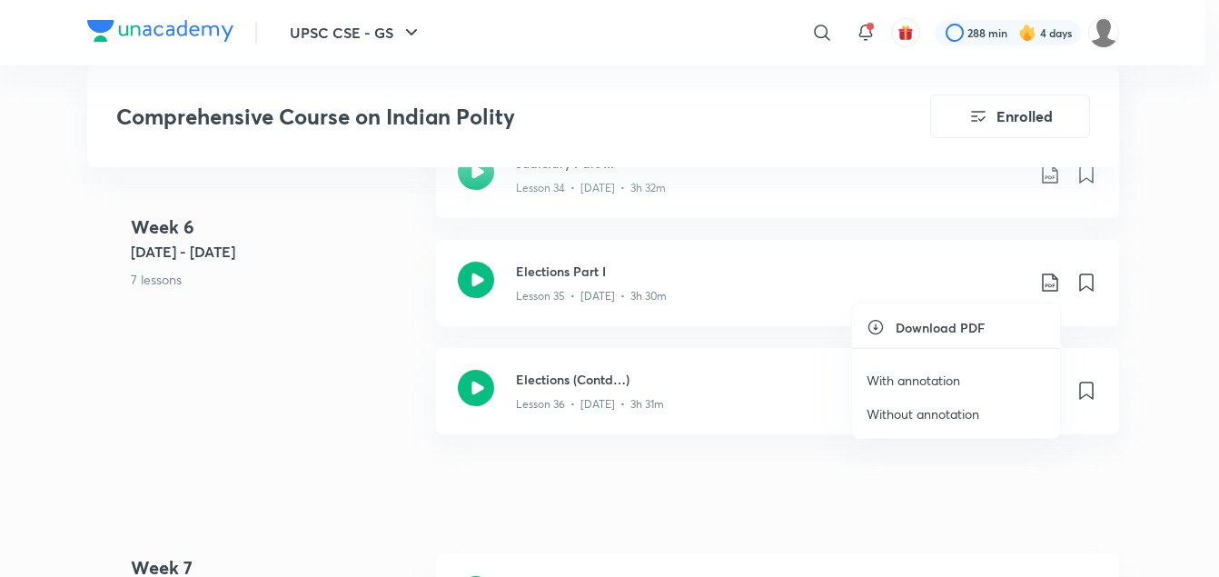
click at [909, 379] on p "With annotation" at bounding box center [914, 380] width 94 height 19
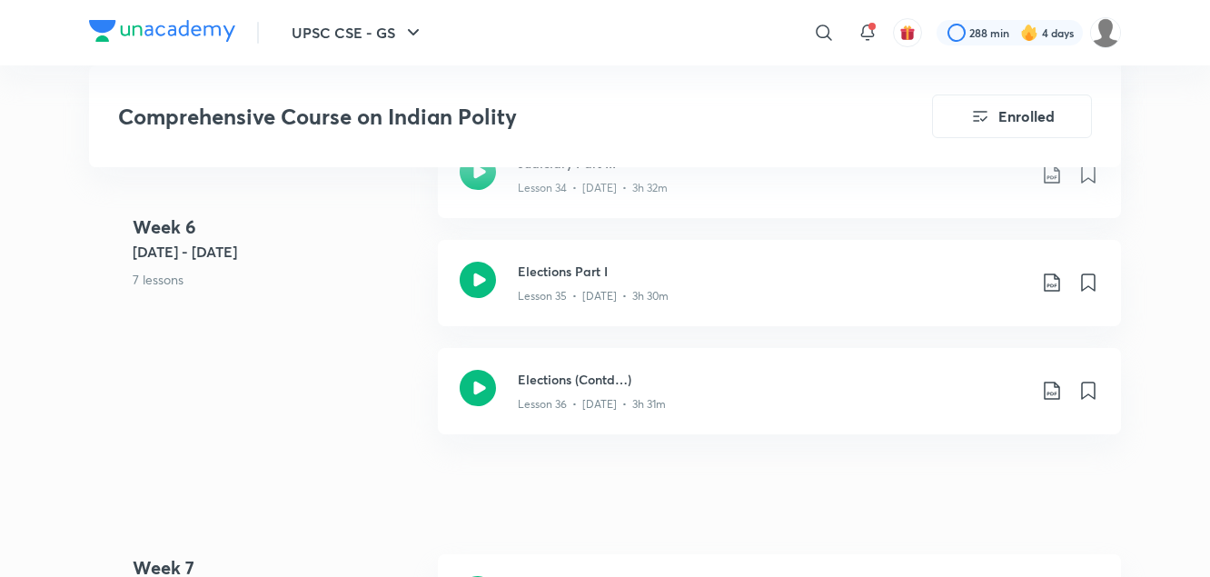
click at [367, 411] on div "Week [DATE] - [DATE] 7 lessons Module 30: Federalism and Centre - State Relatio…" at bounding box center [605, 77] width 1032 height 757
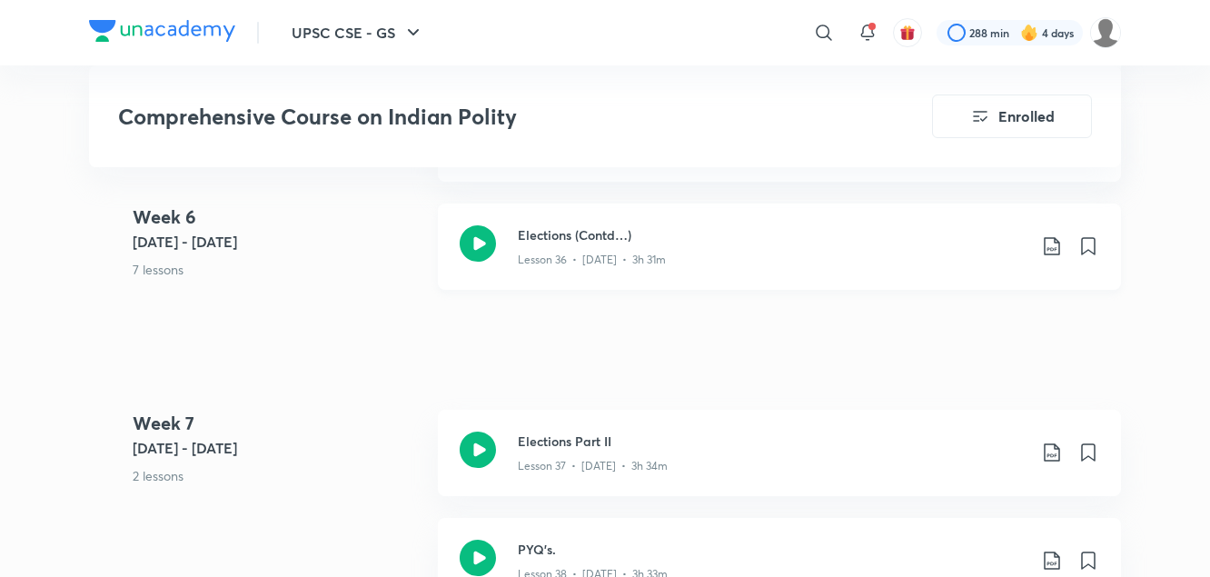
scroll to position [5136, 0]
click at [1050, 246] on icon at bounding box center [1052, 245] width 22 height 22
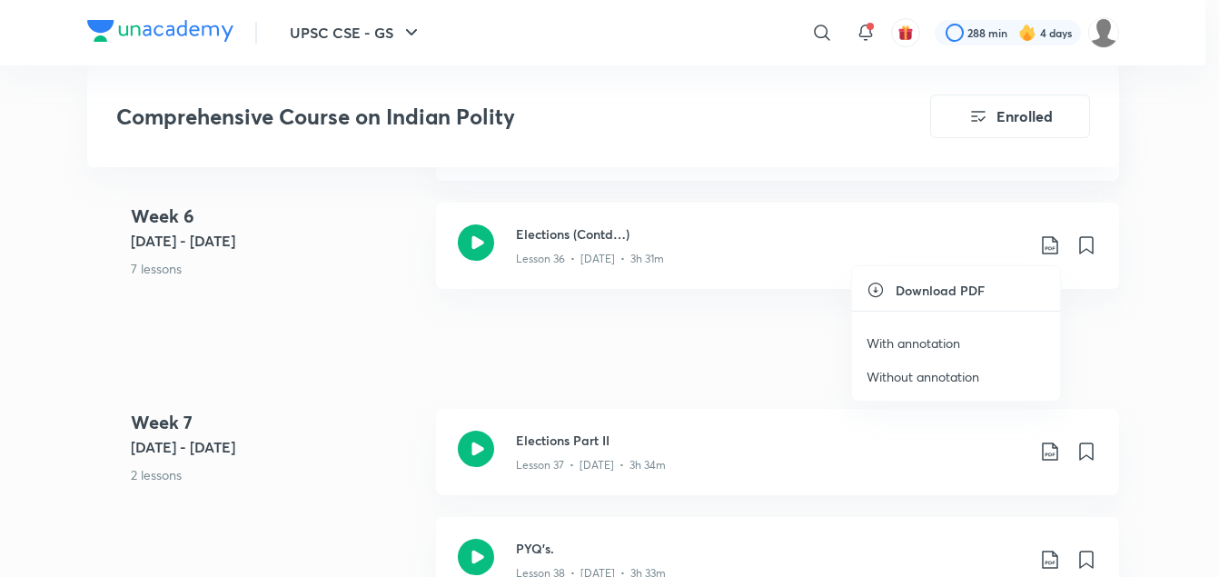
click at [923, 341] on p "With annotation" at bounding box center [914, 342] width 94 height 19
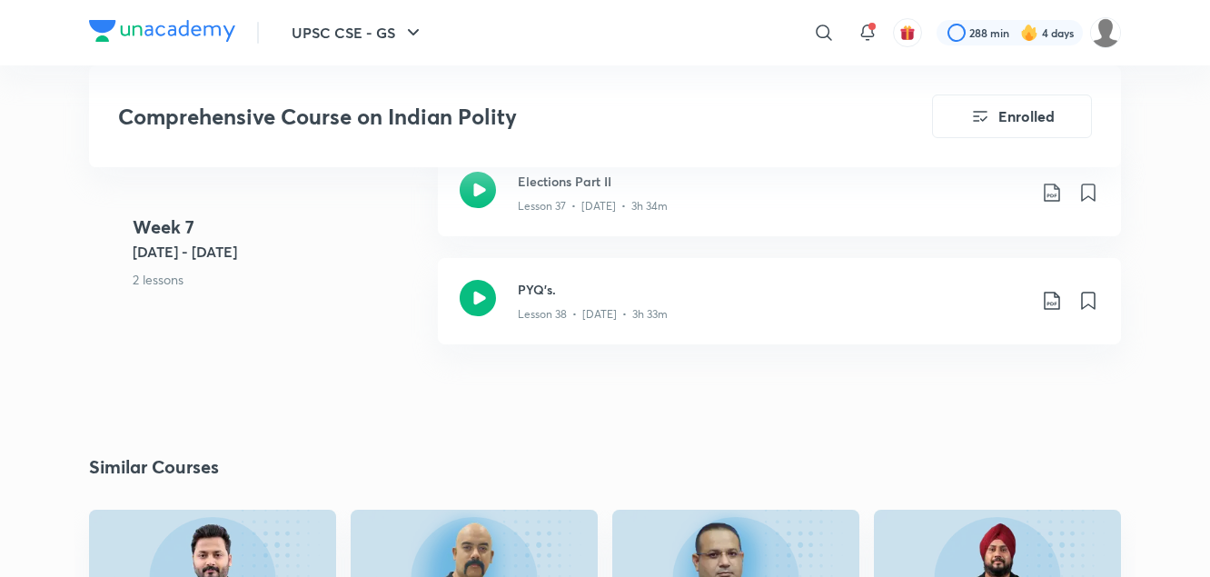
scroll to position [5394, 0]
click at [1053, 197] on icon at bounding box center [1051, 193] width 15 height 18
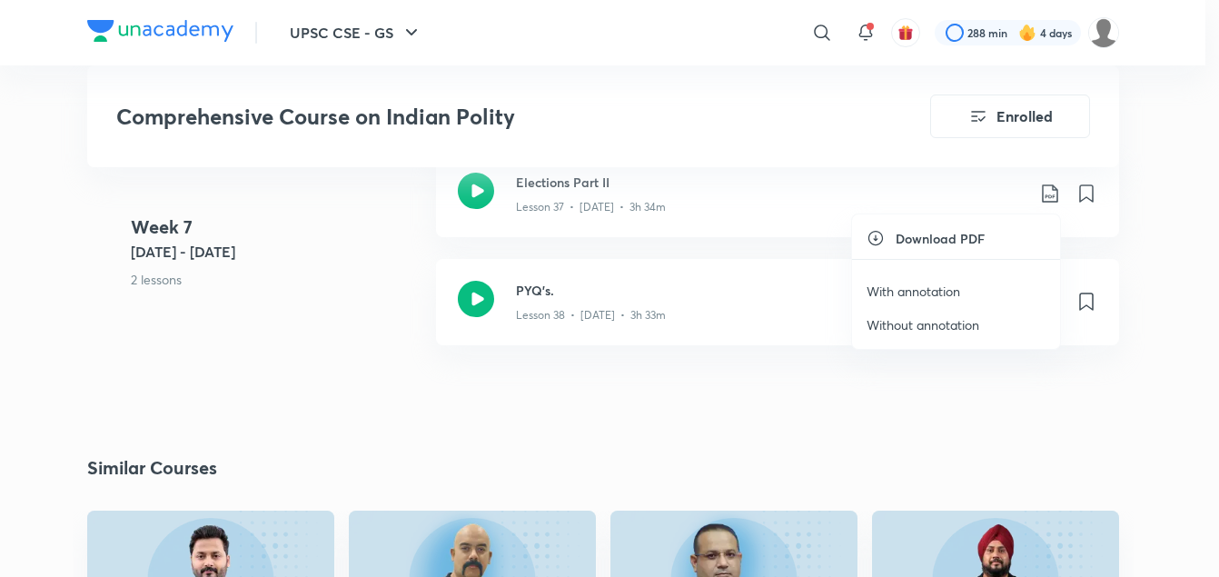
click at [941, 288] on p "With annotation" at bounding box center [914, 291] width 94 height 19
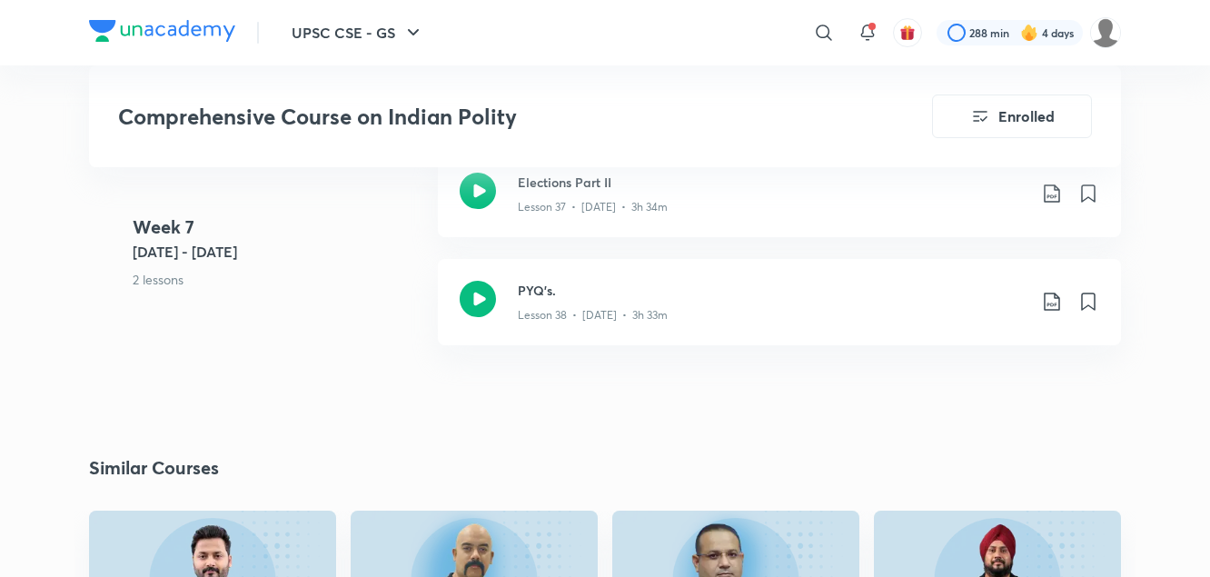
click at [377, 307] on 7 "Week [DATE] - [DATE] 2 lessons" at bounding box center [278, 268] width 291 height 108
click at [1051, 308] on icon at bounding box center [1052, 302] width 22 height 22
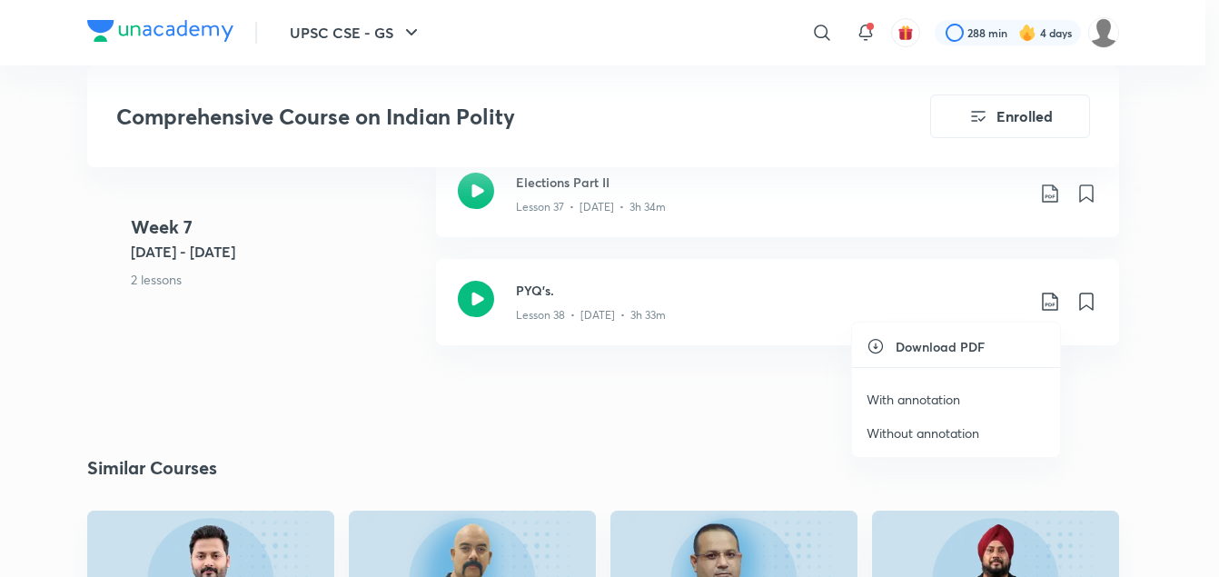
click at [937, 399] on p "With annotation" at bounding box center [914, 399] width 94 height 19
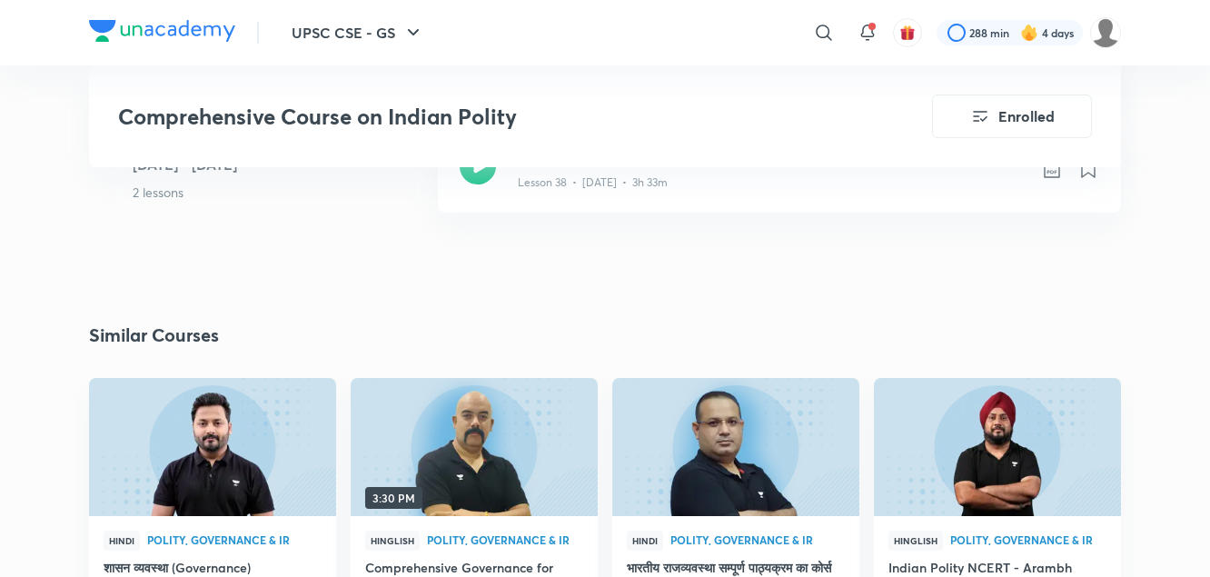
scroll to position [5527, 0]
click at [818, 35] on icon at bounding box center [824, 33] width 22 height 22
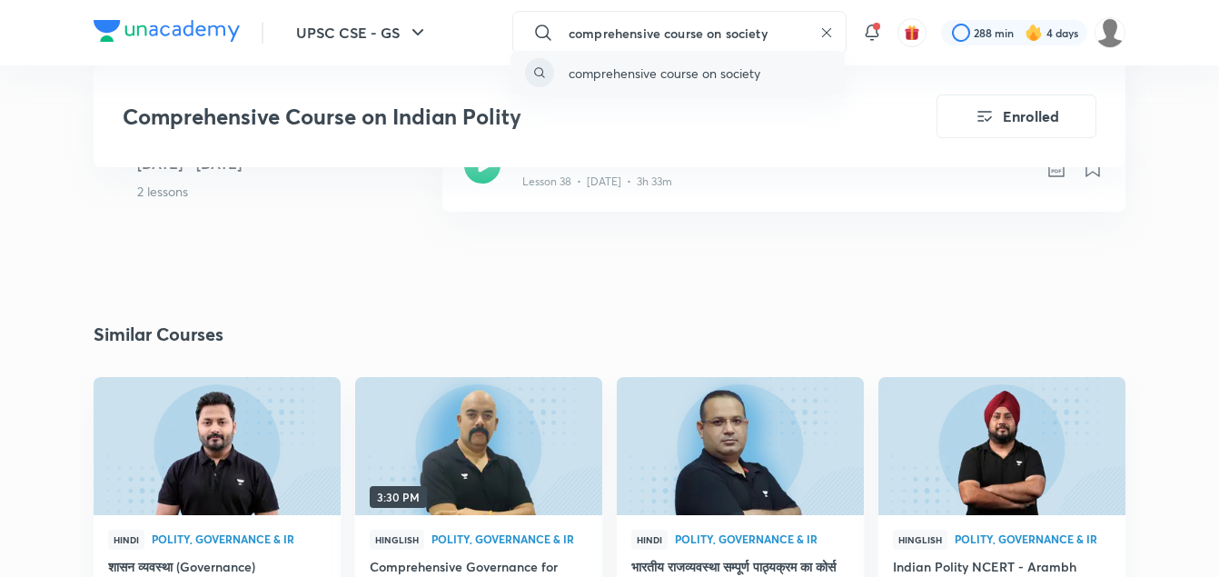
type input "comprehensive course on society"
click at [761, 71] on p "comprehensive course on society" at bounding box center [665, 73] width 192 height 19
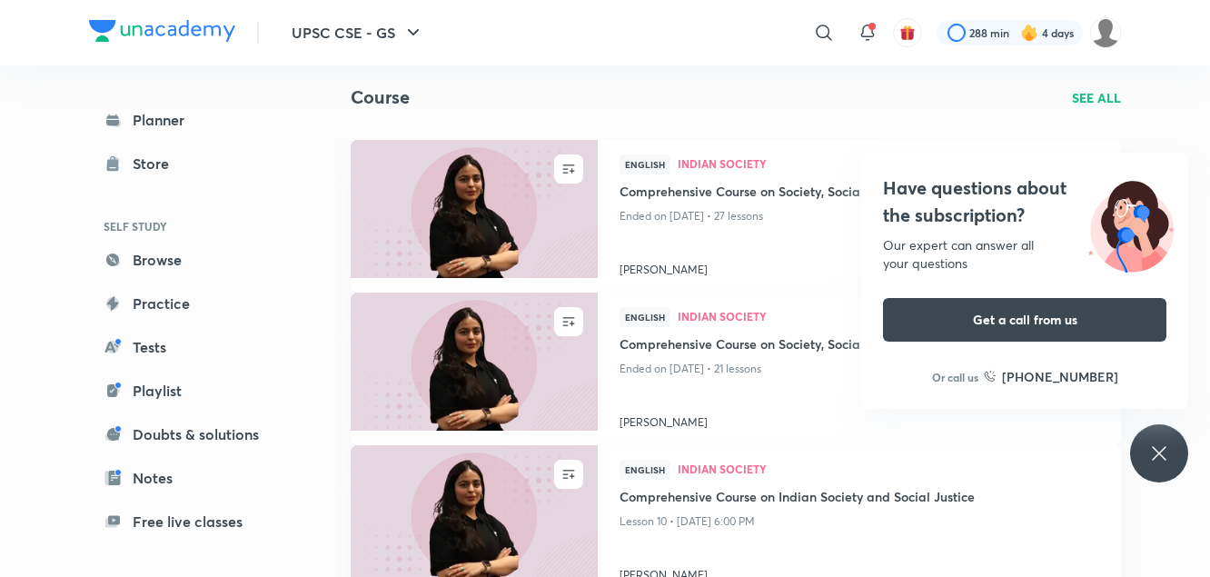
scroll to position [84, 0]
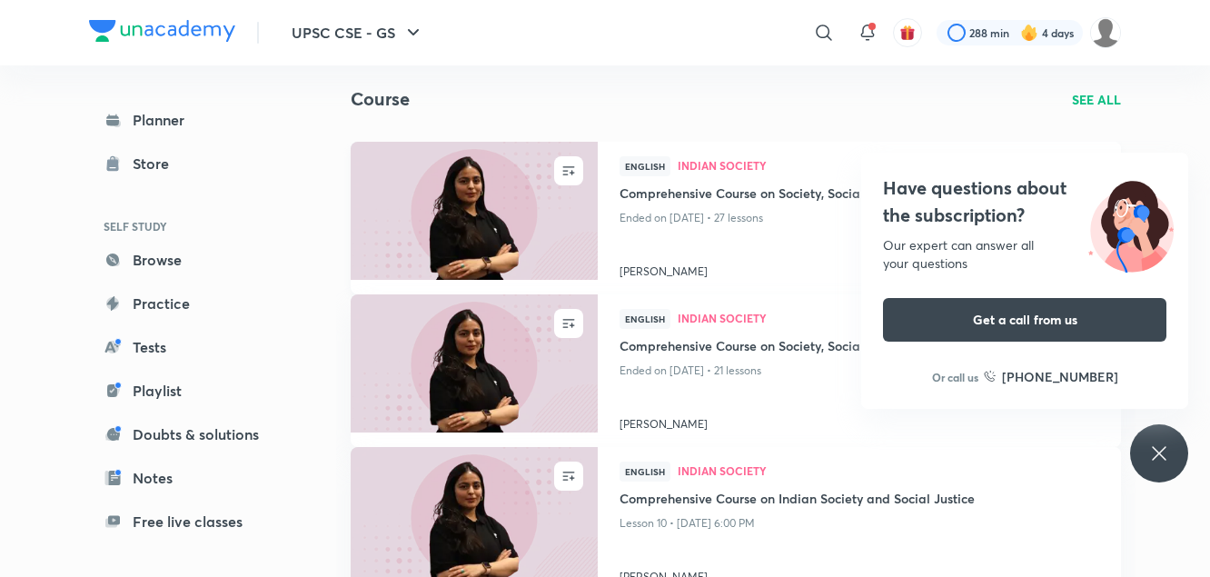
click at [558, 204] on img at bounding box center [474, 210] width 252 height 141
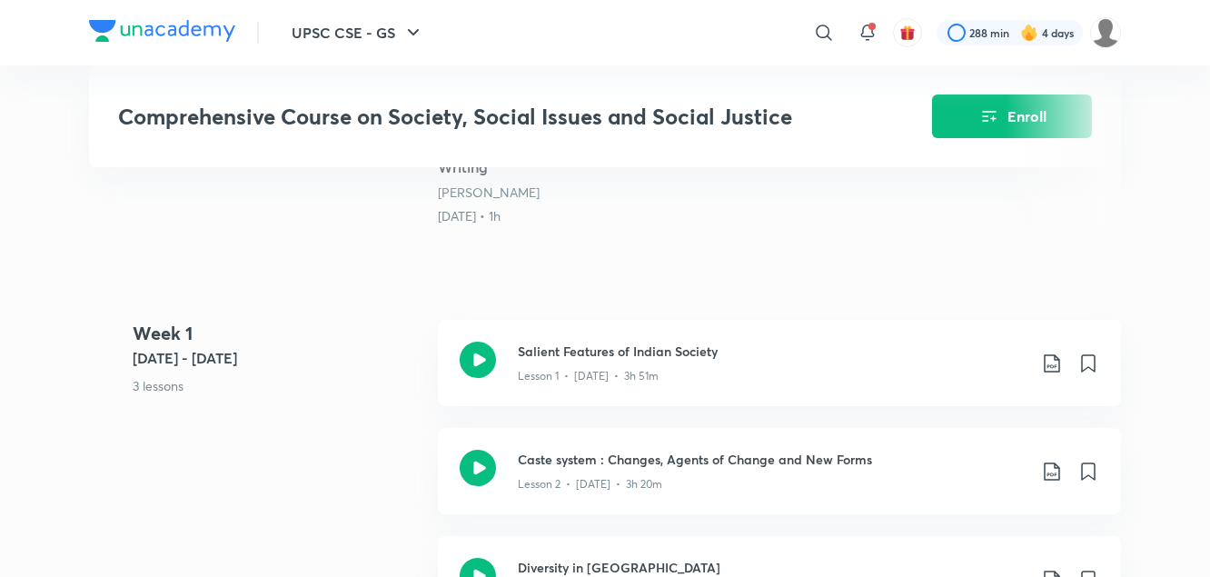
scroll to position [665, 0]
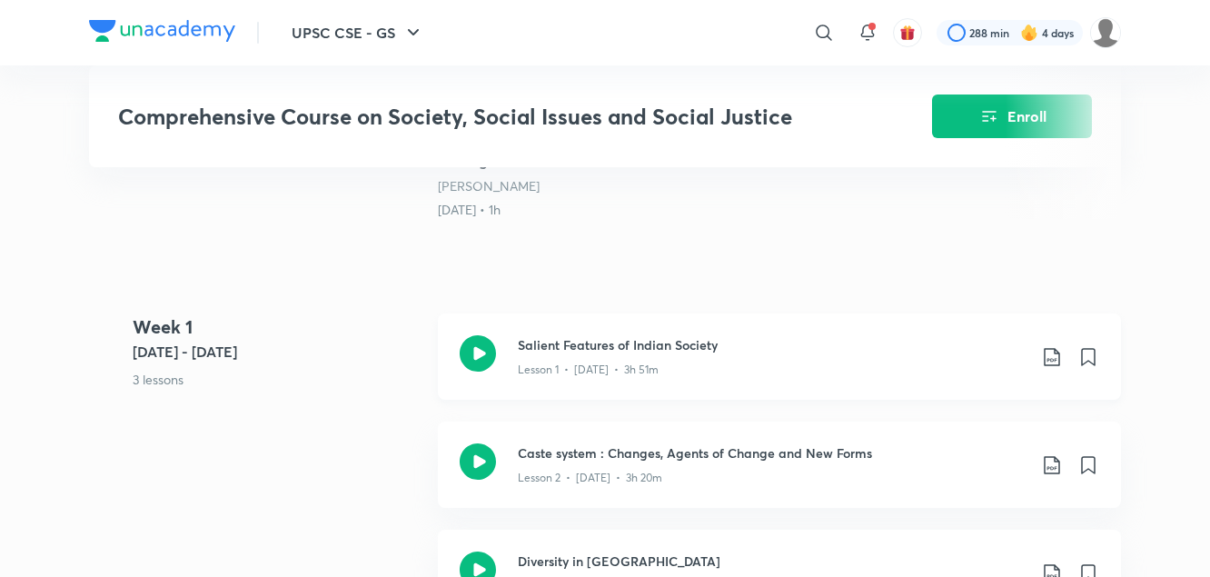
click at [1053, 366] on icon at bounding box center [1051, 357] width 15 height 18
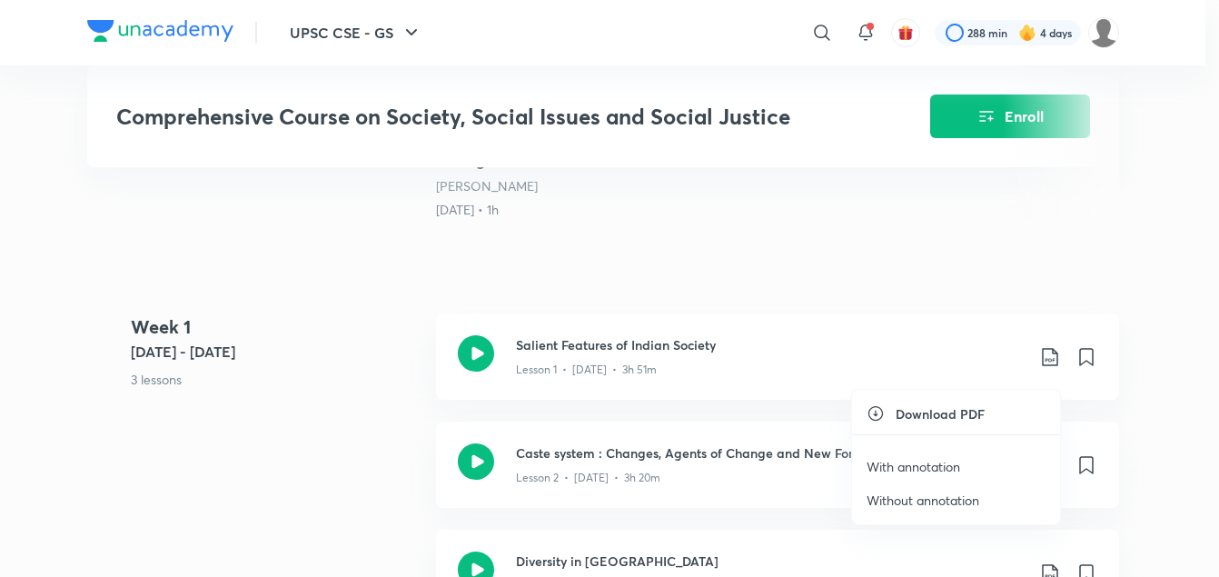
click at [926, 469] on p "With annotation" at bounding box center [914, 466] width 94 height 19
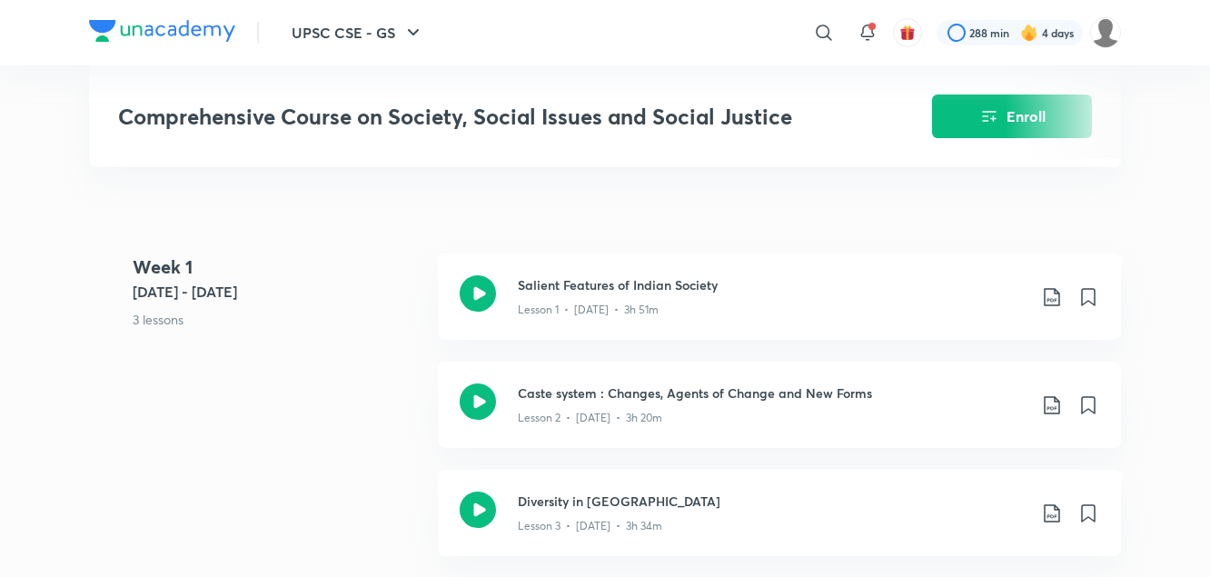
scroll to position [758, 0]
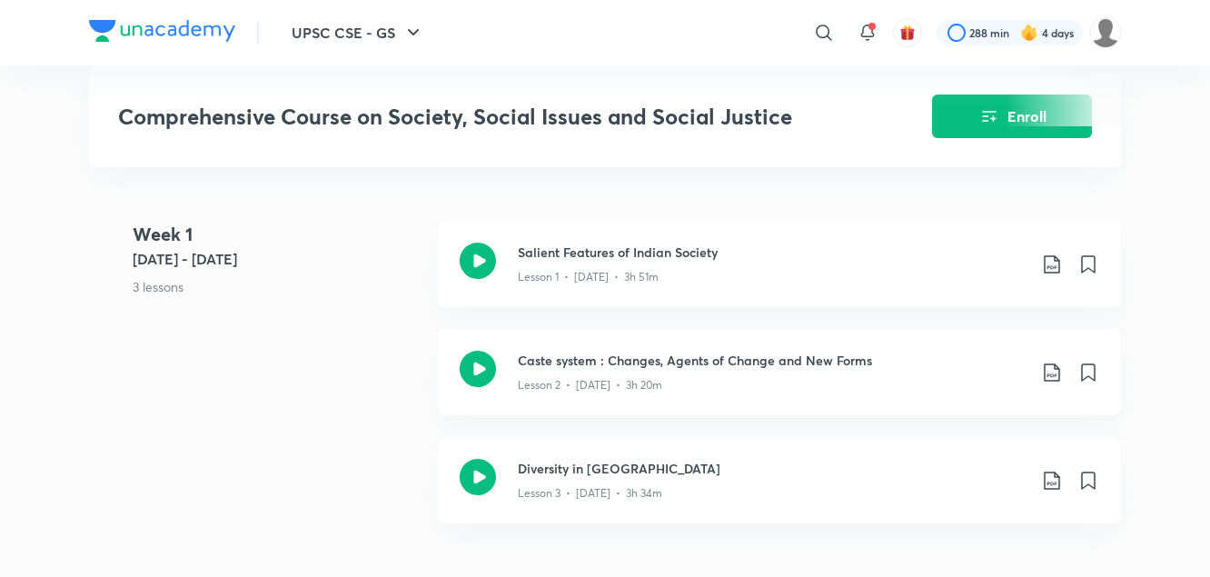
click at [366, 410] on div "Week [DATE] 2 - [DATE] 3 lessons Salient Features of Indian Society Lesson 1 • …" at bounding box center [605, 383] width 1032 height 324
click at [1048, 382] on icon at bounding box center [1051, 372] width 15 height 18
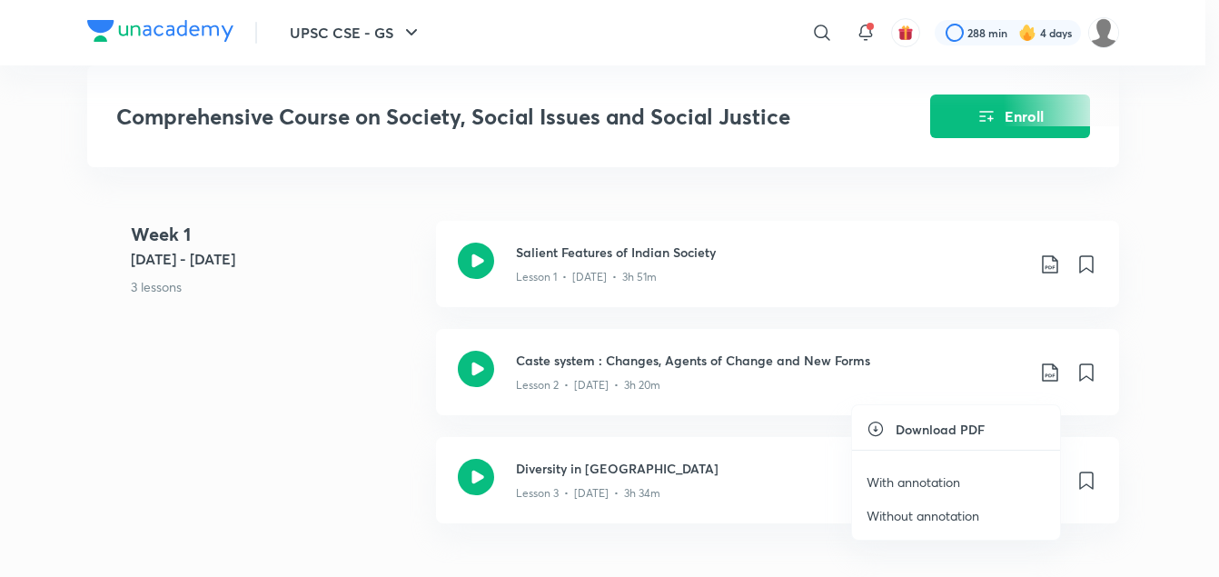
click at [933, 482] on p "With annotation" at bounding box center [914, 482] width 94 height 19
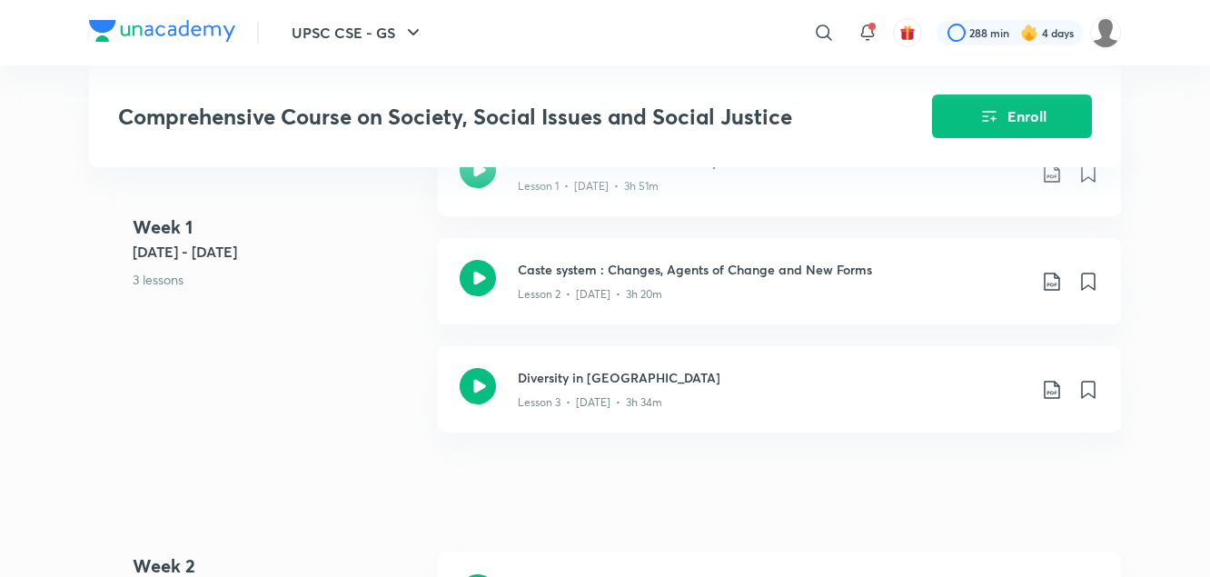
scroll to position [853, 0]
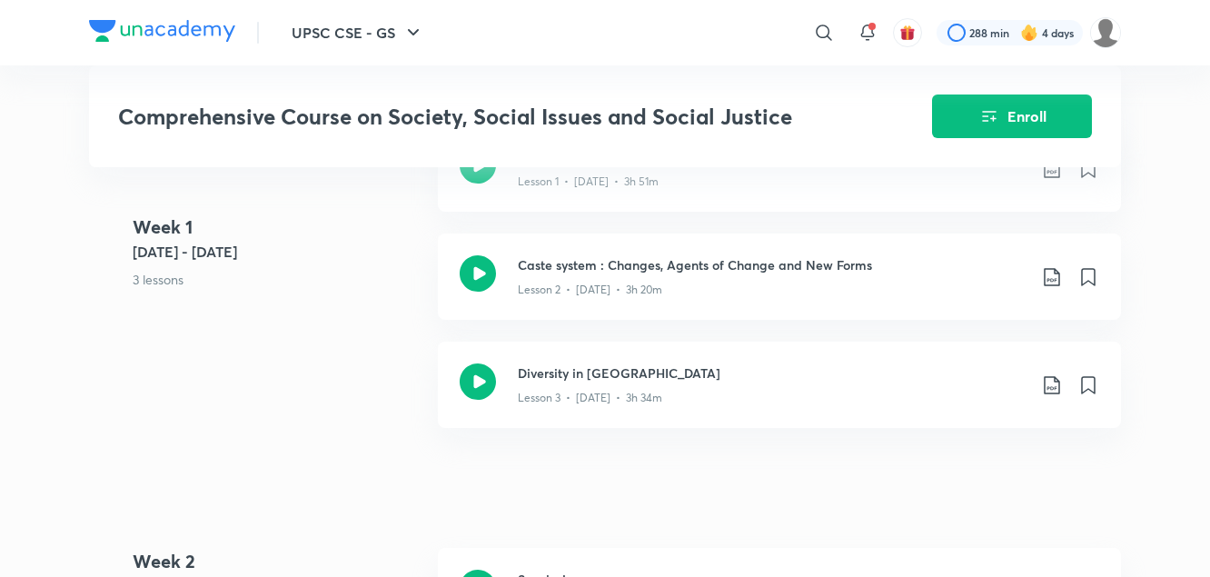
click at [353, 423] on div "Week [DATE] 2 - [DATE] 3 lessons Salient Features of Indian Society Lesson 1 • …" at bounding box center [605, 287] width 1032 height 324
click at [1052, 396] on icon at bounding box center [1052, 385] width 22 height 22
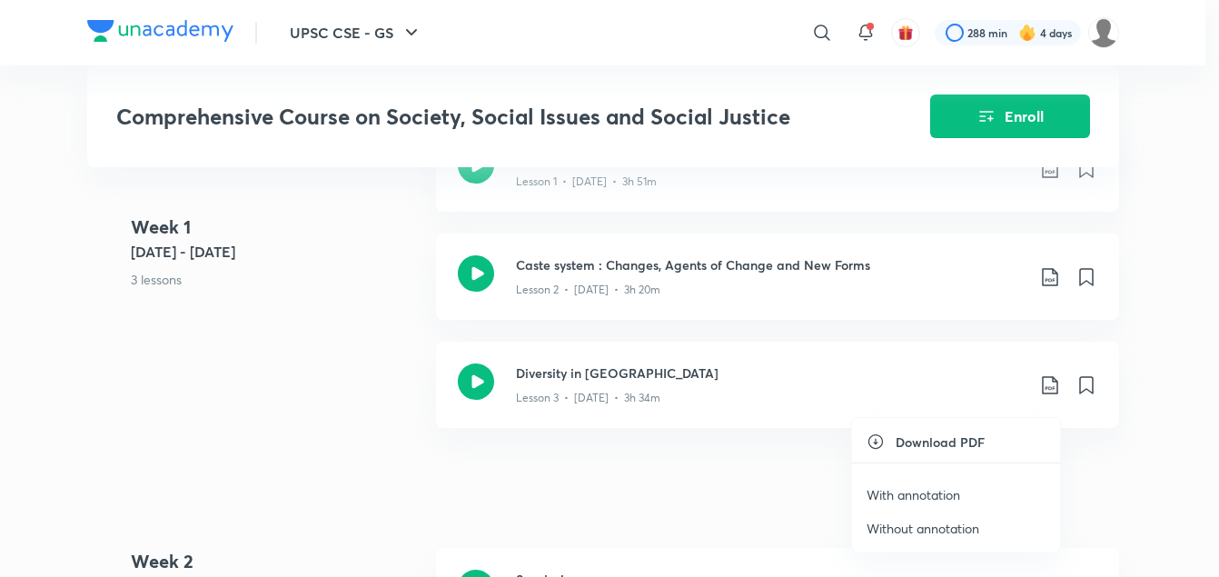
click at [914, 494] on p "With annotation" at bounding box center [914, 494] width 94 height 19
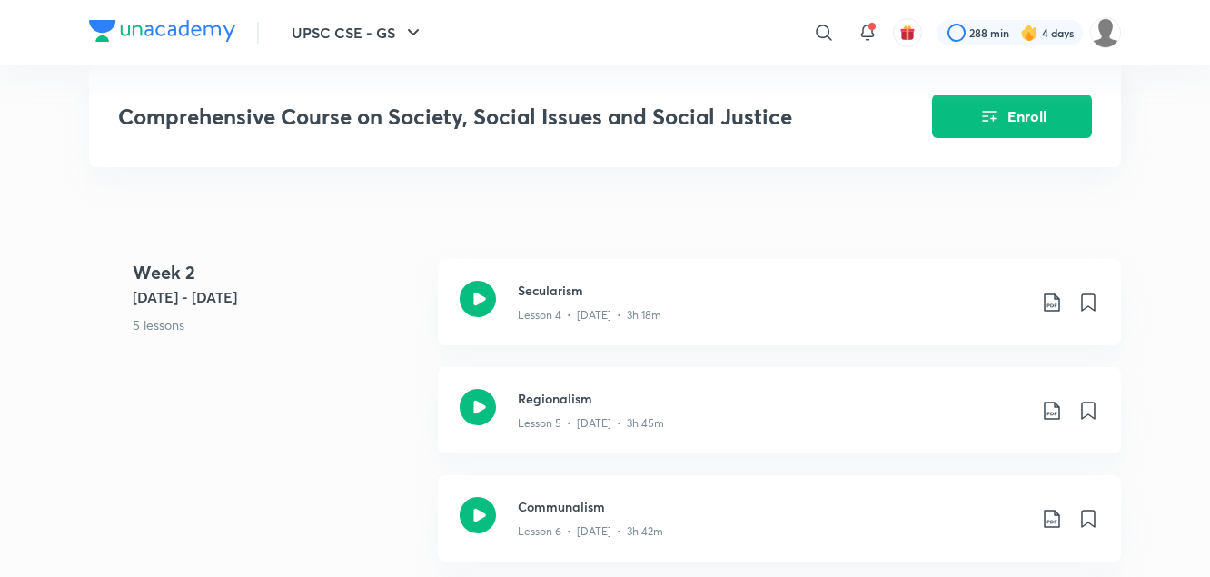
scroll to position [1151, 0]
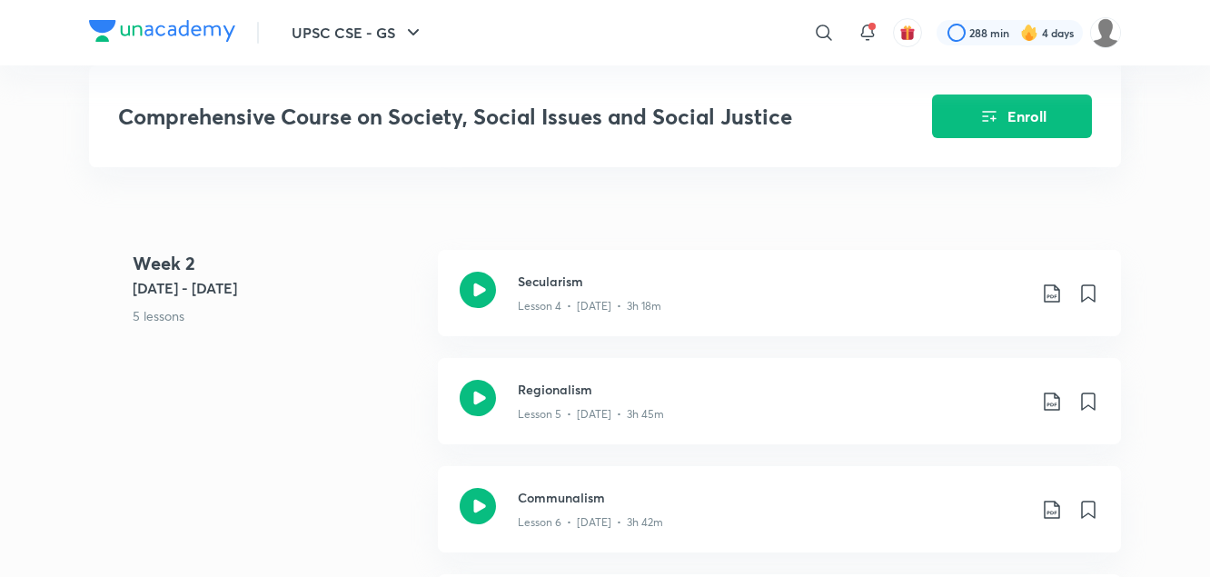
click at [372, 439] on div "Week [DATE] 9 - [DATE] 5 lessons Secularism Lesson 4 • [DATE] • 3h 18m Regional…" at bounding box center [605, 520] width 1032 height 541
click at [1053, 303] on icon at bounding box center [1051, 293] width 15 height 18
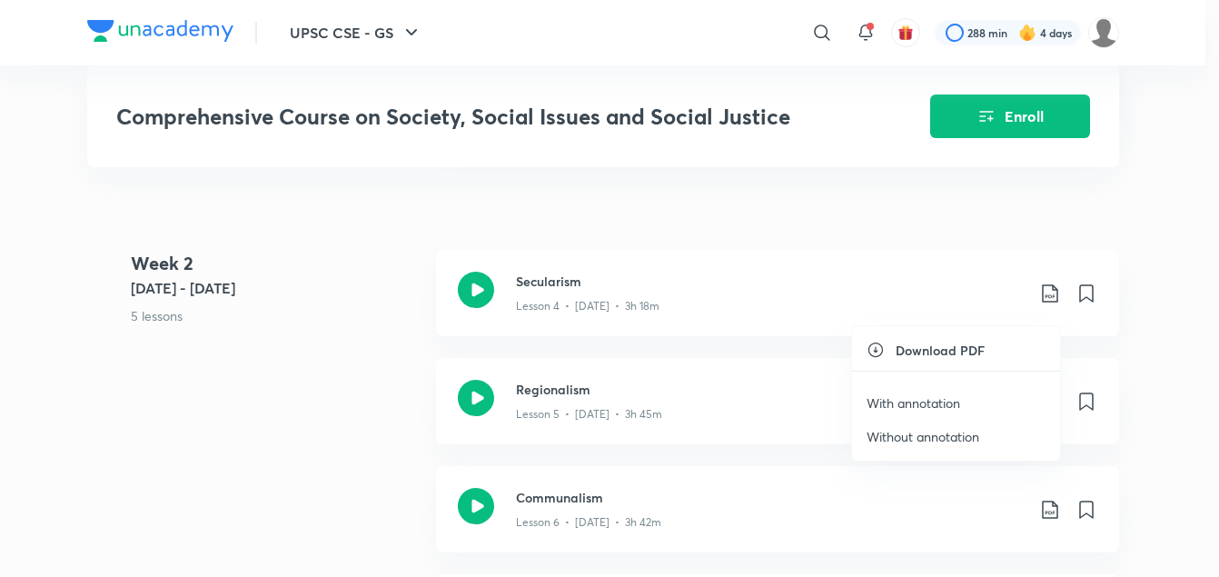
click at [949, 407] on p "With annotation" at bounding box center [914, 402] width 94 height 19
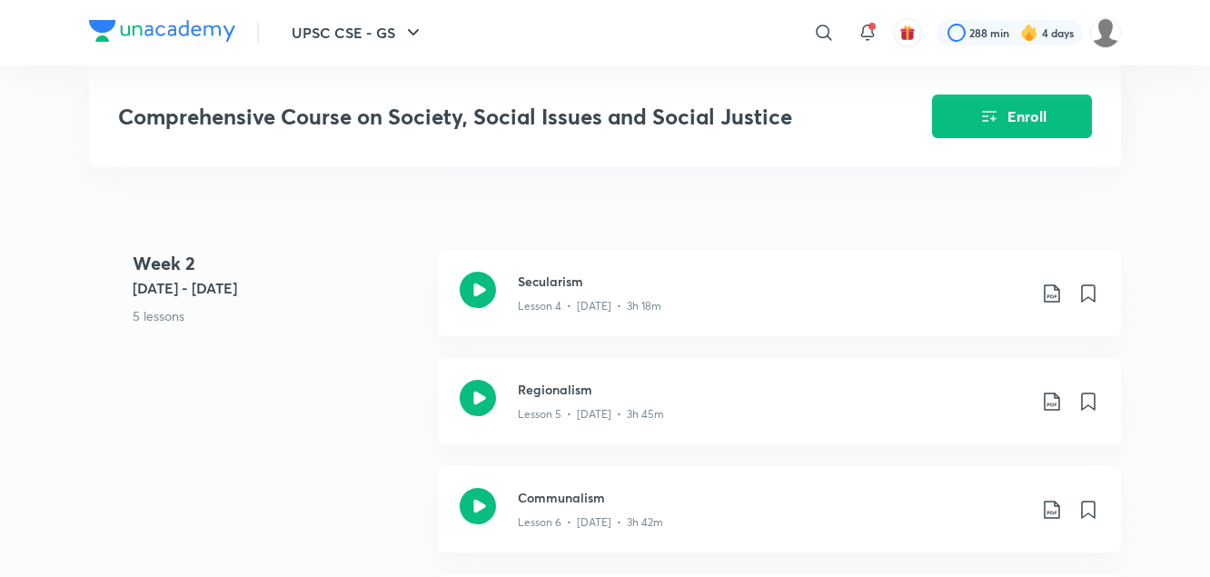
click at [343, 428] on div "Week [DATE] 9 - [DATE] 5 lessons Secularism Lesson 4 • [DATE] • 3h 18m Regional…" at bounding box center [605, 520] width 1032 height 541
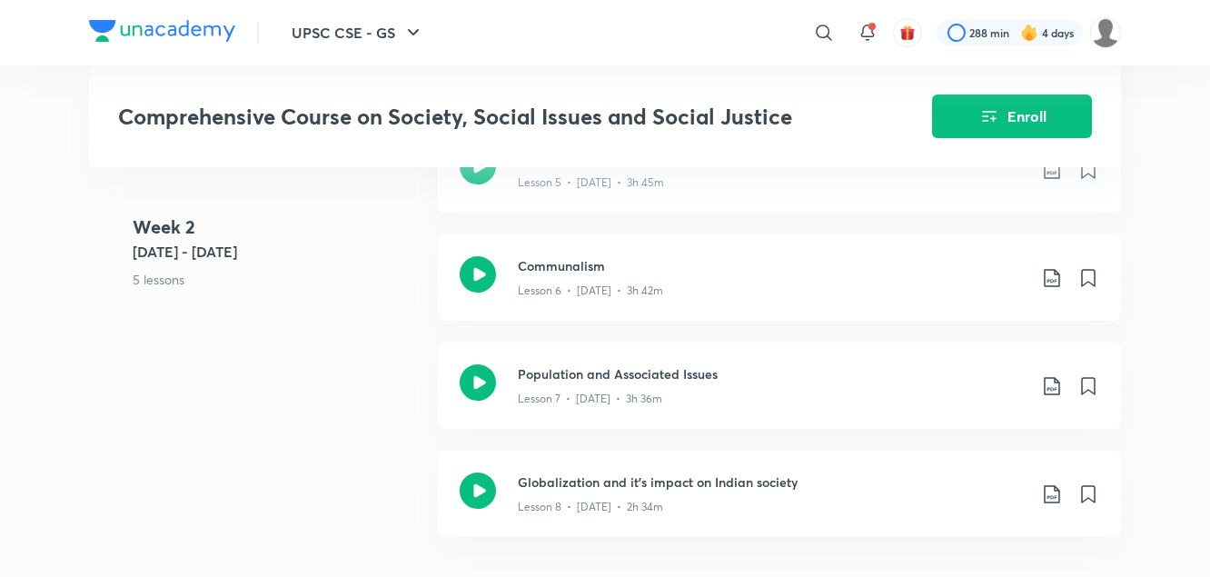
scroll to position [1384, 0]
click at [1051, 180] on icon at bounding box center [1052, 169] width 22 height 22
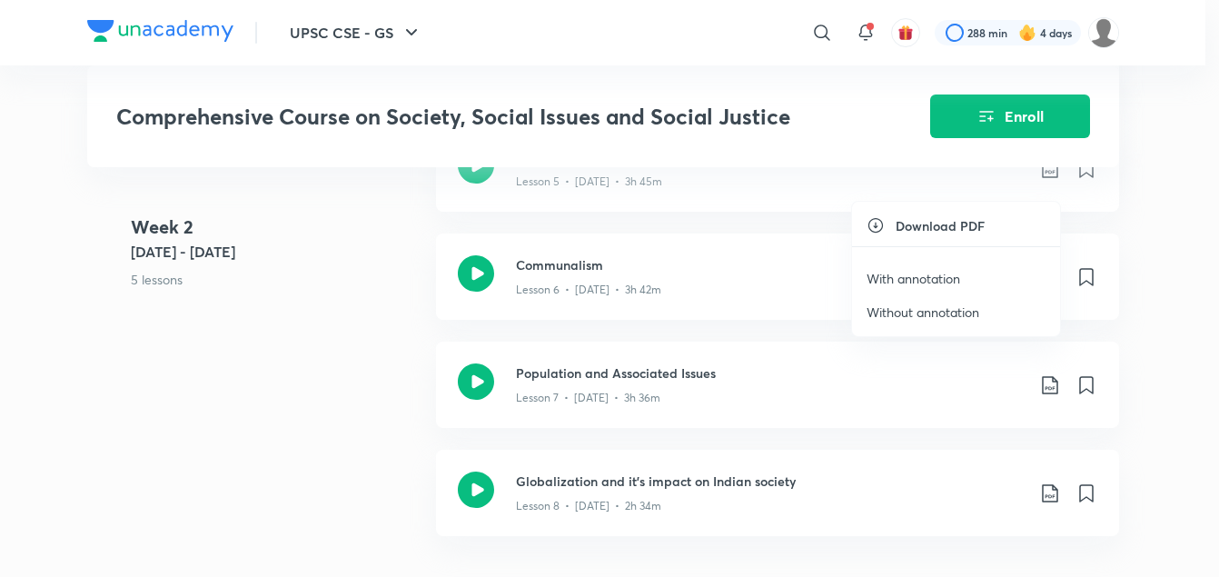
click at [925, 273] on p "With annotation" at bounding box center [914, 278] width 94 height 19
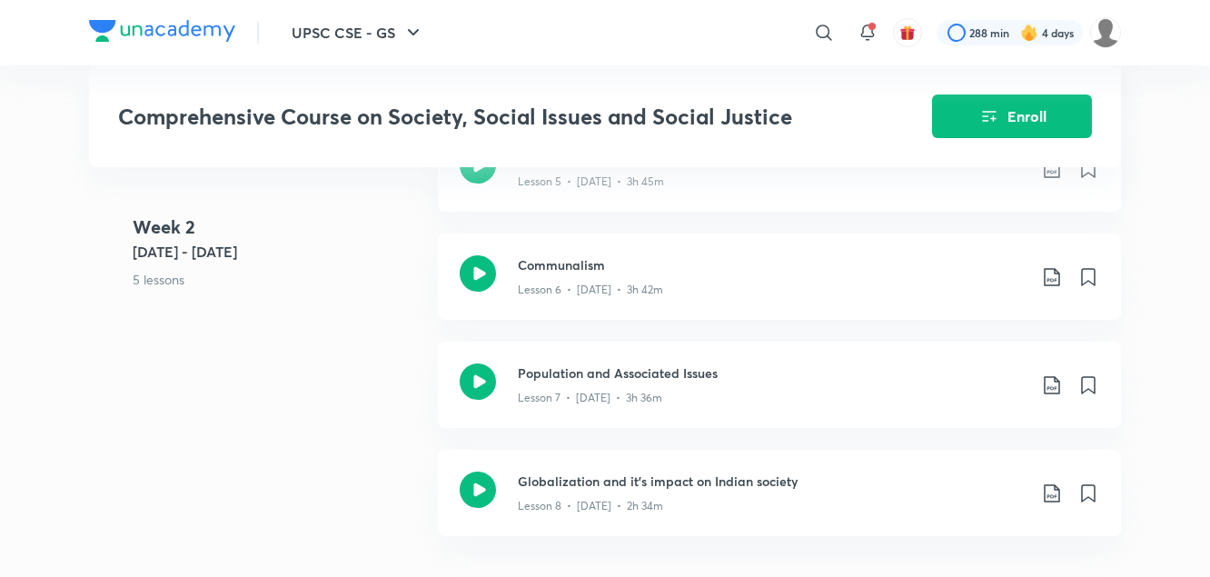
click at [326, 312] on 2 "Week [DATE] 9 - [DATE] 5 lessons" at bounding box center [278, 268] width 291 height 108
click at [1051, 286] on icon at bounding box center [1052, 277] width 22 height 22
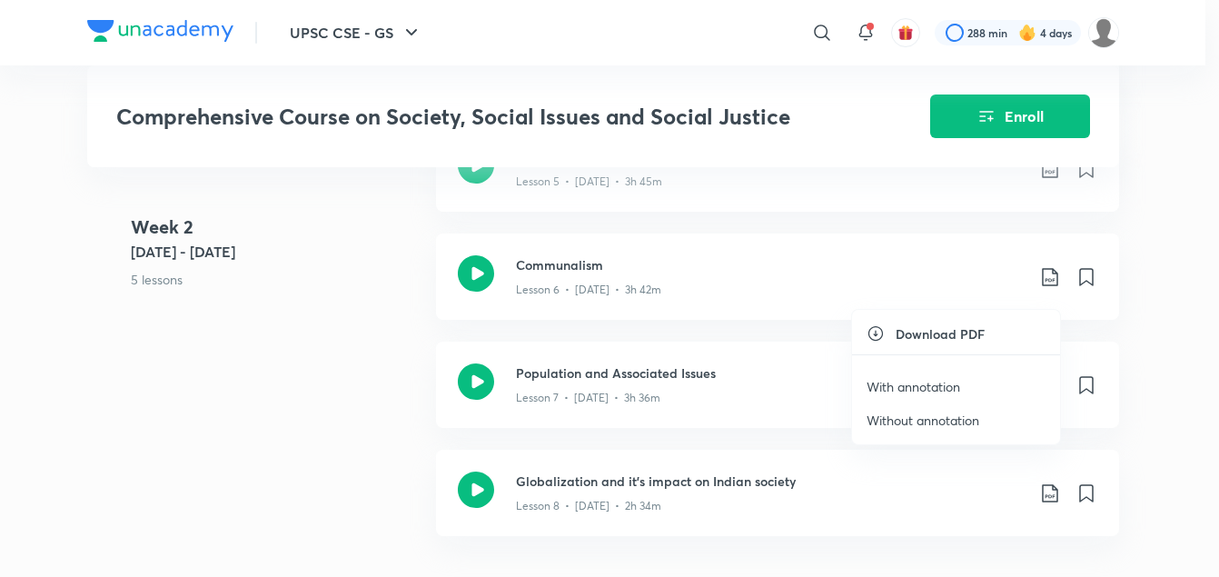
click at [930, 384] on p "With annotation" at bounding box center [914, 386] width 94 height 19
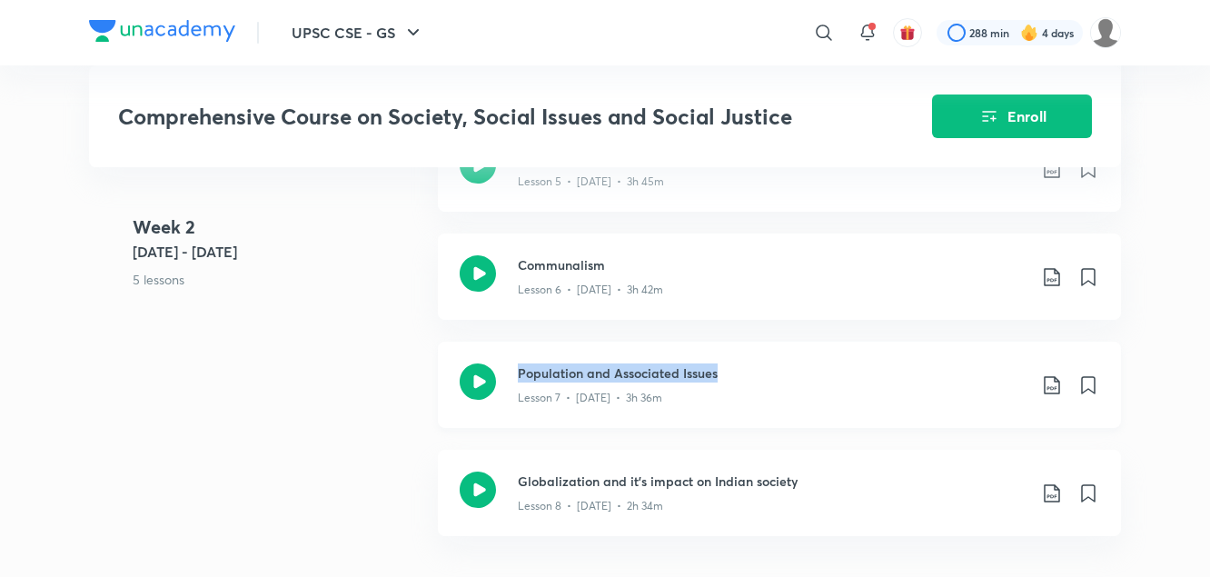
drag, startPoint x: 356, startPoint y: 403, endPoint x: 935, endPoint y: 374, distance: 579.5
click at [935, 374] on div "Week [DATE] 9 - [DATE] 5 lessons Secularism Lesson 4 • [DATE] • 3h 18m Regional…" at bounding box center [605, 287] width 1032 height 541
click at [391, 404] on div "Week [DATE] 9 - [DATE] 5 lessons Secularism Lesson 4 • [DATE] • 3h 18m Regional…" at bounding box center [605, 287] width 1032 height 541
click at [1054, 396] on icon at bounding box center [1052, 385] width 22 height 22
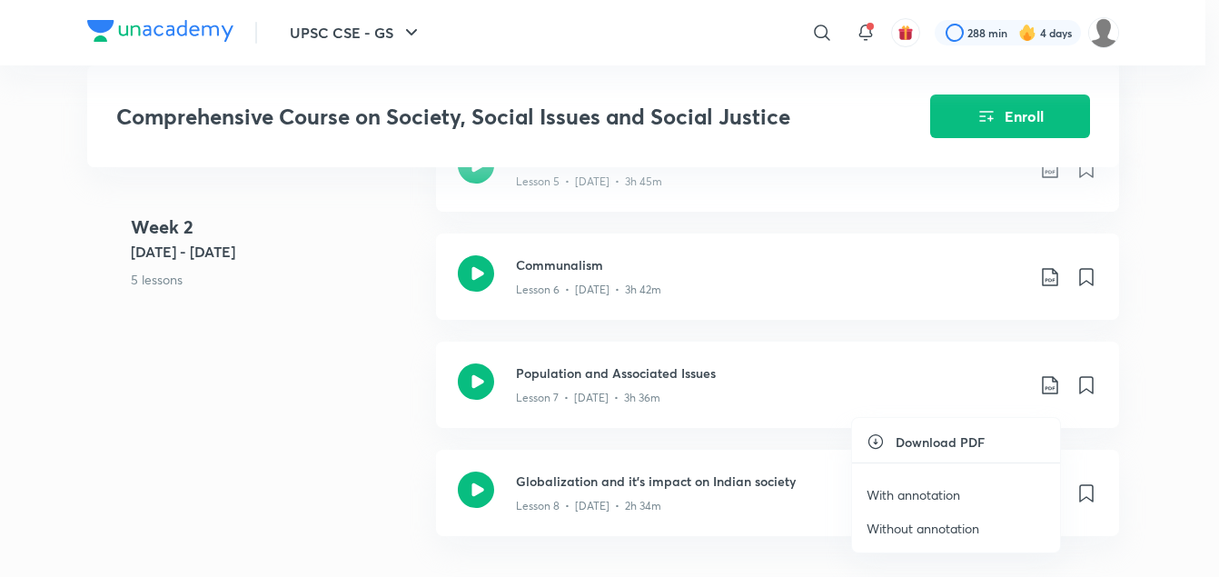
click at [940, 498] on p "With annotation" at bounding box center [914, 494] width 94 height 19
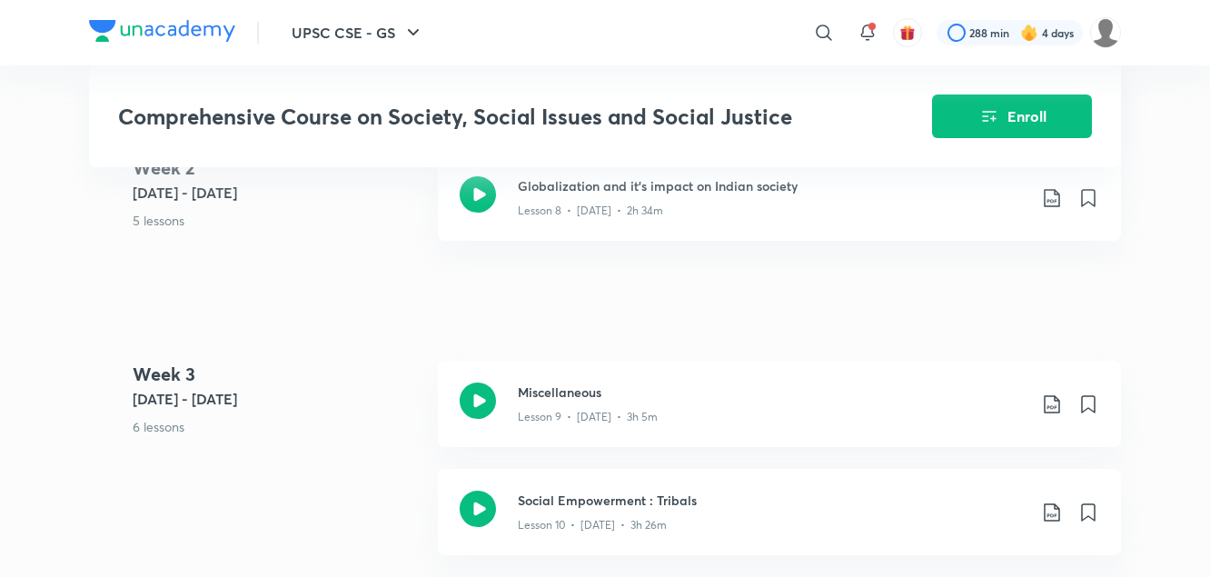
scroll to position [1676, 0]
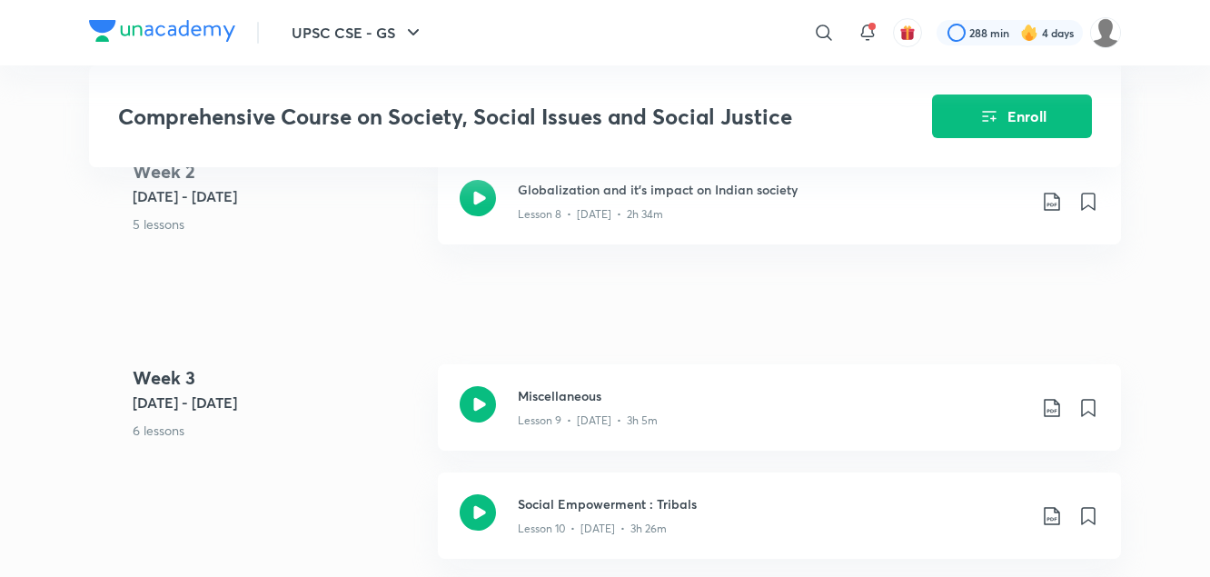
click at [359, 439] on p "6 lessons" at bounding box center [278, 430] width 291 height 19
click at [1054, 213] on icon at bounding box center [1052, 202] width 22 height 22
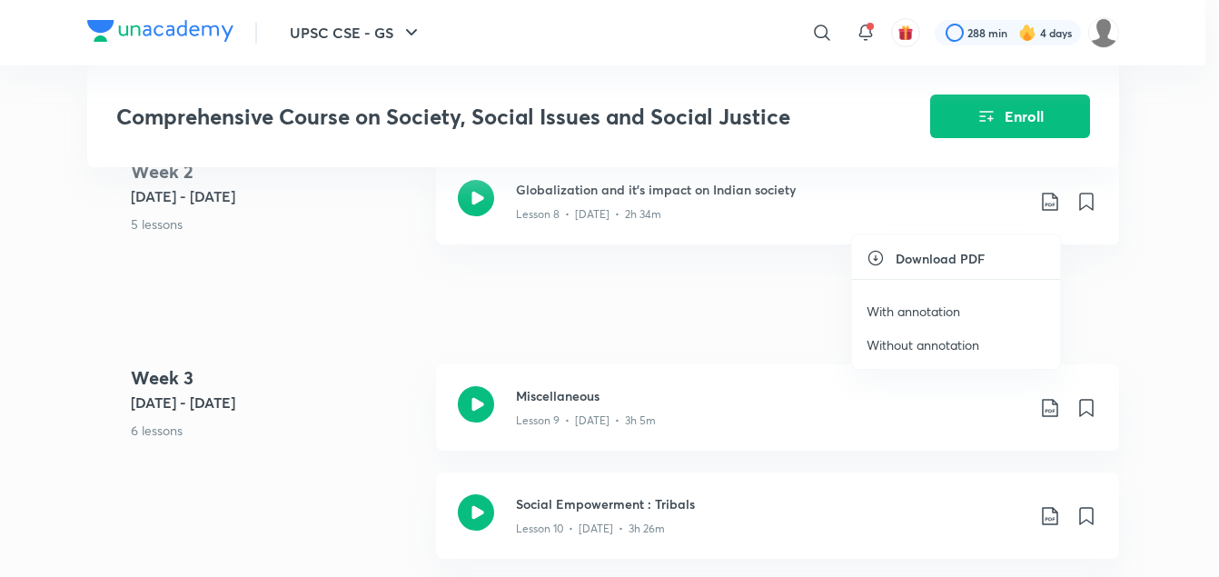
click at [944, 311] on p "With annotation" at bounding box center [914, 311] width 94 height 19
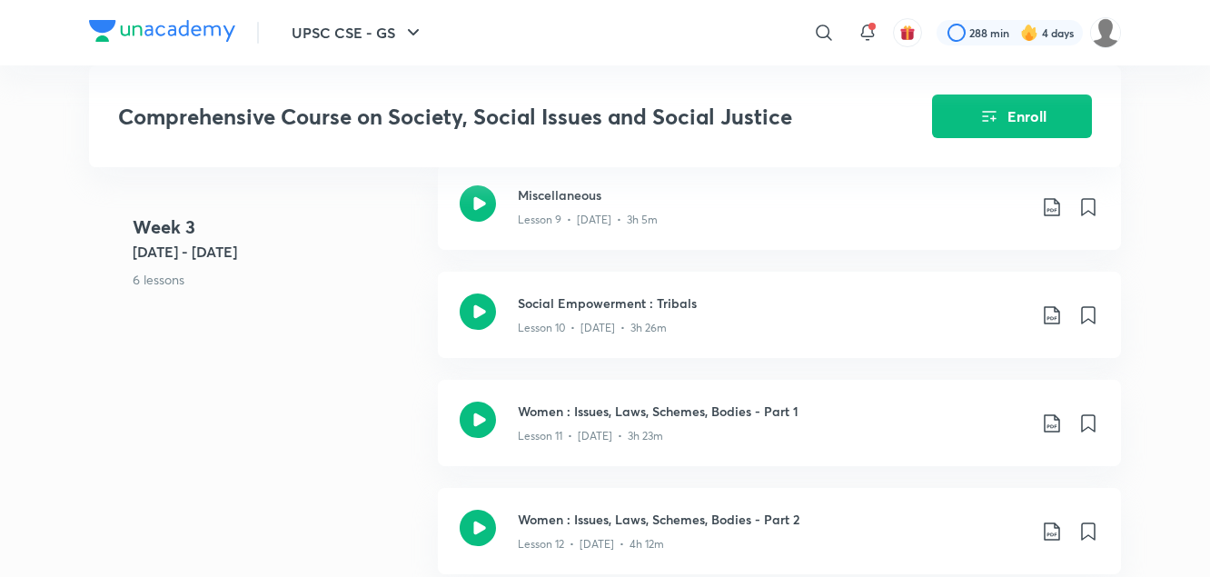
scroll to position [1878, 0]
click at [334, 364] on div "Week [DATE] - [DATE] 6 lessons Miscellaneous Lesson 9 • [DATE] • 3h 5m Social E…" at bounding box center [605, 486] width 1032 height 649
click at [1051, 216] on icon at bounding box center [1052, 205] width 22 height 22
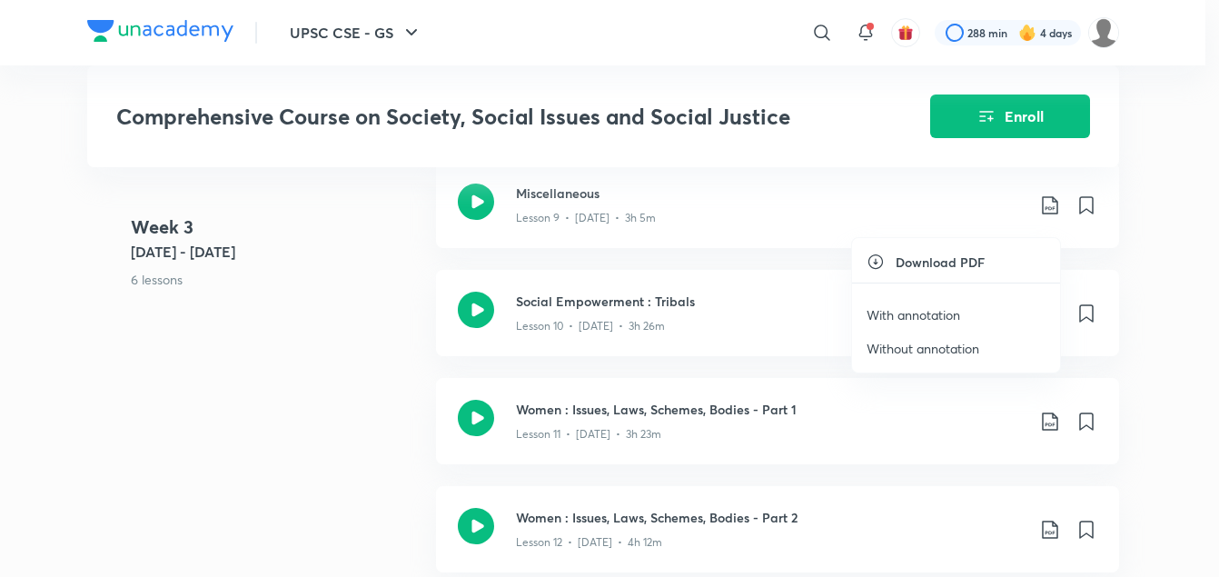
click at [952, 319] on p "With annotation" at bounding box center [914, 314] width 94 height 19
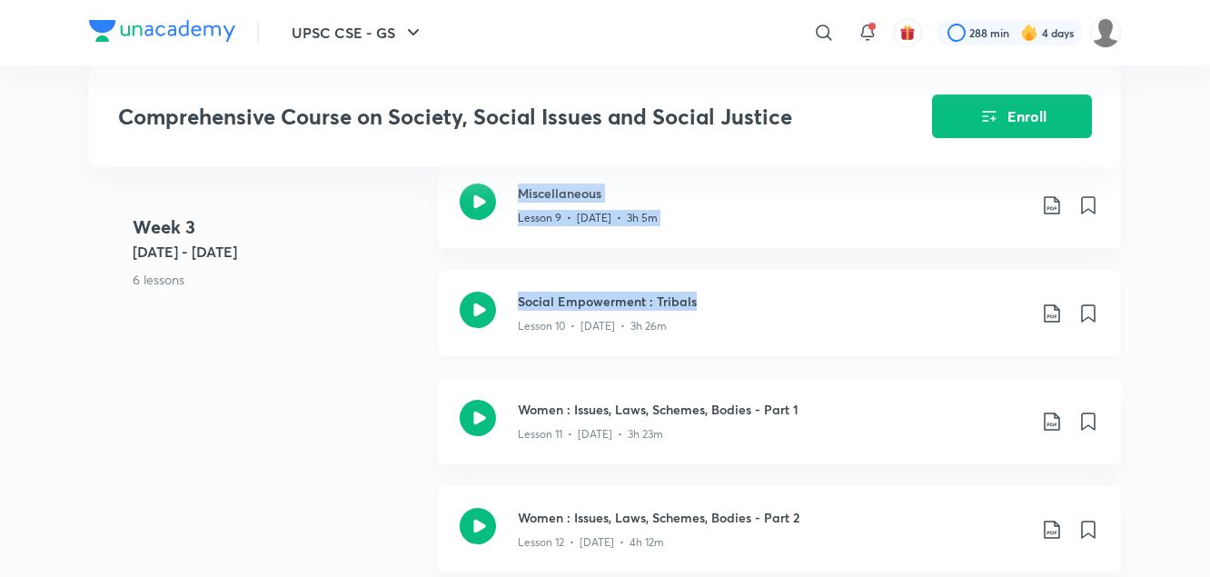
drag, startPoint x: 333, startPoint y: 358, endPoint x: 767, endPoint y: 312, distance: 435.9
click at [767, 312] on div "Week [DATE] - [DATE] 6 lessons Miscellaneous Lesson 9 • [DATE] • 3h 5m Social E…" at bounding box center [605, 486] width 1032 height 649
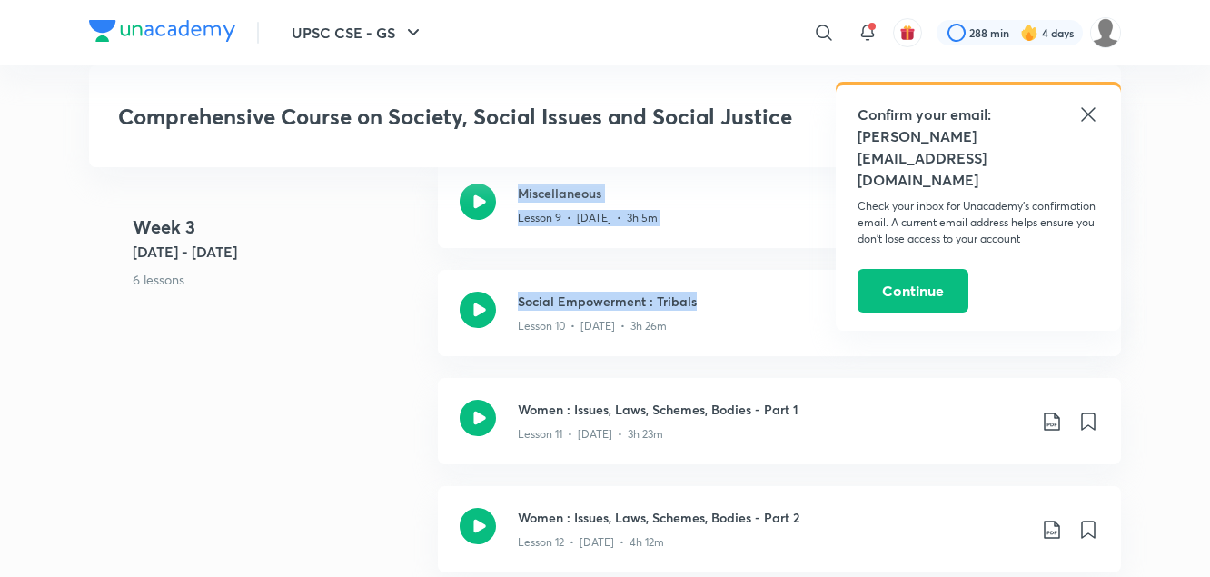
click at [263, 378] on div "Week [DATE] - [DATE] 6 lessons Miscellaneous Lesson 9 • [DATE] • 3h 5m Social E…" at bounding box center [605, 486] width 1032 height 649
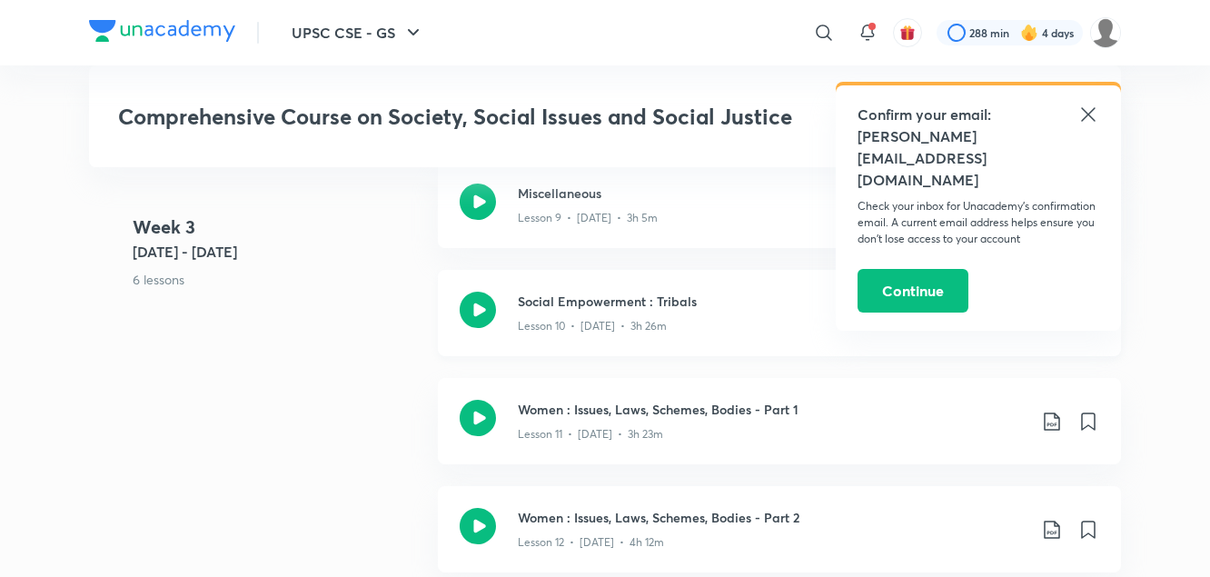
click at [1053, 324] on icon at bounding box center [1052, 314] width 22 height 22
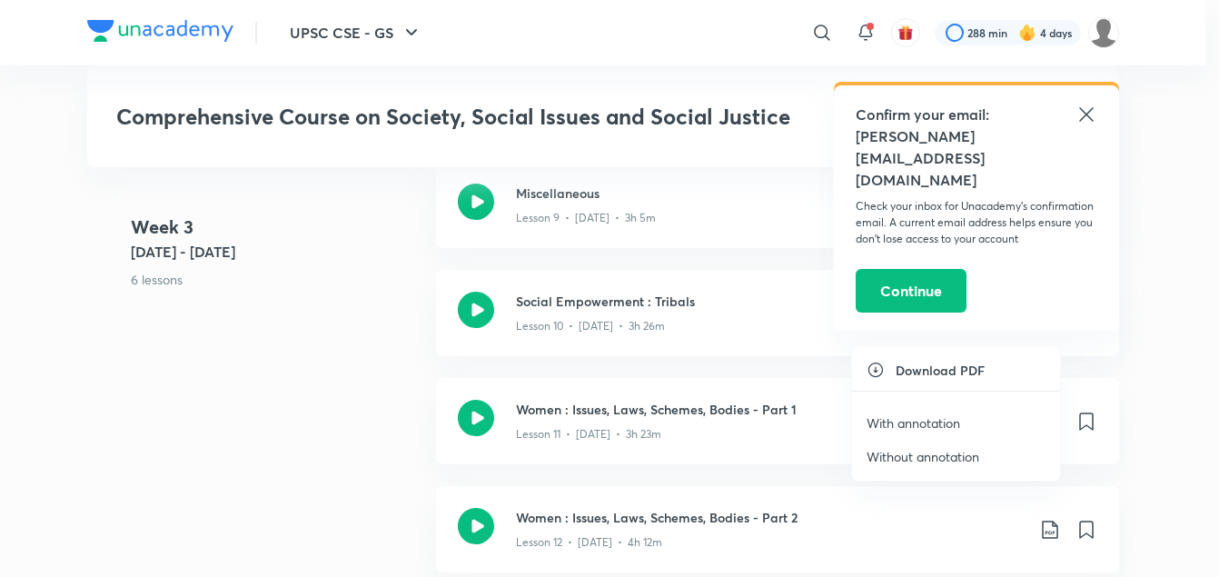
click at [914, 423] on p "With annotation" at bounding box center [914, 422] width 94 height 19
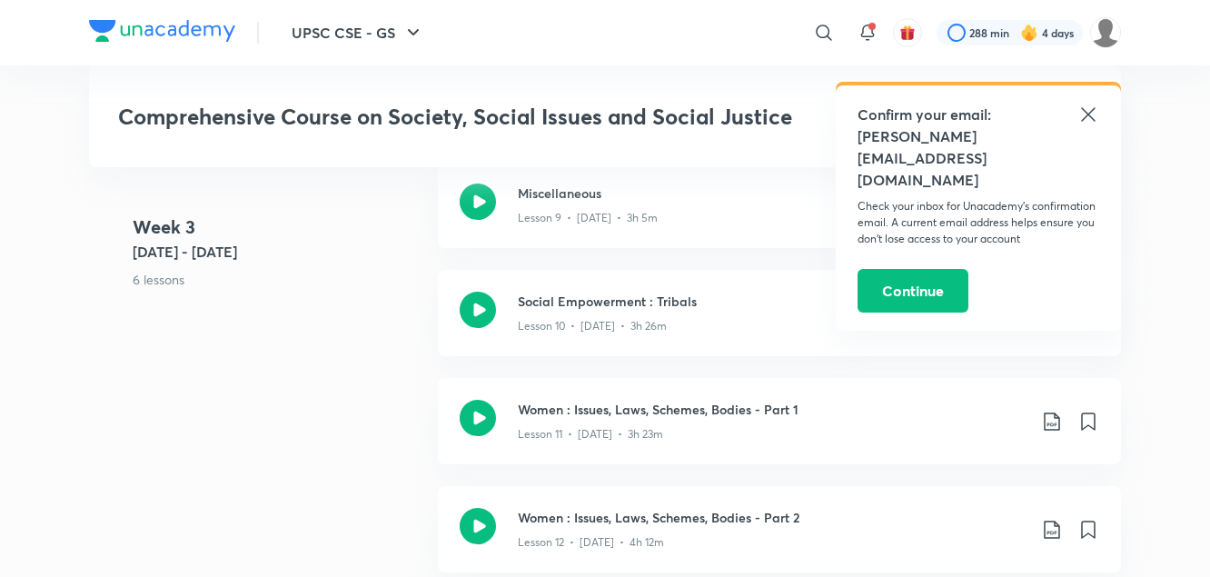
click at [284, 441] on div "Week [DATE] - [DATE] 6 lessons Miscellaneous Lesson 9 • [DATE] • 3h 5m Social E…" at bounding box center [605, 486] width 1032 height 649
click at [1051, 433] on icon at bounding box center [1052, 422] width 22 height 22
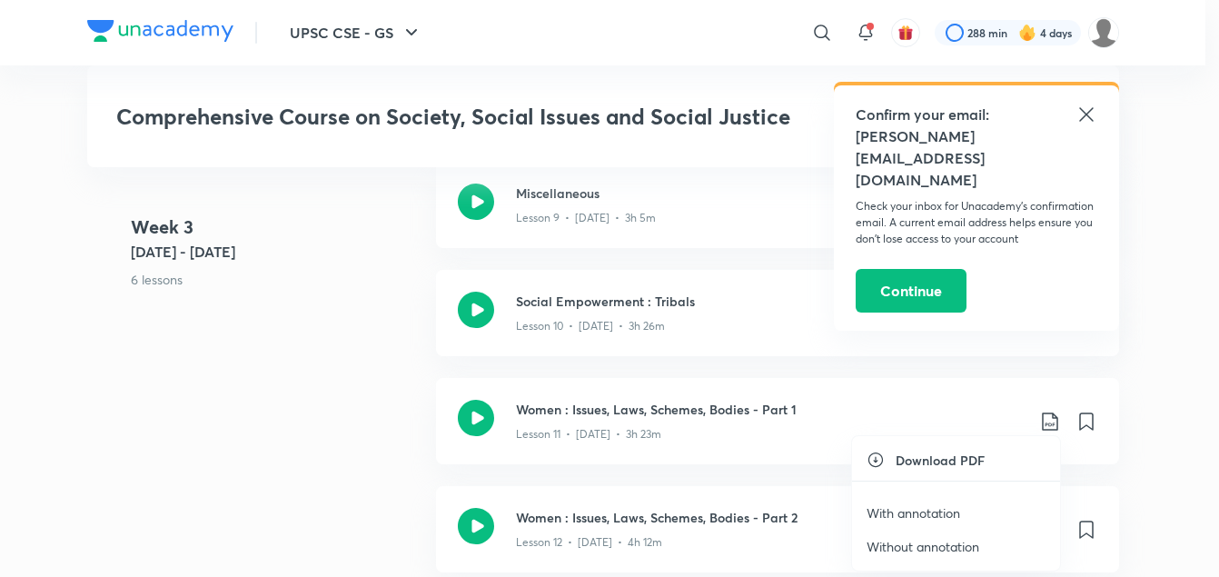
click at [941, 512] on p "With annotation" at bounding box center [914, 512] width 94 height 19
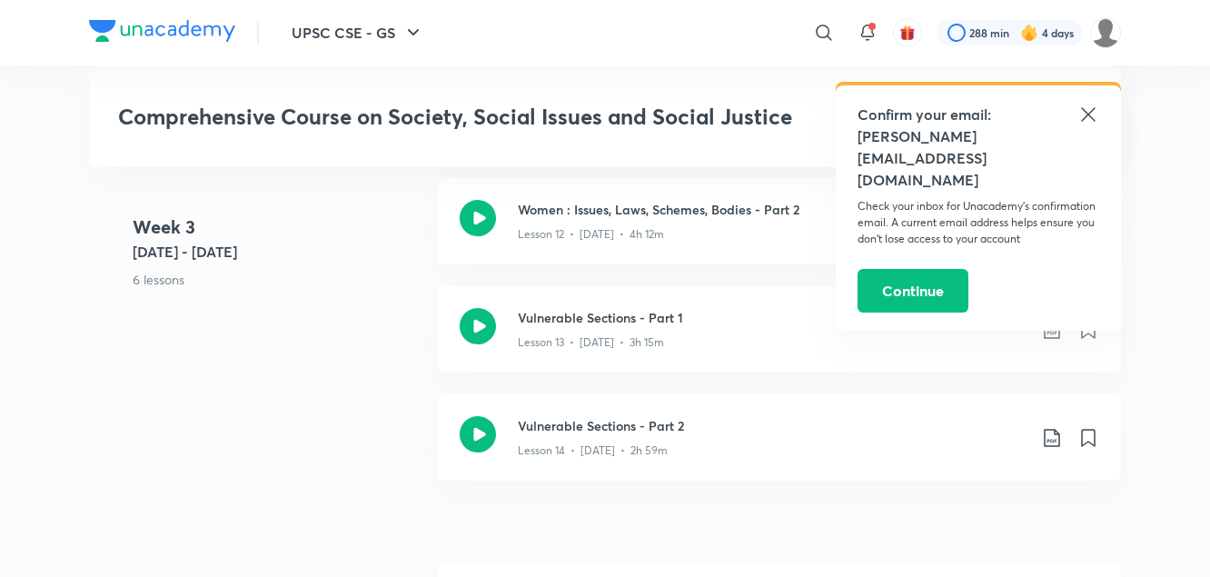
scroll to position [2187, 0]
click at [387, 429] on div "Week [DATE] - [DATE] 6 lessons Miscellaneous Lesson 9 • [DATE] • 3h 5m Social E…" at bounding box center [605, 177] width 1032 height 649
click at [1090, 118] on icon at bounding box center [1089, 115] width 22 height 22
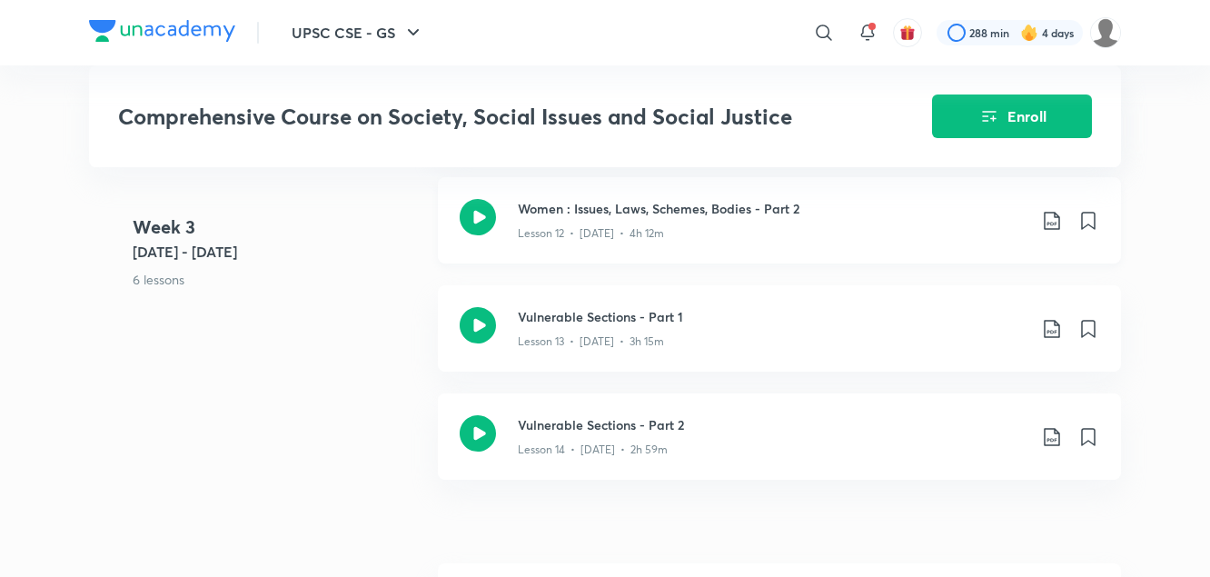
click at [1050, 232] on icon at bounding box center [1052, 221] width 22 height 22
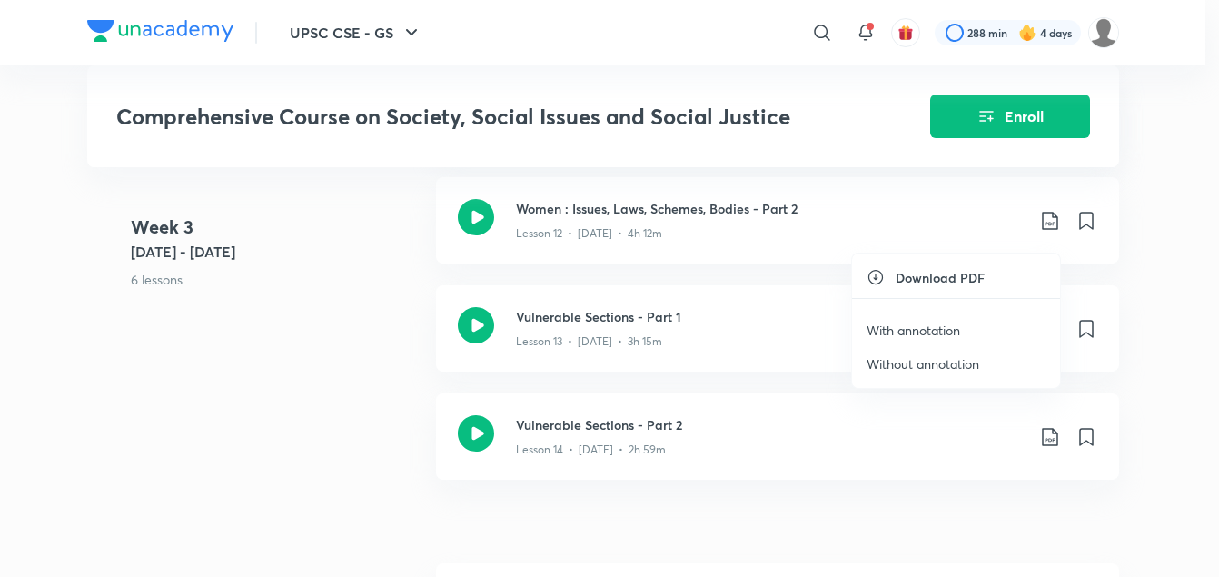
click at [943, 329] on p "With annotation" at bounding box center [914, 330] width 94 height 19
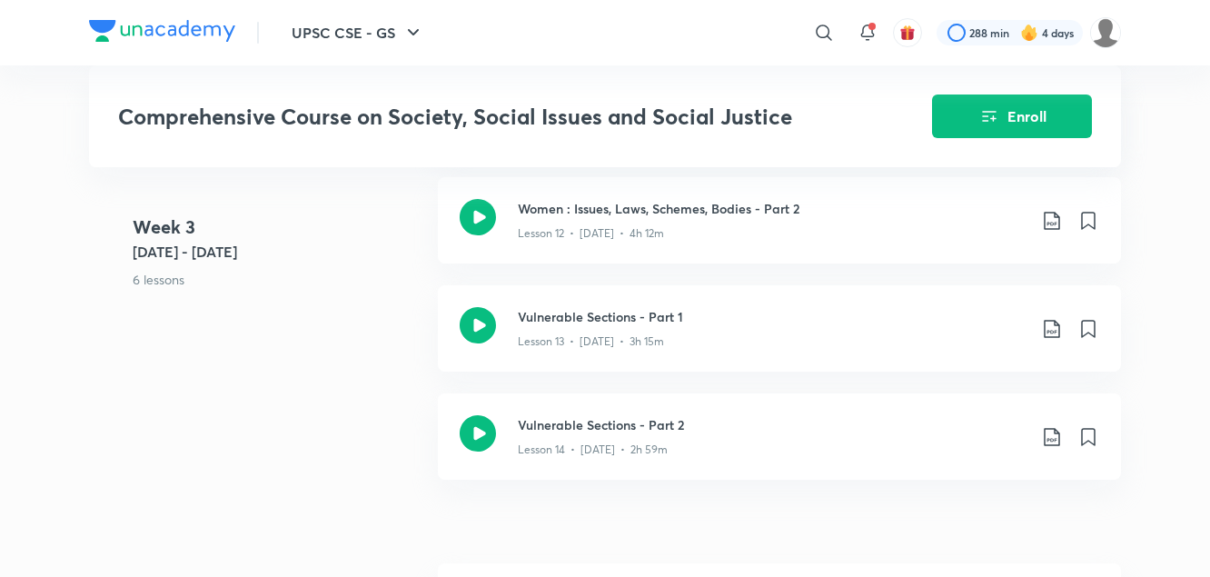
click at [336, 353] on div "Week [DATE] - [DATE] 6 lessons Miscellaneous Lesson 9 • [DATE] • 3h 5m Social E…" at bounding box center [605, 177] width 1032 height 649
click at [1049, 338] on icon at bounding box center [1051, 329] width 15 height 18
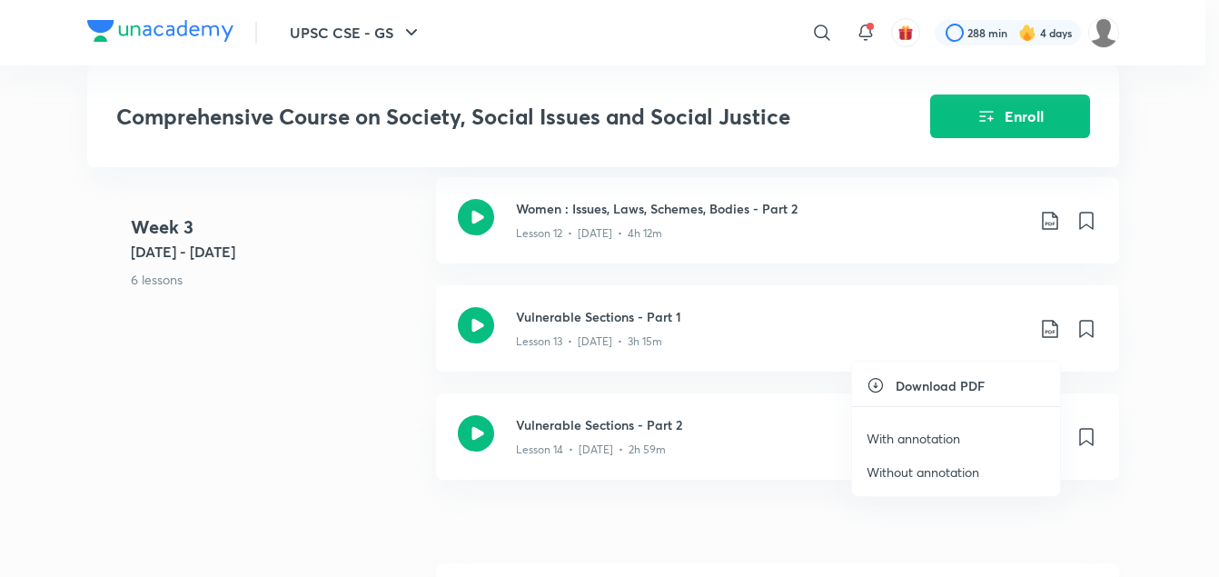
click at [919, 433] on p "With annotation" at bounding box center [914, 438] width 94 height 19
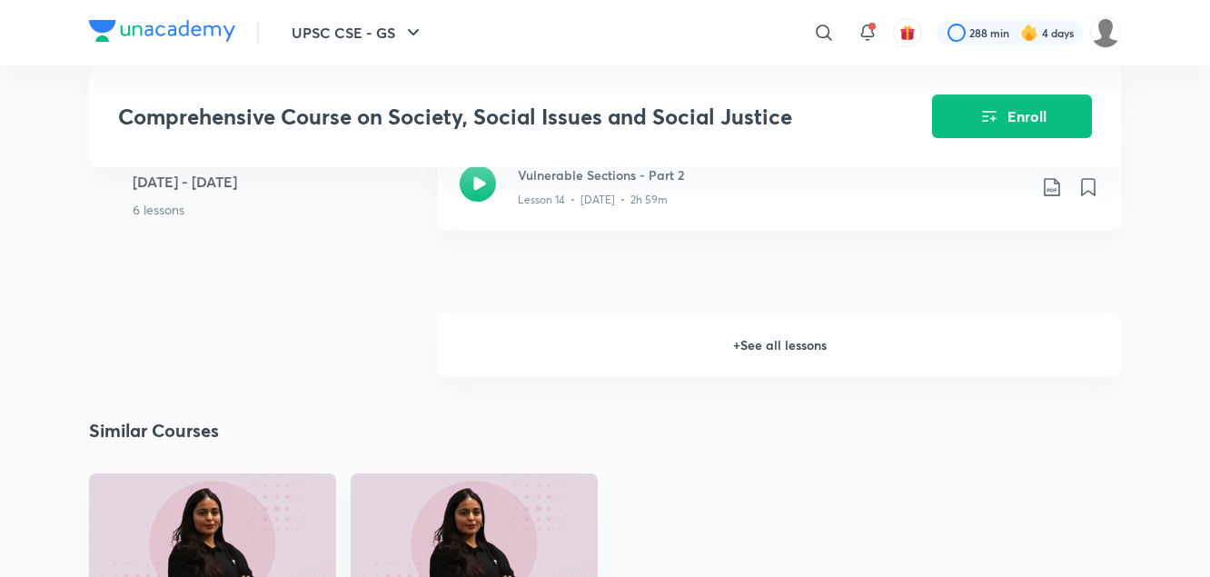
scroll to position [2438, 0]
click at [377, 251] on 3 "Week [DATE] - [DATE] 6 lessons" at bounding box center [278, 197] width 291 height 108
click at [1051, 195] on icon at bounding box center [1051, 186] width 15 height 18
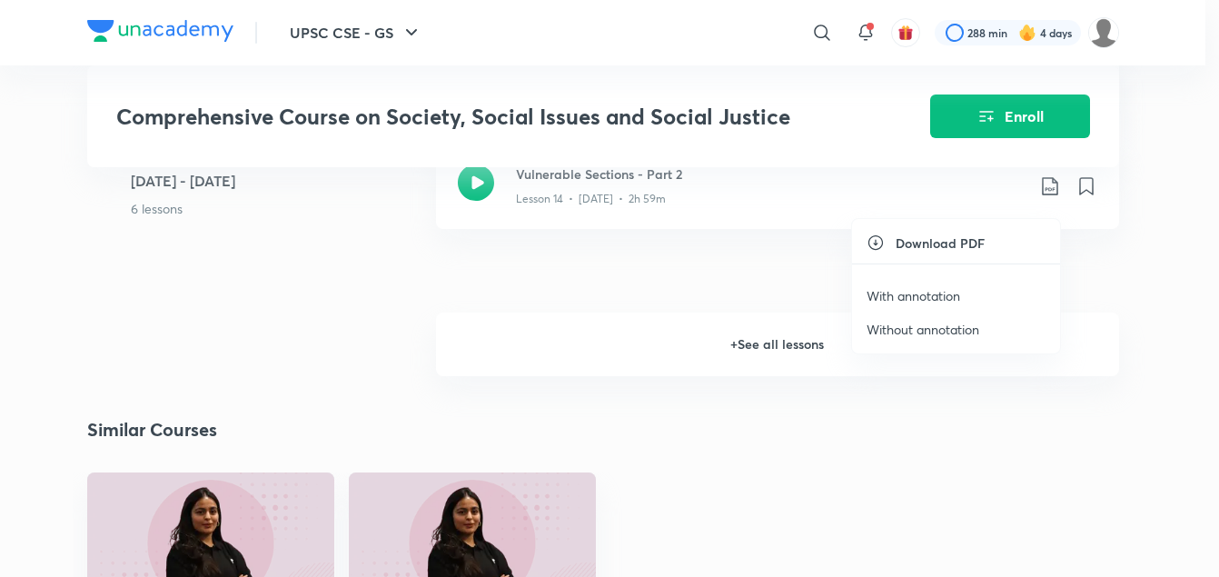
click at [923, 293] on p "With annotation" at bounding box center [914, 295] width 94 height 19
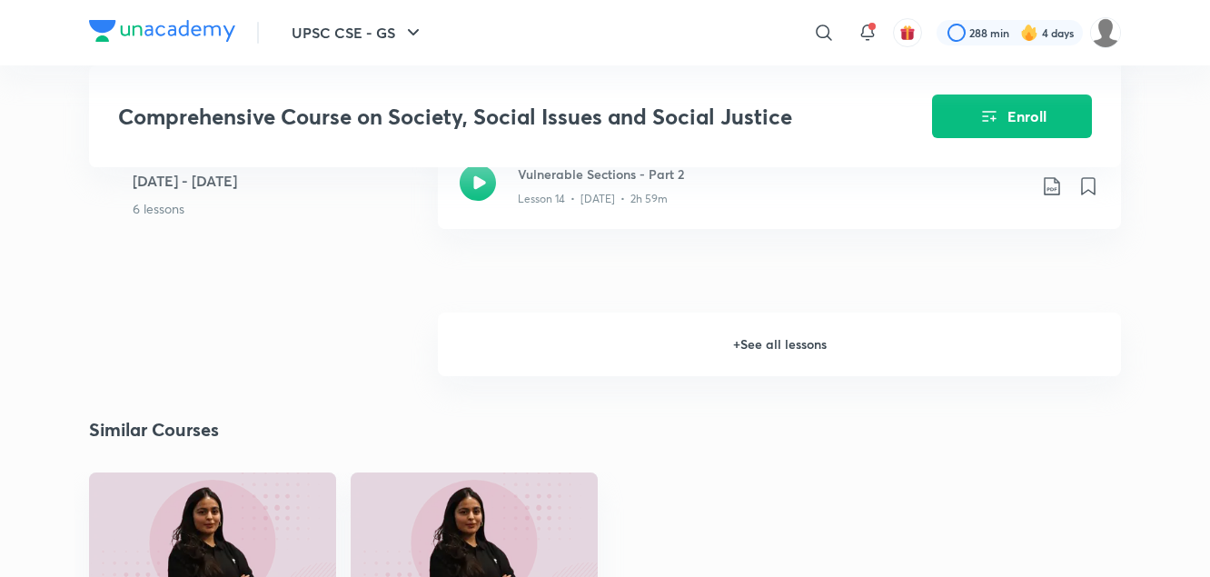
click at [805, 359] on h6 "+ See all lessons" at bounding box center [779, 345] width 683 height 64
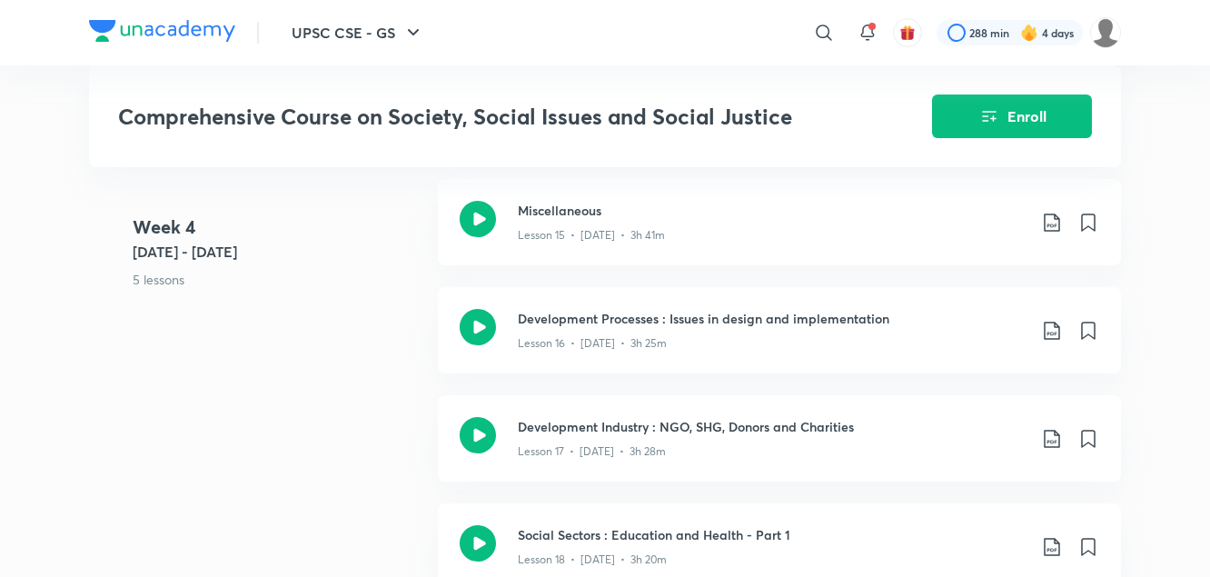
scroll to position [2619, 0]
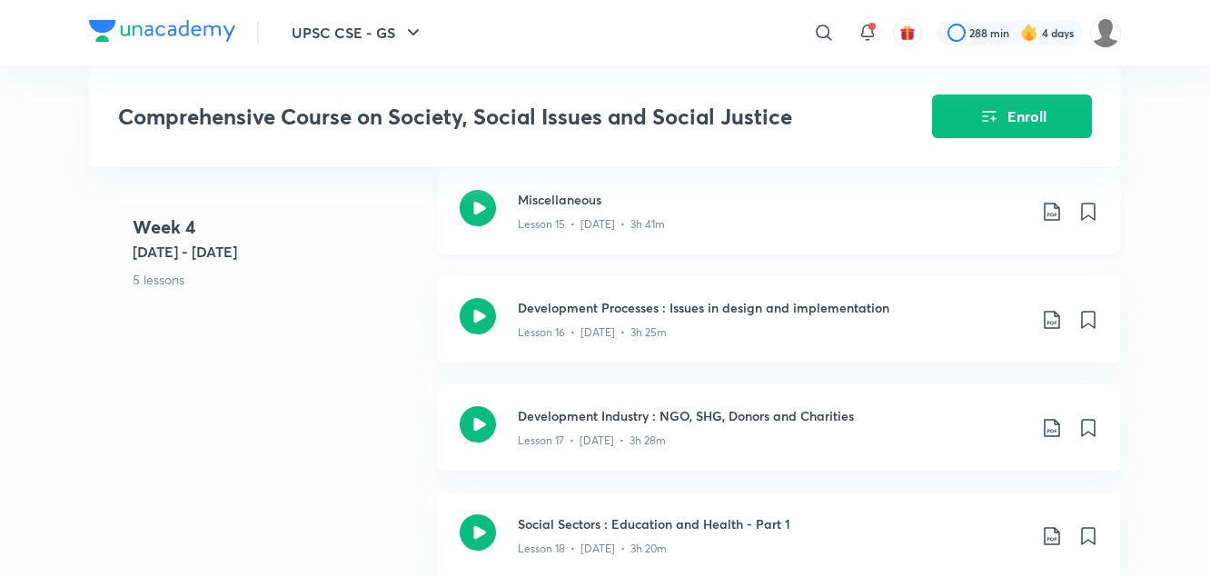
click at [1050, 223] on icon at bounding box center [1052, 212] width 22 height 22
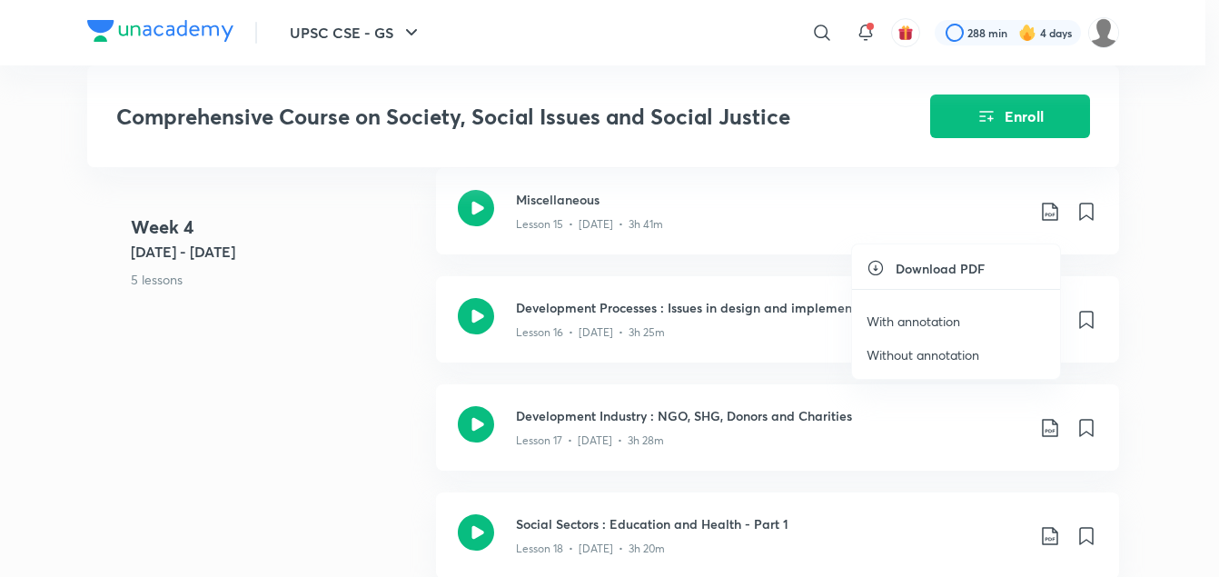
click at [935, 327] on p "With annotation" at bounding box center [914, 321] width 94 height 19
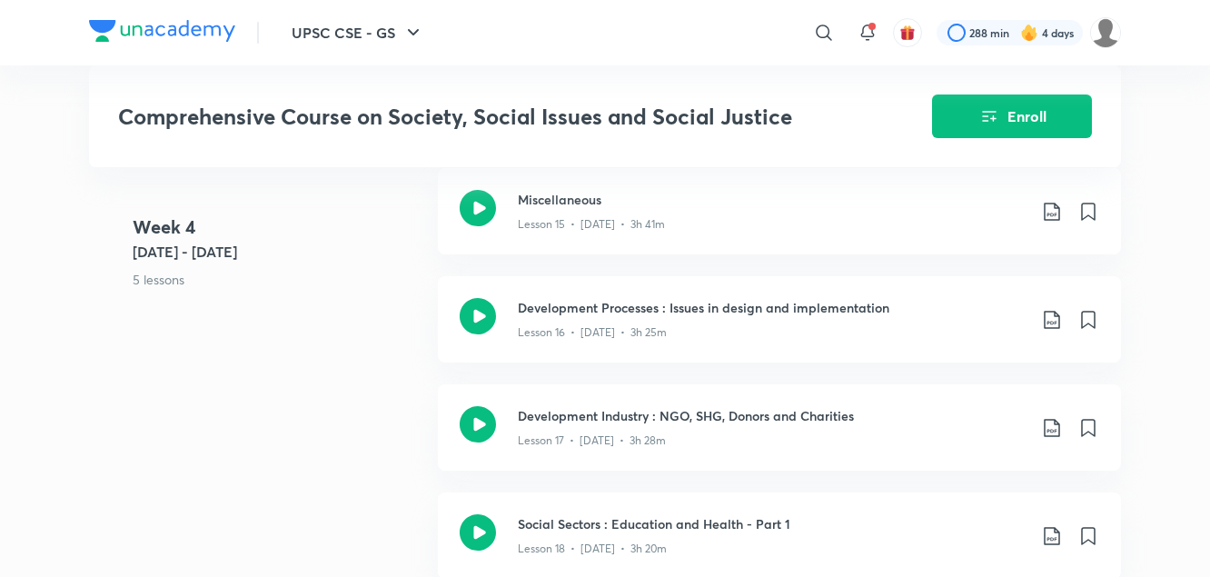
click at [325, 334] on div "Week [DATE] - [DATE] 5 lessons Miscellaneous Lesson 15 • [DATE] • 3h 41m Develo…" at bounding box center [605, 438] width 1032 height 541
click at [1050, 331] on icon at bounding box center [1052, 320] width 22 height 22
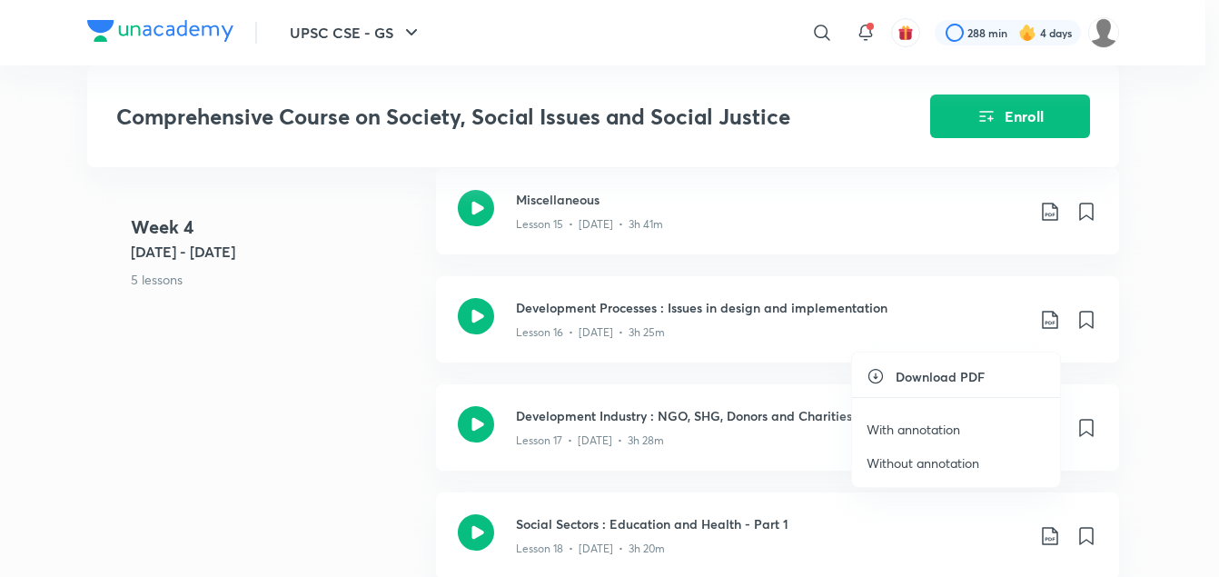
click at [918, 423] on p "With annotation" at bounding box center [914, 429] width 94 height 19
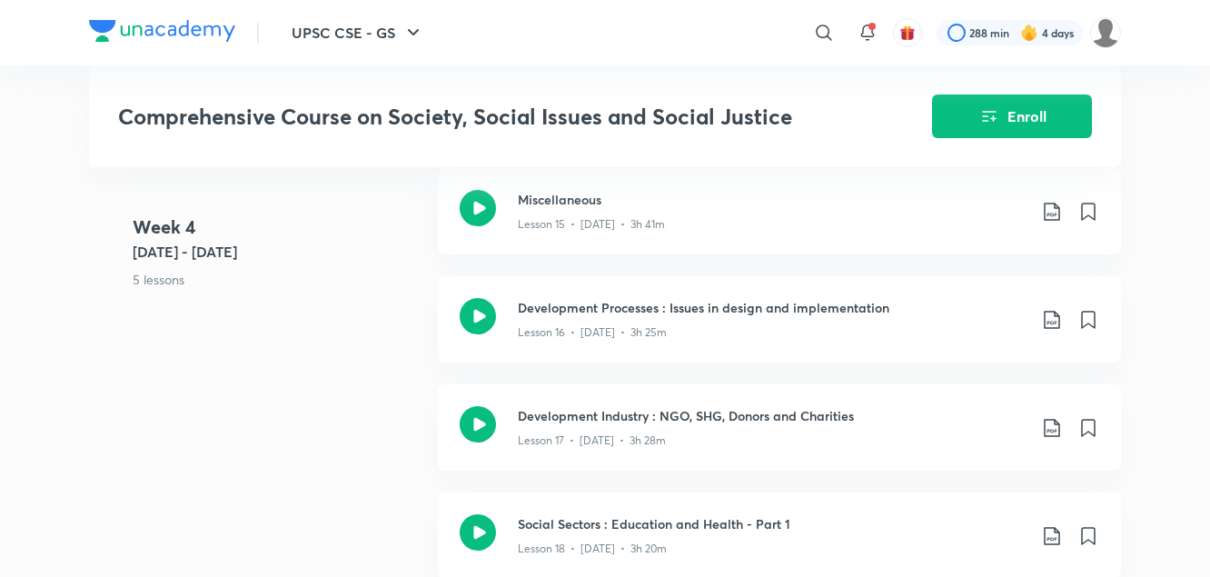
click at [345, 332] on div "Week [DATE] - [DATE] 5 lessons Miscellaneous Lesson 15 • [DATE] • 3h 41m Develo…" at bounding box center [605, 438] width 1032 height 541
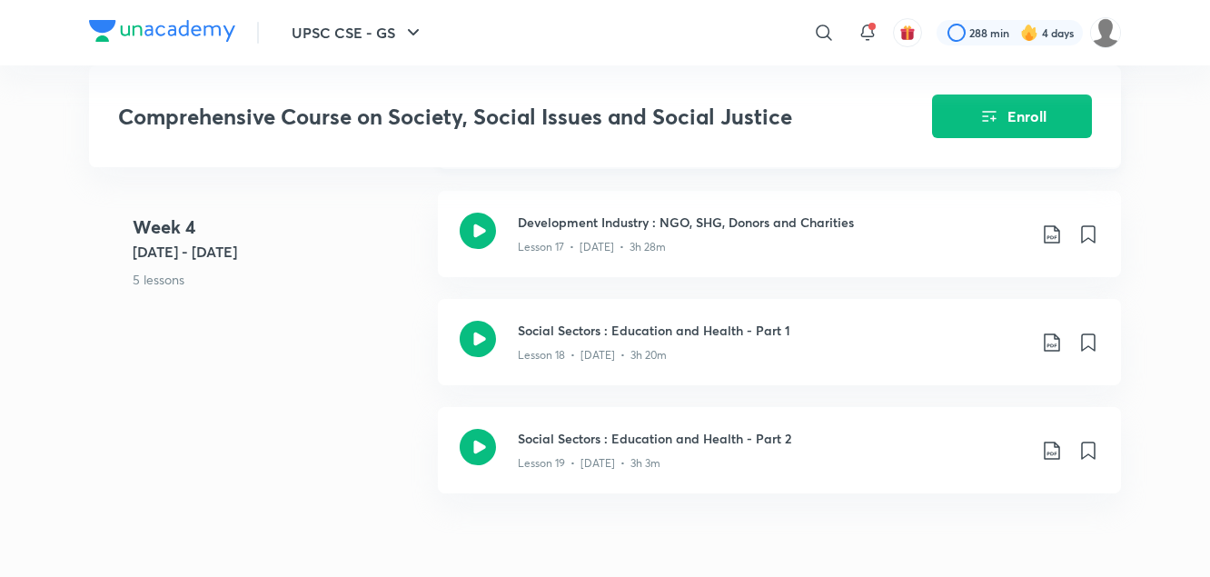
scroll to position [2814, 0]
click at [1048, 244] on icon at bounding box center [1052, 233] width 22 height 22
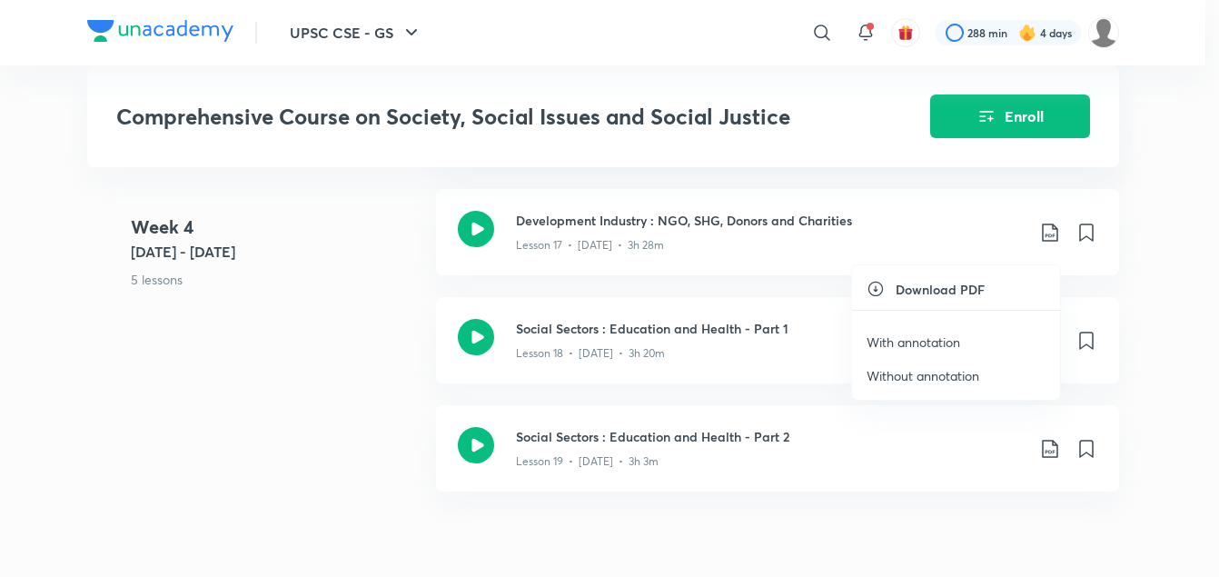
click at [931, 340] on p "With annotation" at bounding box center [914, 342] width 94 height 19
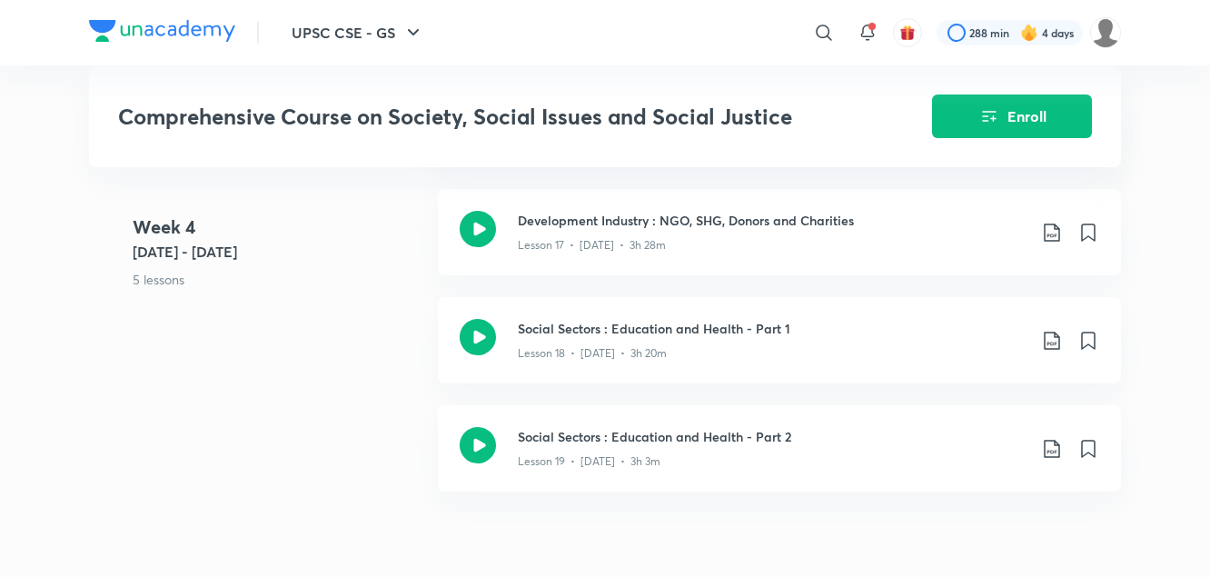
click at [340, 275] on p "5 lessons" at bounding box center [278, 279] width 291 height 19
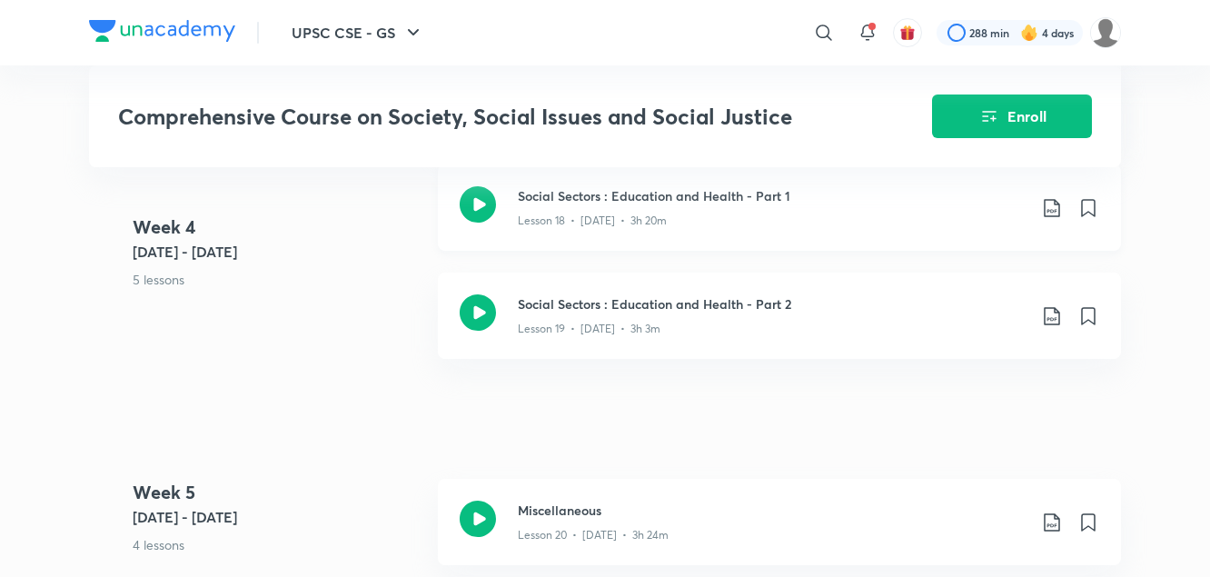
scroll to position [2950, 0]
click at [1049, 216] on icon at bounding box center [1052, 205] width 22 height 22
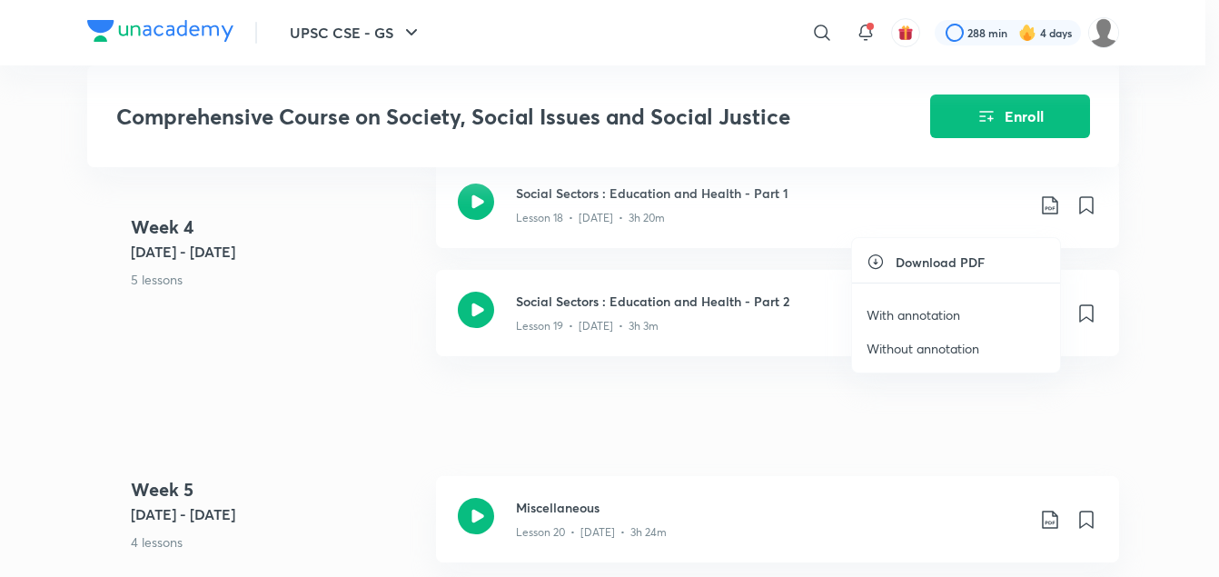
click at [946, 317] on p "With annotation" at bounding box center [914, 314] width 94 height 19
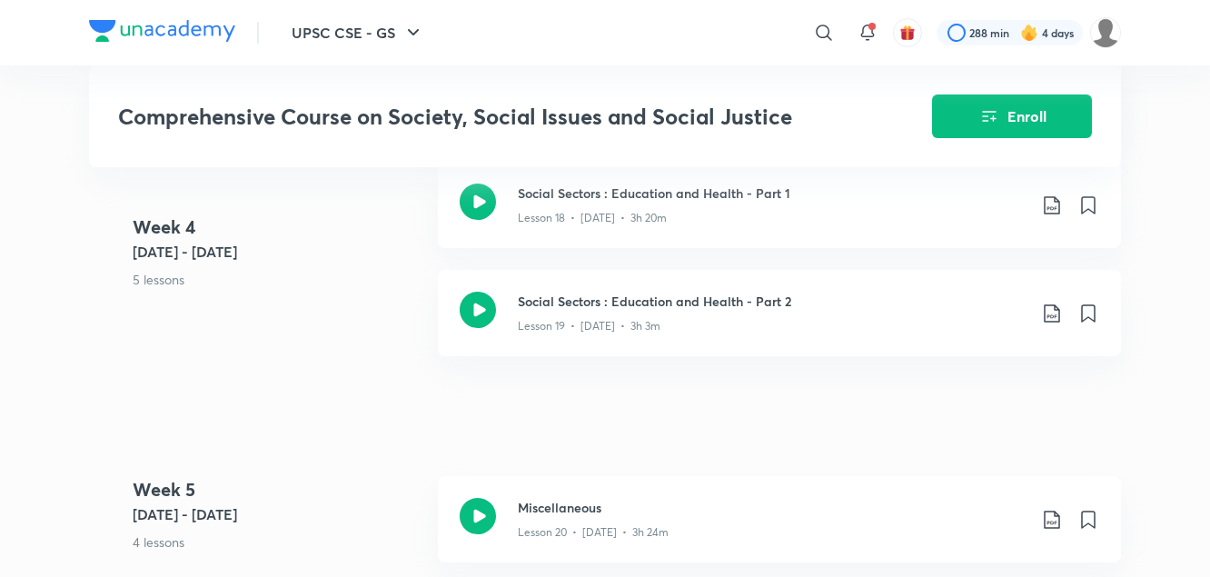
click at [303, 281] on p "5 lessons" at bounding box center [278, 279] width 291 height 19
click at [1054, 324] on icon at bounding box center [1052, 314] width 22 height 22
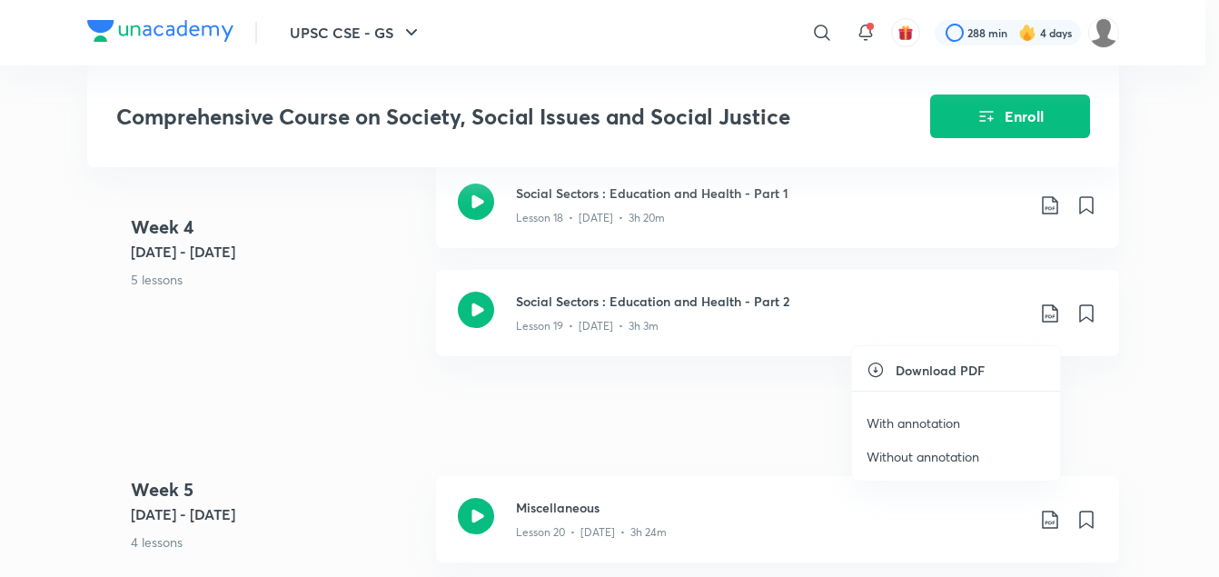
click at [941, 422] on p "With annotation" at bounding box center [914, 422] width 94 height 19
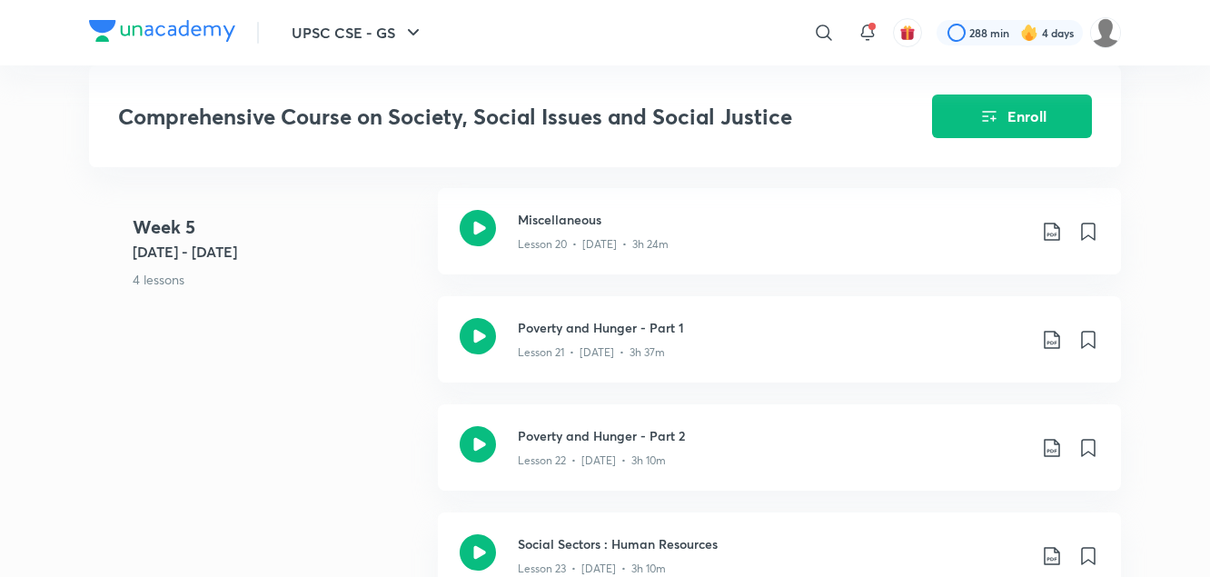
scroll to position [3238, 0]
click at [387, 385] on div "Week [DATE] - [DATE] 4 lessons Miscellaneous Lesson 20 • [DATE] • 3h 24m Povert…" at bounding box center [605, 403] width 1032 height 433
click at [1050, 242] on icon at bounding box center [1052, 231] width 22 height 22
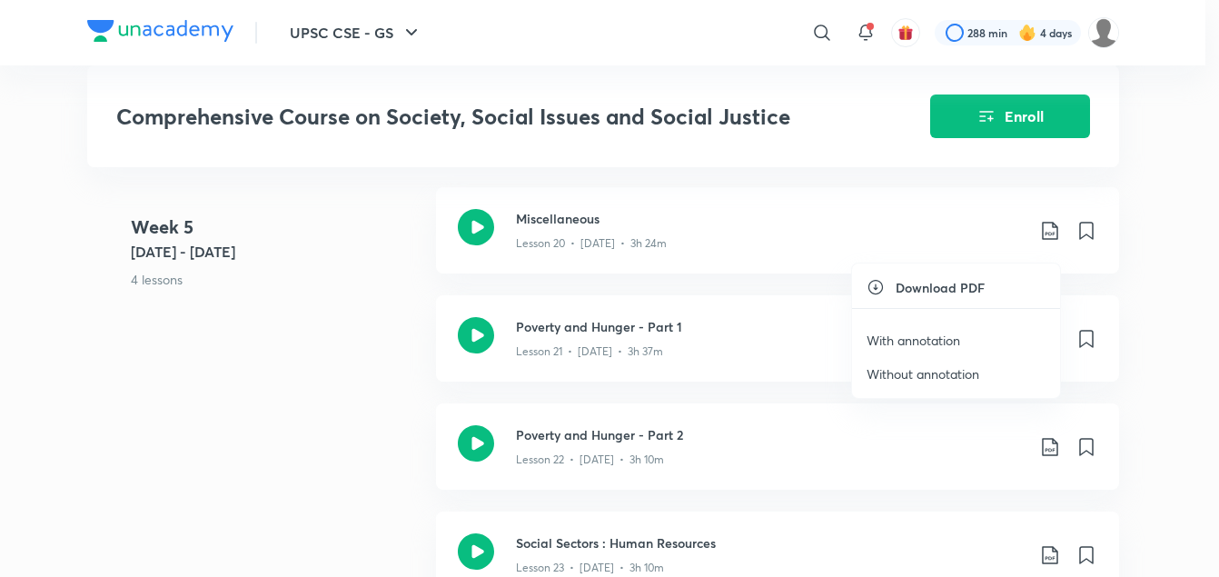
click at [910, 336] on p "With annotation" at bounding box center [914, 340] width 94 height 19
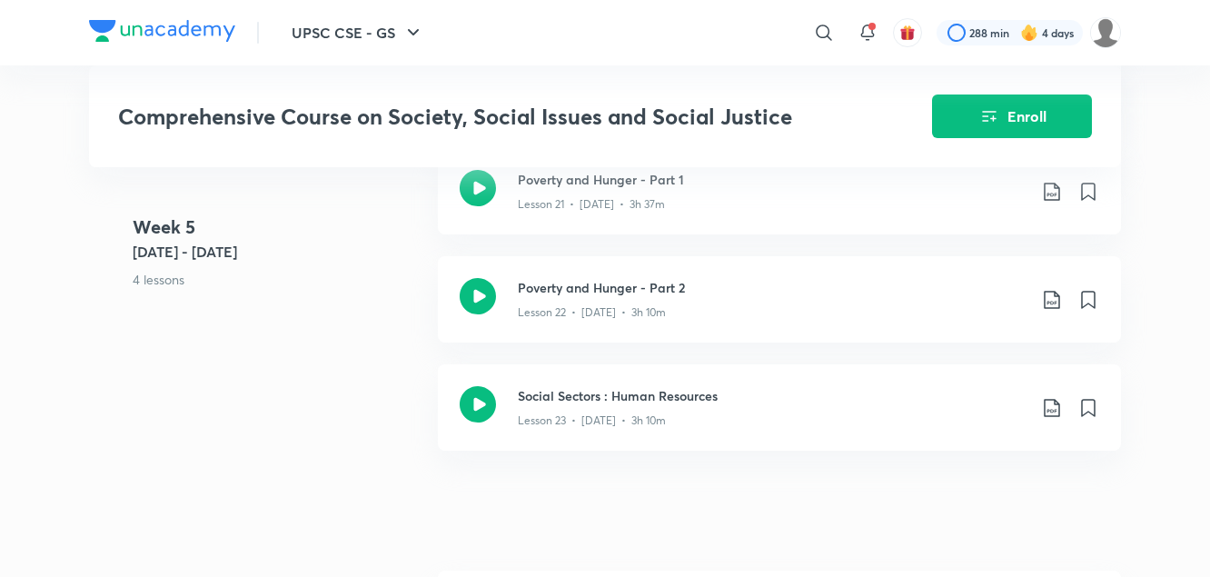
scroll to position [3388, 0]
click at [344, 351] on div "Week [DATE] - [DATE] 4 lessons Miscellaneous Lesson 20 • [DATE] • 3h 24m Povert…" at bounding box center [605, 254] width 1032 height 433
click at [1054, 200] on icon at bounding box center [1052, 190] width 22 height 22
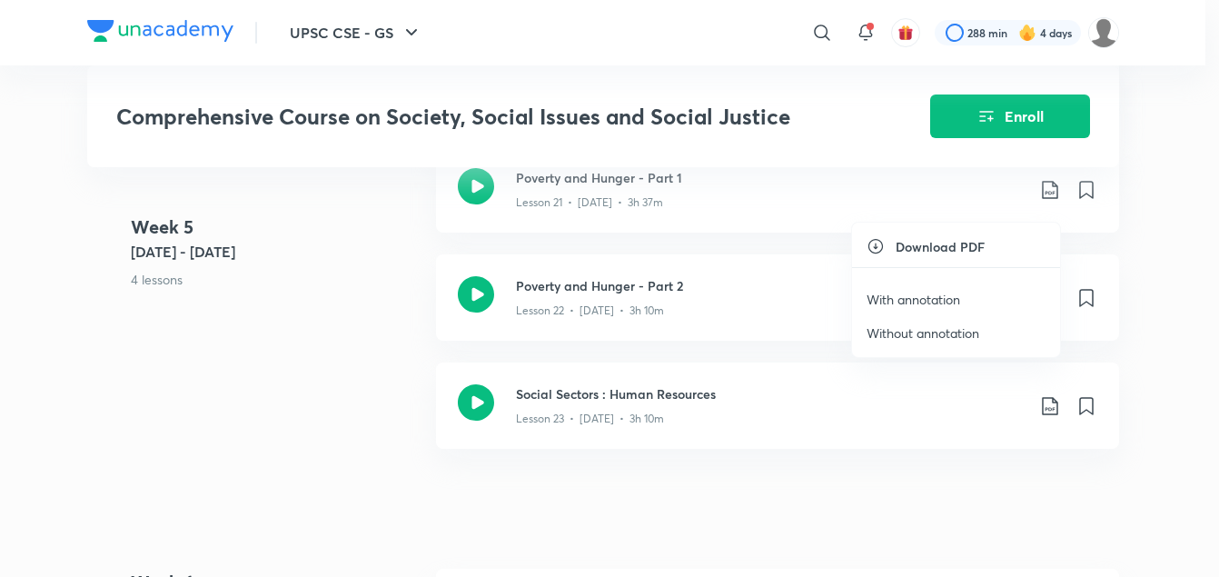
click at [940, 300] on p "With annotation" at bounding box center [914, 299] width 94 height 19
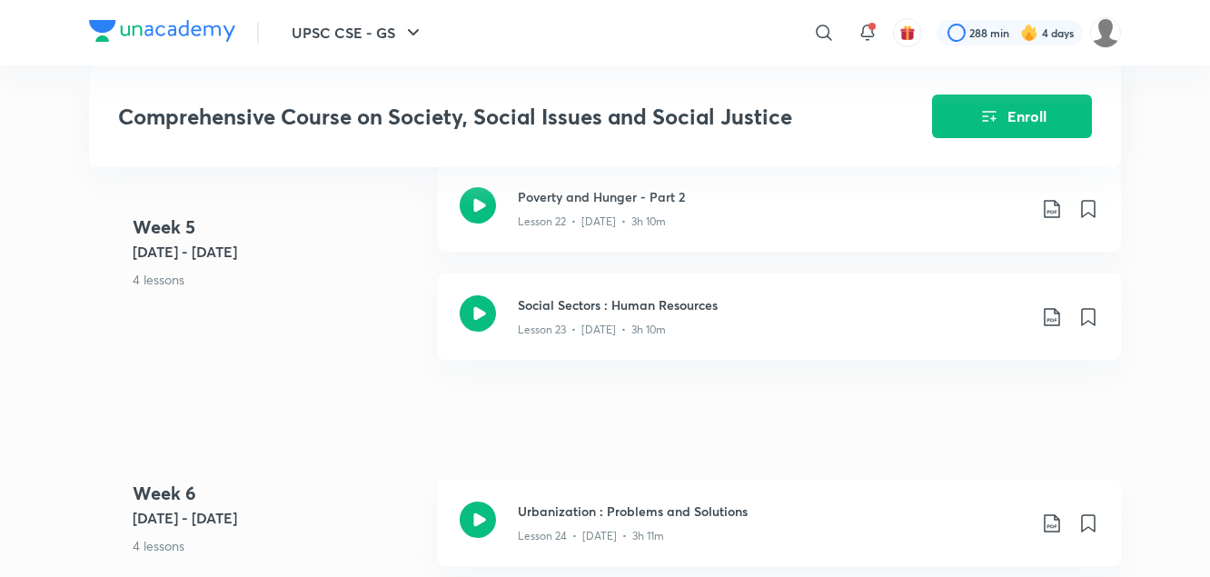
scroll to position [3477, 0]
click at [372, 322] on div "Week [DATE] - [DATE] 4 lessons Miscellaneous Lesson 20 • [DATE] • 3h 24m Povert…" at bounding box center [605, 164] width 1032 height 433
click at [1053, 219] on icon at bounding box center [1052, 208] width 22 height 22
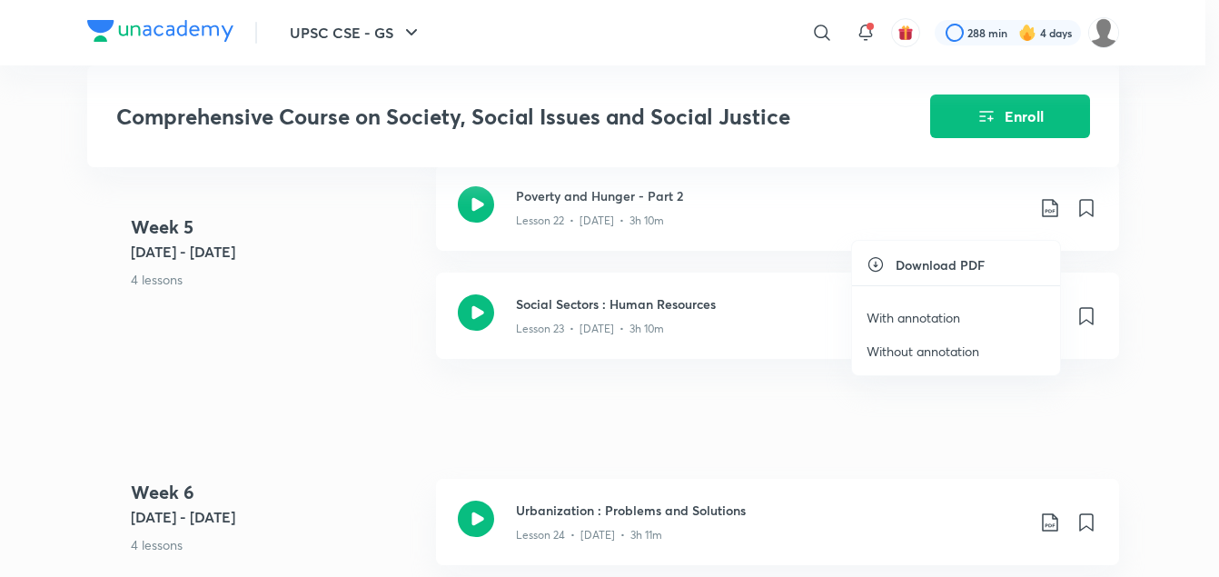
click at [934, 318] on p "With annotation" at bounding box center [914, 317] width 94 height 19
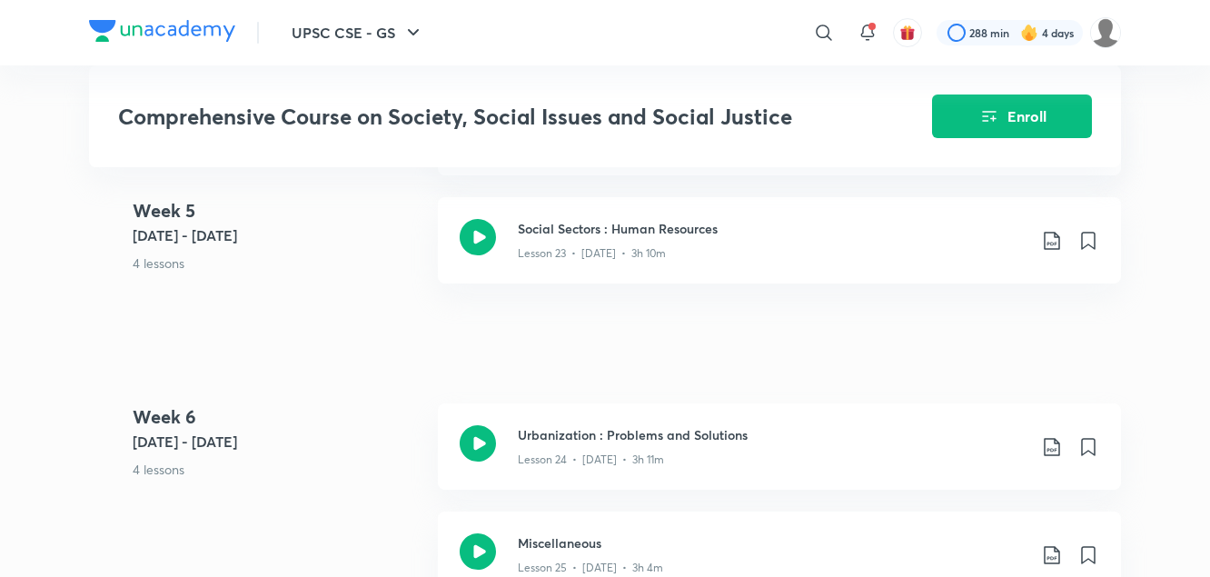
scroll to position [3562, 0]
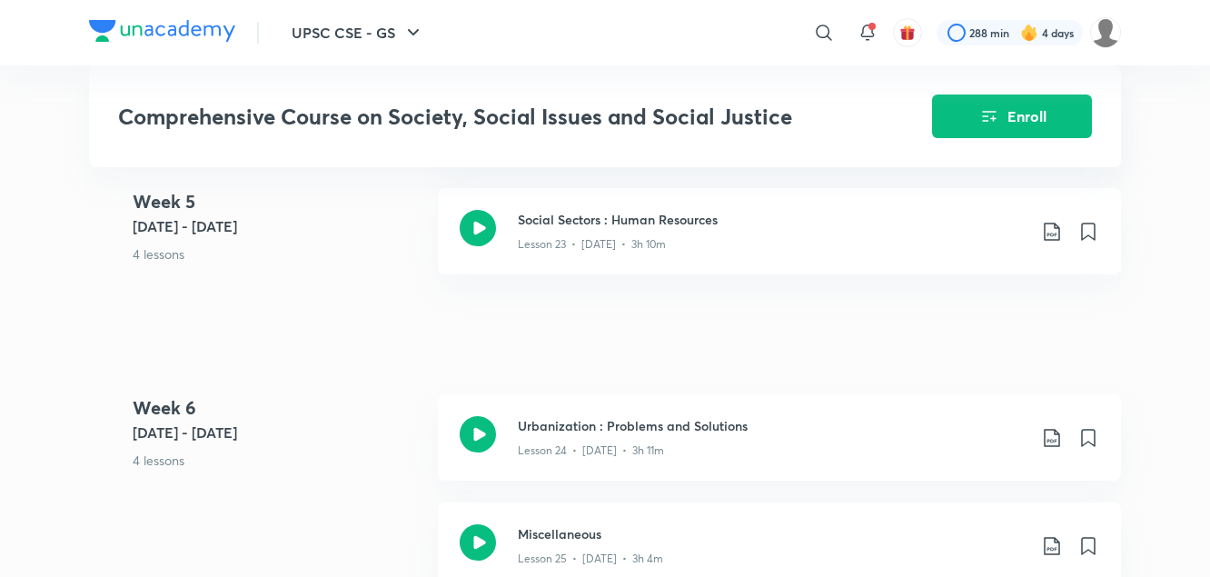
click at [1048, 241] on icon at bounding box center [1051, 232] width 15 height 18
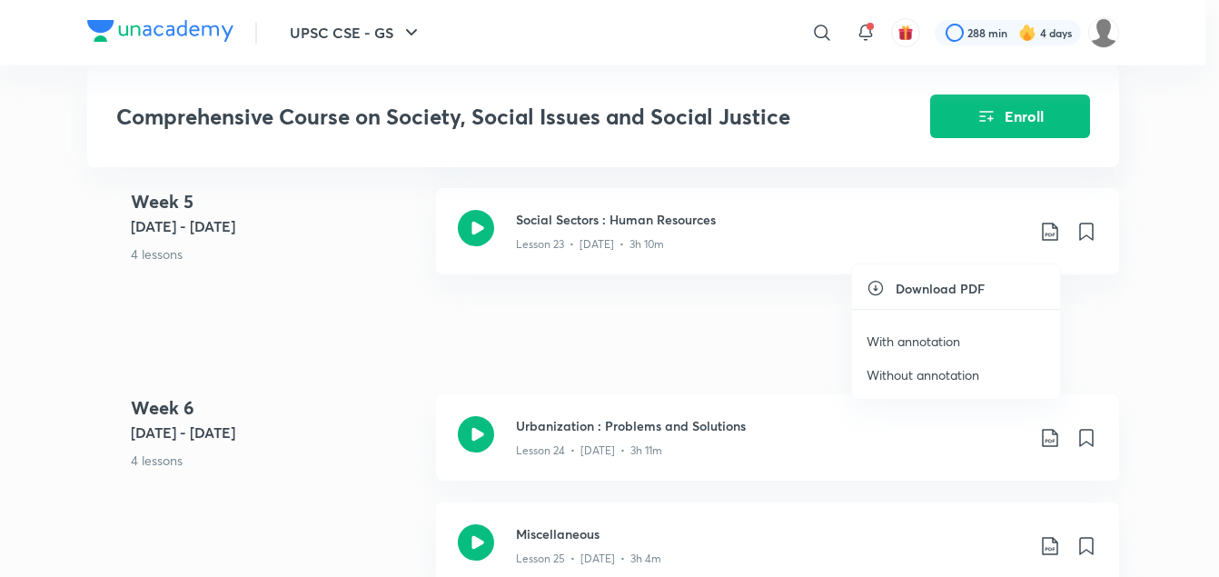
click at [940, 342] on p "With annotation" at bounding box center [914, 341] width 94 height 19
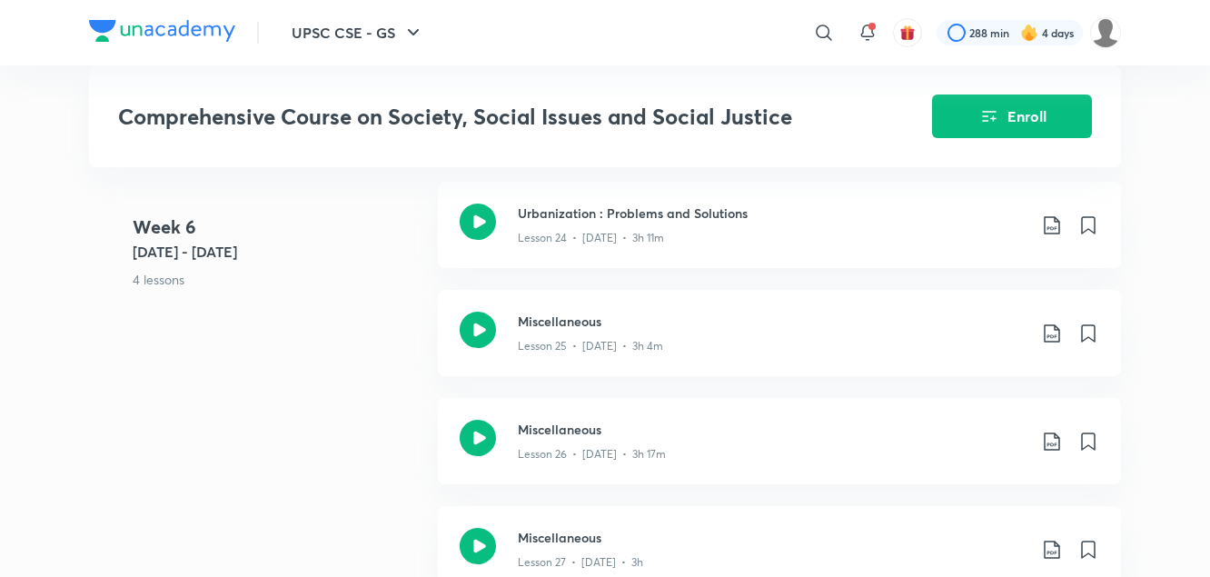
scroll to position [3776, 0]
click at [383, 327] on div "Week [DATE] 6 - [DATE] 4 lessons Urbanization : Problems and Solutions Lesson 2…" at bounding box center [605, 396] width 1032 height 433
click at [1049, 233] on icon at bounding box center [1052, 224] width 22 height 22
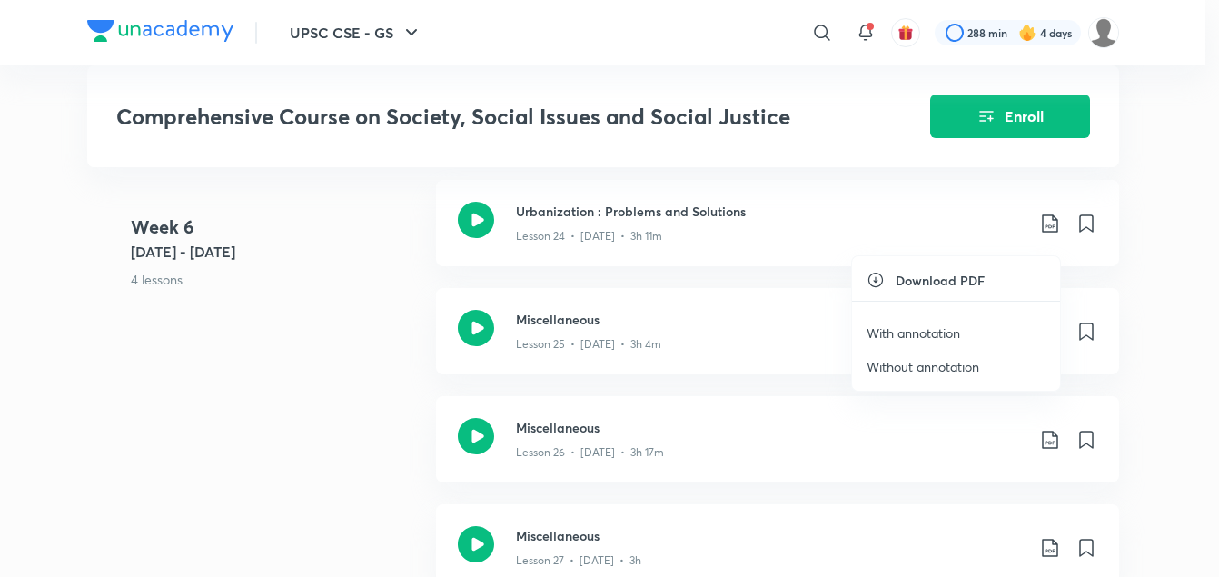
click at [931, 336] on p "With annotation" at bounding box center [914, 332] width 94 height 19
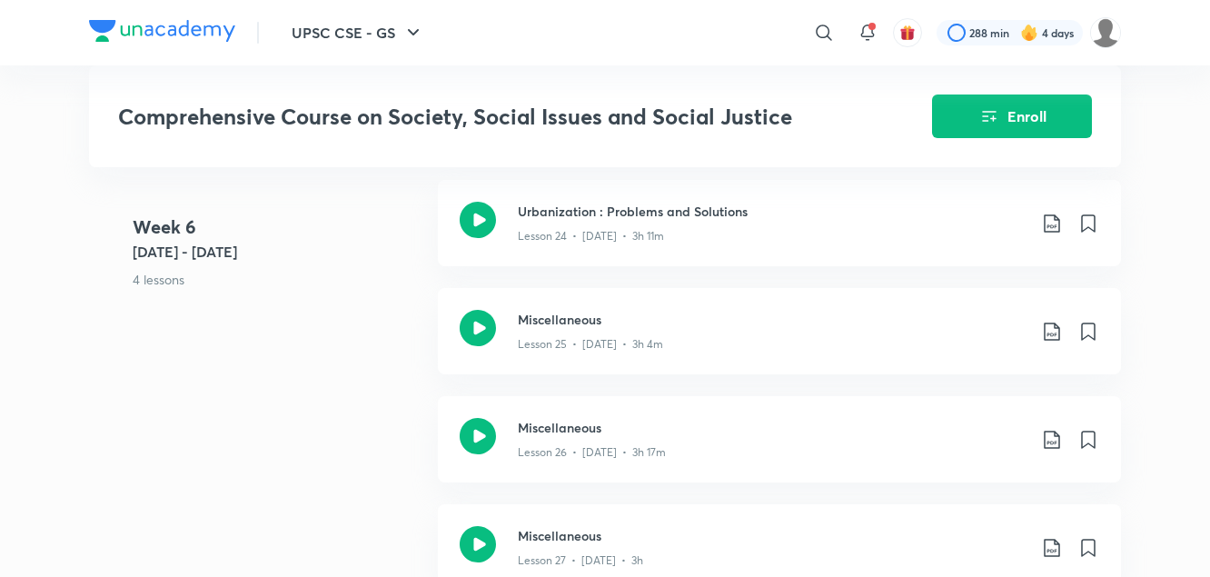
click at [278, 343] on div "Week [DATE] 6 - [DATE] 4 lessons Urbanization : Problems and Solutions Lesson 2…" at bounding box center [605, 396] width 1032 height 433
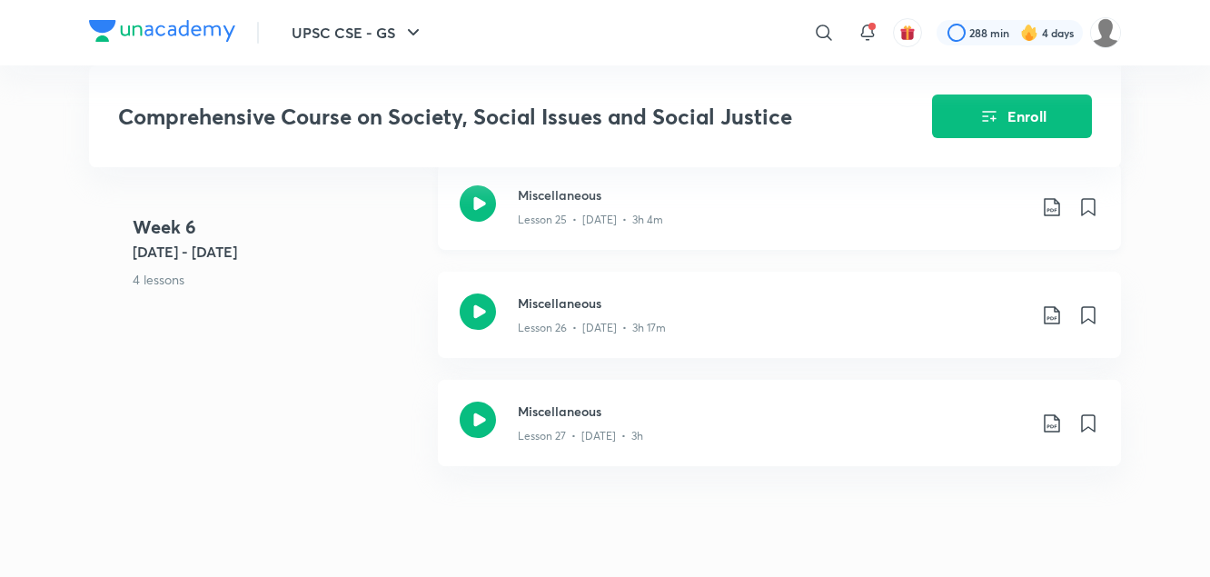
scroll to position [3902, 0]
click at [1055, 215] on icon at bounding box center [1051, 206] width 15 height 18
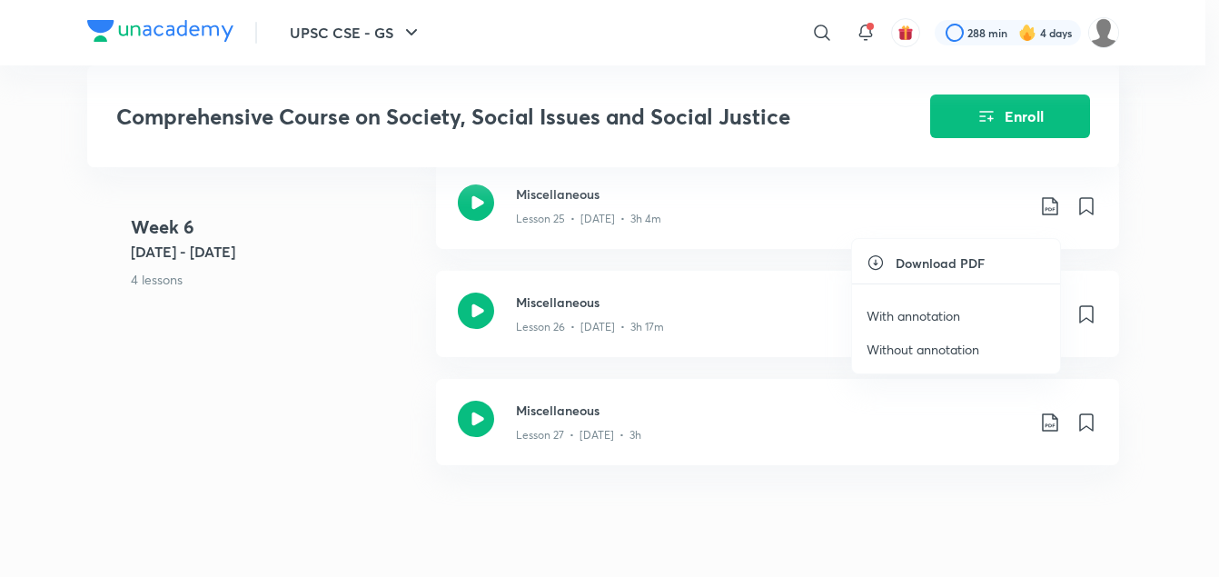
click at [922, 318] on p "With annotation" at bounding box center [914, 315] width 94 height 19
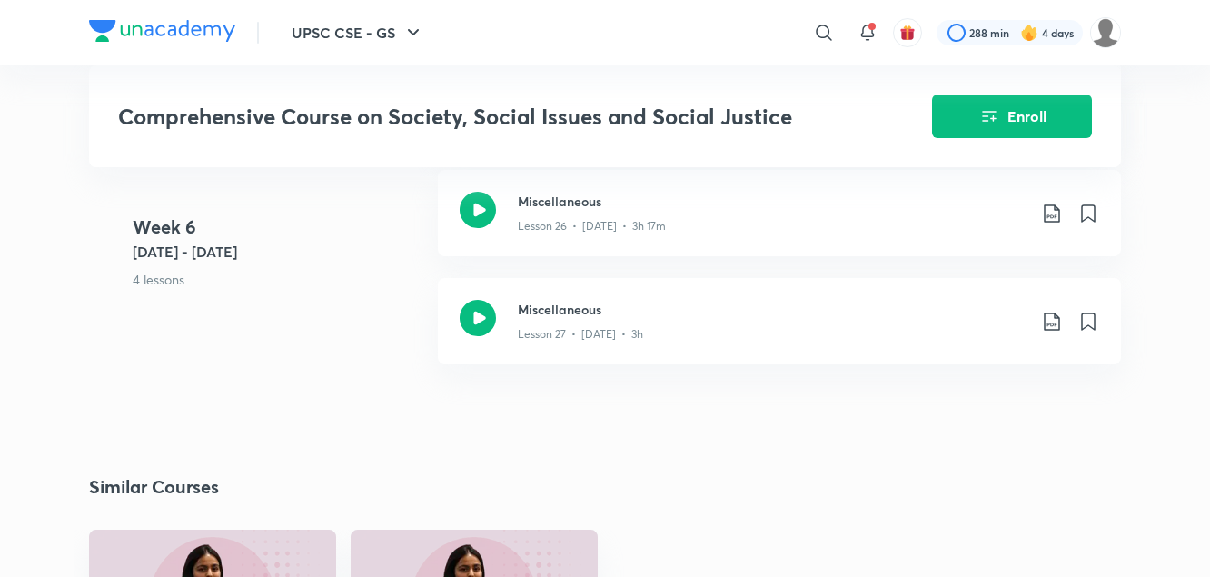
scroll to position [4004, 0]
click at [378, 358] on div "Week [DATE] 6 - [DATE] 4 lessons Urbanization : Problems and Solutions Lesson 2…" at bounding box center [605, 168] width 1032 height 433
click at [1050, 222] on icon at bounding box center [1052, 212] width 22 height 22
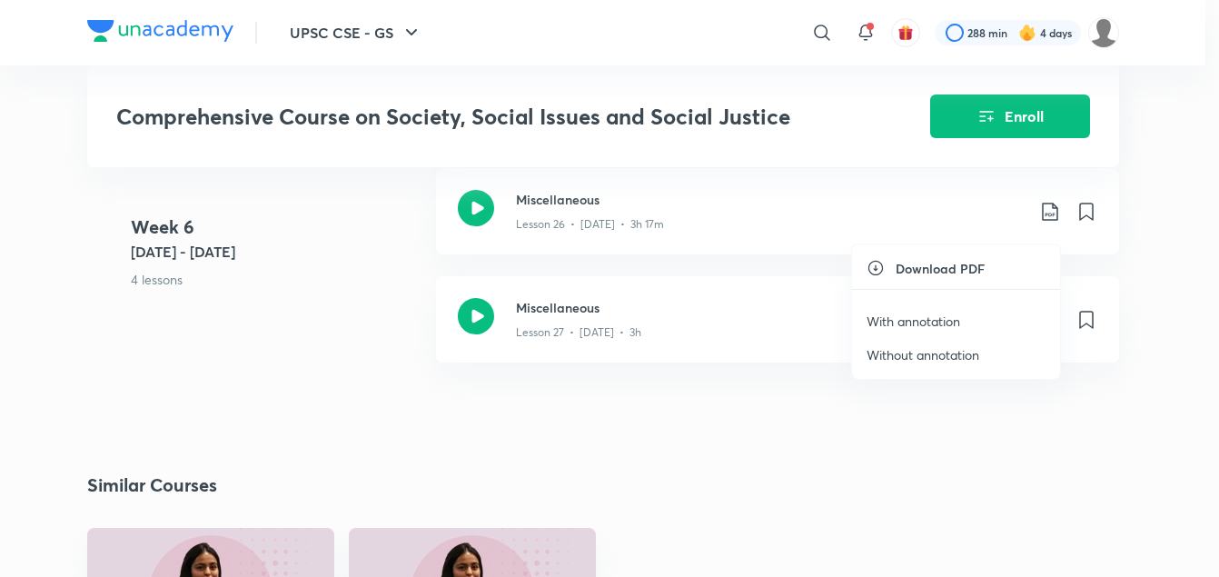
click at [938, 318] on p "With annotation" at bounding box center [914, 321] width 94 height 19
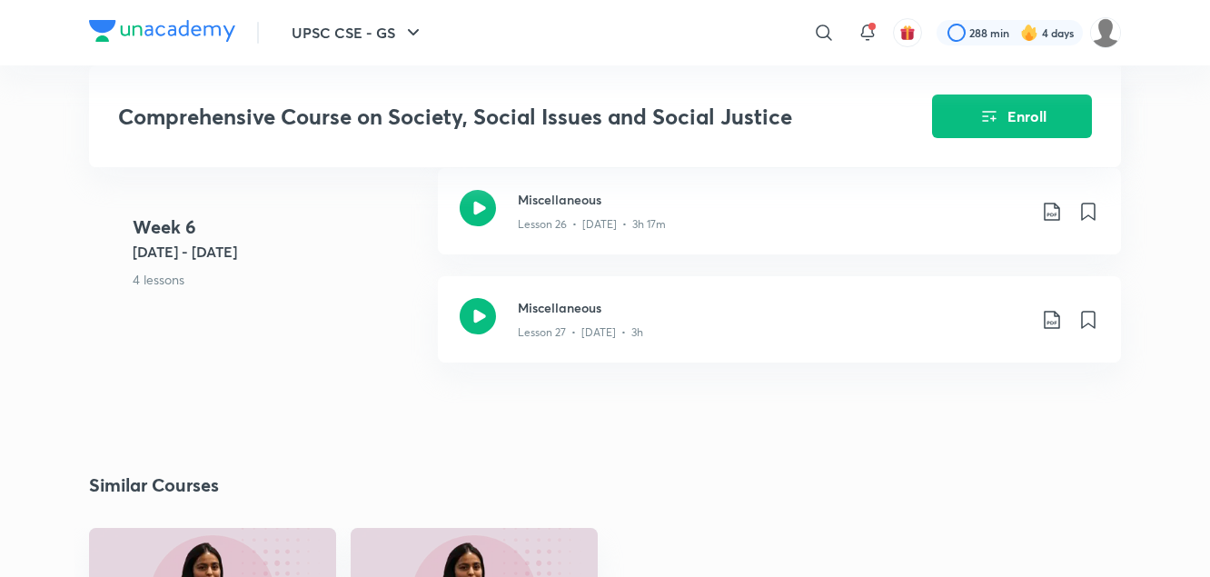
click at [384, 359] on div "Week [DATE] 6 - [DATE] 4 lessons Urbanization : Problems and Solutions Lesson 2…" at bounding box center [605, 168] width 1032 height 433
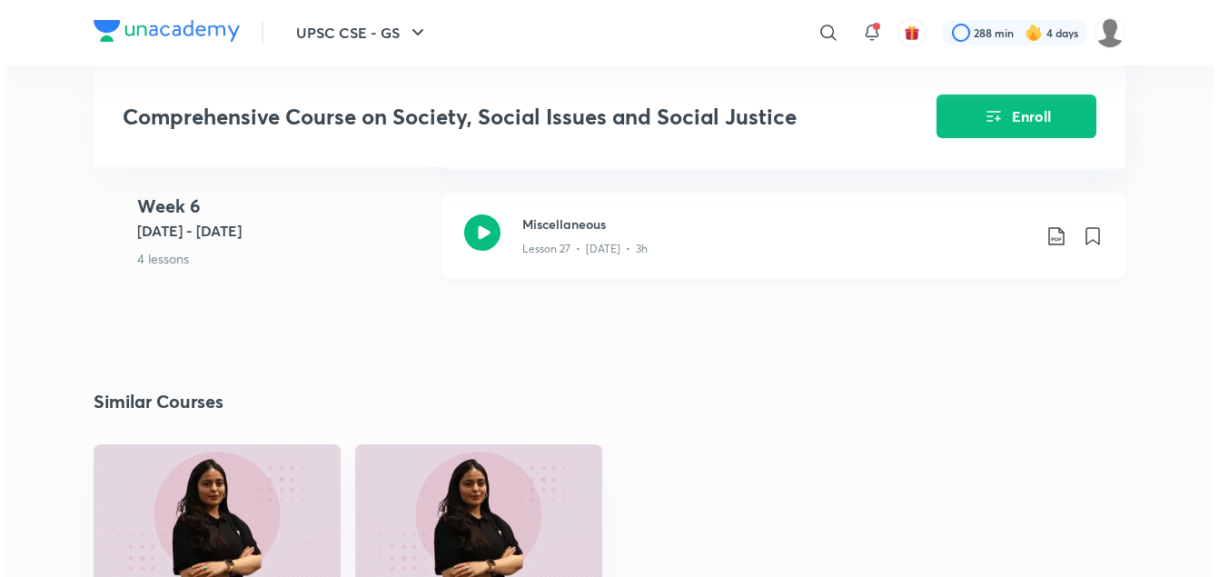
scroll to position [4089, 0]
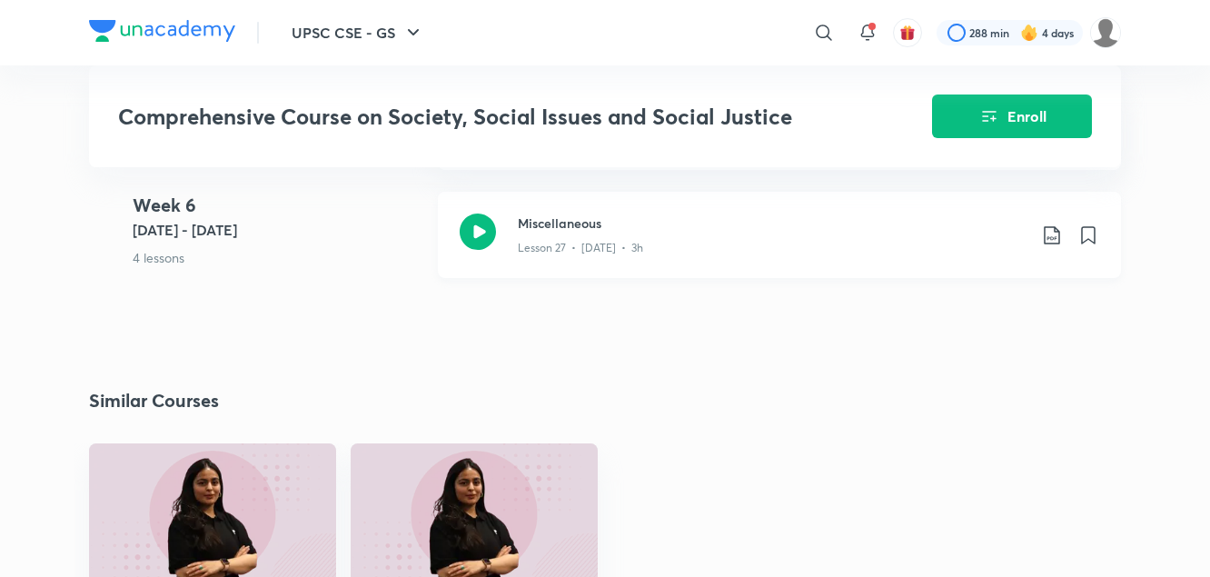
click at [1051, 246] on icon at bounding box center [1052, 235] width 22 height 22
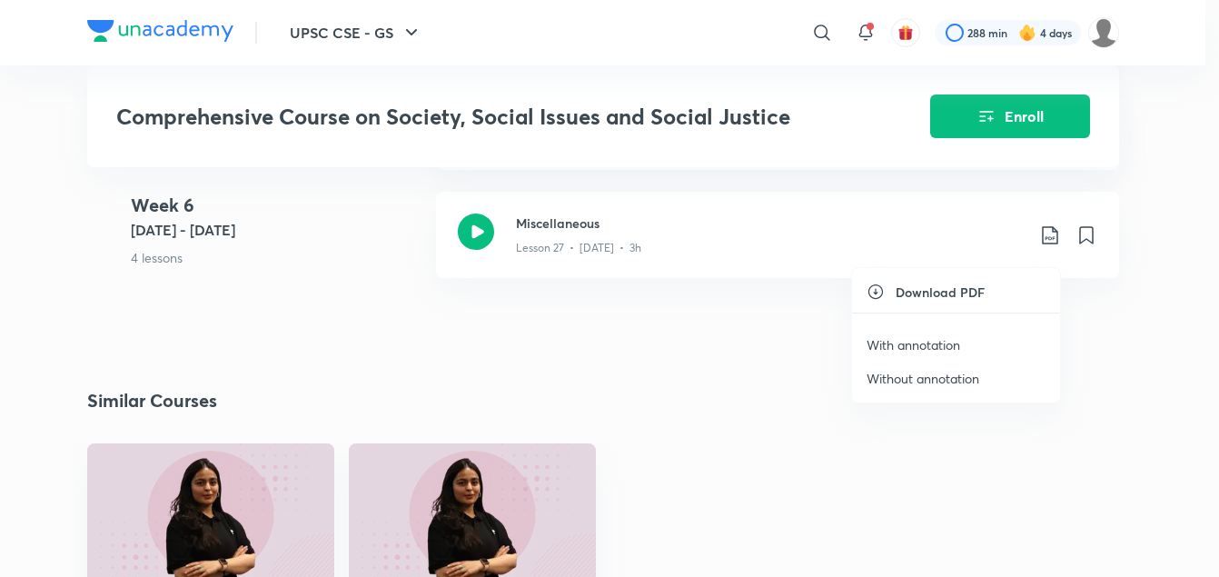
click at [949, 343] on p "With annotation" at bounding box center [914, 344] width 94 height 19
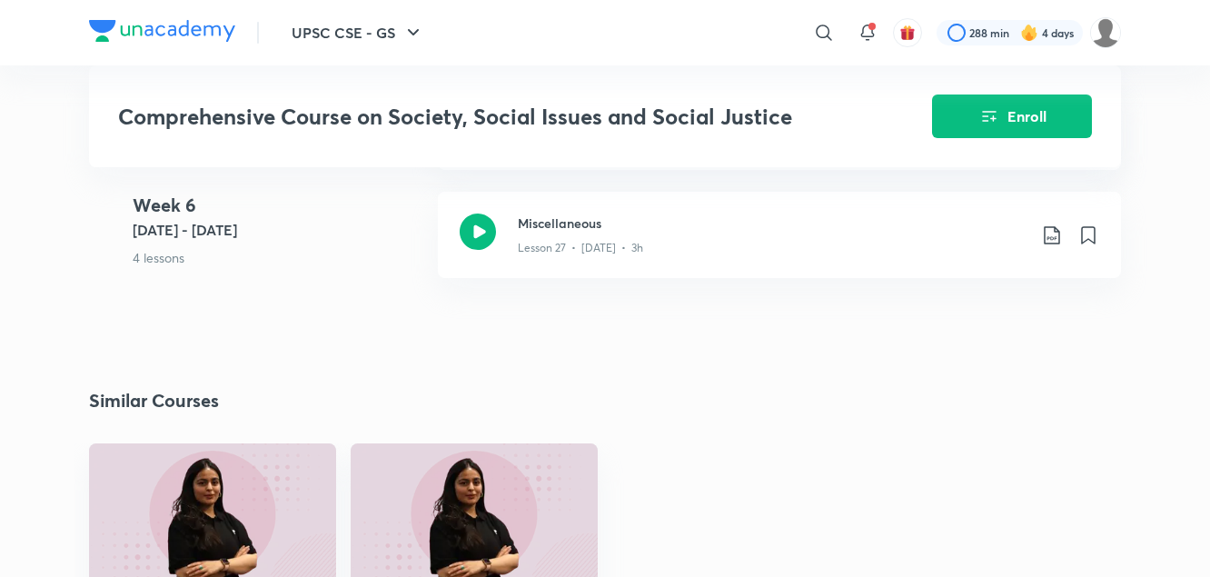
click at [313, 300] on 6 "Week [DATE] 6 - [DATE] 4 lessons" at bounding box center [278, 246] width 291 height 108
click at [824, 29] on icon at bounding box center [824, 33] width 22 height 22
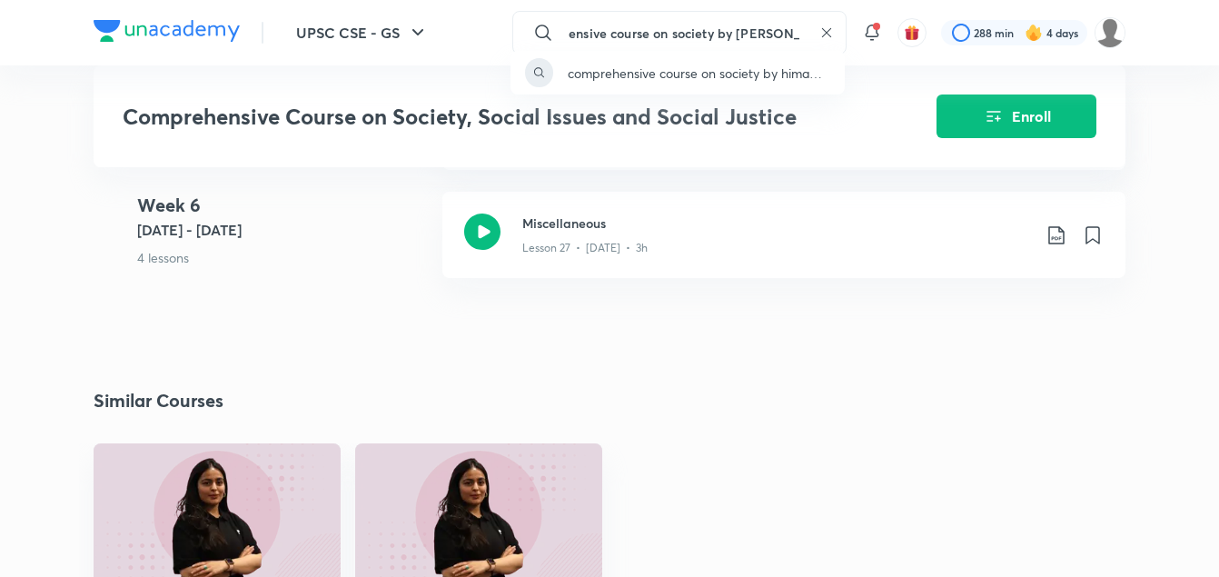
scroll to position [0, 61]
type input "comprehensive course on society by [PERSON_NAME]"
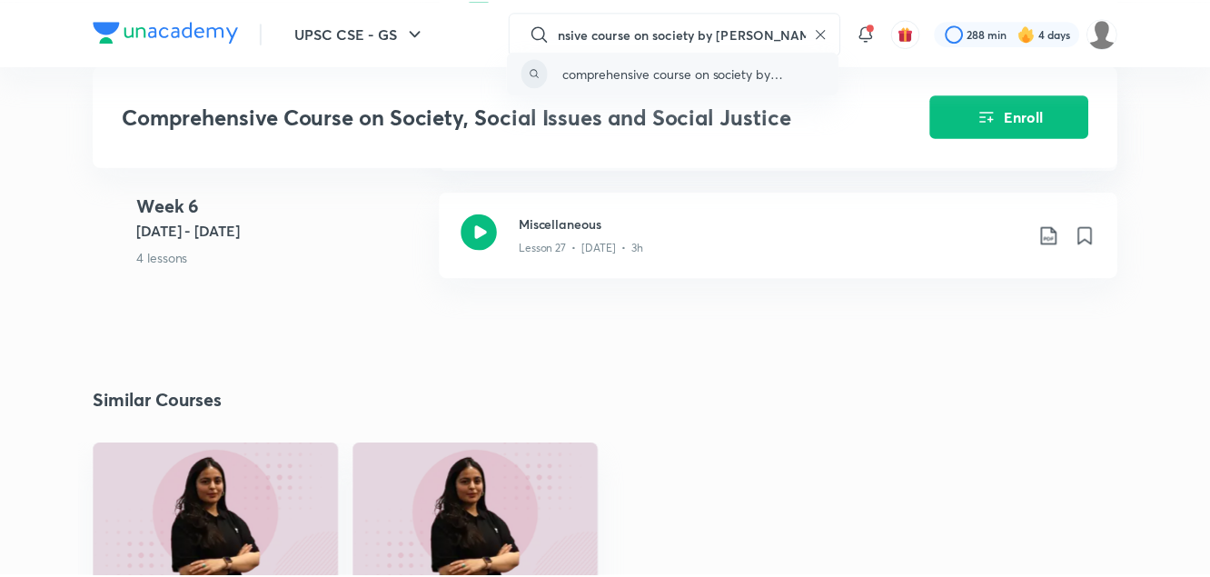
scroll to position [0, 0]
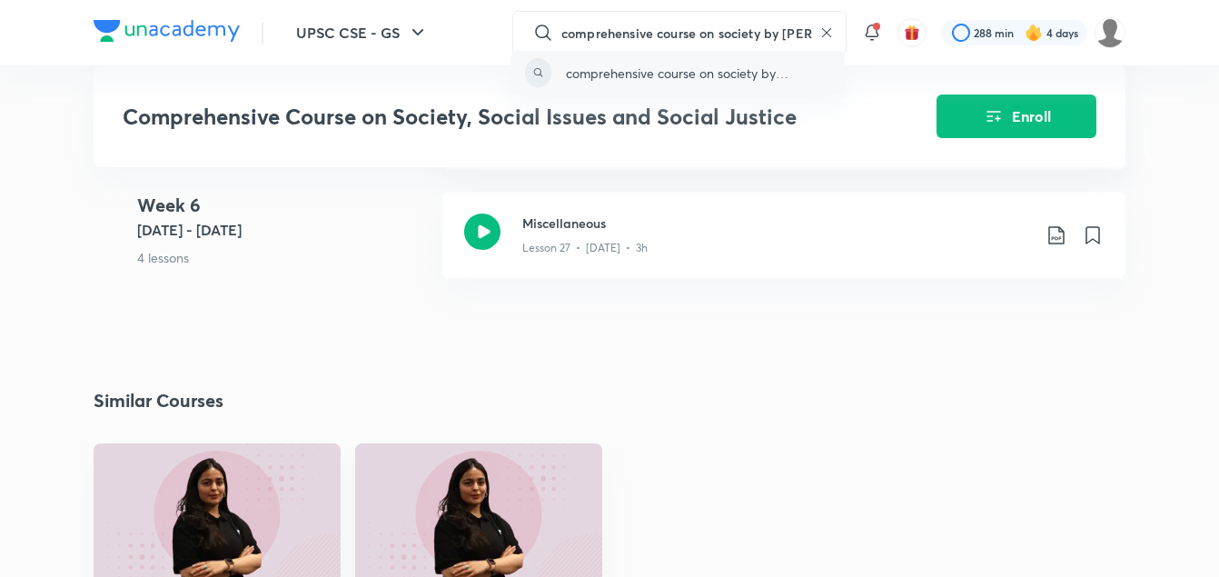
click at [790, 69] on p "comprehensive course on society by [PERSON_NAME]" at bounding box center [698, 73] width 264 height 19
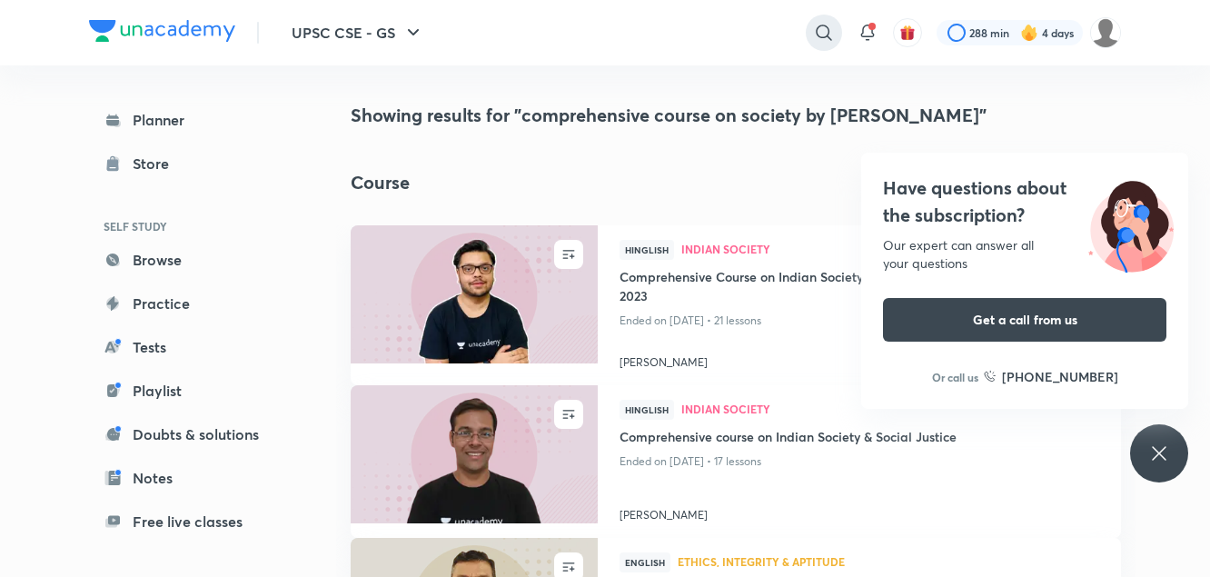
click at [821, 29] on icon at bounding box center [824, 33] width 22 height 22
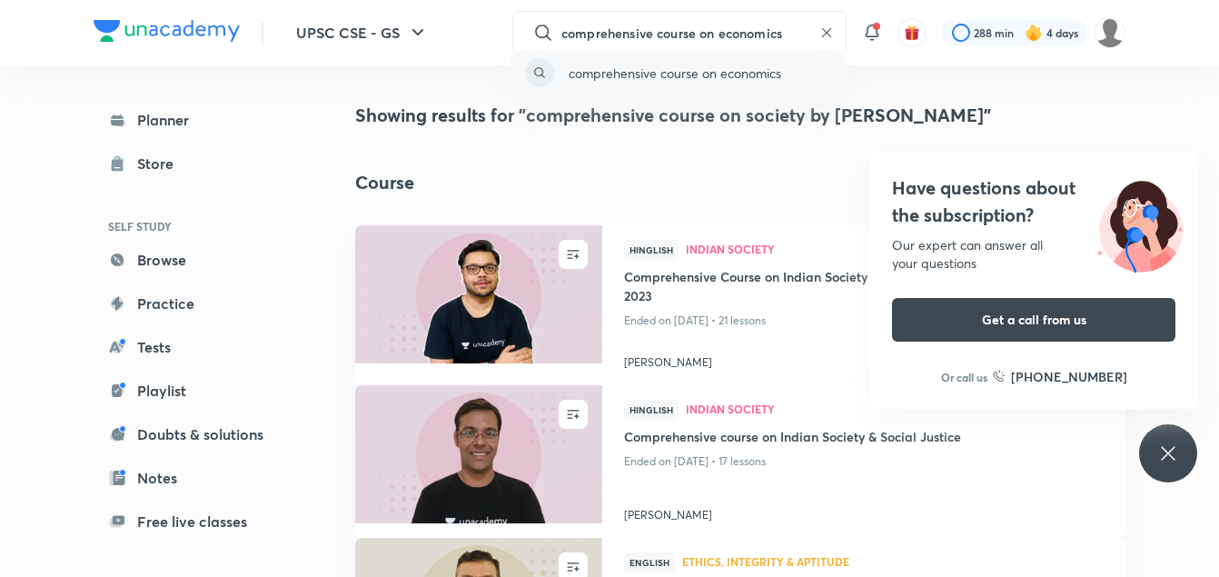
click at [765, 70] on p "comprehensive course on economics" at bounding box center [675, 73] width 213 height 19
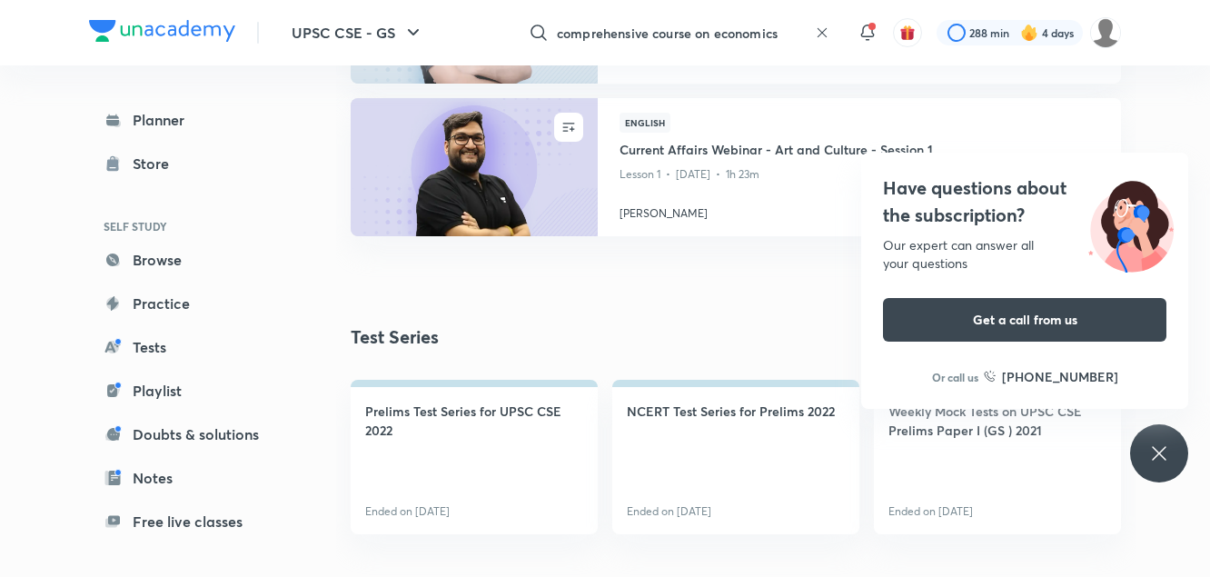
scroll to position [1769, 0]
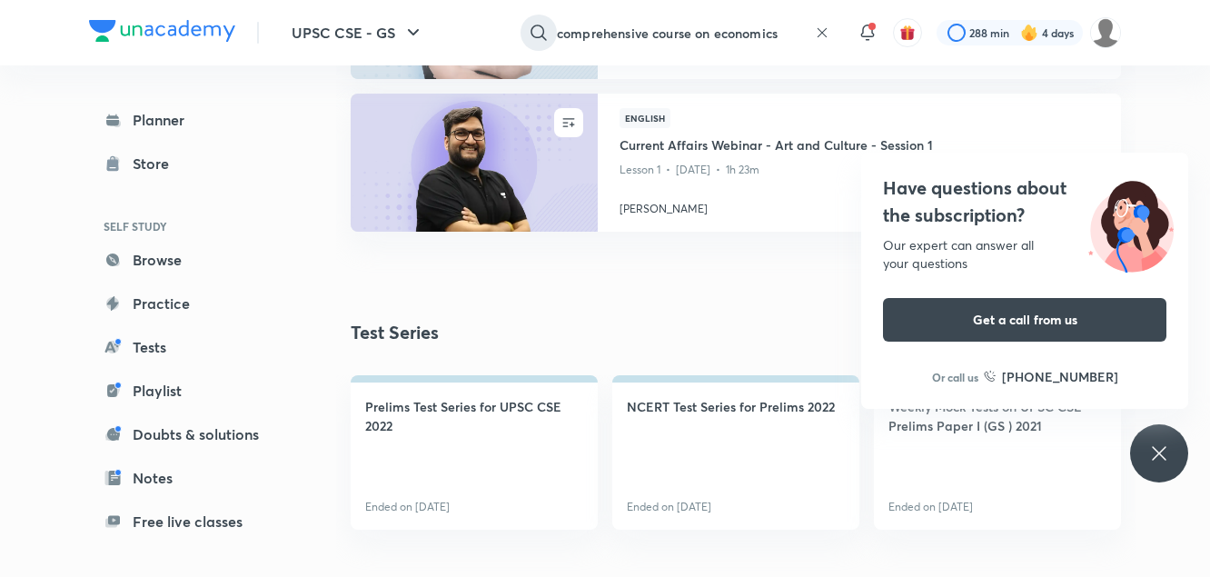
click at [537, 34] on icon at bounding box center [539, 33] width 22 height 22
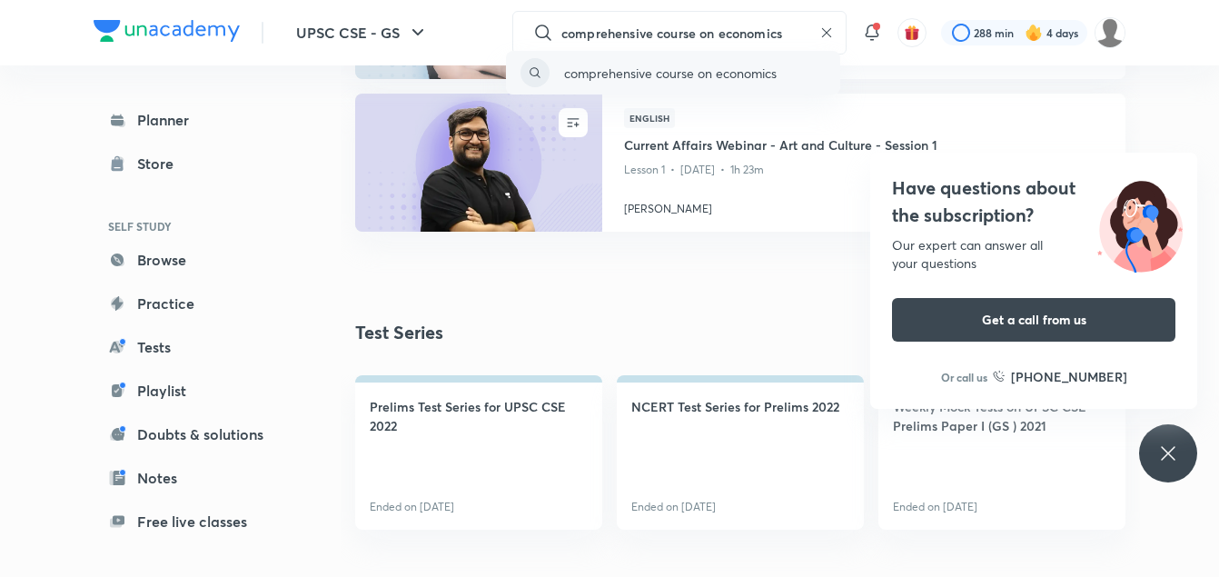
click at [706, 70] on p "comprehensive course on economics" at bounding box center [670, 73] width 213 height 19
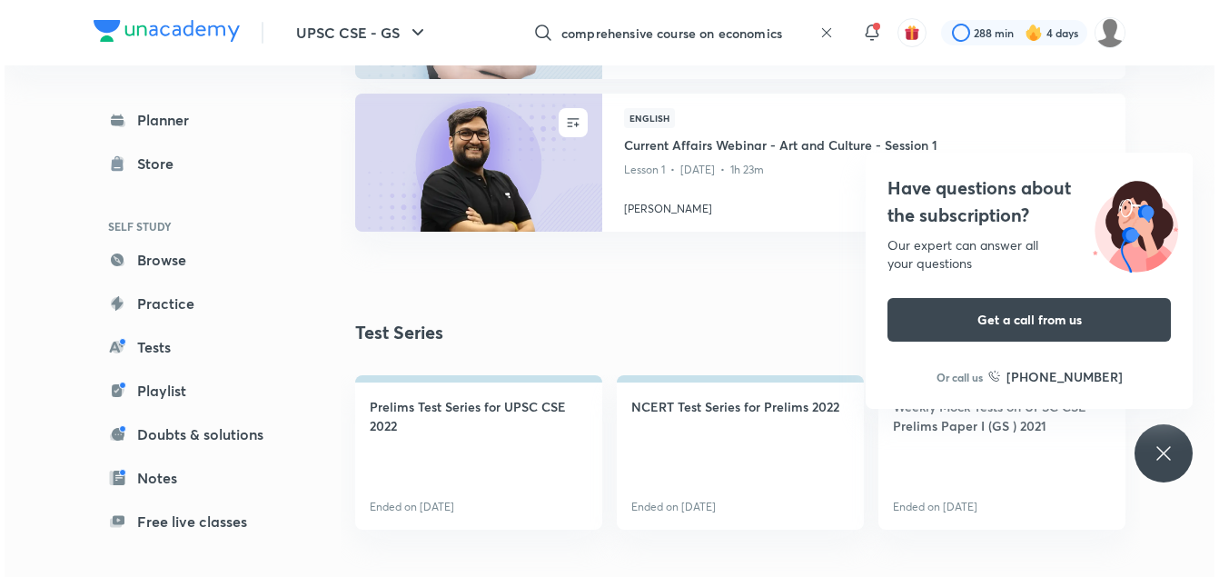
scroll to position [0, 0]
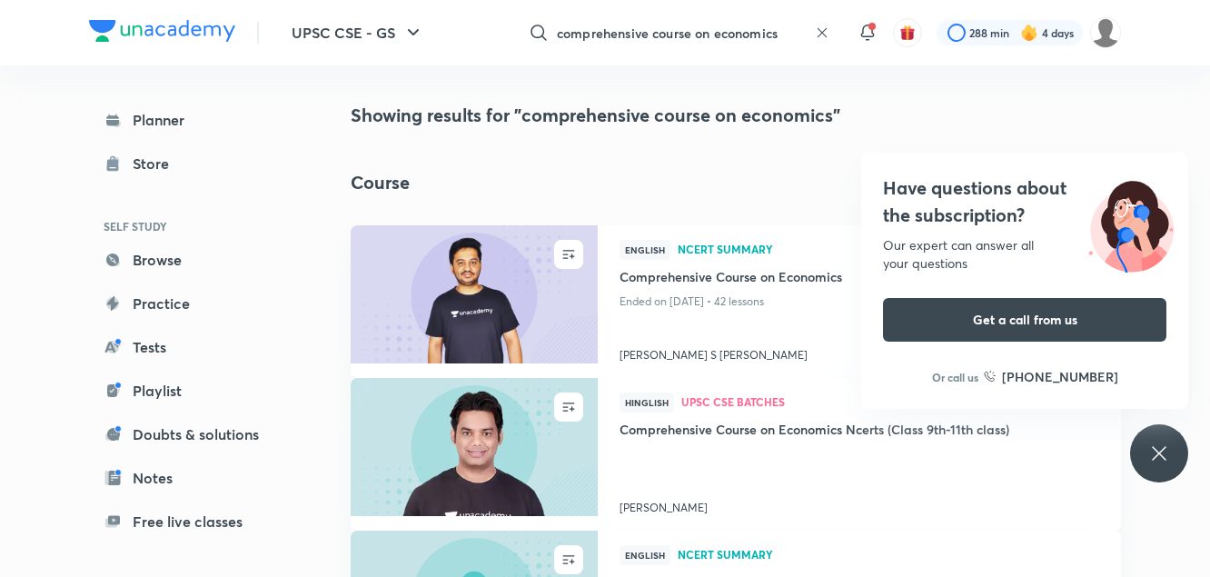
click at [781, 29] on input "comprehensive course on economics" at bounding box center [682, 32] width 251 height 49
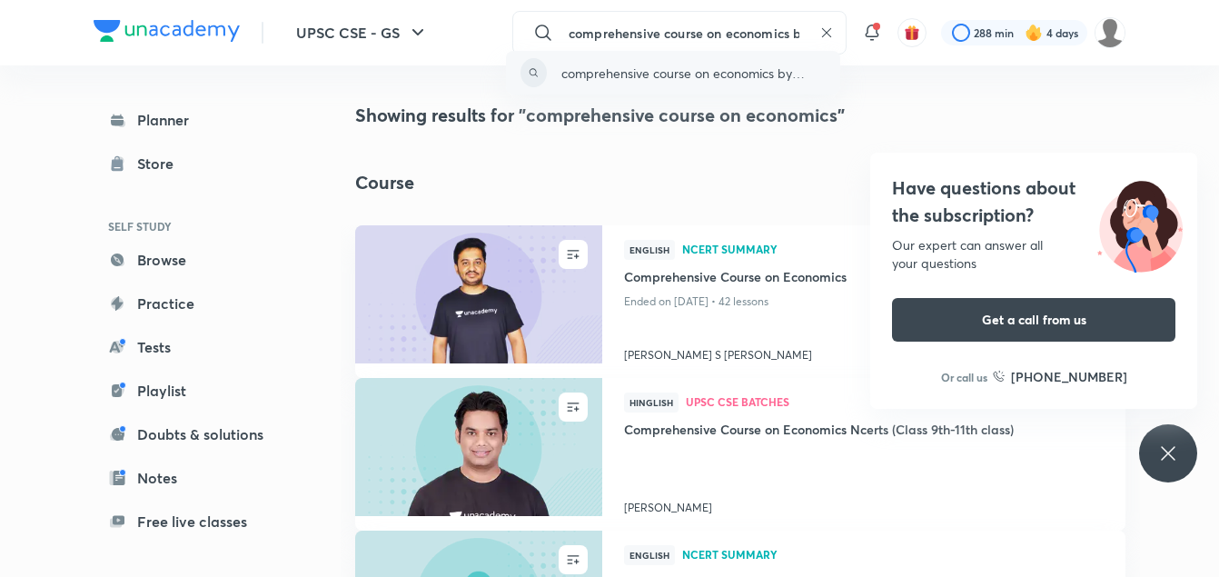
click at [785, 76] on p "comprehensive course on economics by [PERSON_NAME]" at bounding box center [694, 73] width 264 height 19
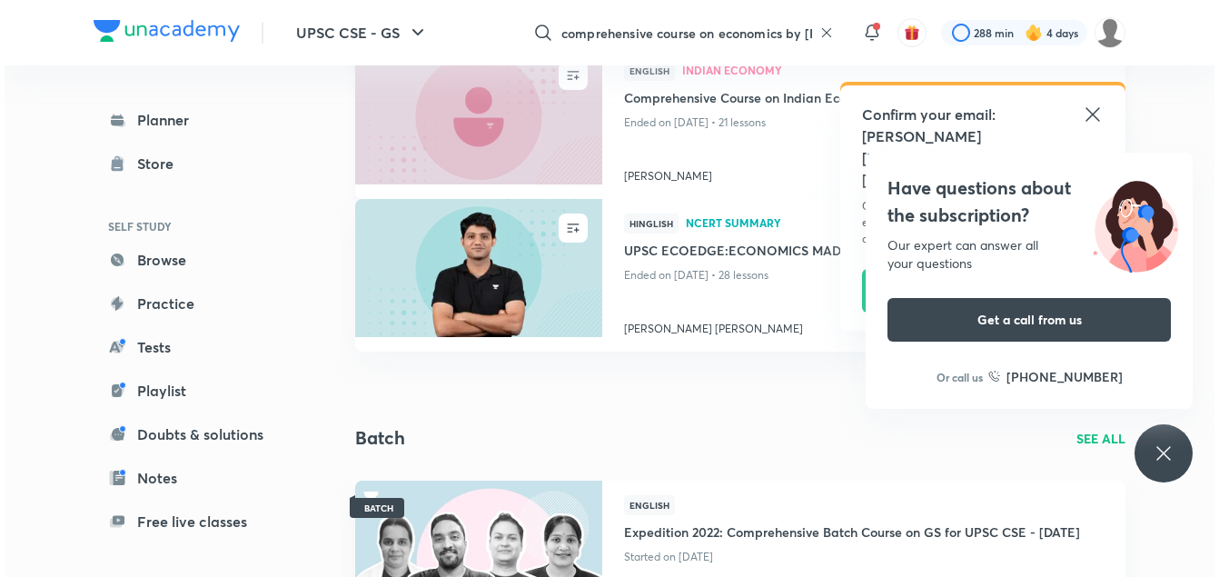
scroll to position [327, 0]
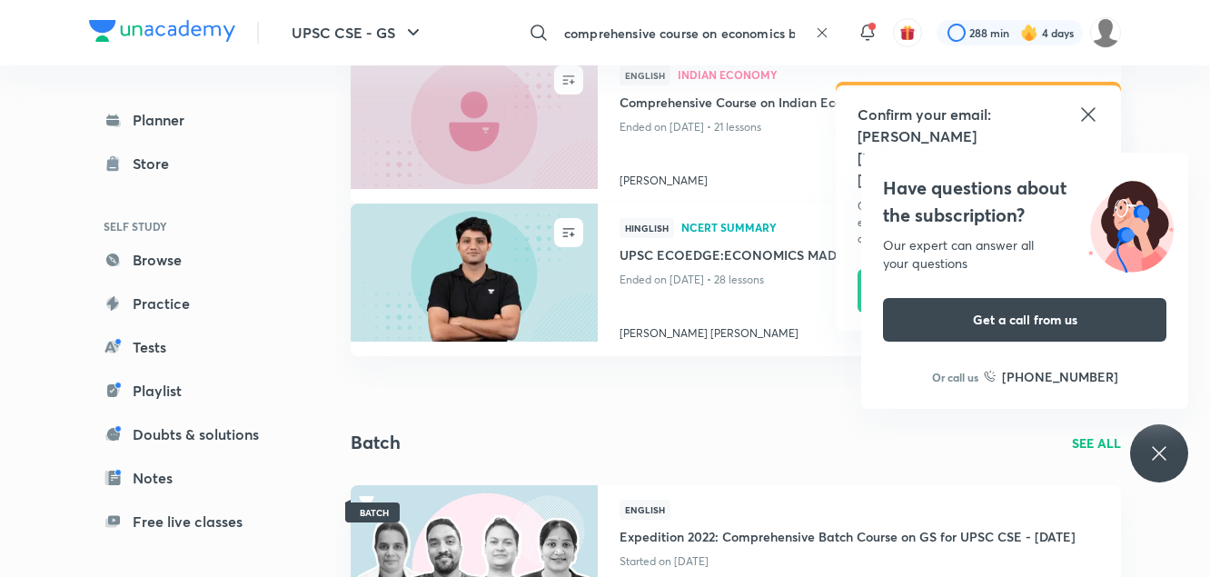
click at [780, 28] on input "comprehensive course on economics by [PERSON_NAME]" at bounding box center [682, 32] width 251 height 49
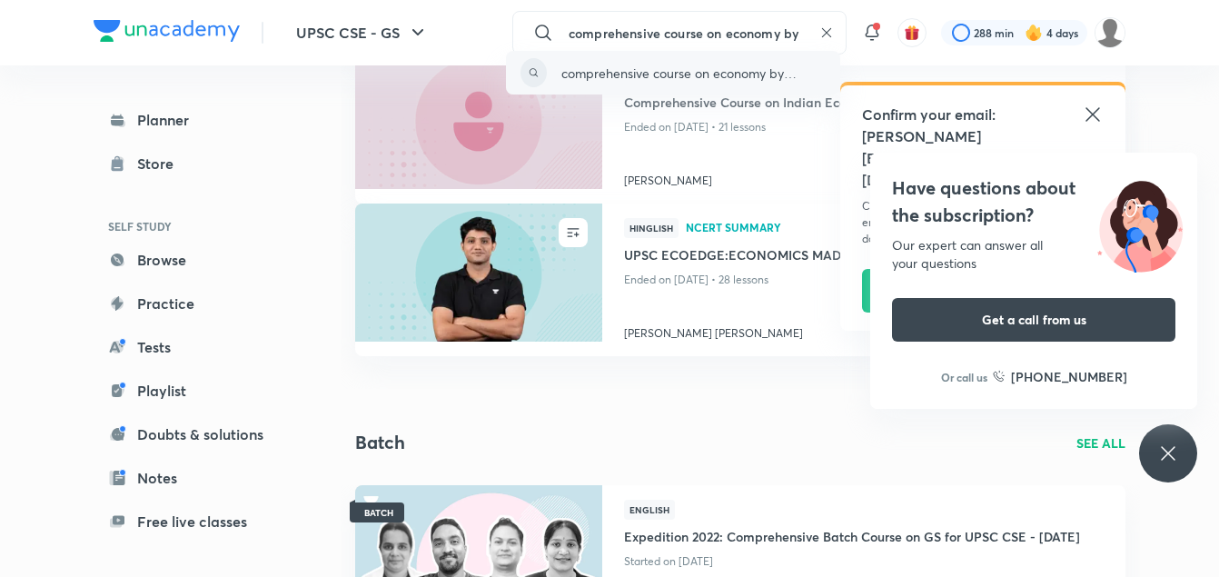
click at [639, 59] on div "comprehensive course on economy by [PERSON_NAME]" at bounding box center [673, 73] width 334 height 44
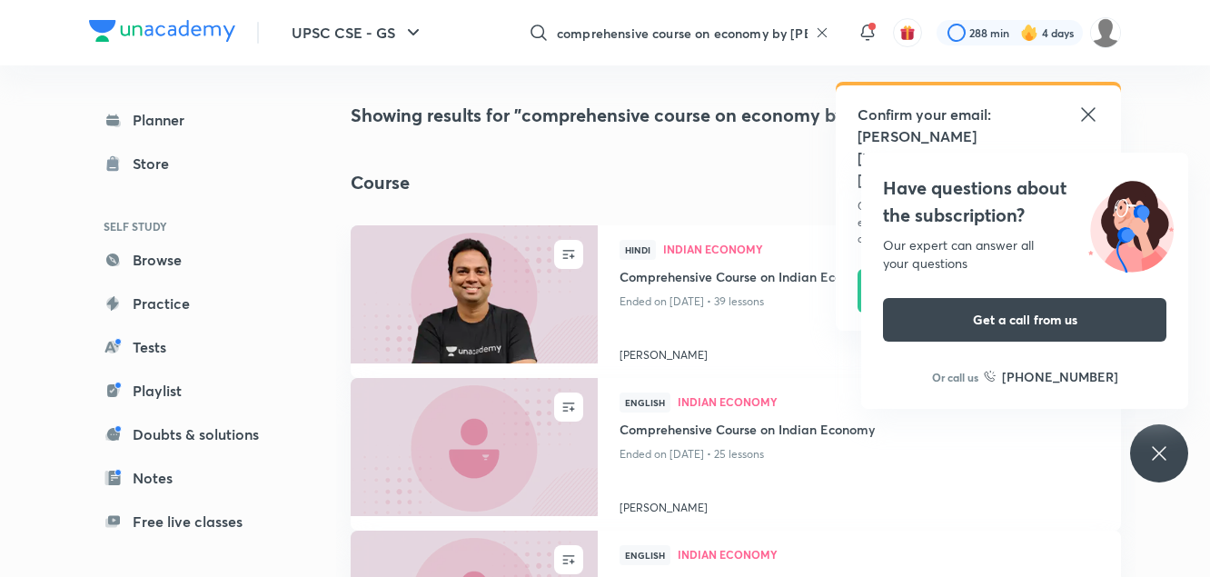
click at [1090, 116] on icon at bounding box center [1088, 114] width 14 height 14
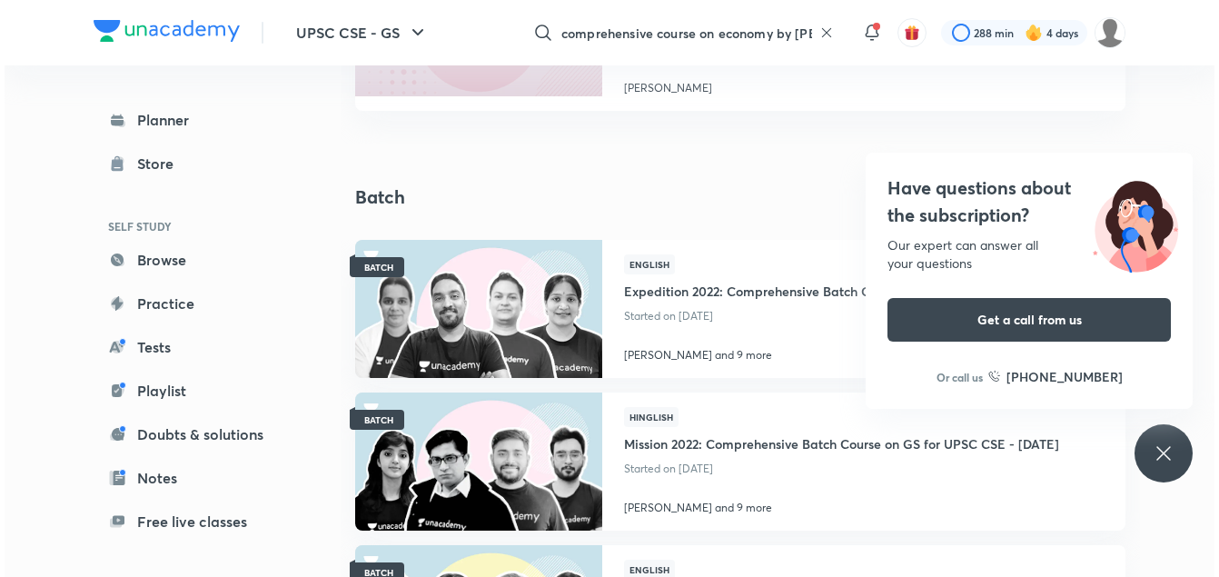
scroll to position [544, 0]
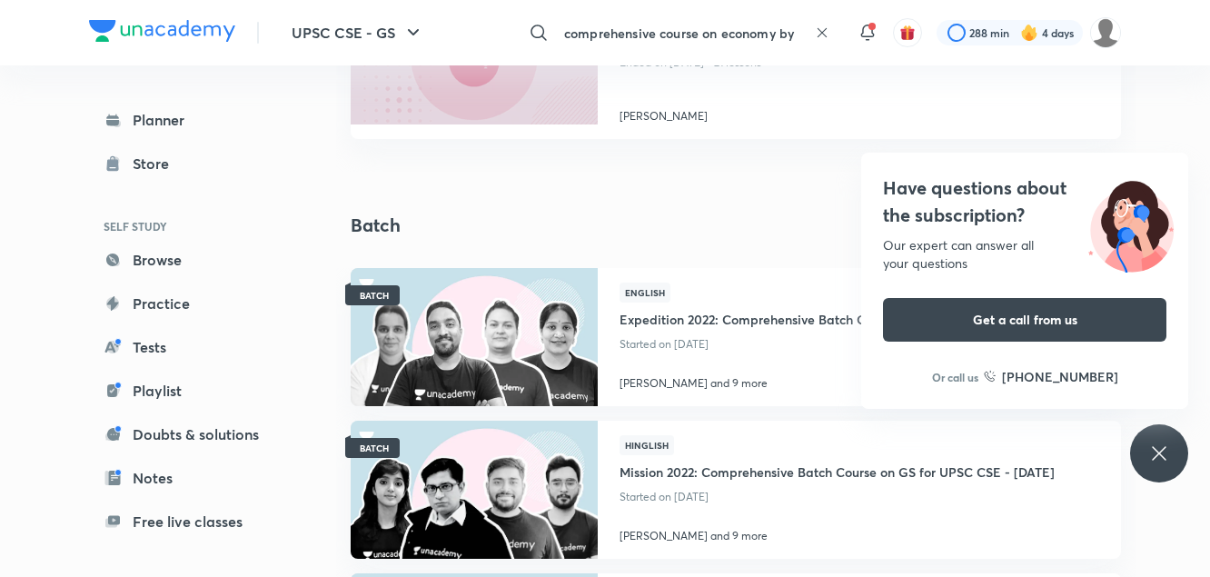
click at [788, 30] on input "comprehensive course on economy by [PERSON_NAME]" at bounding box center [682, 32] width 251 height 49
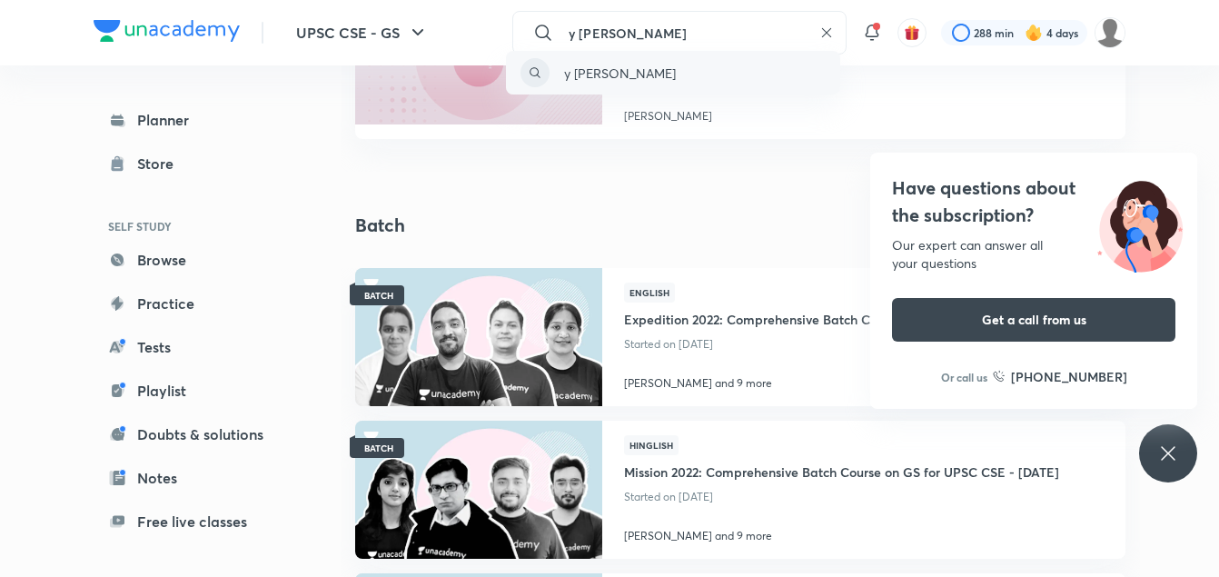
click at [645, 73] on p "y [PERSON_NAME]" at bounding box center [620, 73] width 112 height 19
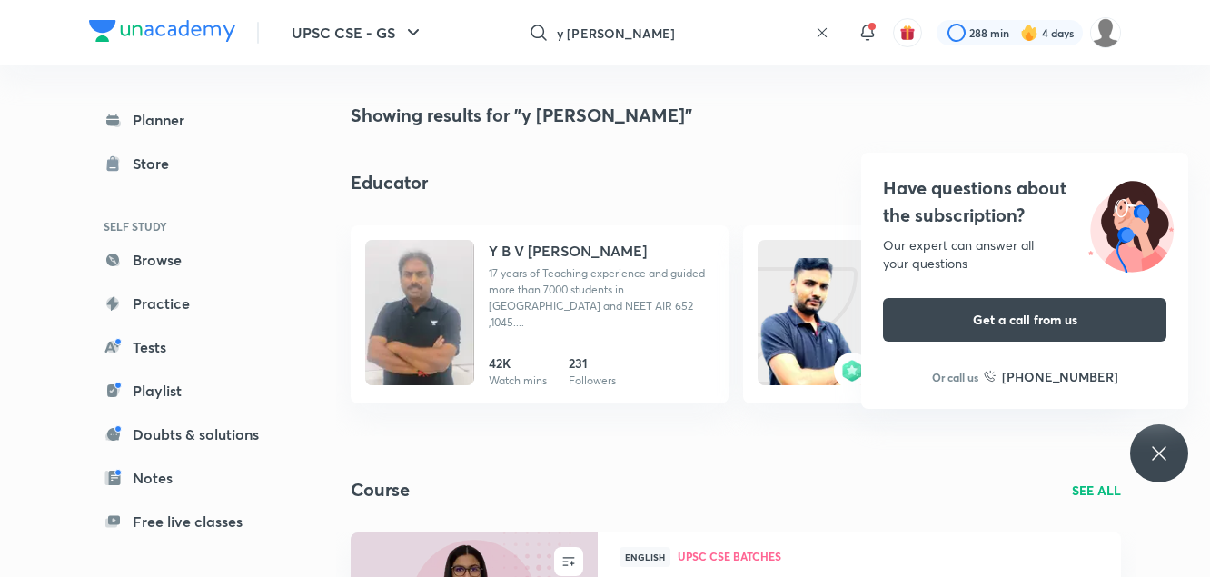
click at [658, 34] on input "y [PERSON_NAME]" at bounding box center [682, 32] width 251 height 49
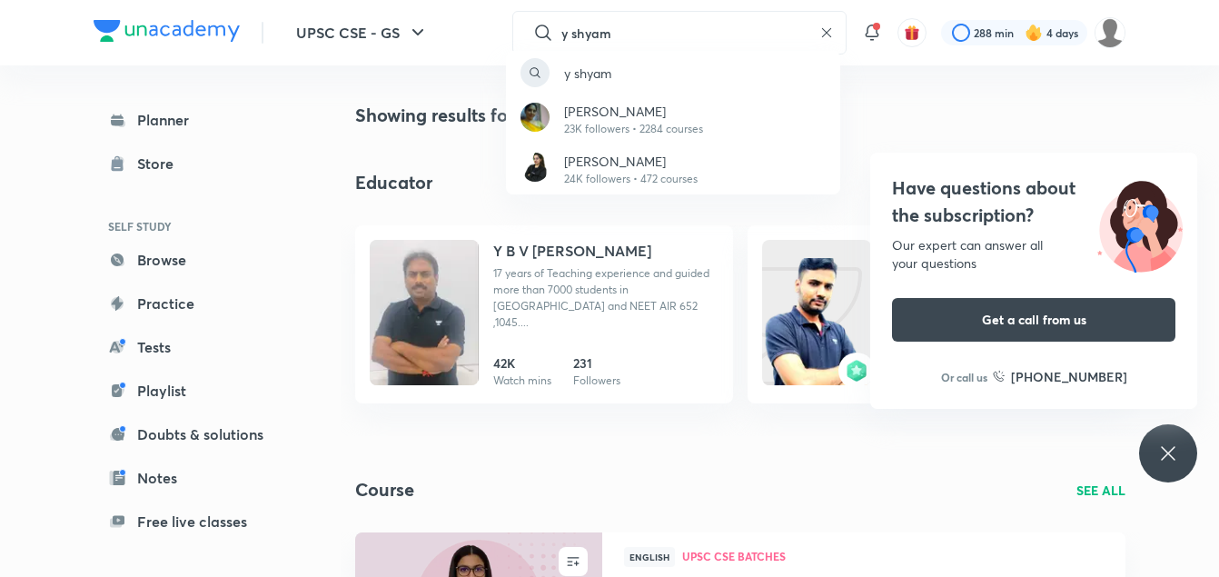
click at [572, 34] on div "y shyam [PERSON_NAME] 23K followers • 2284 courses [PERSON_NAME] 24K followers …" at bounding box center [609, 288] width 1219 height 577
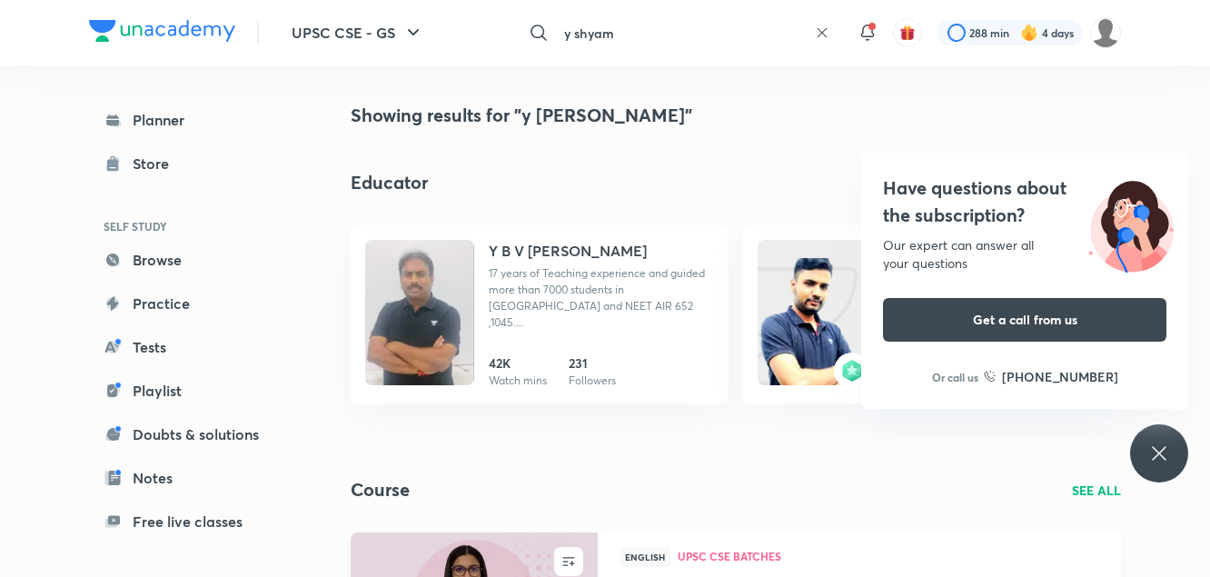
click at [563, 33] on input "y shyam" at bounding box center [682, 32] width 251 height 49
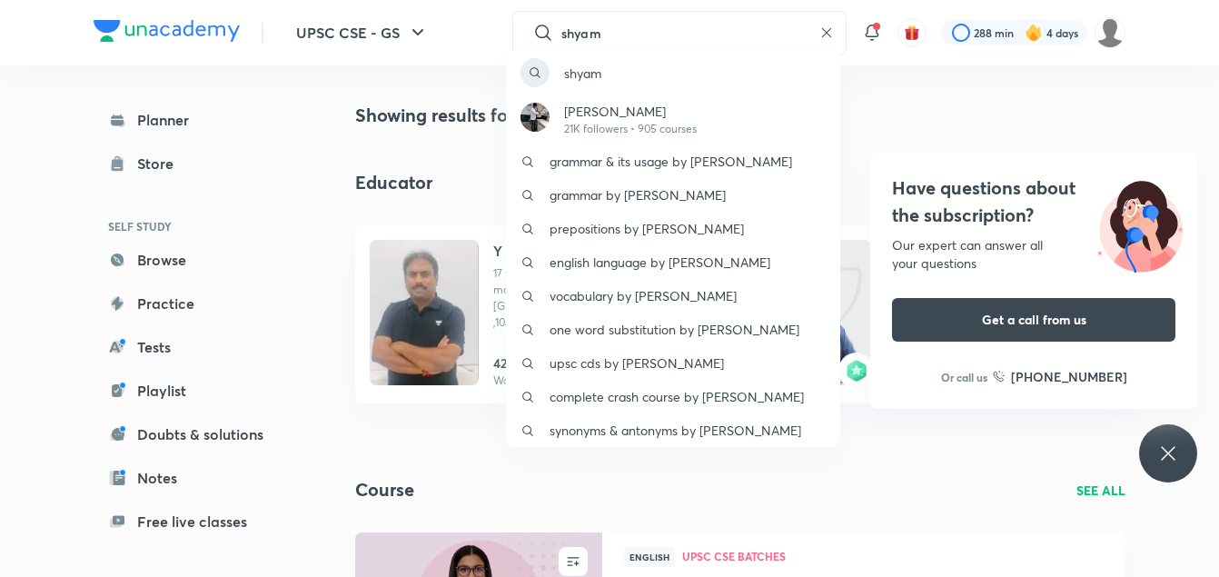
click at [633, 33] on div "[PERSON_NAME] 21K followers • 905 courses grammar & its usage by [PERSON_NAME] …" at bounding box center [609, 288] width 1219 height 577
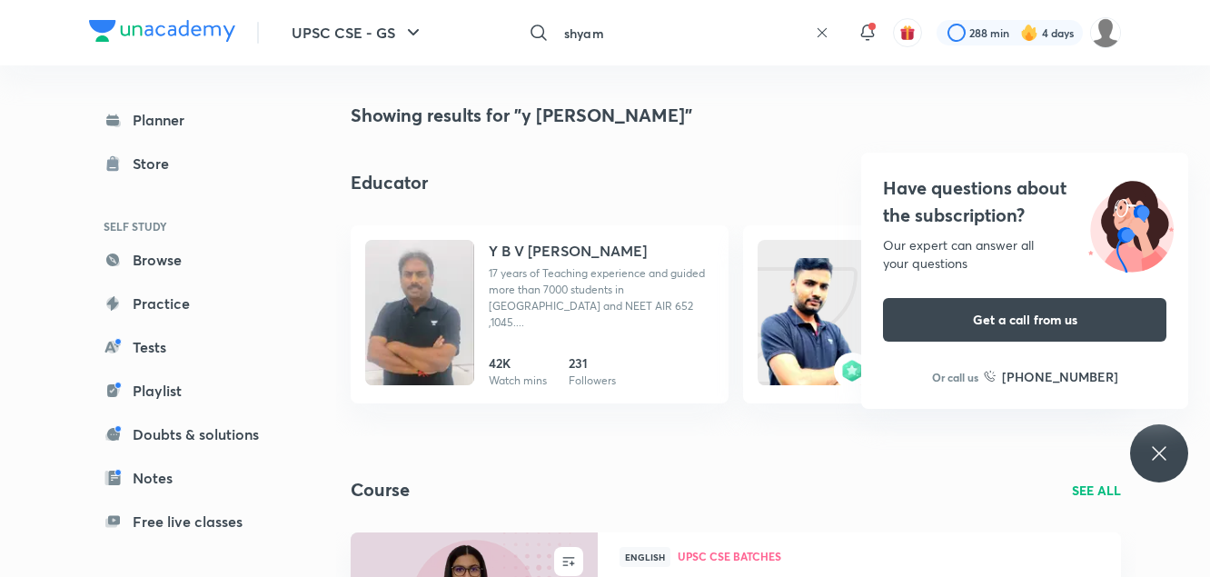
click at [613, 34] on input "shyam" at bounding box center [682, 32] width 251 height 49
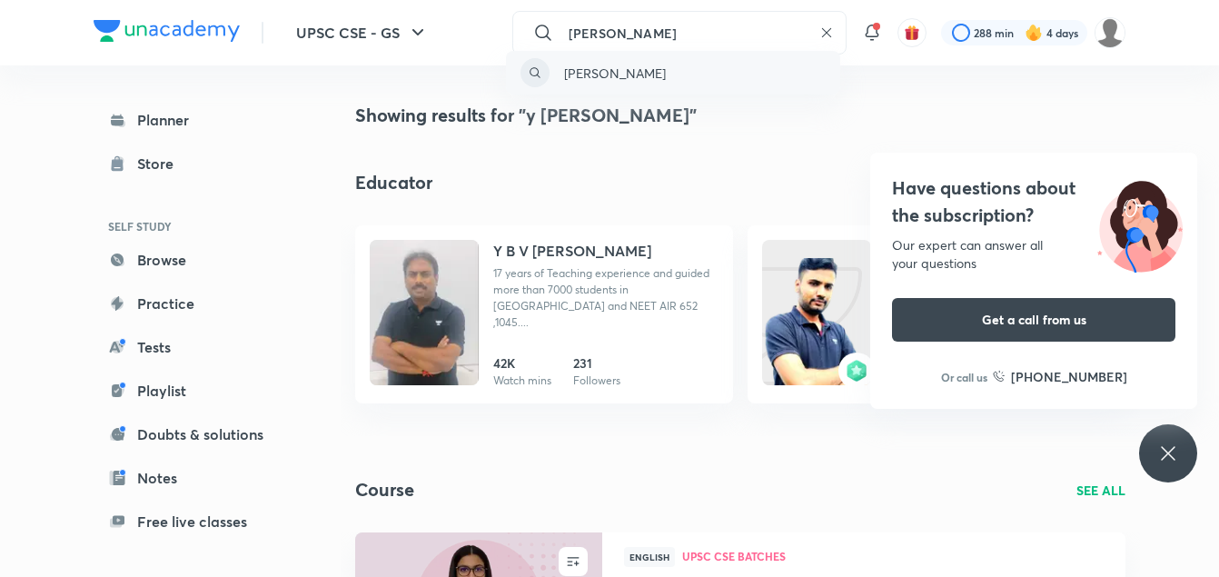
type input "[PERSON_NAME]"
click at [648, 67] on p "[PERSON_NAME]" at bounding box center [615, 73] width 102 height 19
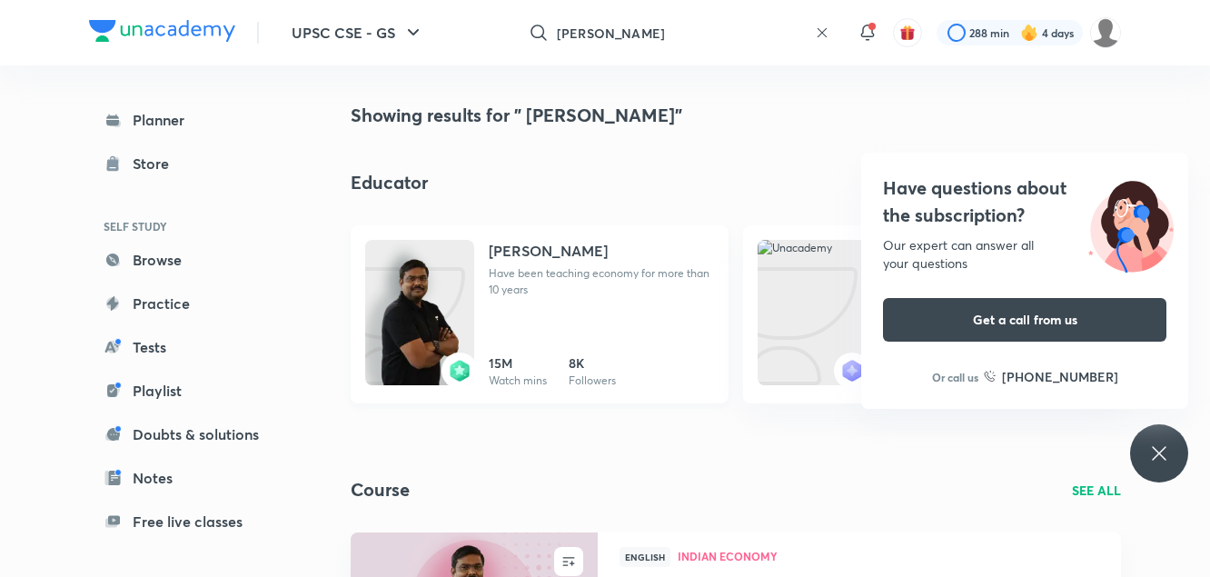
click at [422, 303] on img at bounding box center [419, 330] width 109 height 145
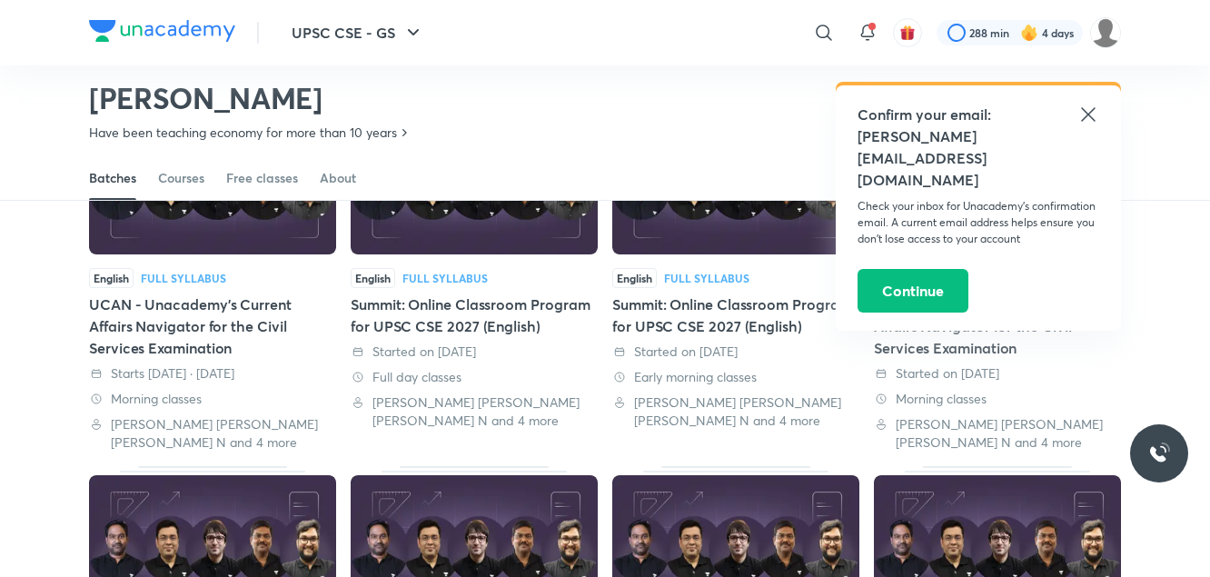
scroll to position [204, 0]
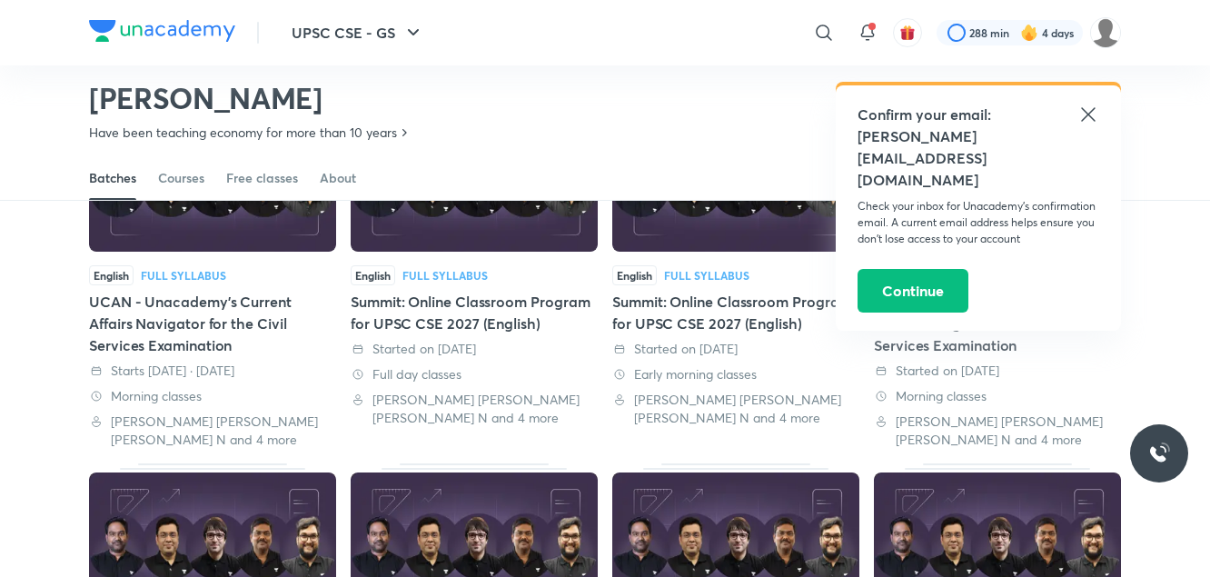
click at [1087, 110] on icon at bounding box center [1089, 115] width 22 height 22
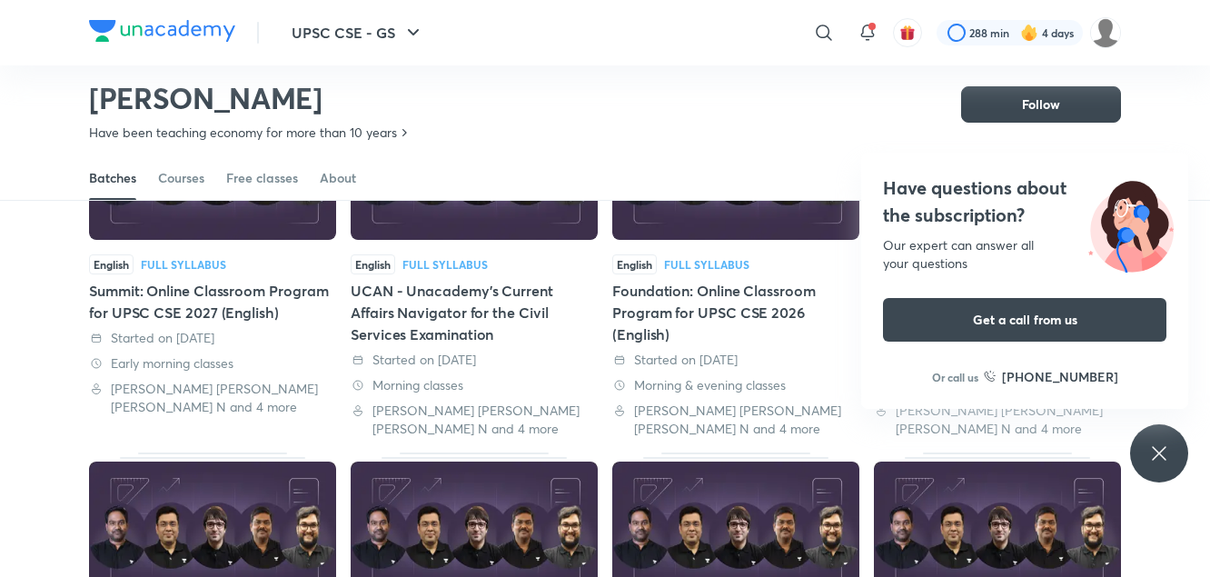
scroll to position [579, 0]
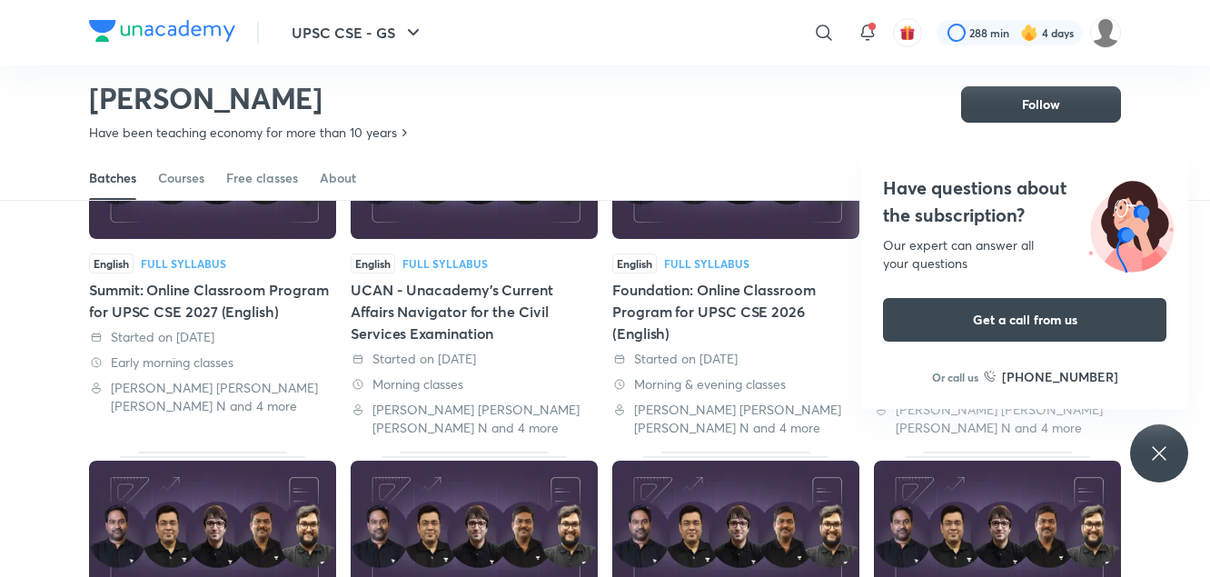
drag, startPoint x: 771, startPoint y: 282, endPoint x: 814, endPoint y: 369, distance: 97.5
click at [814, 369] on div "English Full Syllabus Foundation: Online Classroom Program for UPSC CSE 2026 (E…" at bounding box center [735, 346] width 247 height 184
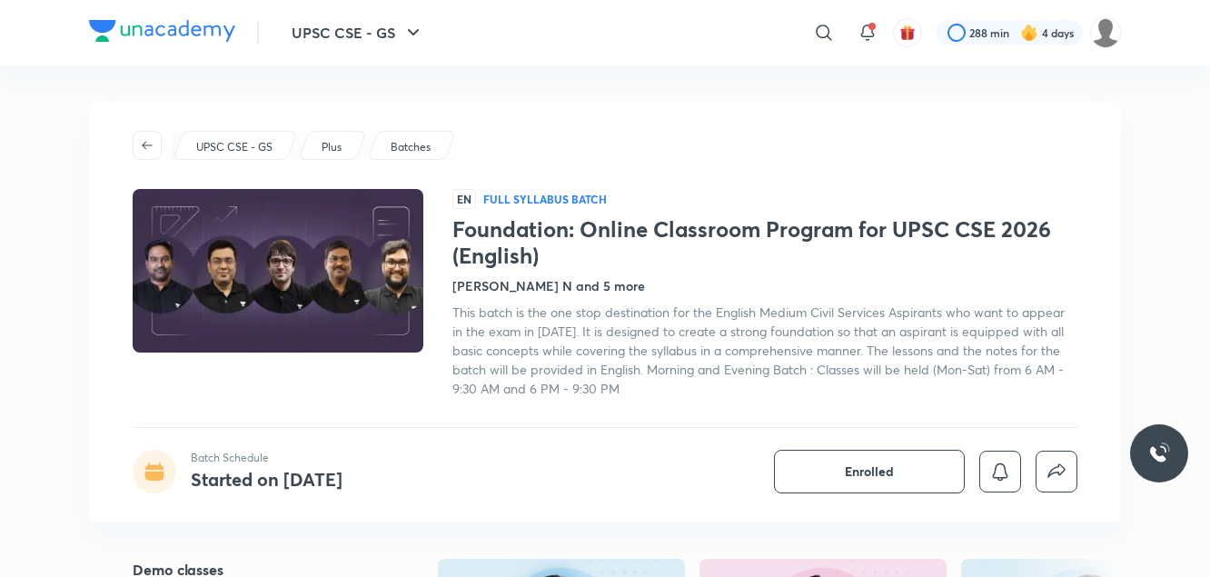
drag, startPoint x: 143, startPoint y: 144, endPoint x: 214, endPoint y: 149, distance: 72.0
click at [143, 144] on icon "button" at bounding box center [147, 145] width 15 height 15
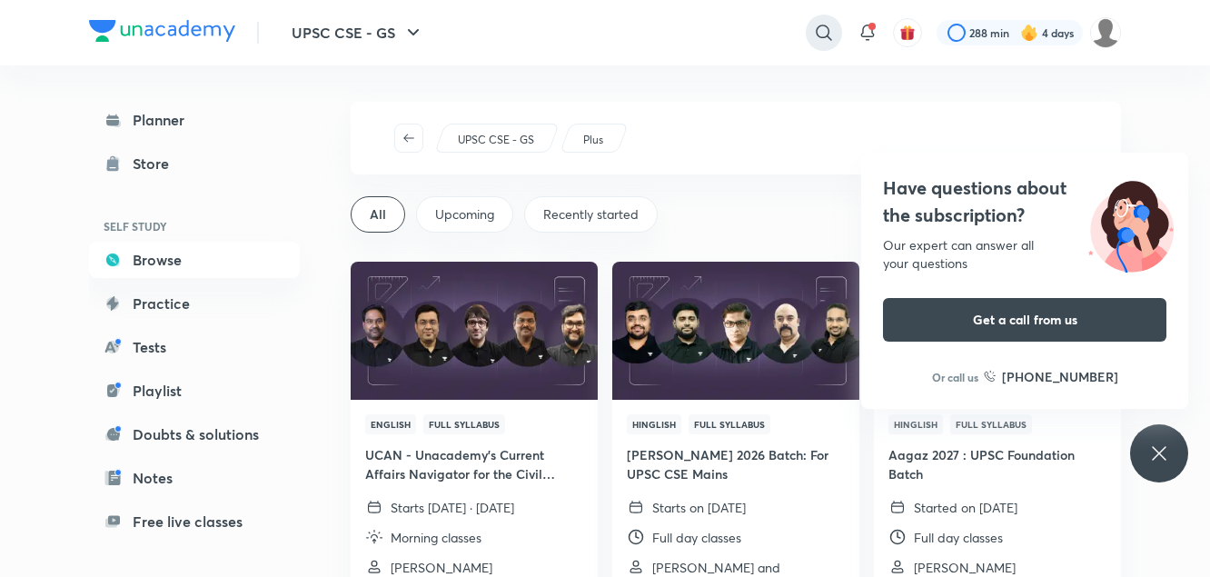
click at [825, 25] on icon at bounding box center [824, 33] width 22 height 22
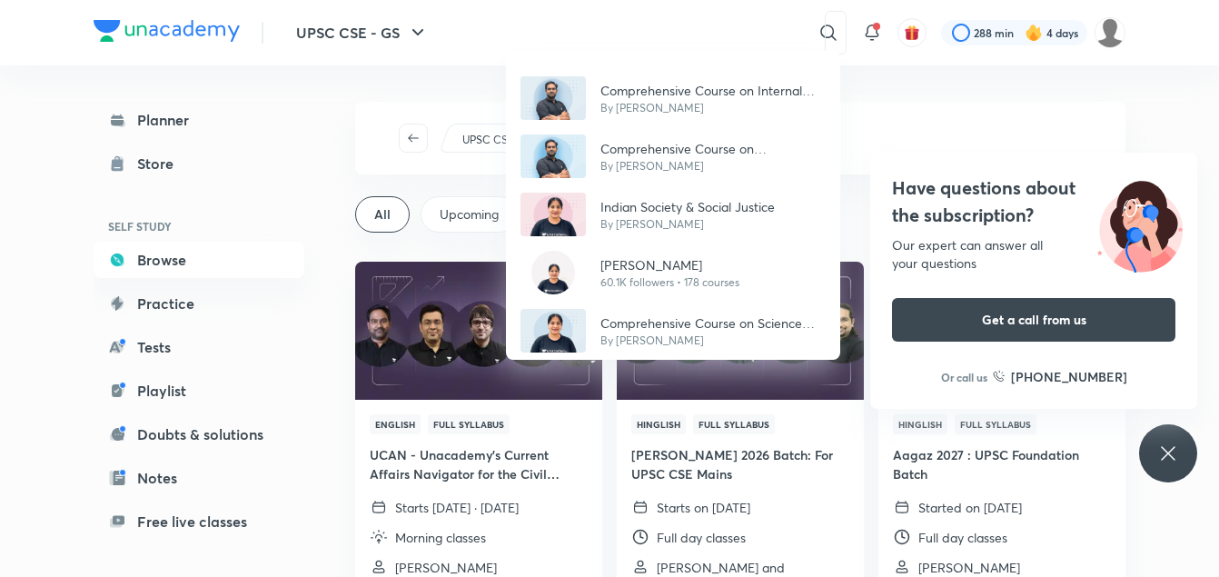
click at [714, 35] on div "Comprehensive Course on Internal Security By [PERSON_NAME] N Comprehensive Cour…" at bounding box center [609, 288] width 1219 height 577
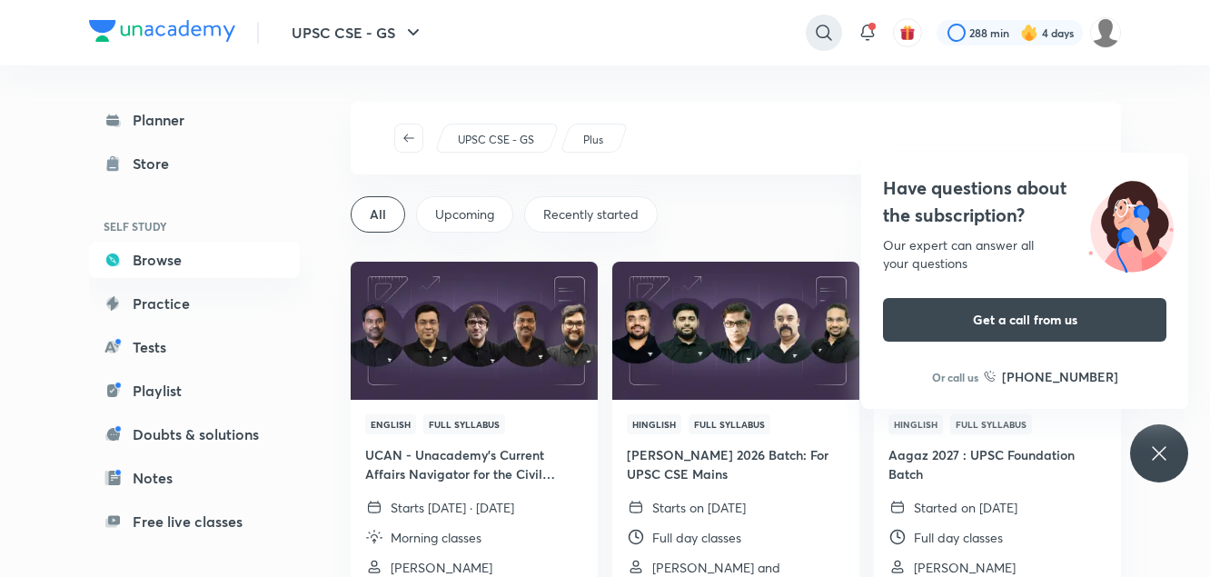
click at [821, 24] on icon at bounding box center [824, 33] width 22 height 22
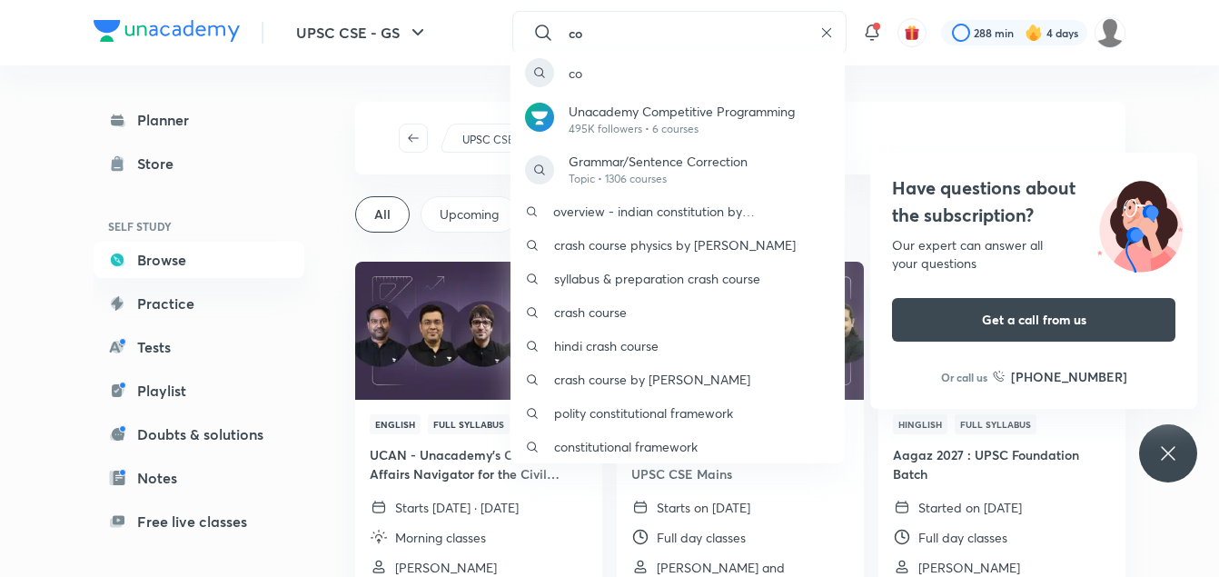
type input "c"
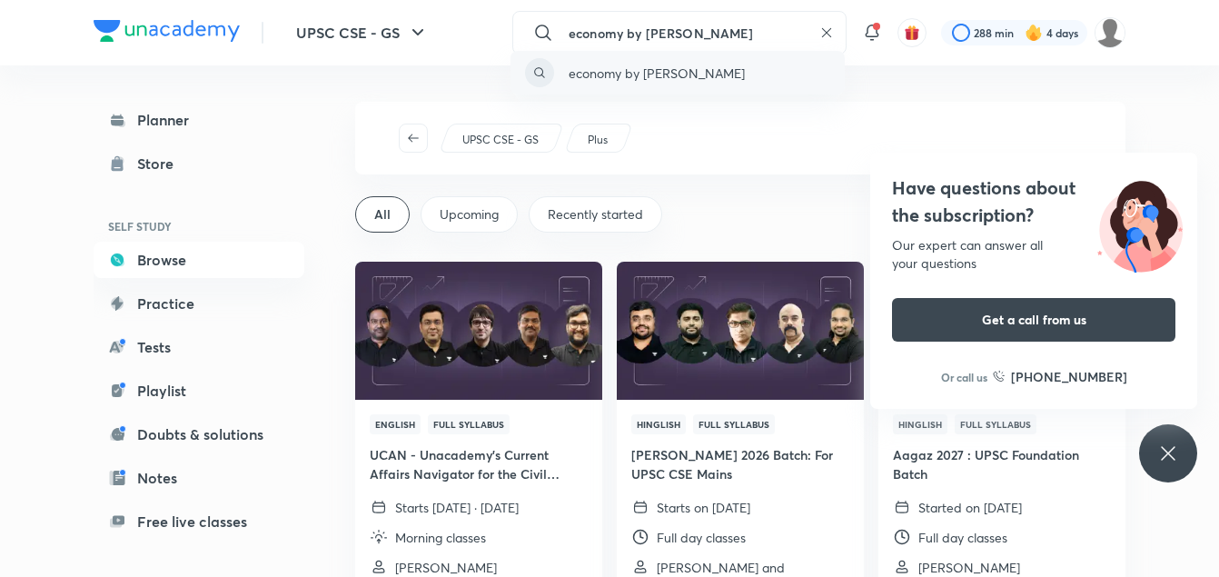
type input "economy by [PERSON_NAME]"
click at [721, 72] on p "economy by [PERSON_NAME]" at bounding box center [657, 73] width 176 height 19
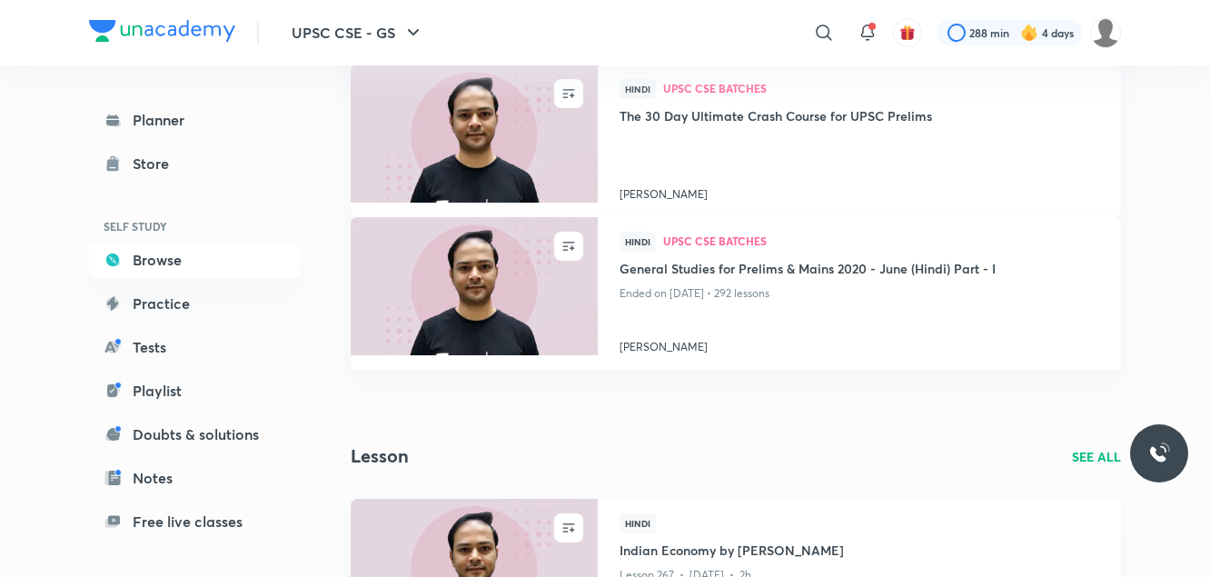
scroll to position [473, 0]
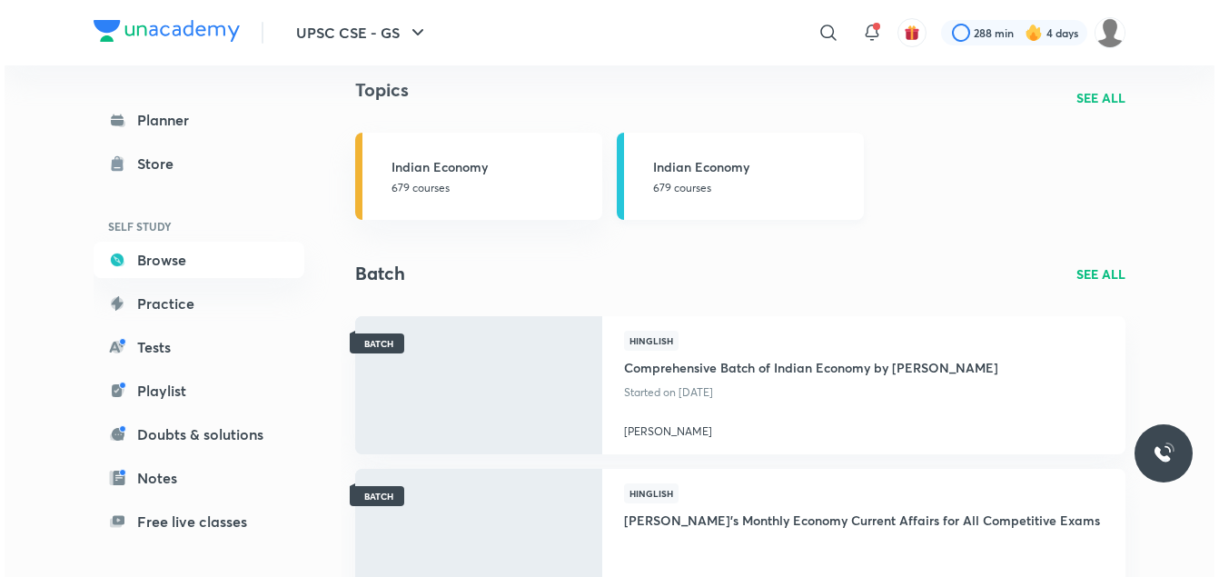
scroll to position [1239, 0]
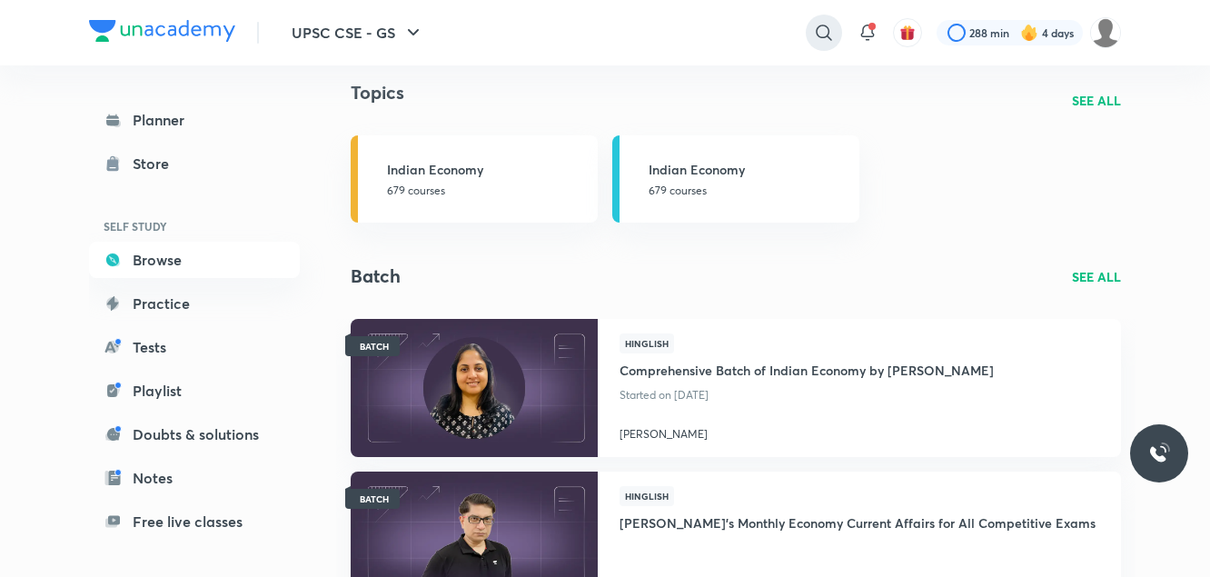
click at [828, 37] on icon at bounding box center [824, 33] width 22 height 22
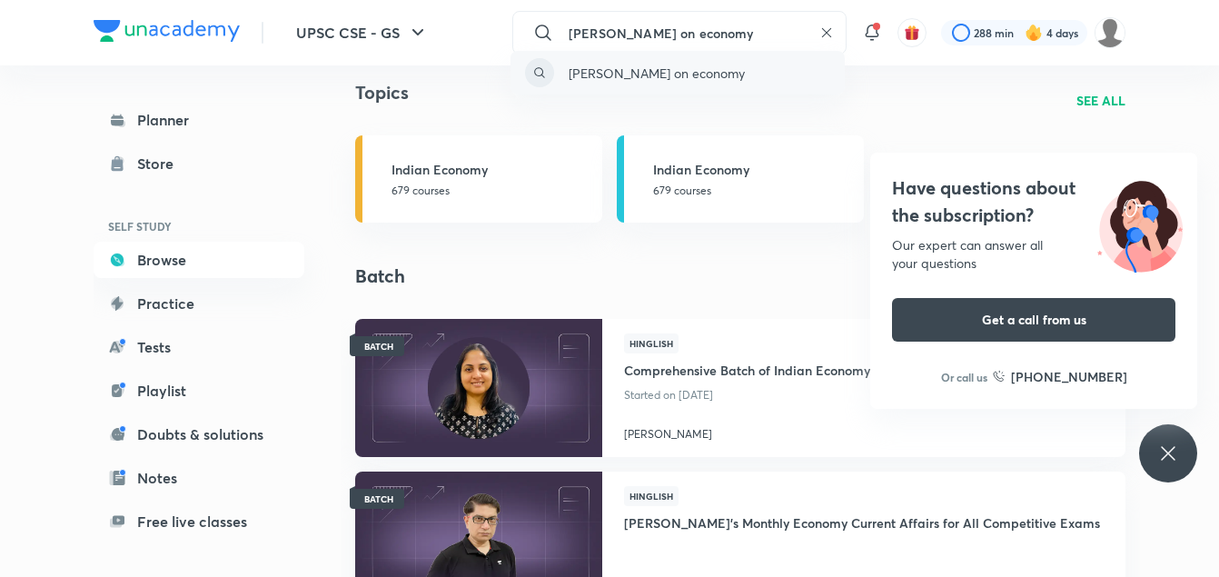
type input "mrunal corse on economy"
click at [744, 67] on div "mrunal corse on economy" at bounding box center [678, 73] width 334 height 44
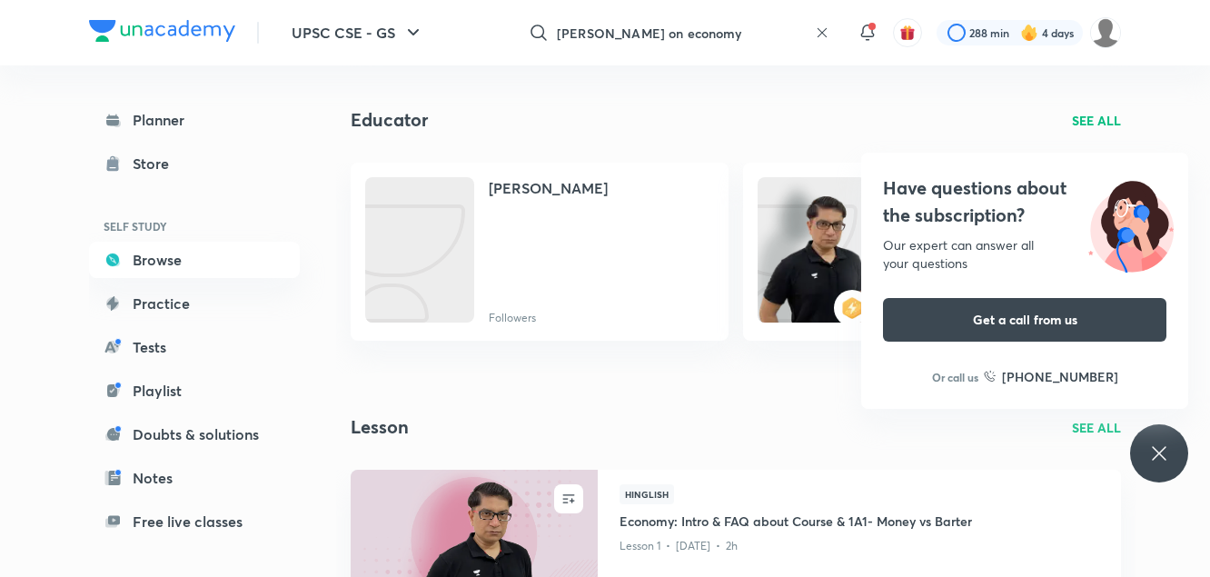
scroll to position [566, 0]
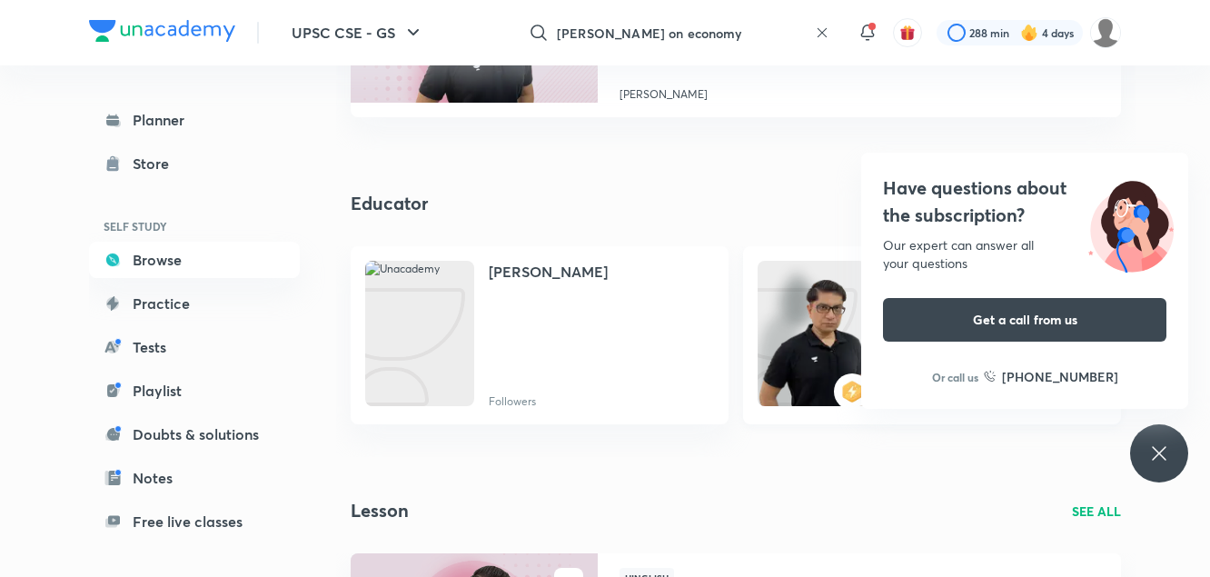
click at [789, 391] on img at bounding box center [812, 351] width 109 height 145
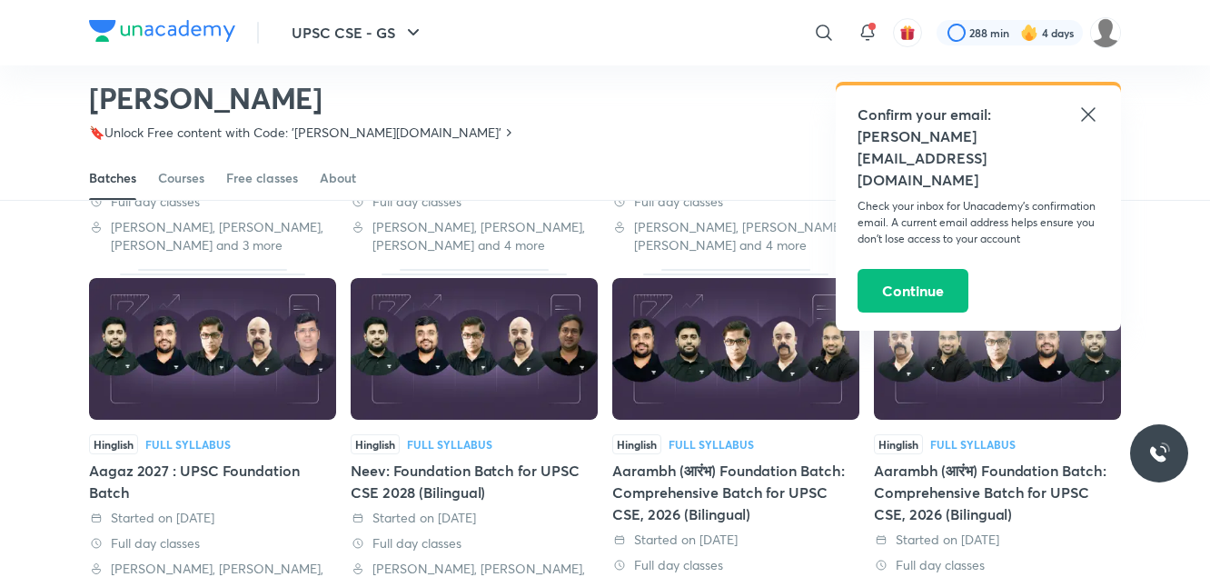
scroll to position [385, 0]
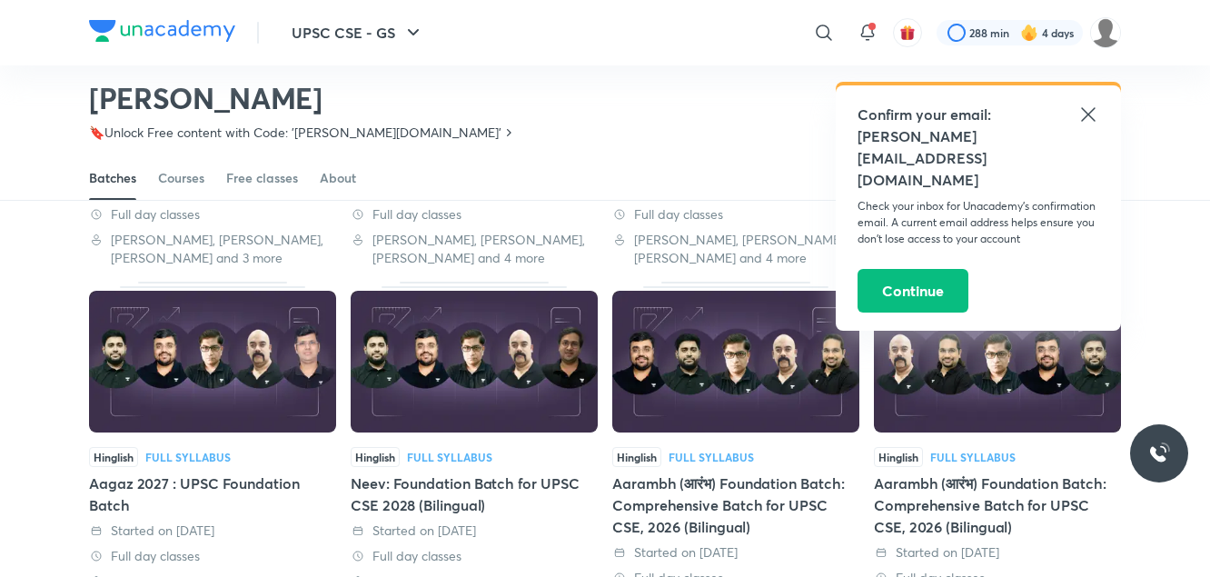
click at [1083, 118] on icon at bounding box center [1089, 115] width 22 height 22
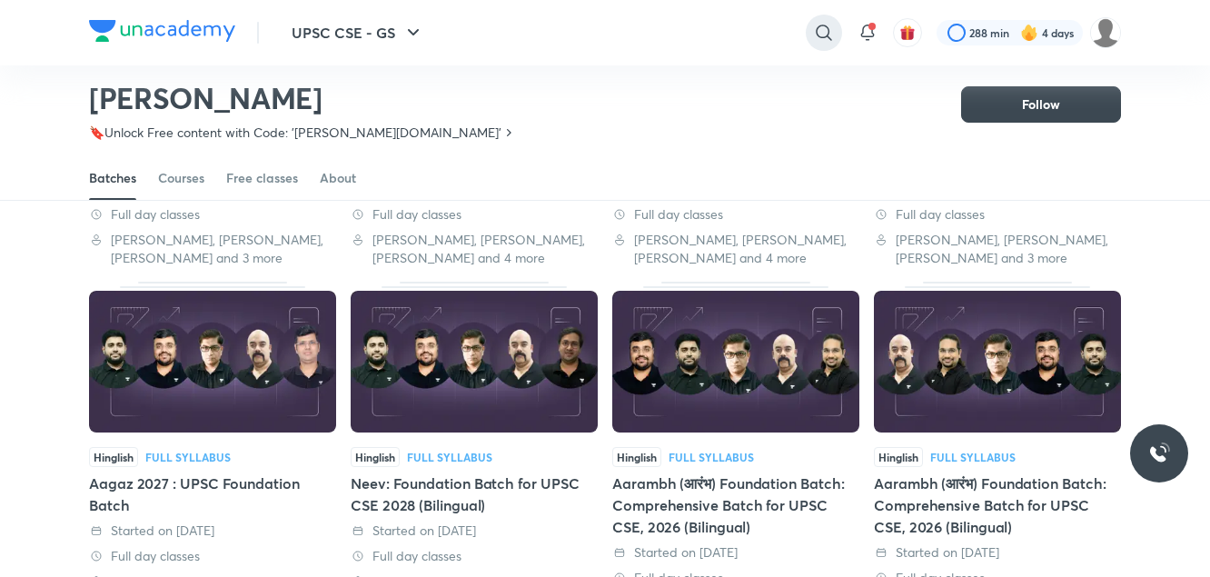
click at [819, 24] on icon at bounding box center [824, 33] width 22 height 22
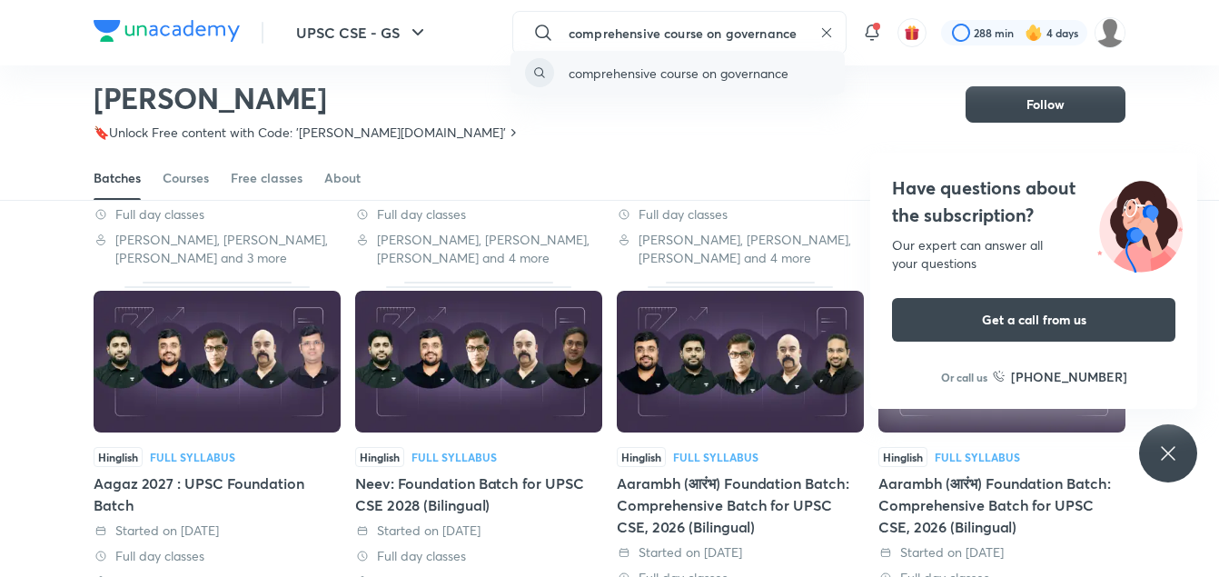
type input "comprehensive course on governance"
click at [787, 72] on p "comprehensive course on governance" at bounding box center [679, 73] width 220 height 19
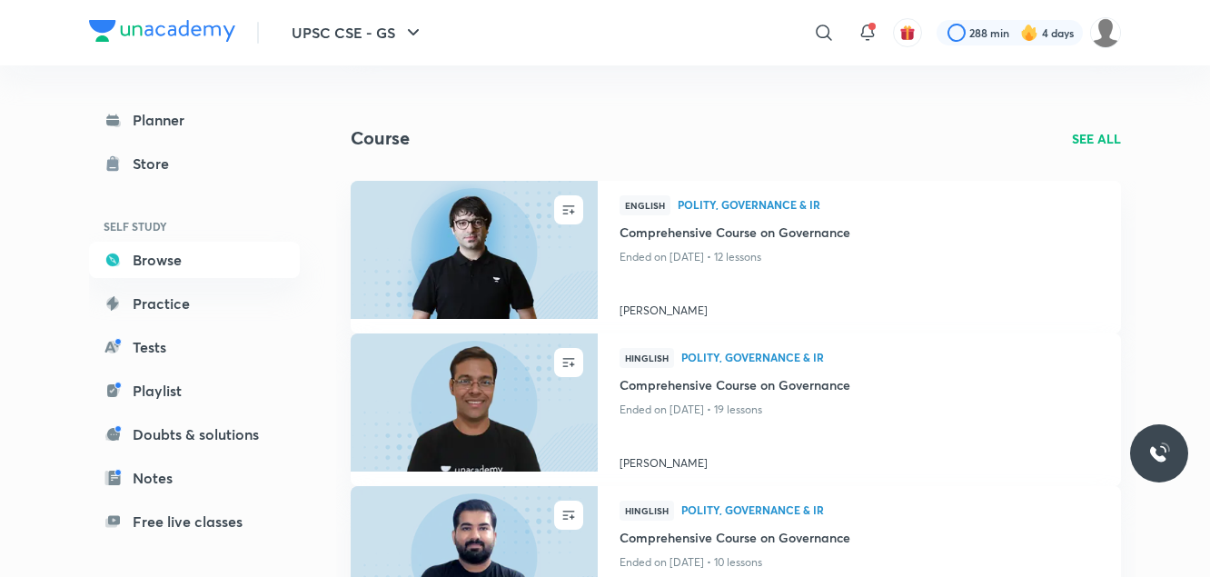
scroll to position [881, 0]
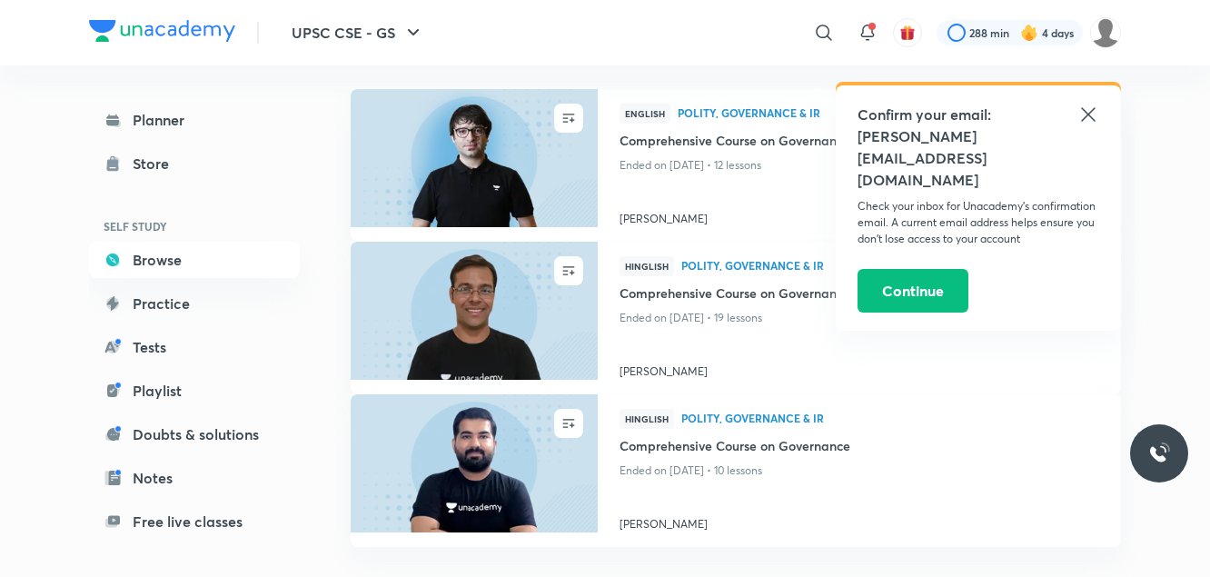
click at [1086, 115] on icon at bounding box center [1089, 115] width 22 height 22
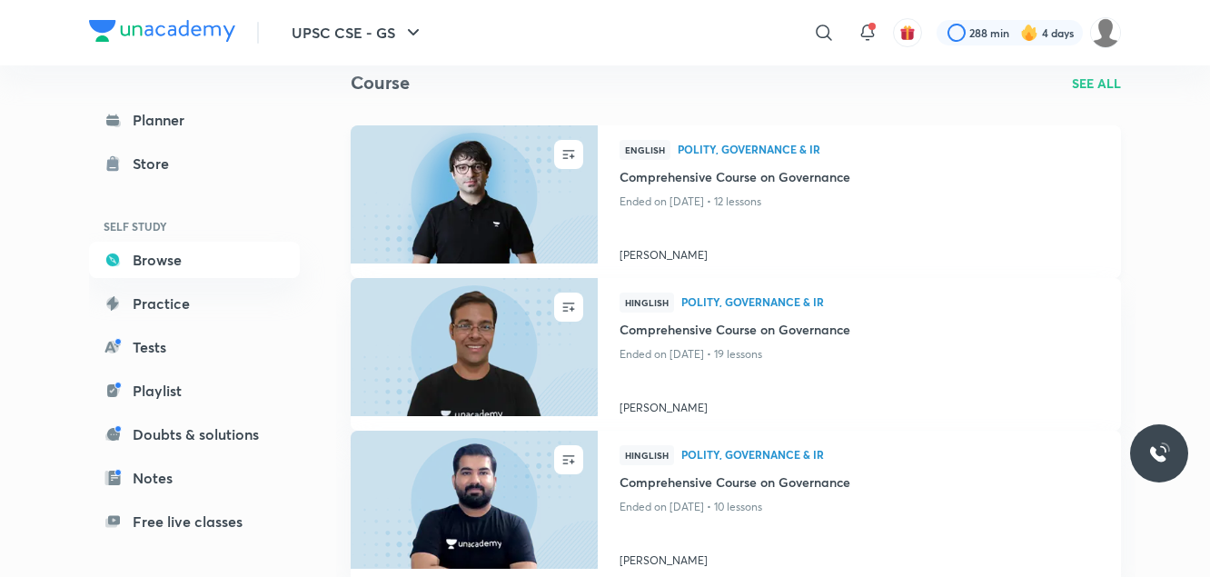
scroll to position [680, 0]
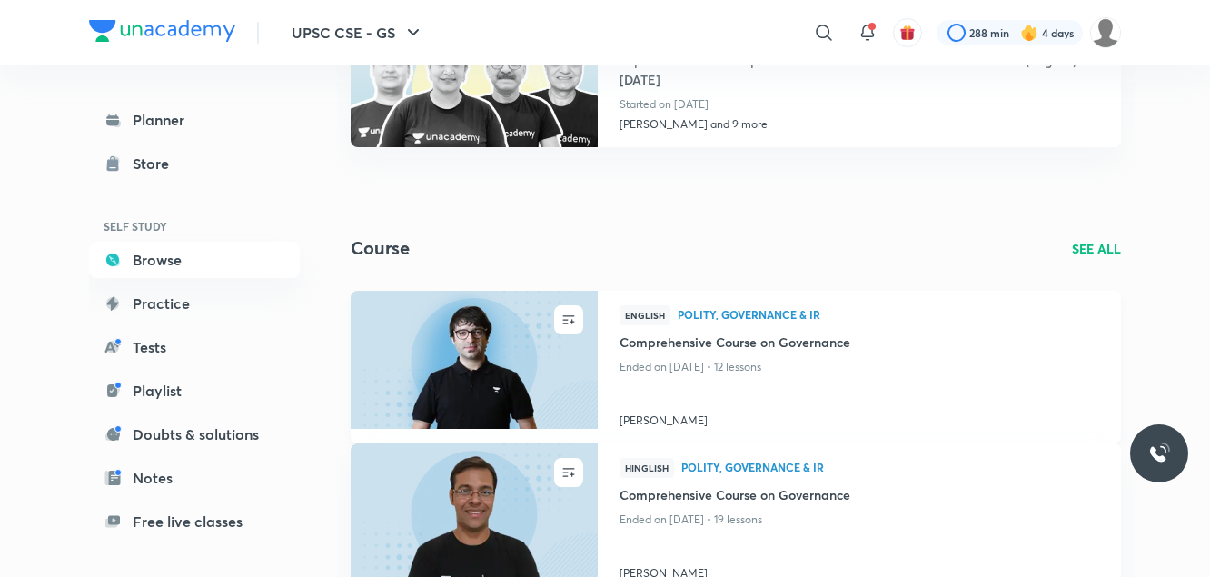
click at [487, 353] on img at bounding box center [474, 359] width 252 height 141
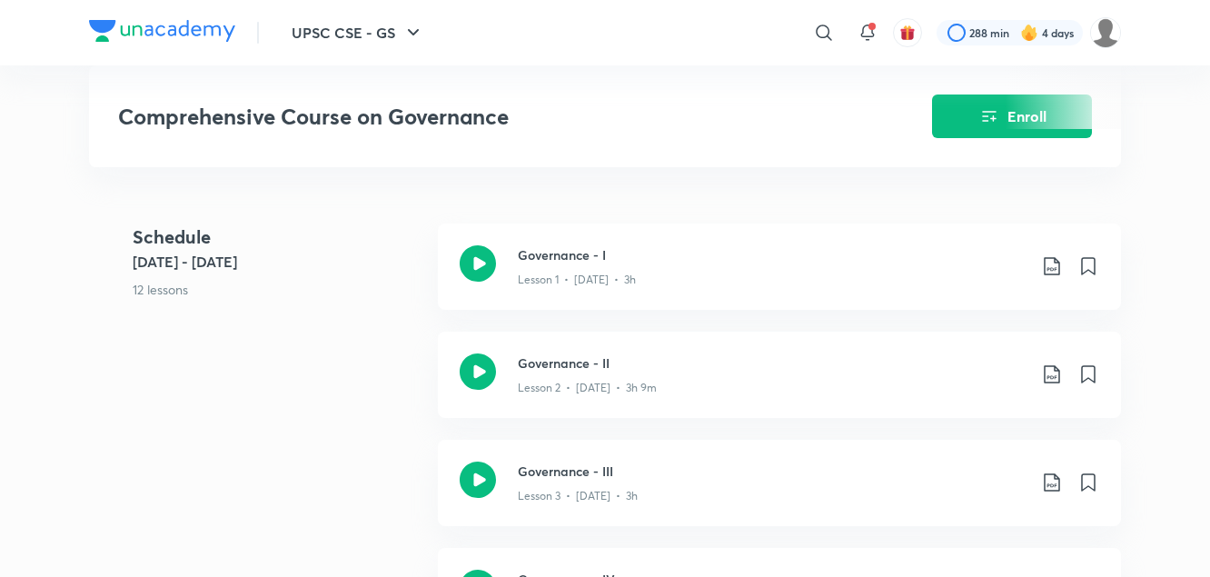
scroll to position [677, 0]
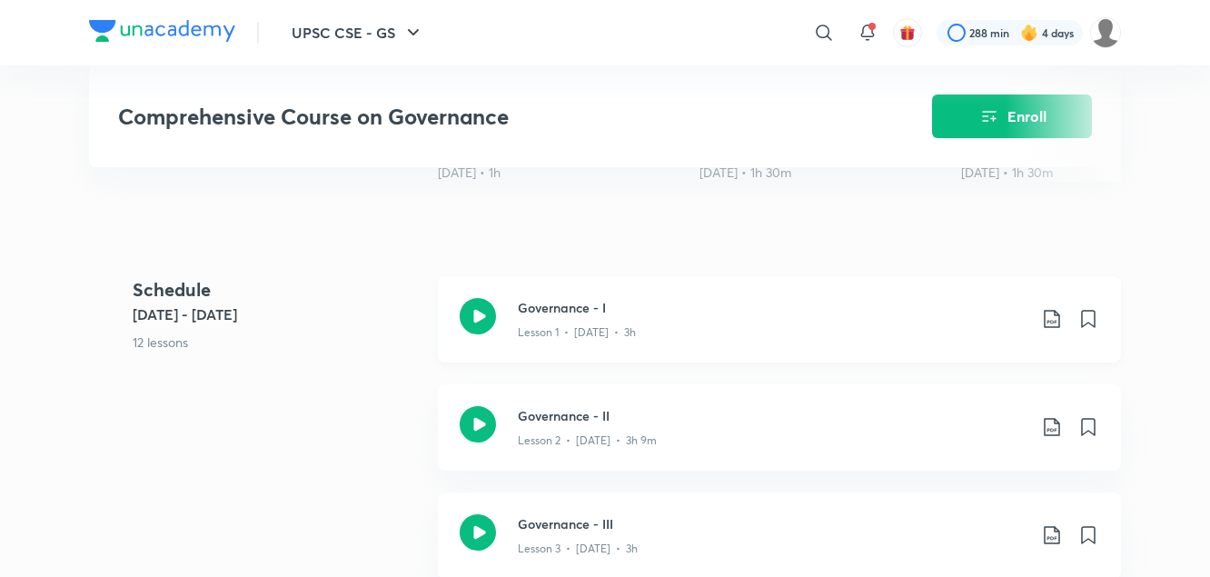
click at [1051, 321] on icon at bounding box center [1051, 319] width 15 height 18
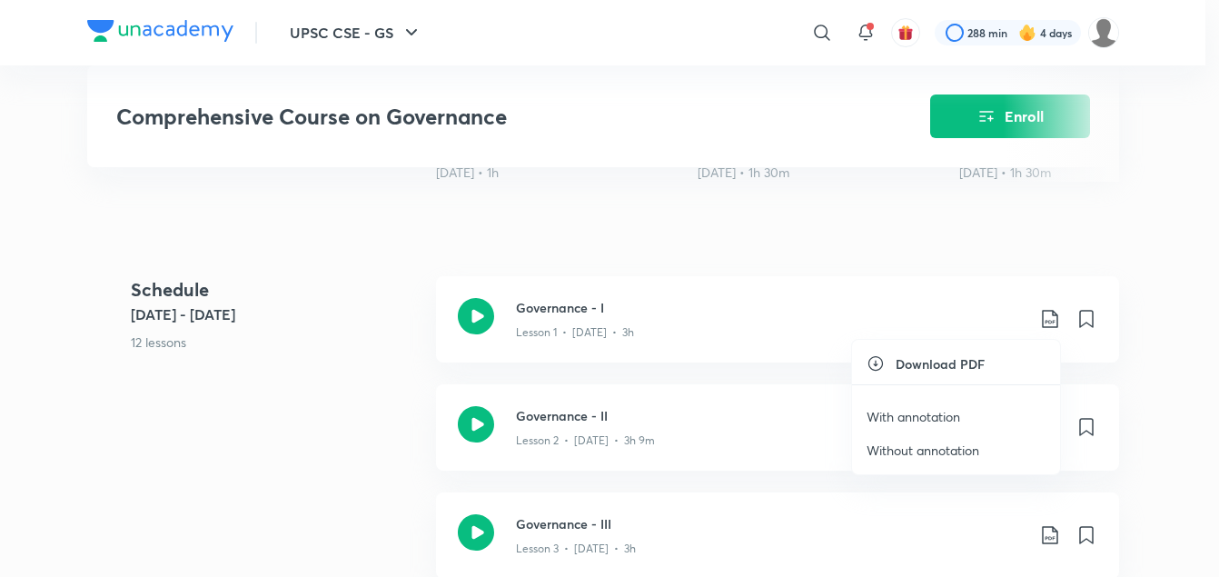
click at [948, 416] on p "With annotation" at bounding box center [914, 416] width 94 height 19
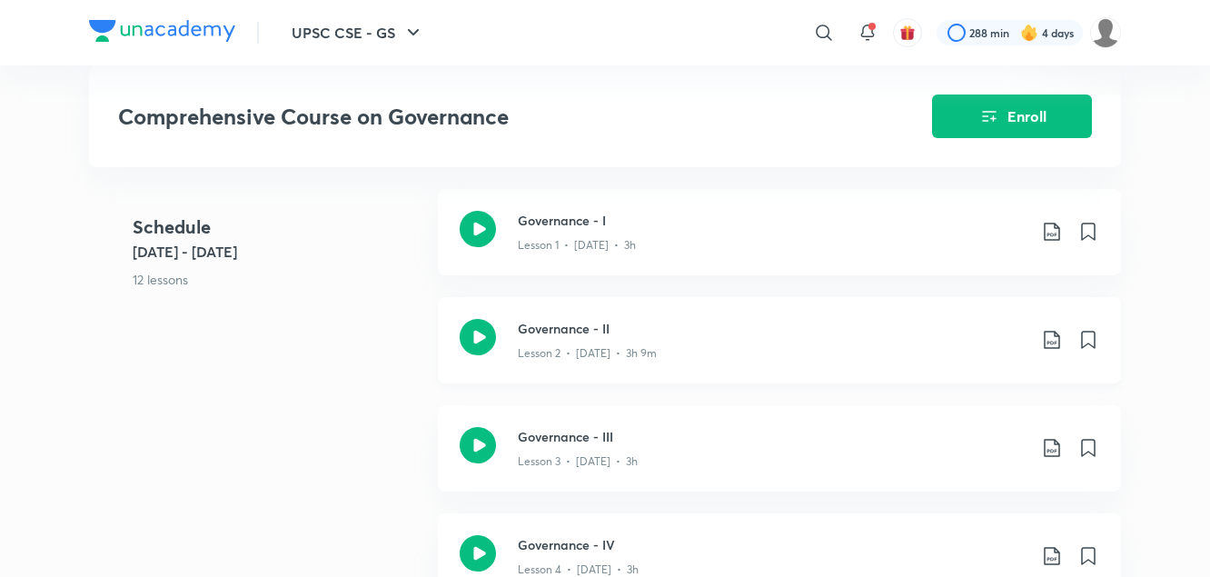
scroll to position [799, 0]
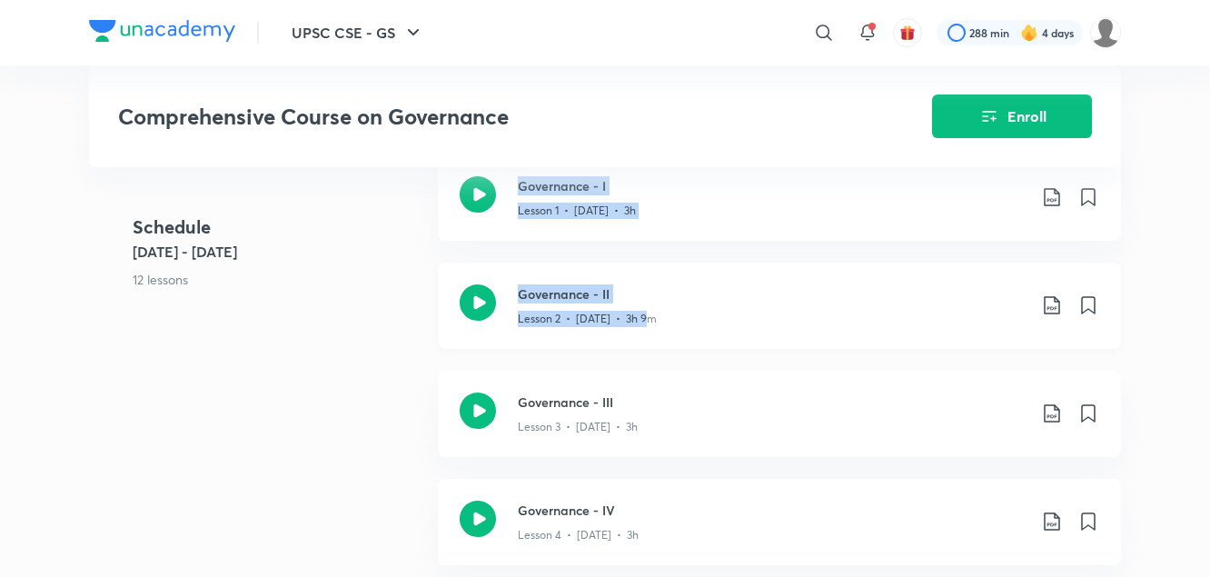
drag, startPoint x: 281, startPoint y: 314, endPoint x: 775, endPoint y: 322, distance: 494.4
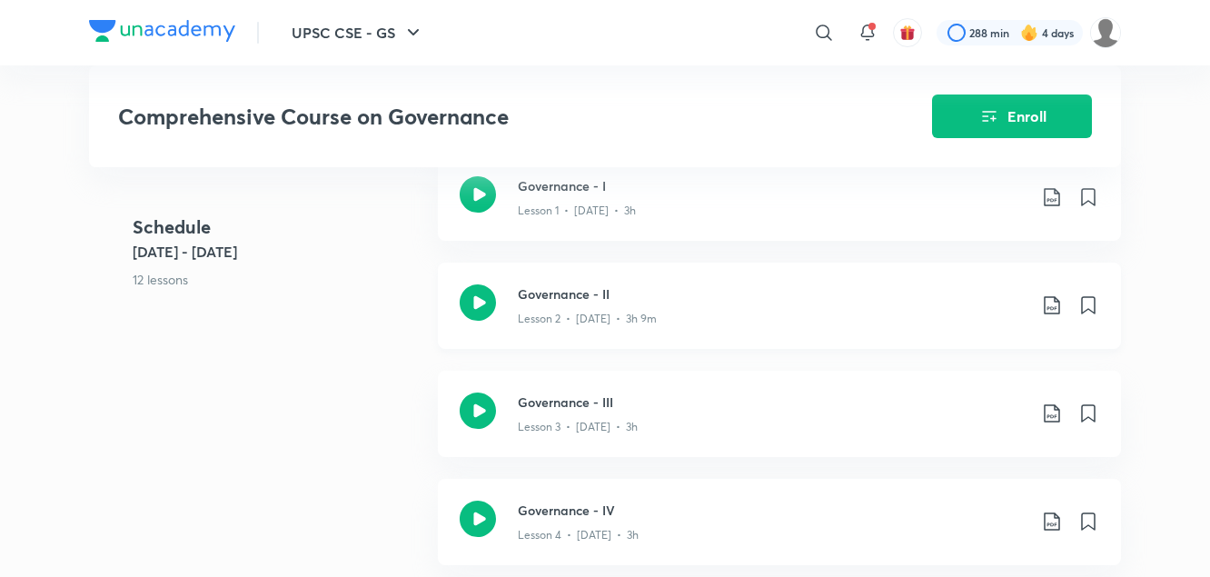
click at [1053, 306] on icon at bounding box center [1052, 305] width 22 height 22
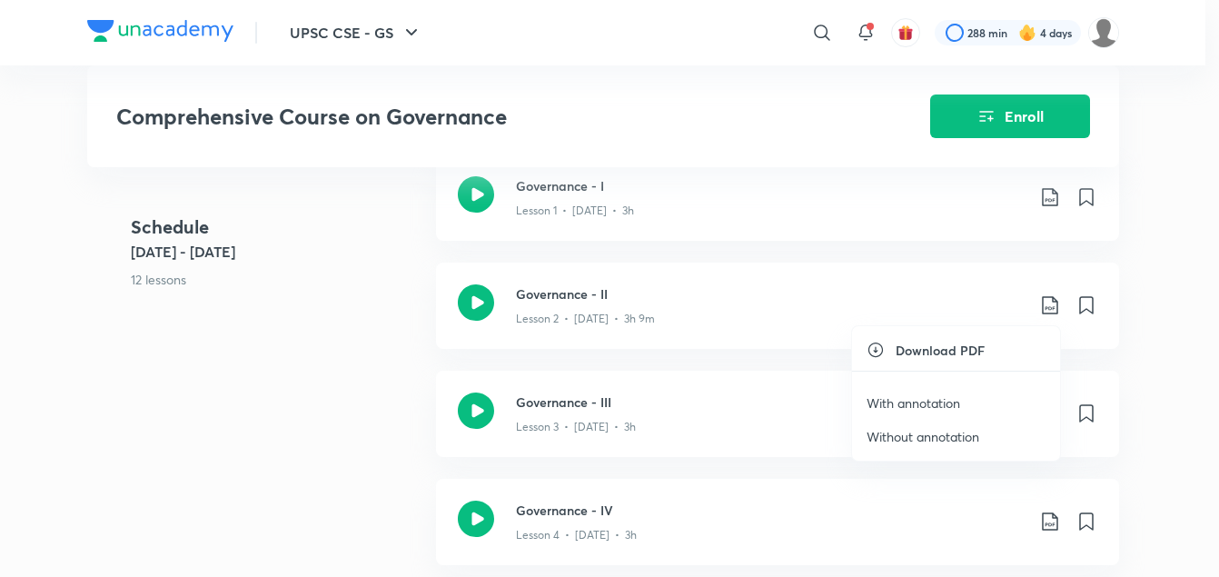
click at [934, 406] on p "With annotation" at bounding box center [914, 402] width 94 height 19
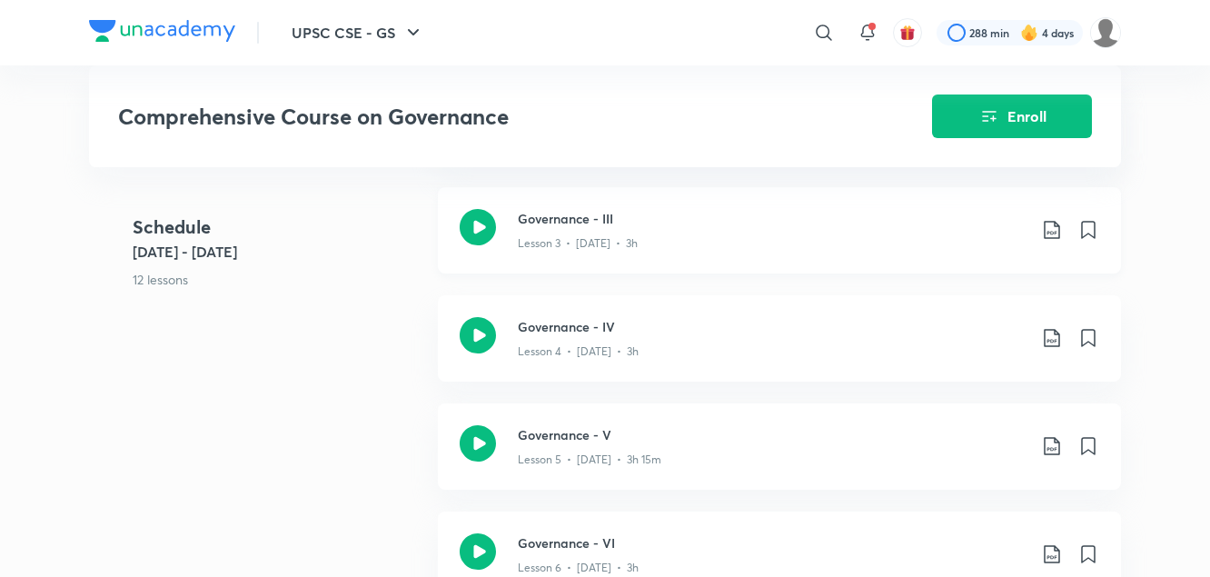
scroll to position [980, 0]
click at [1050, 236] on icon at bounding box center [1052, 232] width 22 height 22
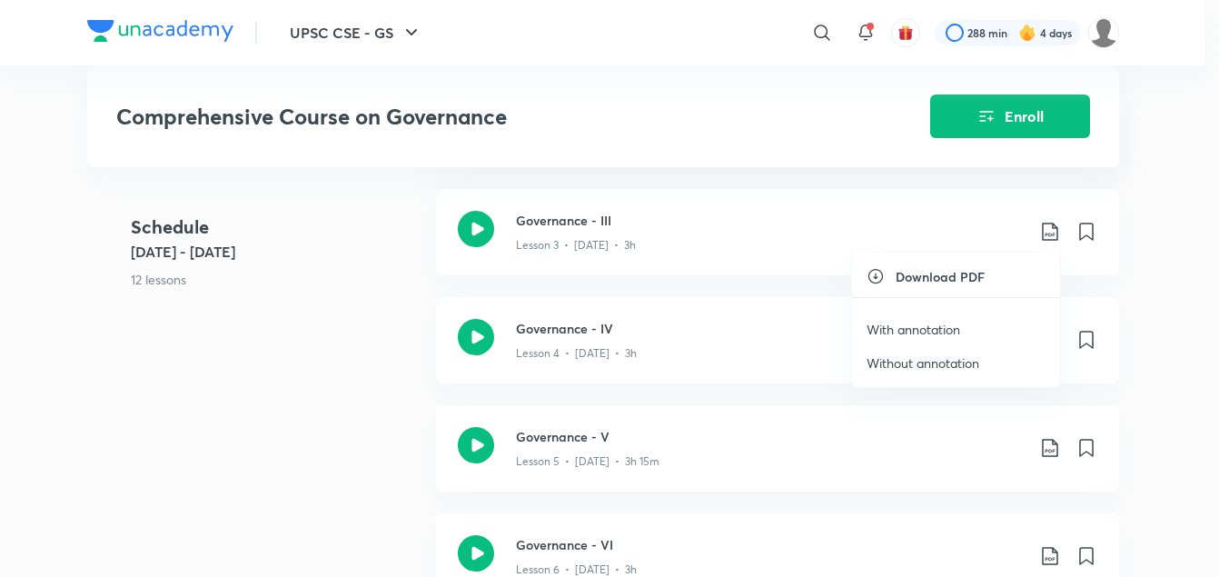
click at [937, 335] on p "With annotation" at bounding box center [914, 329] width 94 height 19
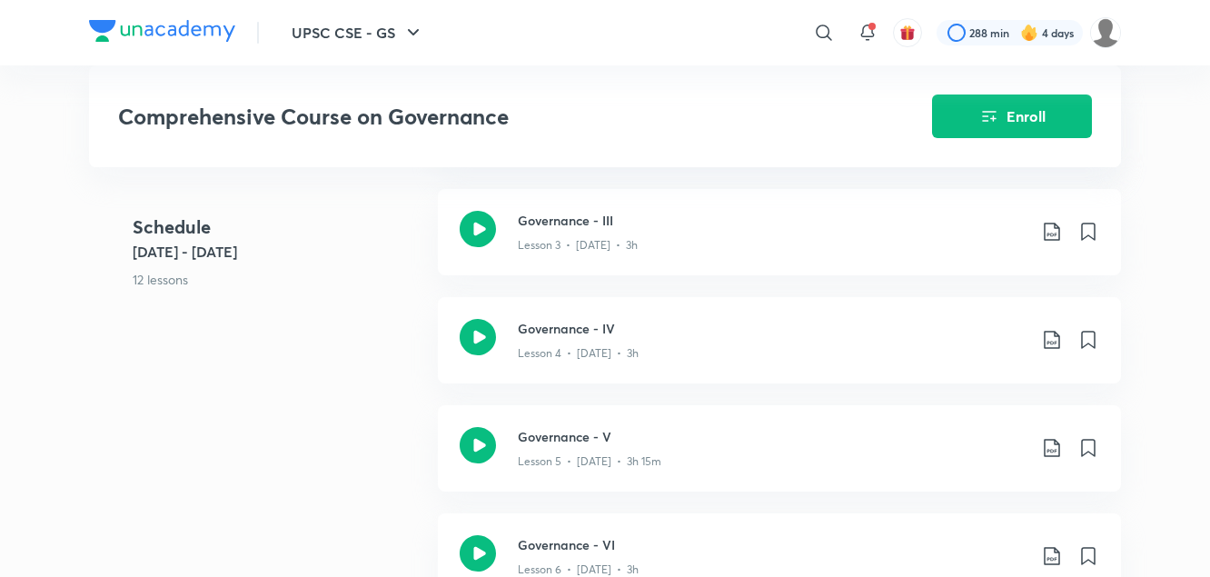
click at [365, 363] on div "Schedule Oct 4 - Oct 17 12 lessons Governance - I Lesson 1 • Oct 4 • 3h Governa…" at bounding box center [605, 514] width 1032 height 1082
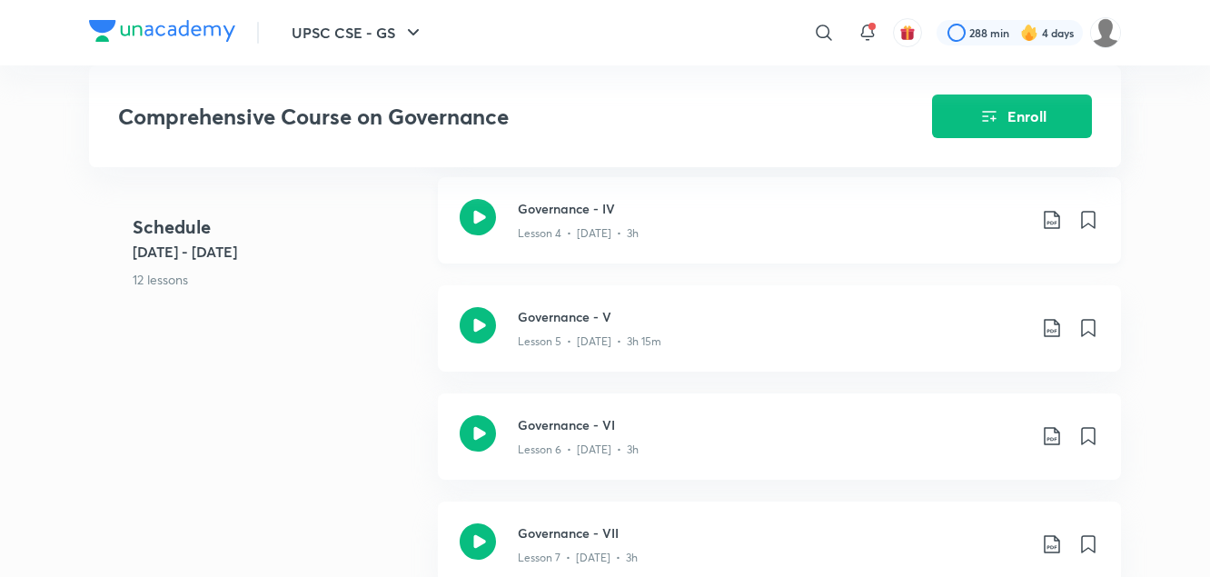
scroll to position [1101, 0]
click at [1051, 220] on icon at bounding box center [1052, 219] width 22 height 22
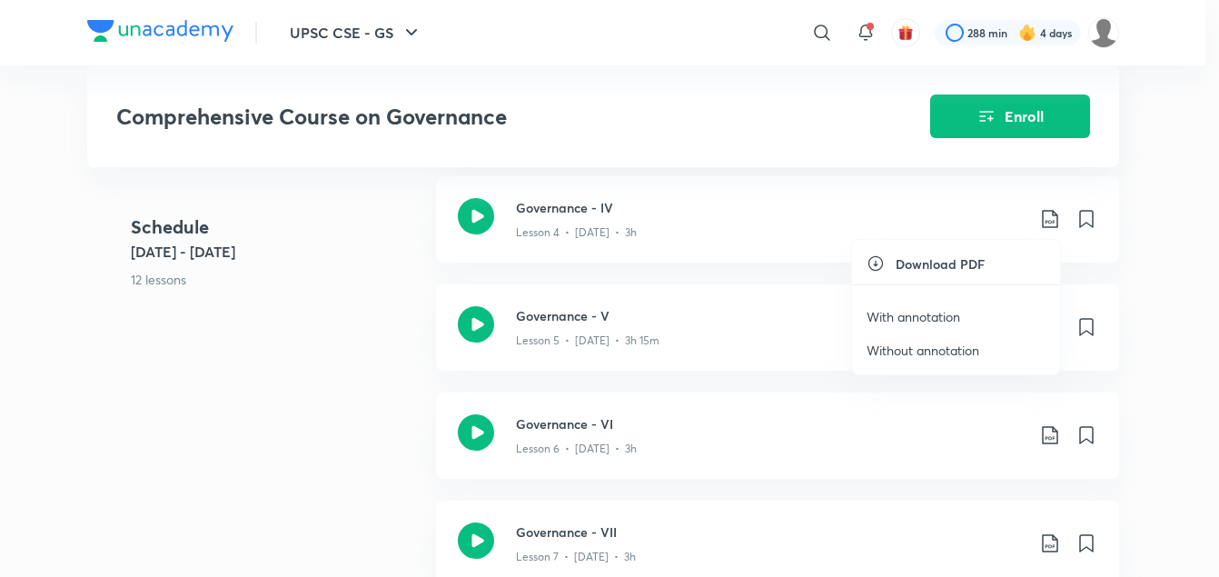
click at [929, 314] on p "With annotation" at bounding box center [914, 316] width 94 height 19
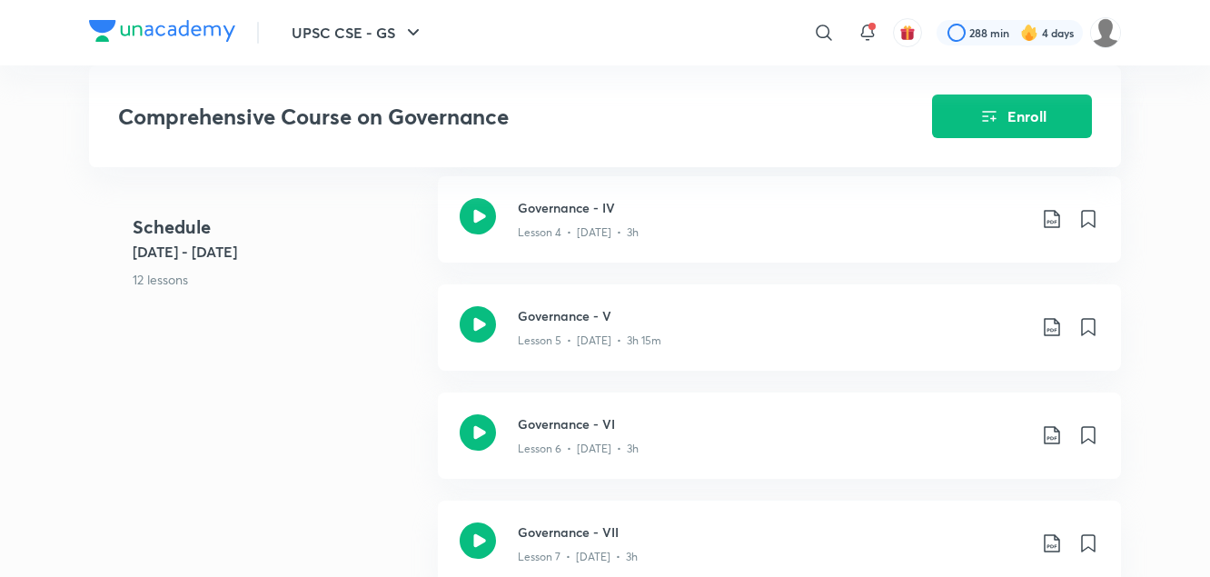
click at [339, 277] on p "12 lessons" at bounding box center [278, 279] width 291 height 19
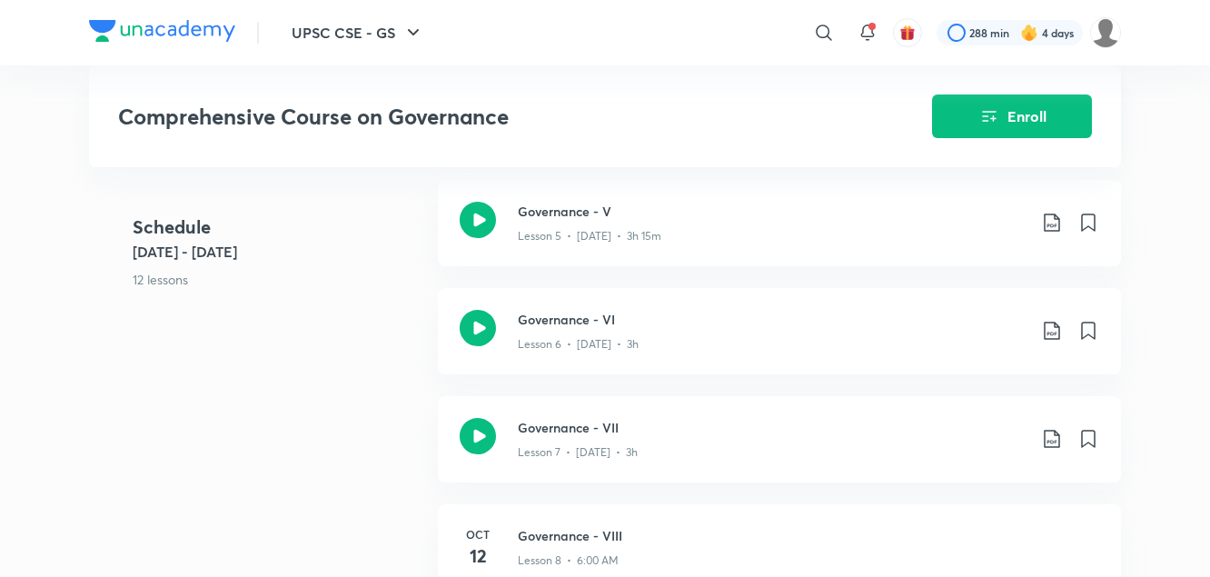
scroll to position [1207, 0]
click at [1050, 229] on icon at bounding box center [1052, 222] width 22 height 22
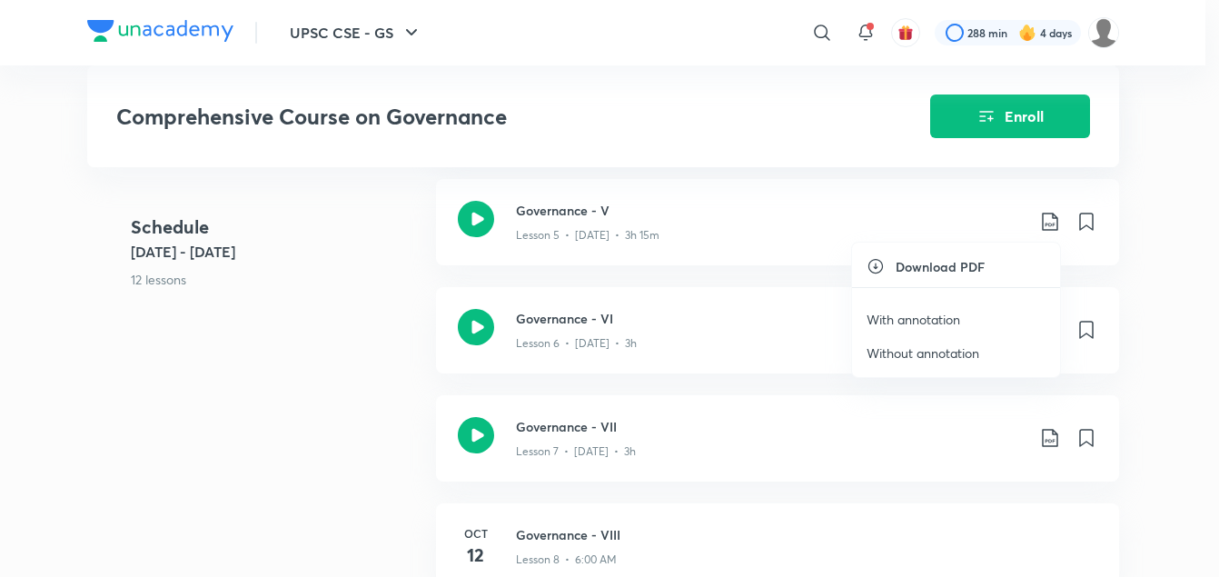
click at [904, 320] on p "With annotation" at bounding box center [914, 319] width 94 height 19
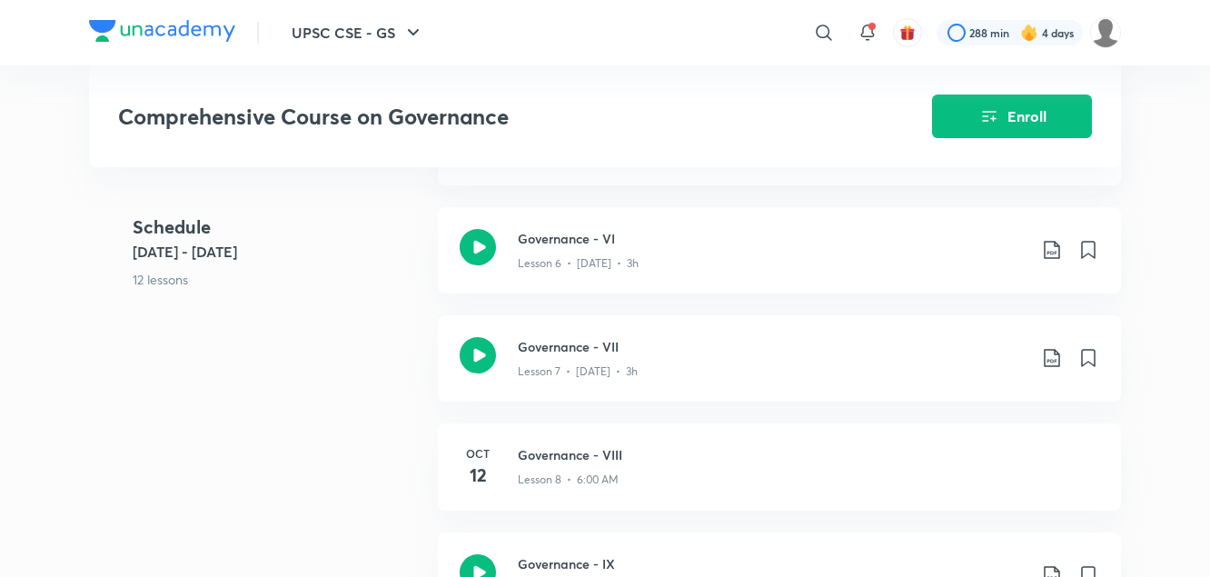
scroll to position [1288, 0]
click at [366, 315] on div "Schedule Oct 4 - Oct 17 12 lessons" at bounding box center [278, 268] width 291 height 108
click at [1050, 252] on icon at bounding box center [1051, 249] width 15 height 18
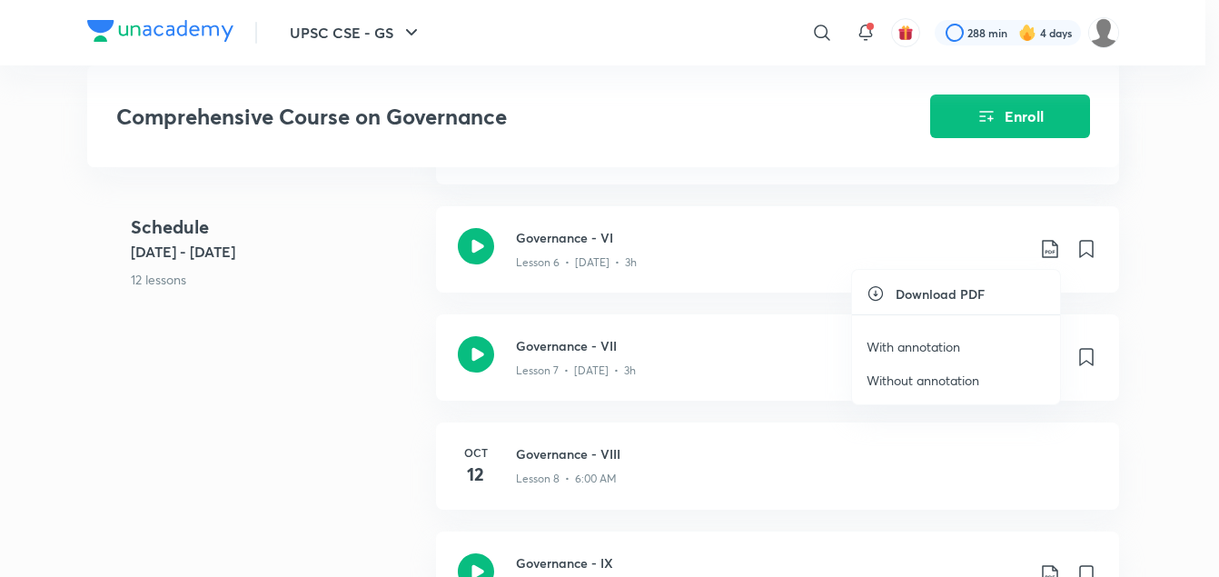
click at [920, 350] on p "With annotation" at bounding box center [914, 346] width 94 height 19
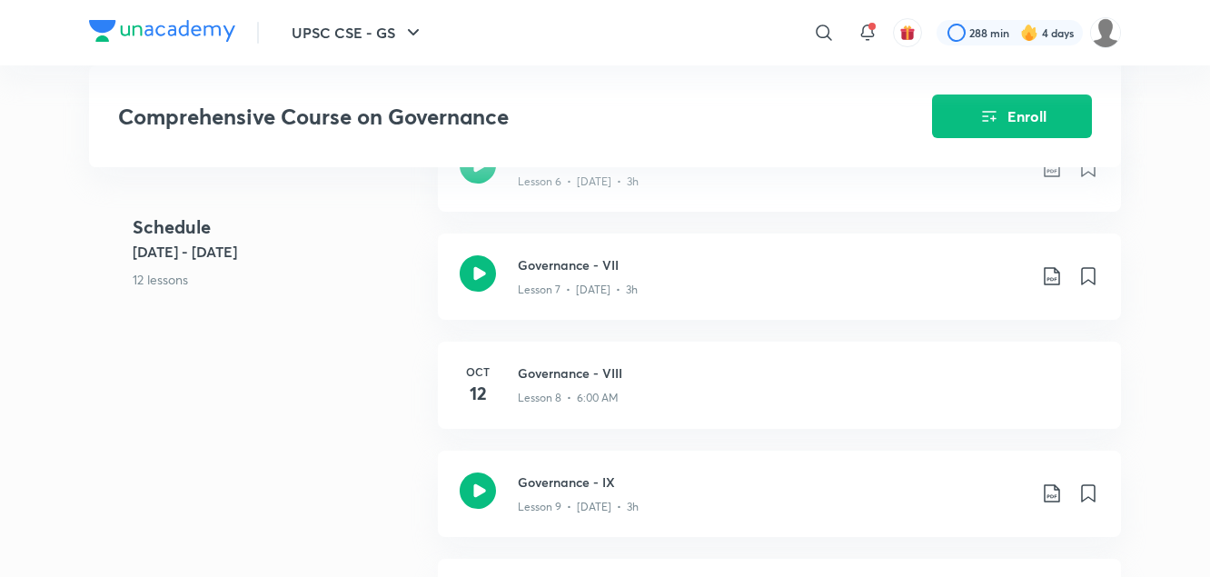
scroll to position [1368, 0]
click at [318, 367] on div "Schedule Oct 4 - Oct 17 12 lessons Governance - I Lesson 1 • Oct 4 • 3h Governa…" at bounding box center [605, 127] width 1032 height 1082
click at [1055, 275] on icon at bounding box center [1052, 277] width 22 height 22
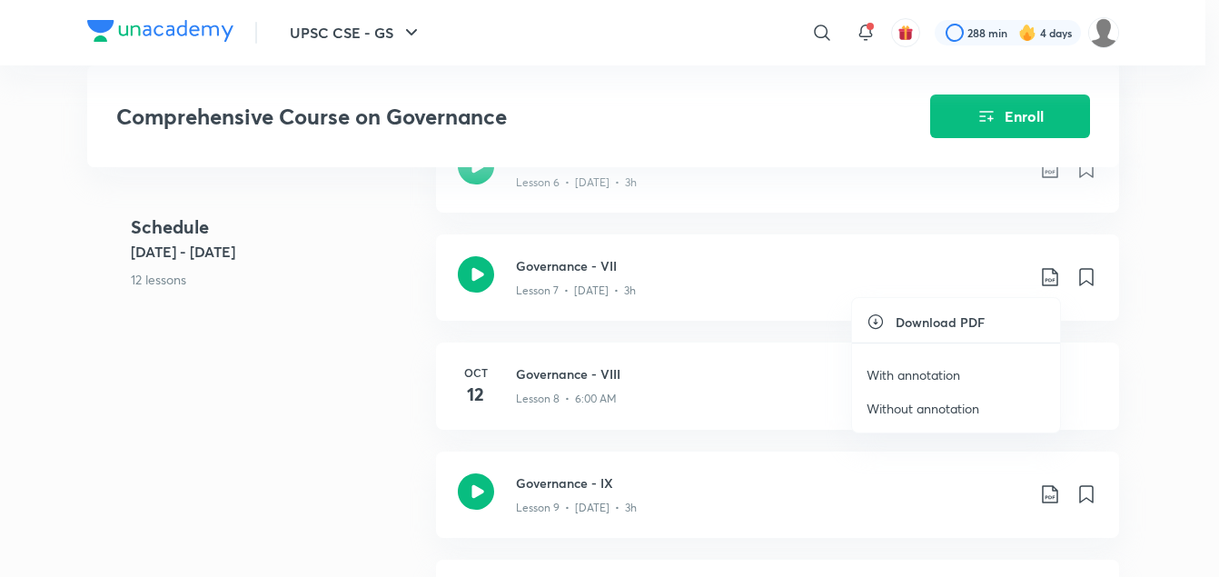
click at [930, 374] on p "With annotation" at bounding box center [914, 374] width 94 height 19
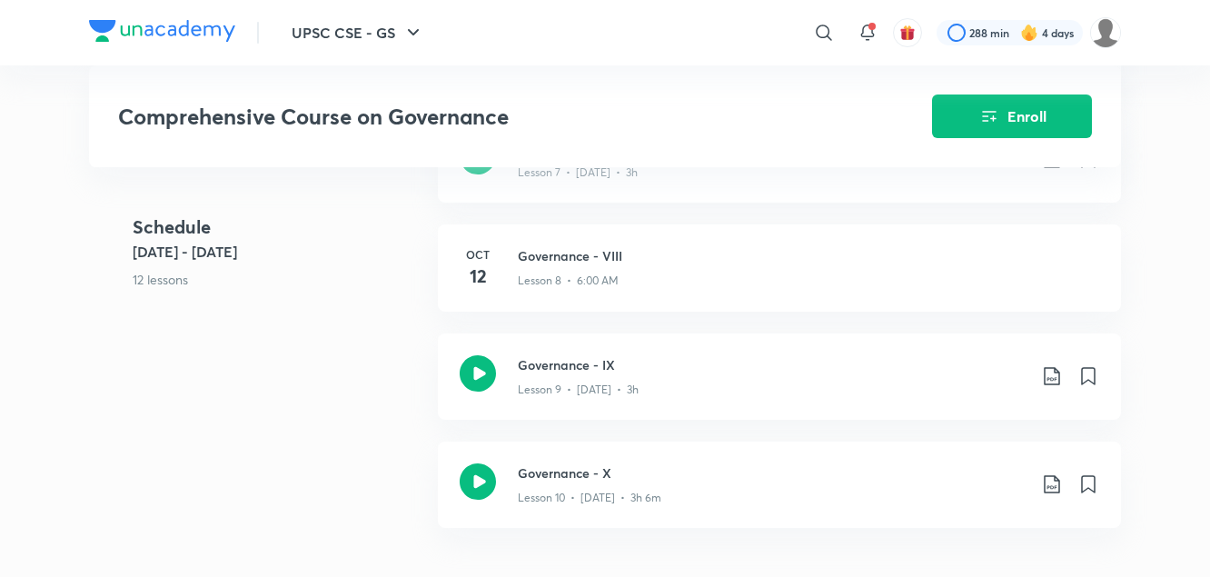
scroll to position [1487, 0]
click at [381, 368] on div "Schedule Oct 4 - Oct 17 12 lessons Governance - I Lesson 1 • Oct 4 • 3h Governa…" at bounding box center [605, 7] width 1032 height 1082
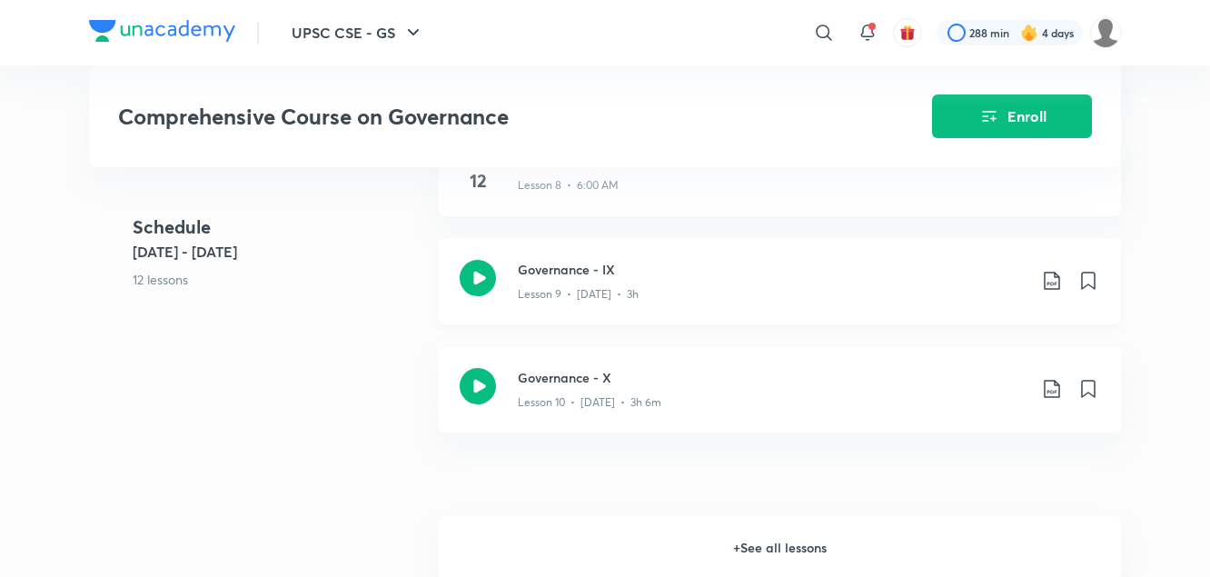
scroll to position [1584, 0]
click at [1048, 280] on icon at bounding box center [1051, 278] width 15 height 18
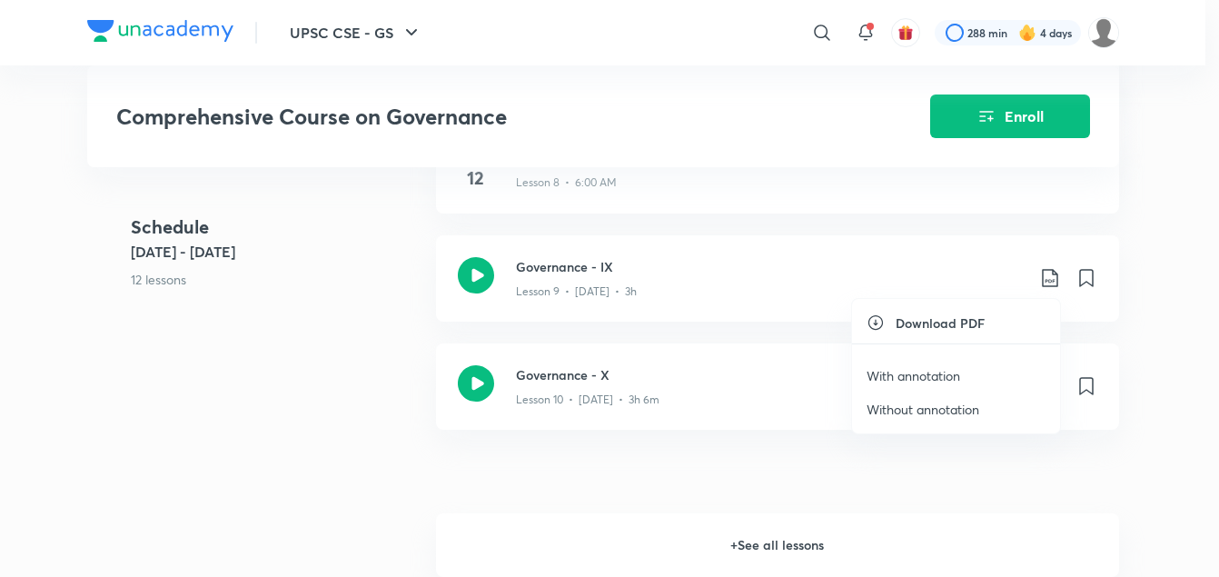
click at [929, 382] on p "With annotation" at bounding box center [914, 375] width 94 height 19
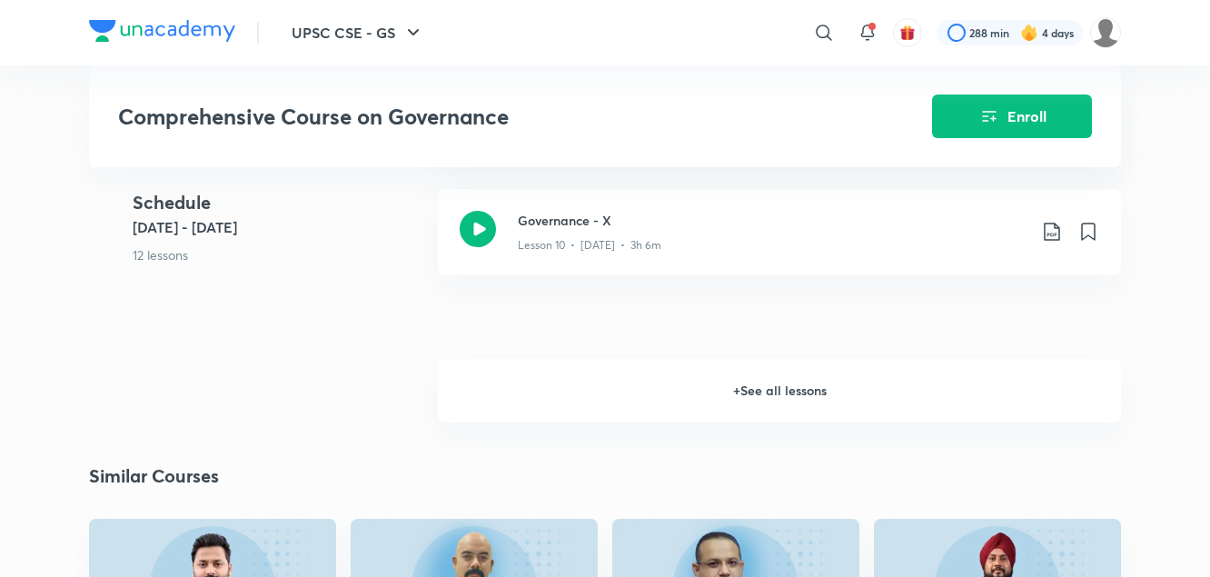
scroll to position [1739, 0]
click at [1051, 229] on icon at bounding box center [1052, 231] width 22 height 22
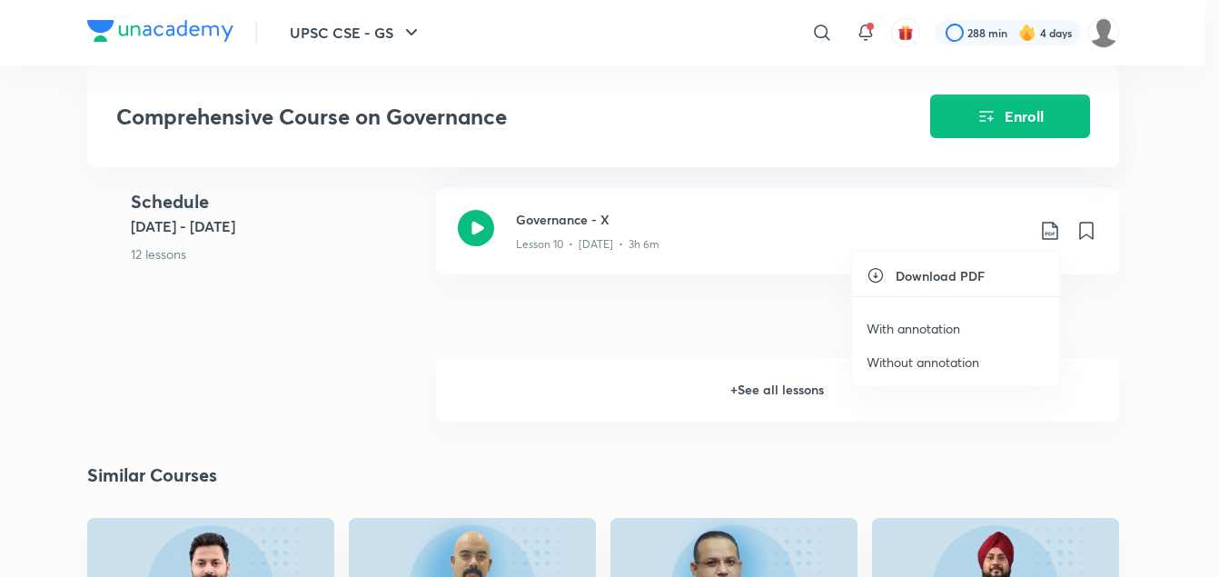
click at [922, 328] on p "With annotation" at bounding box center [914, 328] width 94 height 19
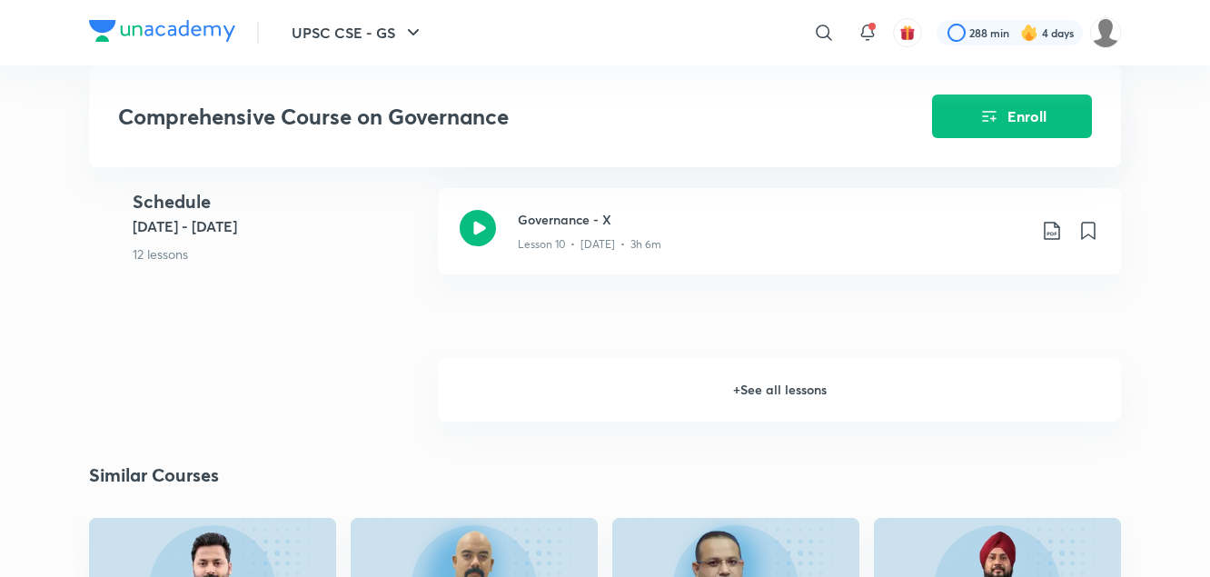
click at [335, 279] on div "Schedule Oct 4 - Oct 17 12 lessons" at bounding box center [278, 242] width 291 height 108
click at [781, 387] on h6 "+ See all lessons" at bounding box center [779, 390] width 683 height 64
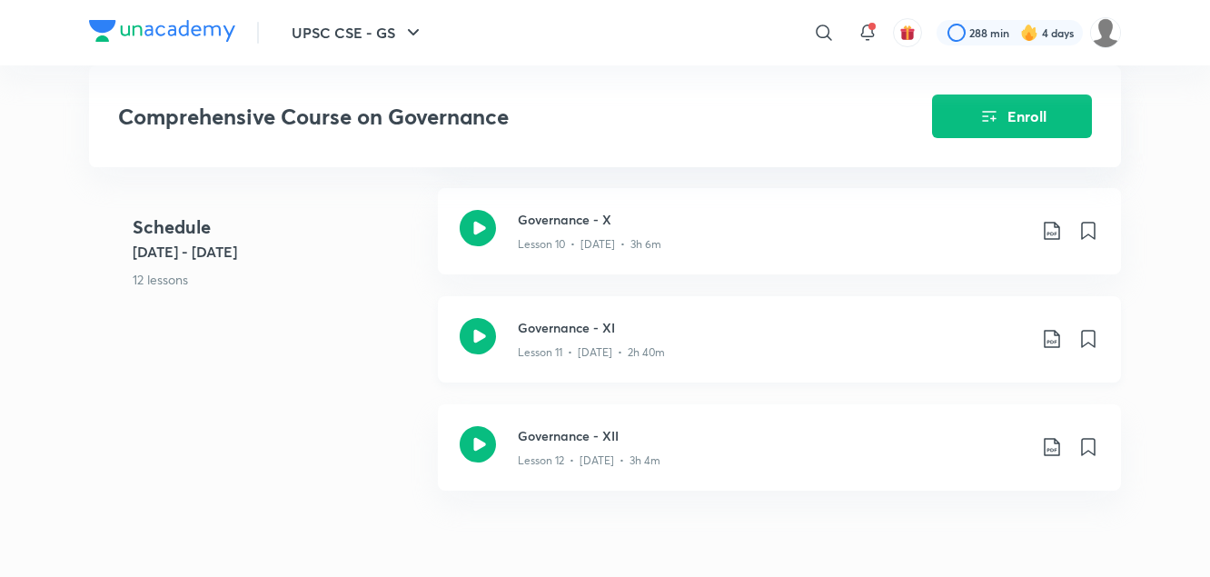
click at [1056, 339] on icon at bounding box center [1052, 339] width 22 height 22
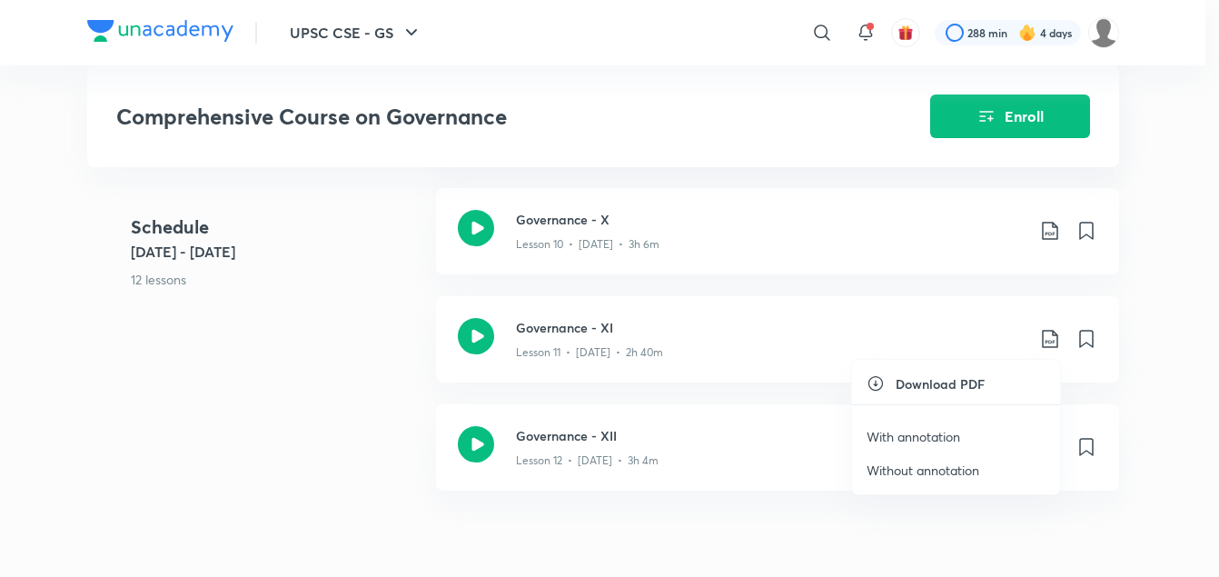
click at [896, 437] on p "With annotation" at bounding box center [914, 436] width 94 height 19
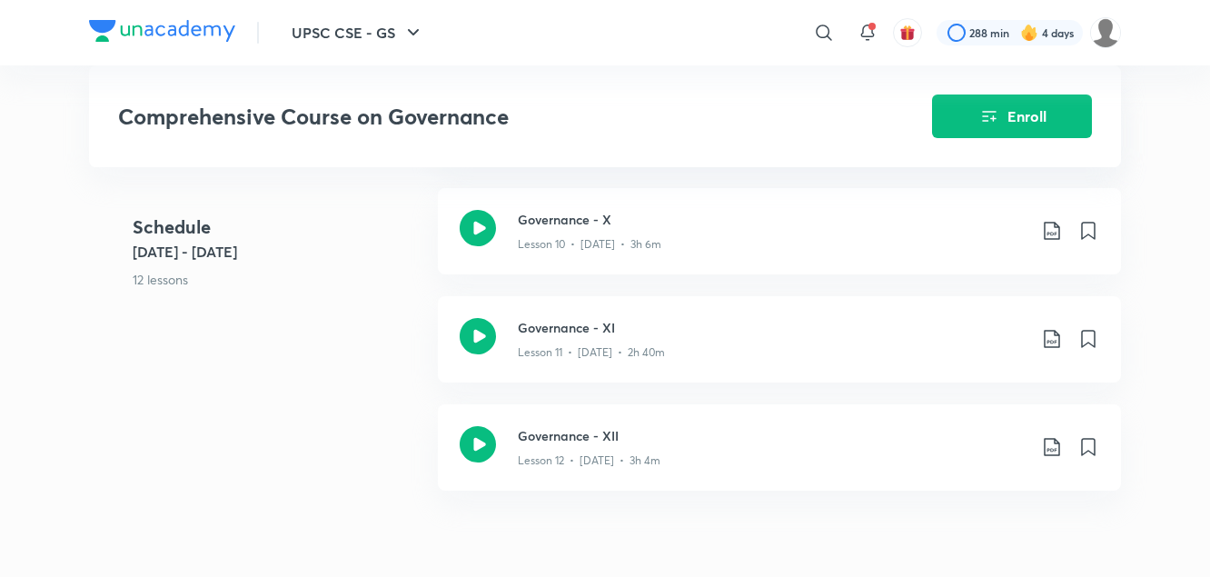
click at [1054, 448] on icon at bounding box center [1052, 447] width 22 height 22
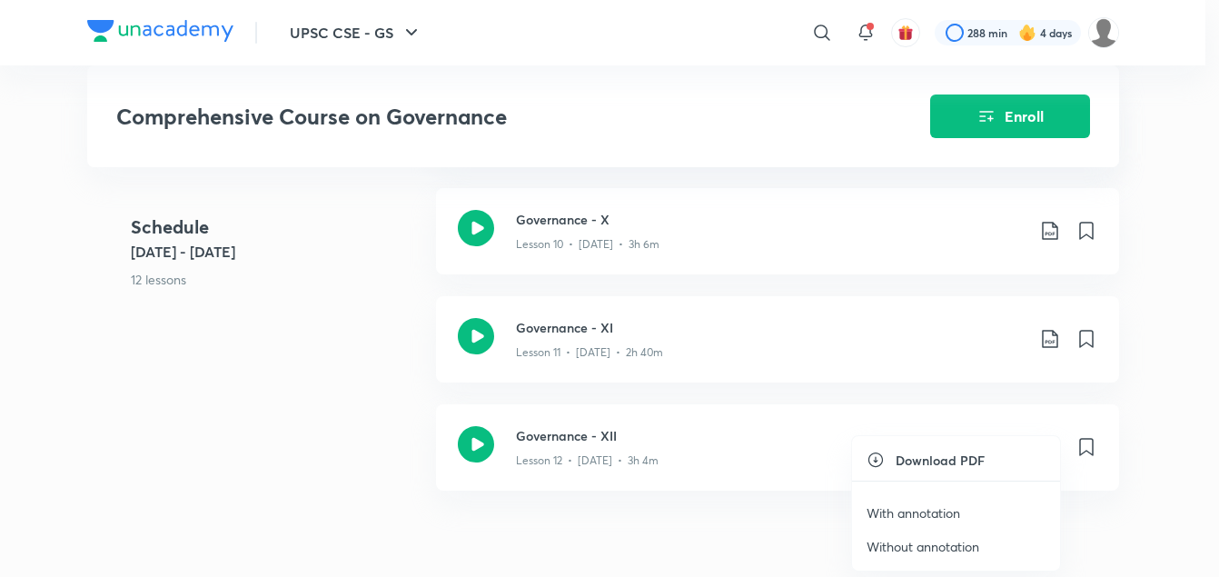
click at [950, 510] on p "With annotation" at bounding box center [914, 512] width 94 height 19
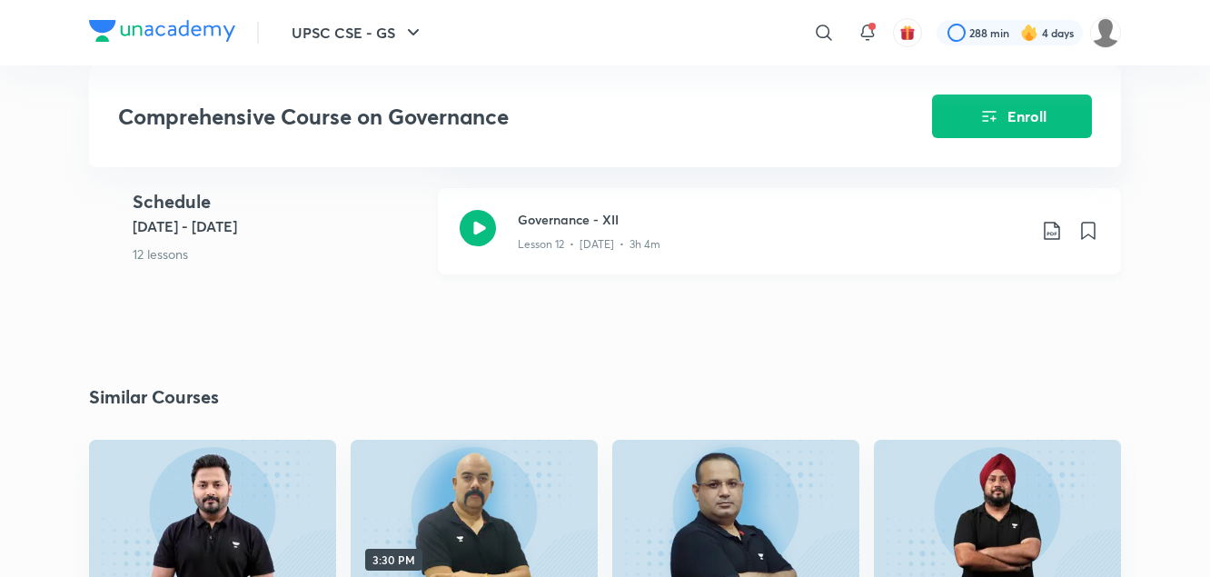
scroll to position [1956, 0]
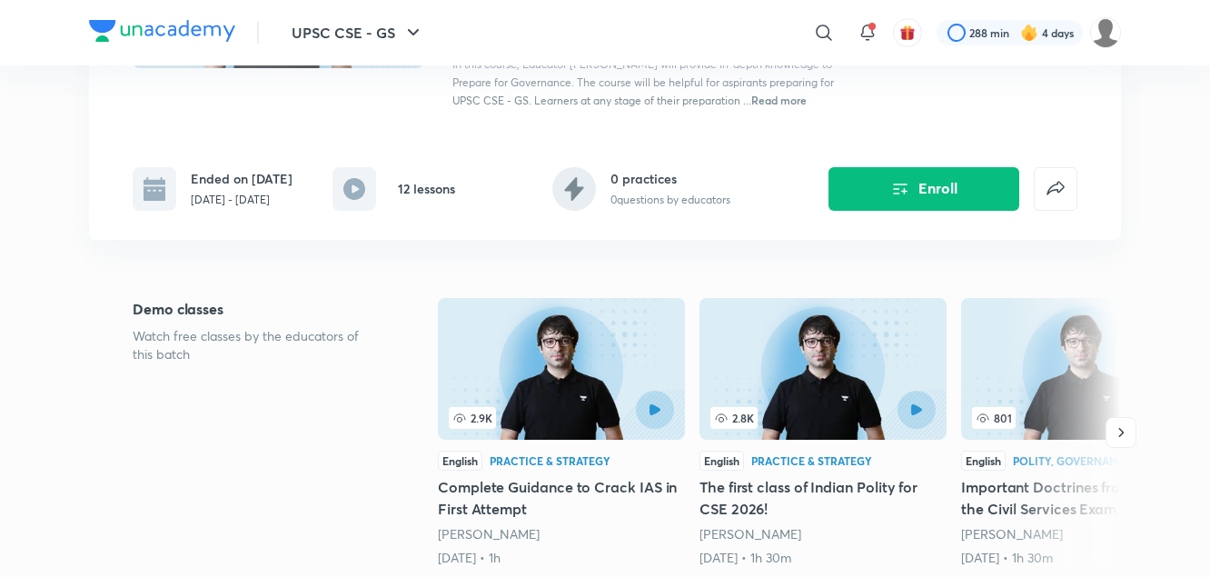
scroll to position [290, 0]
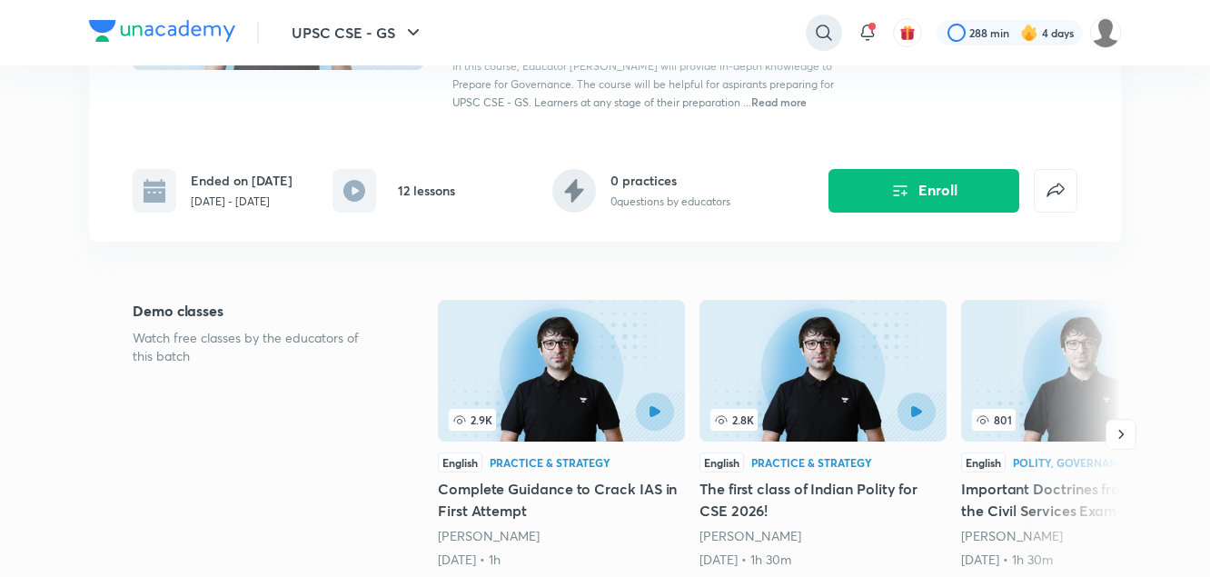
click at [818, 32] on icon at bounding box center [824, 33] width 22 height 22
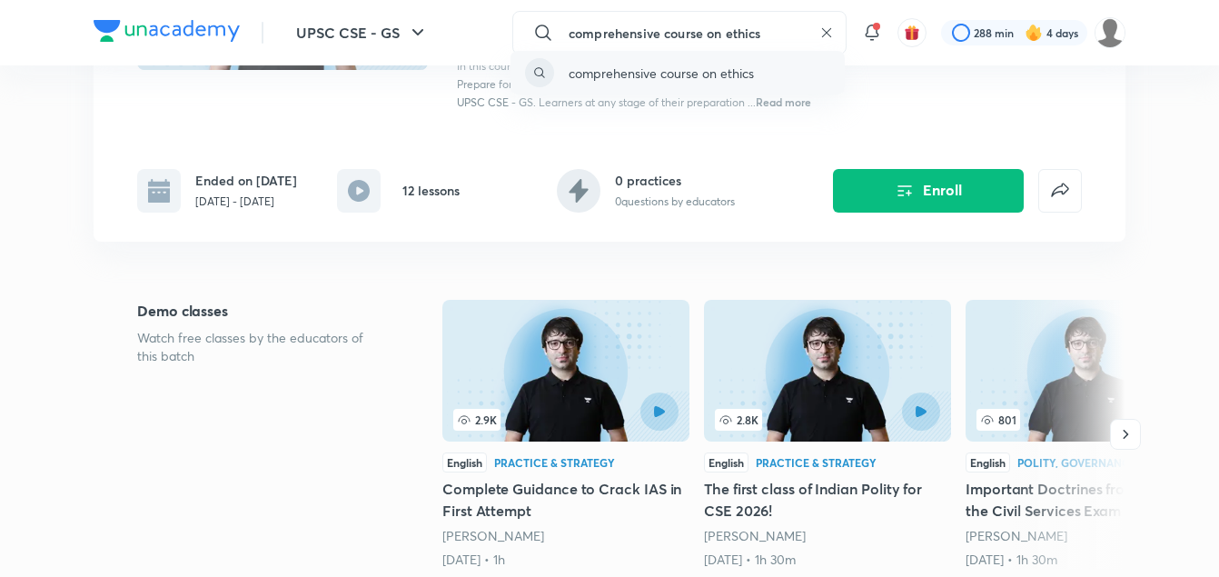
type input "comprehensive course on ethics"
click at [697, 66] on p "comprehensive course on ethics" at bounding box center [661, 73] width 185 height 19
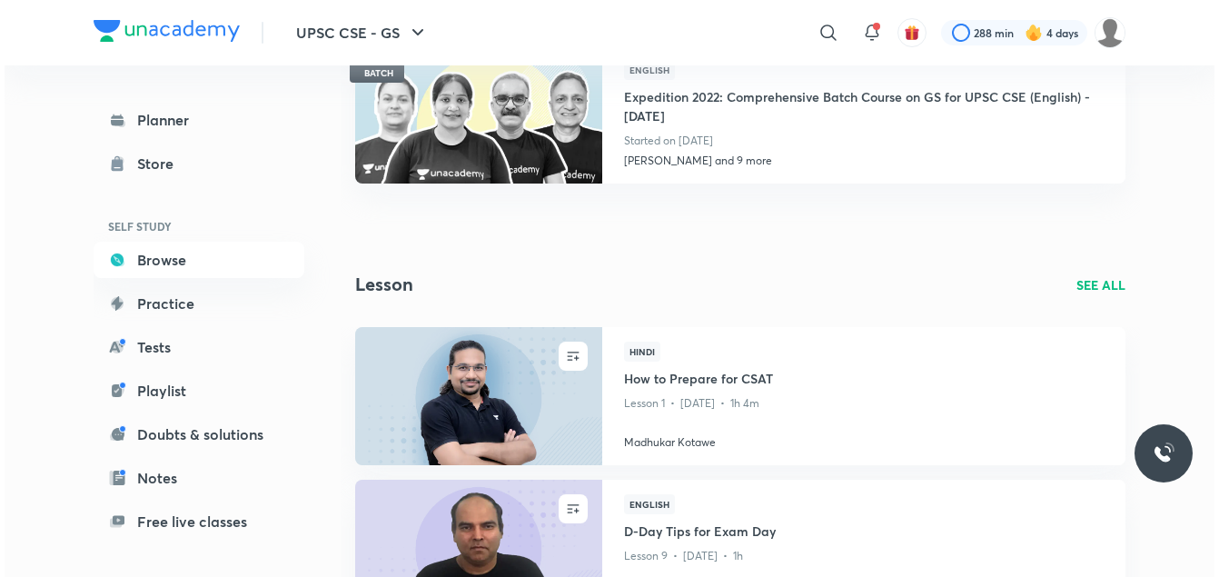
scroll to position [1229, 0]
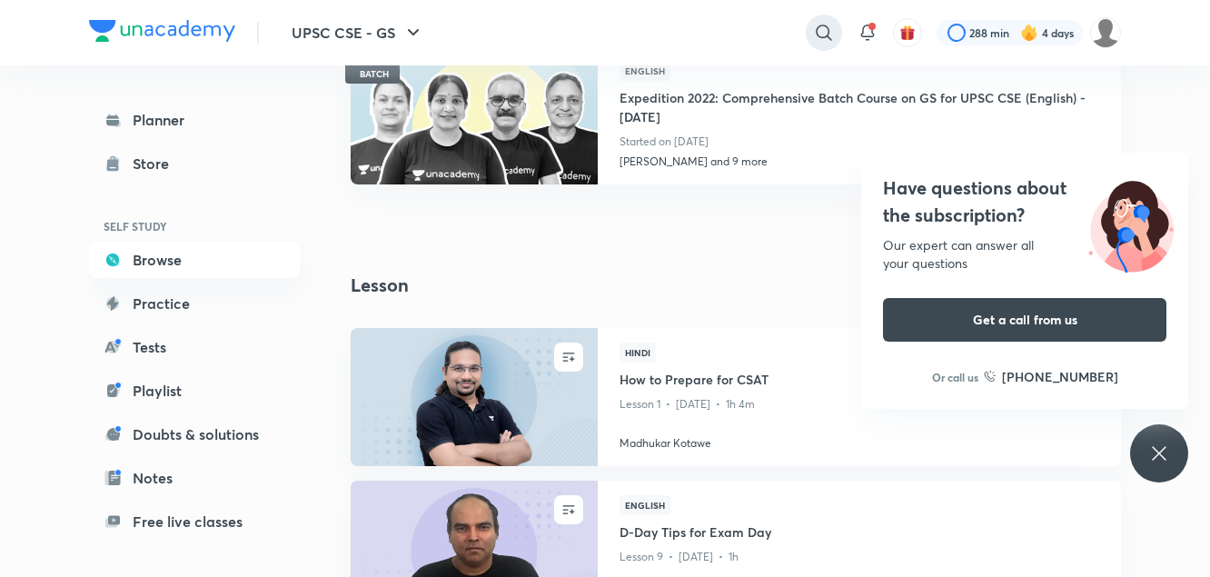
click at [820, 34] on icon at bounding box center [824, 33] width 22 height 22
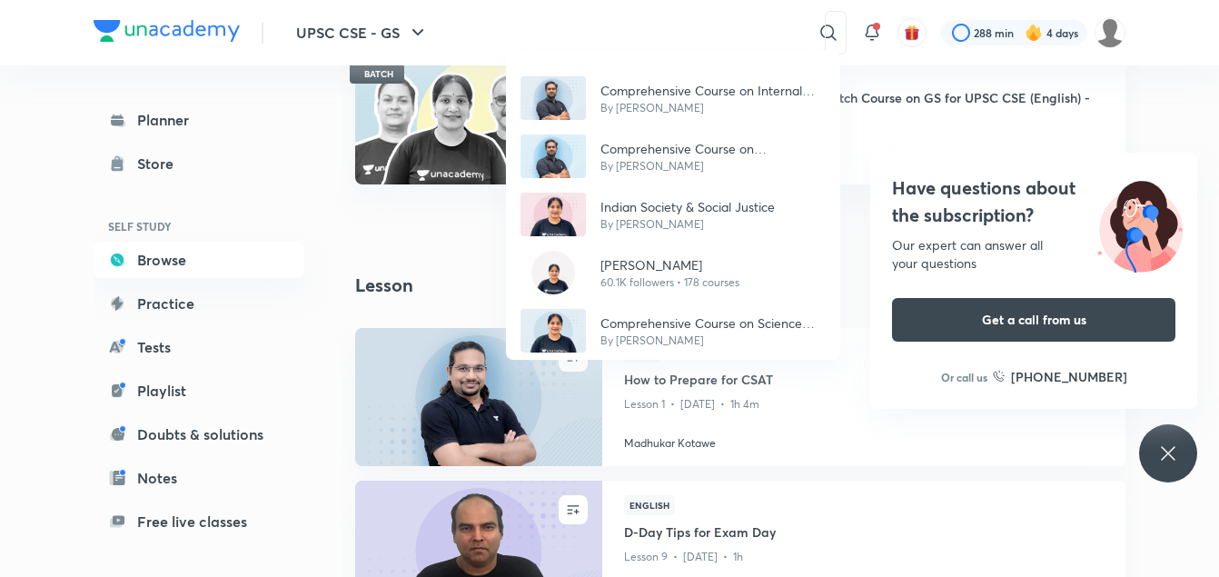
click at [721, 31] on div "Comprehensive Course on Internal Security By [PERSON_NAME] N Comprehensive Cour…" at bounding box center [609, 288] width 1219 height 577
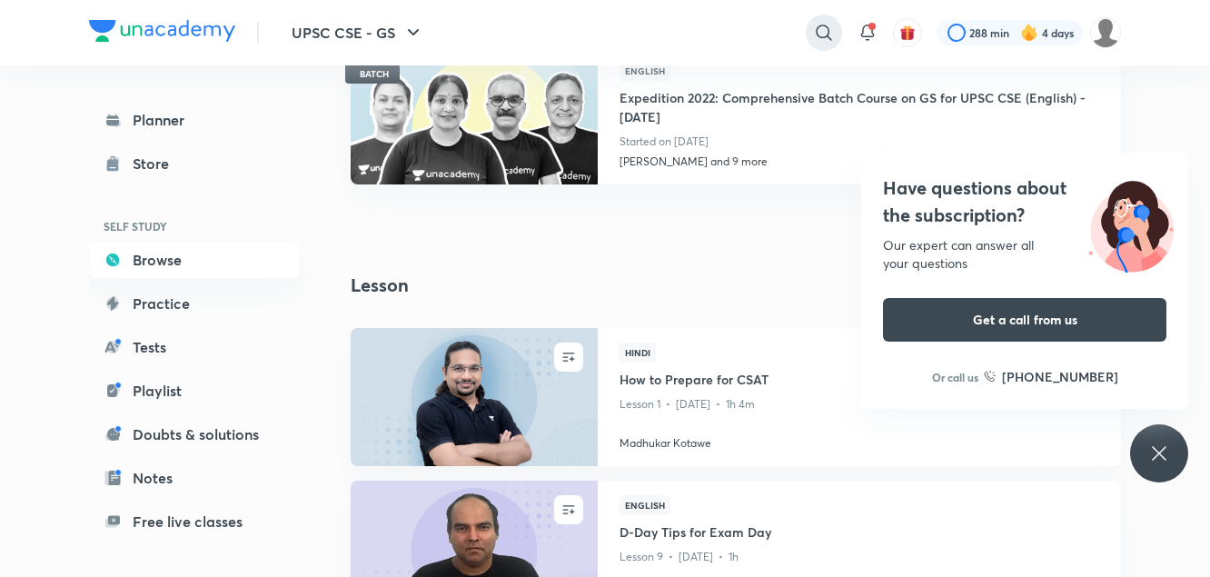
click at [824, 37] on icon at bounding box center [823, 32] width 15 height 15
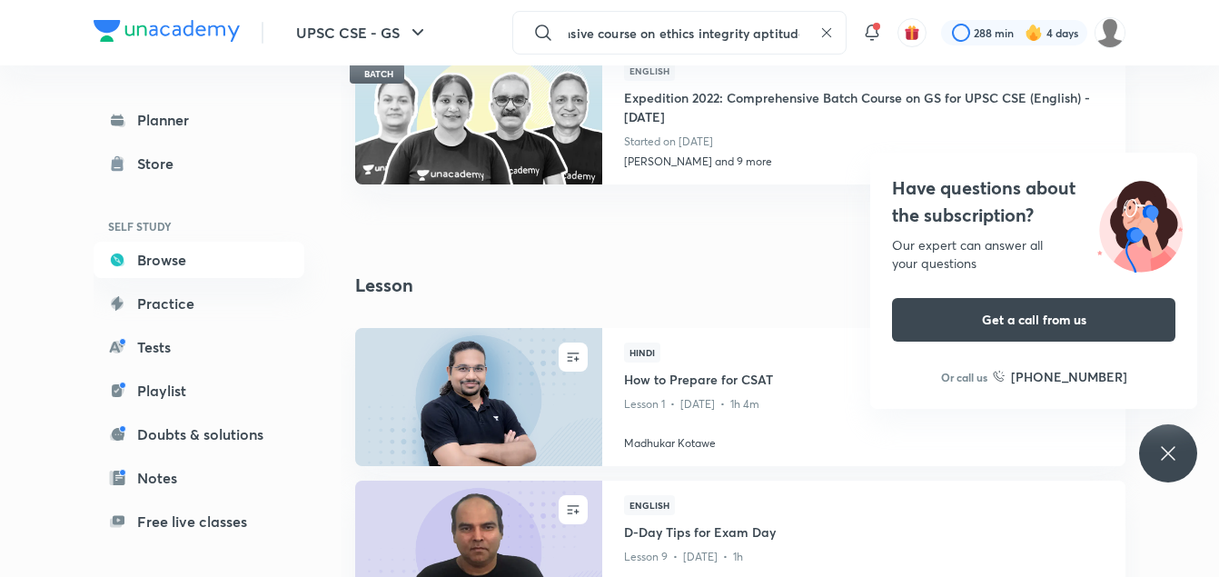
scroll to position [0, 74]
type input "comprehensive course on ethics integrity aptitude"
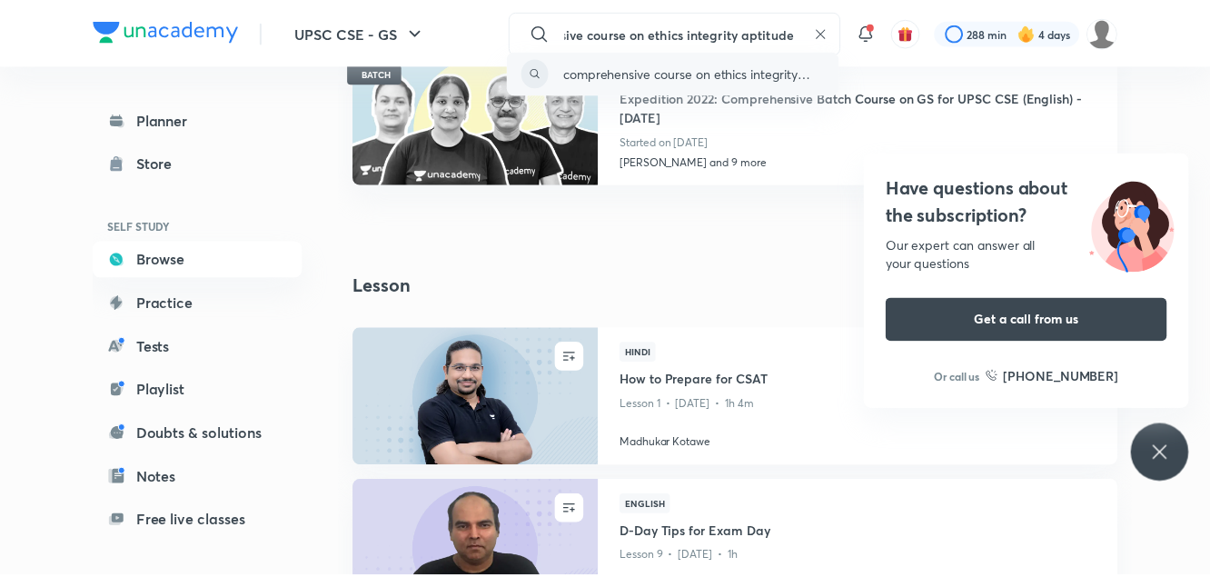
scroll to position [0, 0]
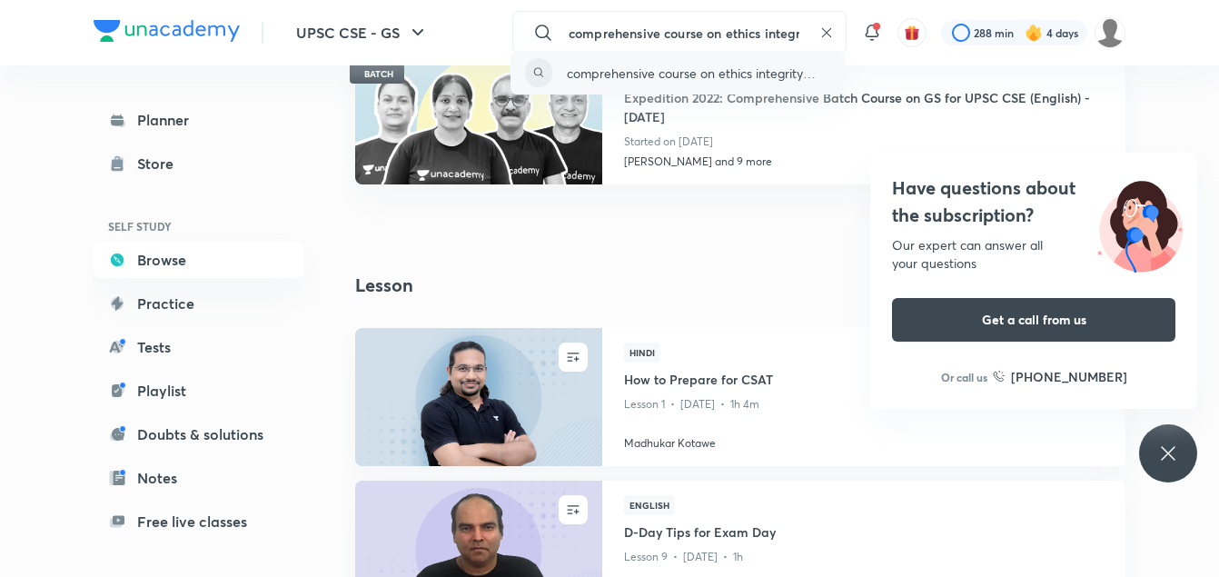
click at [769, 71] on p "comprehensive course on ethics integrity aptitude" at bounding box center [698, 73] width 263 height 19
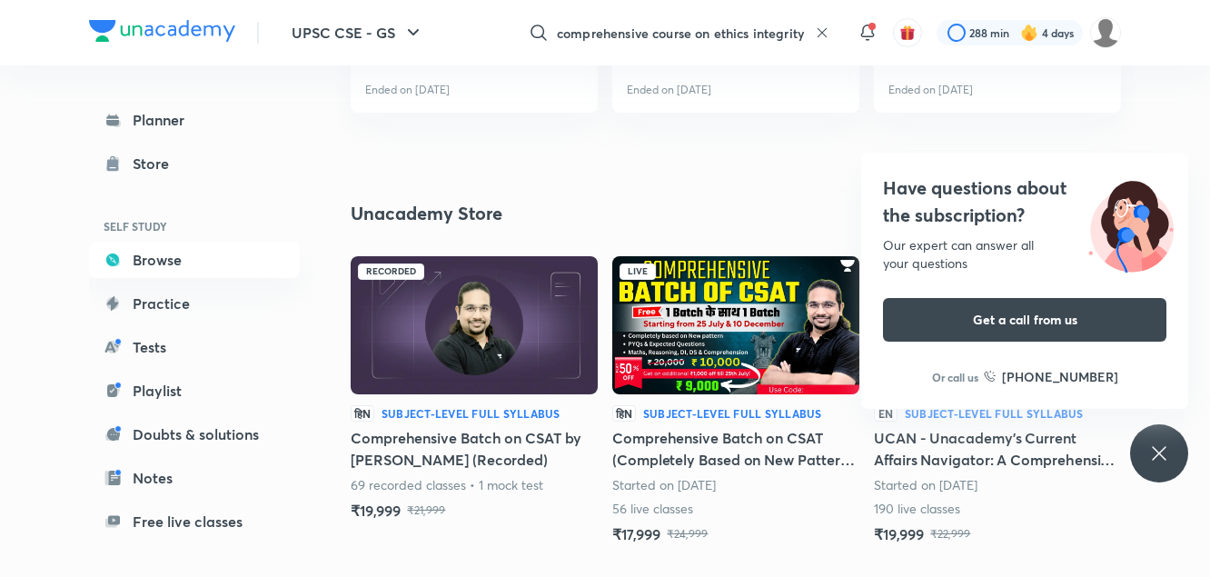
scroll to position [2187, 0]
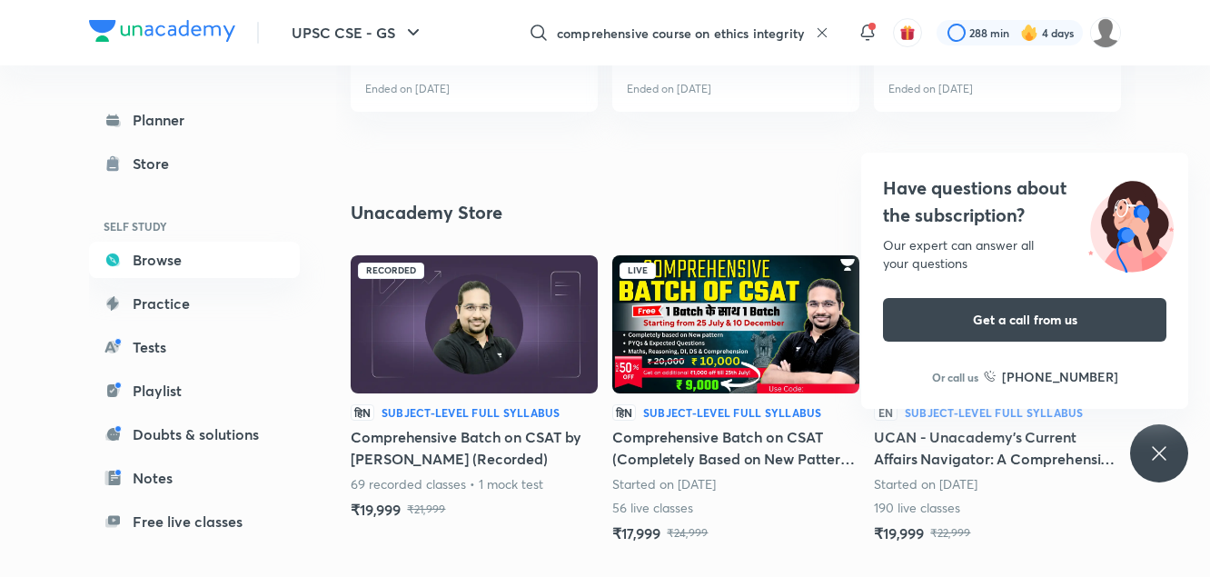
click at [799, 212] on div "Unacademy Store SEE ALL" at bounding box center [736, 212] width 771 height 27
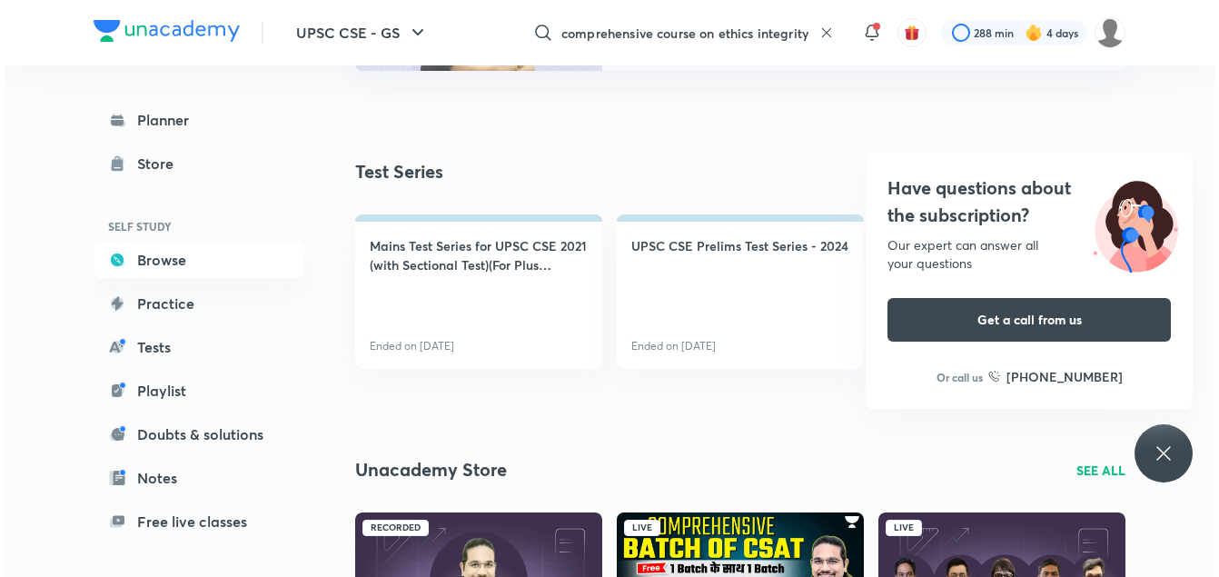
scroll to position [1881, 0]
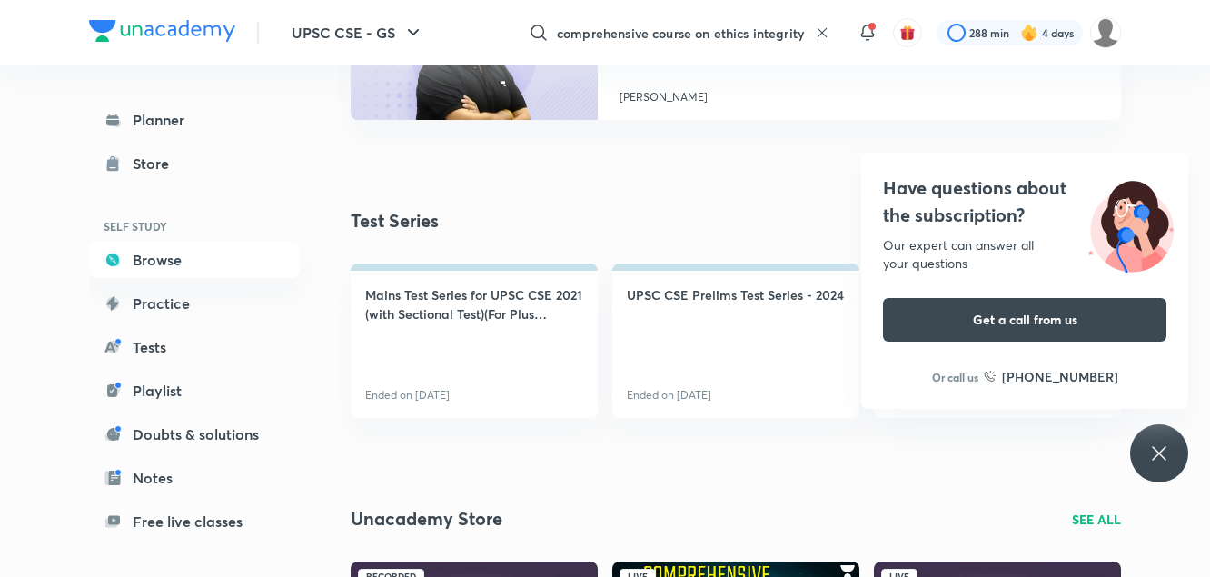
click at [819, 29] on icon at bounding box center [822, 32] width 15 height 15
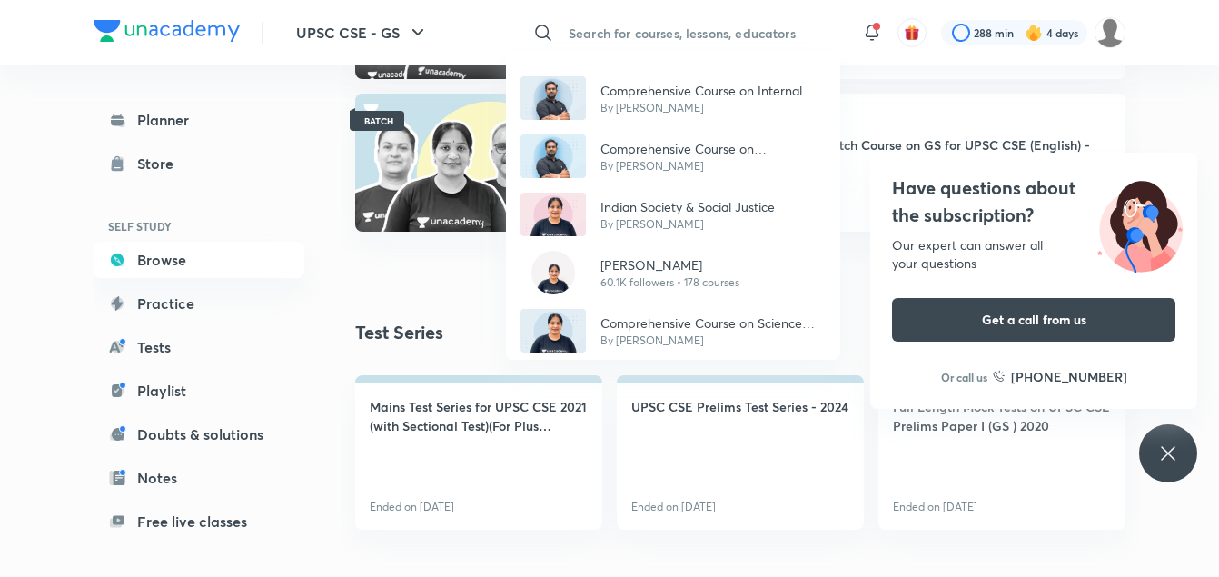
scroll to position [1769, 0]
click at [754, 33] on div "Comprehensive Course on Internal Security By [PERSON_NAME] N Comprehensive Cour…" at bounding box center [609, 288] width 1219 height 577
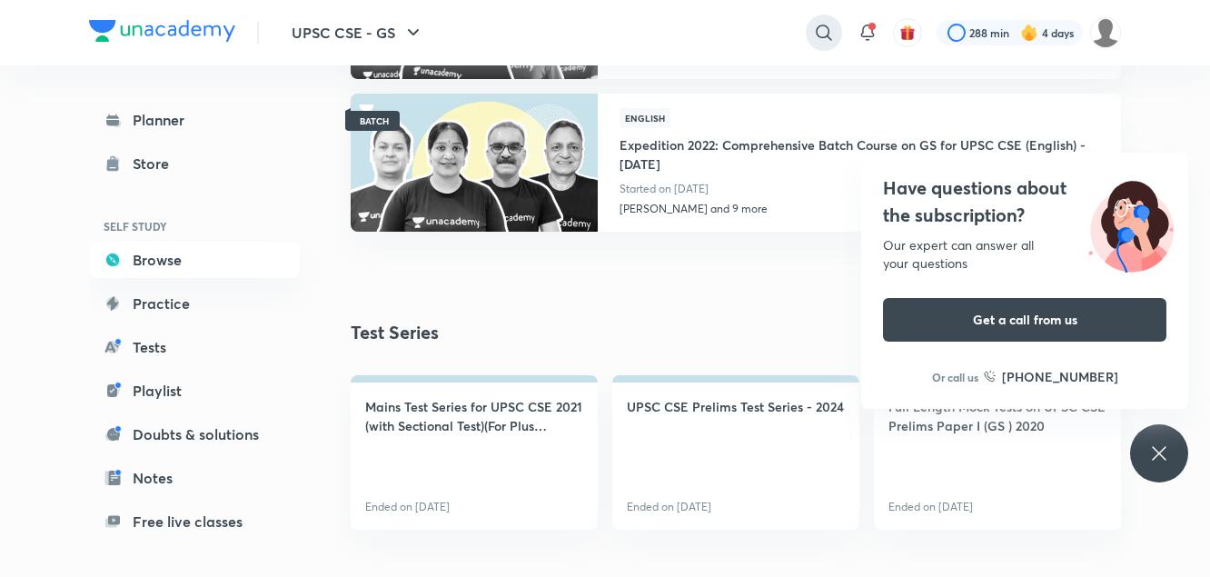
click at [821, 27] on icon at bounding box center [824, 33] width 22 height 22
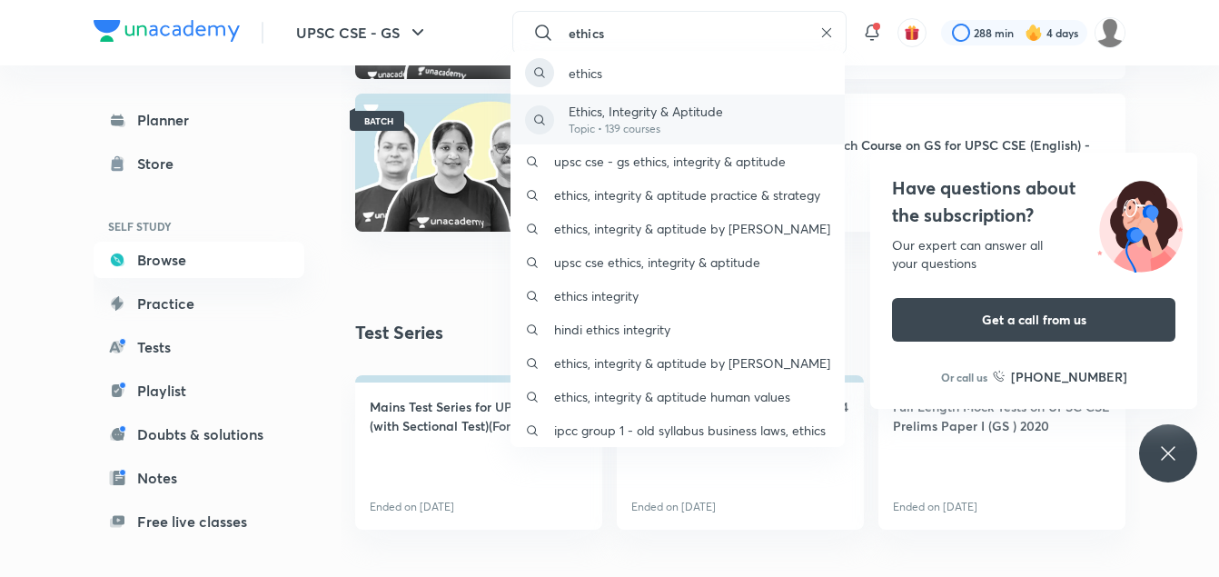
type input "ethics"
click at [756, 107] on div "Ethics, Integrity & Aptitude Topic • 139 courses" at bounding box center [678, 120] width 334 height 50
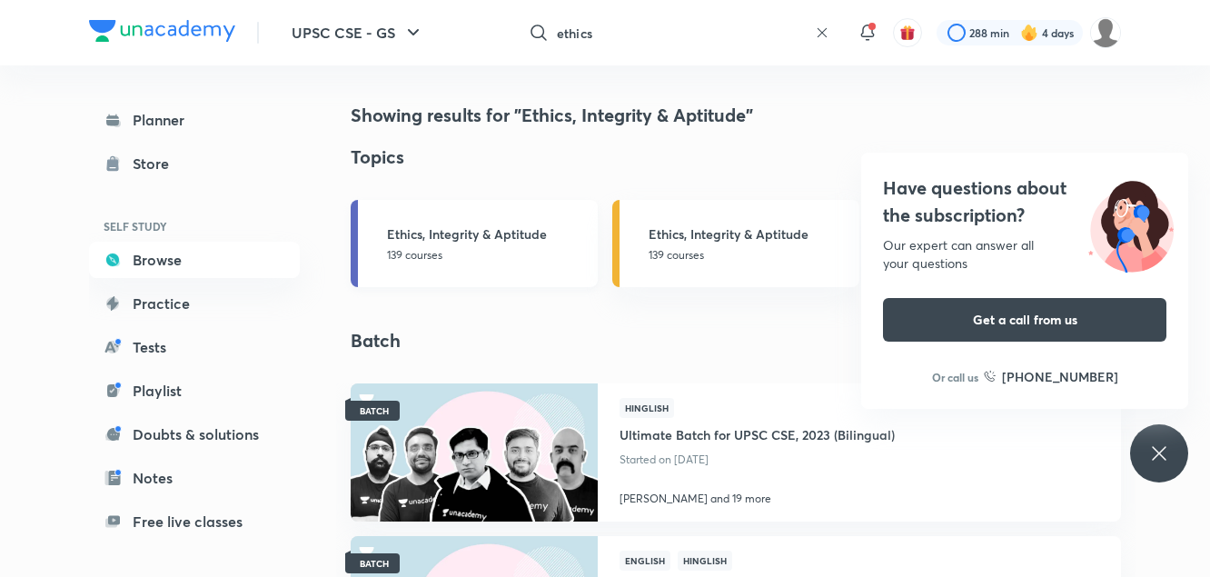
click at [536, 236] on h3 "Ethics, Integrity & Aptitude" at bounding box center [487, 233] width 200 height 19
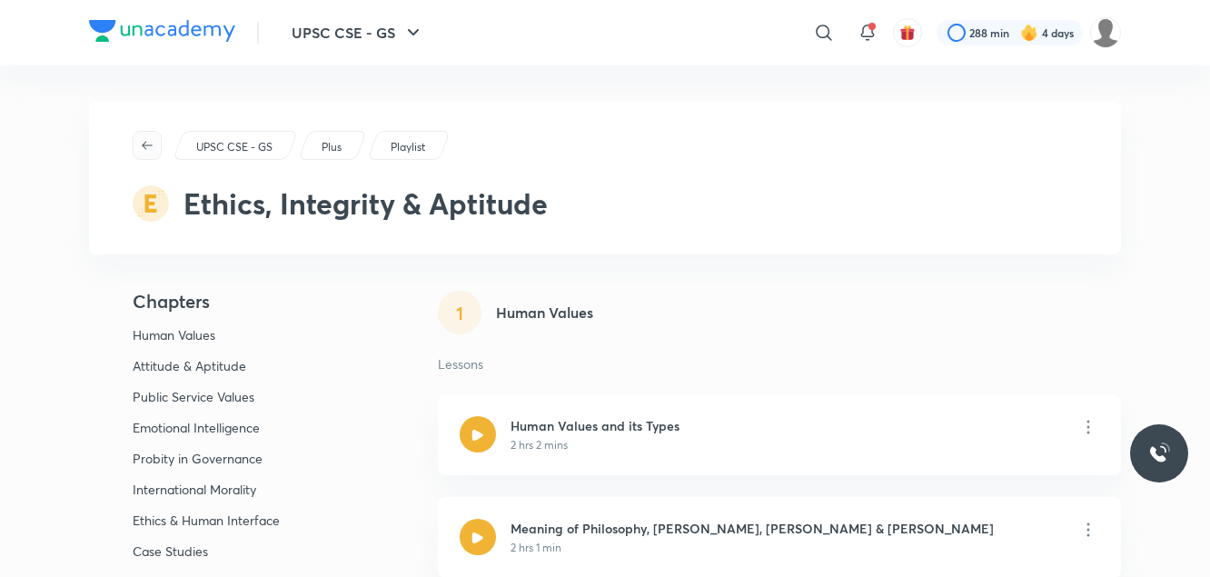
click at [147, 151] on icon "button" at bounding box center [147, 145] width 15 height 15
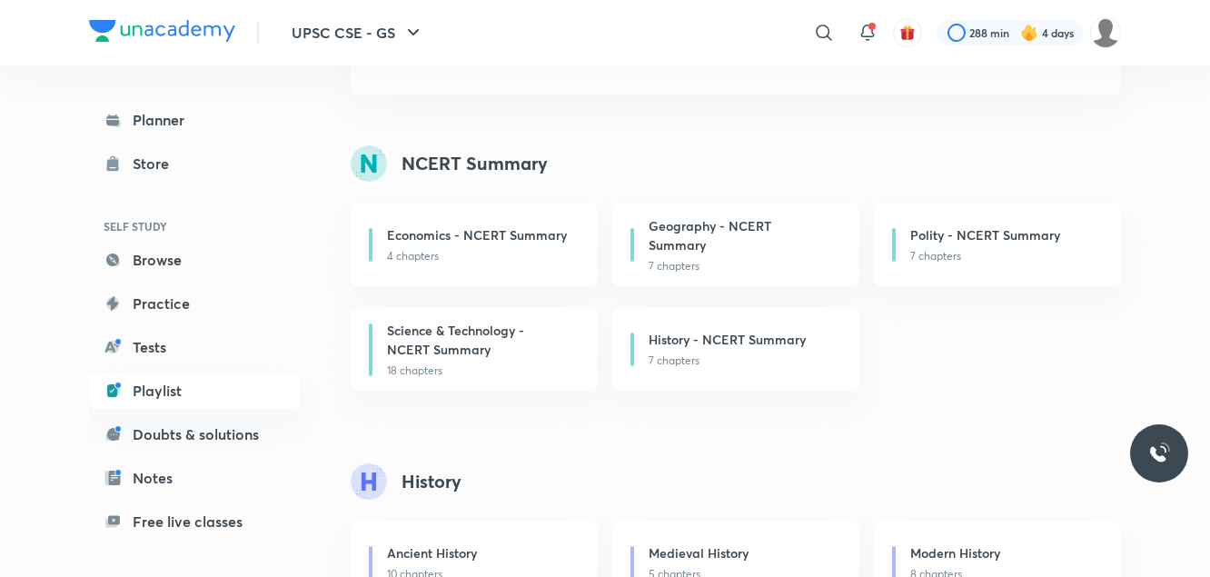
scroll to position [204, 0]
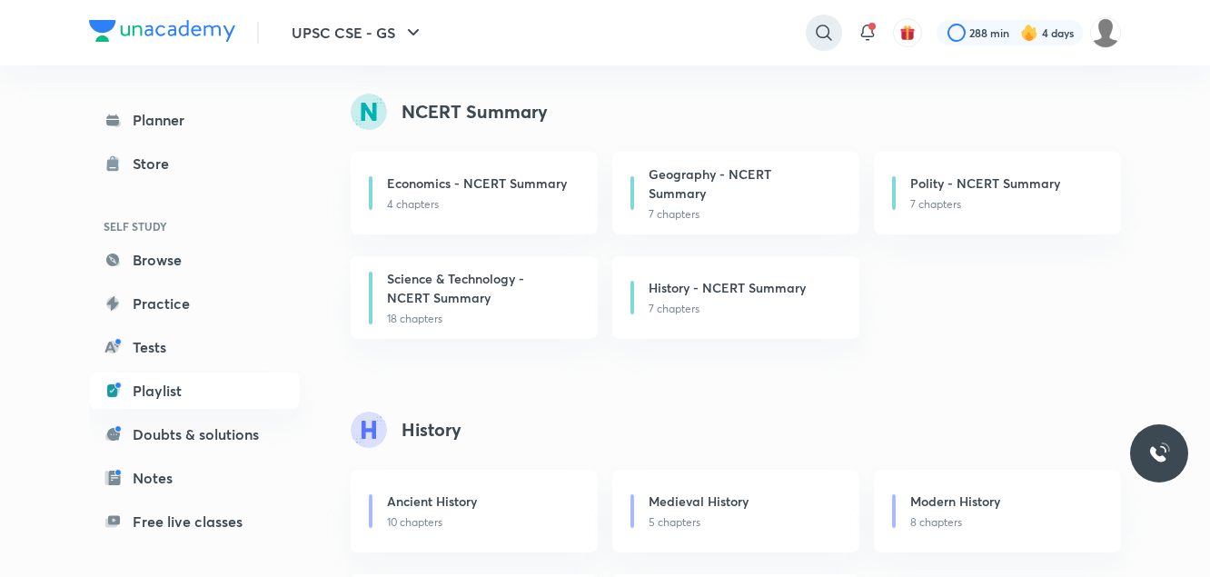
click at [819, 25] on icon at bounding box center [824, 33] width 22 height 22
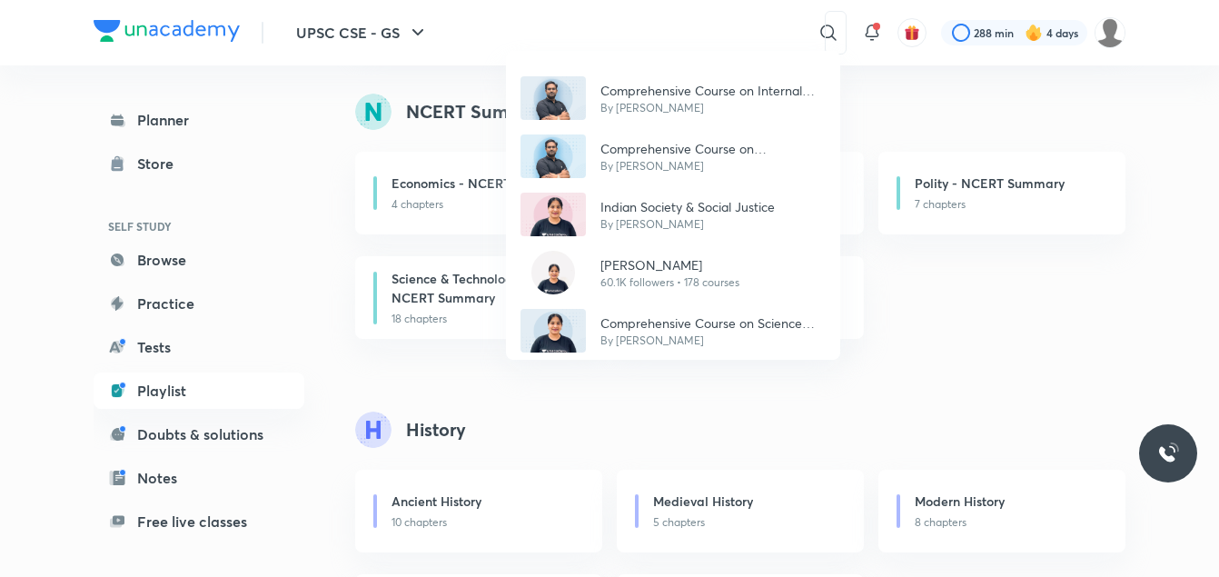
click at [740, 31] on div "Comprehensive Course on Internal Security By [PERSON_NAME] N Comprehensive Cour…" at bounding box center [609, 288] width 1219 height 577
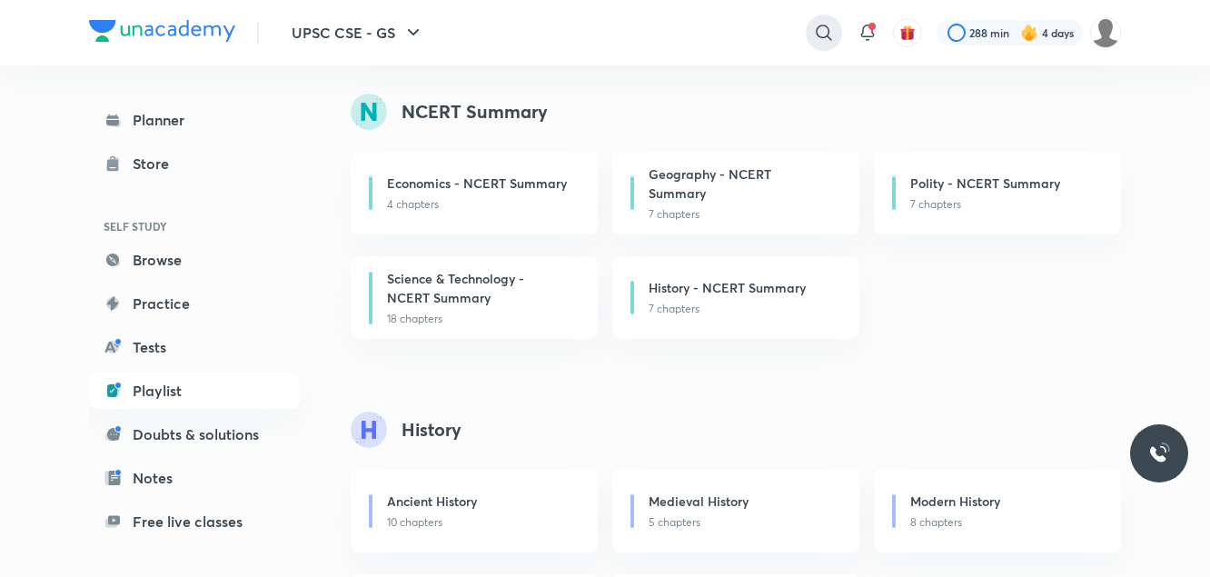
click at [831, 33] on icon at bounding box center [824, 33] width 22 height 22
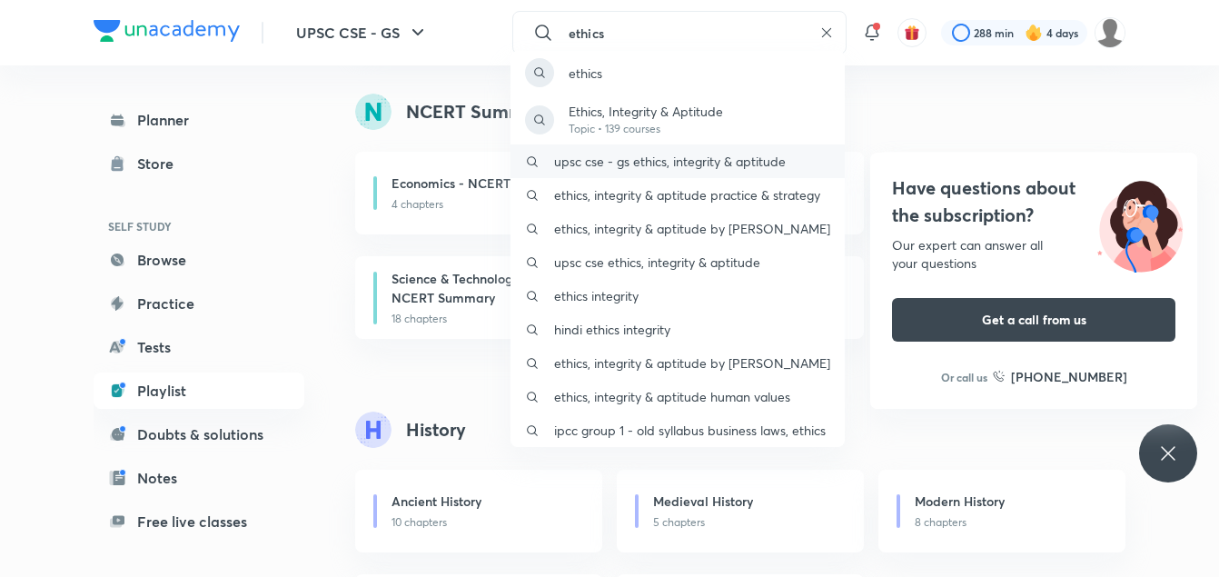
type input "ethics"
click at [715, 153] on p "upsc cse - gs ethics, integrity & aptitude" at bounding box center [670, 161] width 232 height 19
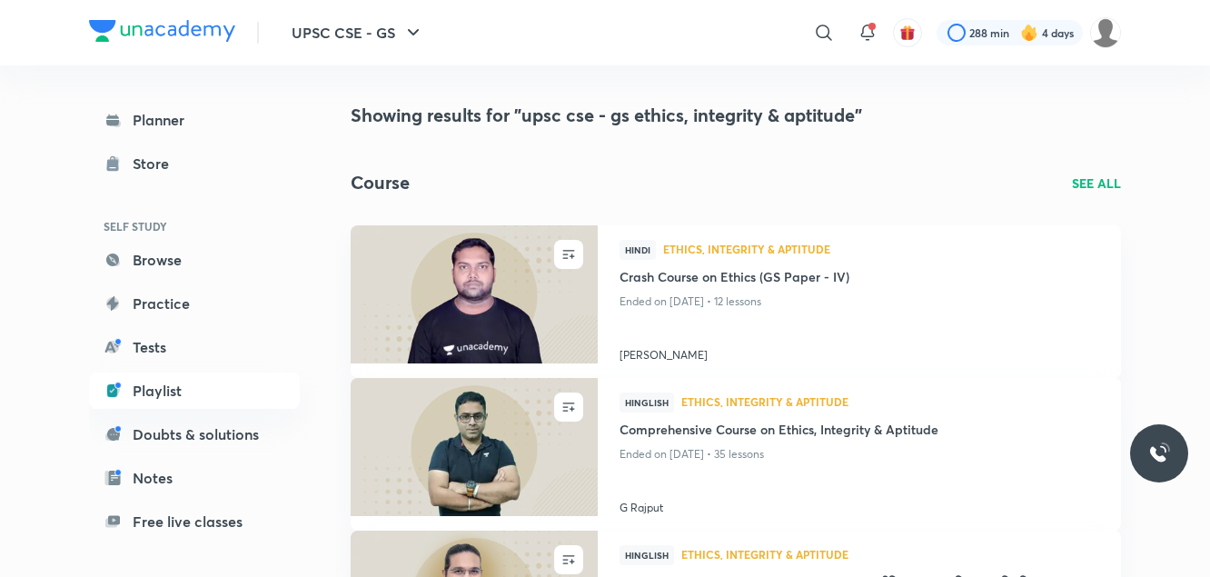
click at [1099, 189] on p "SEE ALL" at bounding box center [1096, 183] width 49 height 19
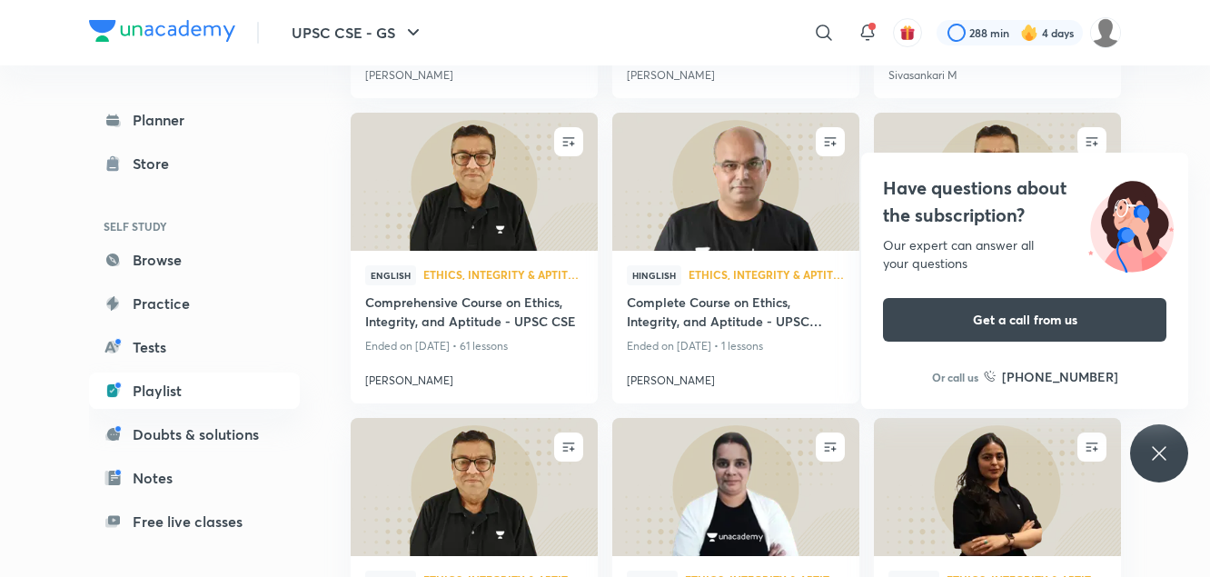
scroll to position [9177, 0]
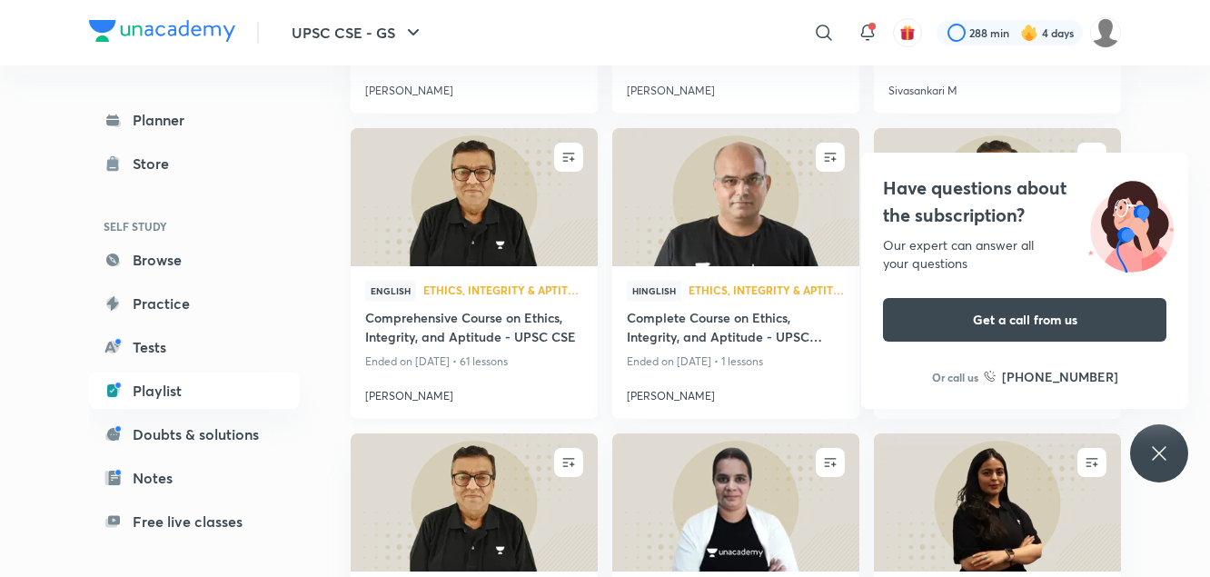
click at [461, 239] on img at bounding box center [474, 196] width 252 height 141
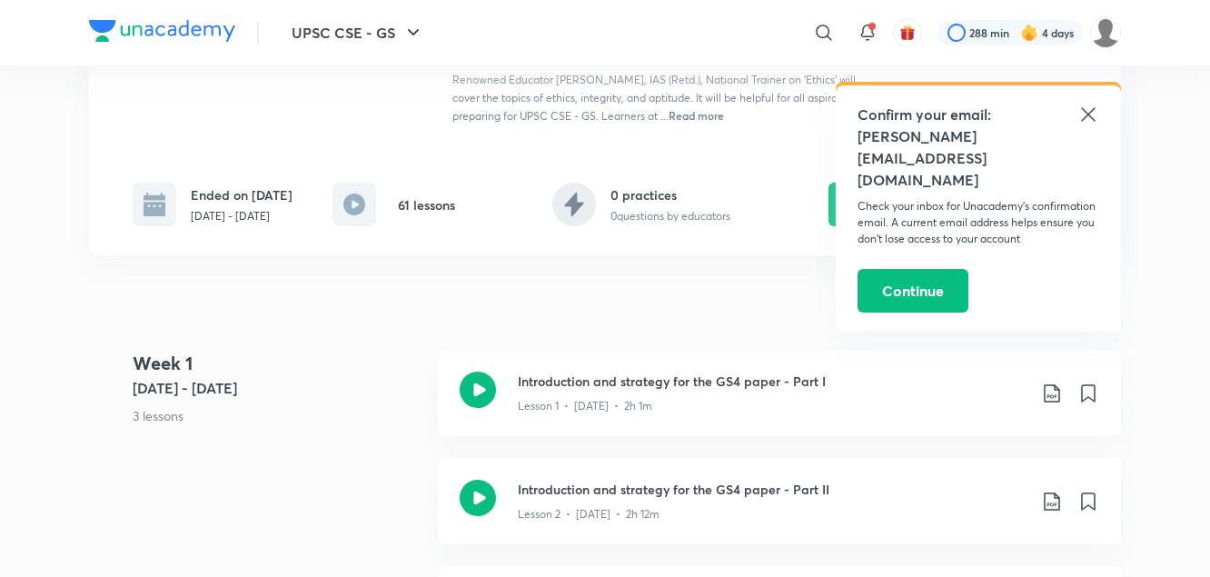
scroll to position [268, 0]
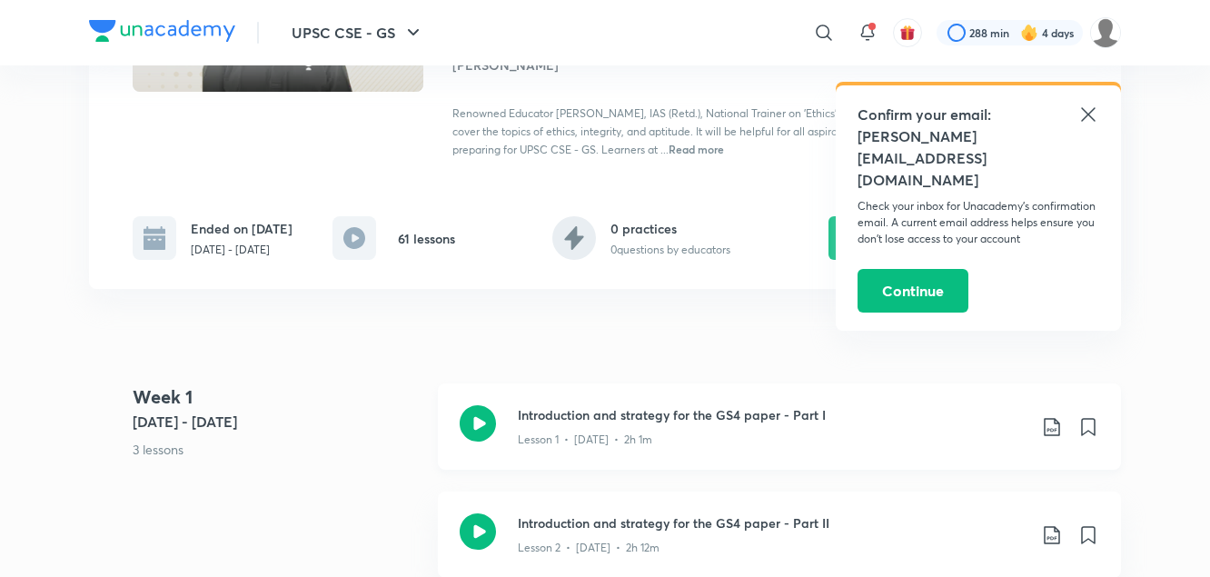
click at [1053, 431] on icon at bounding box center [1051, 427] width 15 height 18
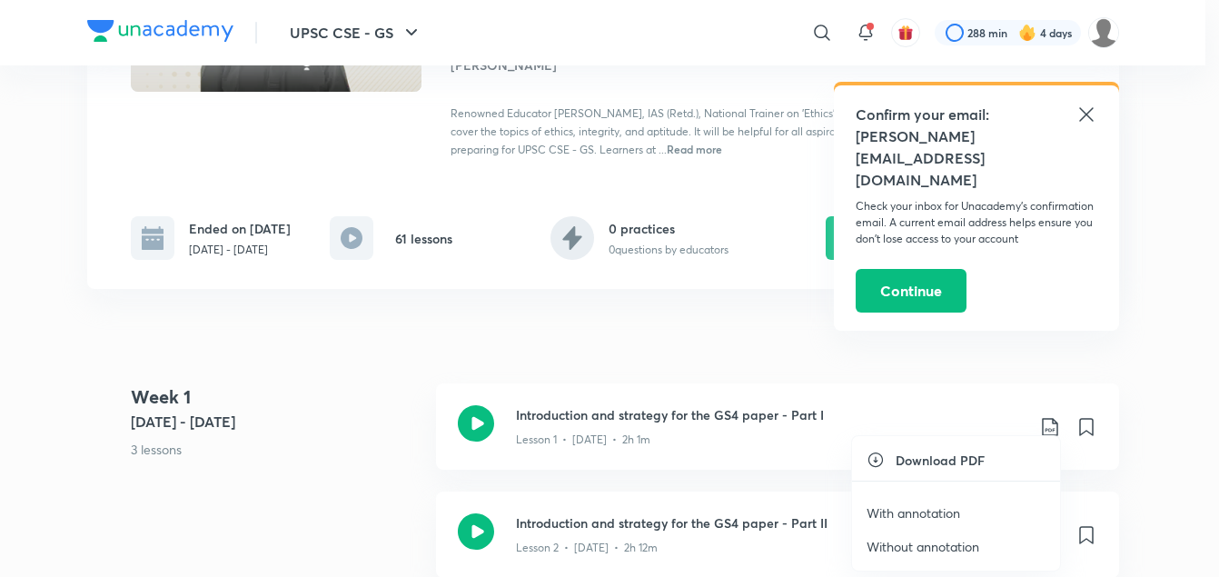
click at [931, 512] on p "With annotation" at bounding box center [914, 512] width 94 height 19
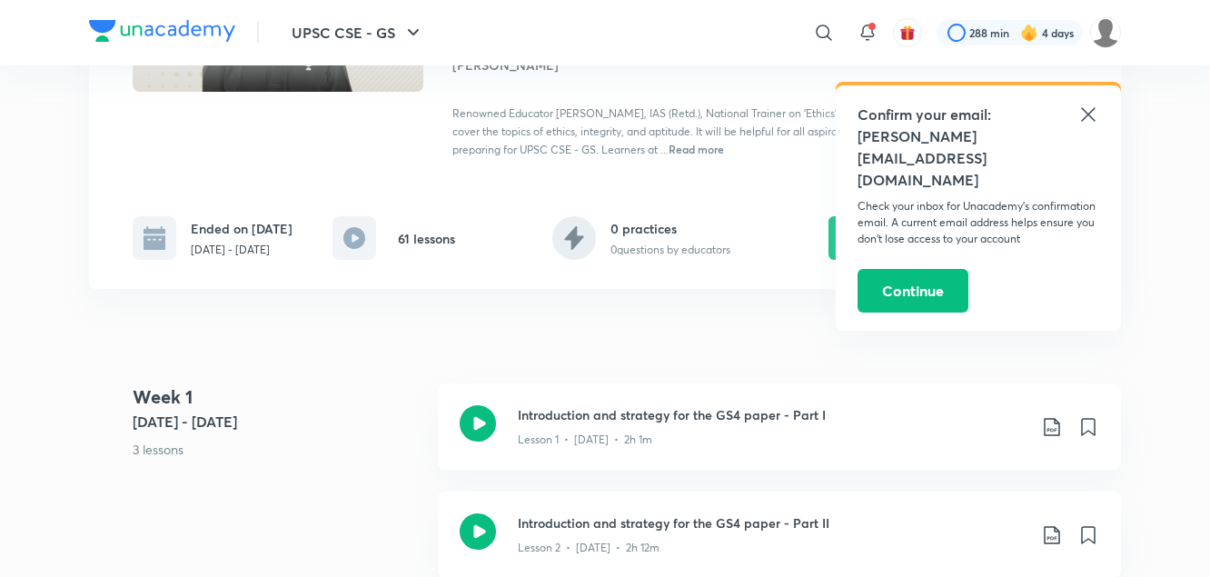
click at [369, 435] on 1 "Week 1 May 29 - Jun 4 3 lessons" at bounding box center [278, 437] width 291 height 108
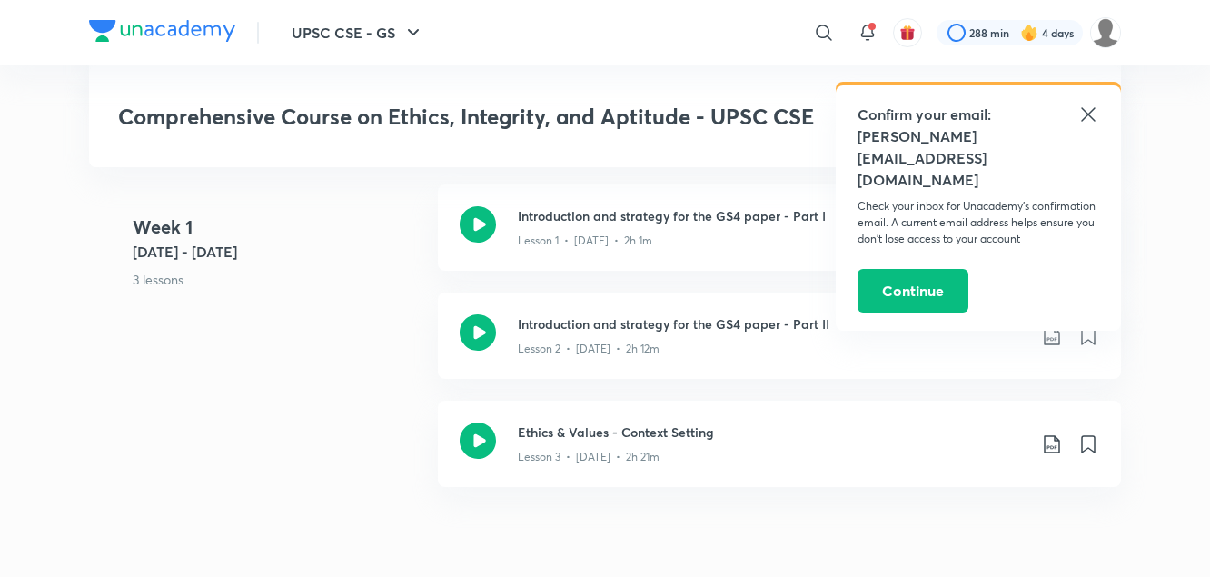
scroll to position [469, 0]
click at [1087, 109] on icon at bounding box center [1089, 115] width 22 height 22
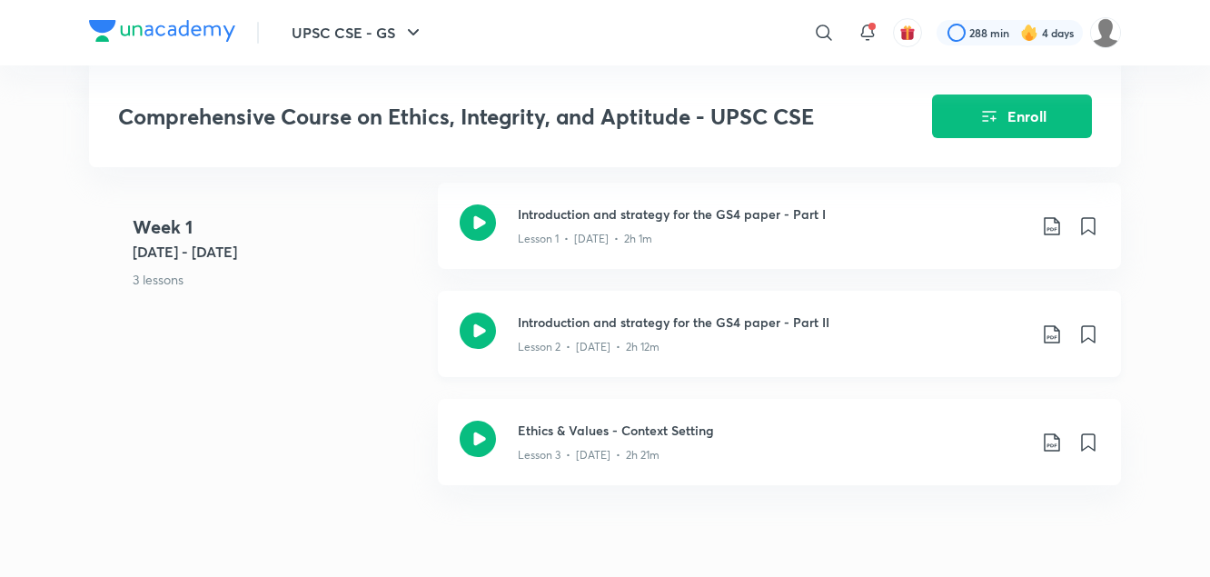
click at [1048, 336] on icon at bounding box center [1051, 334] width 15 height 18
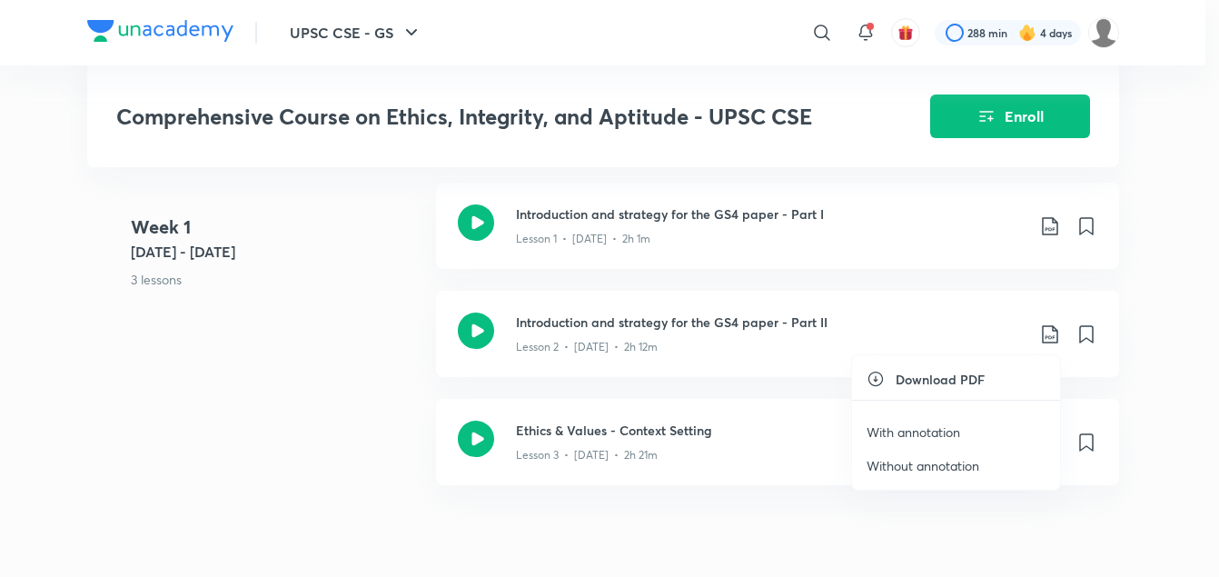
click at [934, 436] on p "With annotation" at bounding box center [914, 432] width 94 height 19
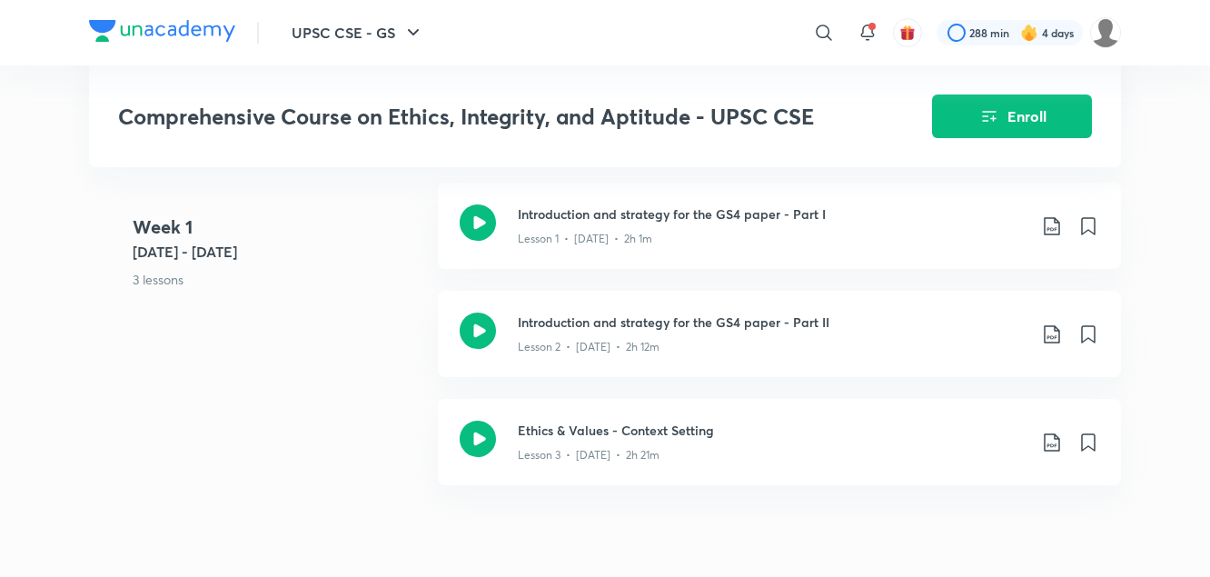
click at [366, 391] on div "Week 1 May 29 - Jun 4 3 lessons Introduction and strategy for the GS4 paper - P…" at bounding box center [605, 345] width 1032 height 324
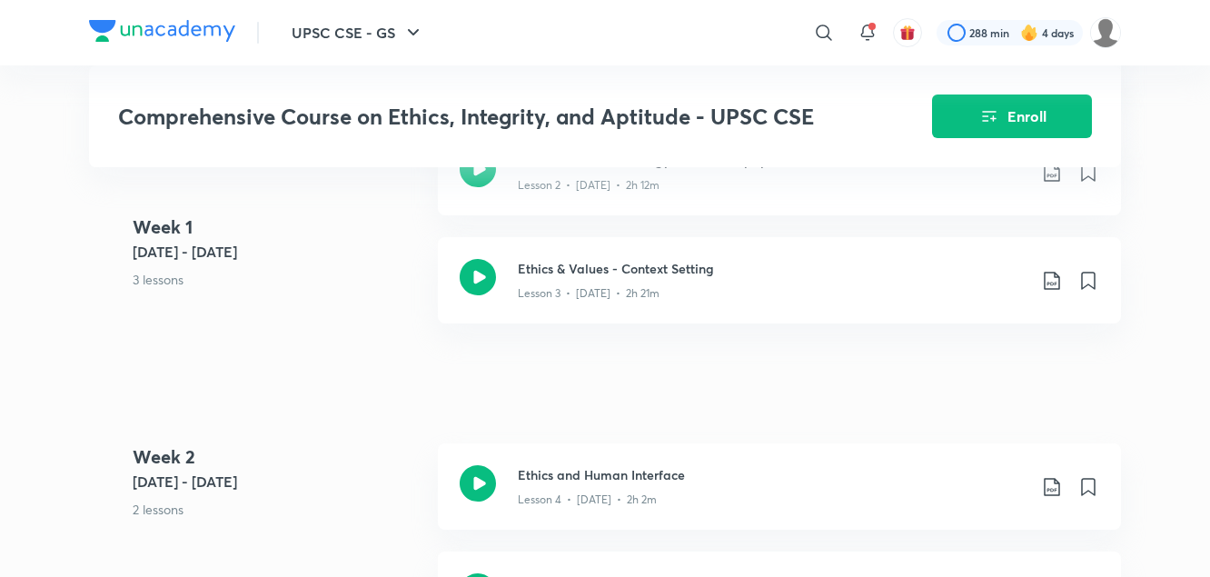
scroll to position [632, 0]
click at [1053, 284] on icon at bounding box center [1052, 280] width 22 height 22
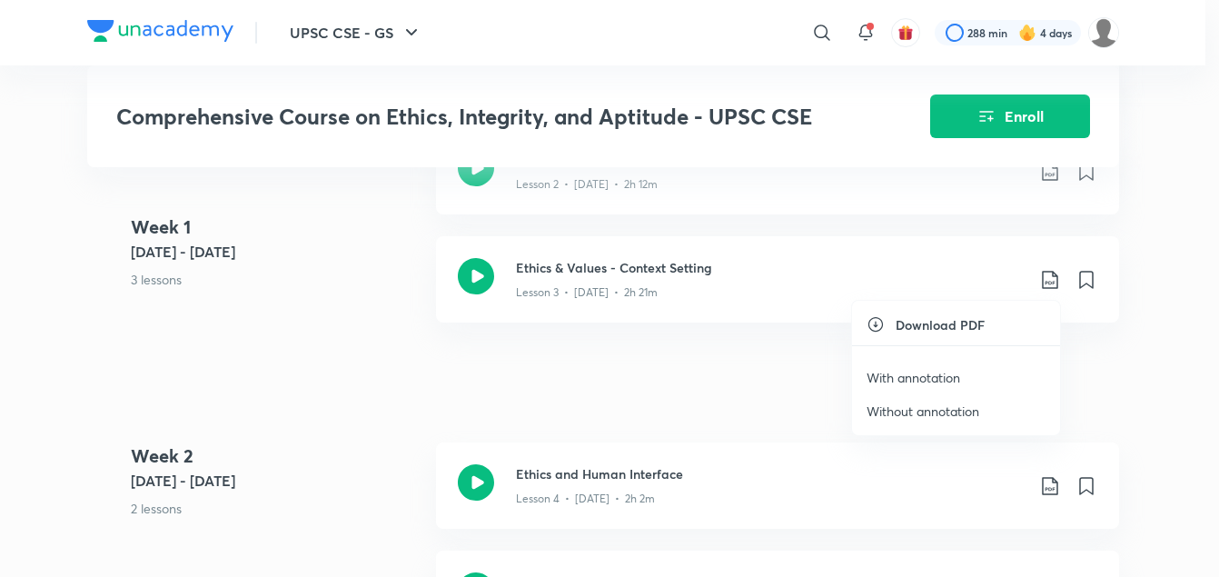
click at [937, 373] on p "With annotation" at bounding box center [914, 377] width 94 height 19
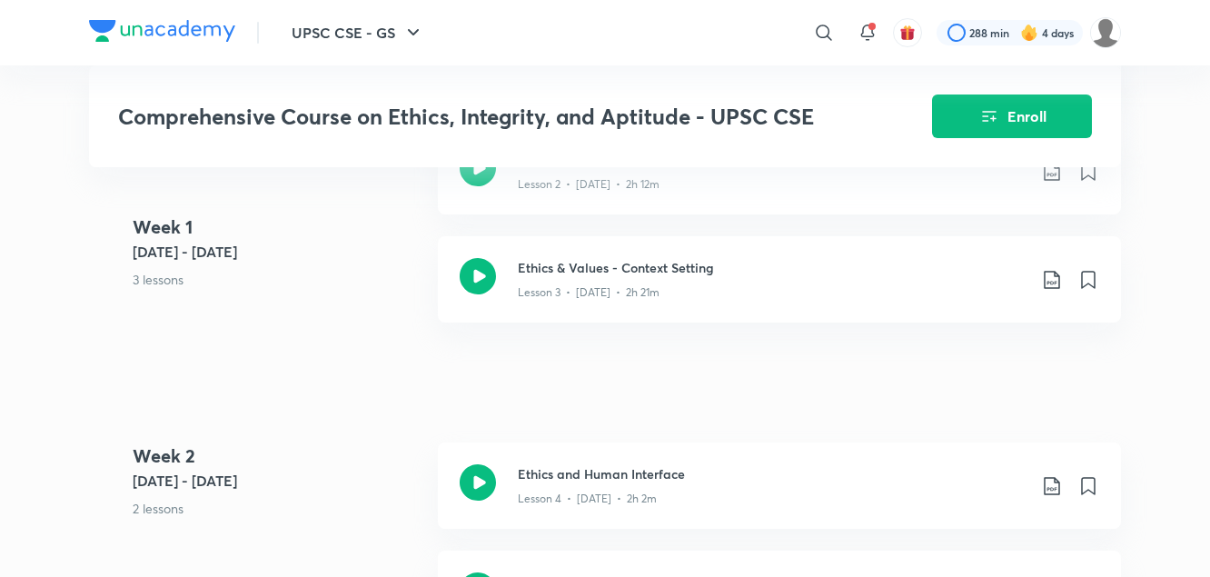
click at [404, 336] on div "Week 1 May 29 - Jun 4 3 lessons Introduction and strategy for the GS4 paper - P…" at bounding box center [605, 182] width 1032 height 324
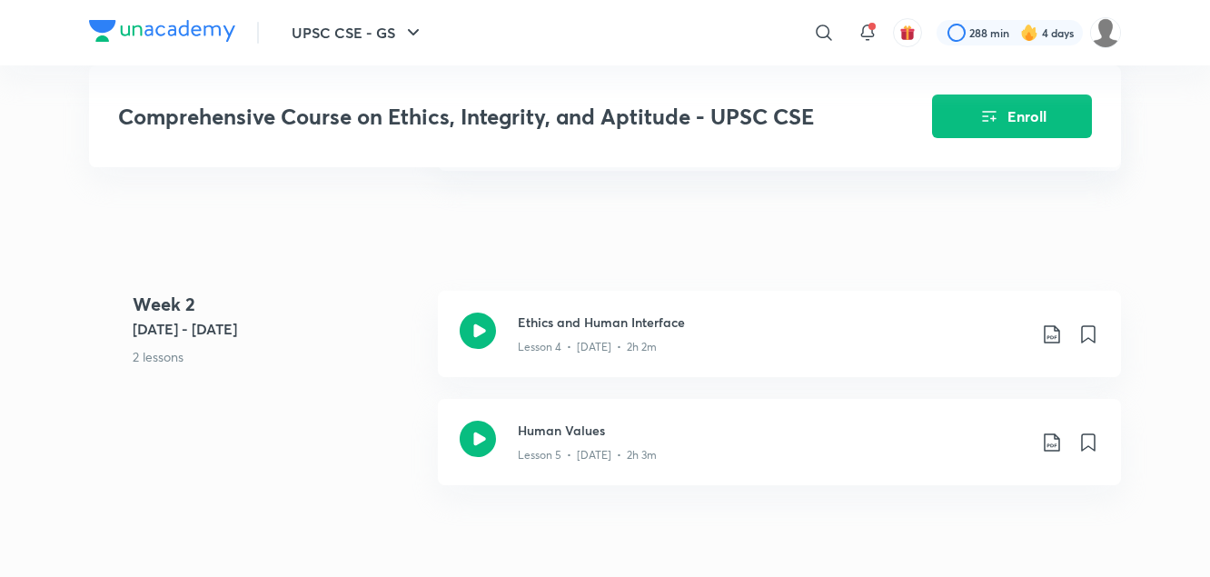
scroll to position [787, 0]
click at [1049, 332] on icon at bounding box center [1052, 331] width 22 height 22
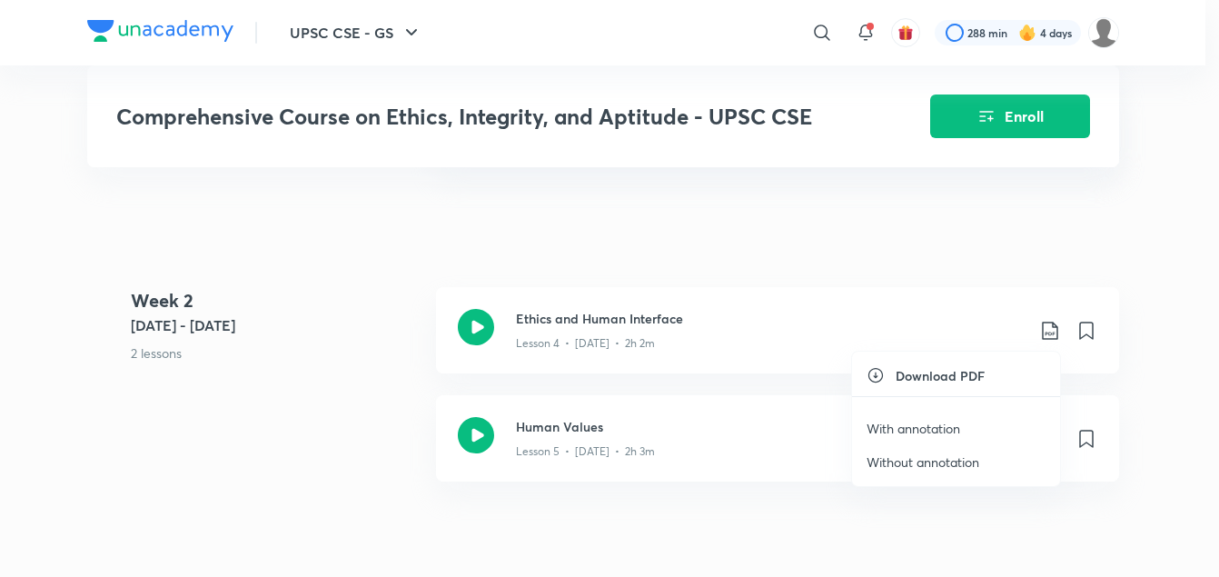
click at [934, 430] on p "With annotation" at bounding box center [914, 428] width 94 height 19
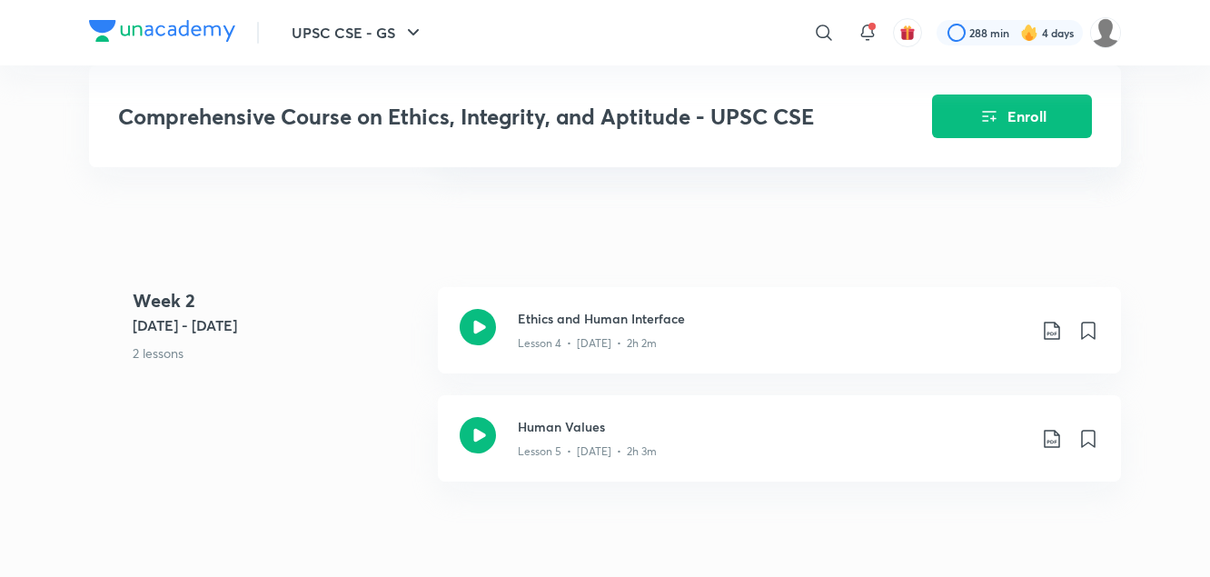
click at [340, 365] on 2 "Week 2 Jun 5 - 11 2 lessons" at bounding box center [278, 341] width 291 height 108
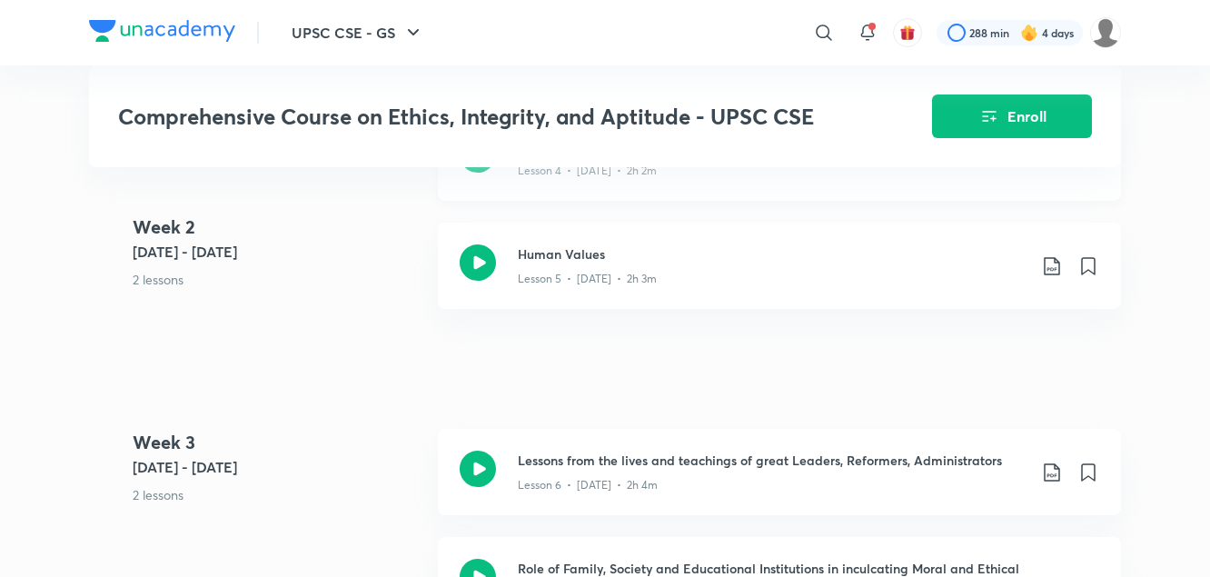
scroll to position [961, 0]
click at [1052, 266] on icon at bounding box center [1051, 264] width 15 height 18
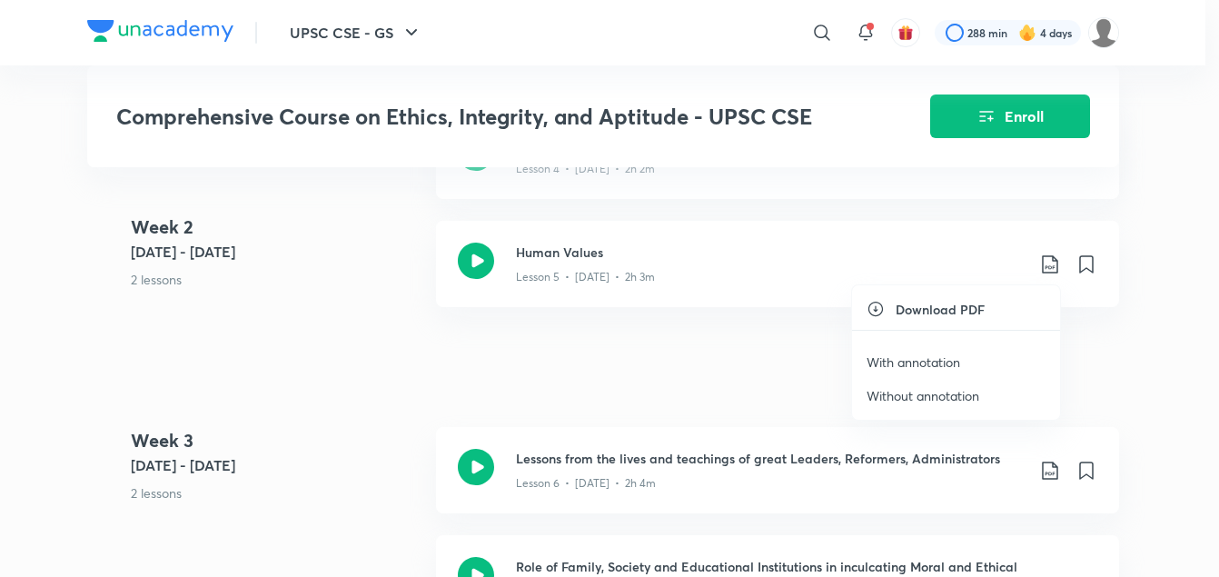
click at [932, 361] on p "With annotation" at bounding box center [914, 362] width 94 height 19
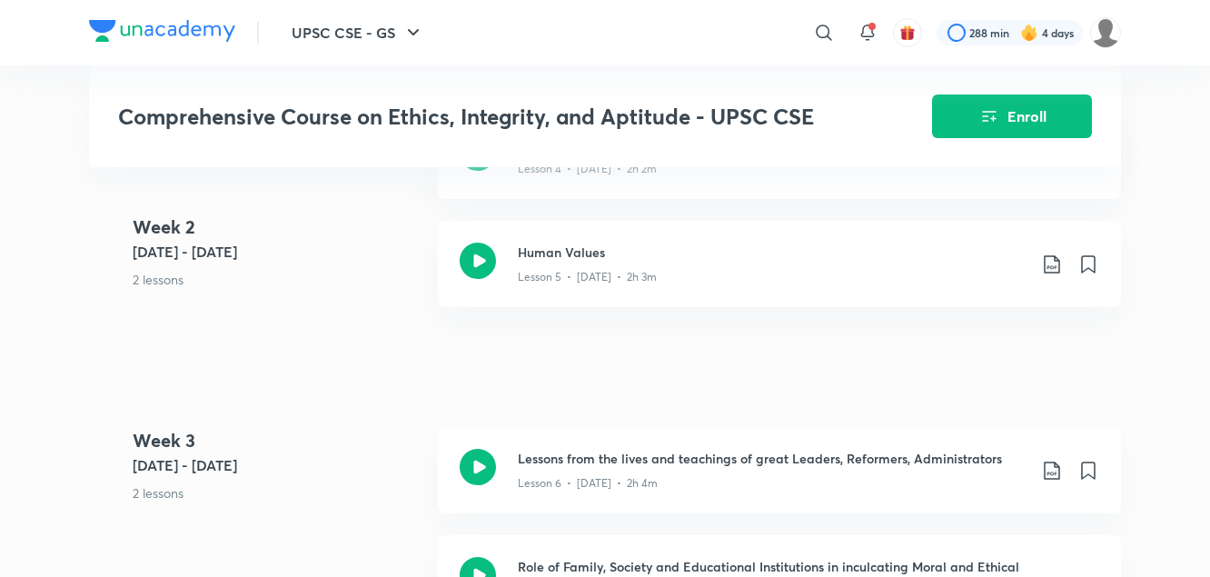
click at [399, 333] on div "Comprehensive Course on Ethics, Integrity, and Aptitude - UPSC CSE Enroll UPSC …" at bounding box center [605, 14] width 1032 height 1749
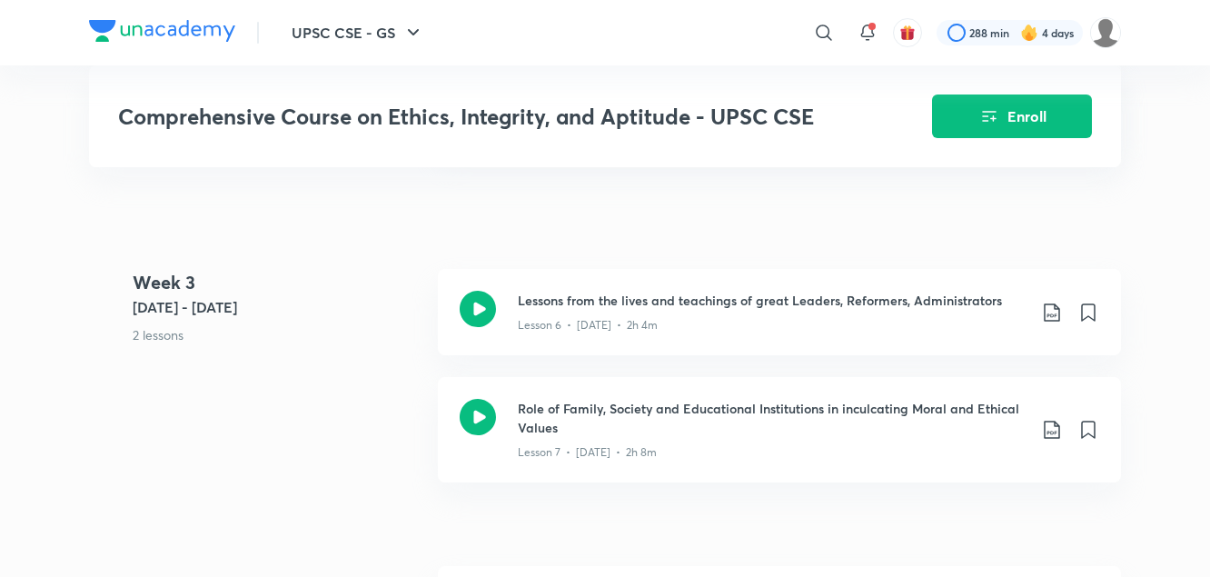
scroll to position [1125, 0]
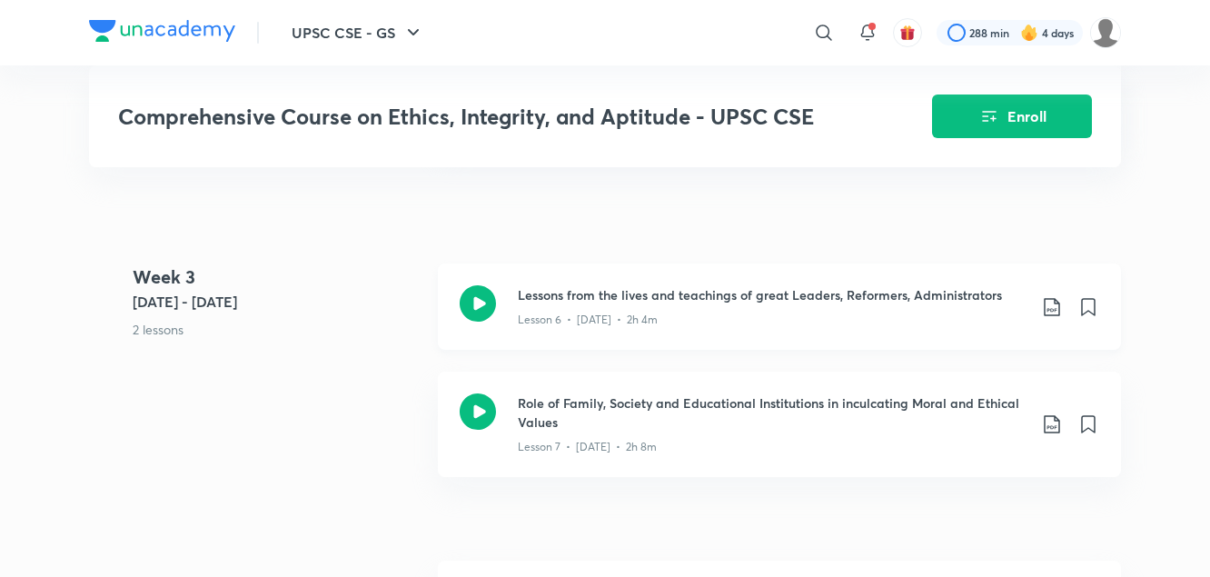
click at [1053, 306] on icon at bounding box center [1052, 307] width 22 height 22
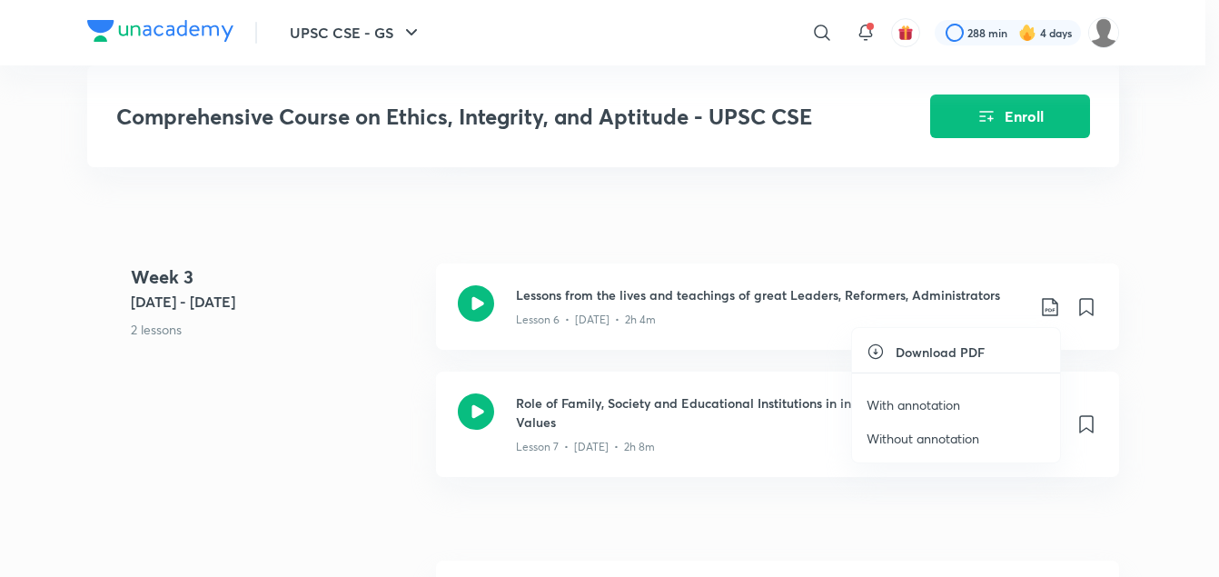
click at [942, 404] on p "With annotation" at bounding box center [914, 404] width 94 height 19
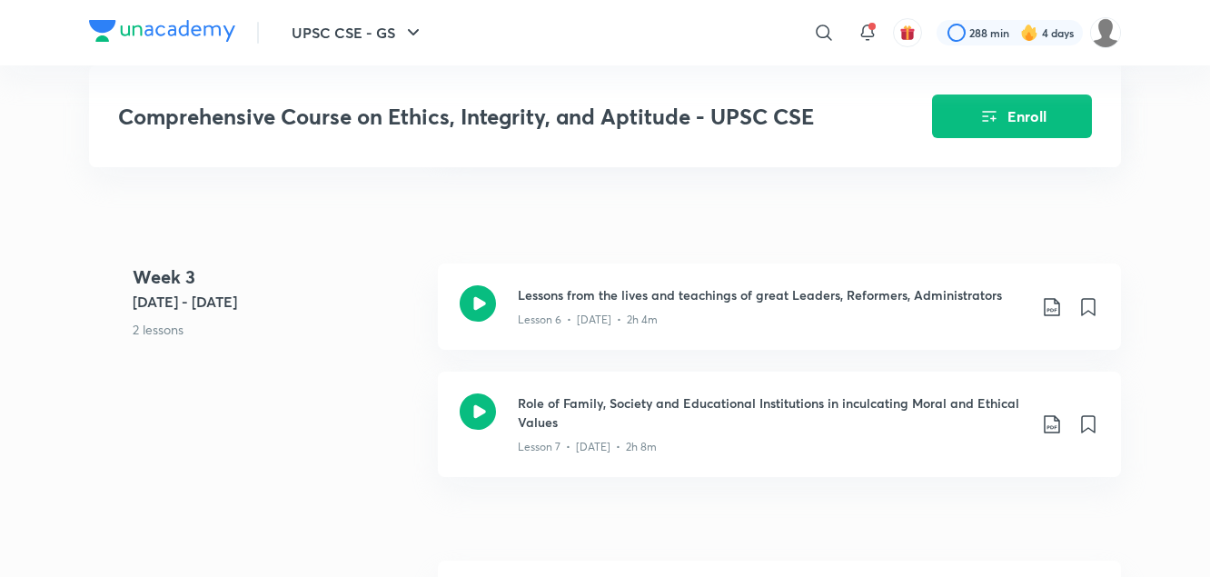
click at [390, 369] on 3 "Week 3 Jun 12 - 18 2 lessons" at bounding box center [278, 318] width 291 height 108
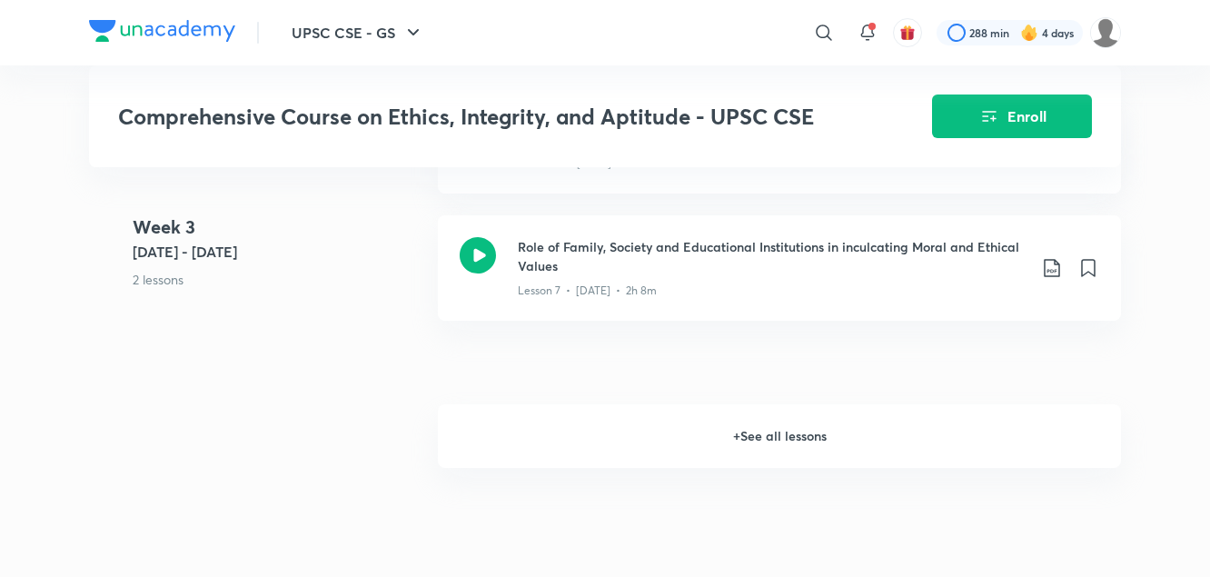
scroll to position [1285, 0]
click at [1051, 267] on icon at bounding box center [1051, 265] width 15 height 18
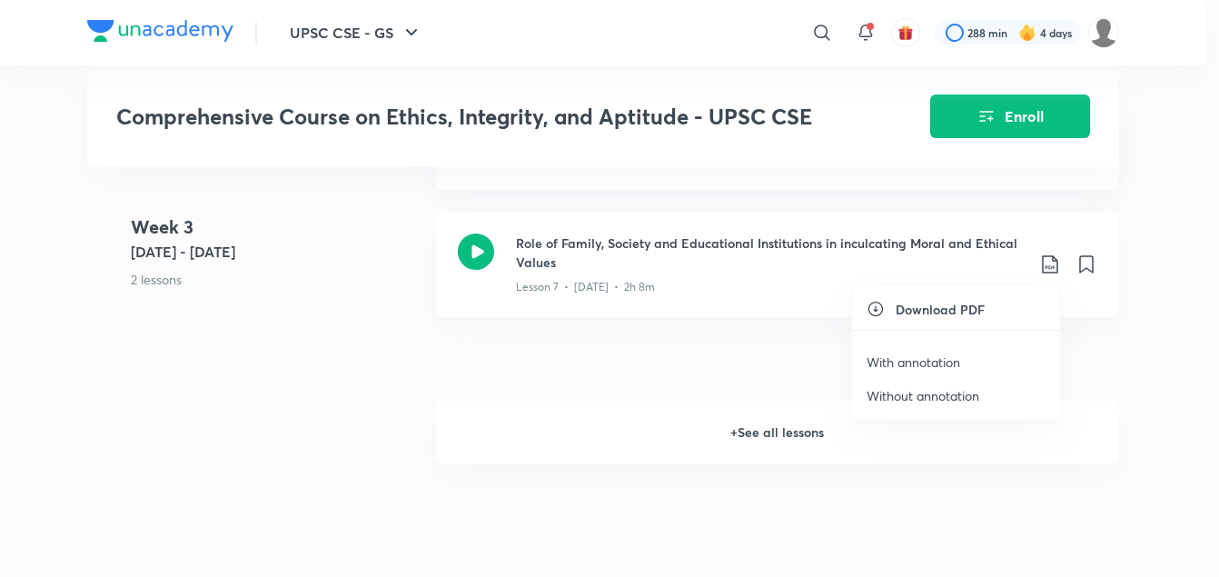
click at [919, 366] on p "With annotation" at bounding box center [914, 362] width 94 height 19
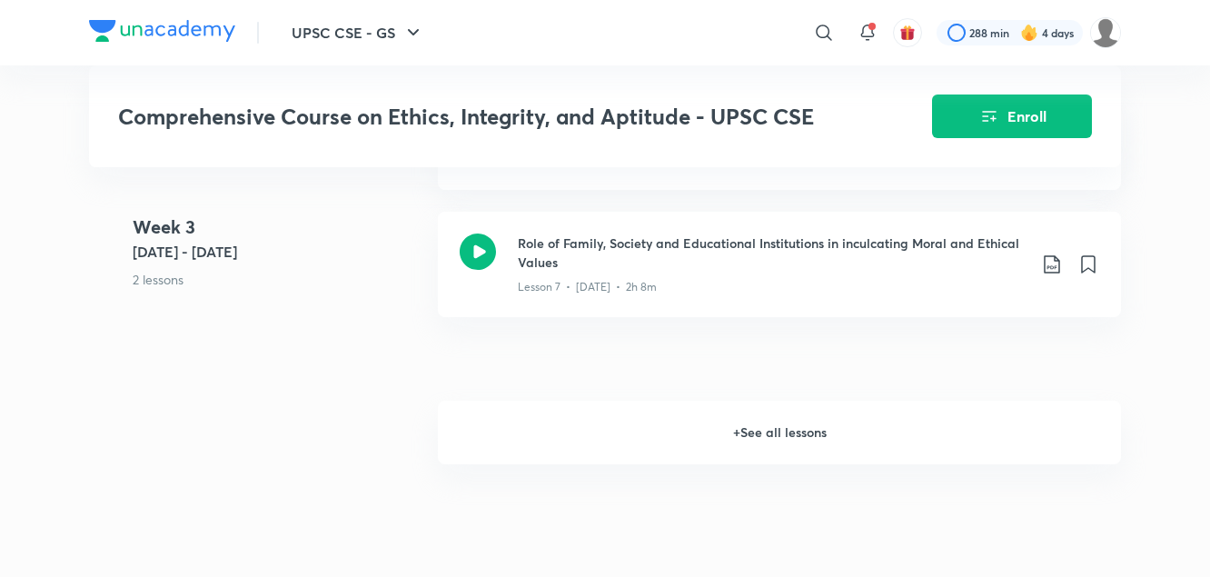
click at [745, 432] on h6 "+ See all lessons" at bounding box center [779, 433] width 683 height 64
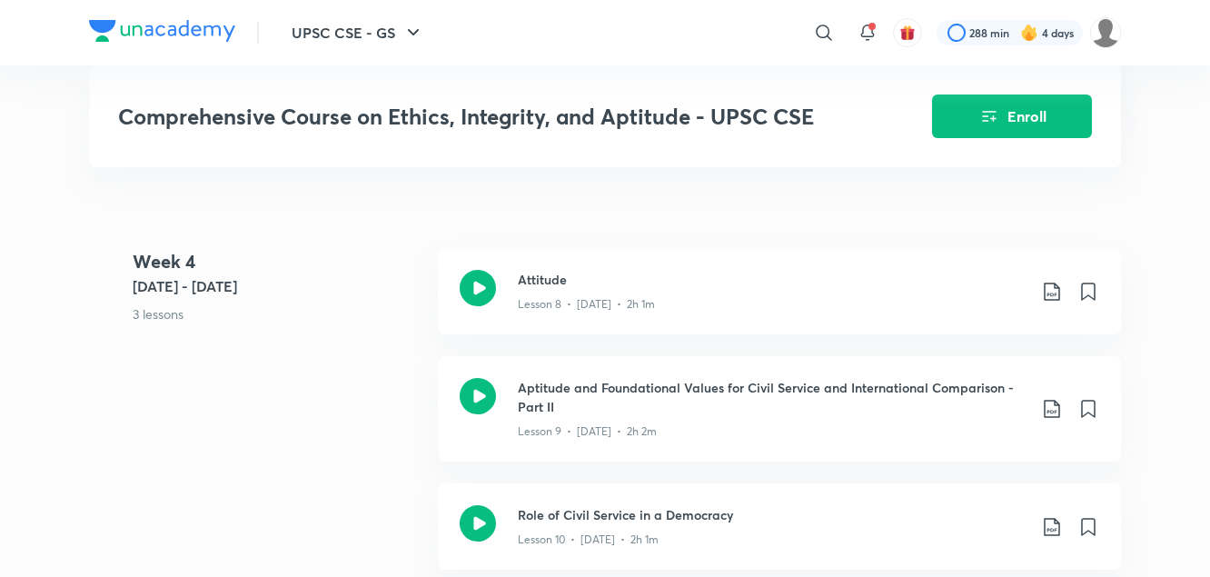
scroll to position [1493, 0]
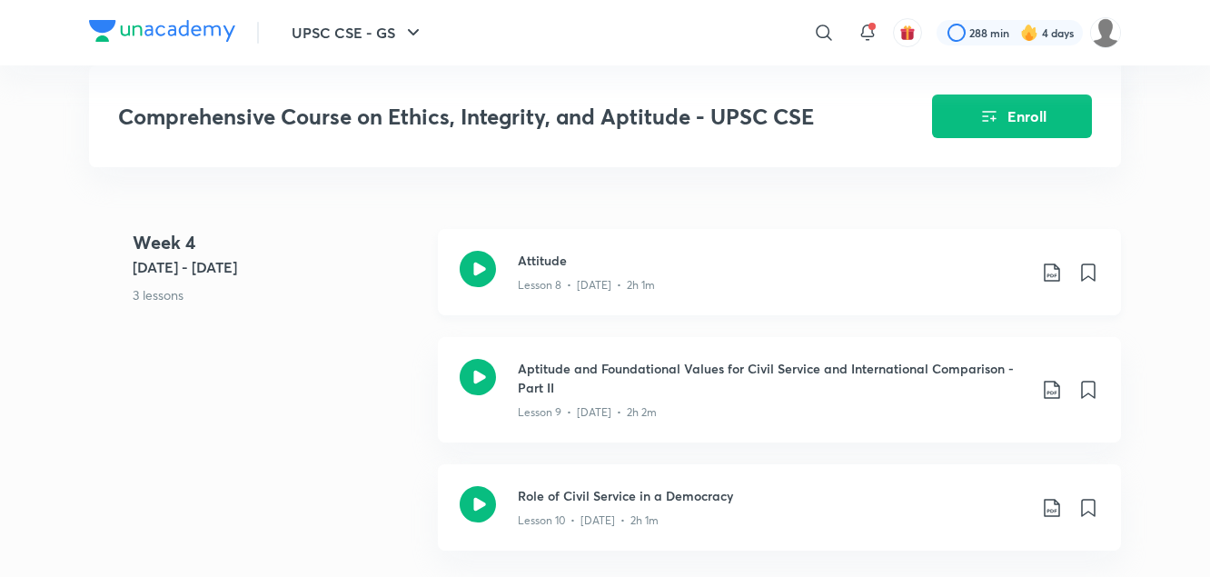
click at [1053, 272] on icon at bounding box center [1052, 273] width 22 height 22
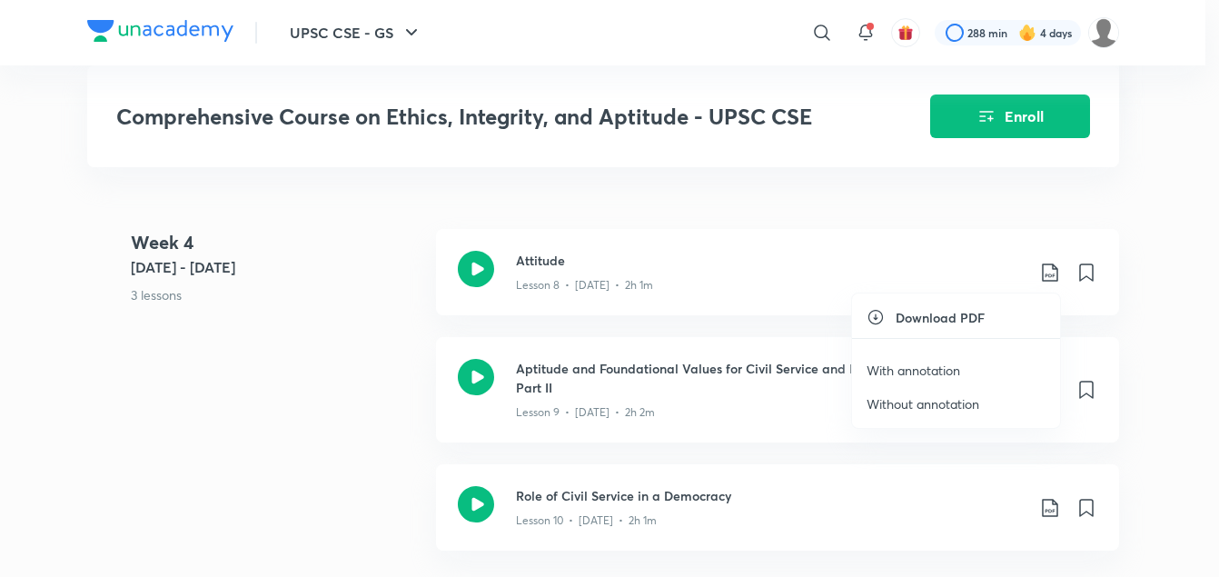
click at [933, 370] on p "With annotation" at bounding box center [914, 370] width 94 height 19
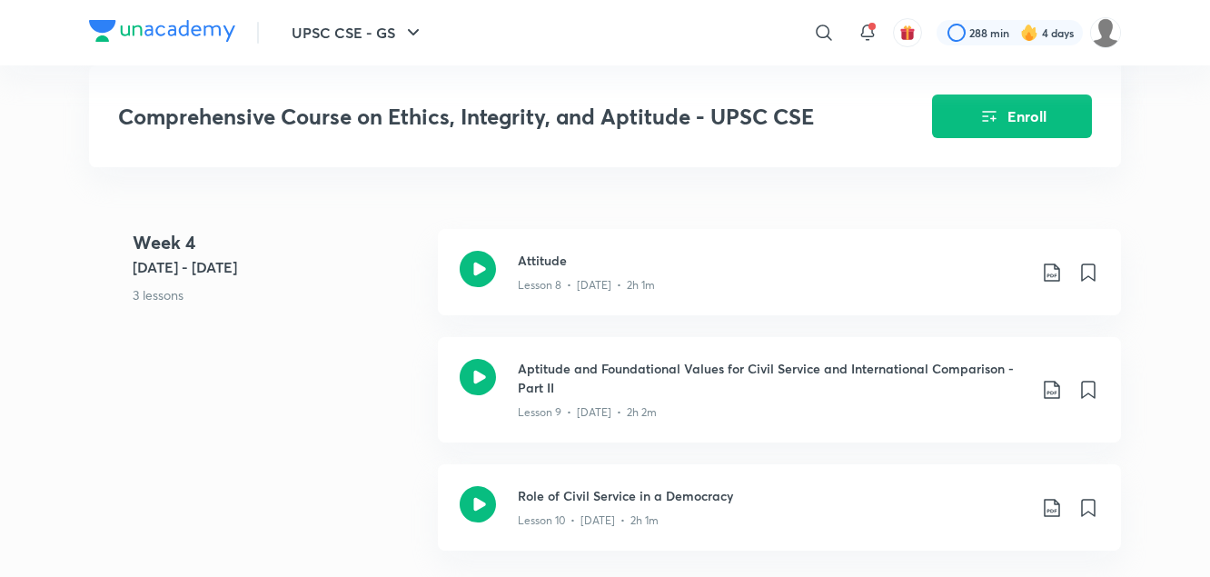
click at [393, 358] on div "Week 4 Jun 19 - 25 3 lessons Attitude Lesson 8 • Jun 19 • 2h 1m Aptitude and Fo…" at bounding box center [605, 400] width 1032 height 343
click at [1051, 391] on icon at bounding box center [1052, 390] width 22 height 22
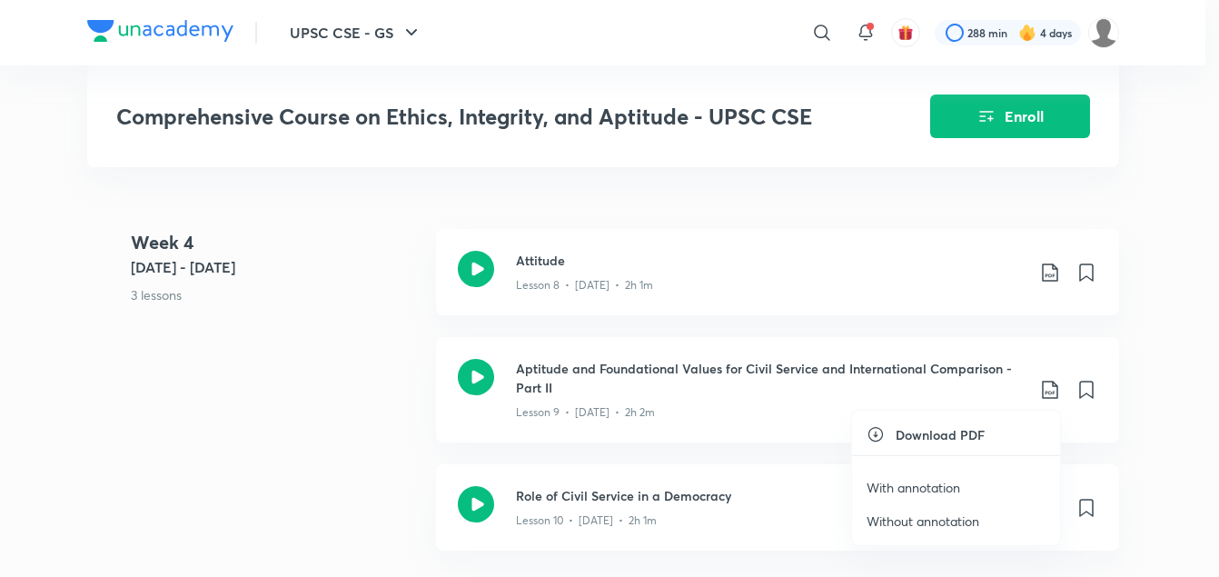
click at [891, 488] on p "With annotation" at bounding box center [914, 487] width 94 height 19
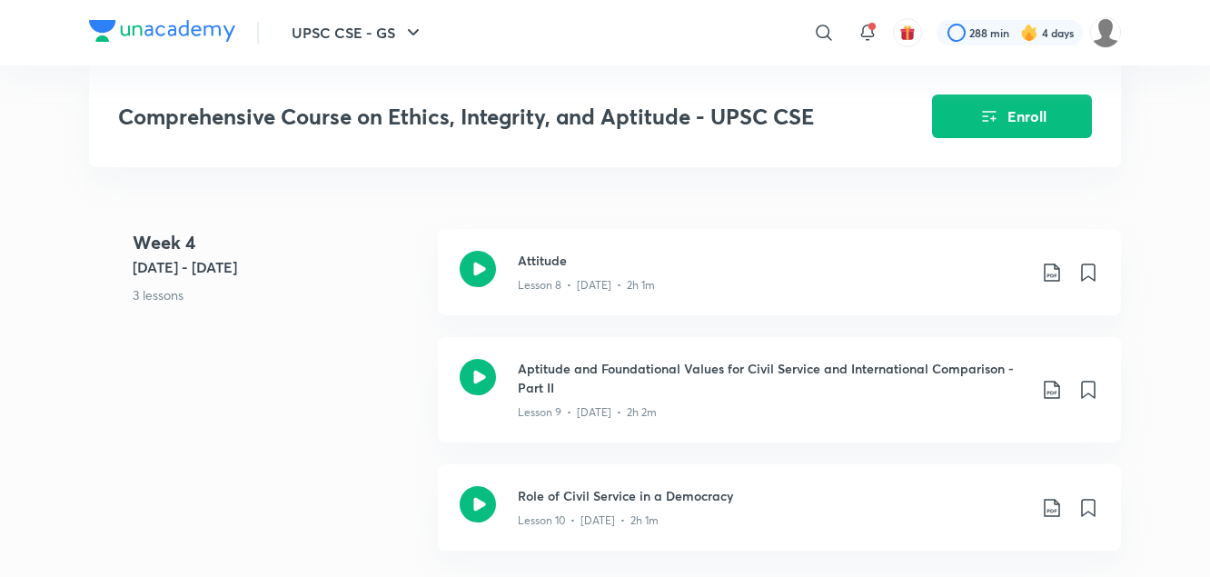
click at [357, 433] on div "Week 4 Jun 19 - 25 3 lessons Attitude Lesson 8 • Jun 19 • 2h 1m Aptitude and Fo…" at bounding box center [605, 400] width 1032 height 343
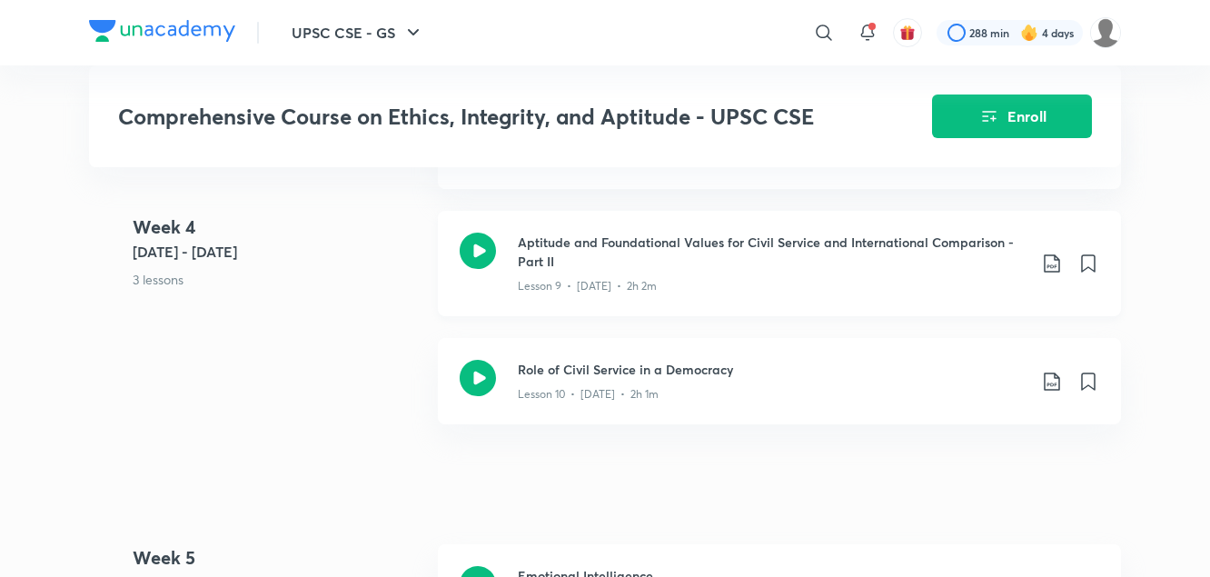
scroll to position [1621, 0]
click at [1050, 381] on icon at bounding box center [1052, 380] width 22 height 22
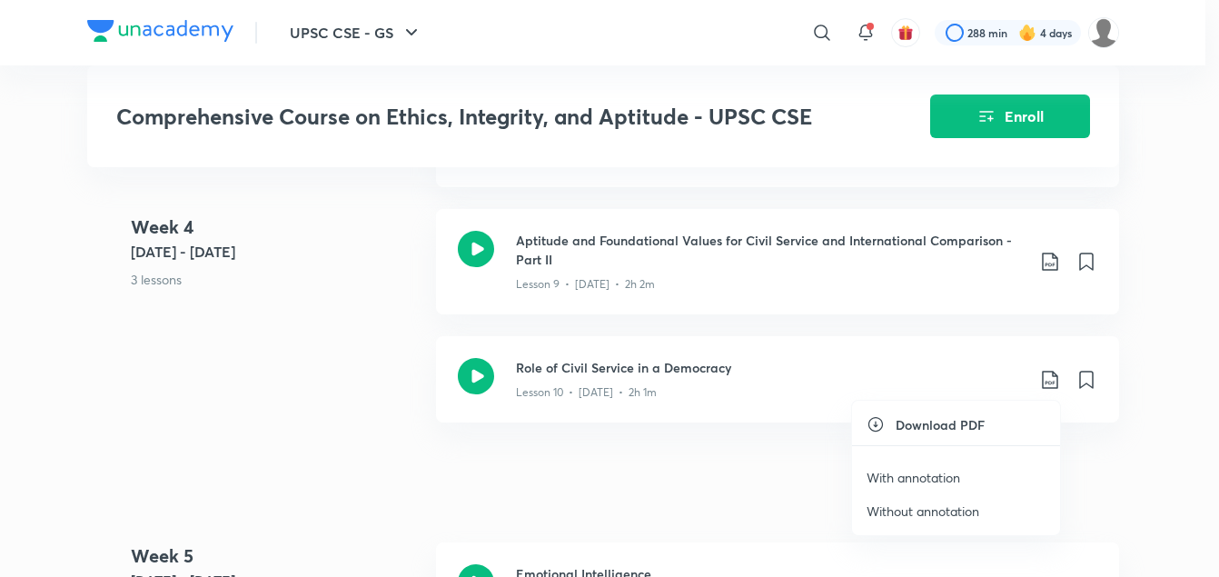
click at [911, 475] on p "With annotation" at bounding box center [914, 477] width 94 height 19
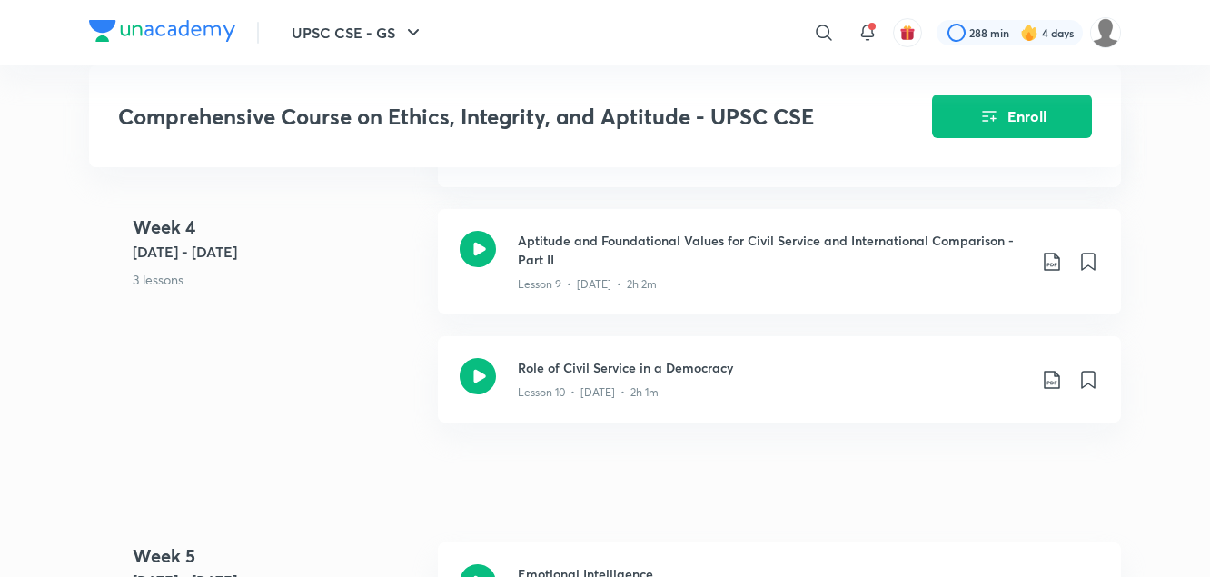
click at [384, 418] on div "Week 4 Jun 19 - 25 3 lessons Attitude Lesson 8 • Jun 19 • 2h 1m Aptitude and Fo…" at bounding box center [605, 272] width 1032 height 343
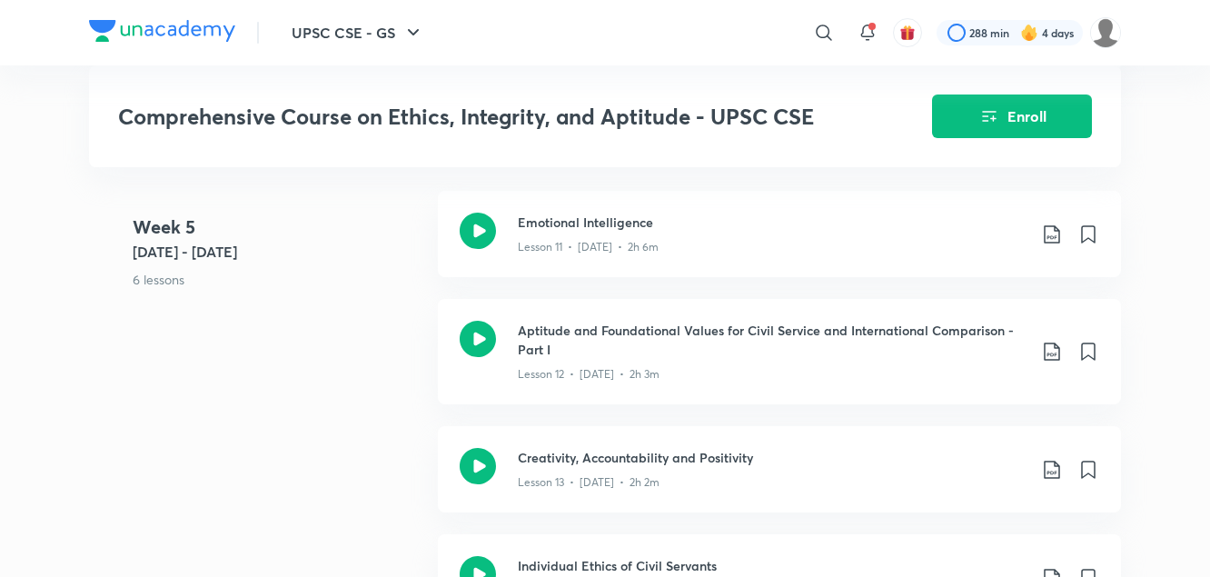
scroll to position [1975, 0]
click at [1047, 233] on icon at bounding box center [1052, 233] width 22 height 22
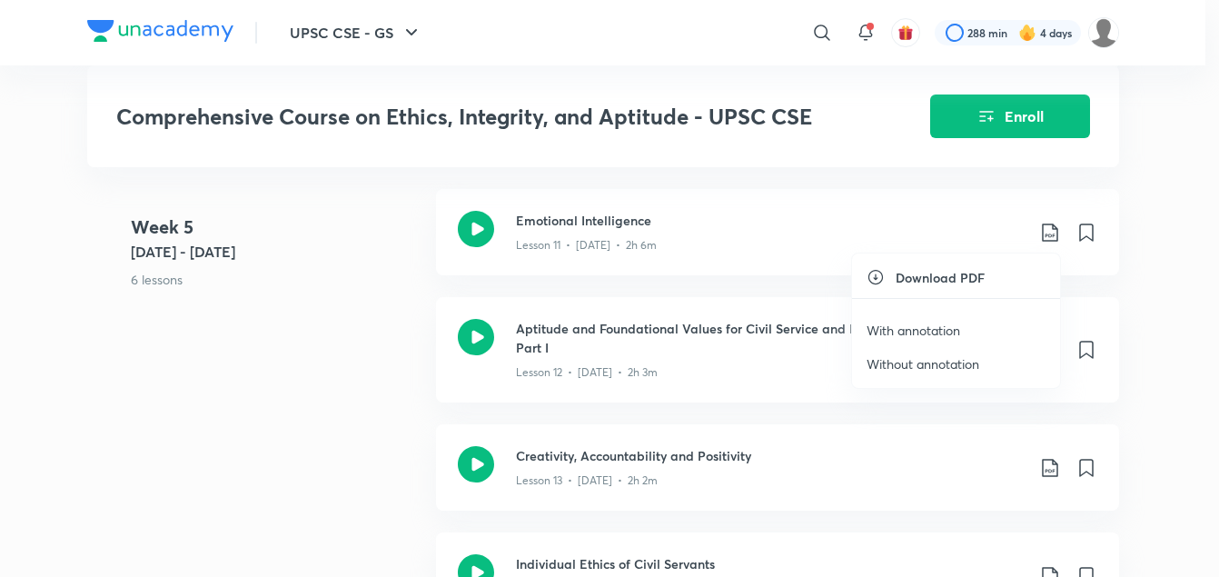
click at [919, 331] on p "With annotation" at bounding box center [914, 330] width 94 height 19
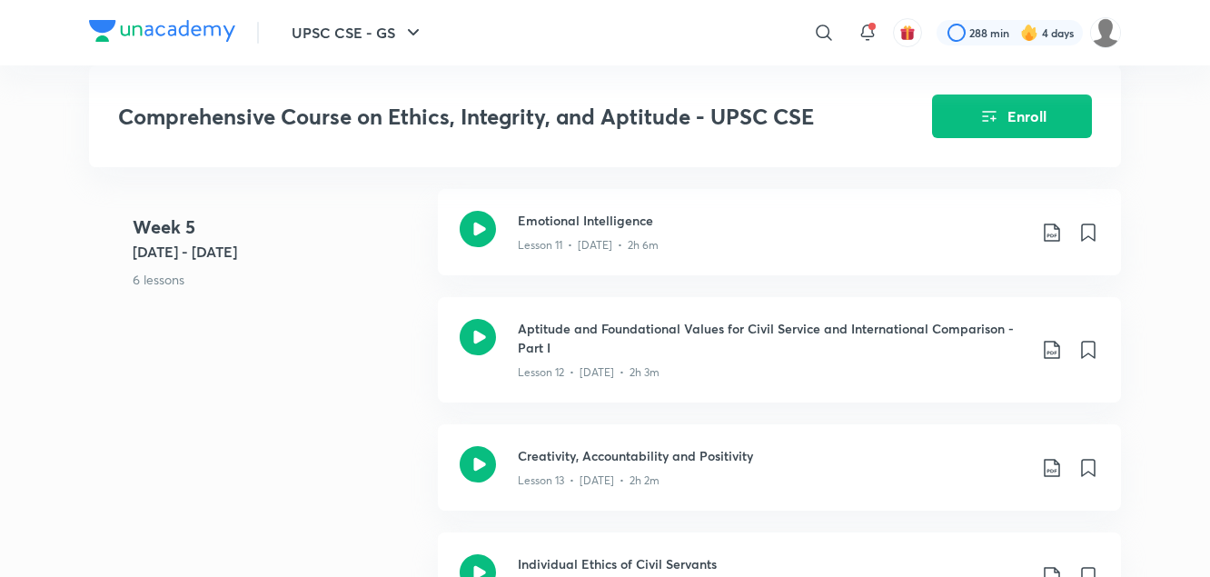
click at [368, 380] on div "Week 5 Jun 26 - Jul 2 6 lessons Emotional Intelligence Lesson 11 • Jun 26 • 2h …" at bounding box center [605, 542] width 1032 height 706
click at [1051, 355] on icon at bounding box center [1052, 350] width 22 height 22
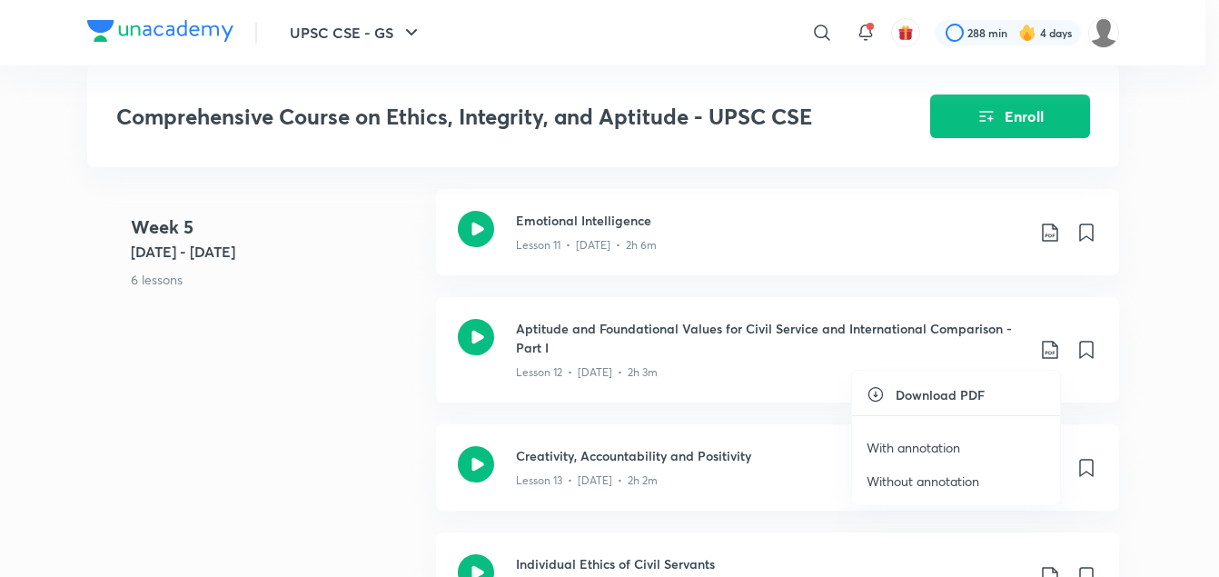
click at [909, 443] on p "With annotation" at bounding box center [914, 447] width 94 height 19
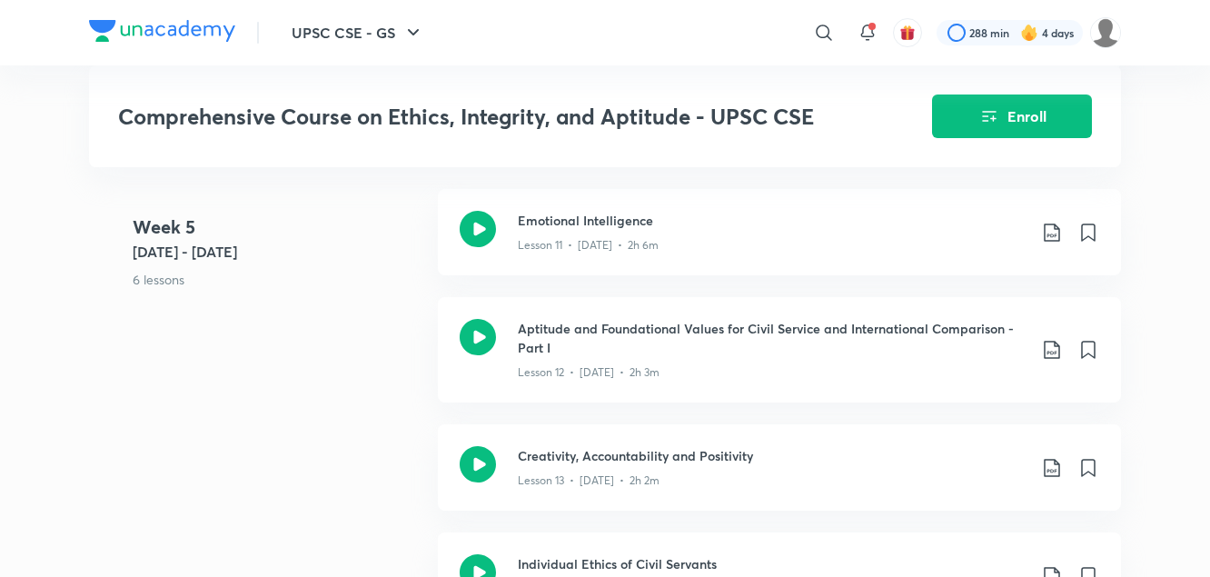
click at [349, 383] on div "Week 5 Jun 26 - Jul 2 6 lessons Emotional Intelligence Lesson 11 • Jun 26 • 2h …" at bounding box center [605, 542] width 1032 height 706
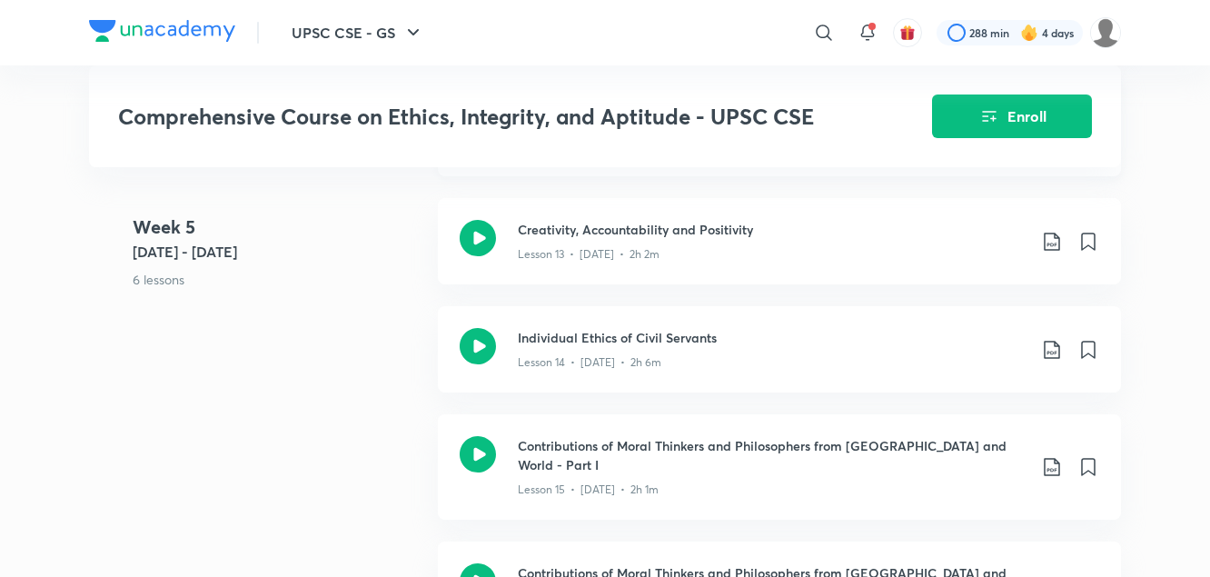
scroll to position [2204, 0]
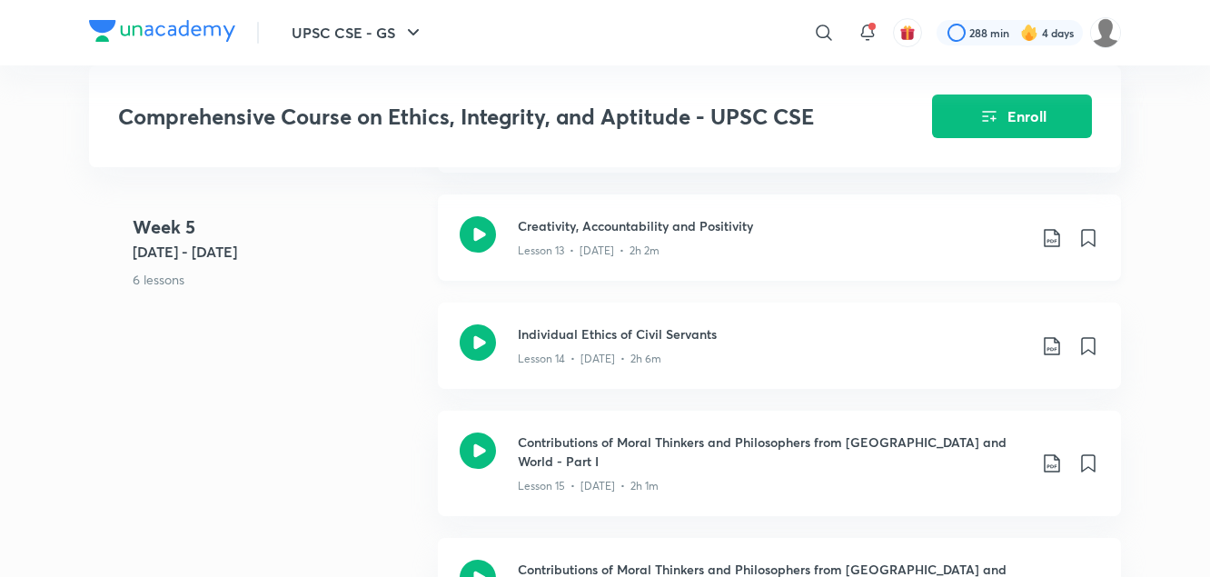
click at [1053, 238] on icon at bounding box center [1052, 238] width 22 height 22
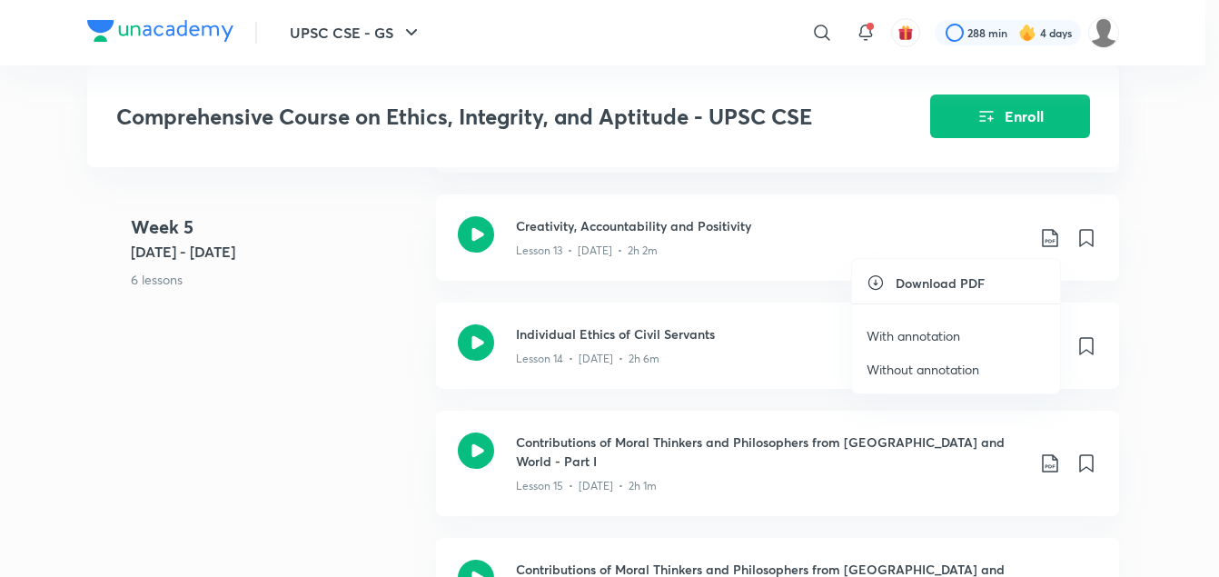
click at [907, 333] on p "With annotation" at bounding box center [914, 335] width 94 height 19
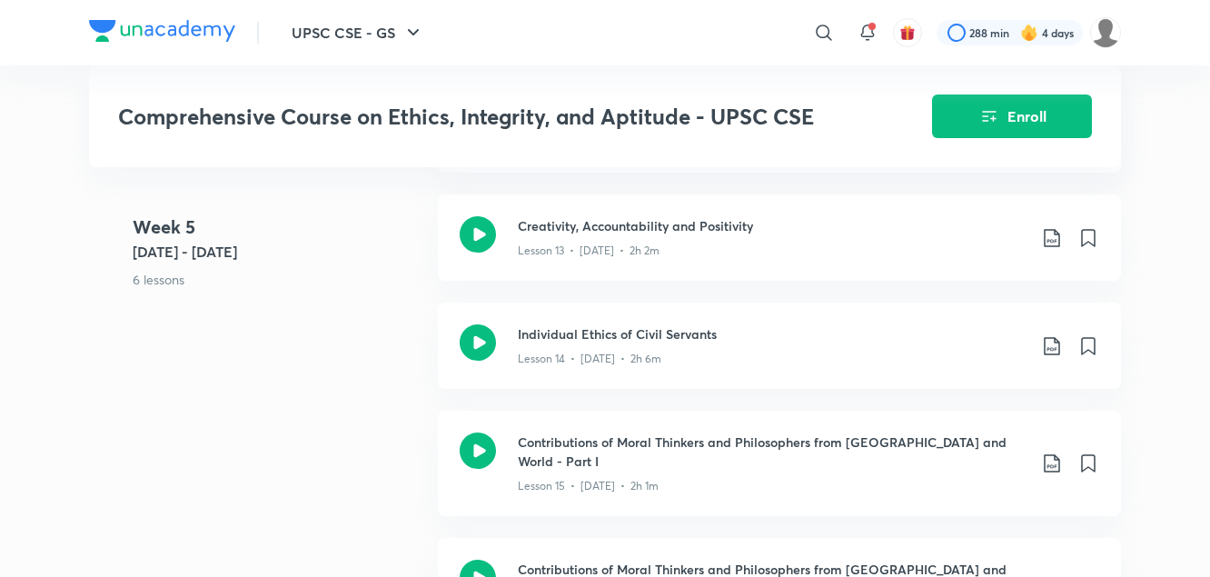
click at [342, 307] on 5 "Week 5 Jun 26 - Jul 2 6 lessons" at bounding box center [278, 268] width 291 height 108
click at [1049, 346] on icon at bounding box center [1052, 346] width 22 height 22
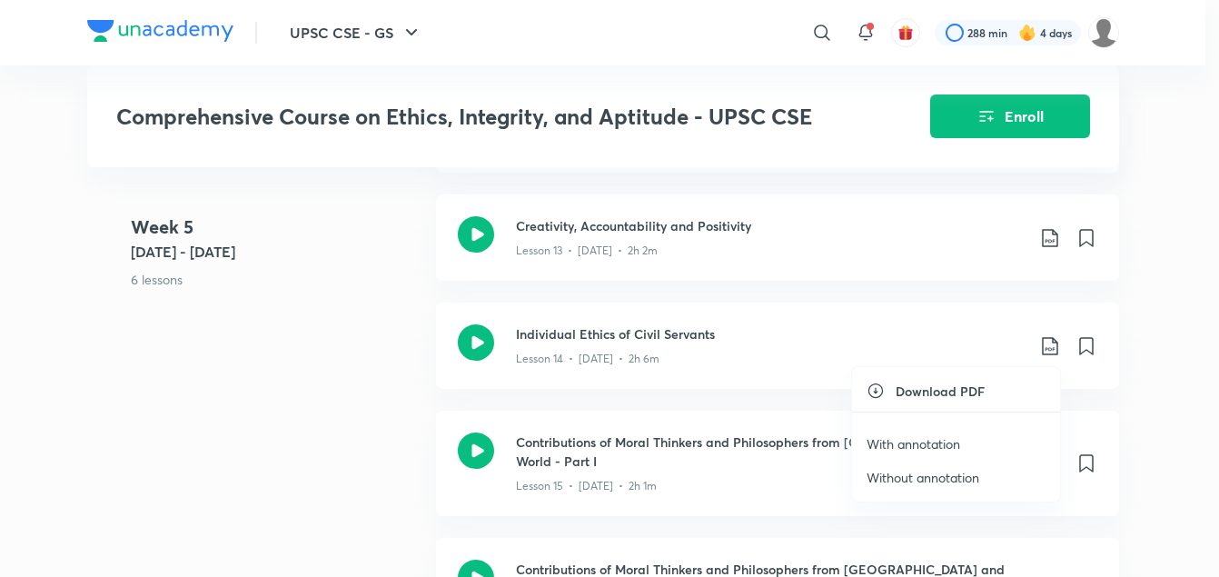
click at [937, 442] on p "With annotation" at bounding box center [914, 443] width 94 height 19
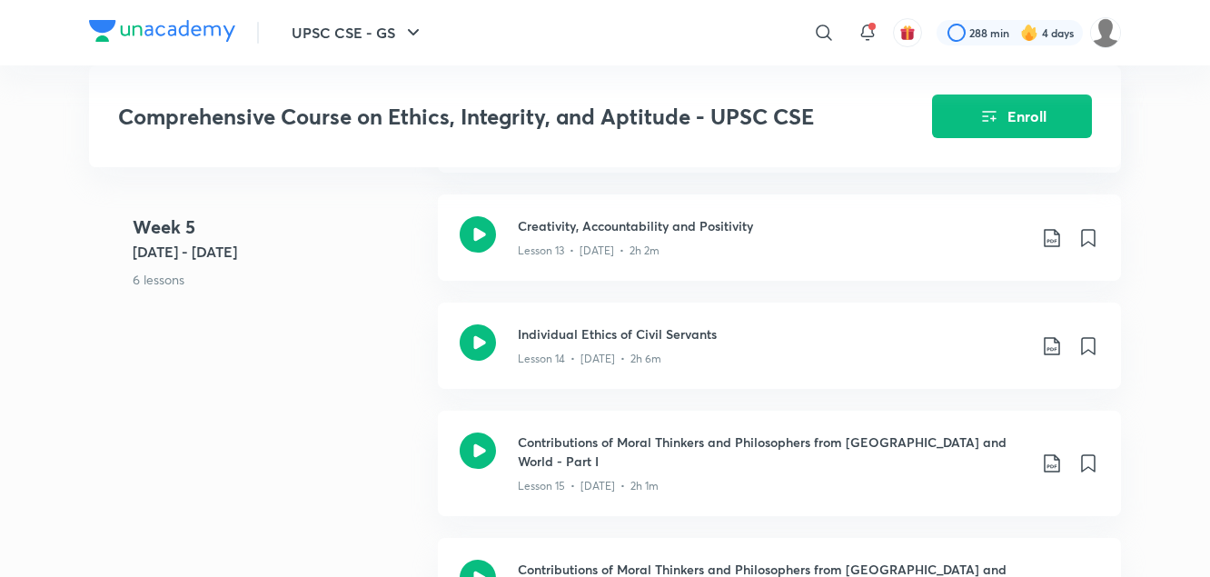
click at [356, 393] on div "Week 5 Jun 26 - Jul 2 6 lessons Emotional Intelligence Lesson 11 • Jun 26 • 2h …" at bounding box center [605, 312] width 1032 height 706
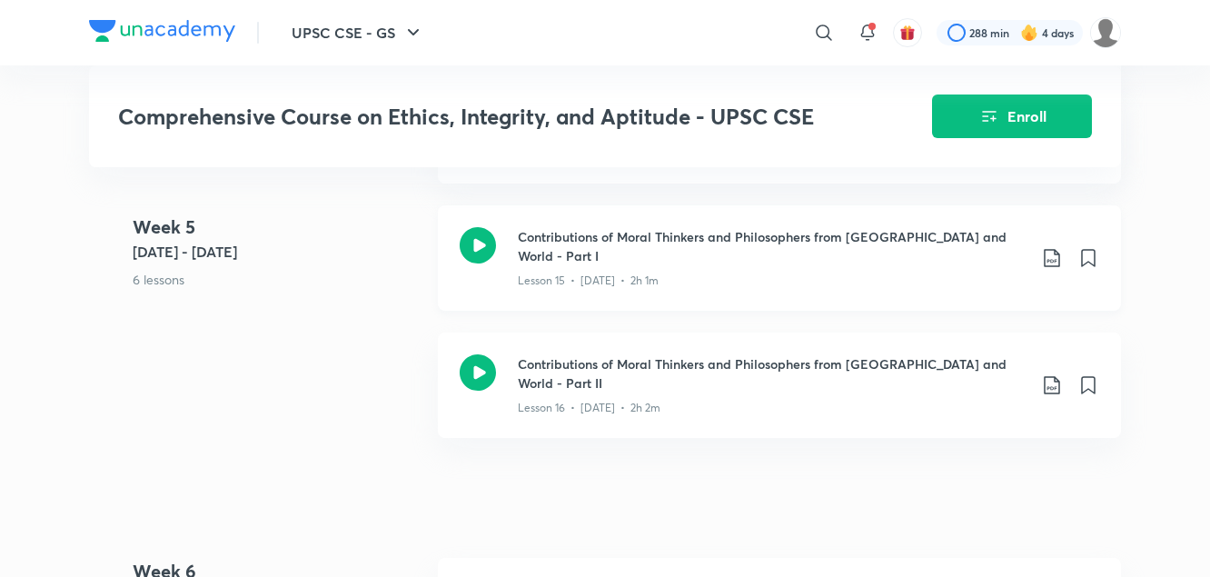
scroll to position [2411, 0]
click at [1055, 246] on icon at bounding box center [1052, 257] width 22 height 22
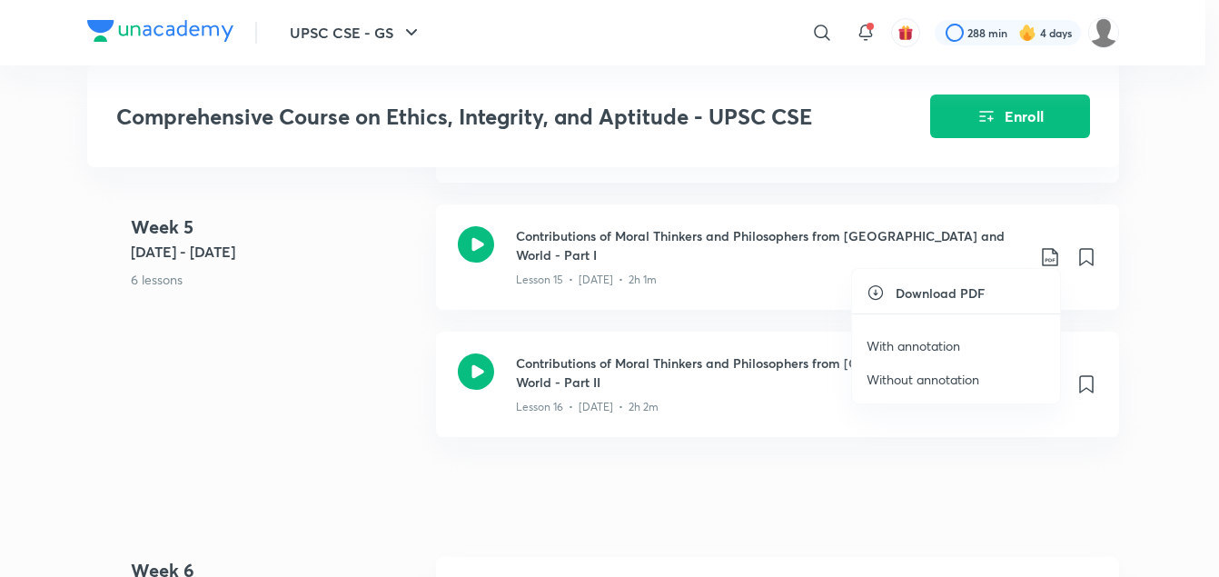
click at [946, 343] on p "With annotation" at bounding box center [914, 345] width 94 height 19
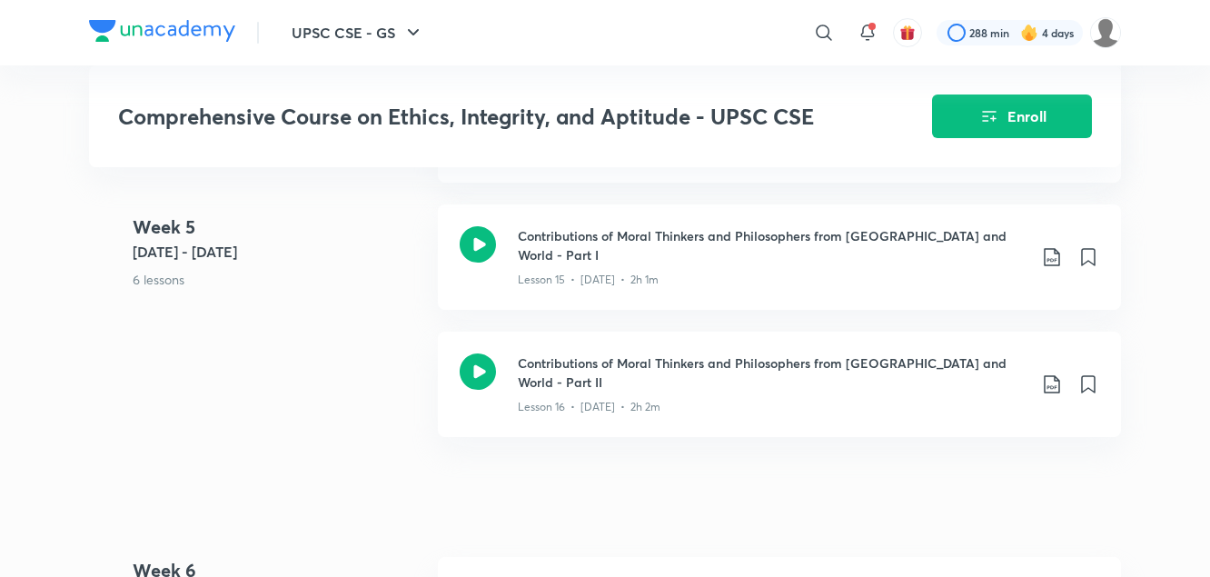
click at [366, 315] on 5 "Week 5 Jun 26 - Jul 2 6 lessons" at bounding box center [278, 268] width 291 height 108
click at [1052, 373] on icon at bounding box center [1052, 384] width 22 height 22
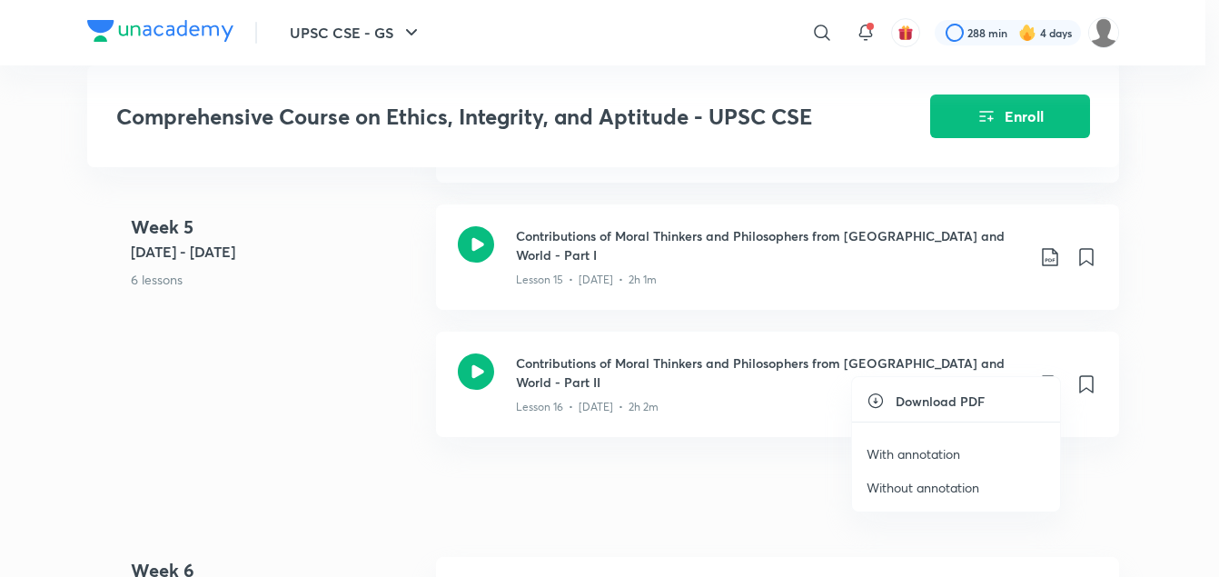
click at [922, 456] on p "With annotation" at bounding box center [914, 453] width 94 height 19
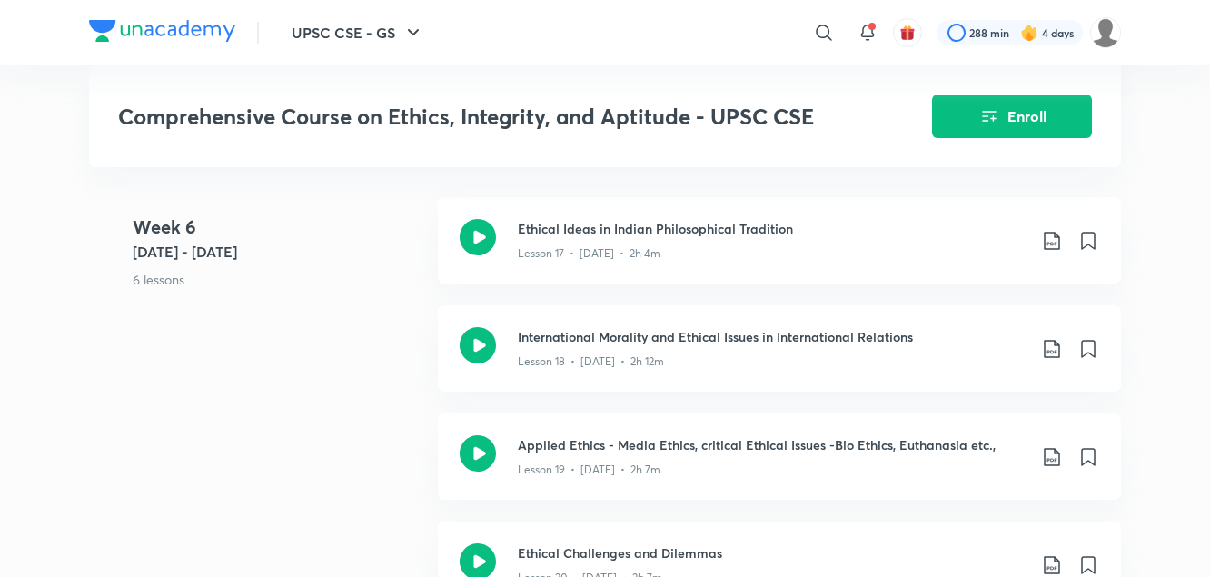
scroll to position [2771, 0]
click at [323, 407] on div "Week 6 Jul 3 - 9 6 lessons Ethical Ideas in Indian Philosophical Tradition Less…" at bounding box center [605, 520] width 1032 height 649
click at [1049, 229] on icon at bounding box center [1052, 240] width 22 height 22
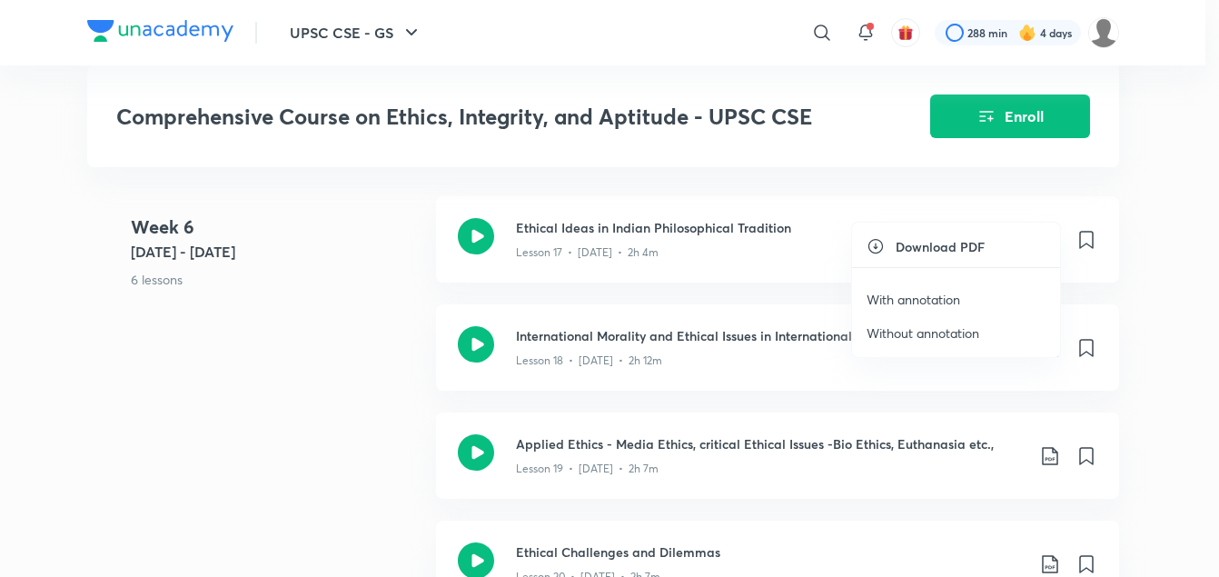
click at [934, 296] on p "With annotation" at bounding box center [914, 299] width 94 height 19
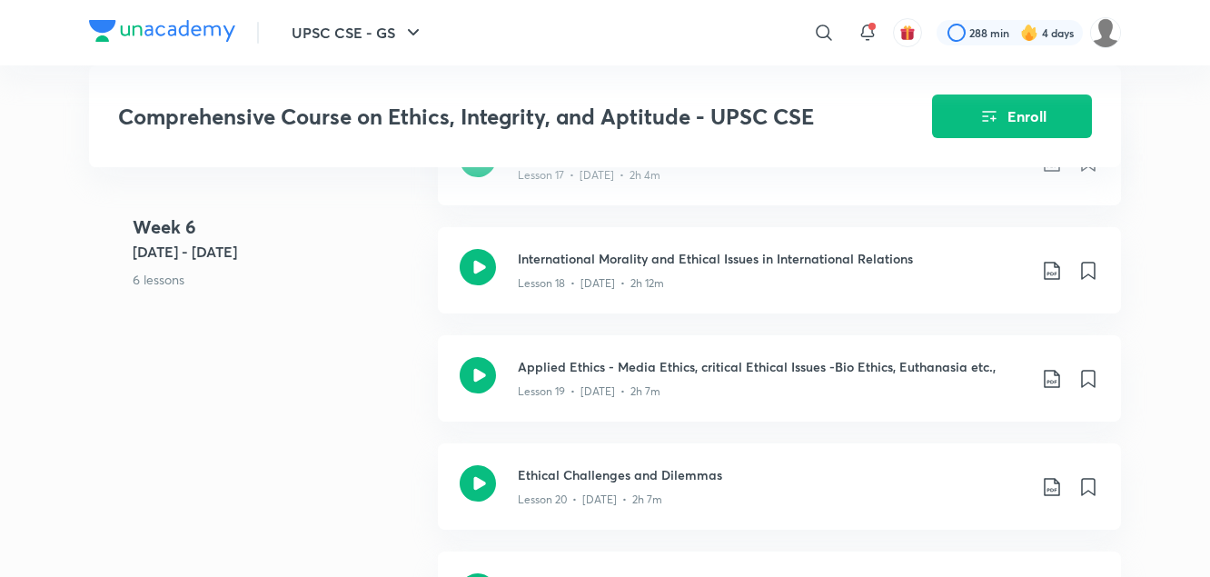
scroll to position [2850, 0]
click at [334, 303] on 6 "Week 6 Jul 3 - 9 6 lessons" at bounding box center [278, 268] width 291 height 108
click at [1050, 258] on icon at bounding box center [1052, 269] width 22 height 22
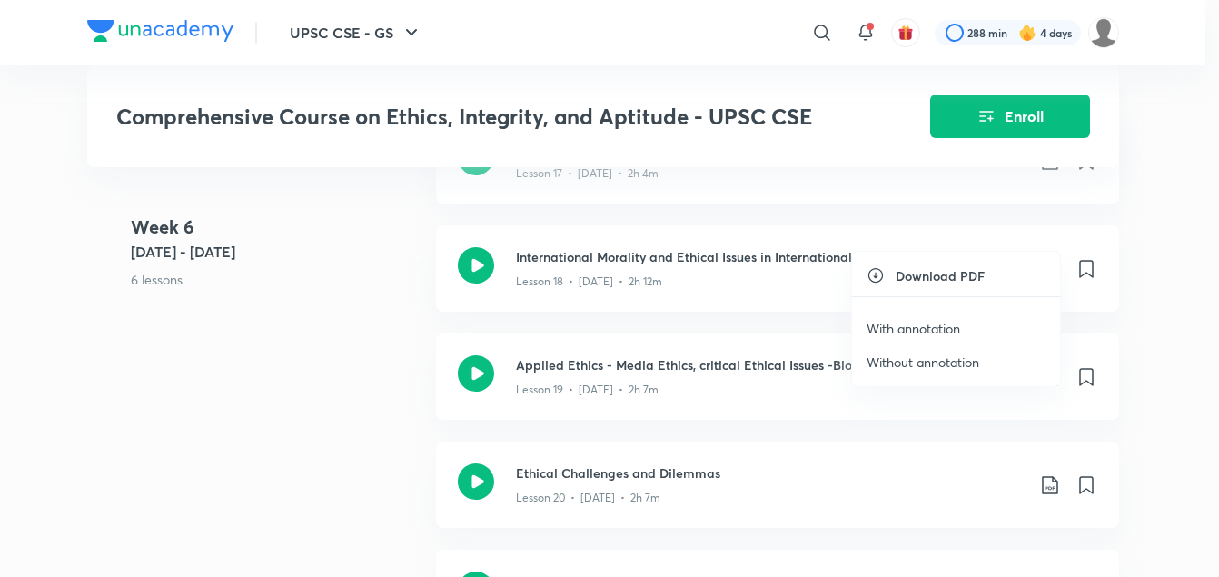
click at [926, 332] on p "With annotation" at bounding box center [914, 328] width 94 height 19
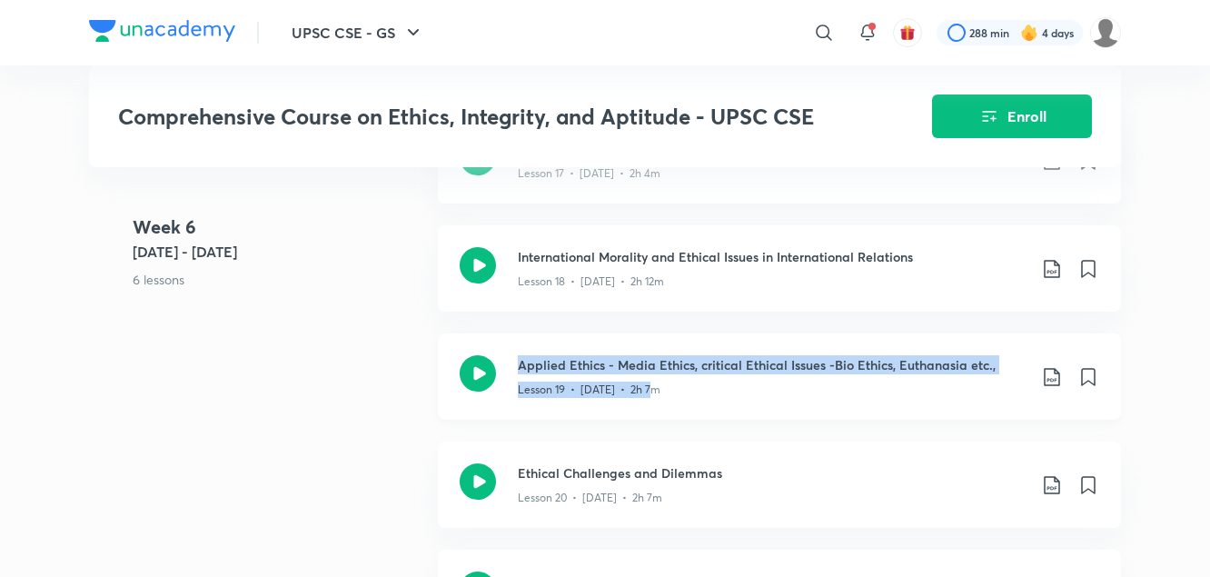
drag, startPoint x: 405, startPoint y: 362, endPoint x: 881, endPoint y: 340, distance: 476.6
click at [881, 340] on div "Week 6 Jul 3 - 9 6 lessons Ethical Ideas in Indian Philosophical Tradition Less…" at bounding box center [605, 441] width 1032 height 649
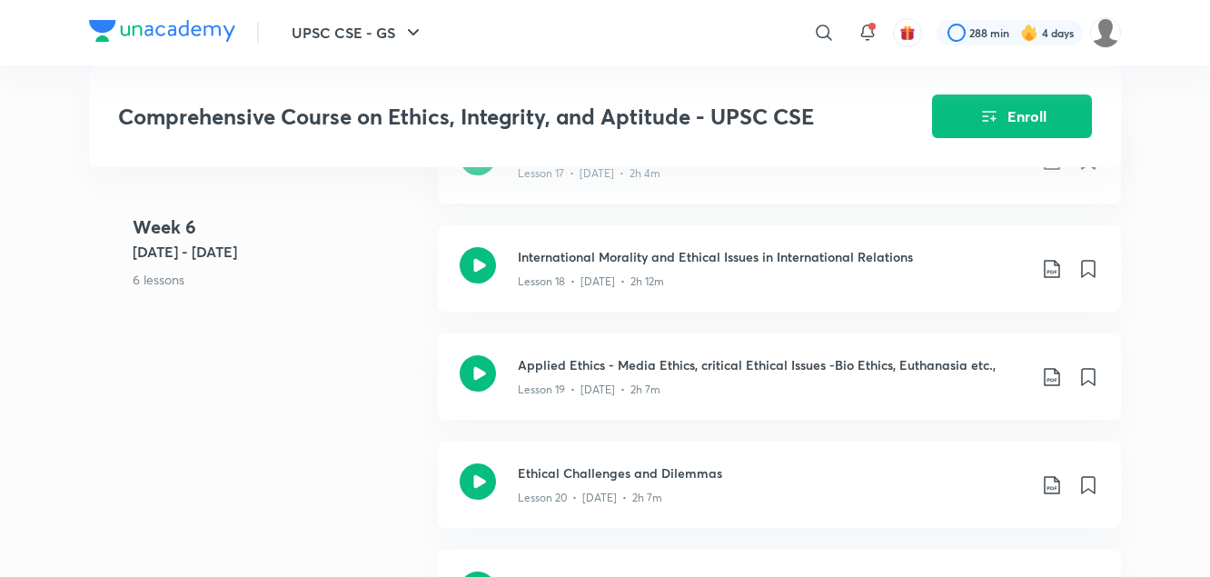
click at [329, 358] on div "Week 6 Jul 3 - 9 6 lessons Ethical Ideas in Indian Philosophical Tradition Less…" at bounding box center [605, 441] width 1032 height 649
click at [1051, 366] on icon at bounding box center [1052, 377] width 22 height 22
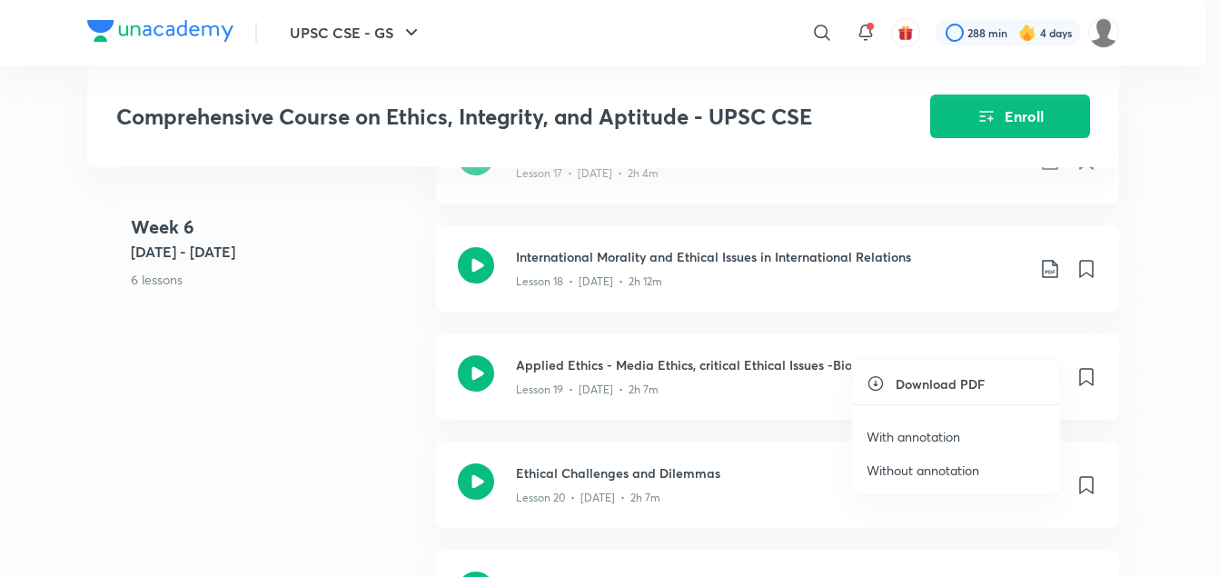
click at [932, 434] on p "With annotation" at bounding box center [914, 436] width 94 height 19
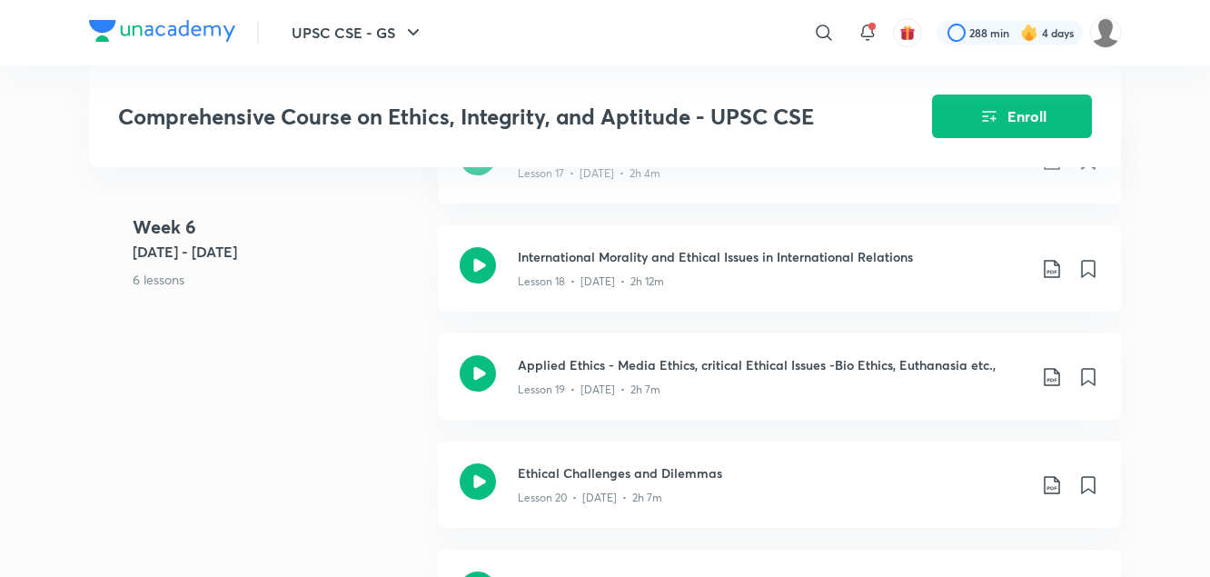
click at [292, 393] on div "Week 6 Jul 3 - 9 6 lessons Ethical Ideas in Indian Philosophical Tradition Less…" at bounding box center [605, 441] width 1032 height 649
click at [1053, 476] on icon at bounding box center [1051, 485] width 15 height 18
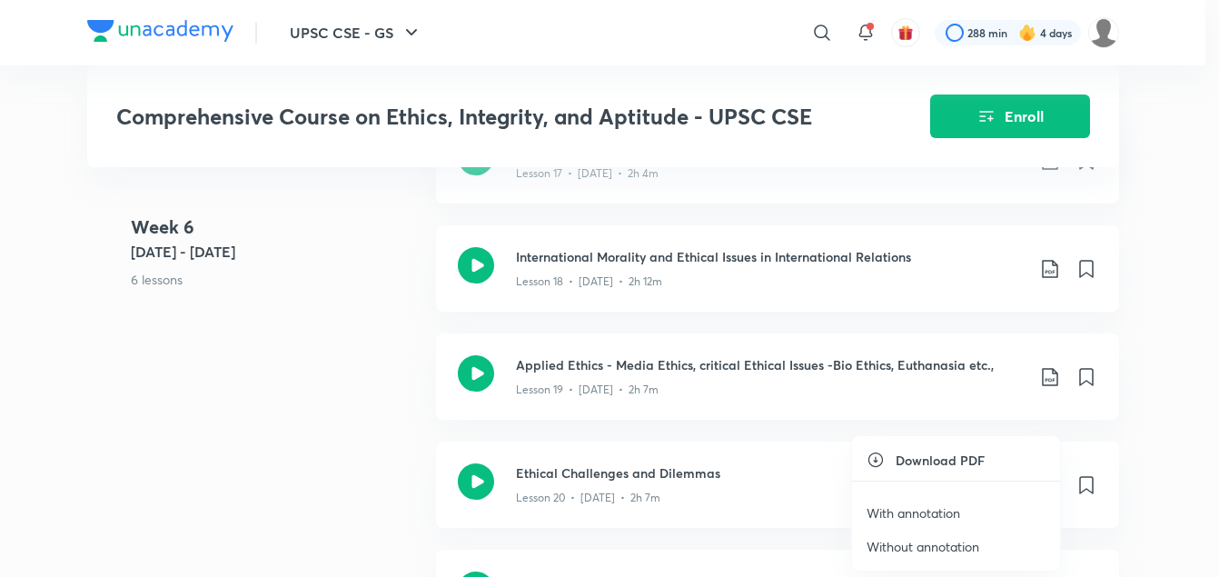
click at [930, 513] on p "With annotation" at bounding box center [914, 512] width 94 height 19
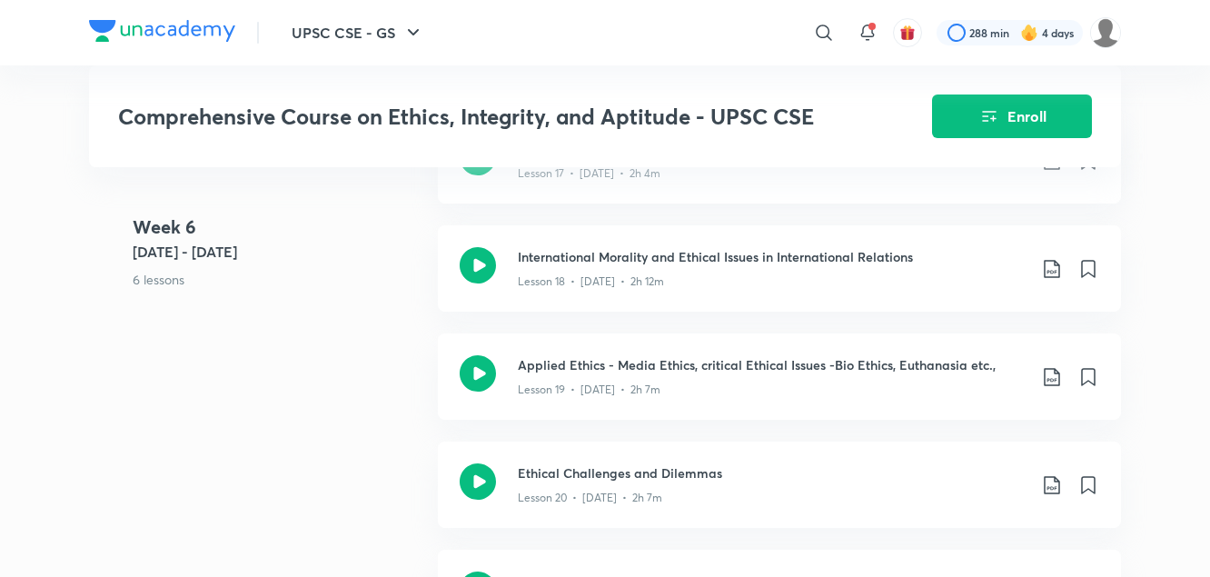
click at [254, 342] on div "Week 6 Jul 3 - 9 6 lessons Ethical Ideas in Indian Philosophical Tradition Less…" at bounding box center [605, 441] width 1032 height 649
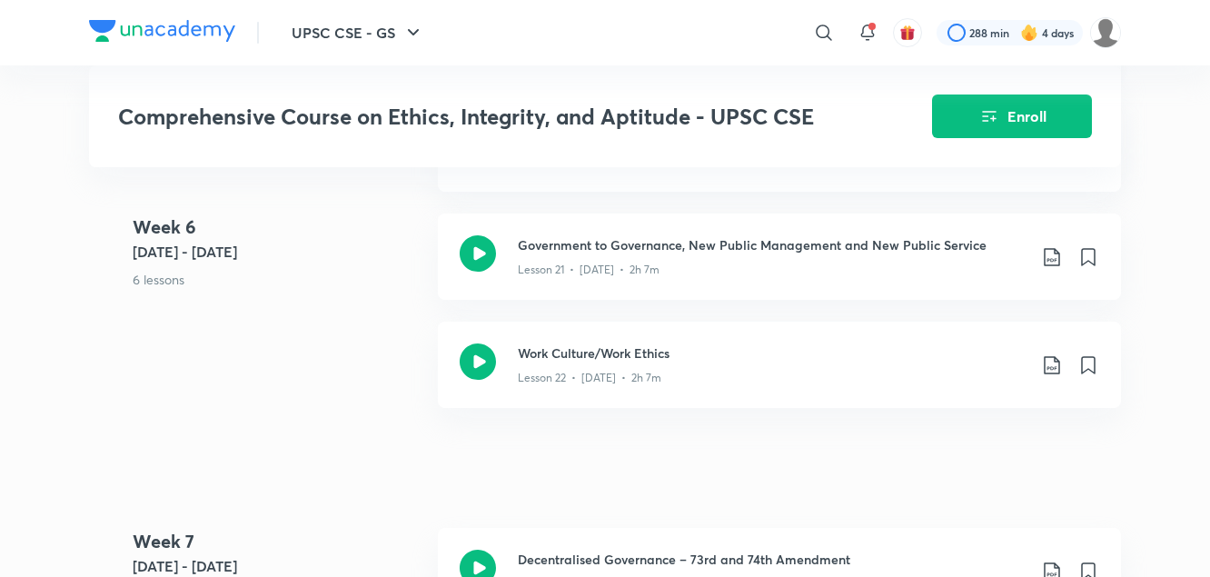
scroll to position [3188, 0]
click at [1050, 245] on icon at bounding box center [1052, 256] width 22 height 22
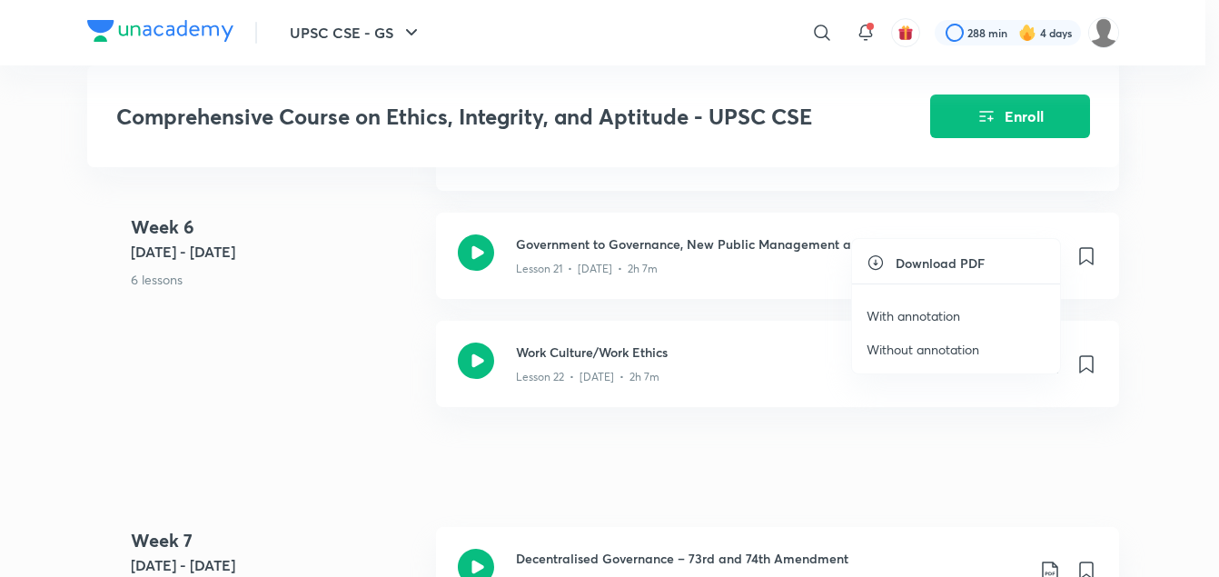
click at [922, 314] on p "With annotation" at bounding box center [914, 315] width 94 height 19
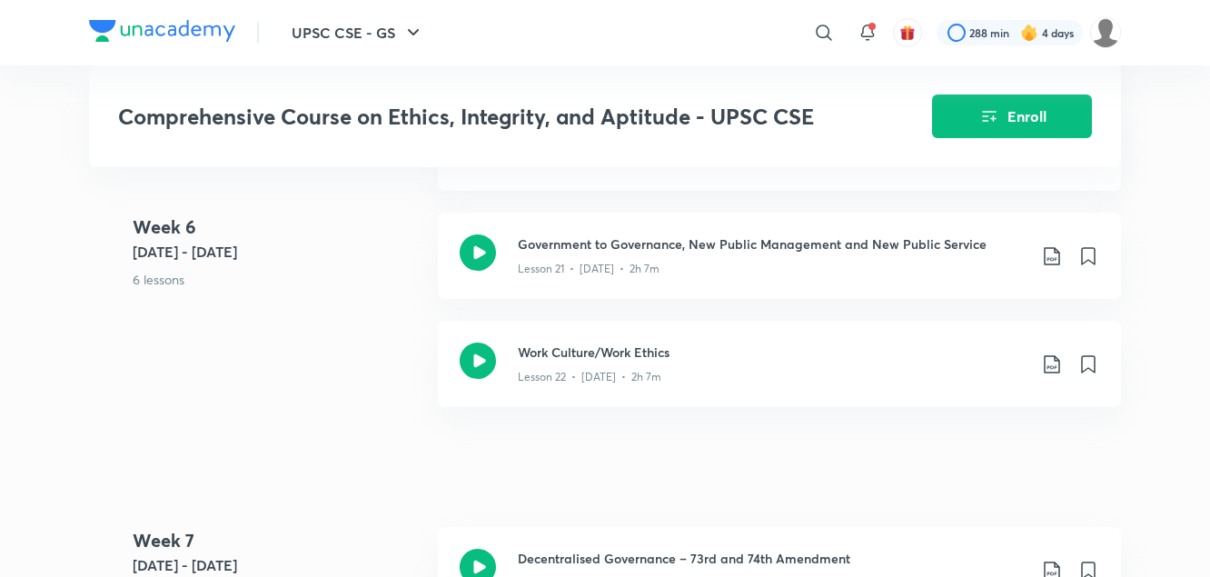
click at [314, 284] on p "6 lessons" at bounding box center [278, 279] width 291 height 19
click at [1051, 353] on icon at bounding box center [1052, 364] width 22 height 22
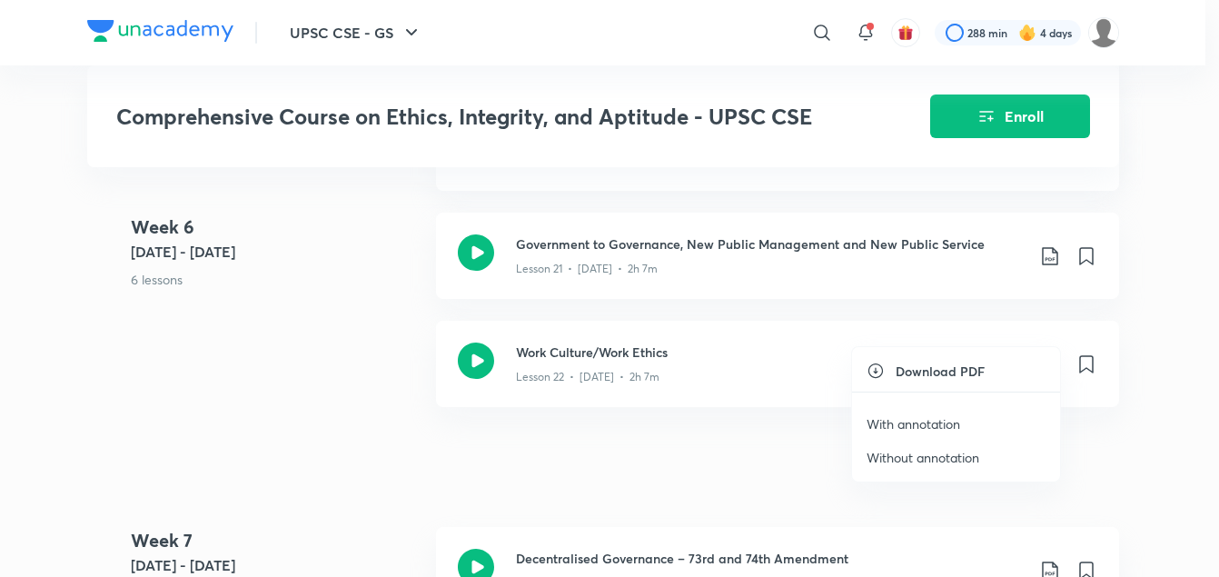
click at [916, 421] on p "With annotation" at bounding box center [914, 423] width 94 height 19
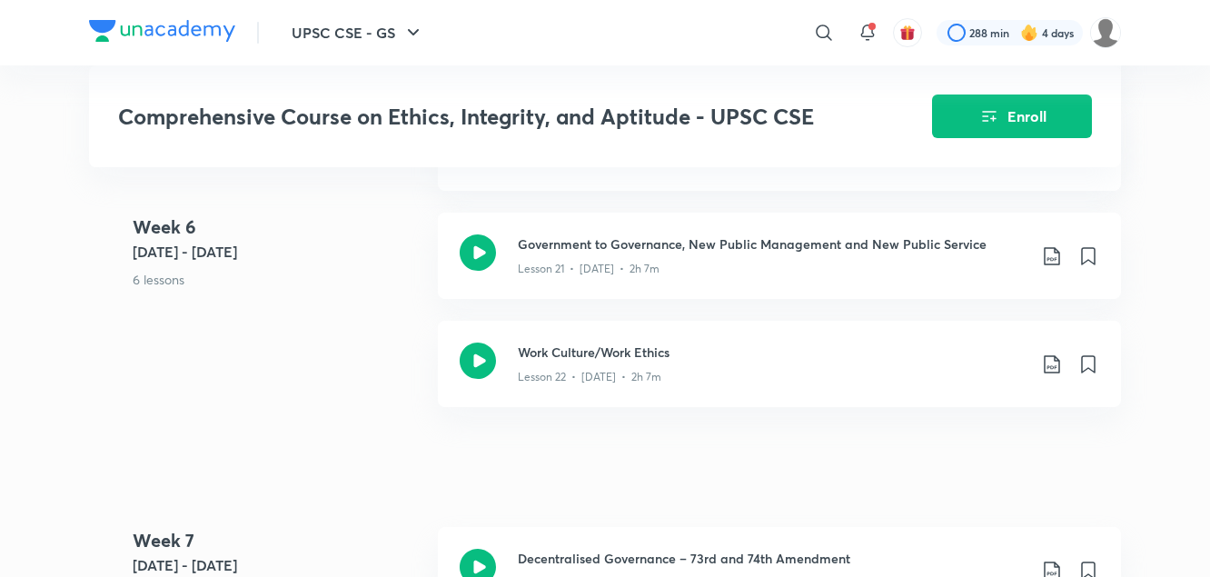
click at [242, 290] on 6 "Week 6 Jul 3 - 9 6 lessons" at bounding box center [278, 268] width 291 height 108
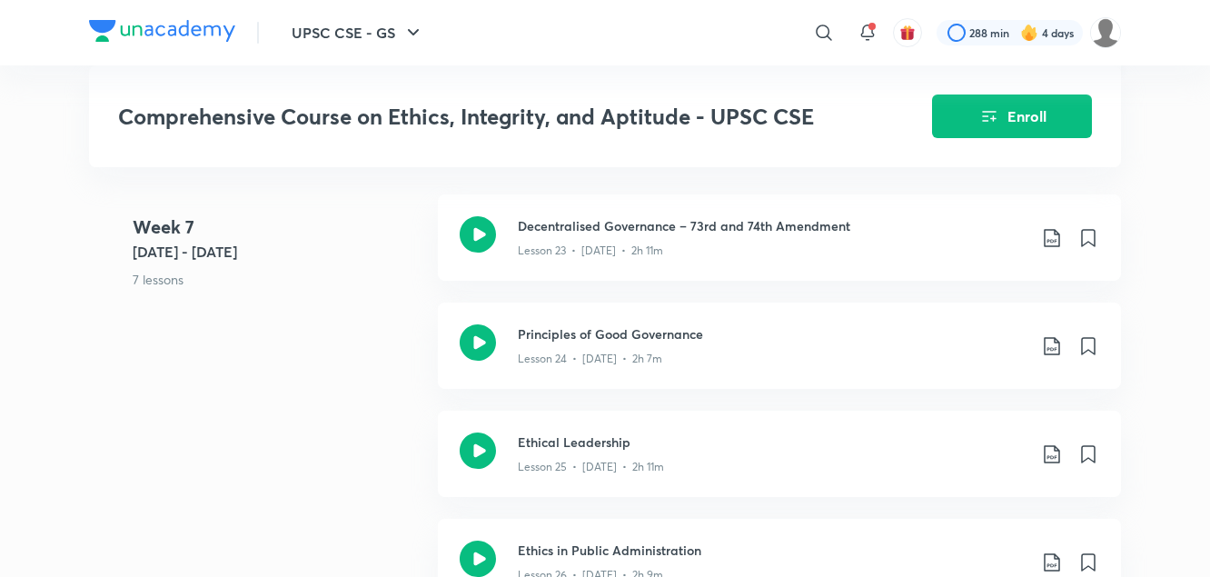
scroll to position [3524, 0]
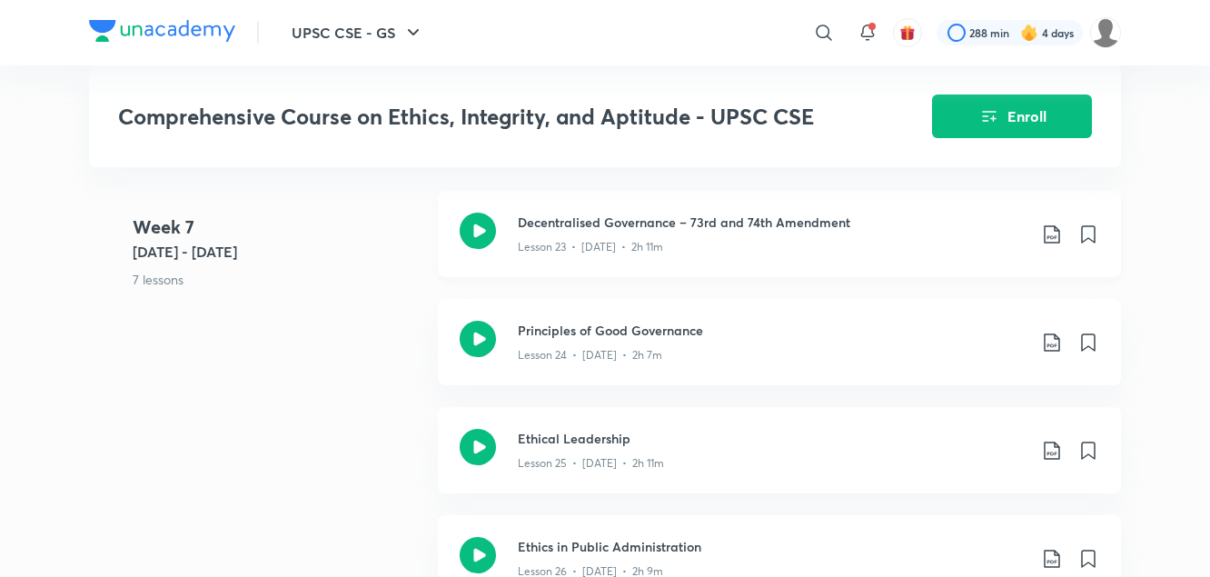
click at [1055, 225] on icon at bounding box center [1051, 234] width 15 height 18
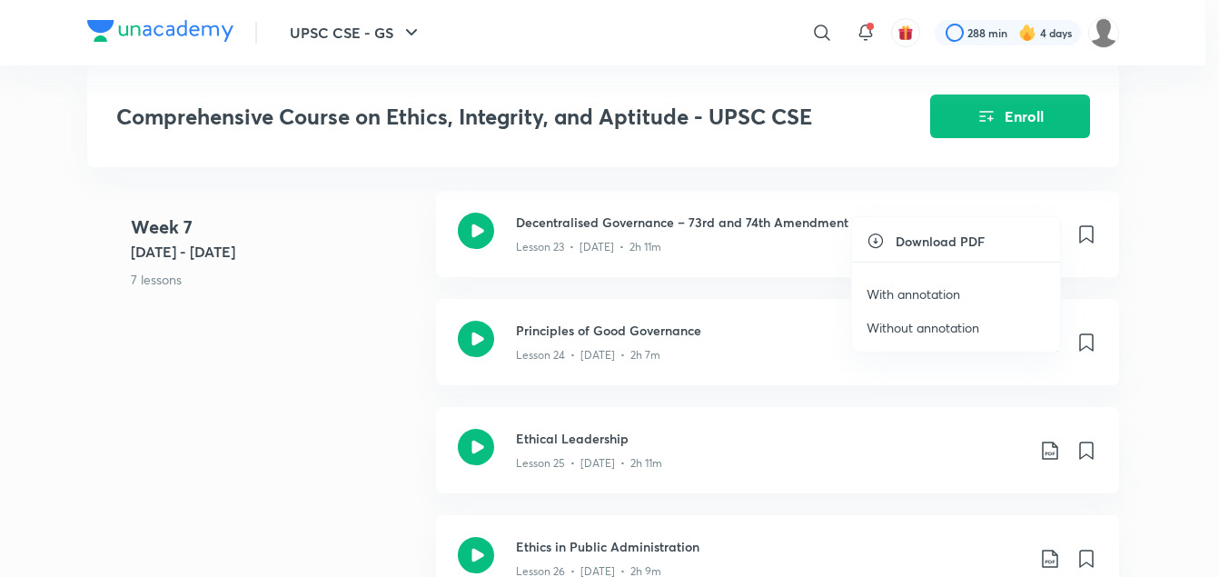
click at [893, 293] on p "With annotation" at bounding box center [914, 293] width 94 height 19
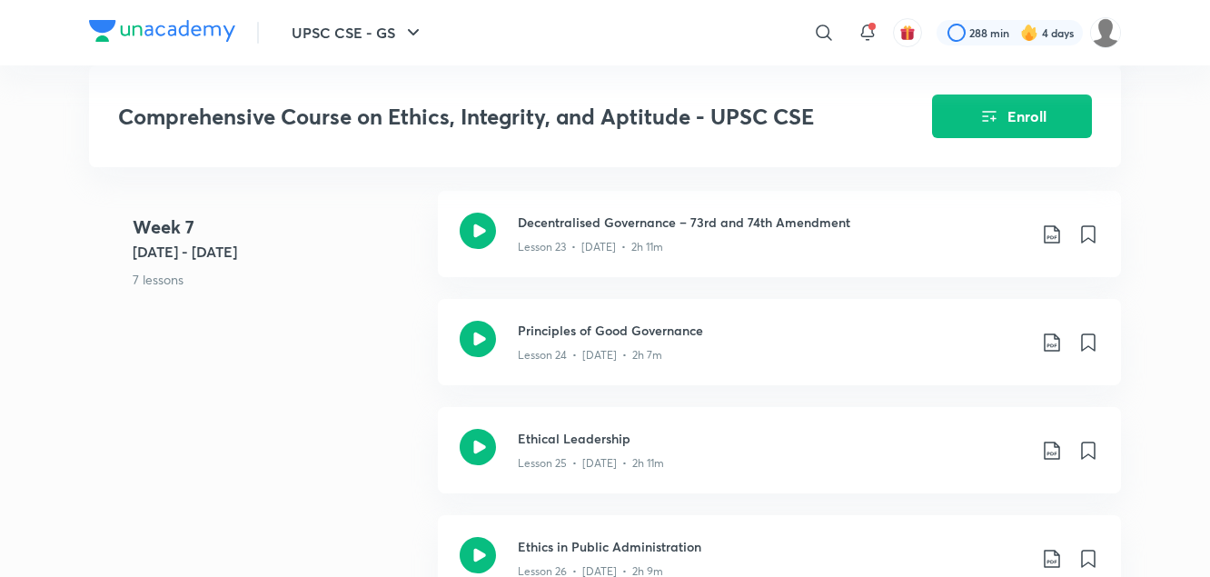
click at [385, 275] on p "7 lessons" at bounding box center [278, 279] width 291 height 19
click at [1050, 332] on icon at bounding box center [1052, 343] width 22 height 22
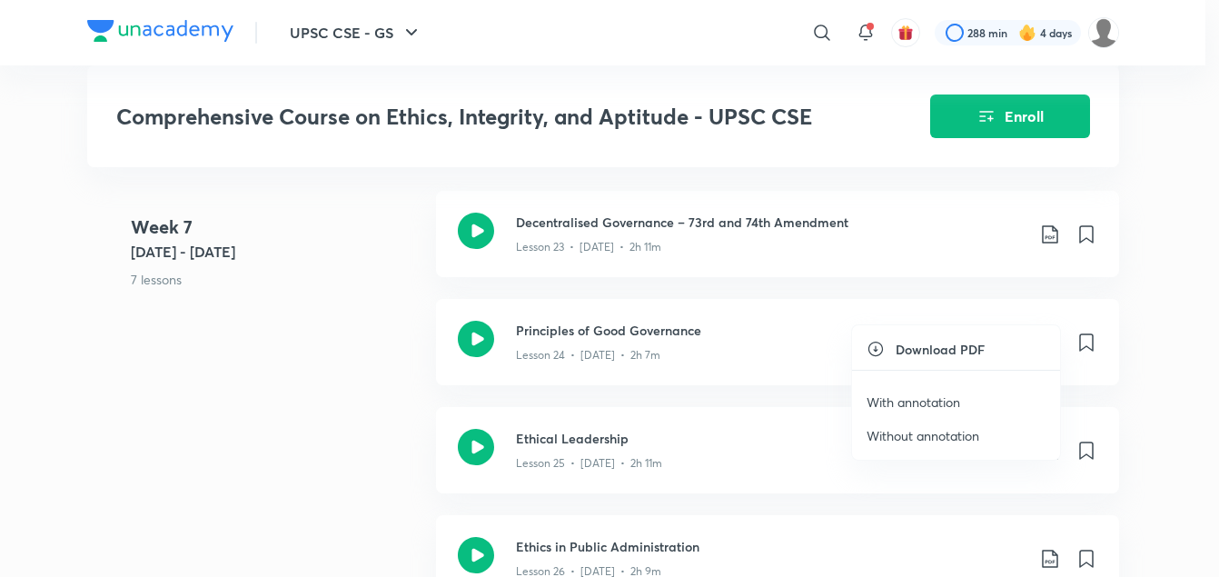
click at [921, 404] on p "With annotation" at bounding box center [914, 402] width 94 height 19
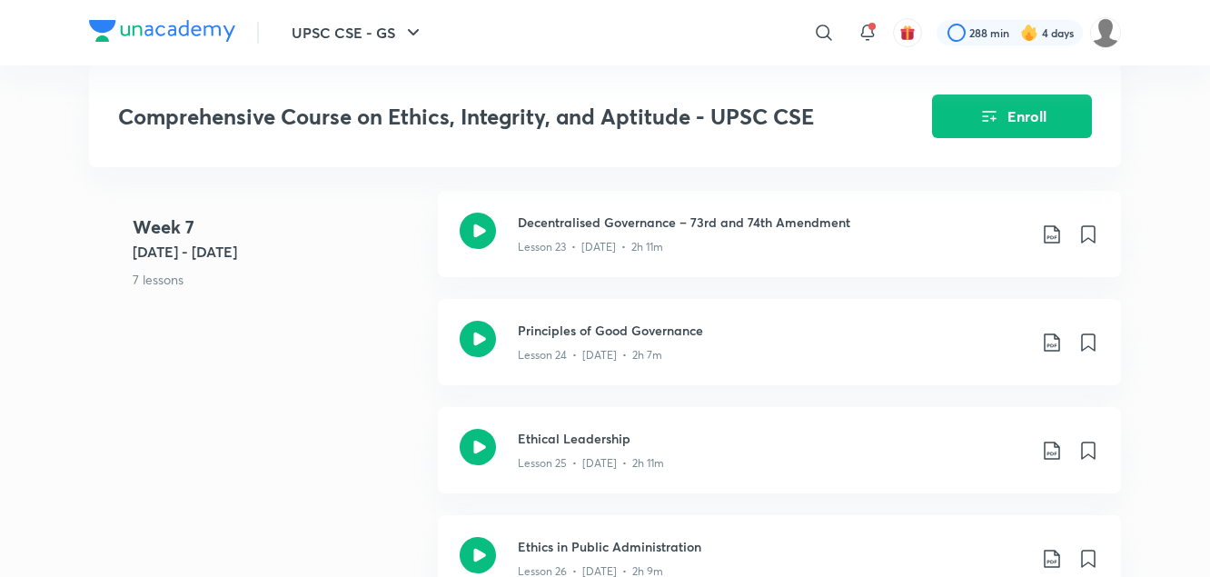
click at [327, 341] on div "Week 7 Jul 10 - 16 7 lessons Decentralised Governance – 73rd and 74th Amendment…" at bounding box center [605, 569] width 1032 height 757
click at [1051, 442] on icon at bounding box center [1051, 451] width 15 height 18
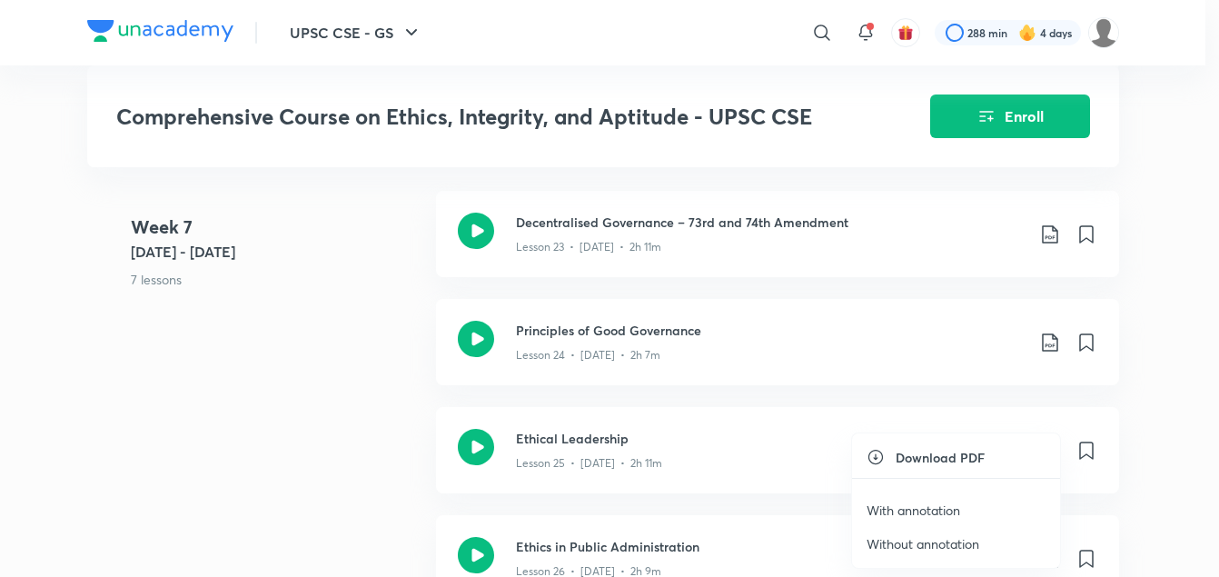
click at [949, 507] on p "With annotation" at bounding box center [914, 510] width 94 height 19
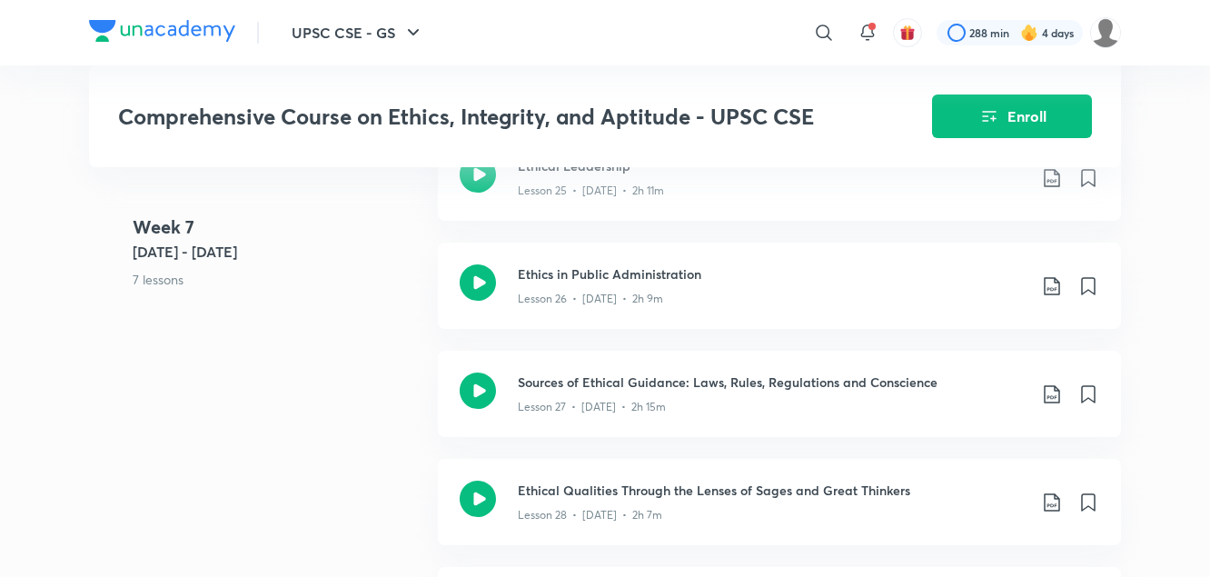
scroll to position [3799, 0]
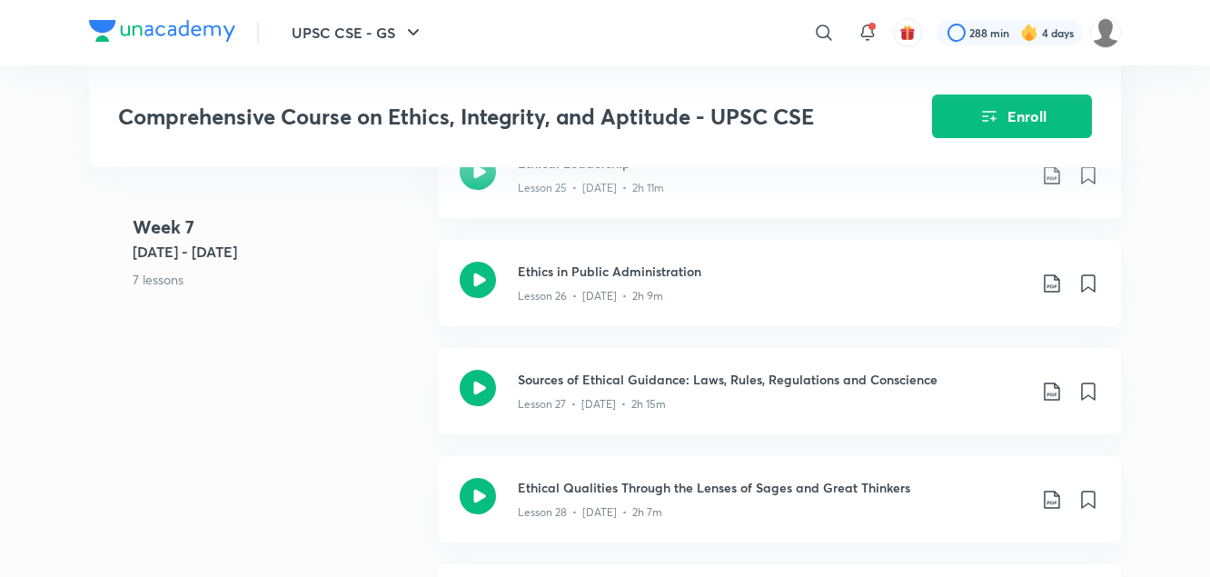
click at [381, 385] on div "Week 7 Jul 10 - 16 7 lessons Decentralised Governance – 73rd and 74th Amendment…" at bounding box center [605, 293] width 1032 height 757
click at [1056, 273] on icon at bounding box center [1052, 284] width 22 height 22
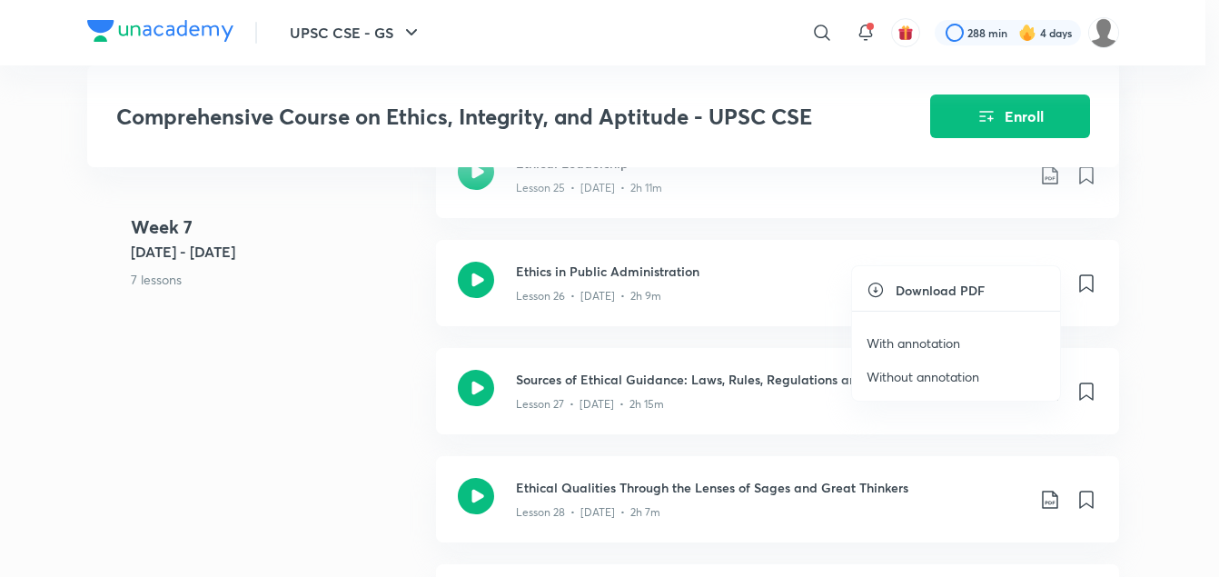
click at [924, 343] on p "With annotation" at bounding box center [914, 342] width 94 height 19
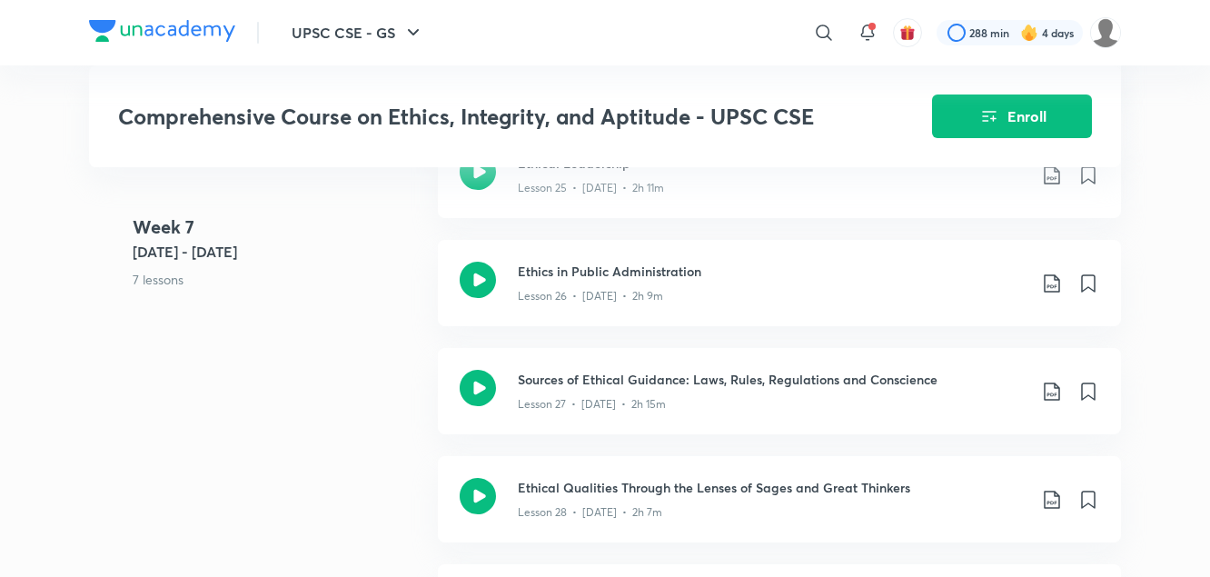
click at [340, 300] on 7 "Week 7 Jul 10 - 16 7 lessons" at bounding box center [278, 268] width 291 height 108
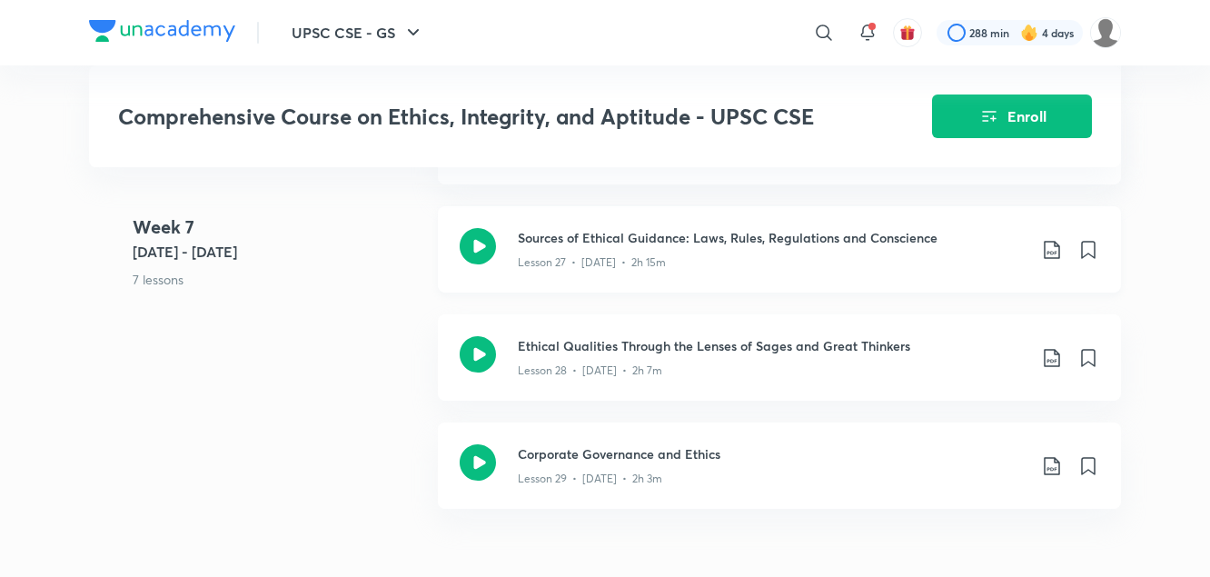
scroll to position [3946, 0]
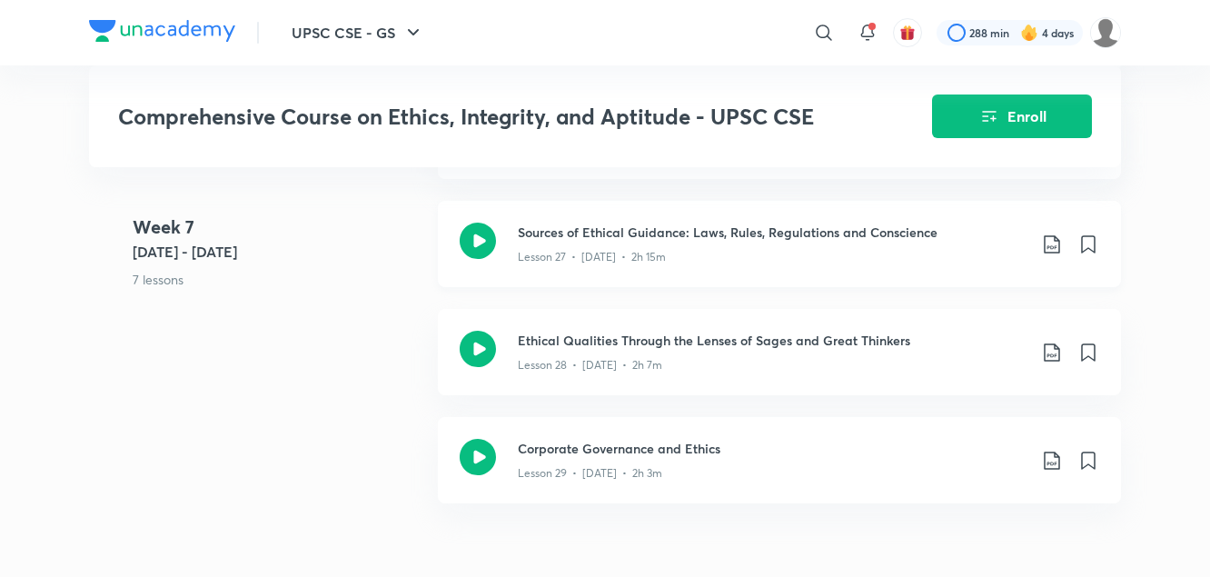
click at [1055, 234] on icon at bounding box center [1052, 245] width 22 height 22
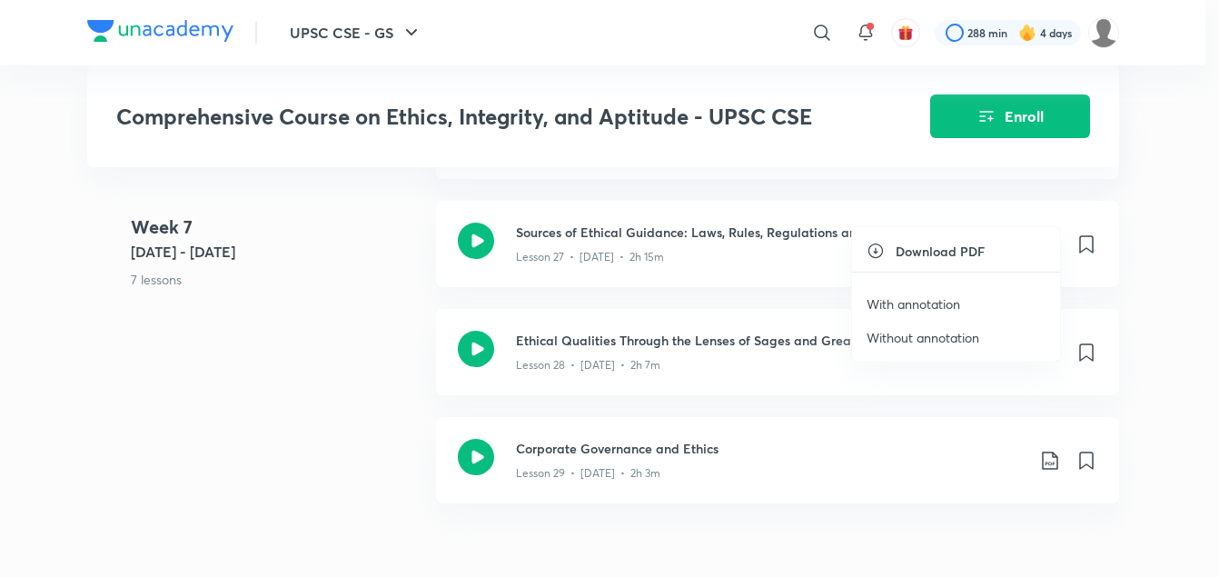
click at [897, 305] on p "With annotation" at bounding box center [914, 303] width 94 height 19
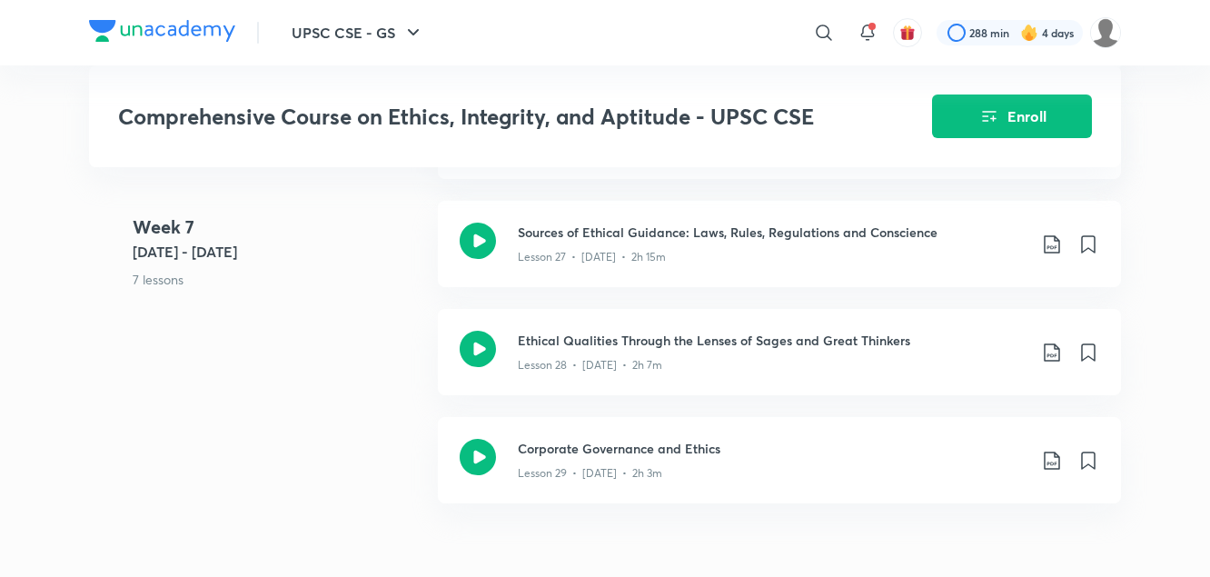
click at [328, 329] on div "Week 7 Jul 10 - 16 7 lessons Decentralised Governance – 73rd and 74th Amendment…" at bounding box center [605, 146] width 1032 height 757
click at [1054, 342] on icon at bounding box center [1052, 353] width 22 height 22
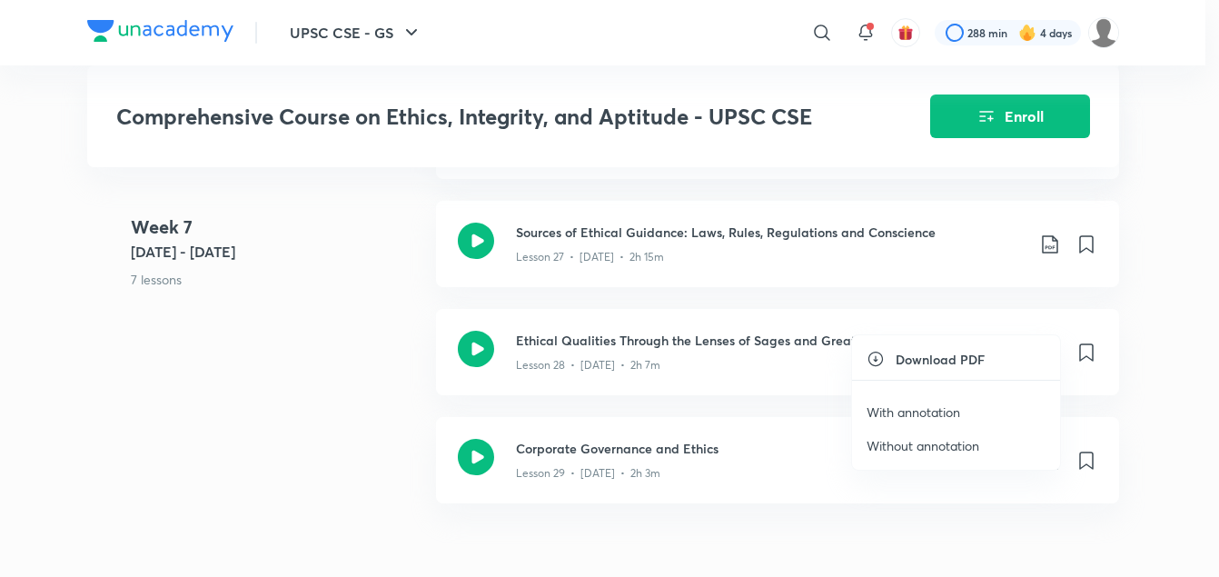
click at [931, 409] on p "With annotation" at bounding box center [914, 412] width 94 height 19
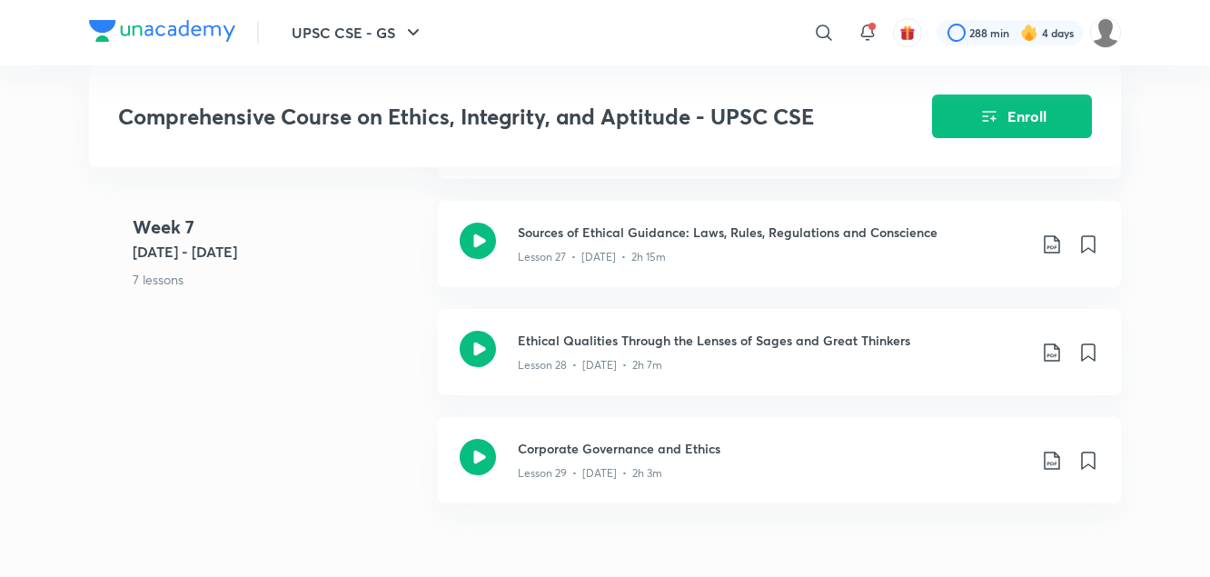
click at [383, 328] on div "Week 7 Jul 10 - 16 7 lessons Decentralised Governance – 73rd and 74th Amendment…" at bounding box center [605, 146] width 1032 height 757
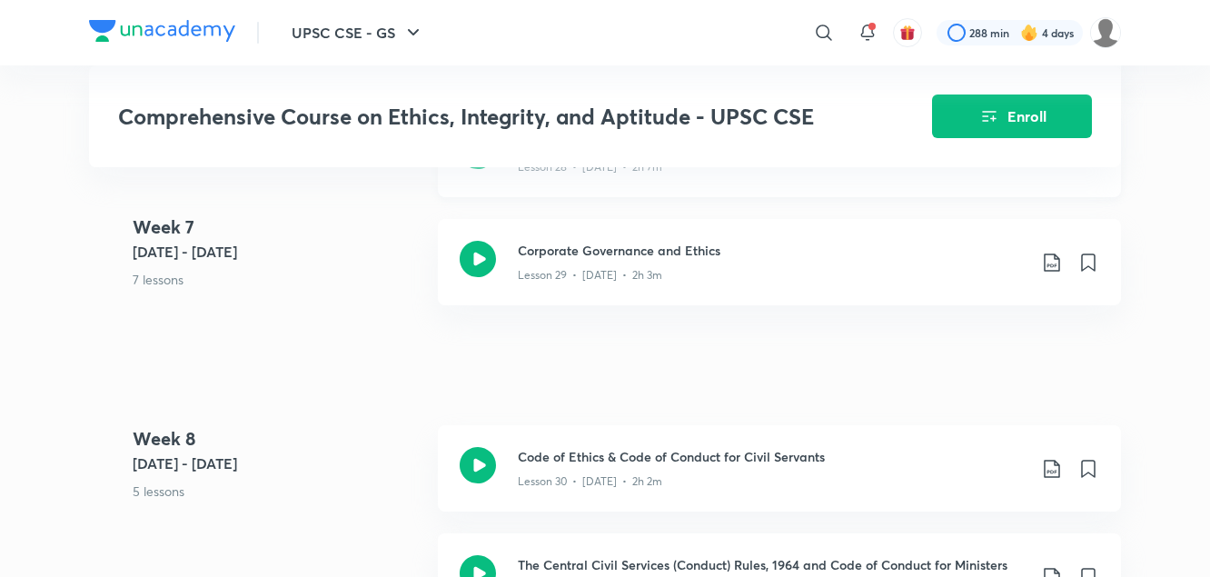
scroll to position [4147, 0]
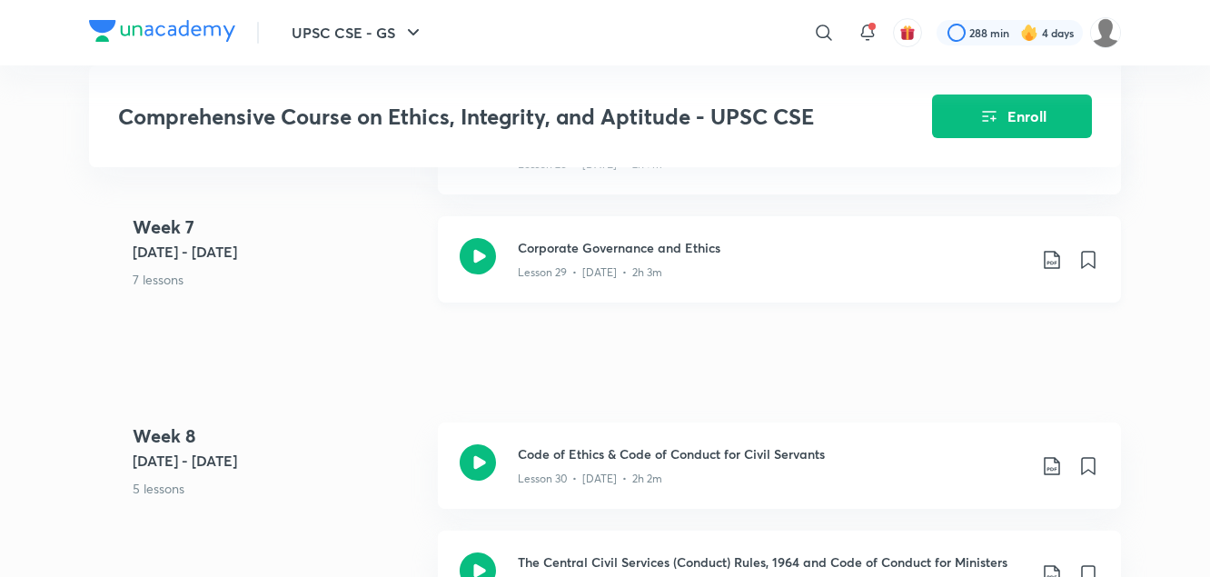
click at [1049, 249] on icon at bounding box center [1052, 260] width 22 height 22
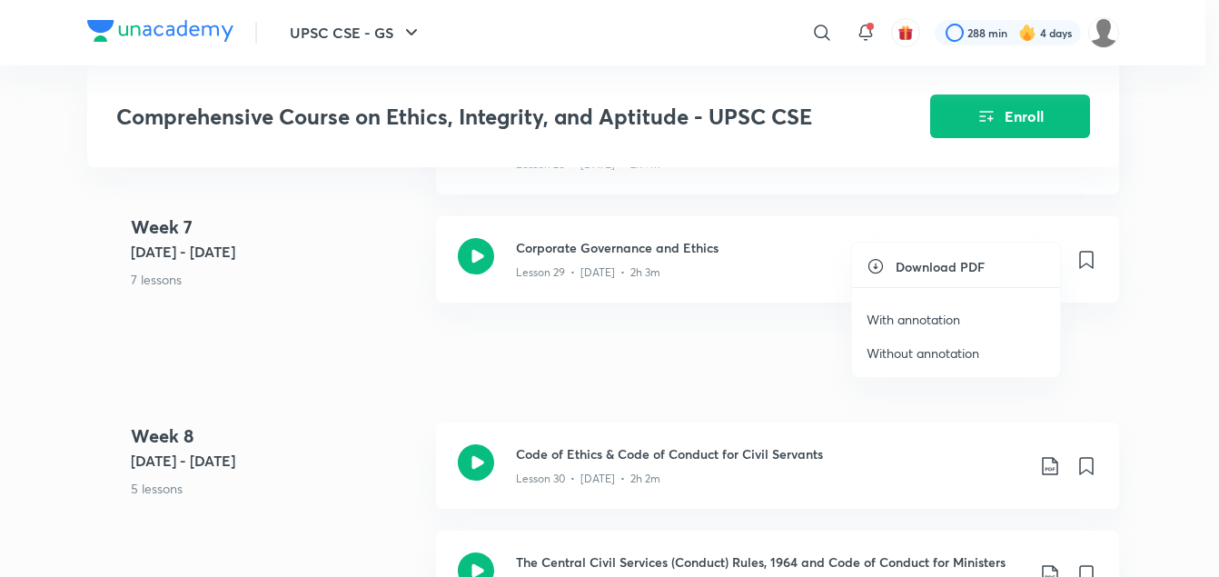
click at [933, 325] on p "With annotation" at bounding box center [914, 319] width 94 height 19
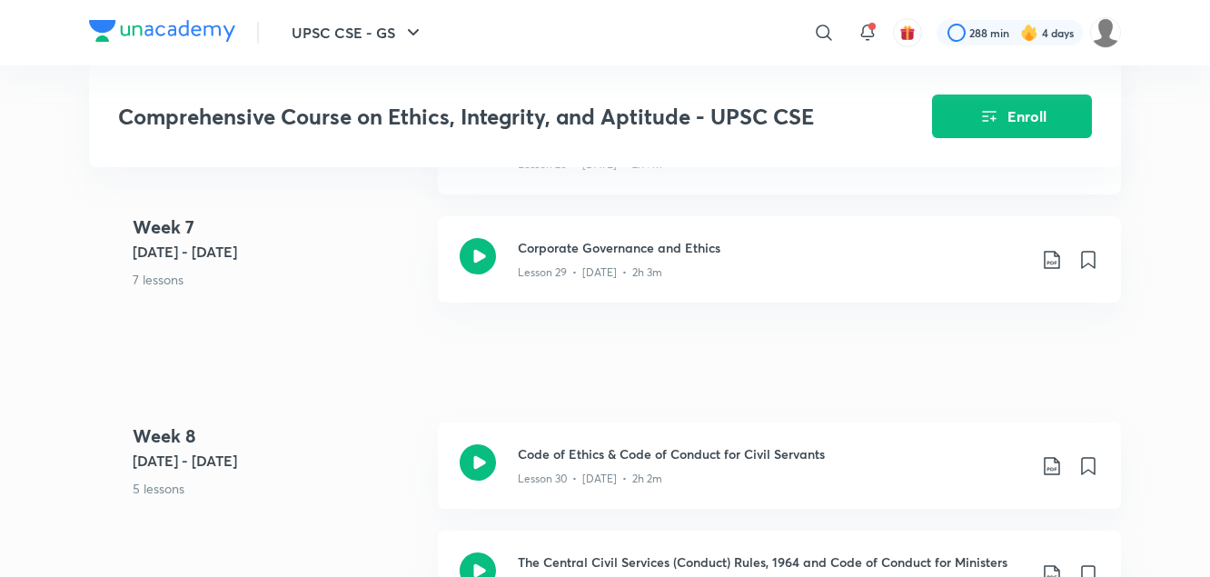
click at [355, 343] on div "Comprehensive Course on Ethics, Integrity, and Aptitude - UPSC CSE Enroll UPSC …" at bounding box center [605, 288] width 1032 height 8666
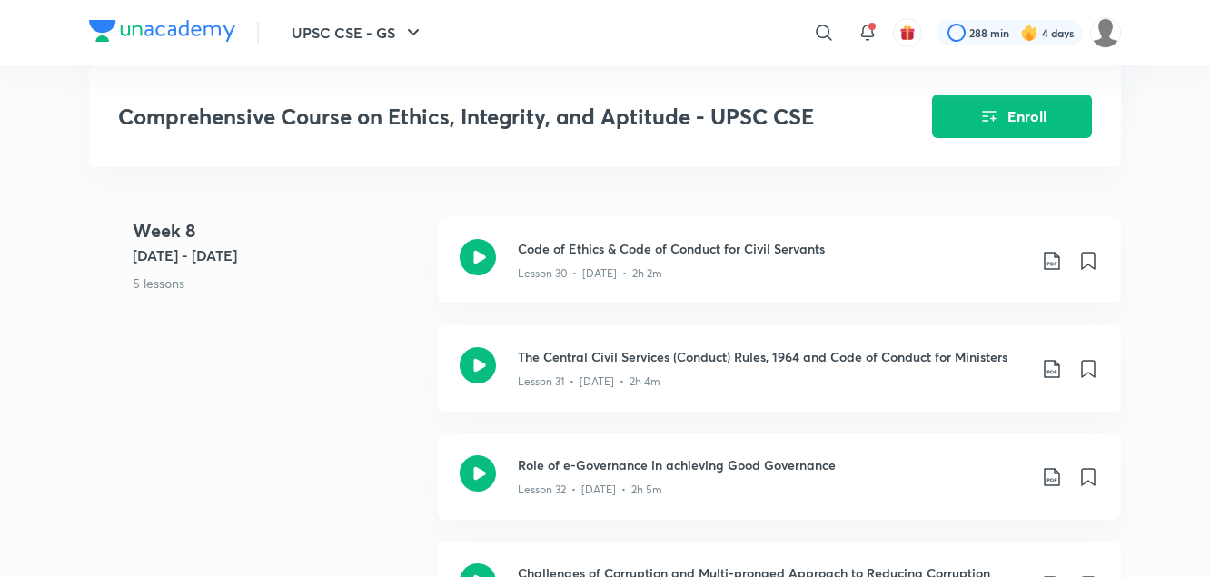
scroll to position [4346, 0]
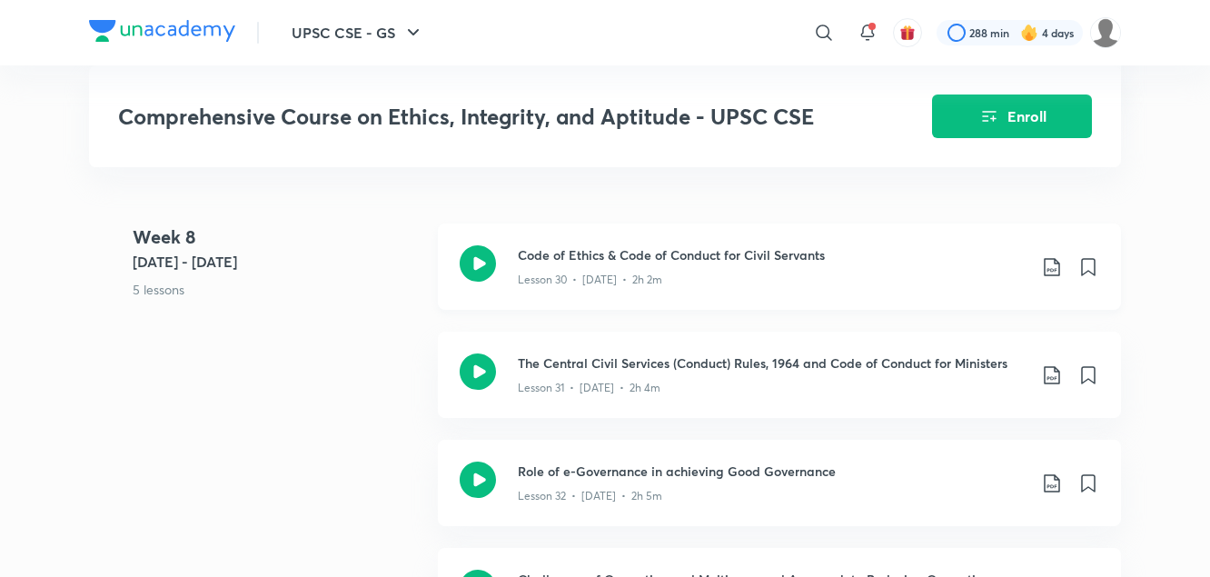
click at [1052, 256] on icon at bounding box center [1052, 267] width 22 height 22
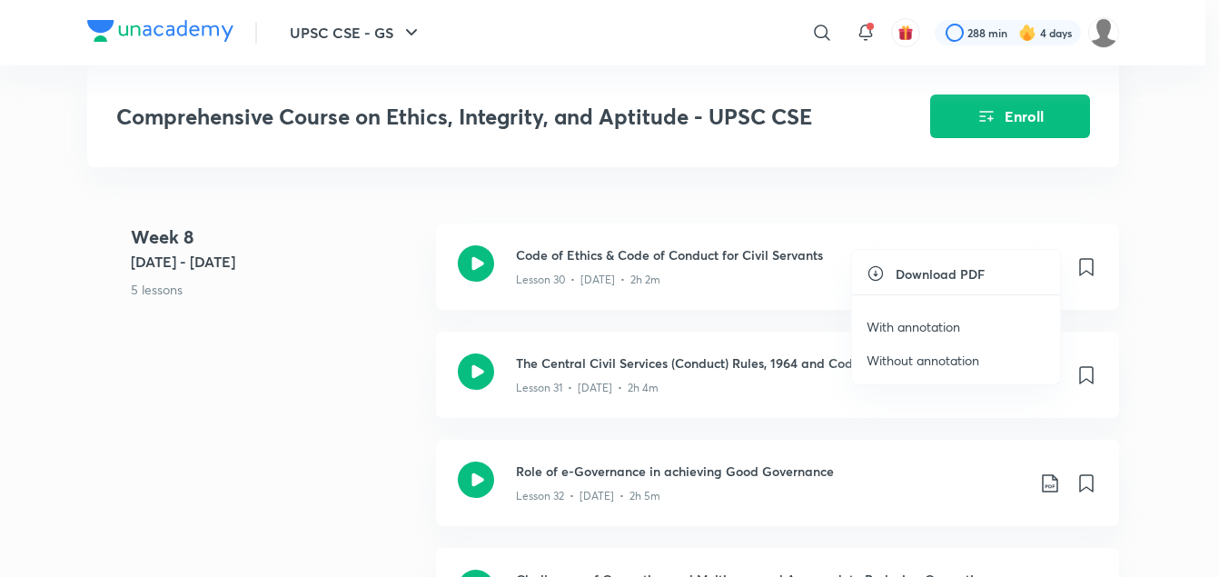
click at [948, 325] on p "With annotation" at bounding box center [914, 326] width 94 height 19
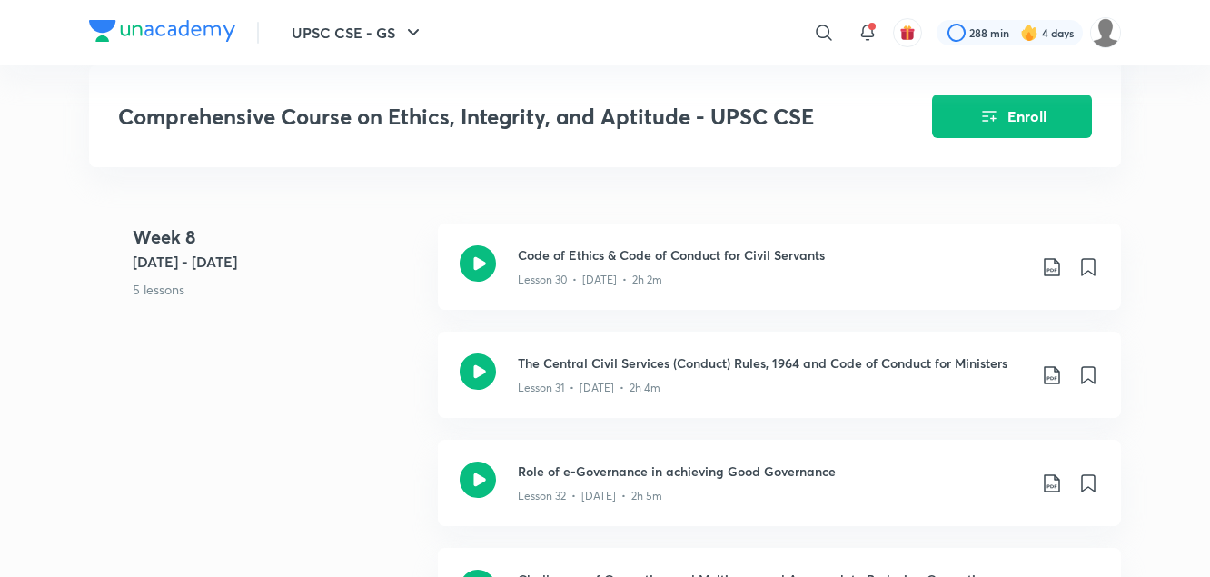
click at [397, 322] on div "Week 8 Jul 17 - 23 5 lessons Code of Ethics & Code of Conduct for Civil Servant…" at bounding box center [605, 494] width 1032 height 541
click at [1052, 366] on icon at bounding box center [1051, 375] width 15 height 18
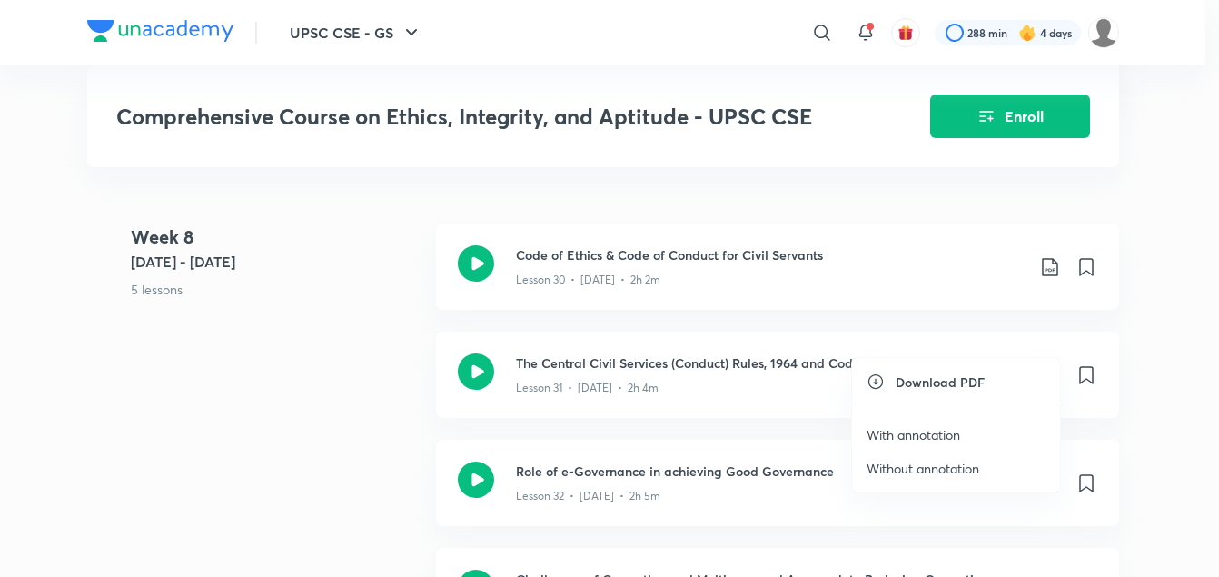
click at [927, 439] on p "With annotation" at bounding box center [914, 434] width 94 height 19
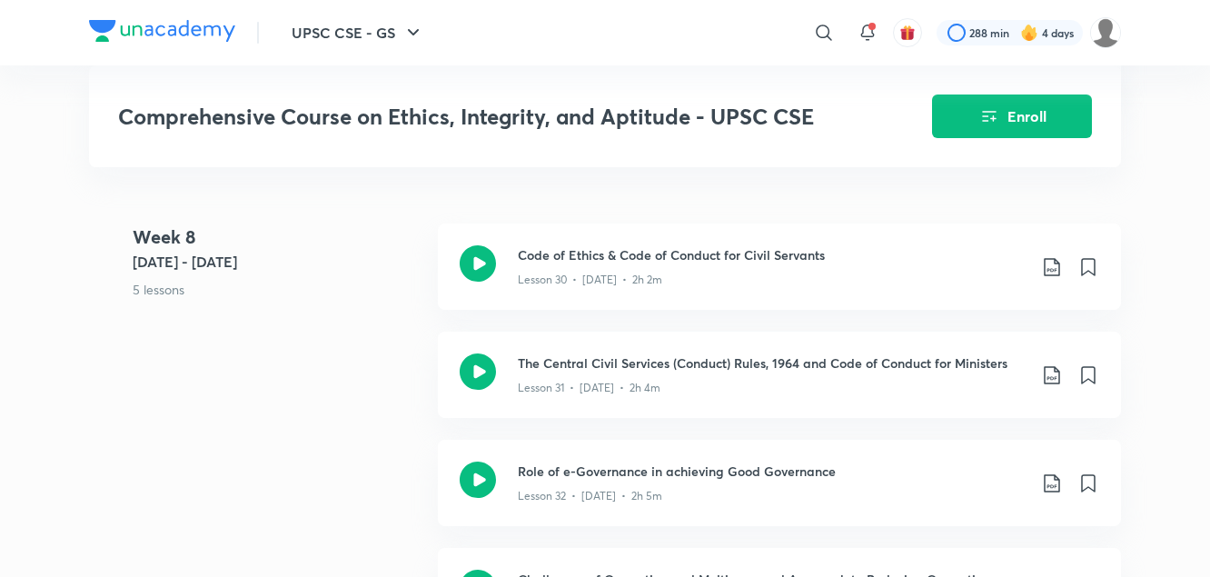
click at [346, 358] on div "Week 8 Jul 17 - 23 5 lessons Code of Ethics & Code of Conduct for Civil Servant…" at bounding box center [605, 494] width 1032 height 541
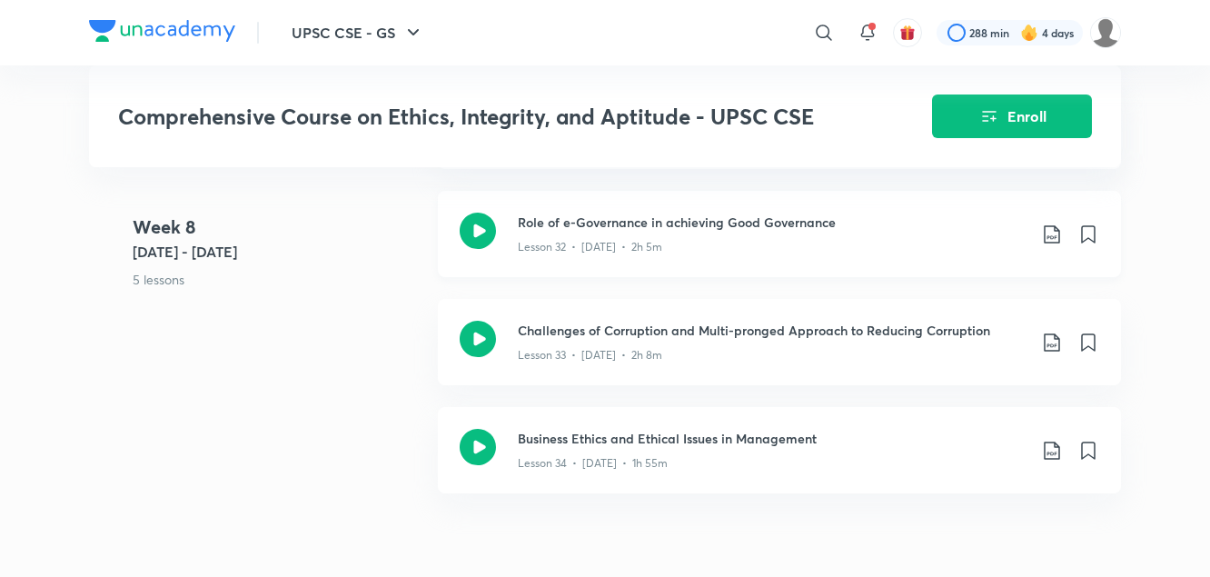
scroll to position [4596, 0]
click at [1050, 223] on icon at bounding box center [1052, 234] width 22 height 22
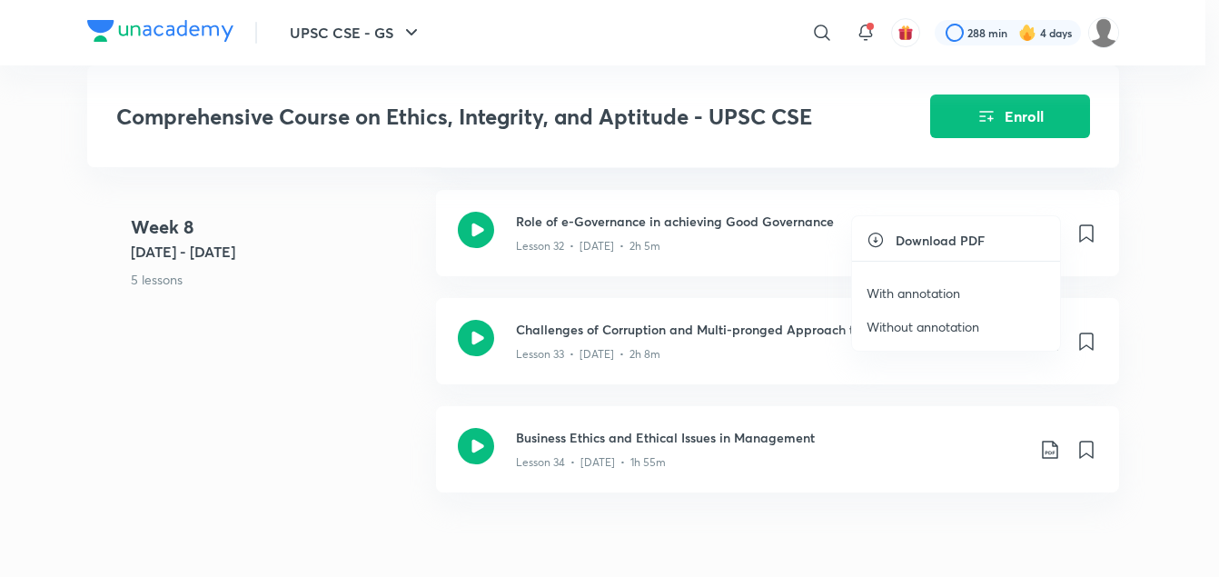
click at [923, 290] on p "With annotation" at bounding box center [914, 293] width 94 height 19
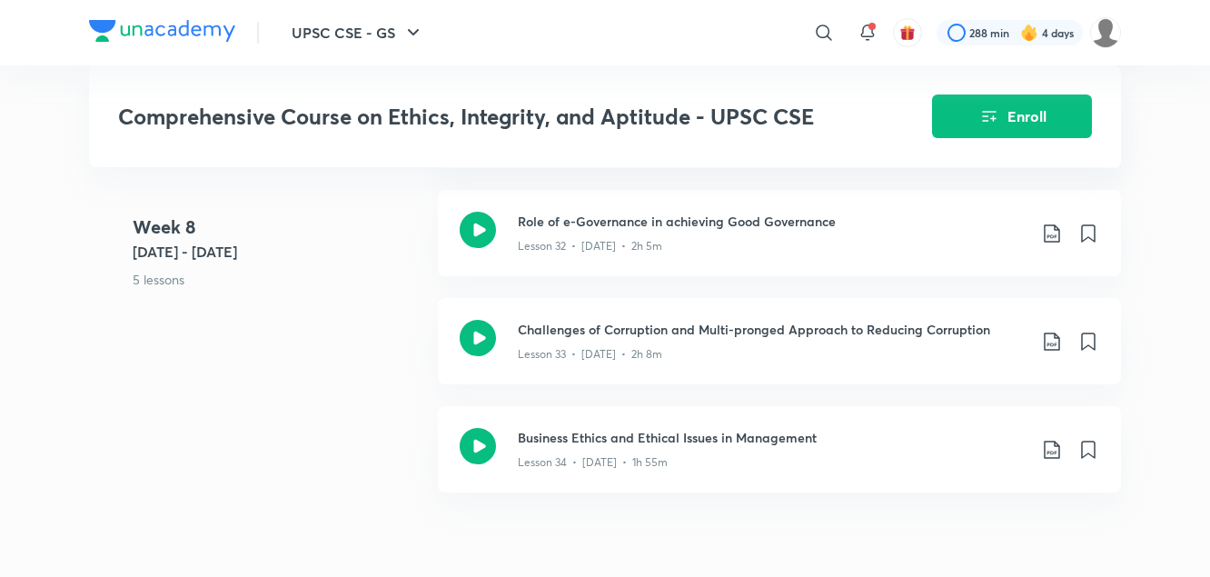
click at [309, 311] on 8 "Week 8 Jul 17 - 23 5 lessons" at bounding box center [278, 268] width 291 height 108
click at [1050, 331] on icon at bounding box center [1052, 342] width 22 height 22
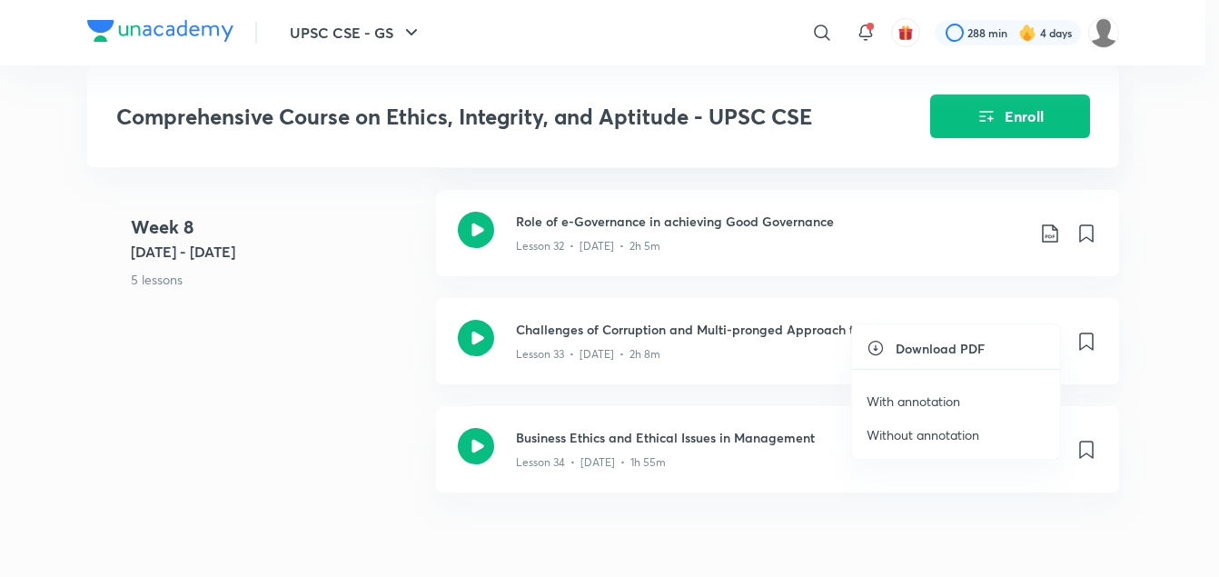
click at [903, 403] on p "With annotation" at bounding box center [914, 401] width 94 height 19
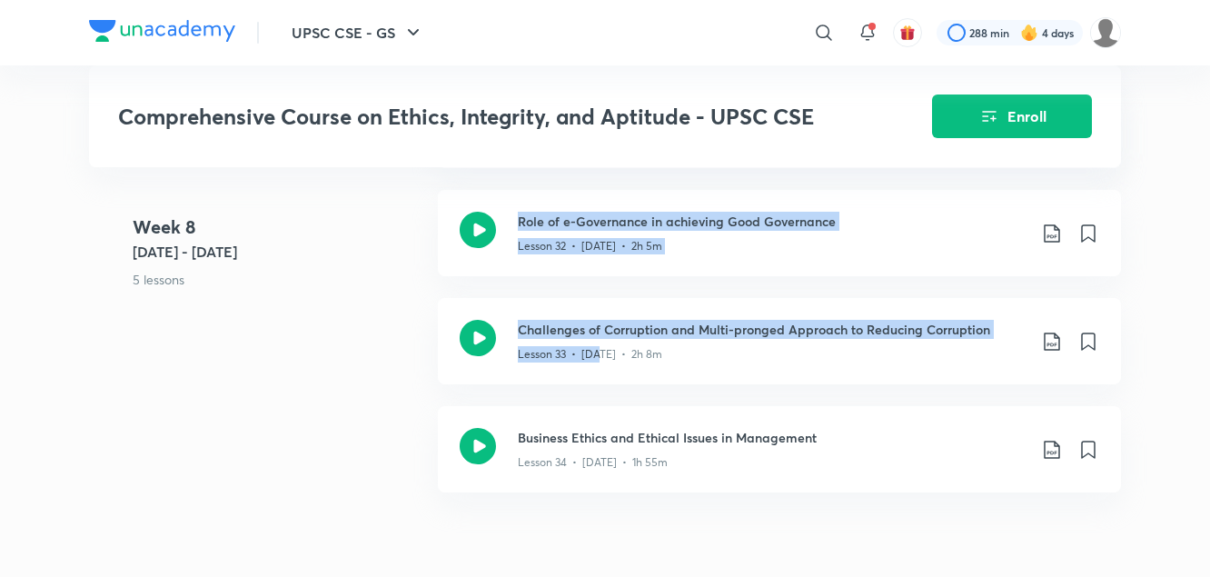
drag, startPoint x: 329, startPoint y: 316, endPoint x: 598, endPoint y: 355, distance: 271.8
click at [598, 355] on div "Week 8 Jul 17 - 23 5 lessons Code of Ethics & Code of Conduct for Civil Servant…" at bounding box center [605, 244] width 1032 height 541
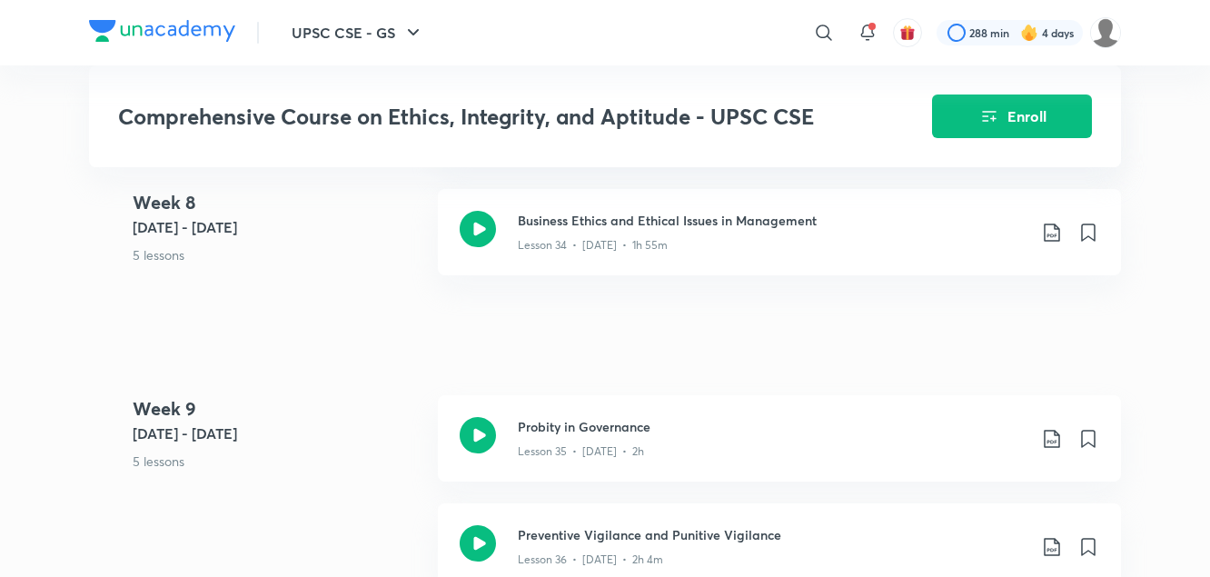
scroll to position [4814, 0]
click at [1056, 221] on icon at bounding box center [1052, 232] width 22 height 22
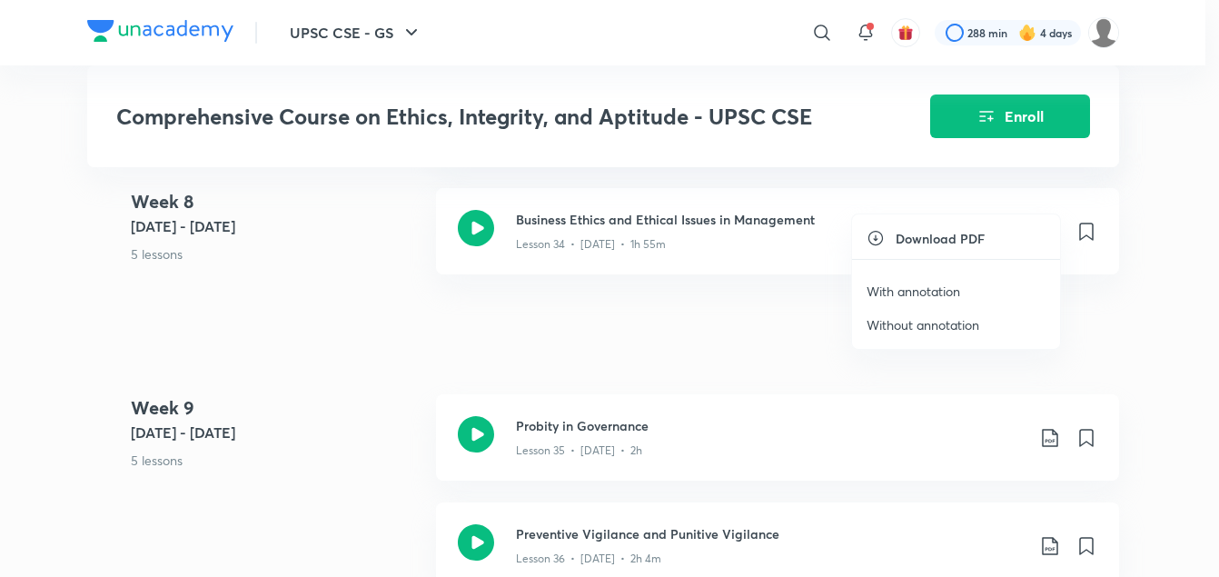
click at [936, 288] on p "With annotation" at bounding box center [914, 291] width 94 height 19
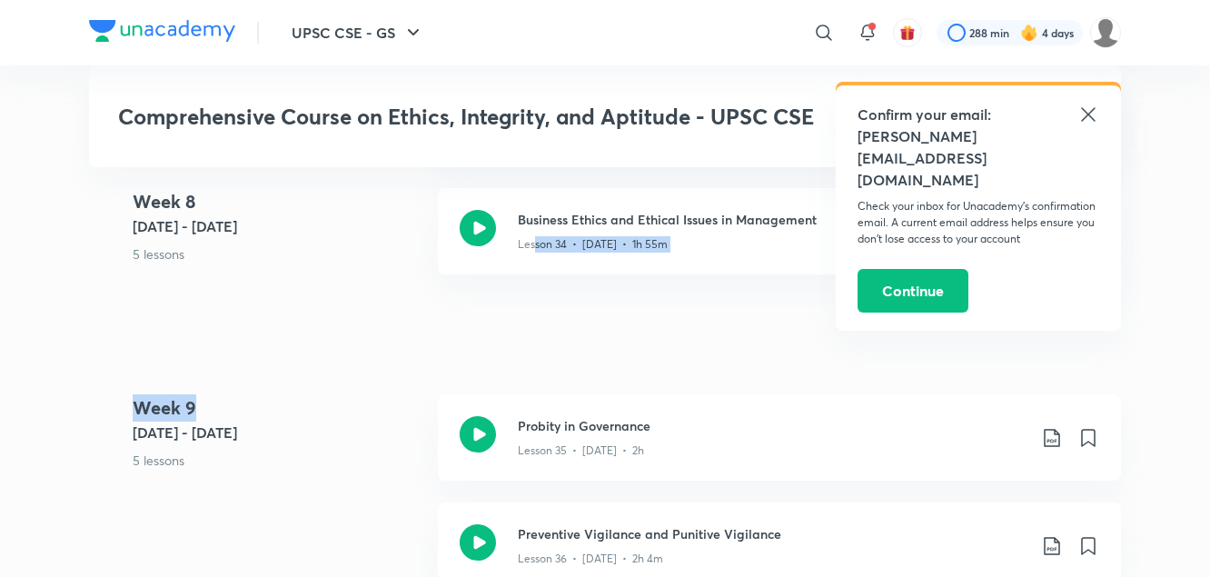
drag, startPoint x: 316, startPoint y: 333, endPoint x: 532, endPoint y: 282, distance: 222.4
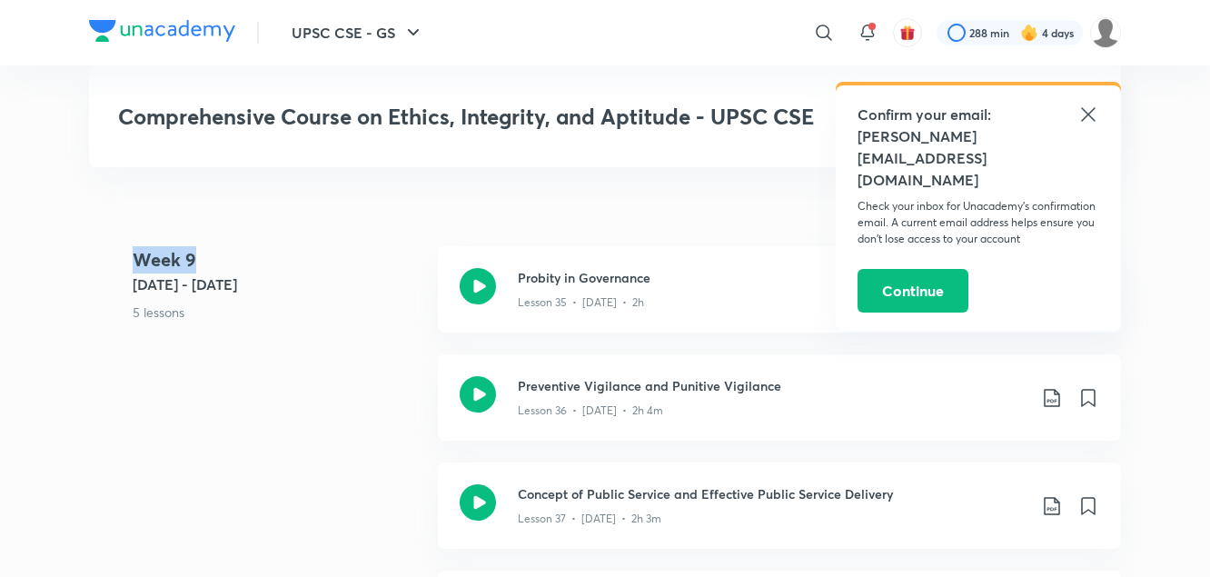
scroll to position [4971, 0]
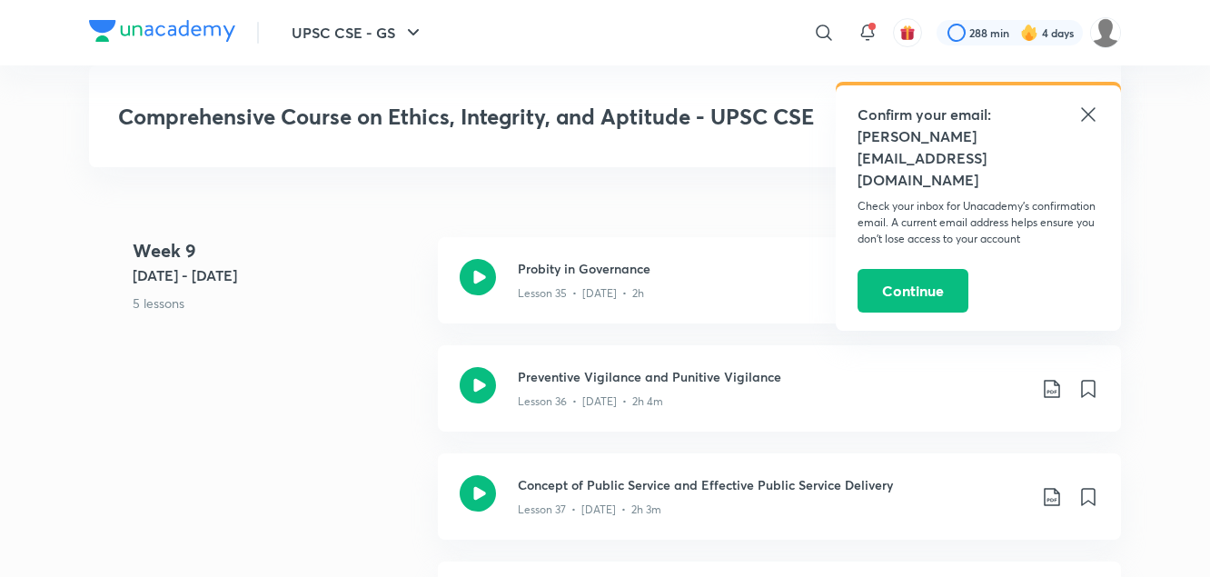
click at [343, 293] on p "5 lessons" at bounding box center [278, 302] width 291 height 19
click at [1084, 119] on icon at bounding box center [1088, 114] width 14 height 14
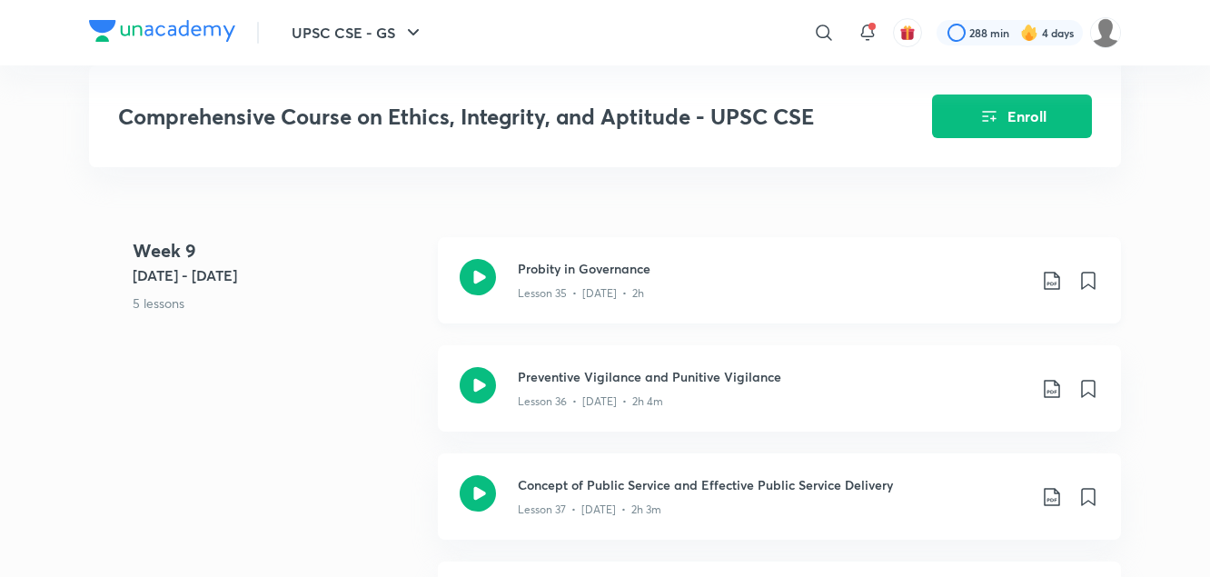
click at [1051, 270] on icon at bounding box center [1052, 281] width 22 height 22
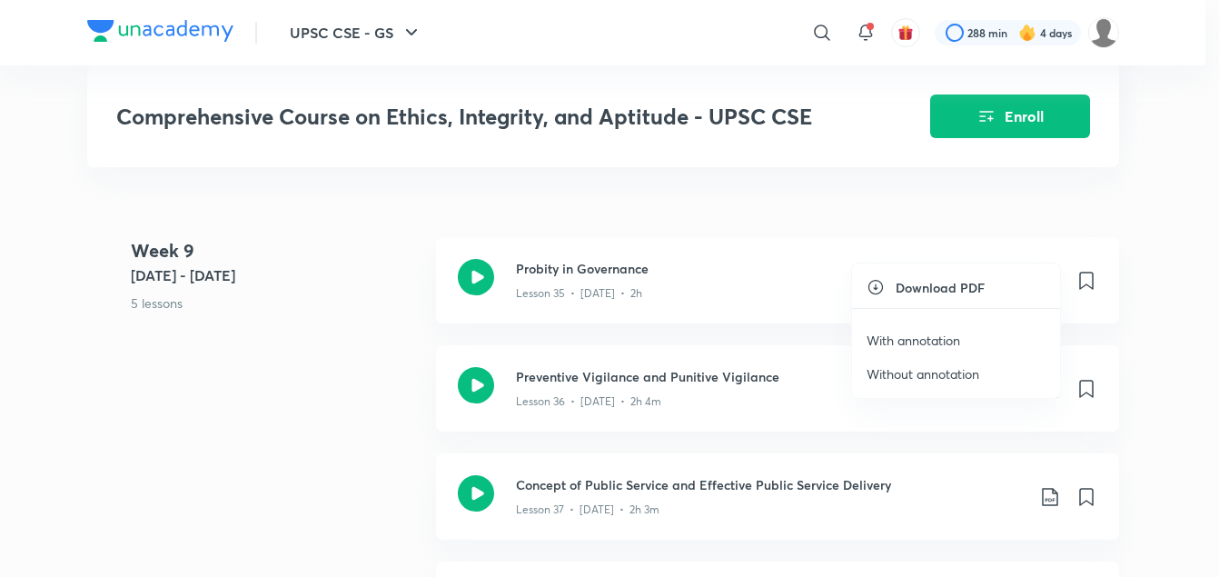
click at [930, 334] on p "With annotation" at bounding box center [914, 340] width 94 height 19
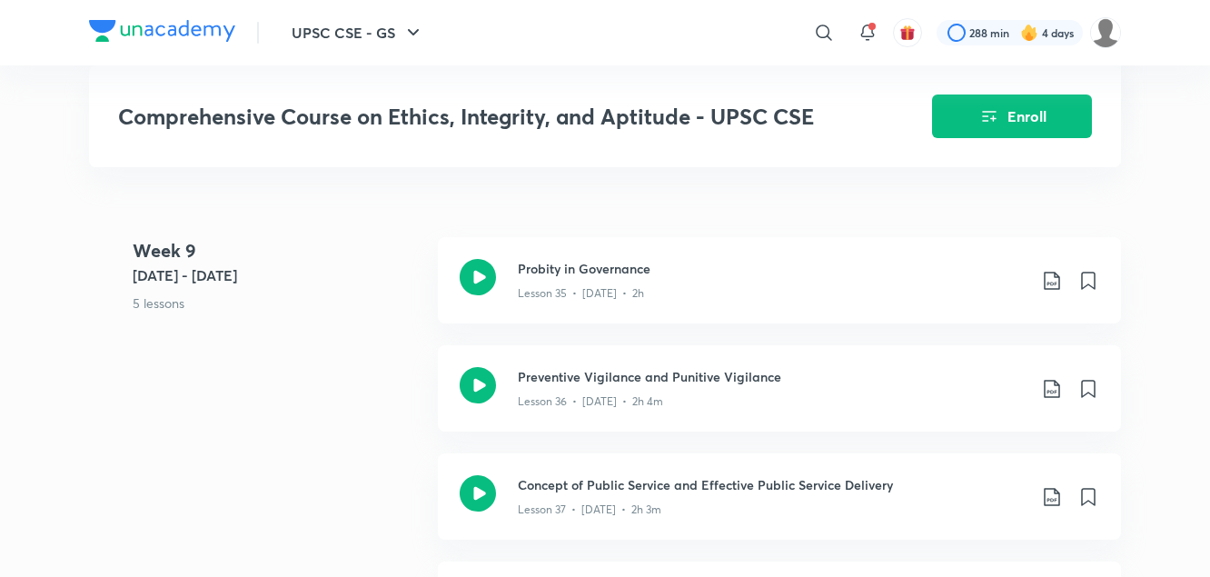
click at [356, 314] on 9 "Week 9 Jul 24 - 30 5 lessons" at bounding box center [278, 291] width 291 height 108
click at [1054, 378] on icon at bounding box center [1052, 389] width 22 height 22
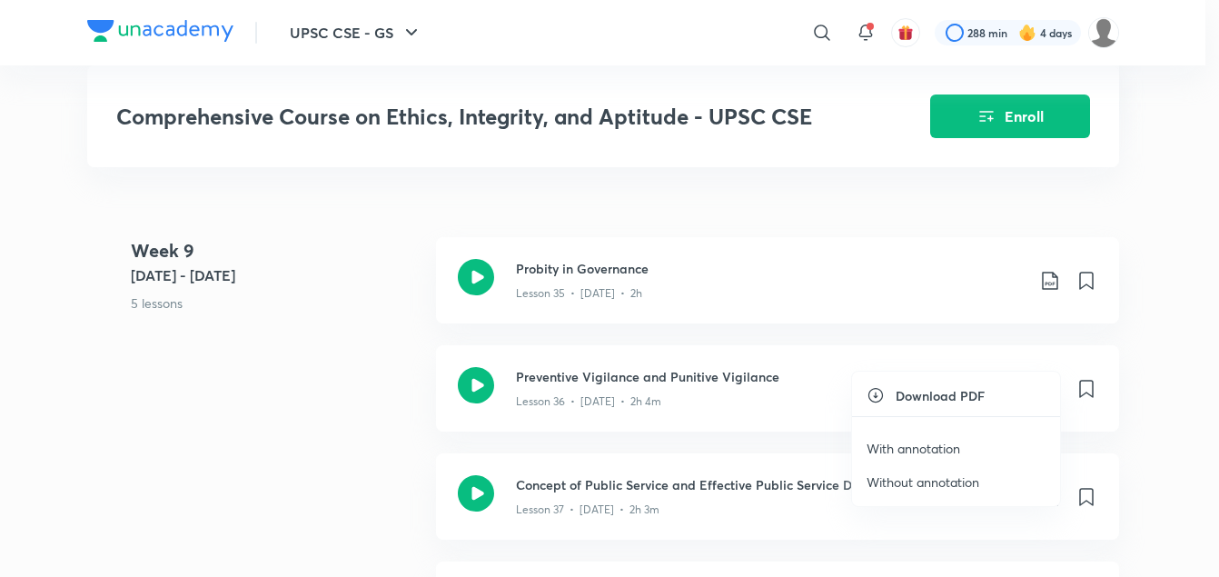
click at [939, 446] on p "With annotation" at bounding box center [914, 448] width 94 height 19
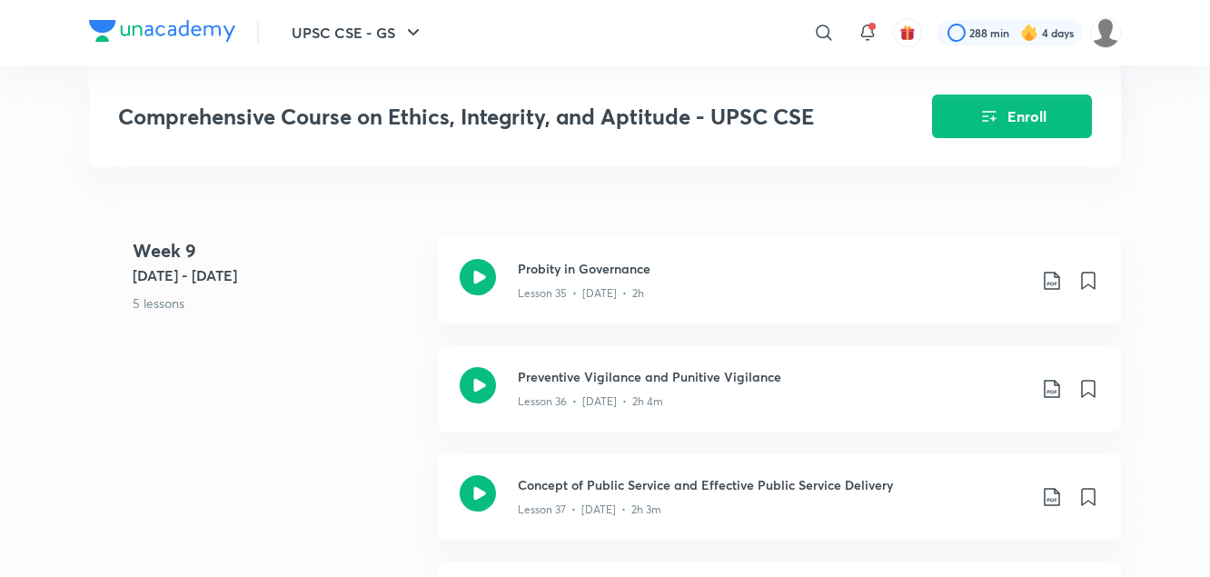
click at [331, 378] on div "Week 9 Jul 24 - 30 5 lessons Probity in Governance Lesson 35 • Jul 24 • 2h Prev…" at bounding box center [605, 507] width 1032 height 541
click at [1052, 486] on icon at bounding box center [1052, 497] width 22 height 22
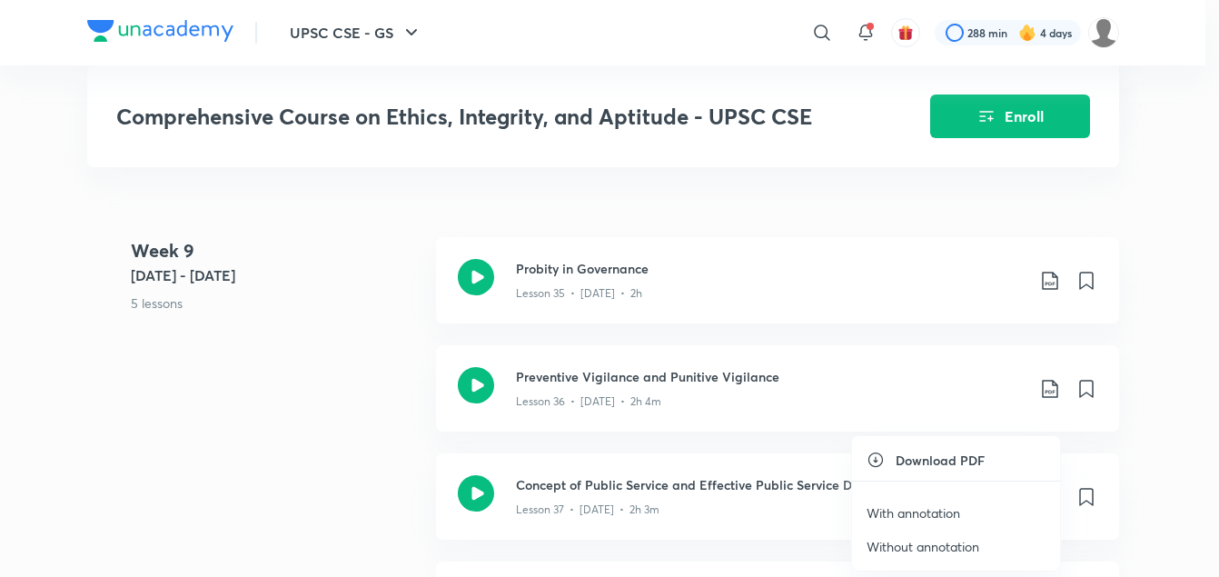
click at [958, 508] on p "With annotation" at bounding box center [914, 512] width 94 height 19
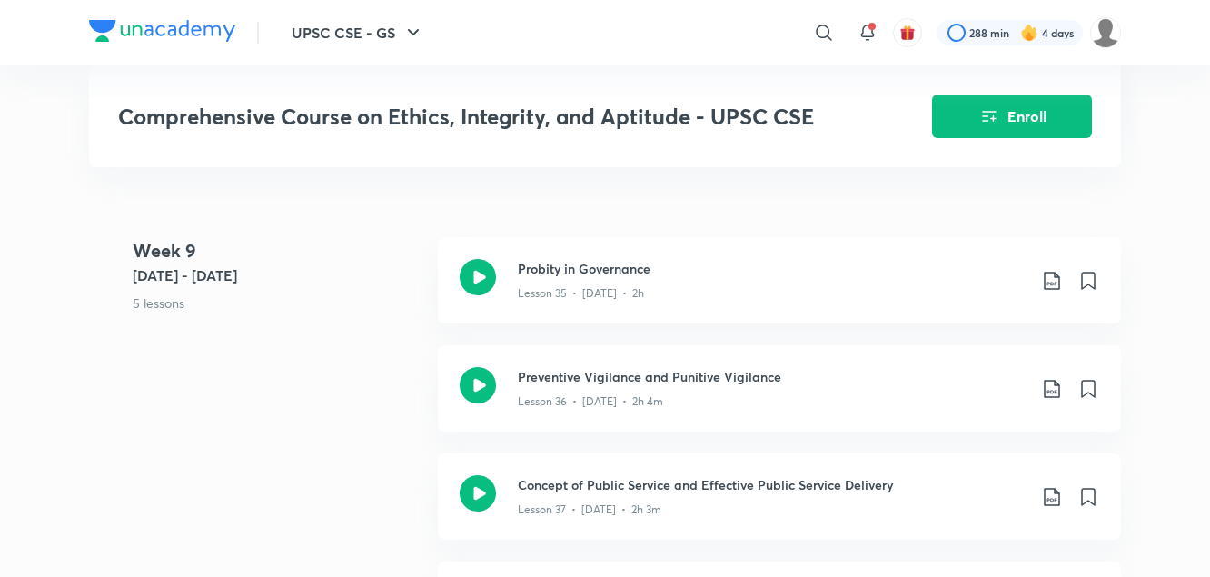
click at [387, 401] on div "Week 9 Jul 24 - 30 5 lessons Probity in Governance Lesson 35 • Jul 24 • 2h Prev…" at bounding box center [605, 507] width 1032 height 541
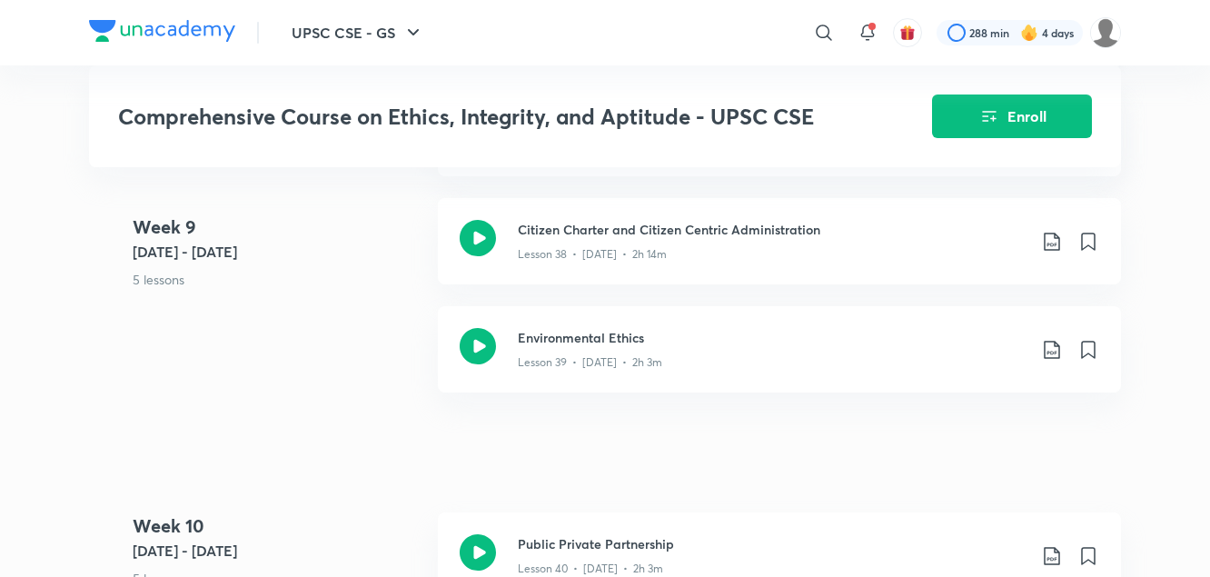
scroll to position [5336, 0]
click at [1050, 230] on icon at bounding box center [1052, 241] width 22 height 22
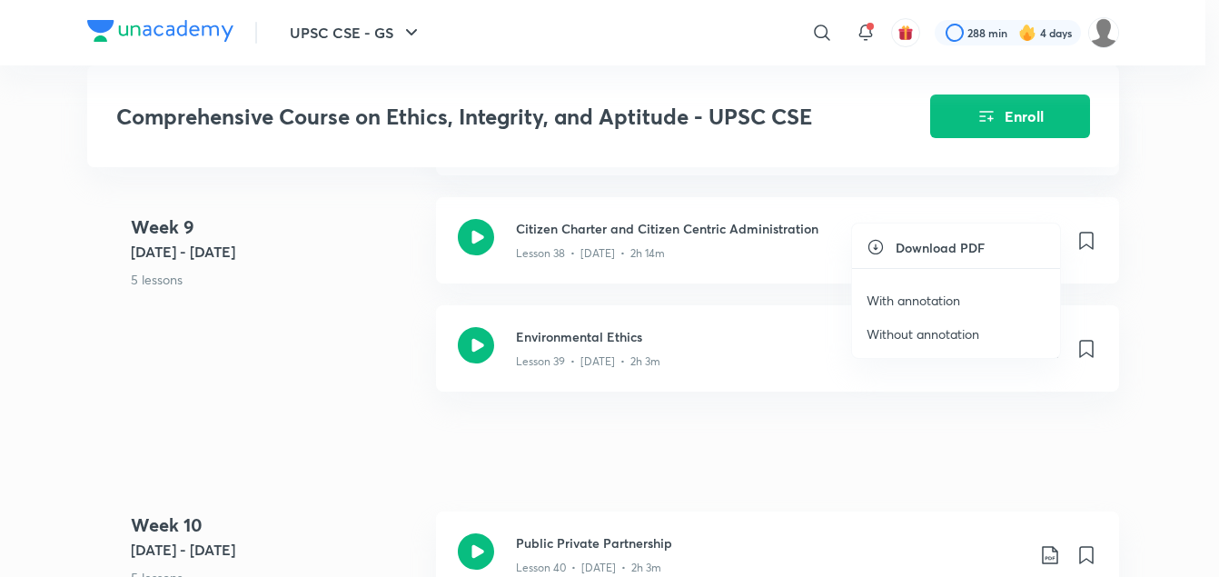
click at [909, 297] on p "With annotation" at bounding box center [914, 300] width 94 height 19
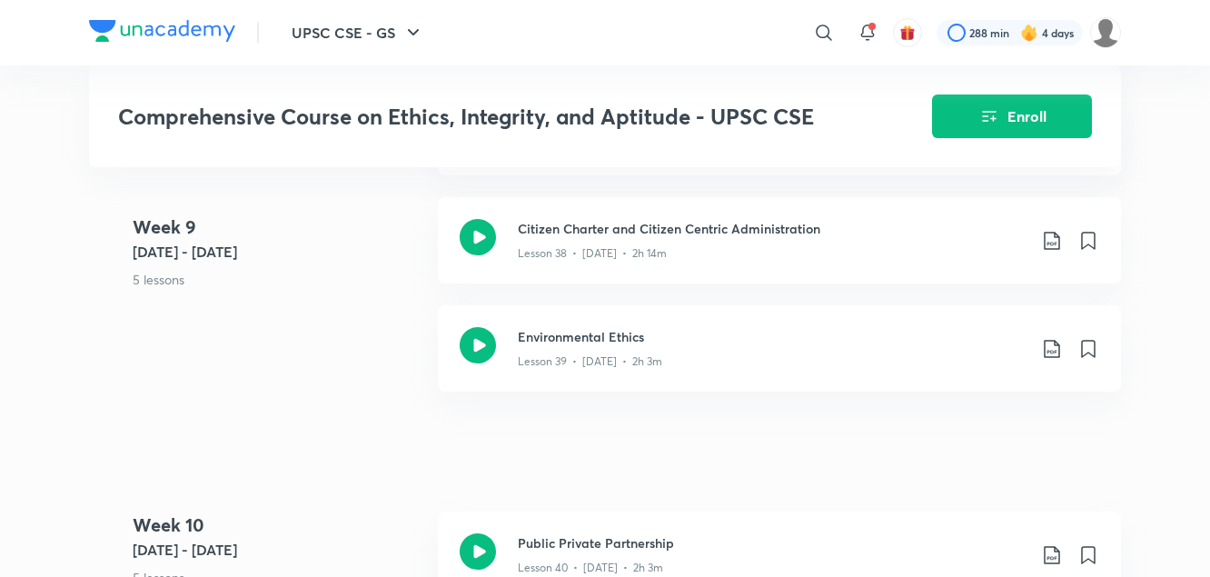
click at [382, 309] on 9 "Week 9 Jul 24 - 30 5 lessons" at bounding box center [278, 268] width 291 height 108
click at [1053, 338] on icon at bounding box center [1052, 349] width 22 height 22
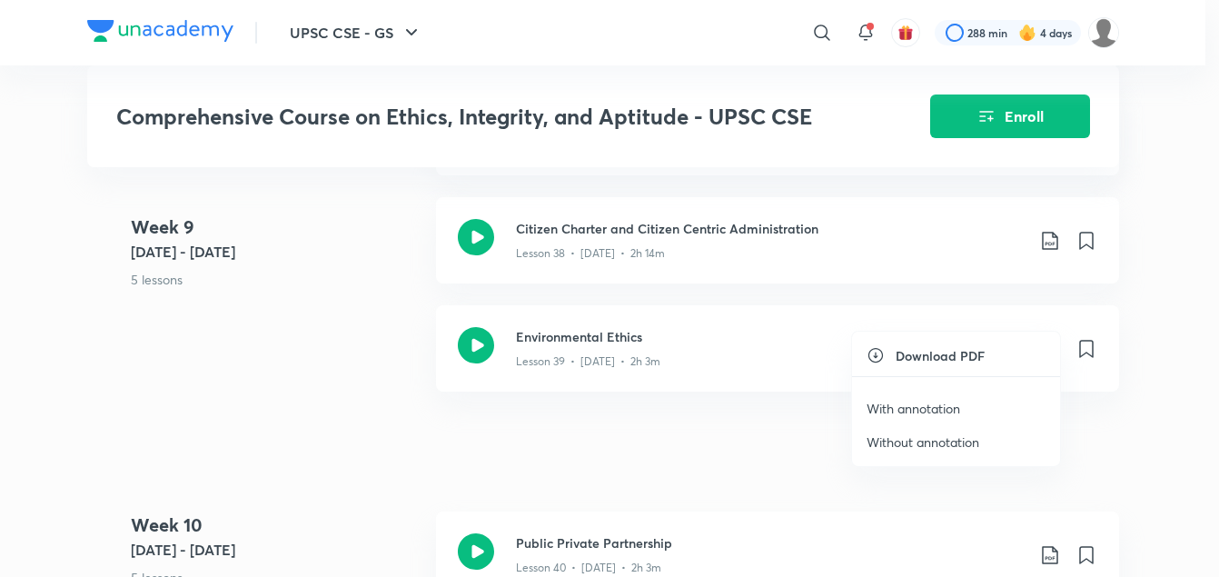
click at [924, 413] on p "With annotation" at bounding box center [914, 408] width 94 height 19
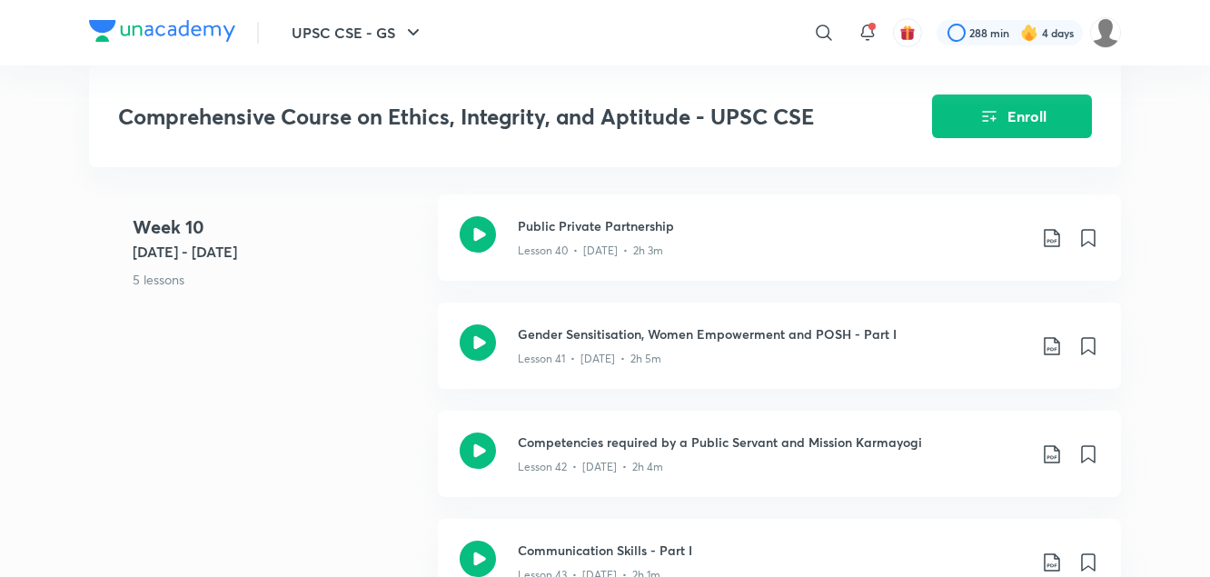
scroll to position [5654, 0]
click at [1050, 226] on icon at bounding box center [1052, 237] width 22 height 22
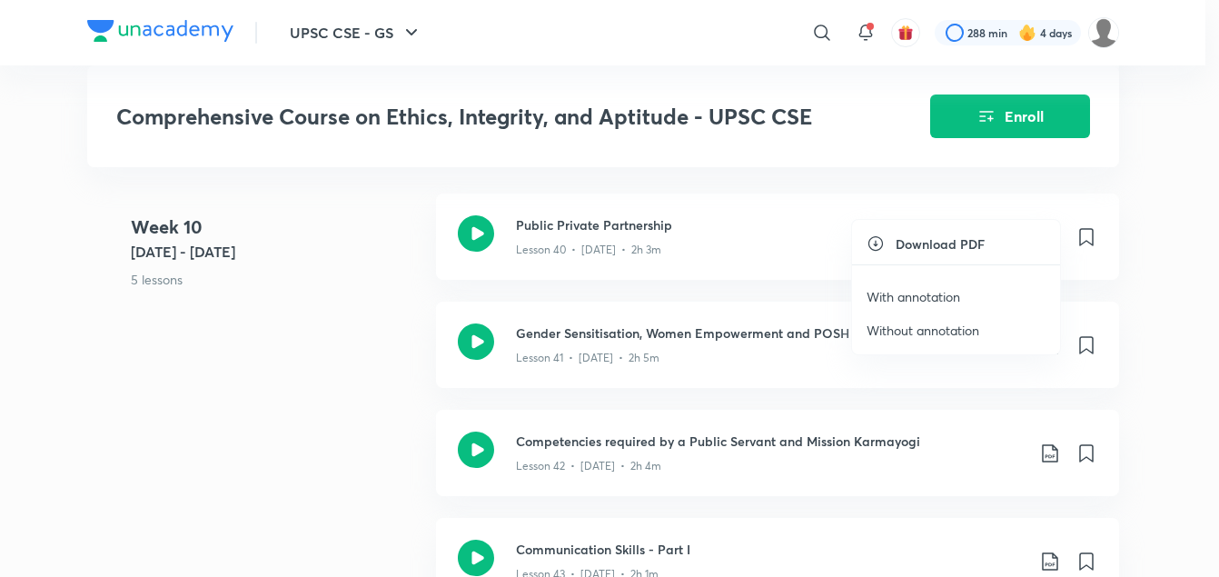
click at [911, 298] on p "With annotation" at bounding box center [914, 296] width 94 height 19
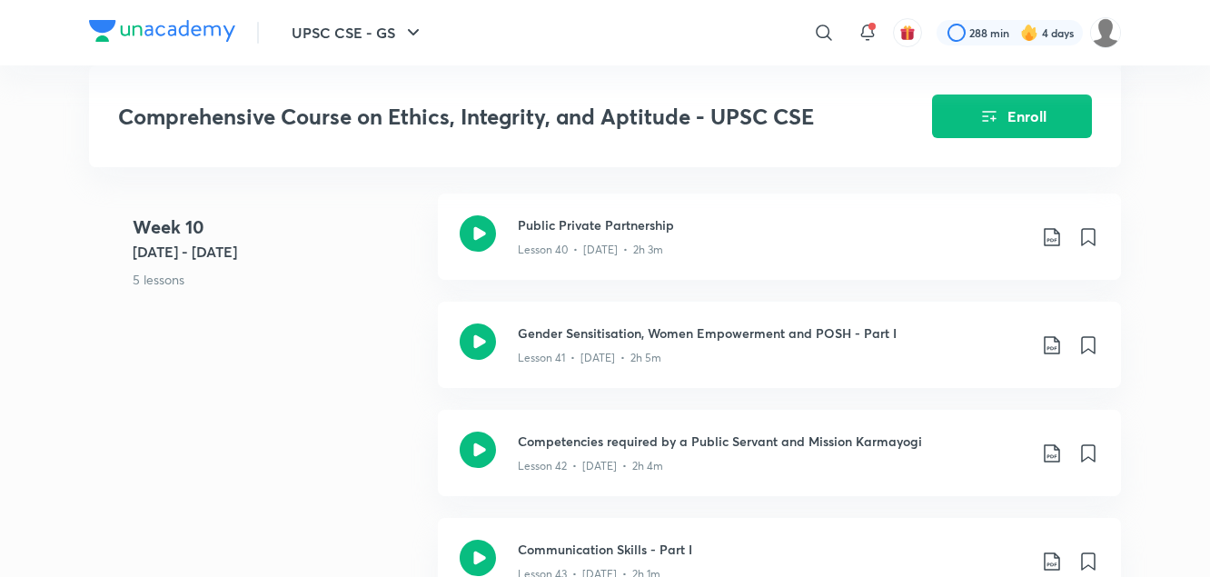
click at [331, 269] on 10 "Week 10 Jul 31 - Aug 6 5 lessons" at bounding box center [278, 268] width 291 height 108
click at [1053, 334] on icon at bounding box center [1052, 345] width 22 height 22
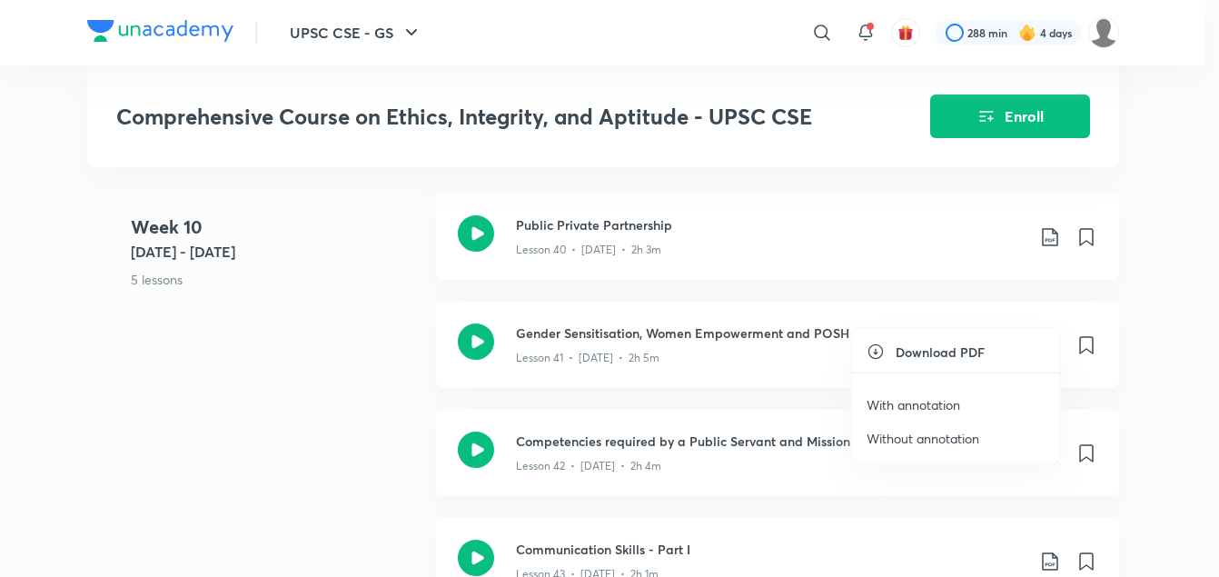
click at [940, 400] on p "With annotation" at bounding box center [914, 404] width 94 height 19
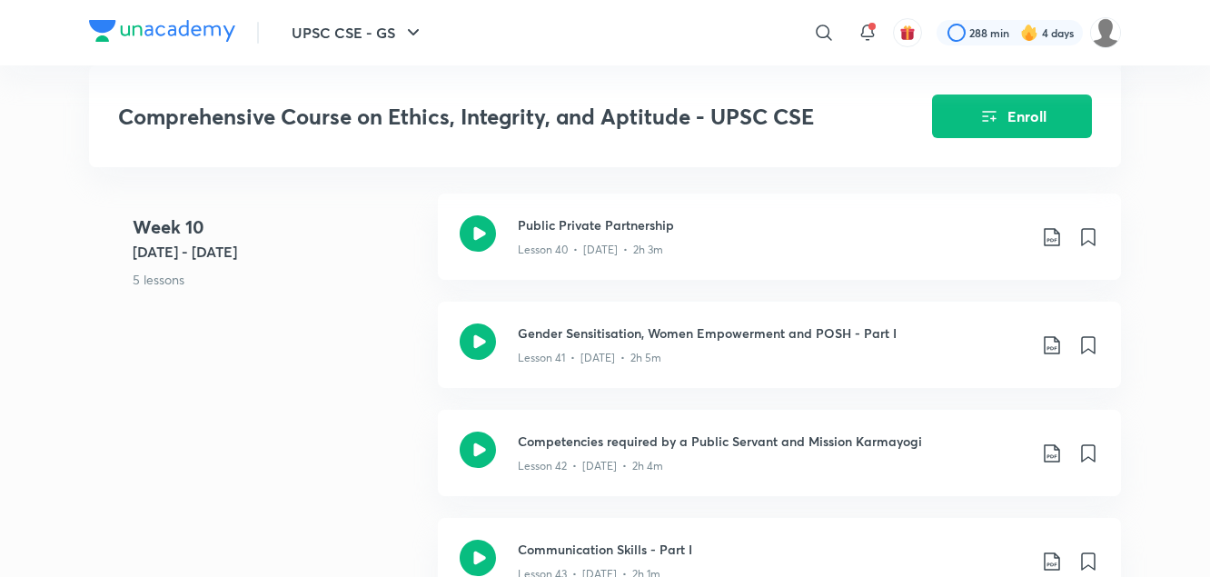
click at [337, 313] on 10 "Week 10 Jul 31 - Aug 6 5 lessons" at bounding box center [278, 268] width 291 height 108
click at [1053, 443] on icon at bounding box center [1052, 454] width 22 height 22
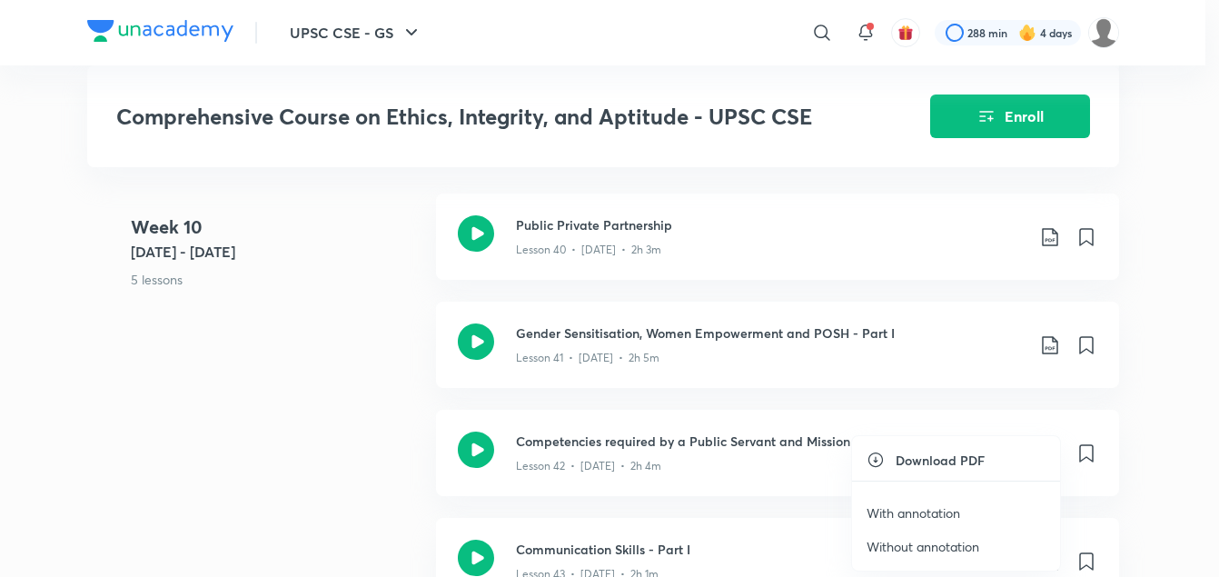
click at [924, 514] on p "With annotation" at bounding box center [914, 512] width 94 height 19
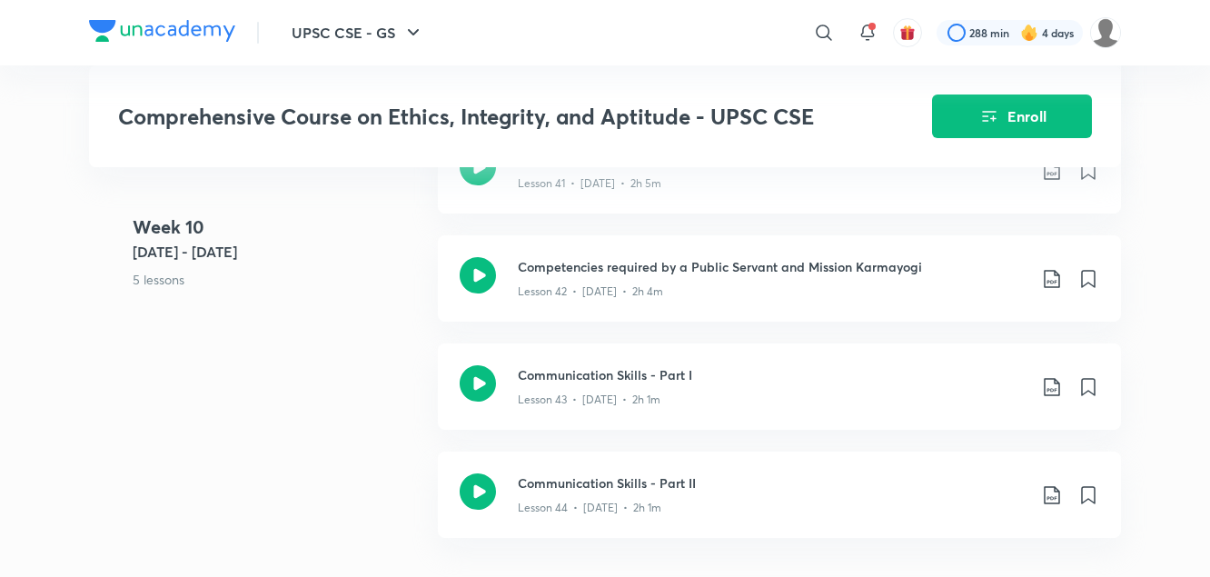
scroll to position [5830, 0]
drag, startPoint x: 368, startPoint y: 421, endPoint x: 693, endPoint y: 384, distance: 327.3
click at [693, 384] on div "Week 10 Jul 31 - Aug 6 5 lessons Public Private Partnership Lesson 40 • Aug 1 •…" at bounding box center [605, 287] width 1032 height 541
click at [1049, 374] on icon at bounding box center [1052, 385] width 22 height 22
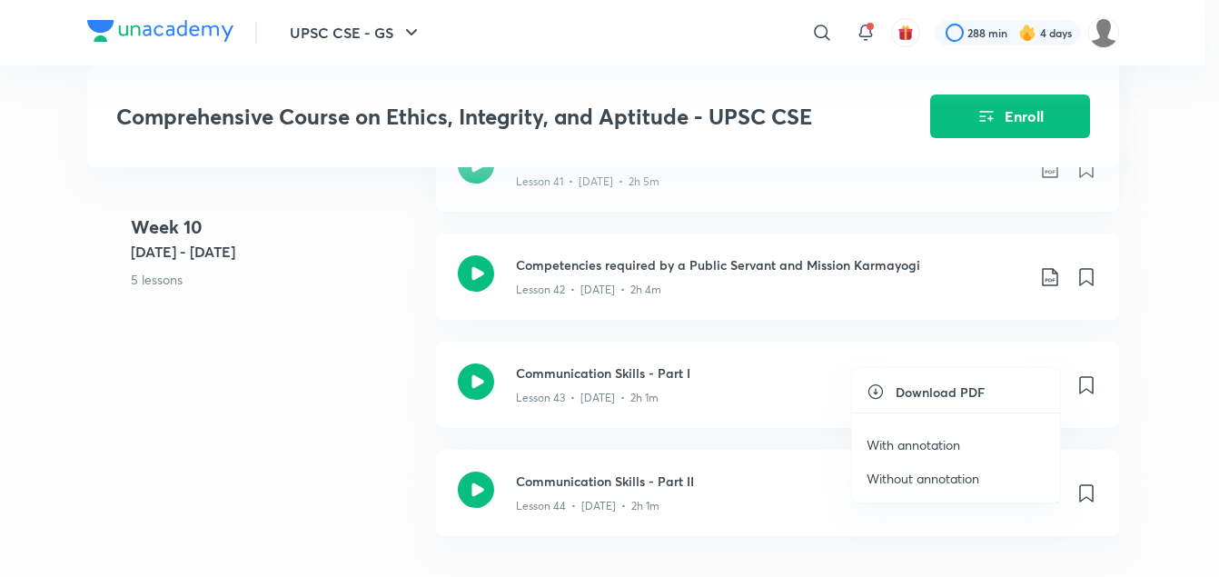
click at [916, 448] on p "With annotation" at bounding box center [914, 444] width 94 height 19
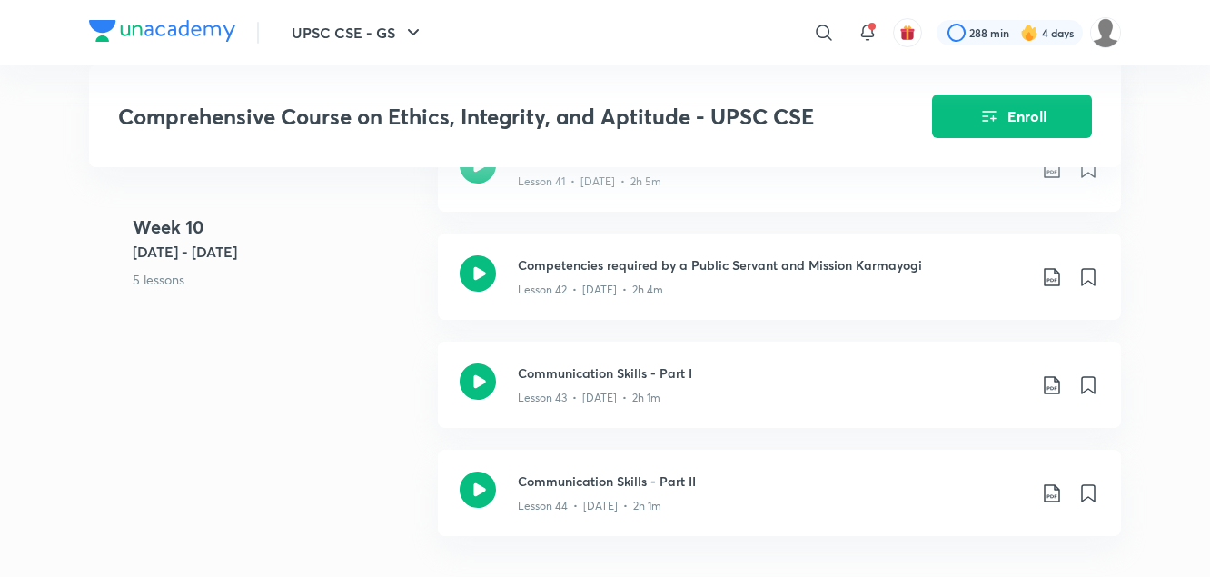
click at [378, 393] on div "Week 10 Jul 31 - Aug 6 5 lessons Public Private Partnership Lesson 40 • Aug 1 •…" at bounding box center [605, 287] width 1032 height 541
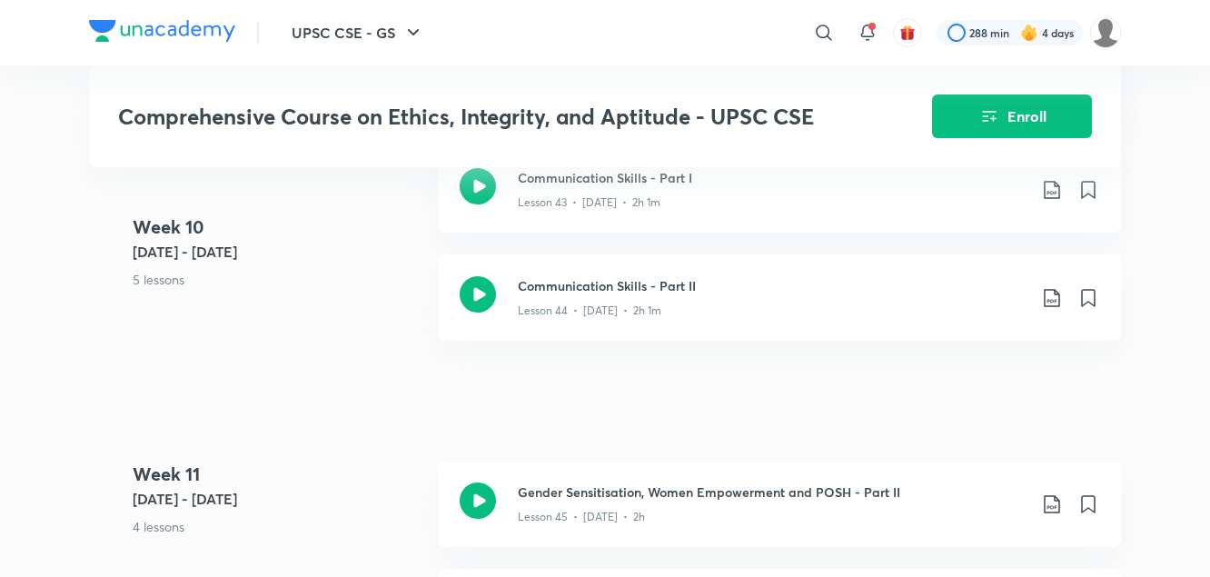
scroll to position [6027, 0]
click at [1052, 285] on icon at bounding box center [1052, 296] width 22 height 22
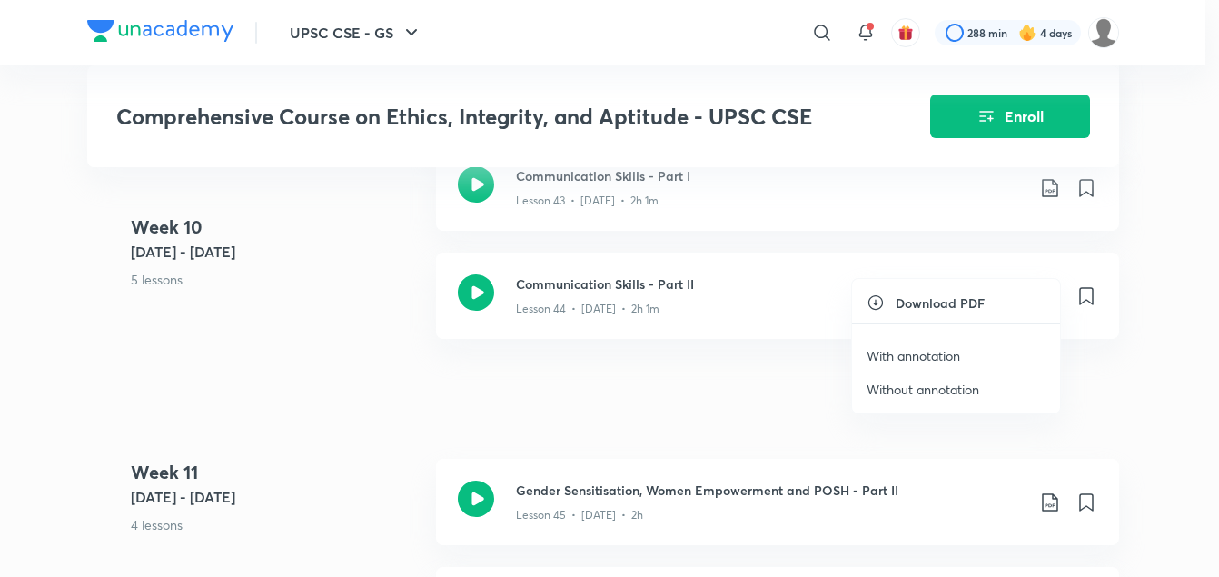
click at [927, 355] on p "With annotation" at bounding box center [914, 355] width 94 height 19
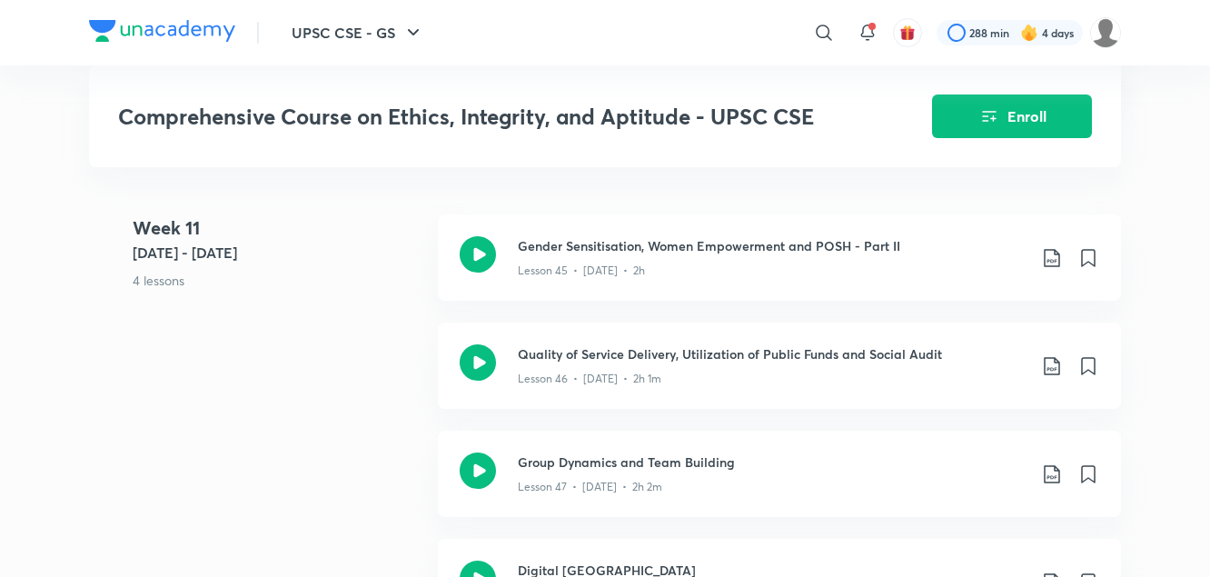
scroll to position [6273, 0]
click at [1050, 246] on icon at bounding box center [1052, 257] width 22 height 22
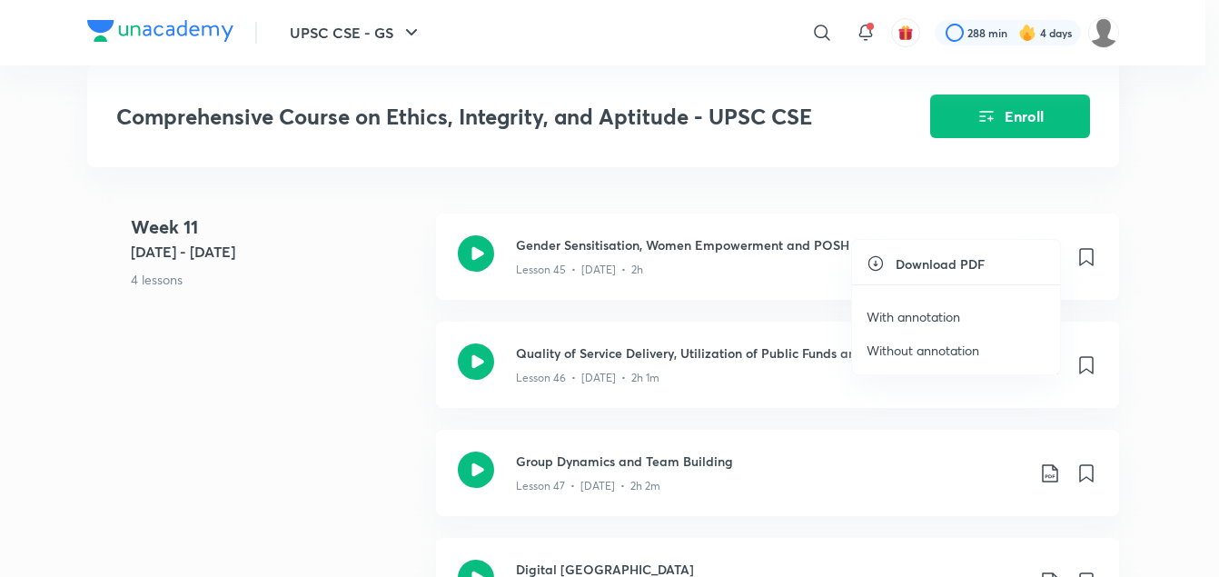
click at [934, 316] on p "With annotation" at bounding box center [914, 316] width 94 height 19
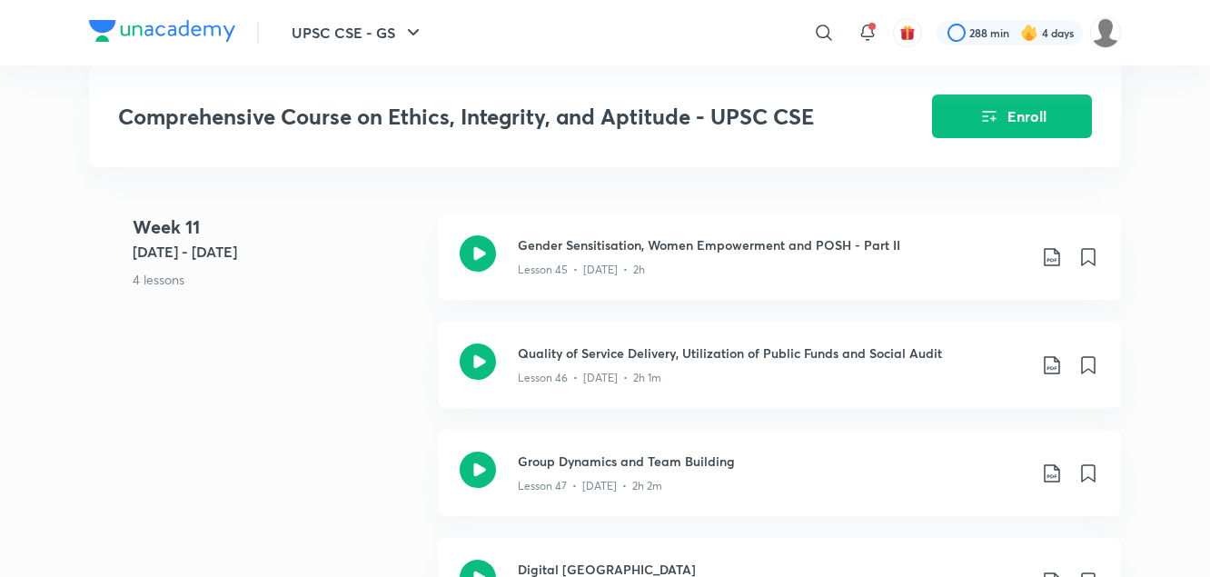
click at [362, 329] on div "Week 11 Aug 7 - 13 4 lessons Gender Sensitisation, Women Empowerment and POSH -…" at bounding box center [605, 430] width 1032 height 433
click at [1047, 354] on icon at bounding box center [1052, 365] width 22 height 22
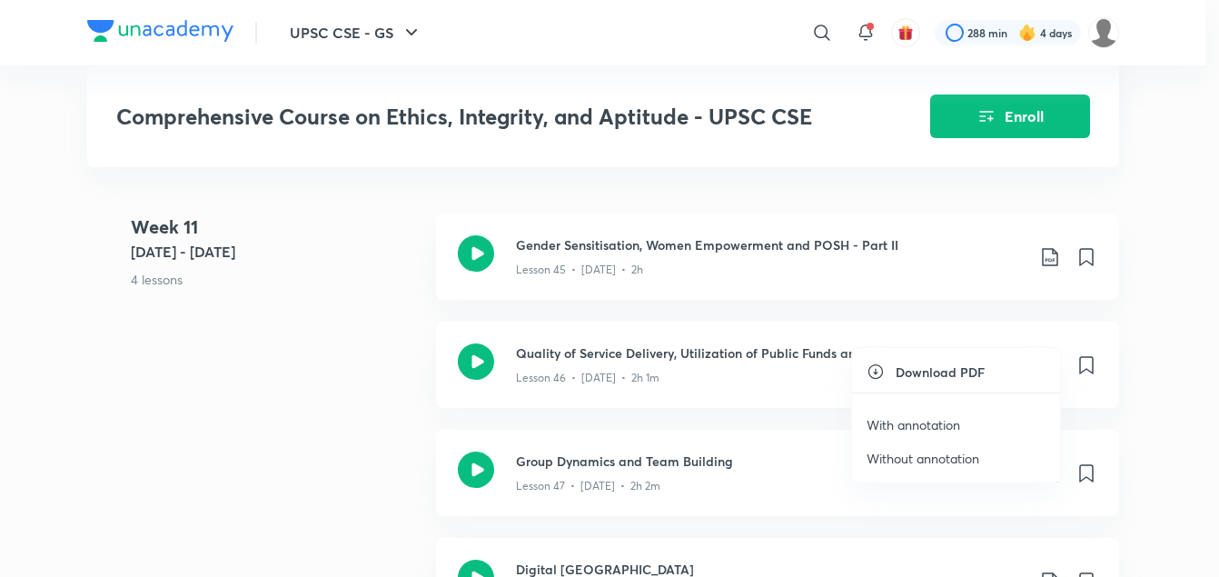
click at [939, 427] on p "With annotation" at bounding box center [914, 424] width 94 height 19
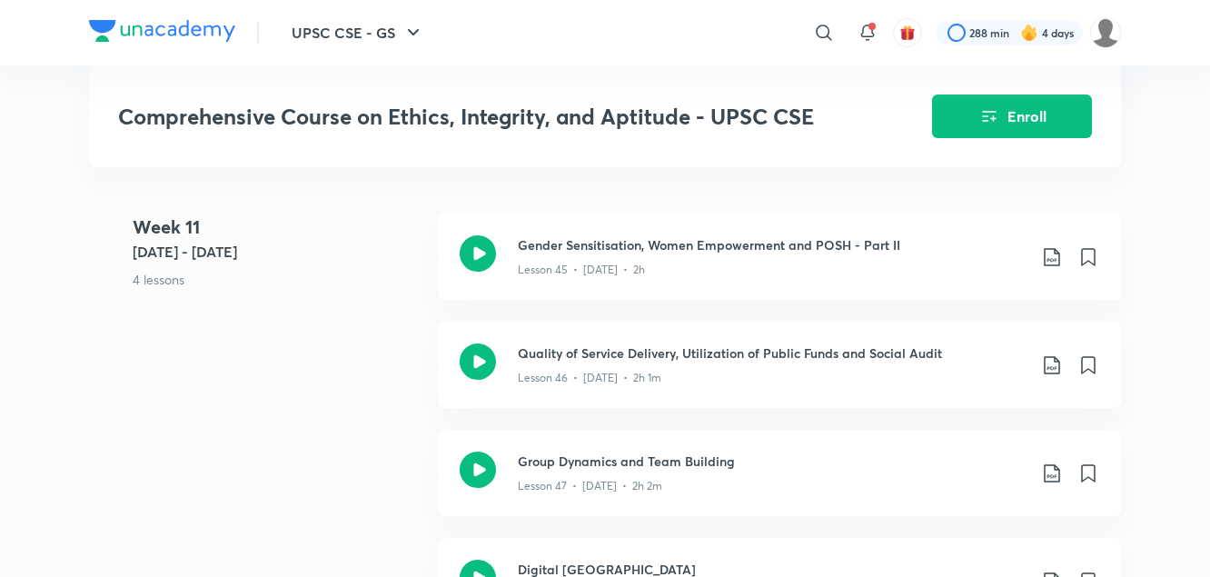
click at [382, 398] on div "Week 11 Aug 7 - 13 4 lessons Gender Sensitisation, Women Empowerment and POSH -…" at bounding box center [605, 430] width 1032 height 433
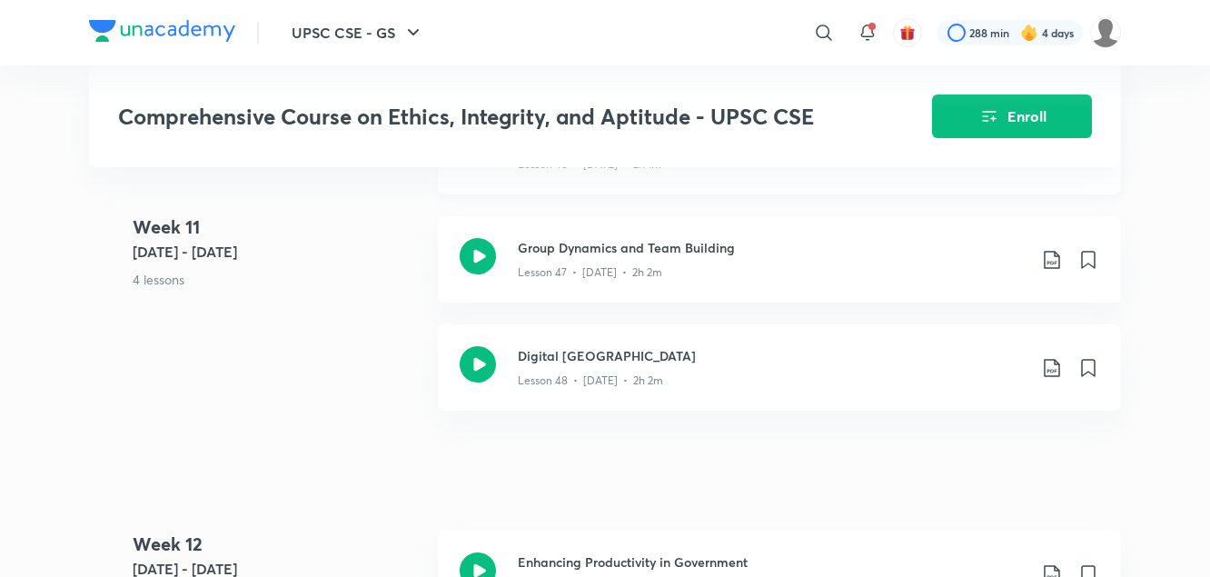
scroll to position [6492, 0]
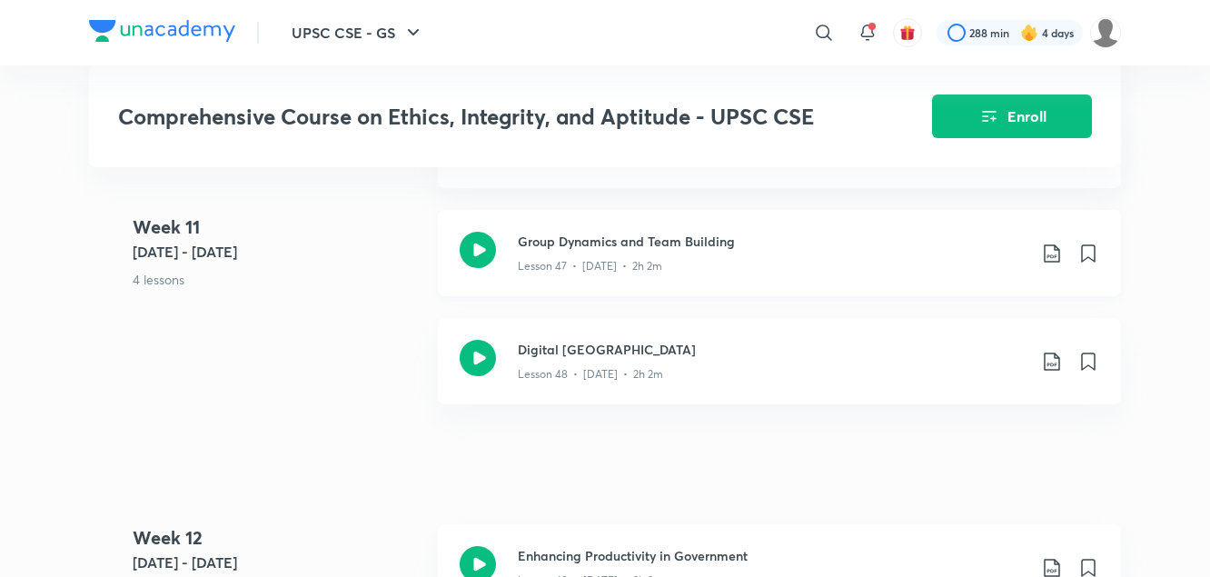
click at [1050, 243] on icon at bounding box center [1052, 254] width 22 height 22
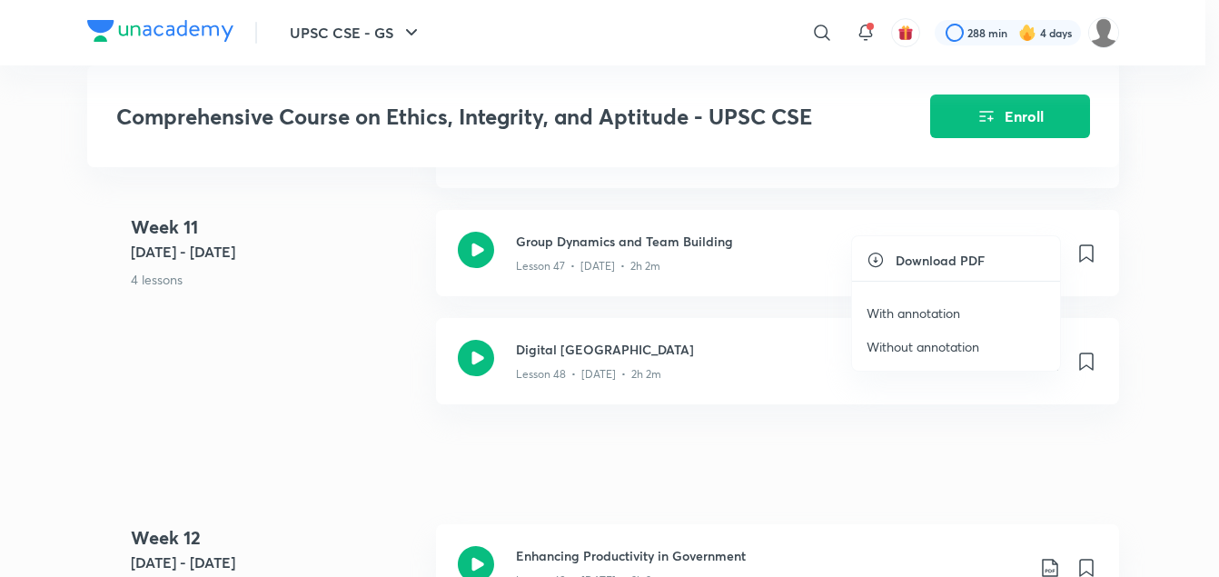
click at [928, 312] on p "With annotation" at bounding box center [914, 312] width 94 height 19
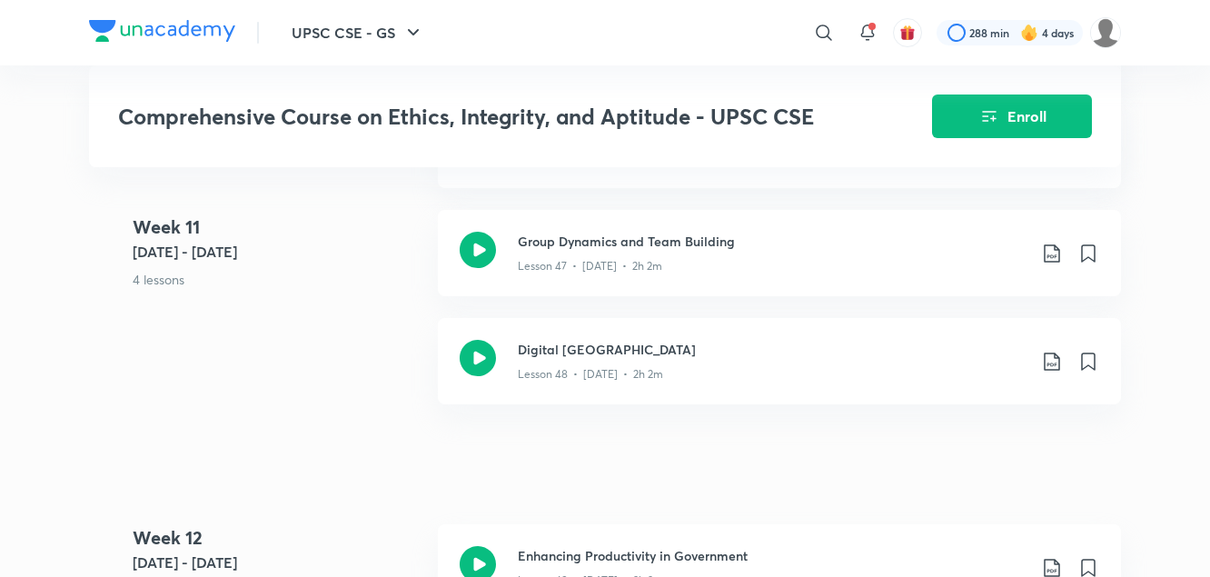
click at [348, 327] on div "Week 11 Aug 7 - 13 4 lessons Gender Sensitisation, Women Empowerment and POSH -…" at bounding box center [605, 210] width 1032 height 433
click at [1046, 351] on icon at bounding box center [1052, 362] width 22 height 22
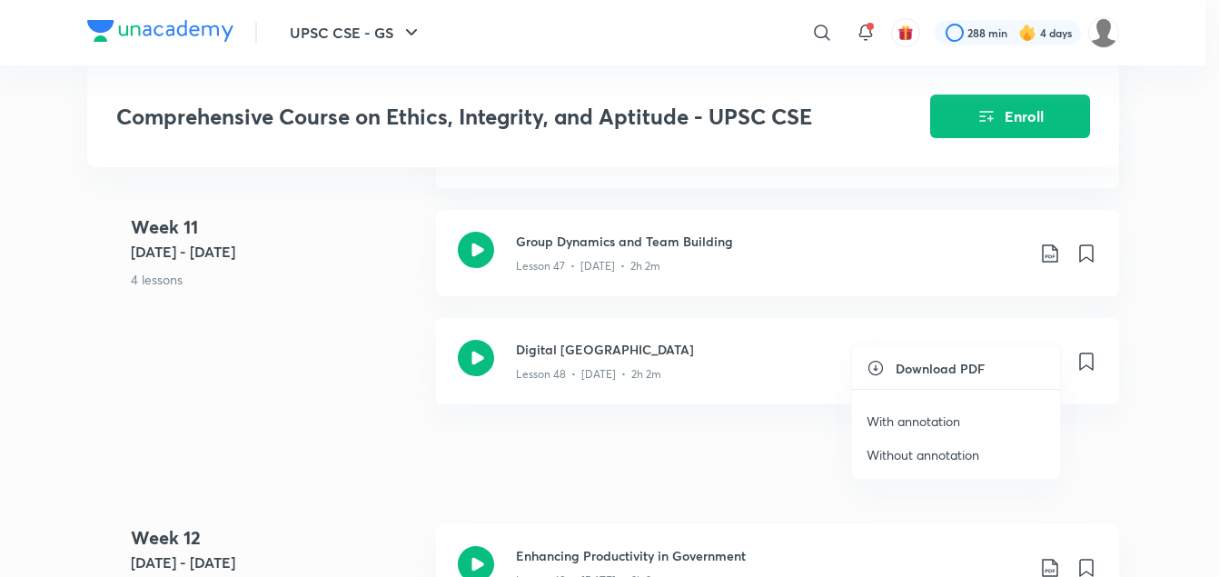
click at [920, 423] on p "With annotation" at bounding box center [914, 421] width 94 height 19
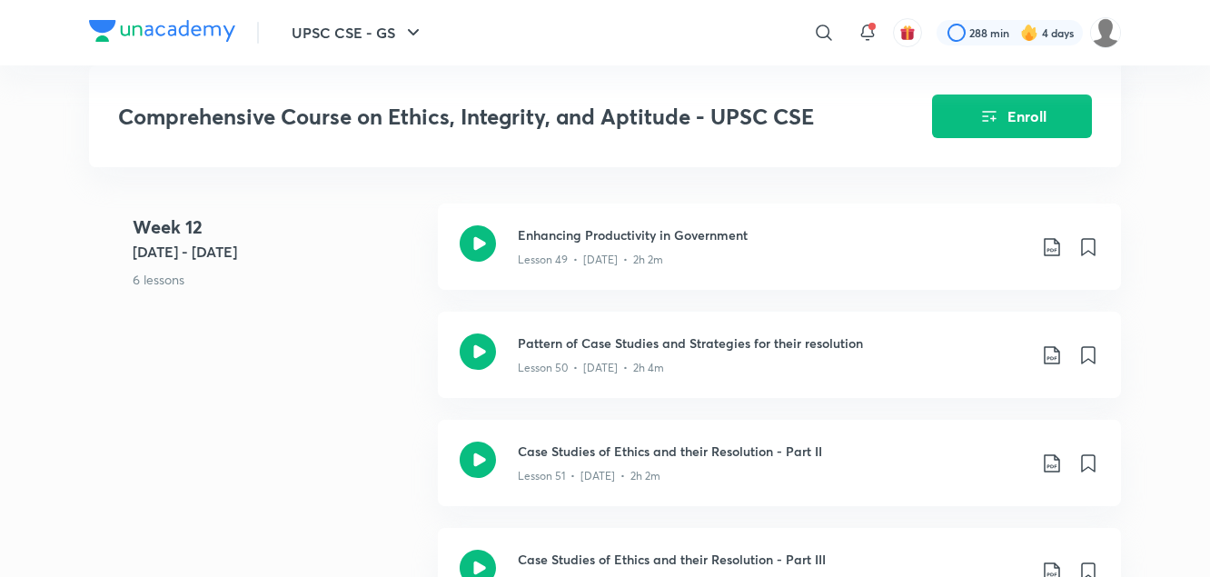
scroll to position [6815, 0]
click at [1052, 234] on icon at bounding box center [1052, 245] width 22 height 22
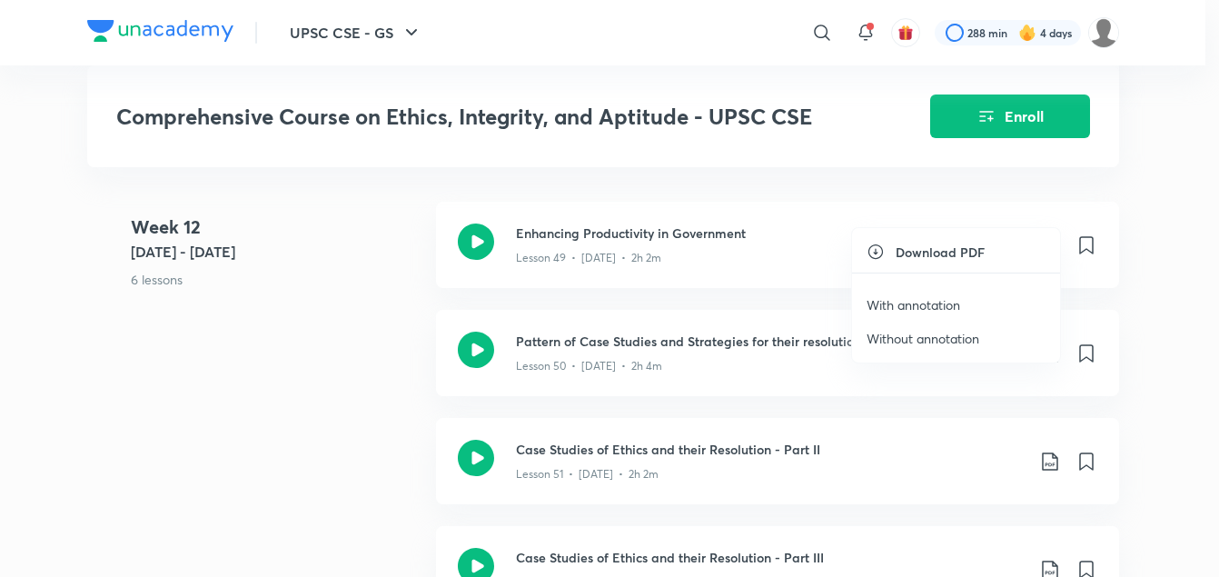
click at [914, 306] on p "With annotation" at bounding box center [914, 304] width 94 height 19
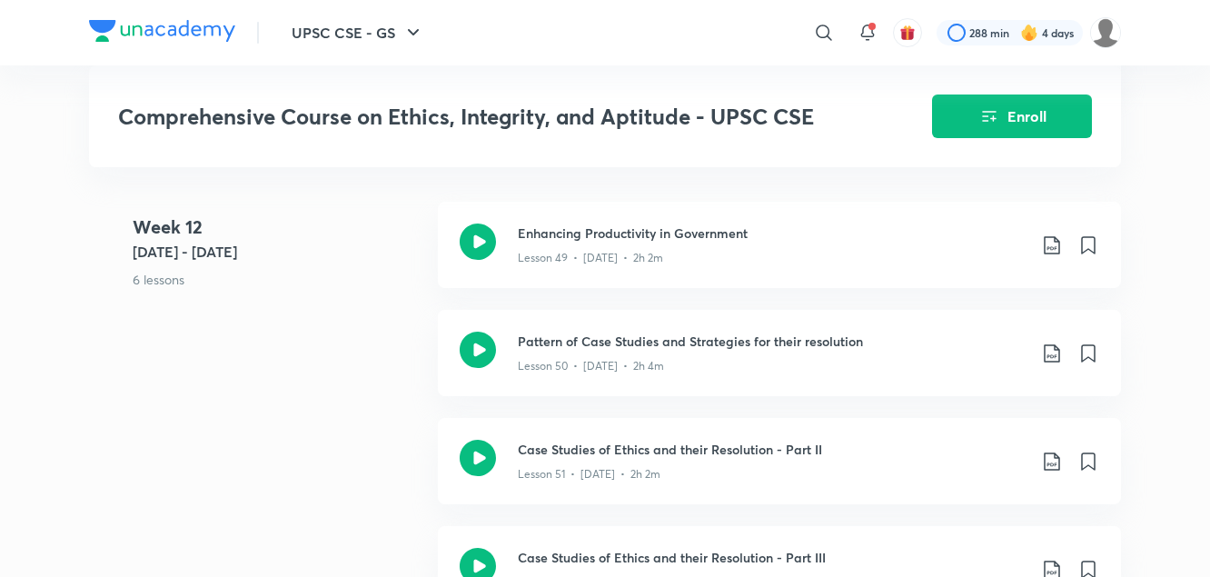
click at [345, 302] on 12 "Week 12 Aug 14 - 20 6 lessons" at bounding box center [278, 268] width 291 height 108
click at [1053, 343] on icon at bounding box center [1052, 354] width 22 height 22
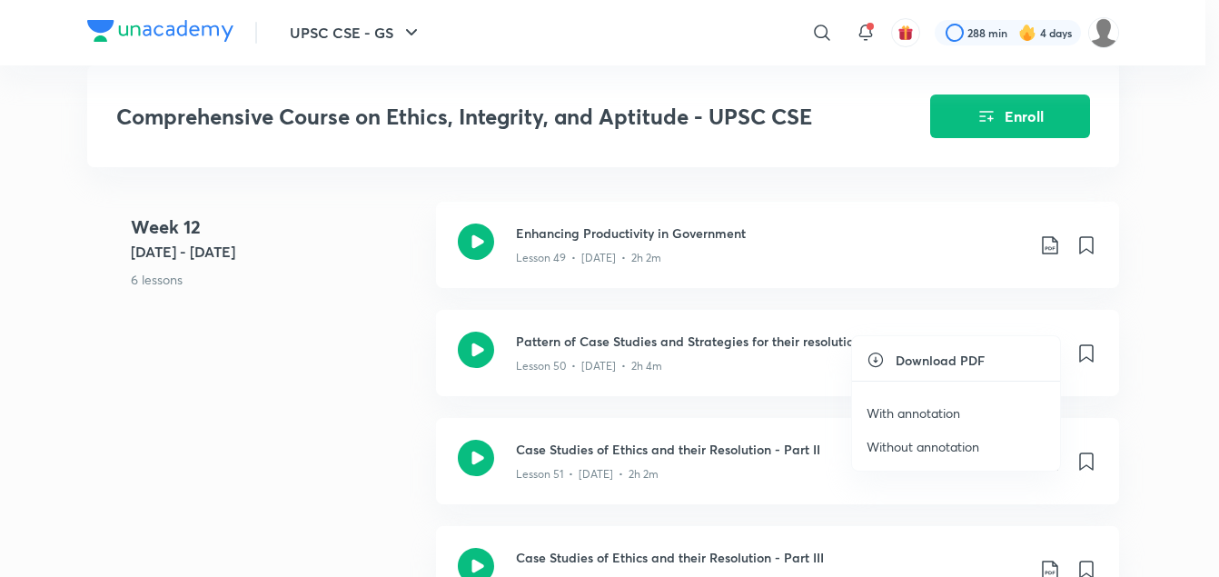
click at [928, 413] on p "With annotation" at bounding box center [914, 412] width 94 height 19
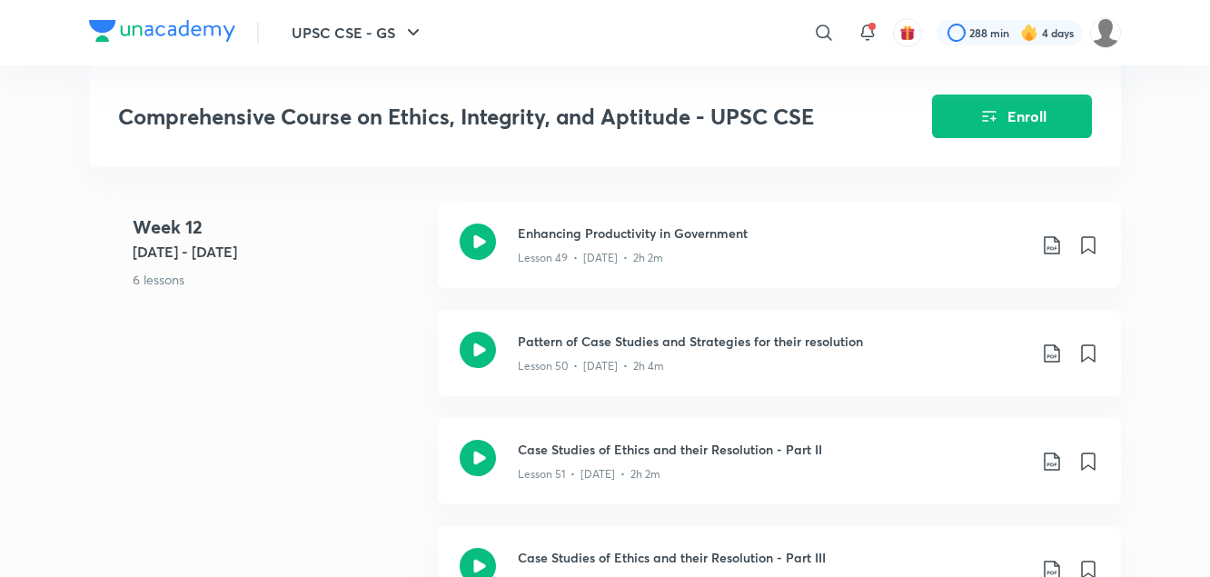
click at [347, 354] on div "Week 12 Aug 14 - 20 6 lessons Enhancing Productivity in Government Lesson 49 • …" at bounding box center [605, 526] width 1032 height 649
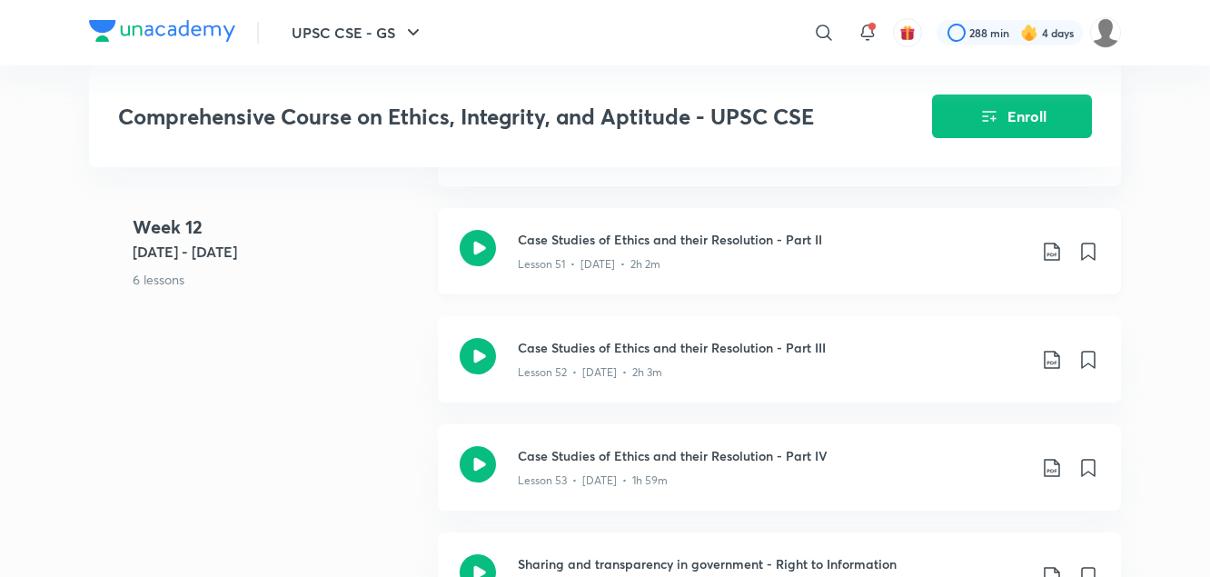
click at [1048, 243] on icon at bounding box center [1051, 252] width 15 height 18
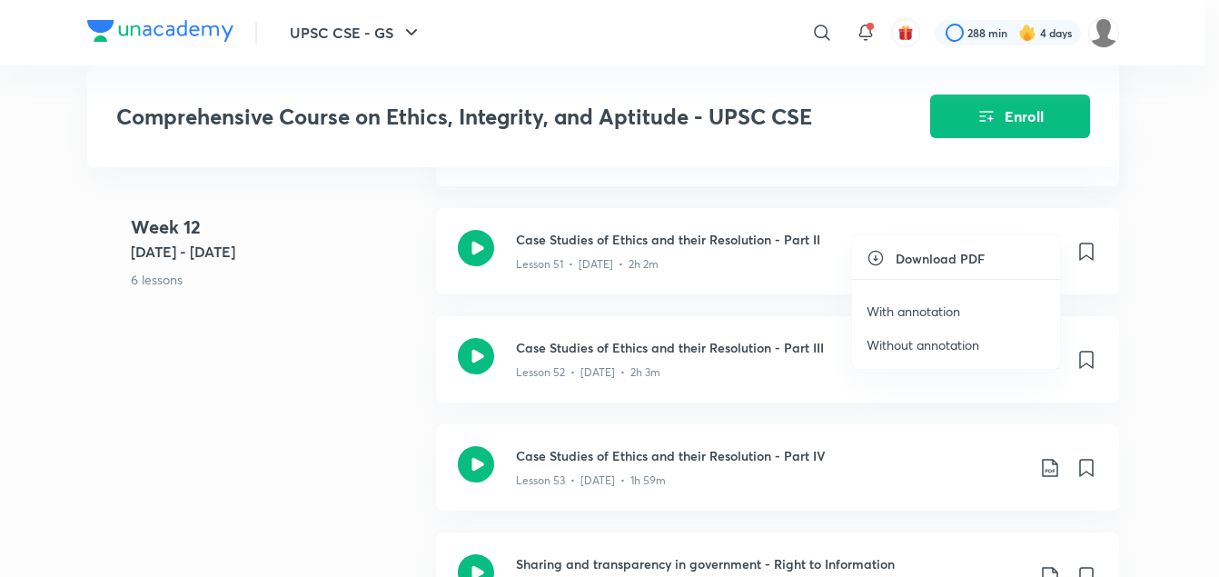
click at [930, 308] on p "With annotation" at bounding box center [914, 311] width 94 height 19
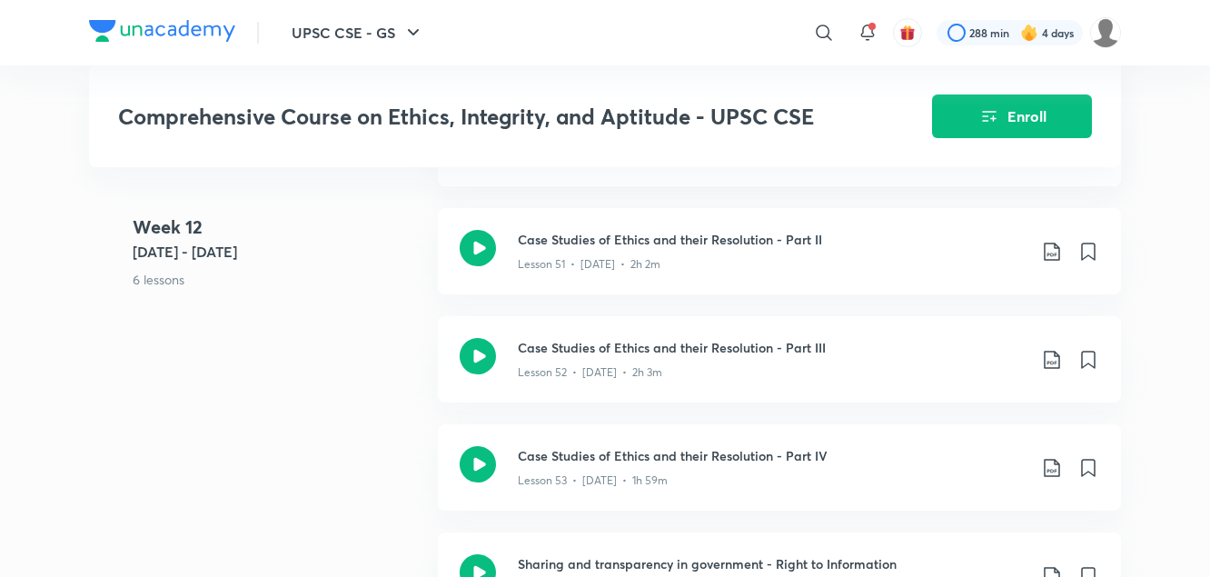
click at [306, 359] on div "Week 12 Aug 14 - 20 6 lessons Enhancing Productivity in Government Lesson 49 • …" at bounding box center [605, 316] width 1032 height 649
click at [1054, 349] on icon at bounding box center [1052, 360] width 22 height 22
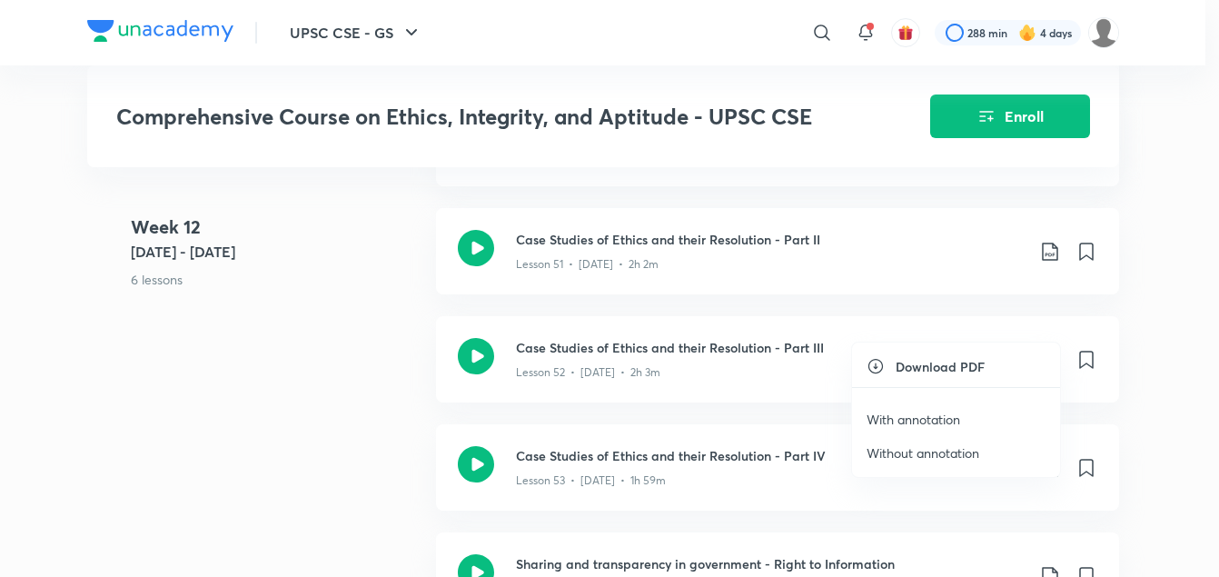
click at [924, 420] on p "With annotation" at bounding box center [914, 419] width 94 height 19
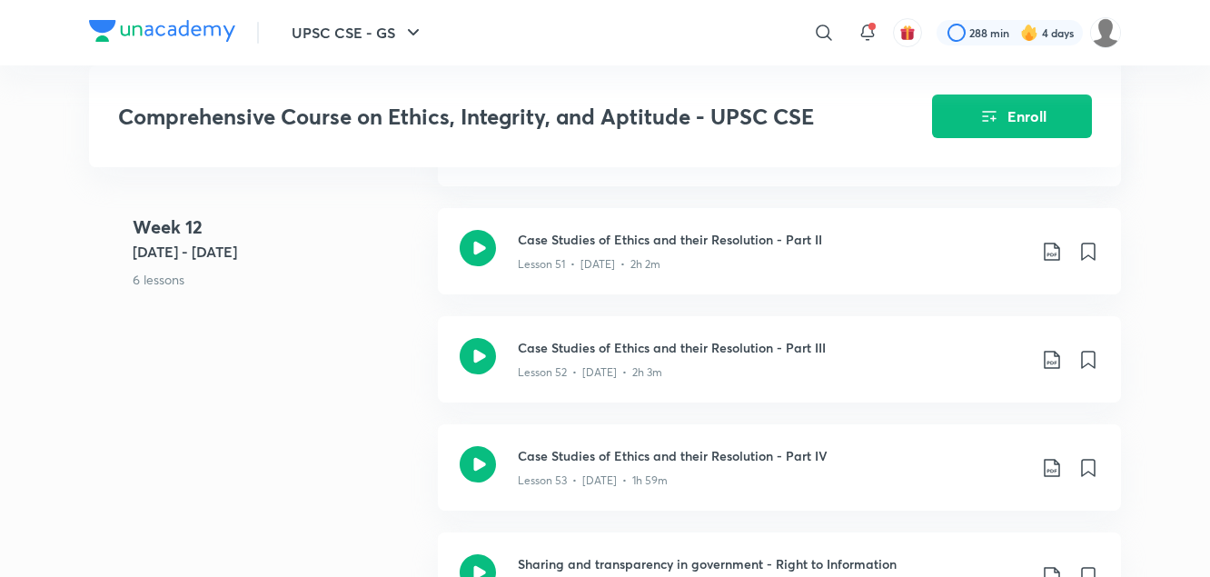
click at [324, 360] on div "Week 12 Aug 14 - 20 6 lessons Enhancing Productivity in Government Lesson 49 • …" at bounding box center [605, 316] width 1032 height 649
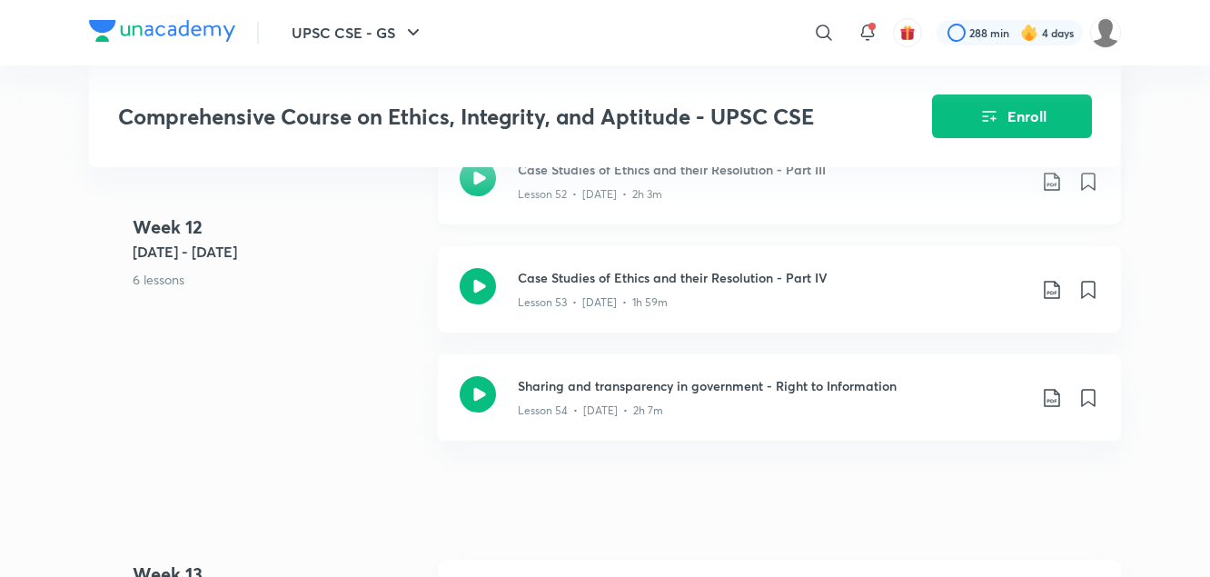
scroll to position [7208, 0]
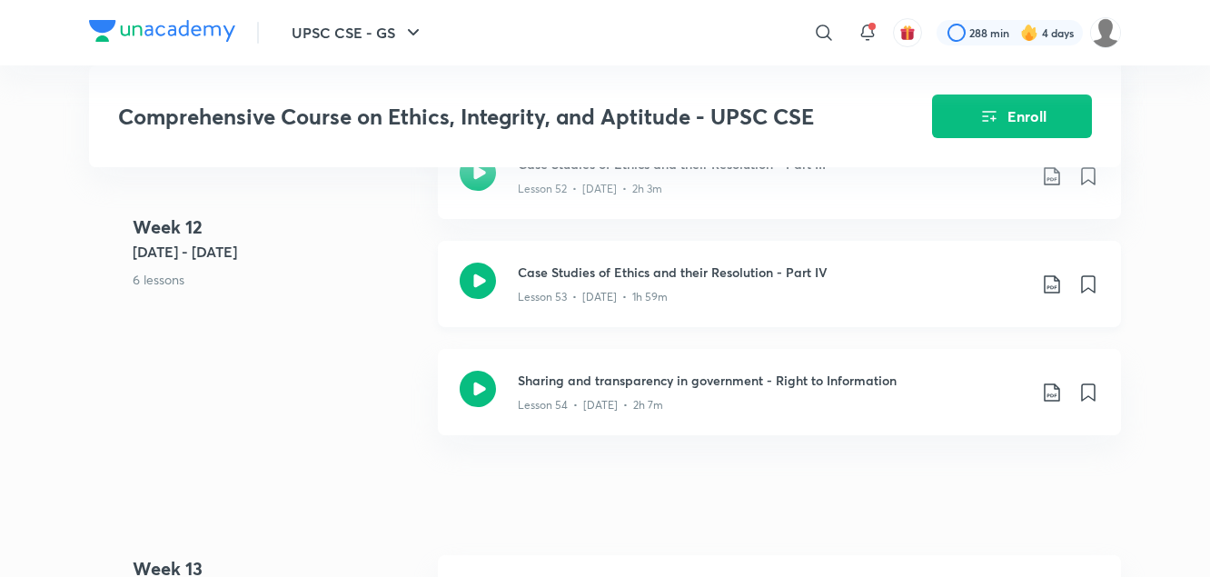
click at [1056, 274] on icon at bounding box center [1052, 285] width 22 height 22
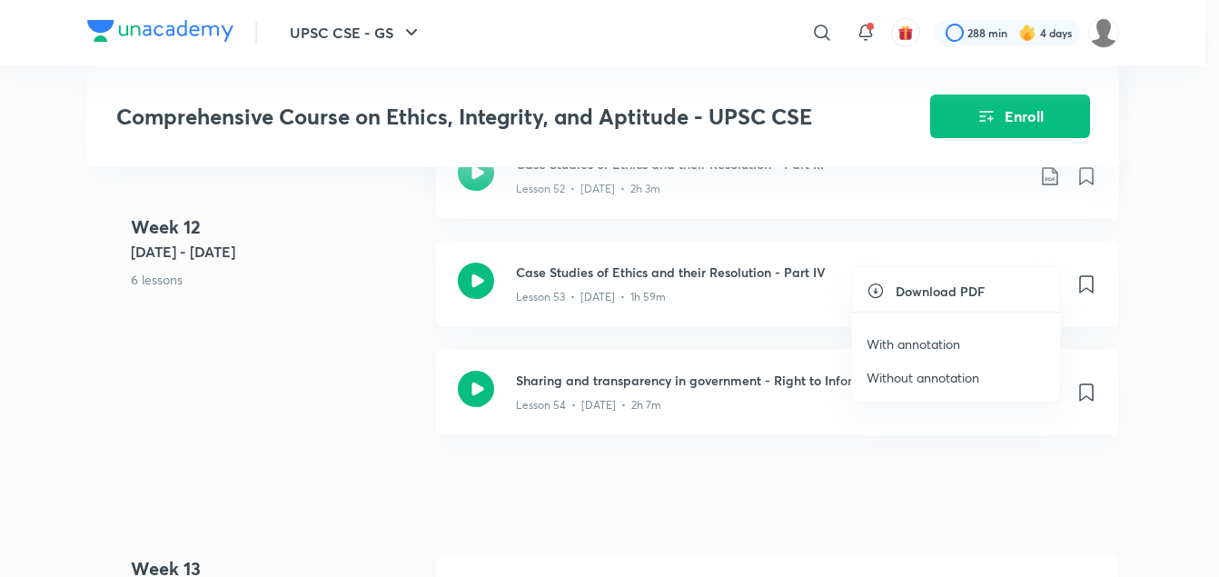
click at [939, 344] on p "With annotation" at bounding box center [914, 343] width 94 height 19
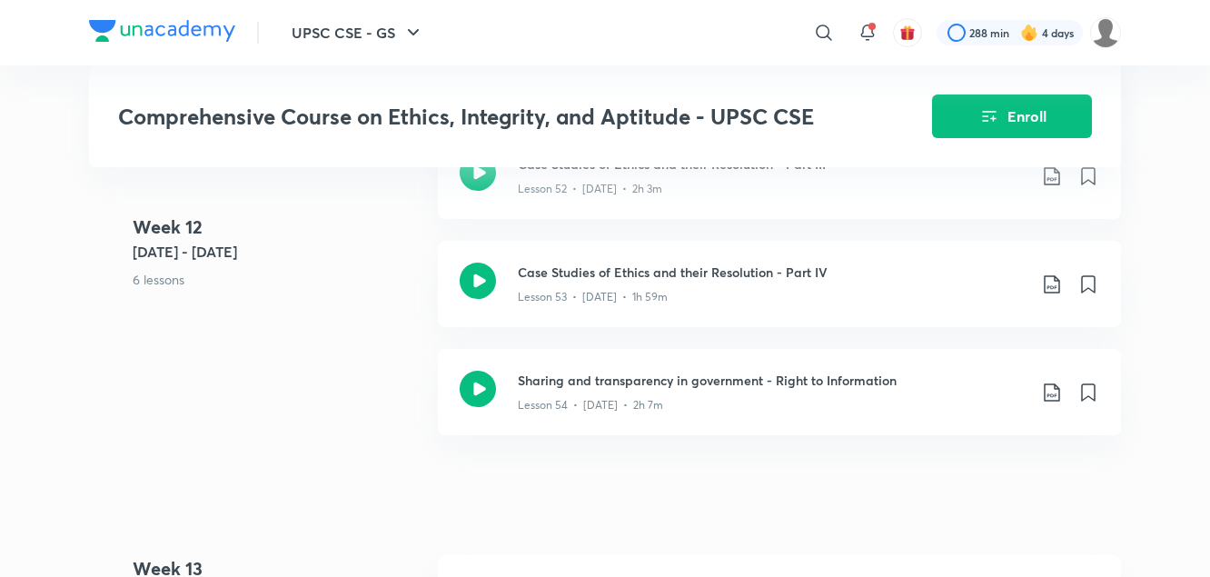
click at [284, 357] on div "Week 12 Aug 14 - 20 6 lessons Enhancing Productivity in Government Lesson 49 • …" at bounding box center [605, 132] width 1032 height 649
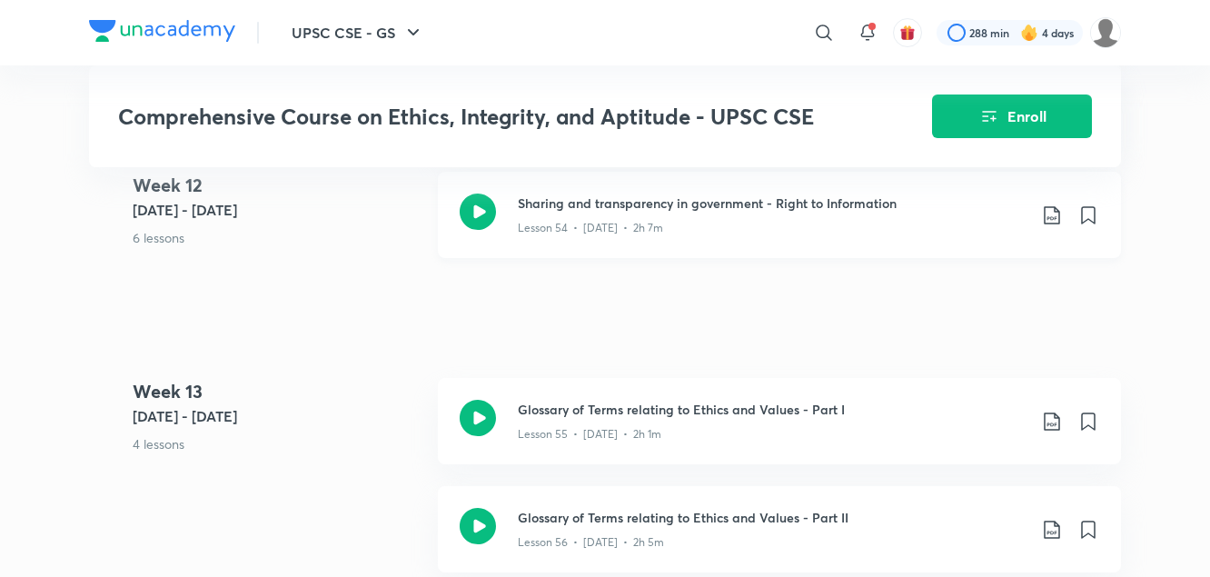
scroll to position [7387, 0]
click at [1051, 204] on icon at bounding box center [1051, 213] width 15 height 18
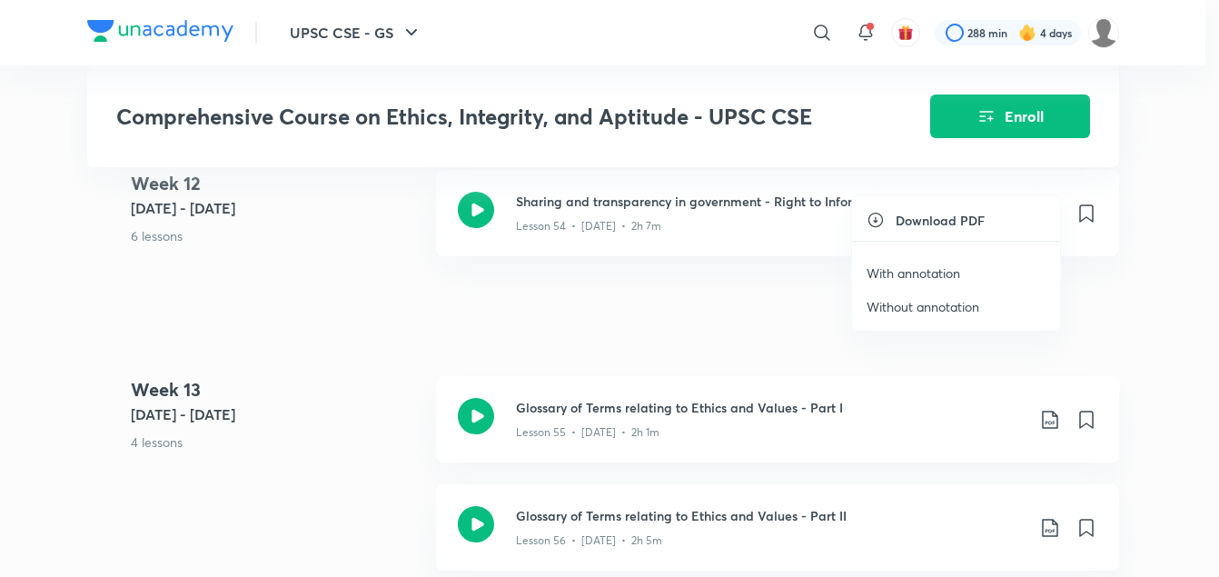
click at [933, 275] on p "With annotation" at bounding box center [914, 273] width 94 height 19
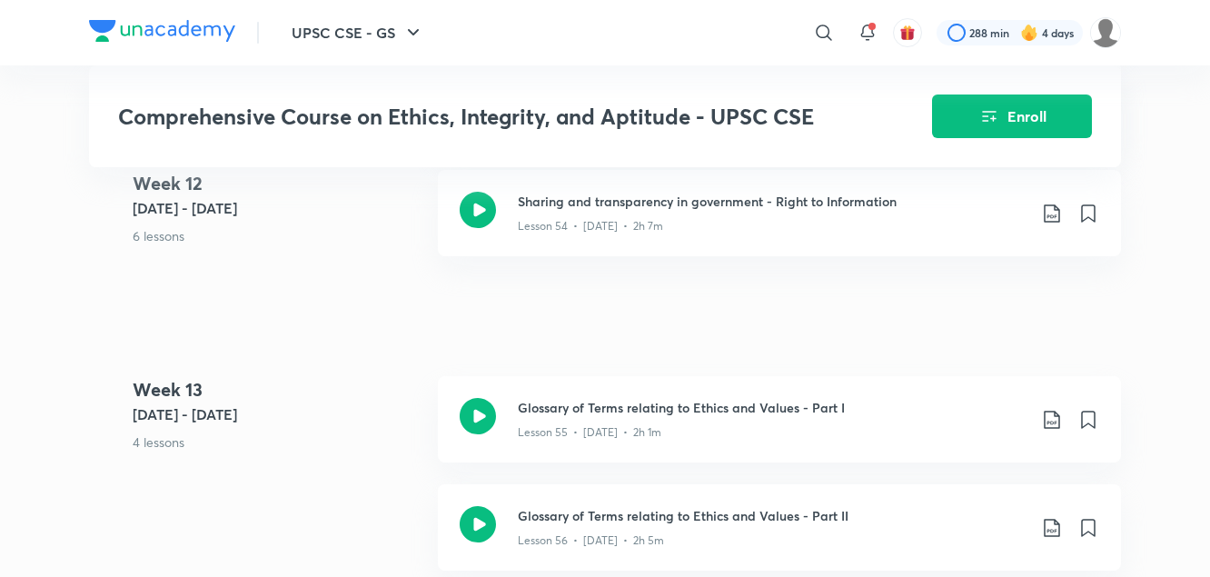
click at [1052, 409] on icon at bounding box center [1052, 420] width 22 height 22
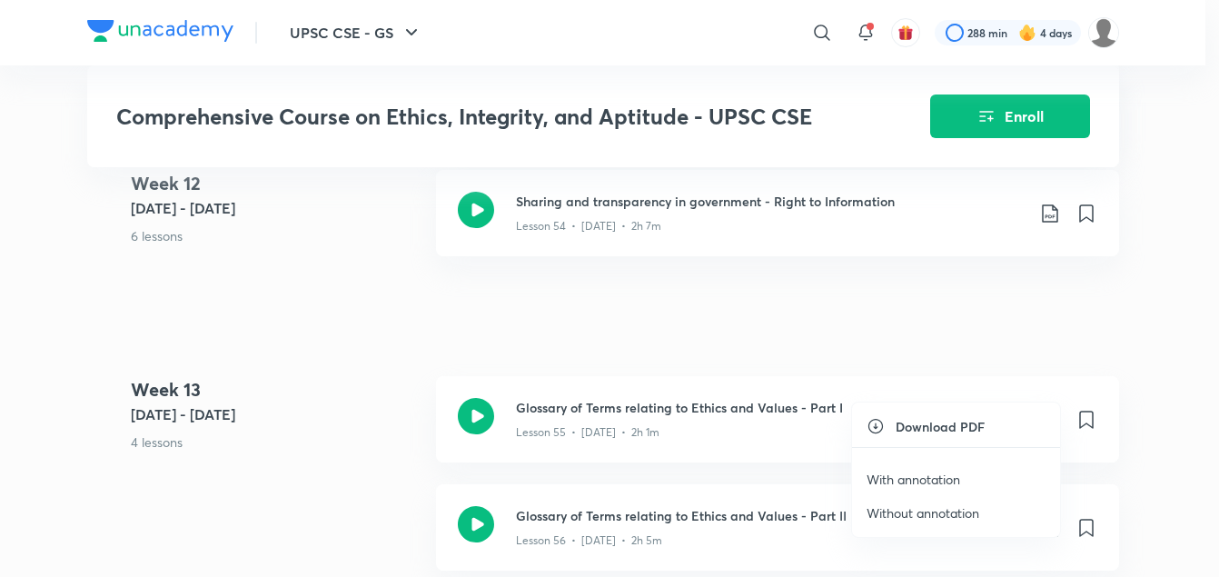
click at [945, 483] on p "With annotation" at bounding box center [914, 479] width 94 height 19
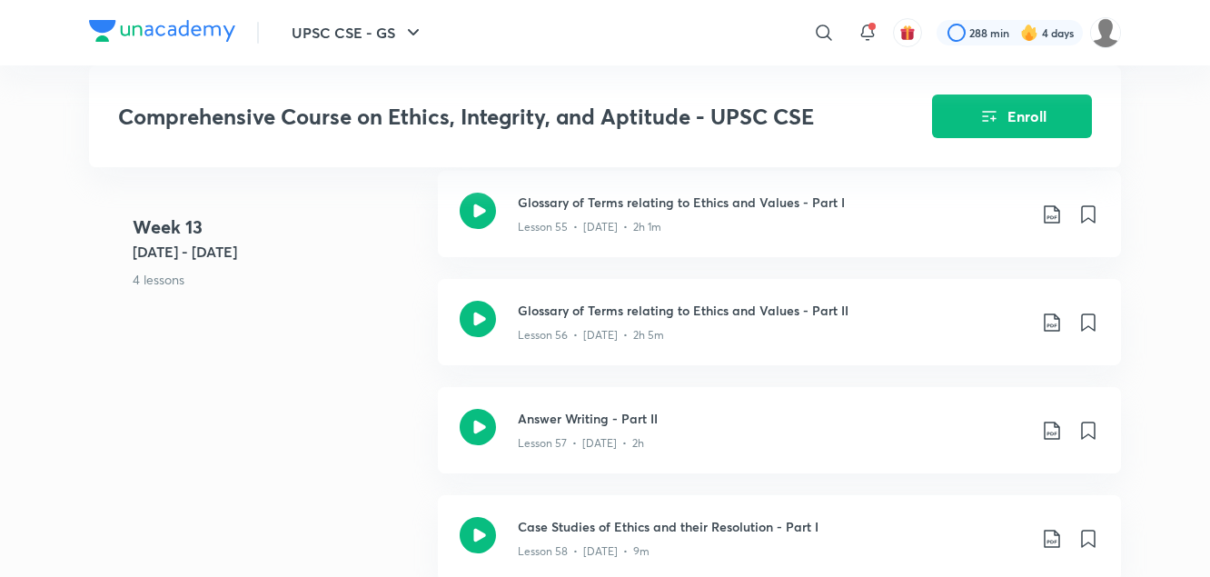
scroll to position [7594, 0]
drag, startPoint x: 366, startPoint y: 423, endPoint x: 744, endPoint y: 366, distance: 382.2
click at [744, 366] on div "Week 13 Aug 21 - 27 4 lessons Glossary of Terms relating to Ethics and Values -…" at bounding box center [605, 386] width 1032 height 433
click at [370, 343] on div "Week 13 Aug 21 - 27 4 lessons Glossary of Terms relating to Ethics and Values -…" at bounding box center [605, 386] width 1032 height 433
click at [1053, 311] on icon at bounding box center [1052, 322] width 22 height 22
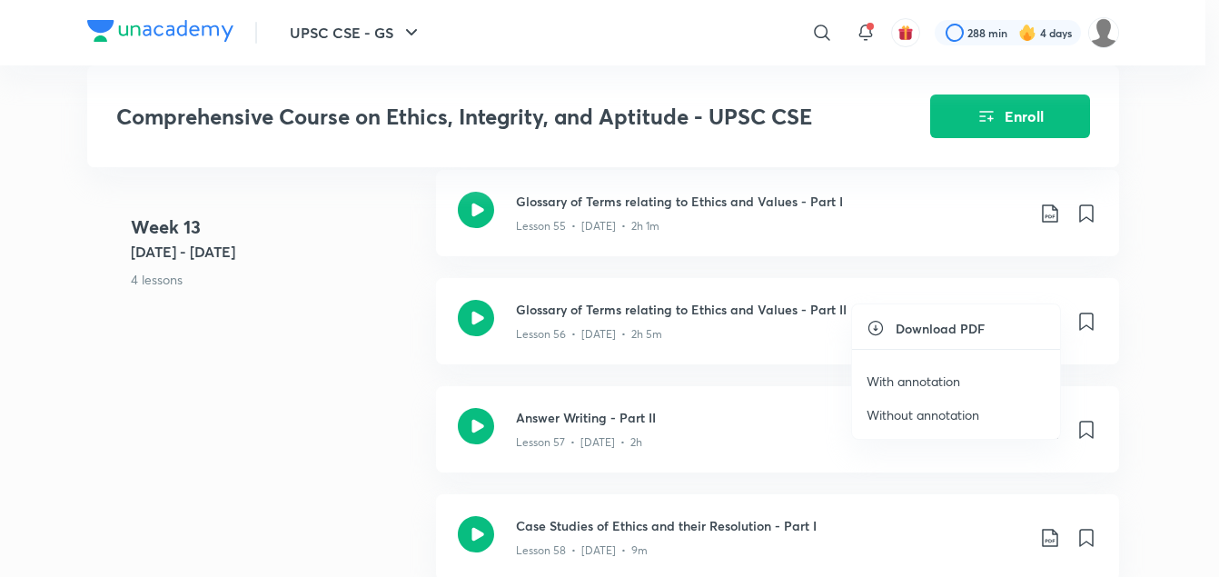
click at [936, 381] on p "With annotation" at bounding box center [914, 381] width 94 height 19
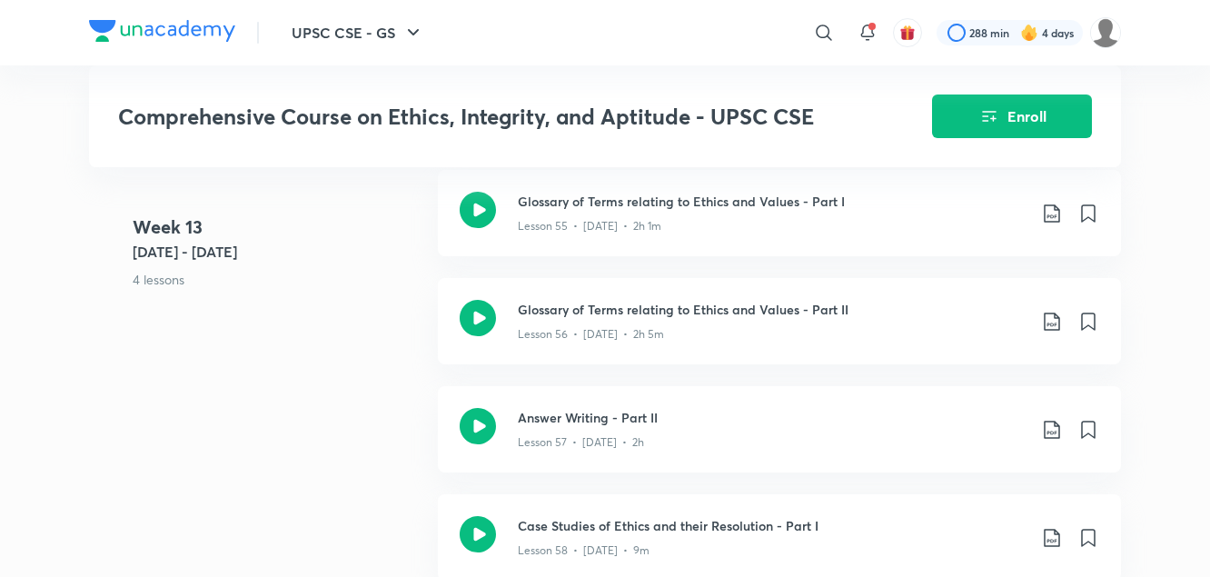
click at [377, 337] on div "Week 13 Aug 21 - 27 4 lessons Glossary of Terms relating to Ethics and Values -…" at bounding box center [605, 386] width 1032 height 433
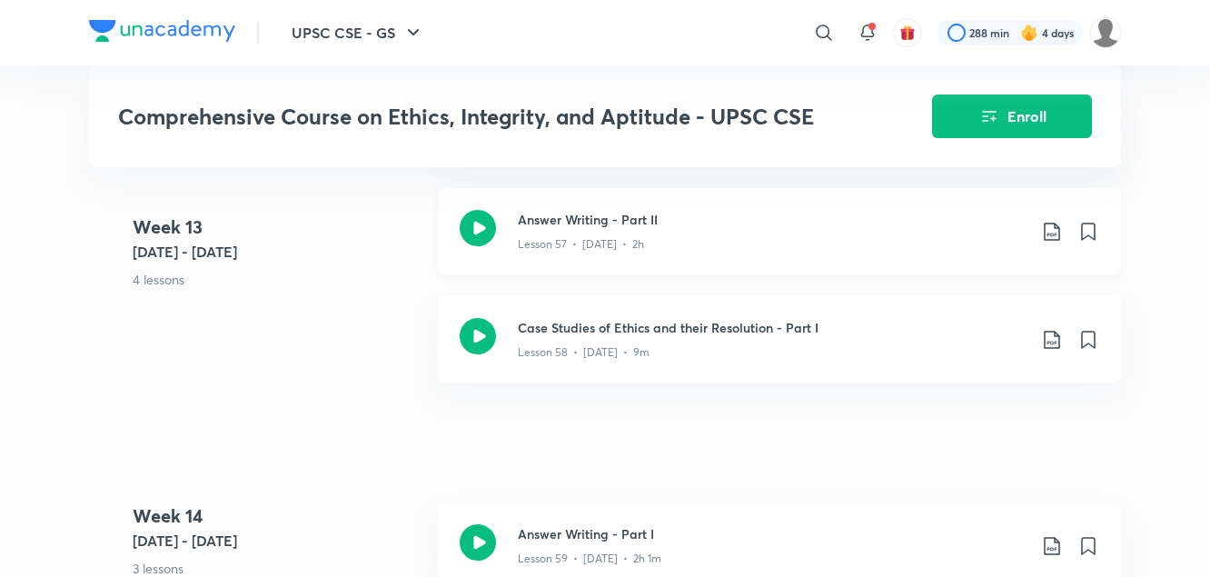
scroll to position [7795, 0]
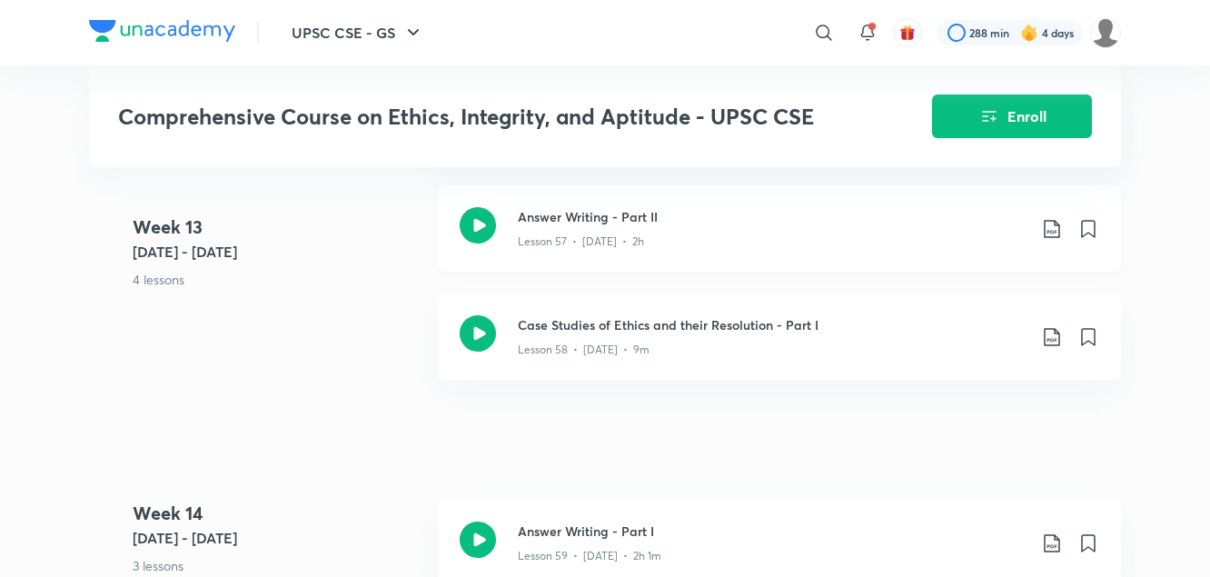
click at [1054, 218] on icon at bounding box center [1052, 229] width 22 height 22
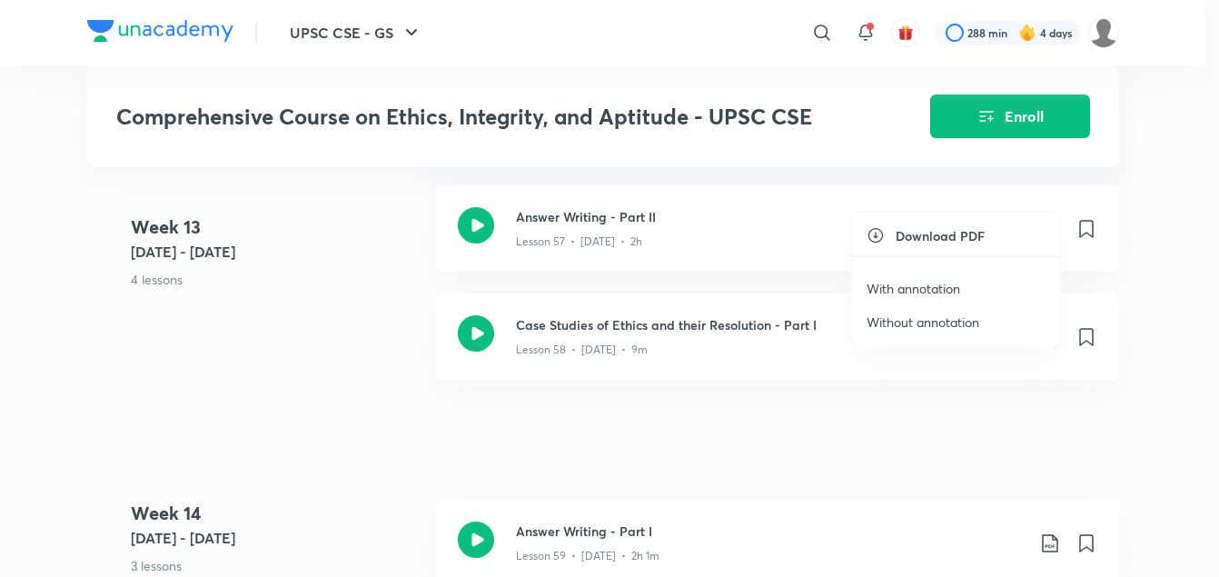
click at [939, 292] on p "With annotation" at bounding box center [914, 288] width 94 height 19
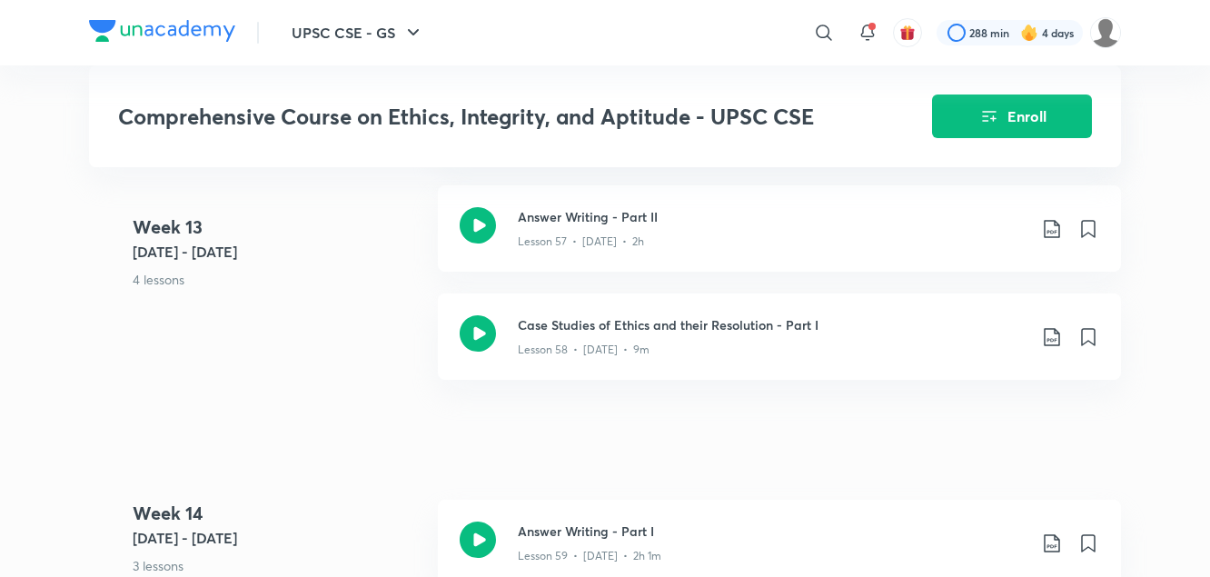
click at [370, 296] on 13 "Week 13 Aug 21 - 27 4 lessons" at bounding box center [278, 268] width 291 height 108
click at [1055, 326] on icon at bounding box center [1052, 337] width 22 height 22
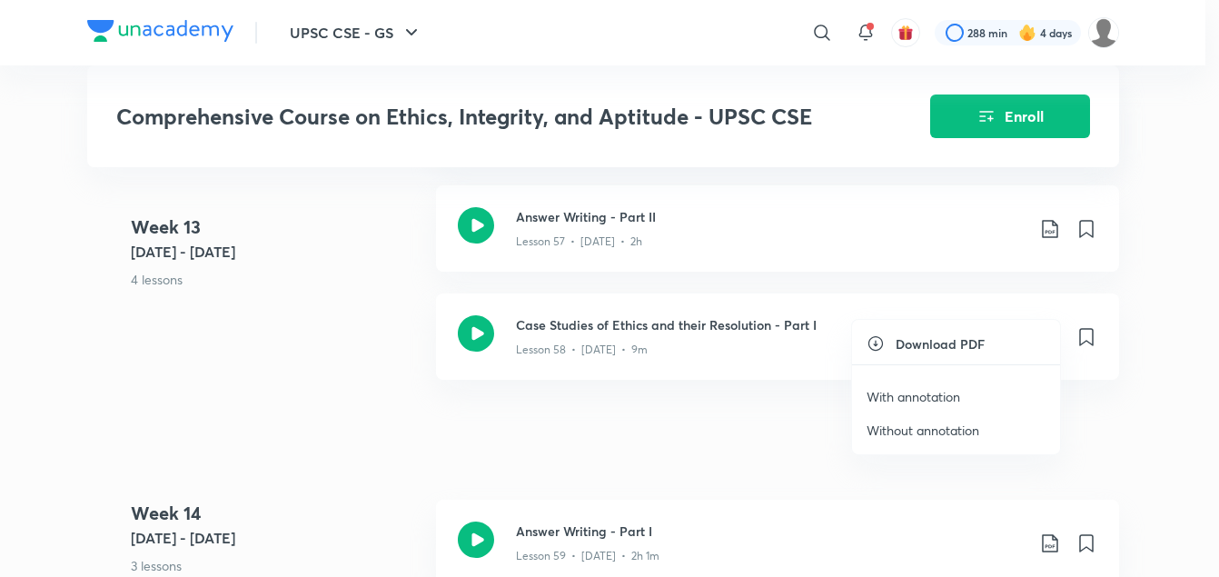
click at [931, 402] on p "With annotation" at bounding box center [914, 396] width 94 height 19
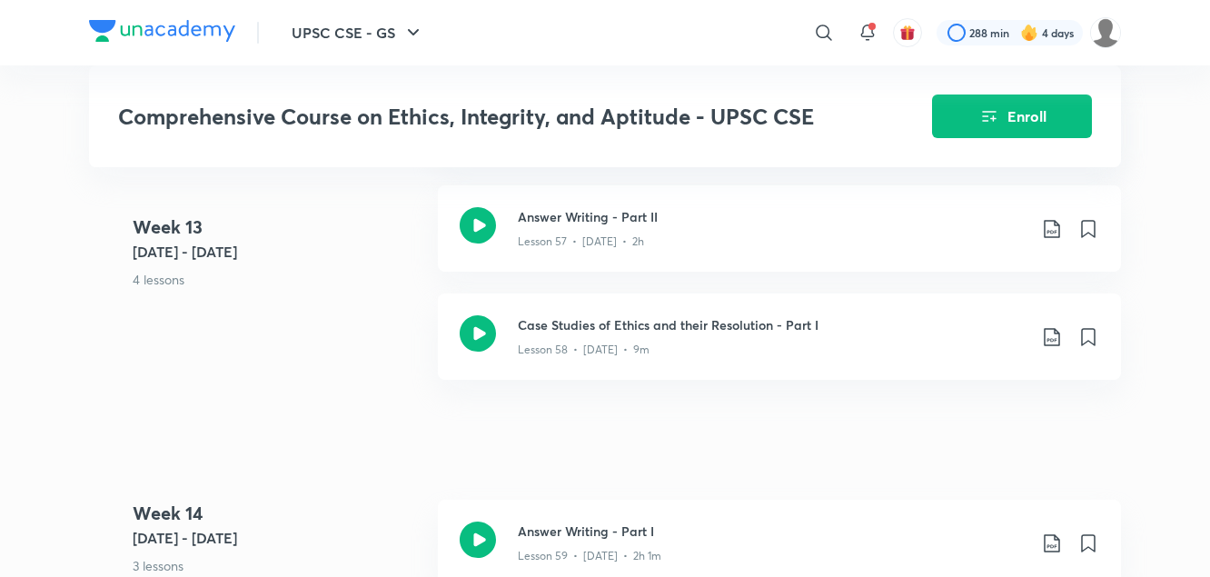
click at [367, 354] on div "Week 13 Aug 21 - 27 4 lessons Glossary of Terms relating to Ethics and Values -…" at bounding box center [605, 185] width 1032 height 433
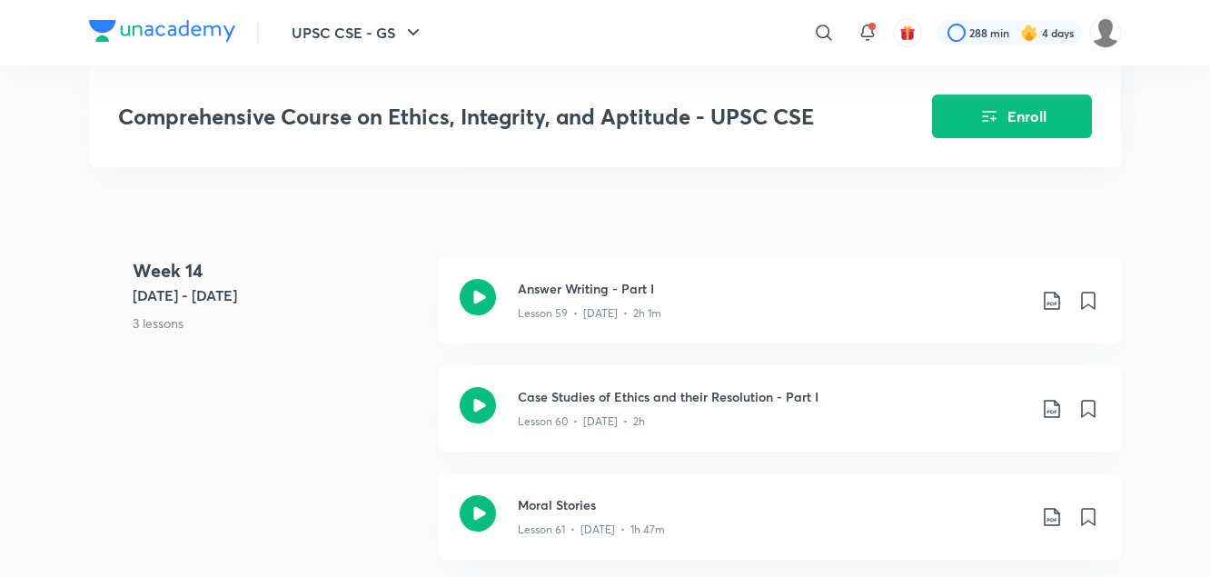
scroll to position [8039, 0]
click at [1051, 288] on icon at bounding box center [1052, 299] width 22 height 22
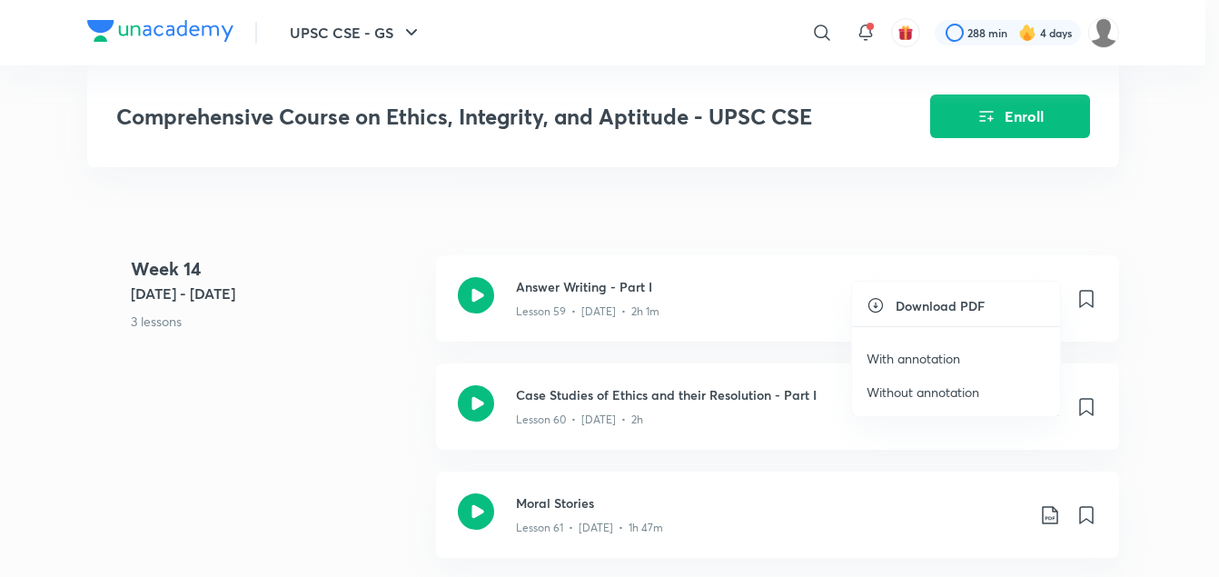
click at [929, 353] on p "With annotation" at bounding box center [914, 358] width 94 height 19
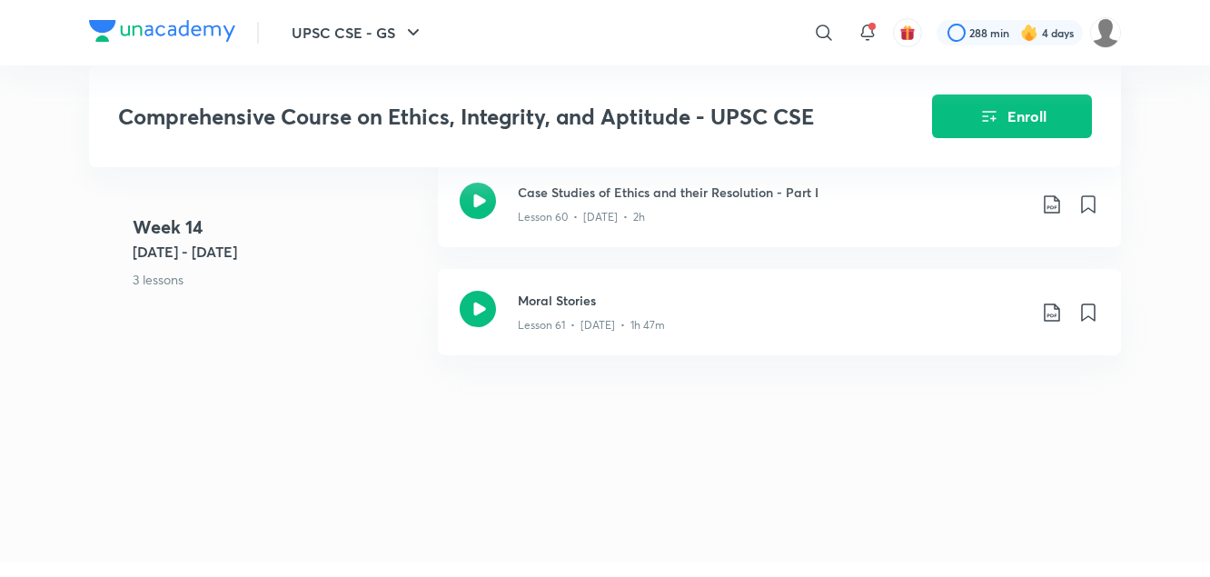
scroll to position [8243, 0]
click at [357, 322] on div "Week 14 Aug 28 - Sept 3 3 lessons Answer Writing - Part I Lesson 59 • Aug 28 • …" at bounding box center [605, 213] width 1032 height 324
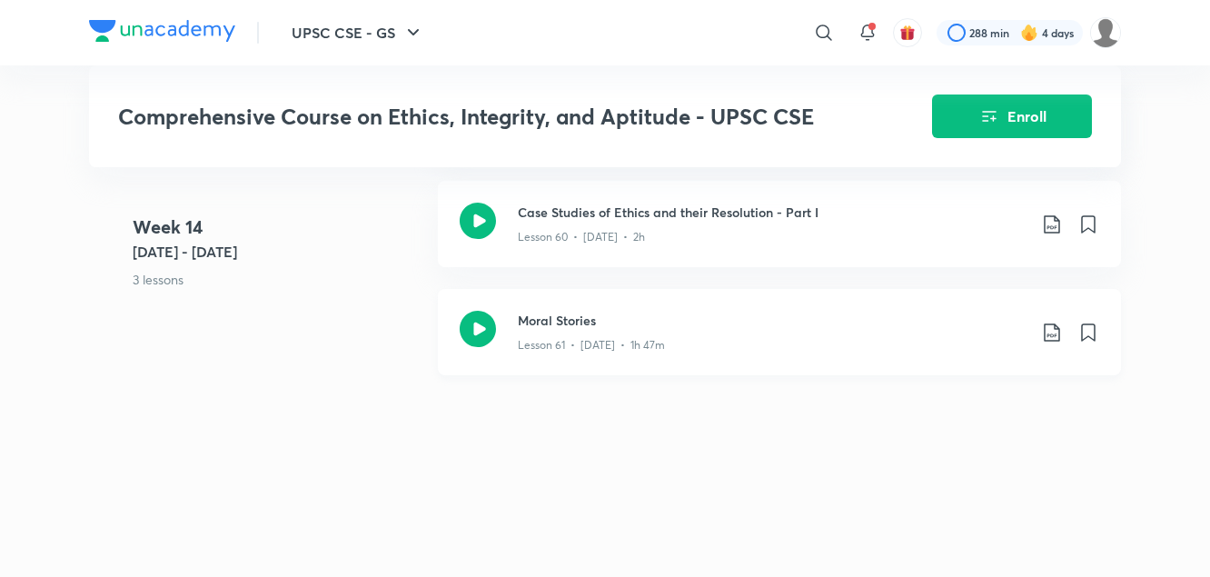
scroll to position [8147, 0]
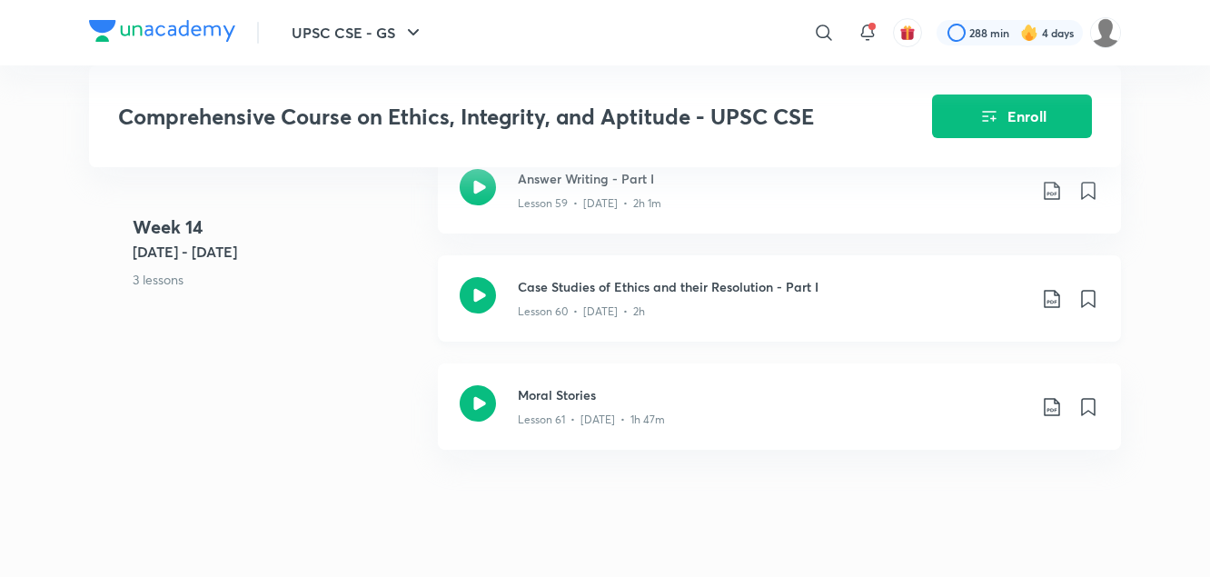
click at [1051, 288] on icon at bounding box center [1052, 299] width 22 height 22
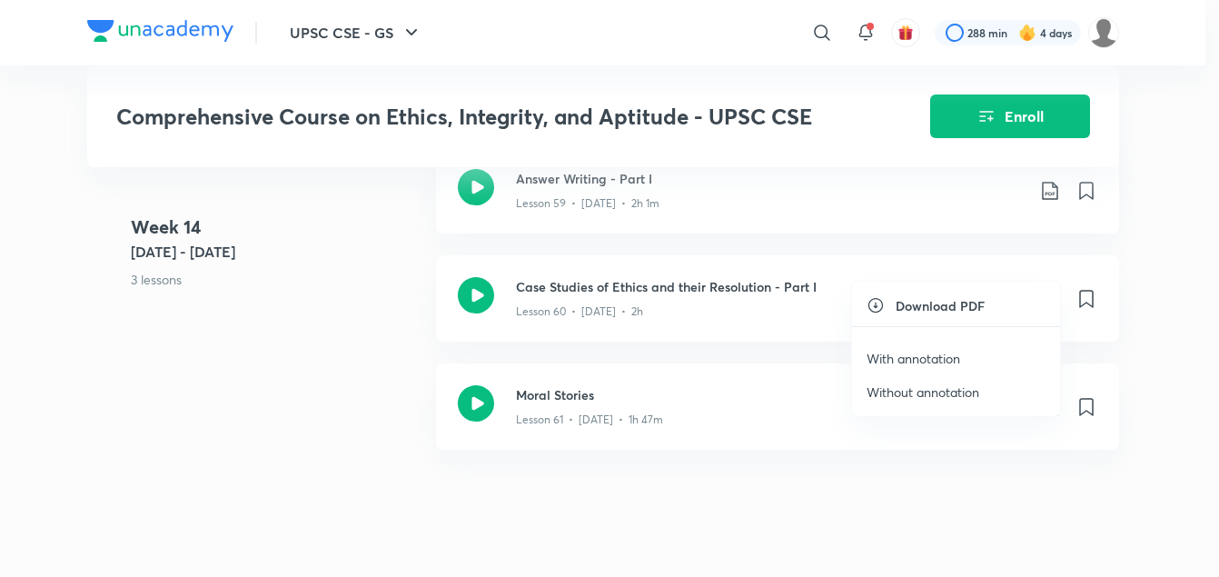
click at [939, 353] on p "With annotation" at bounding box center [914, 358] width 94 height 19
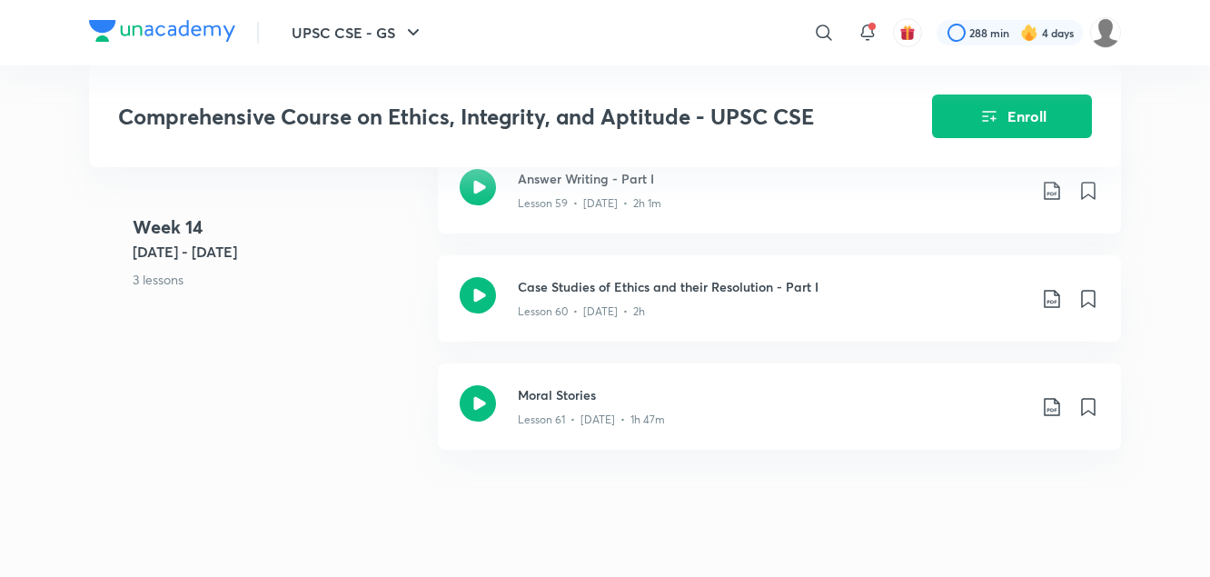
click at [433, 327] on div "Week 14 Aug 28 - Sept 3 3 lessons Answer Writing - Part I Lesson 59 • Aug 28 • …" at bounding box center [605, 309] width 1032 height 324
click at [1049, 396] on icon at bounding box center [1052, 407] width 22 height 22
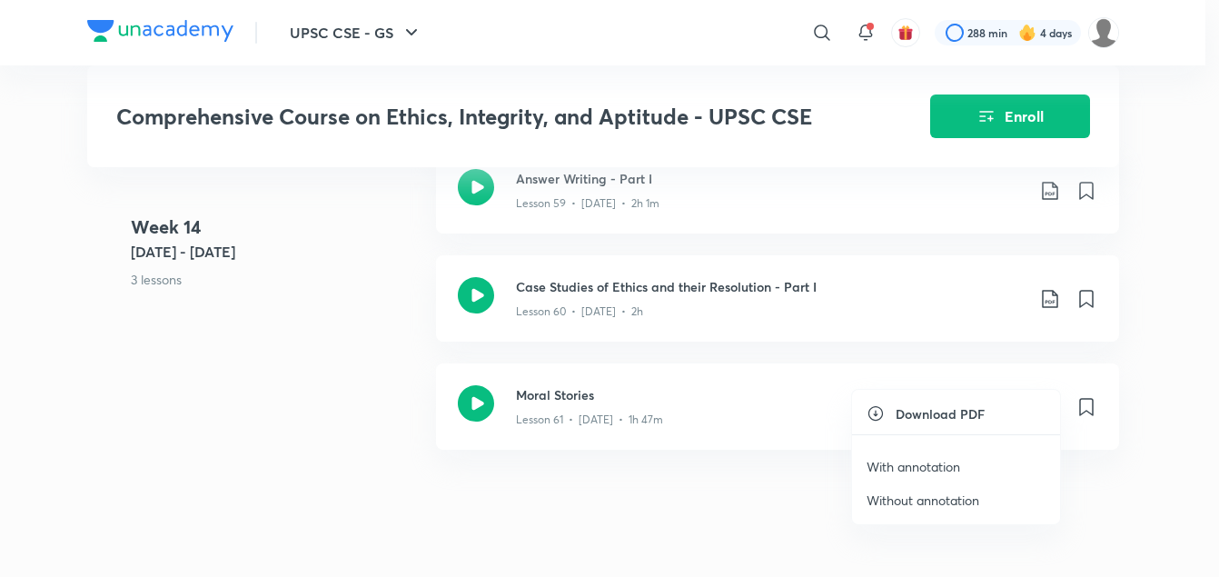
click at [924, 466] on p "With annotation" at bounding box center [914, 466] width 94 height 19
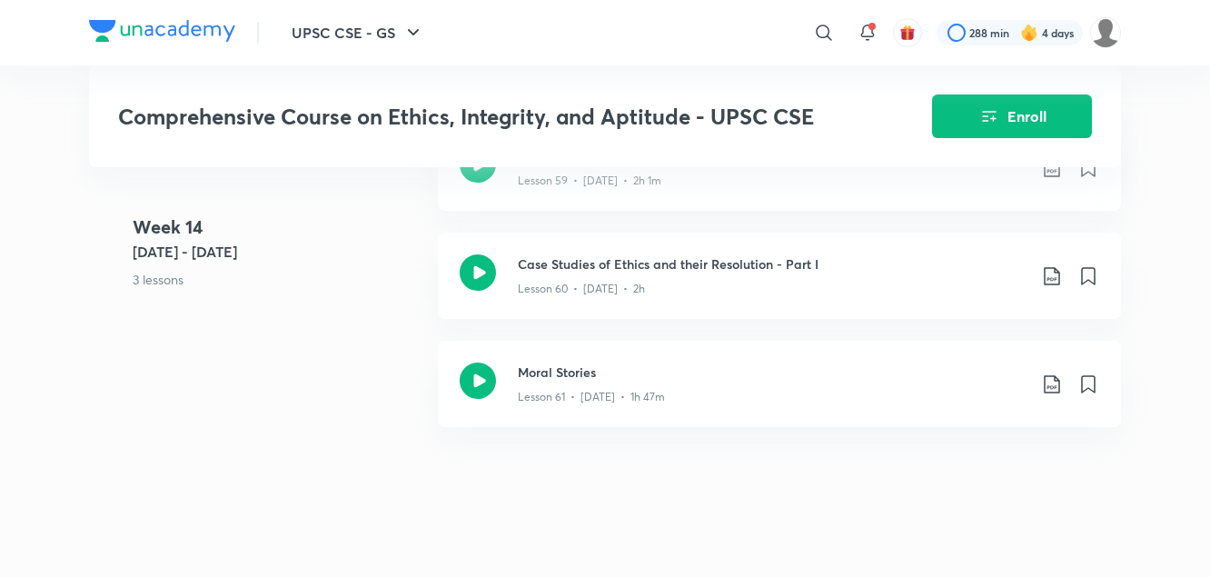
scroll to position [8181, 0]
